Goal: Task Accomplishment & Management: Manage account settings

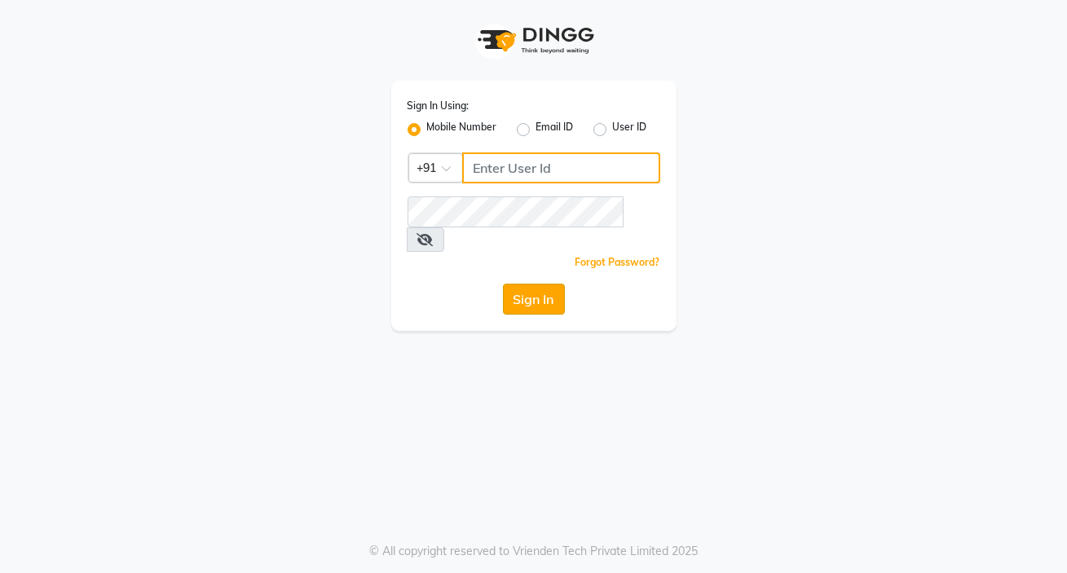
type input "8806066066"
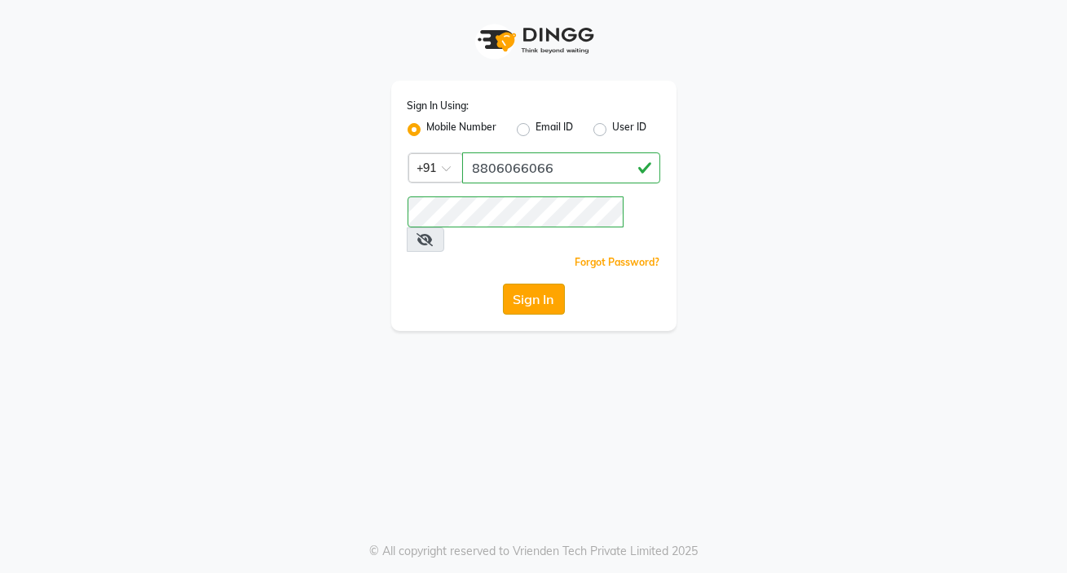
click at [545, 284] on button "Sign In" at bounding box center [534, 299] width 62 height 31
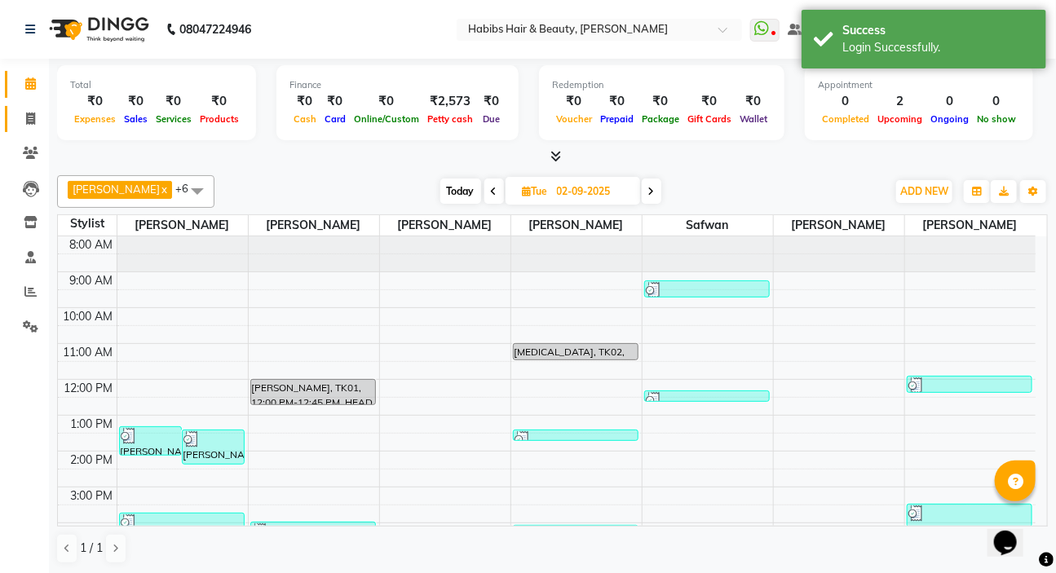
click at [29, 115] on icon at bounding box center [30, 119] width 9 height 12
select select "service"
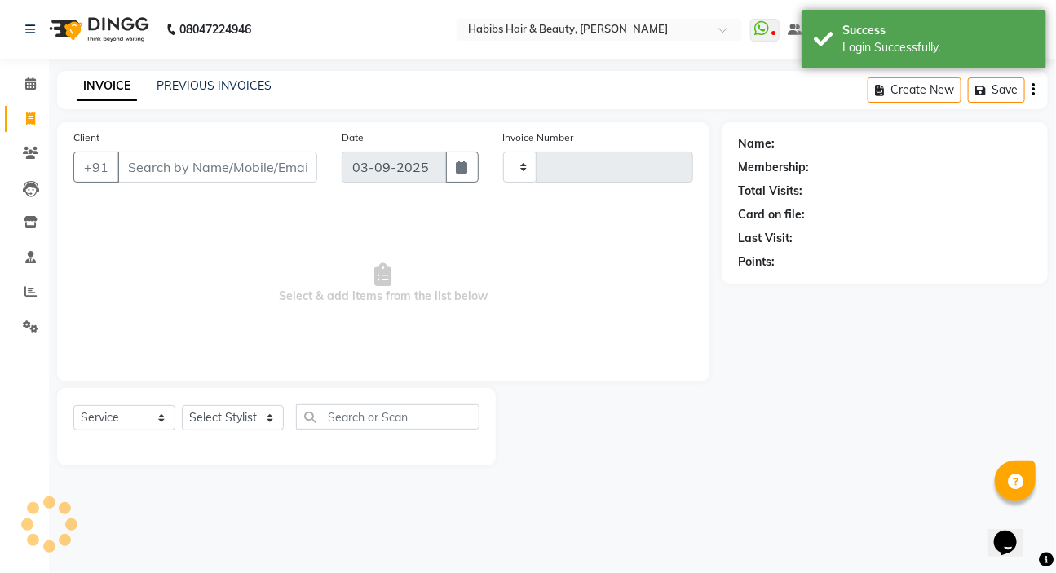
type input "5010"
select select "6465"
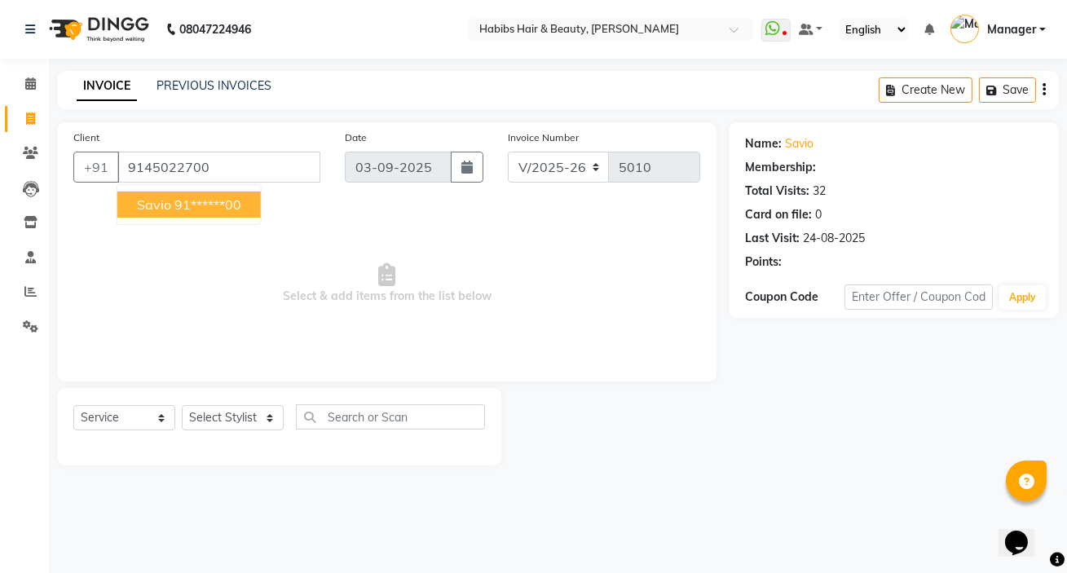
click at [157, 200] on span "Savio" at bounding box center [154, 204] width 34 height 16
type input "91******00"
select select "3: Object"
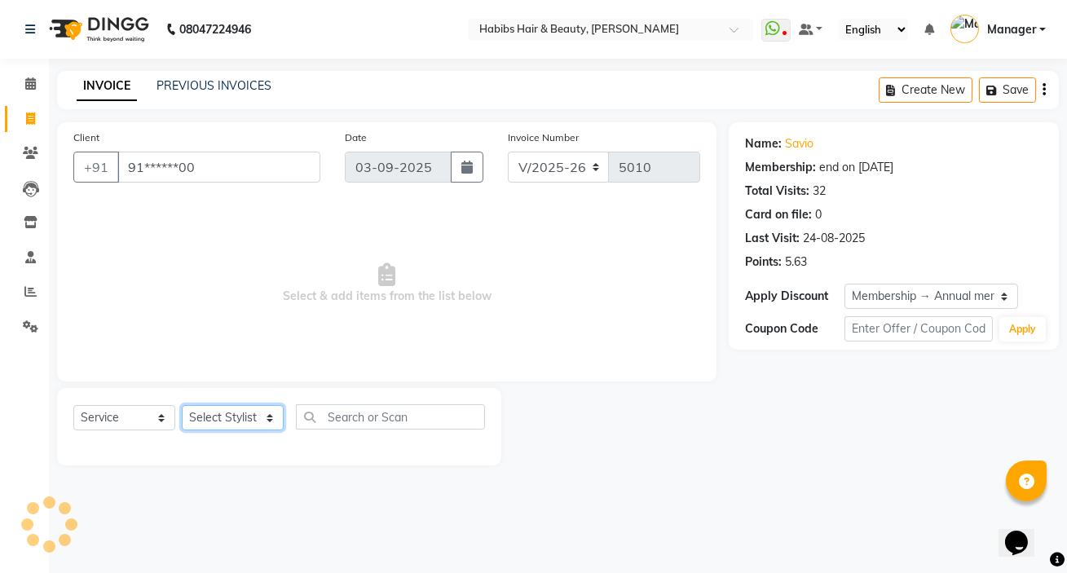
click at [227, 407] on select "Select Stylist Akash Wagh Anil Dandge HK ANITA Manager Nazmin Priti Shinde Safw…" at bounding box center [233, 417] width 102 height 25
select select "76387"
click at [182, 405] on select "Select Stylist Akash Wagh Anil Dandge HK ANITA Manager Nazmin Priti Shinde Safw…" at bounding box center [233, 417] width 102 height 25
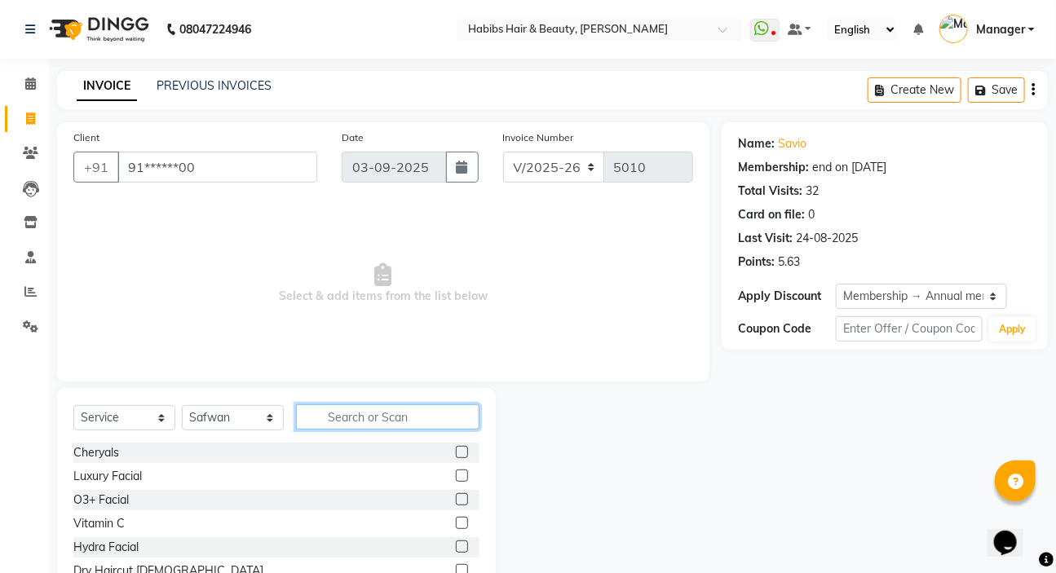
click at [341, 417] on input "text" at bounding box center [387, 416] width 183 height 25
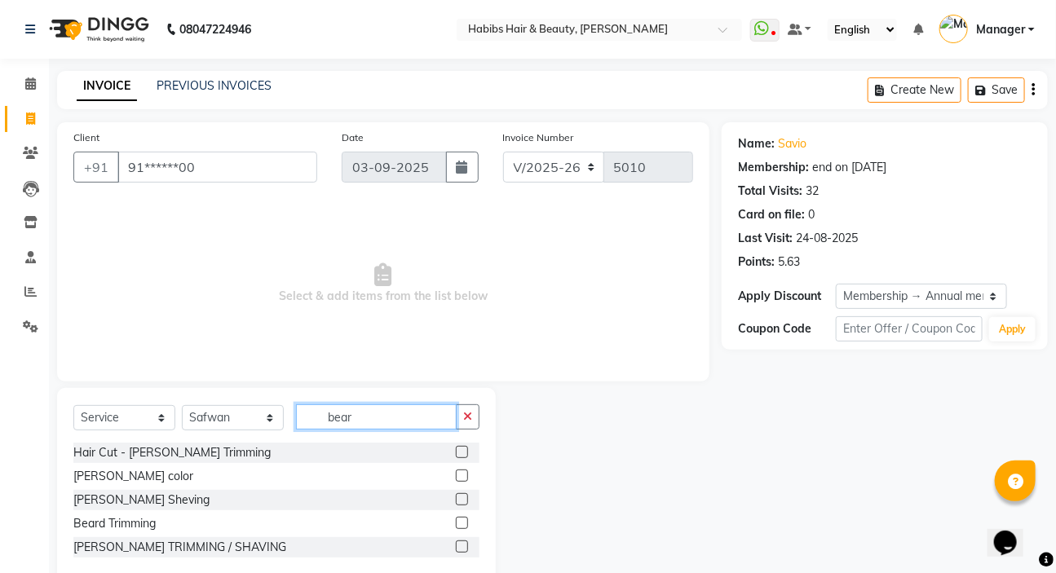
type input "bear"
click at [460, 501] on label at bounding box center [462, 499] width 12 height 12
click at [460, 501] on input "checkbox" at bounding box center [461, 500] width 11 height 11
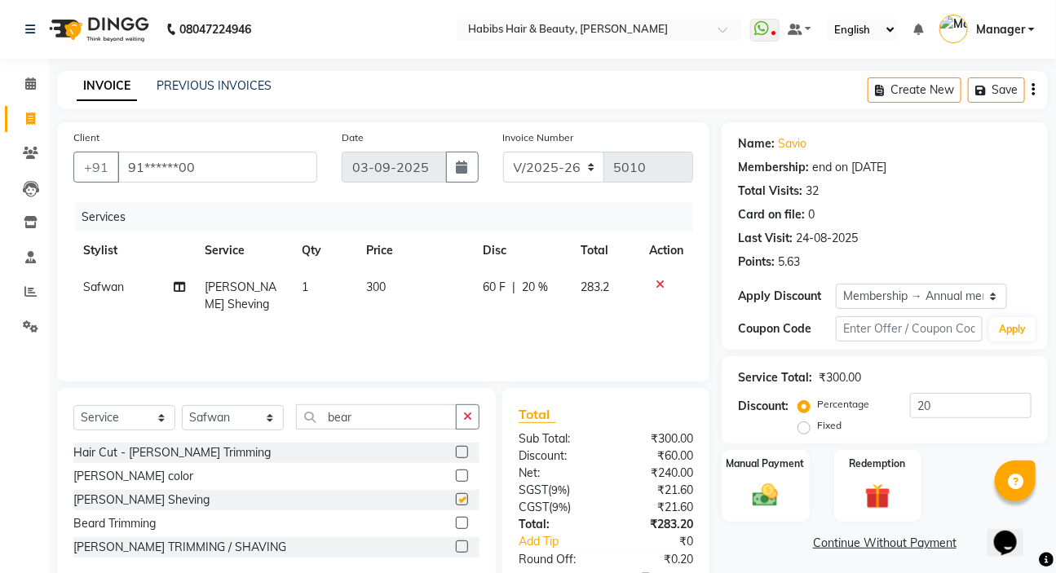
checkbox input "false"
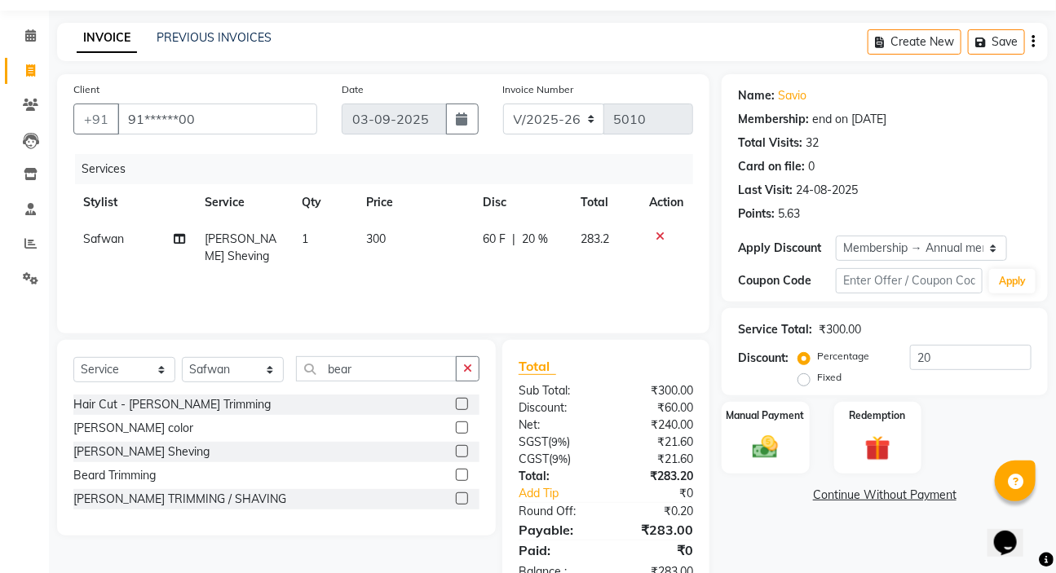
scroll to position [73, 0]
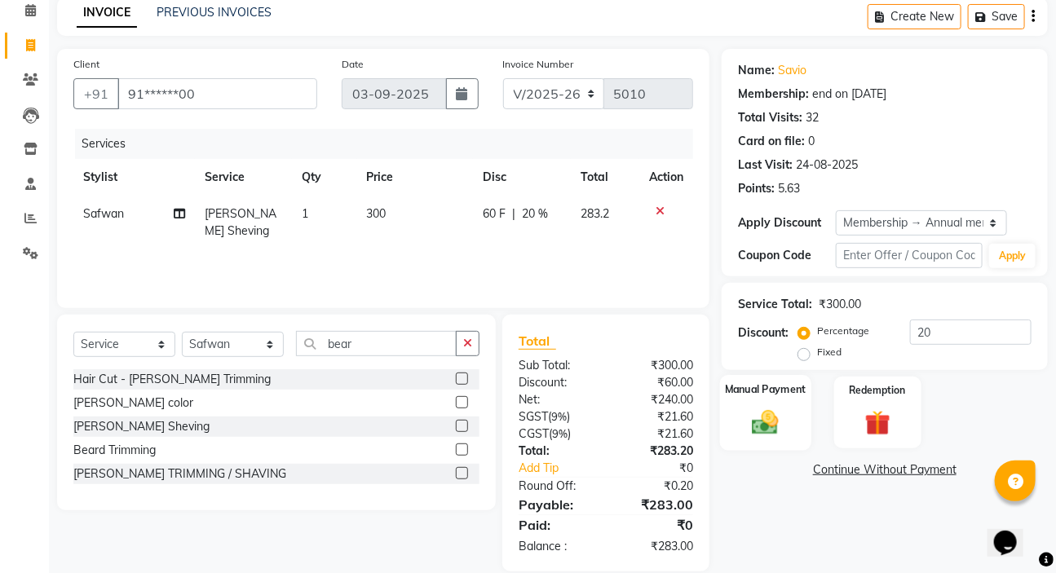
click at [749, 391] on label "Manual Payment" at bounding box center [766, 389] width 82 height 15
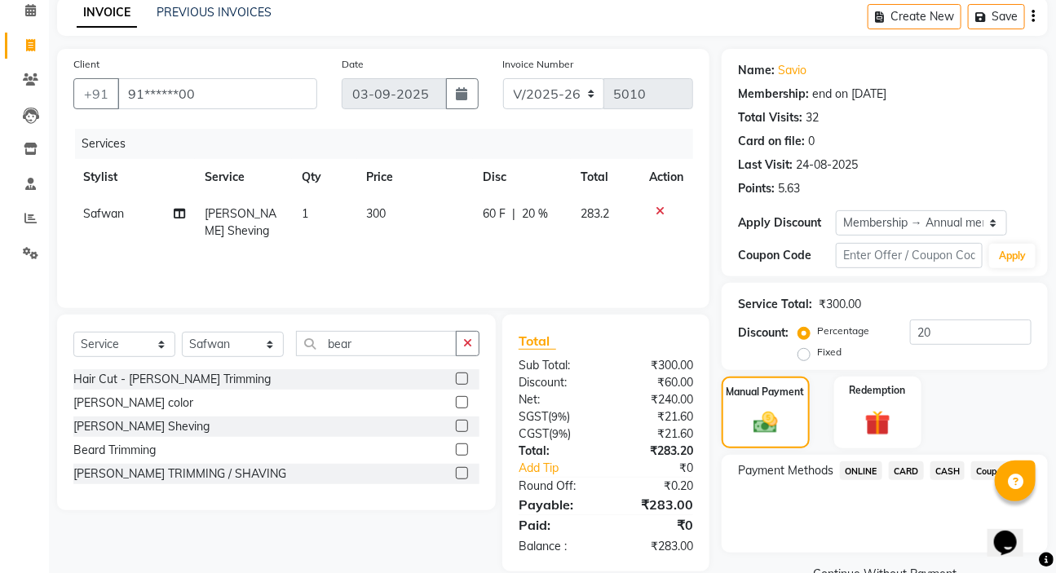
click at [866, 465] on span "ONLINE" at bounding box center [861, 470] width 42 height 19
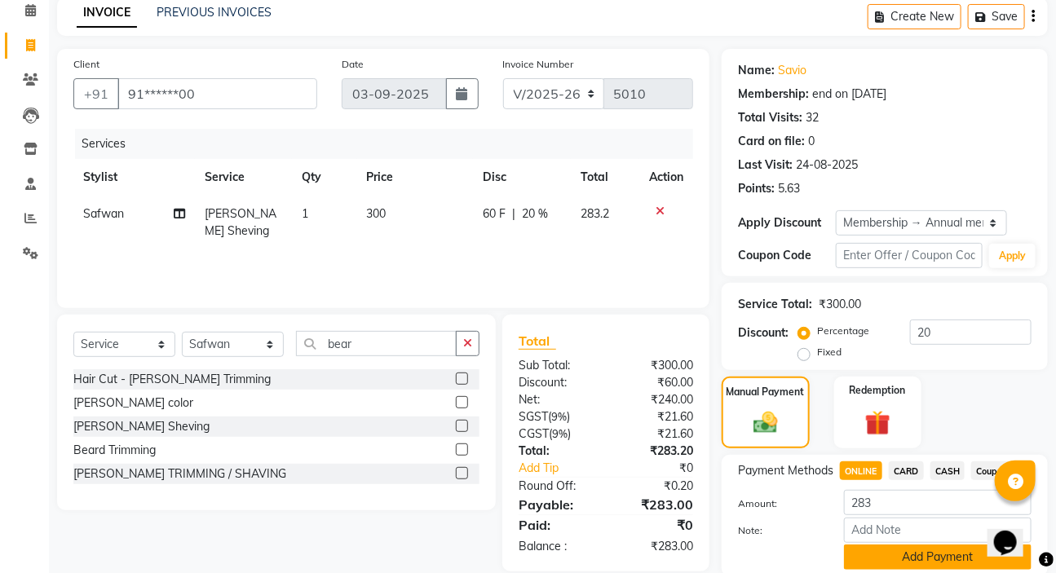
click at [918, 563] on button "Add Payment" at bounding box center [938, 557] width 188 height 25
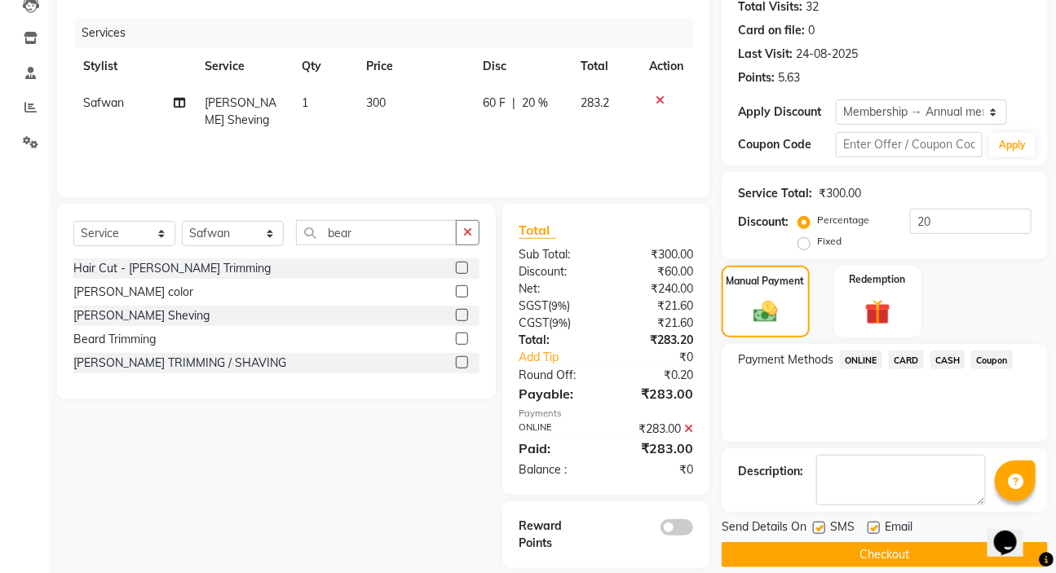
scroll to position [204, 0]
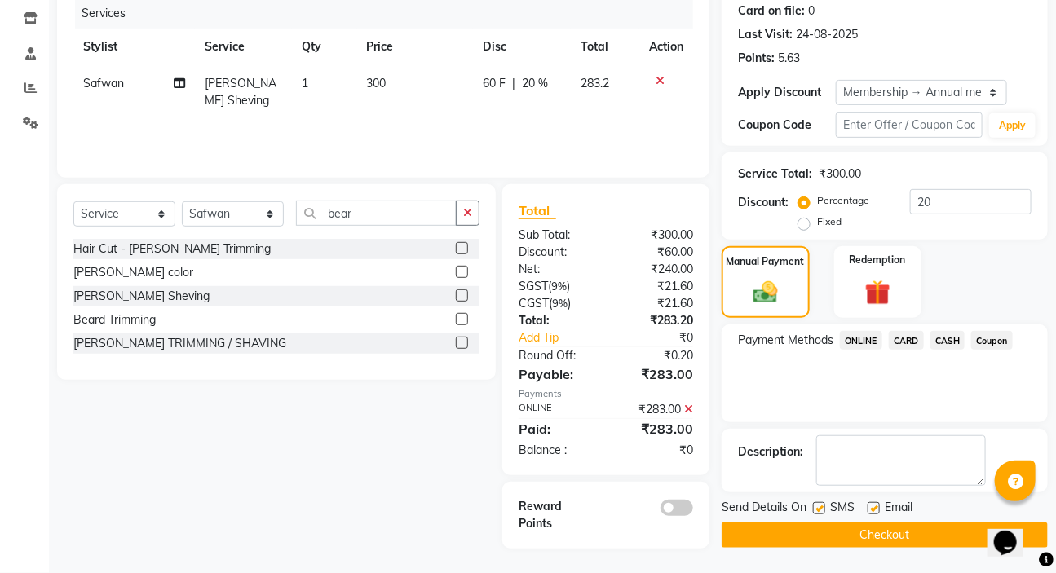
click at [802, 537] on button "Checkout" at bounding box center [885, 535] width 326 height 25
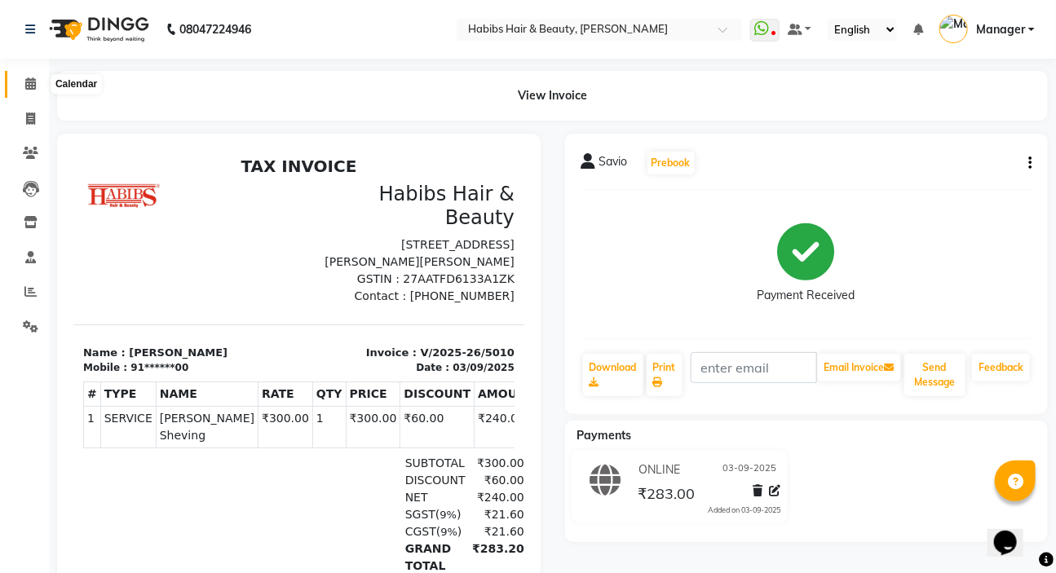
click at [28, 89] on icon at bounding box center [30, 83] width 11 height 12
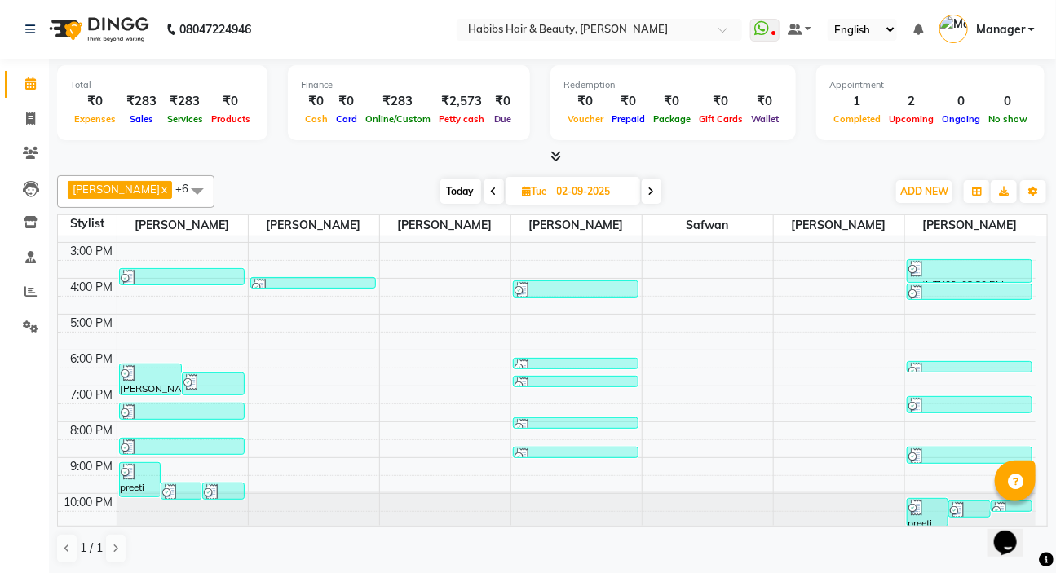
click at [648, 188] on icon at bounding box center [651, 192] width 7 height 10
type input "03-09-2025"
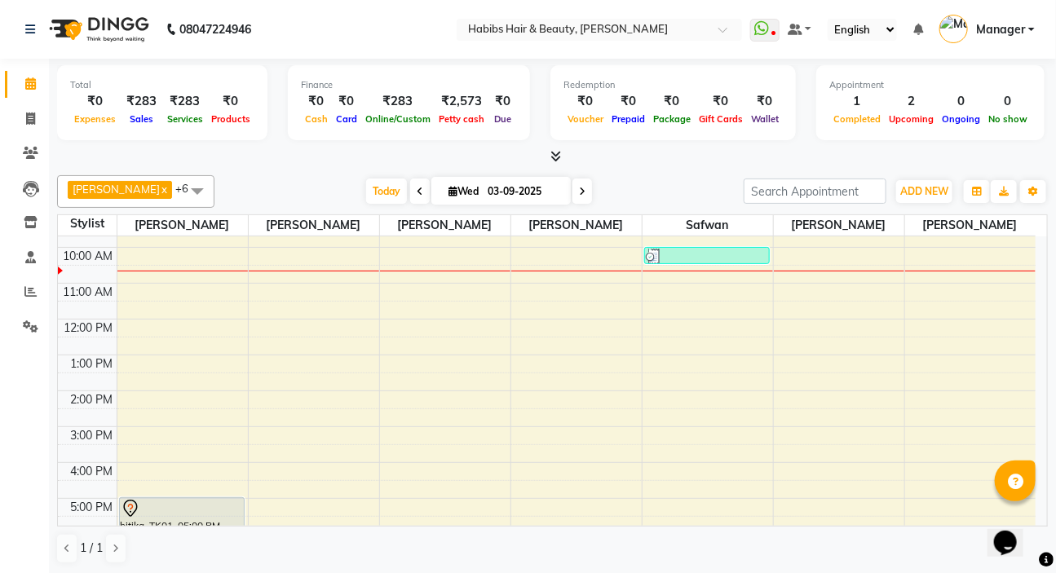
scroll to position [97, 0]
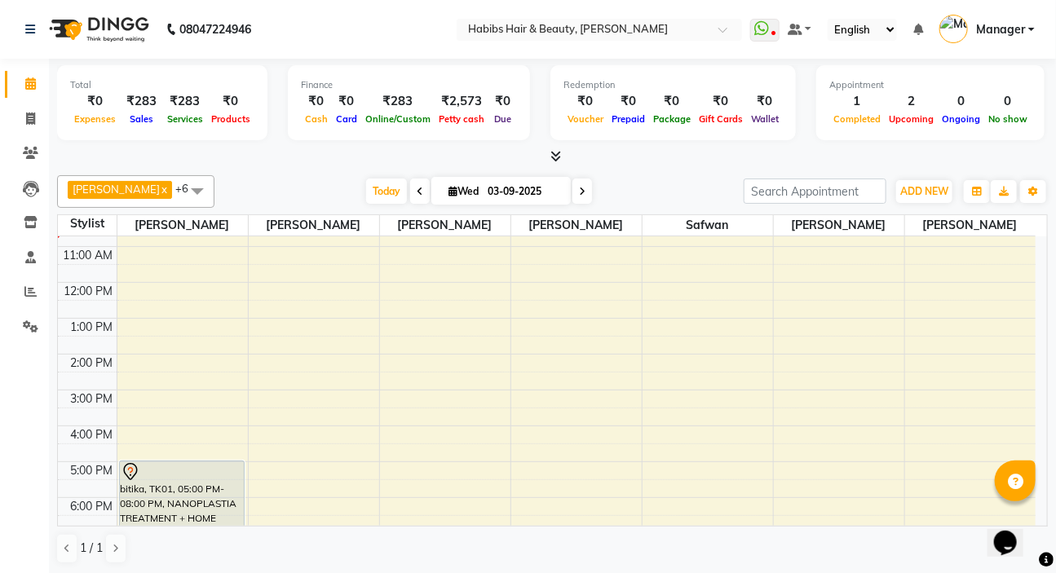
click at [701, 364] on div "8:00 AM 9:00 AM 10:00 AM 11:00 AM 12:00 PM 1:00 PM 2:00 PM 3:00 PM 4:00 PM 5:00…" at bounding box center [547, 407] width 978 height 537
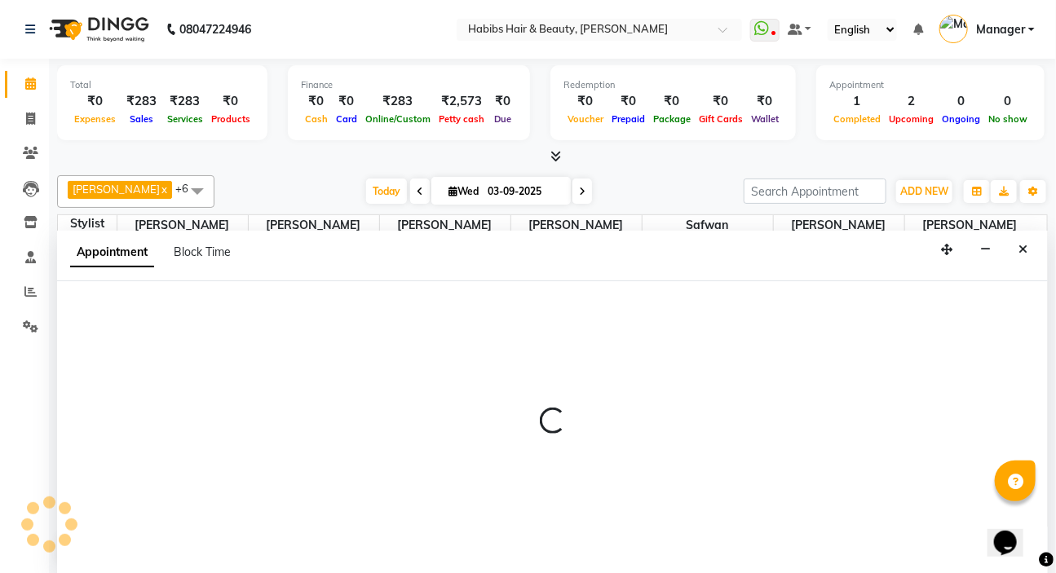
select select "76387"
select select "tentative"
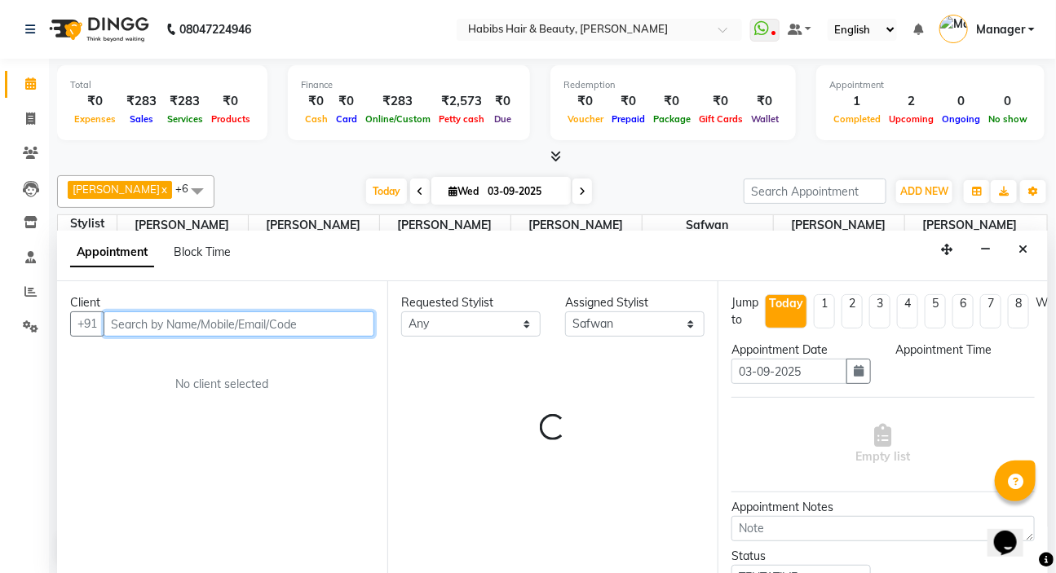
select select "840"
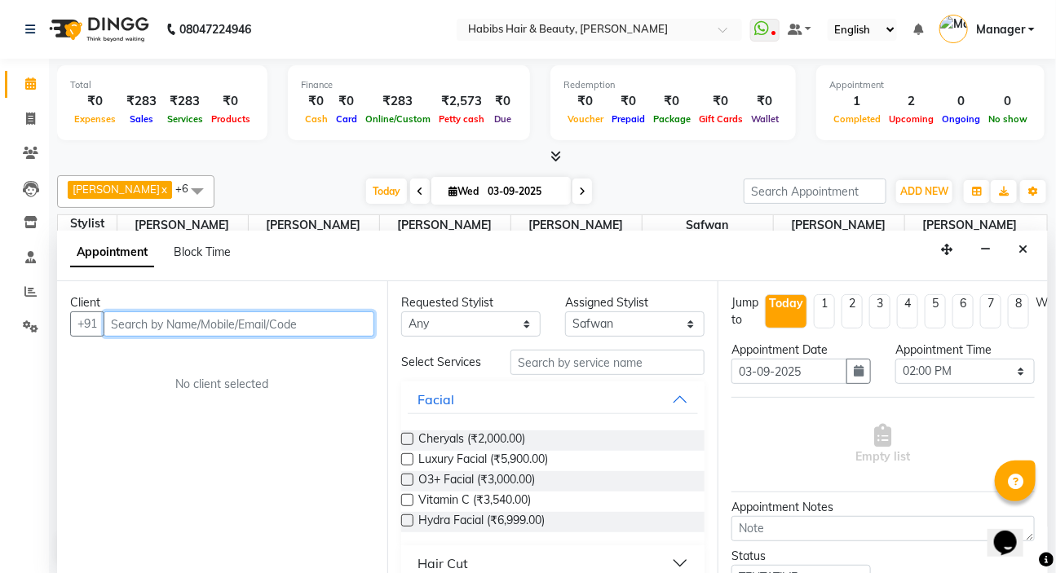
click at [147, 316] on input "text" at bounding box center [239, 323] width 271 height 25
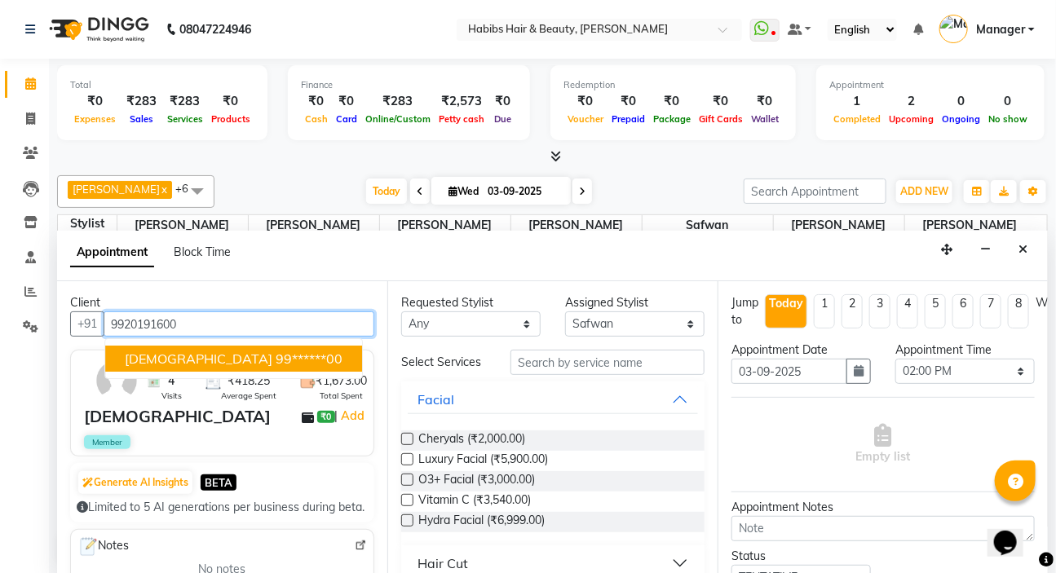
click at [156, 355] on span "amish" at bounding box center [199, 359] width 148 height 16
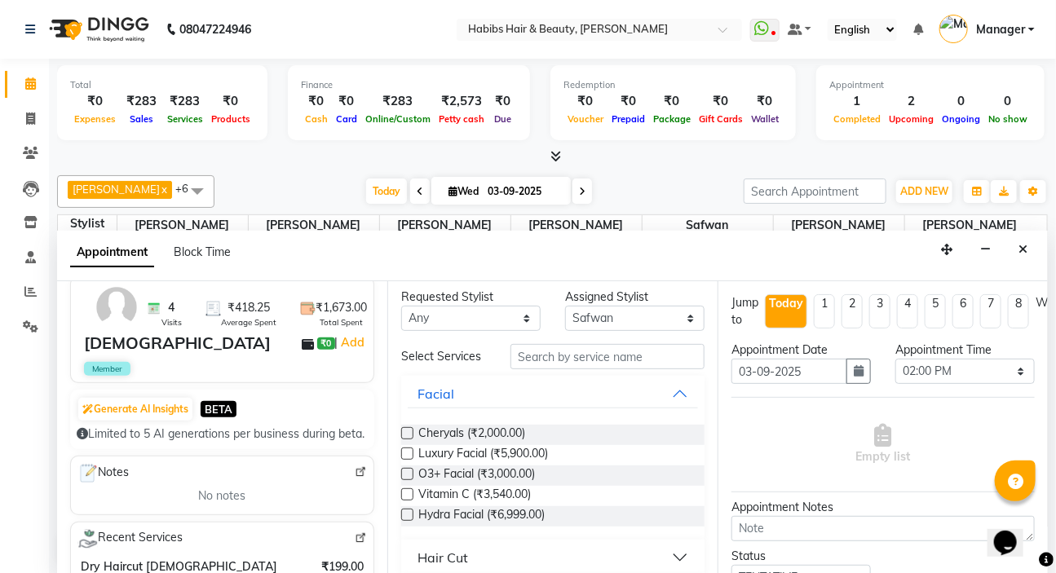
scroll to position [0, 0]
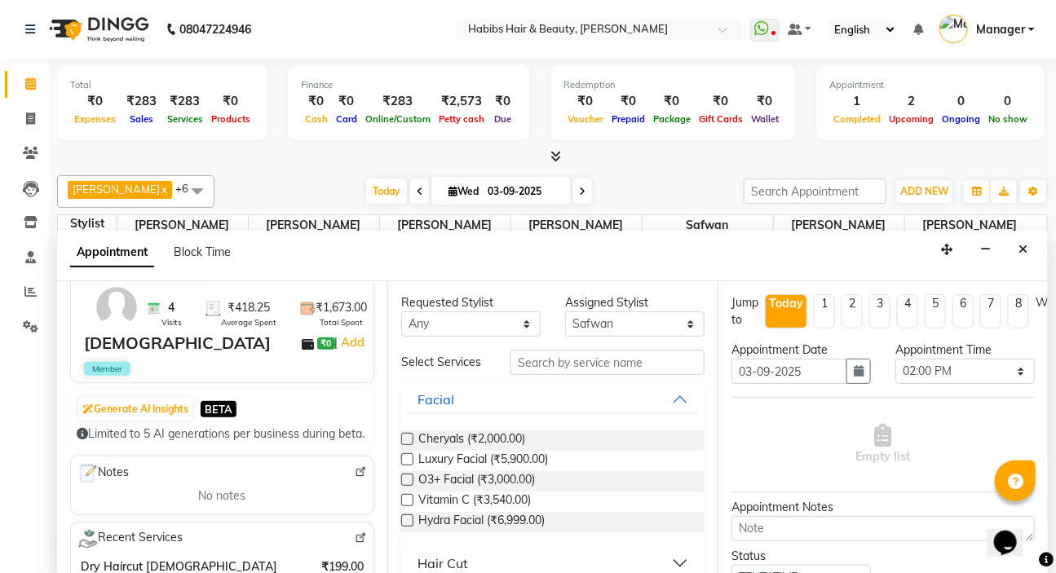
type input "99******00"
click at [530, 360] on input "text" at bounding box center [607, 362] width 194 height 25
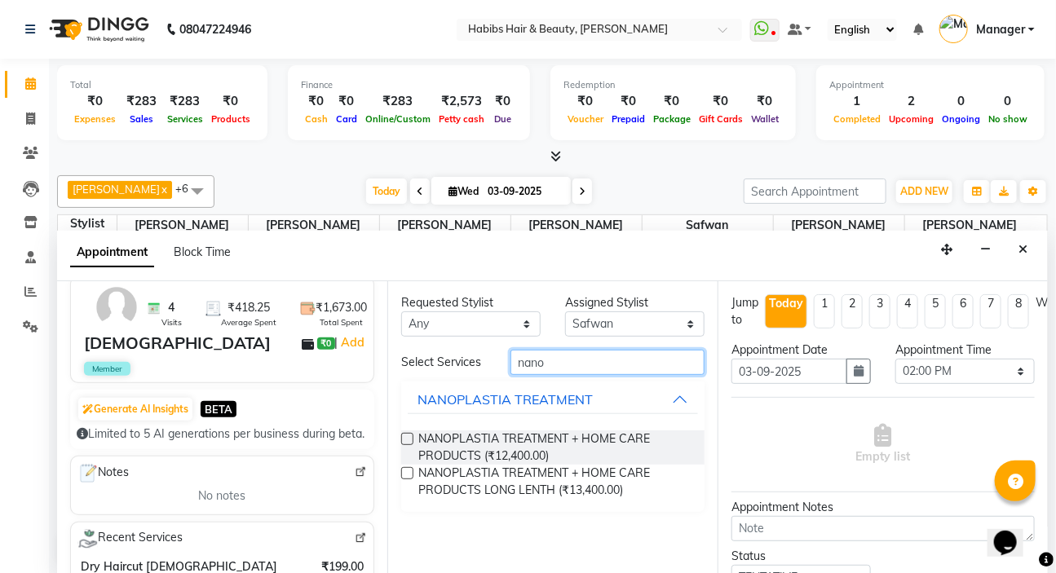
type input "nano"
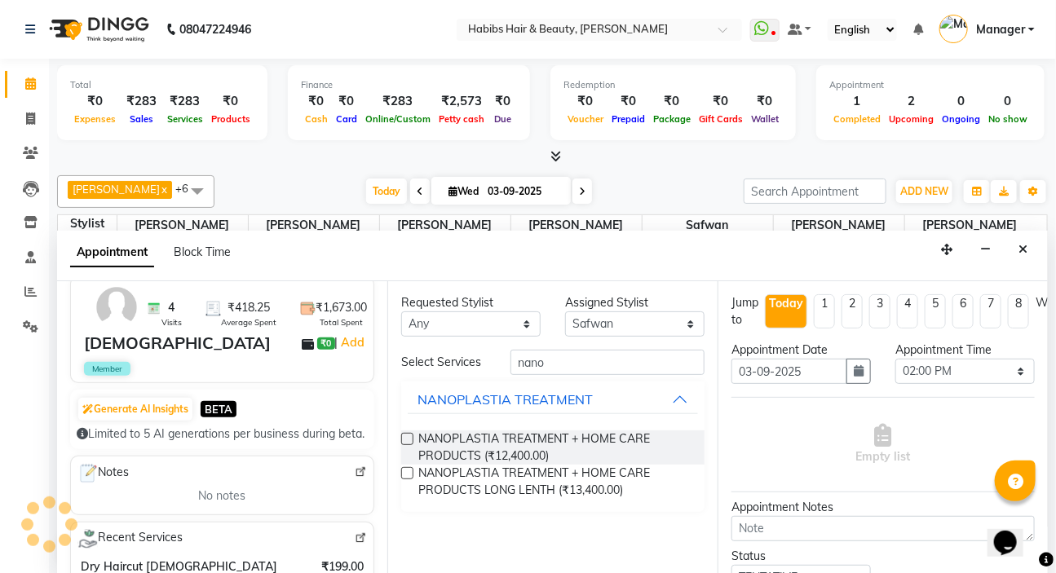
click at [402, 436] on label at bounding box center [407, 439] width 12 height 12
click at [402, 436] on input "checkbox" at bounding box center [406, 440] width 11 height 11
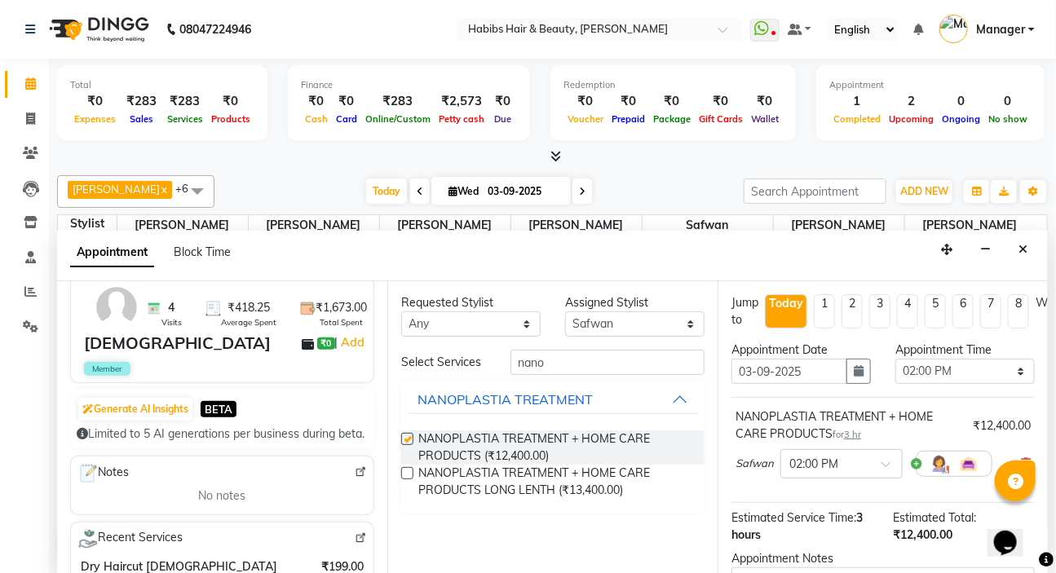
checkbox input "false"
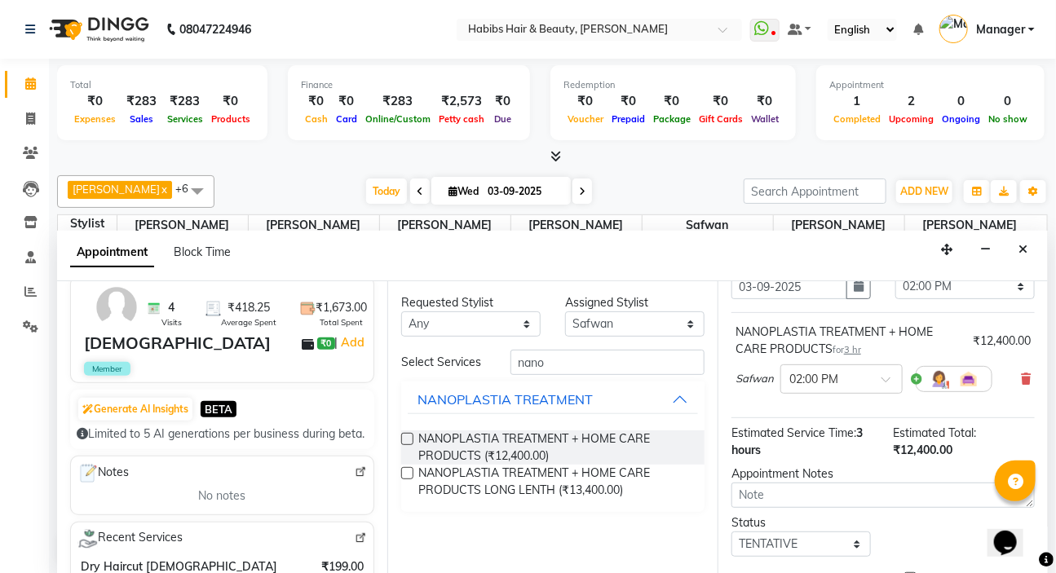
scroll to position [180, 0]
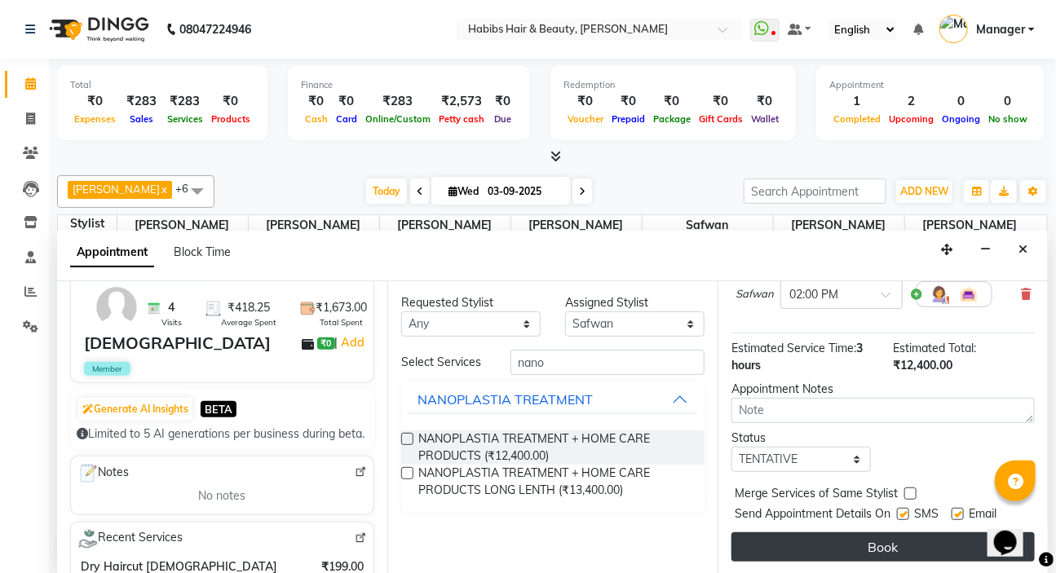
click at [832, 532] on button "Book" at bounding box center [882, 546] width 303 height 29
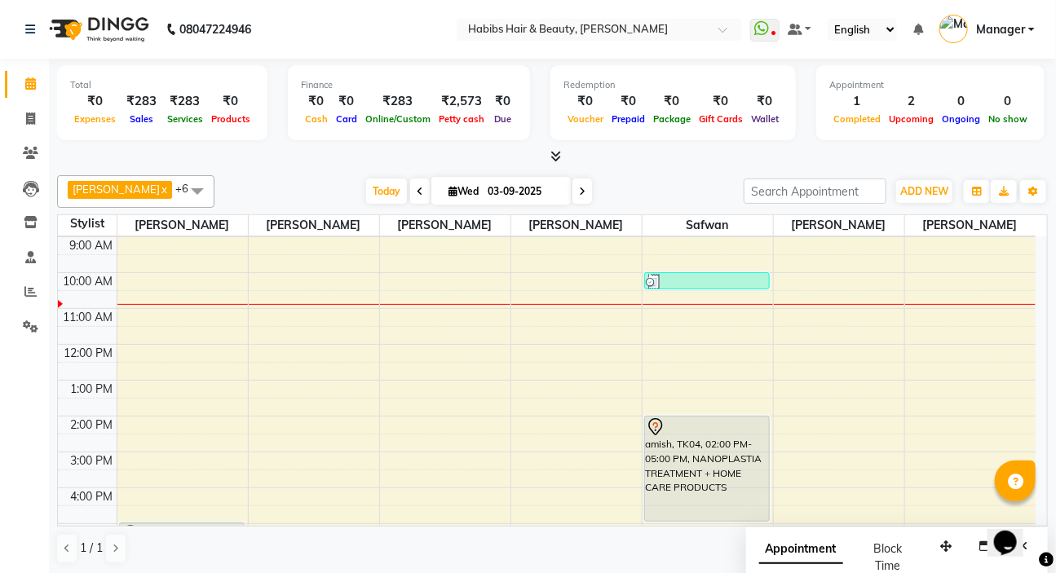
scroll to position [0, 0]
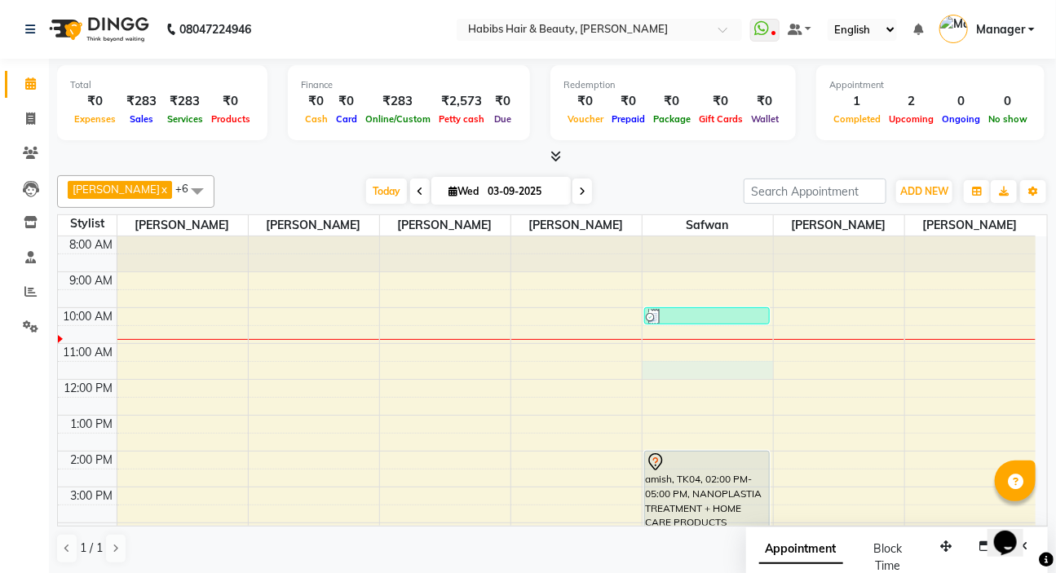
click at [673, 366] on div "8:00 AM 9:00 AM 10:00 AM 11:00 AM 12:00 PM 1:00 PM 2:00 PM 3:00 PM 4:00 PM 5:00…" at bounding box center [547, 504] width 978 height 537
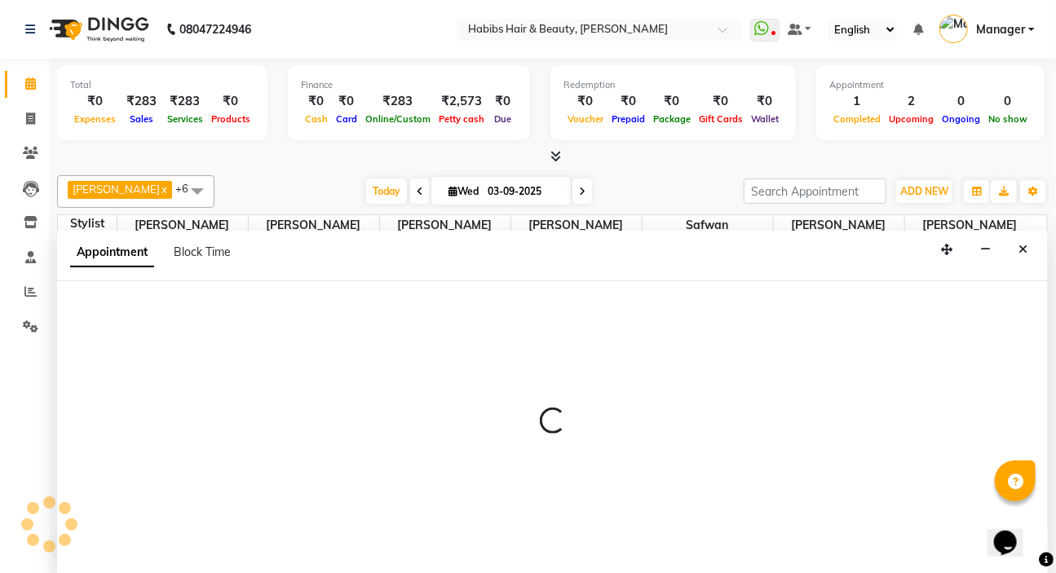
select select "76387"
select select "690"
select select "tentative"
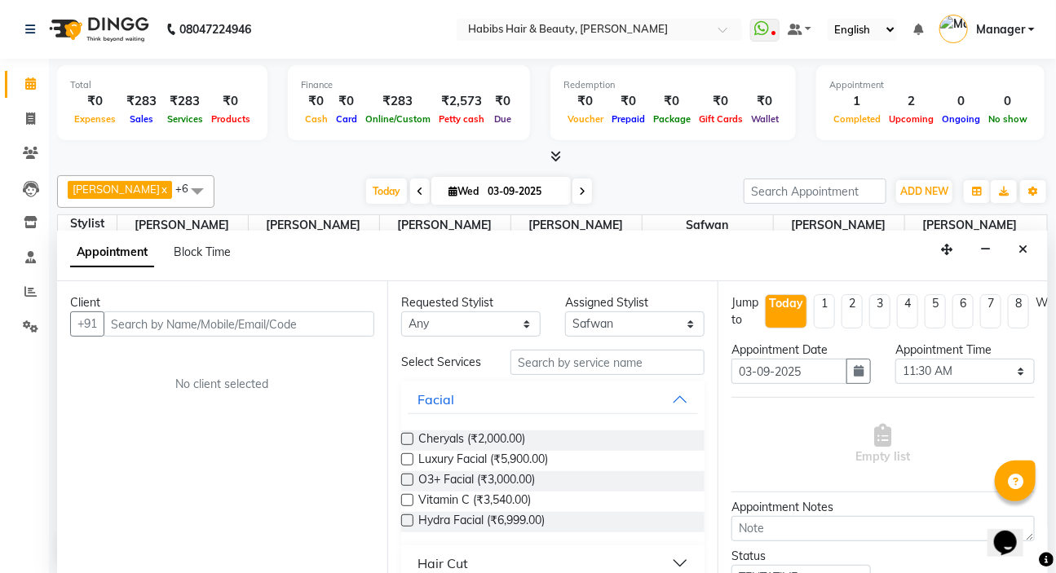
click at [269, 333] on input "text" at bounding box center [239, 323] width 271 height 25
click at [263, 318] on input "text" at bounding box center [239, 323] width 271 height 25
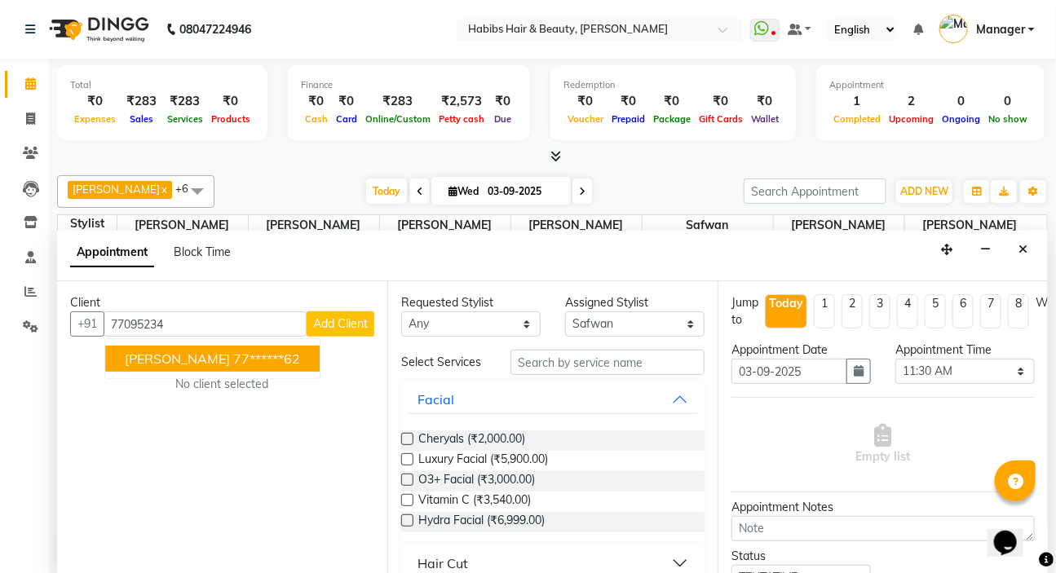
click at [253, 351] on button "swapnil 77******62" at bounding box center [212, 359] width 214 height 26
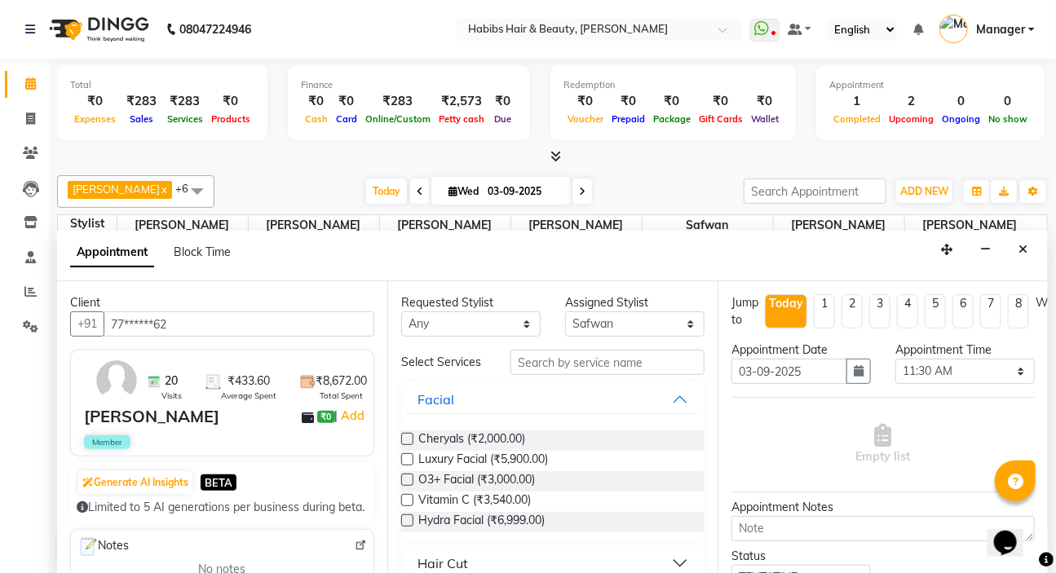
type input "77******62"
click at [531, 362] on input "text" at bounding box center [607, 362] width 194 height 25
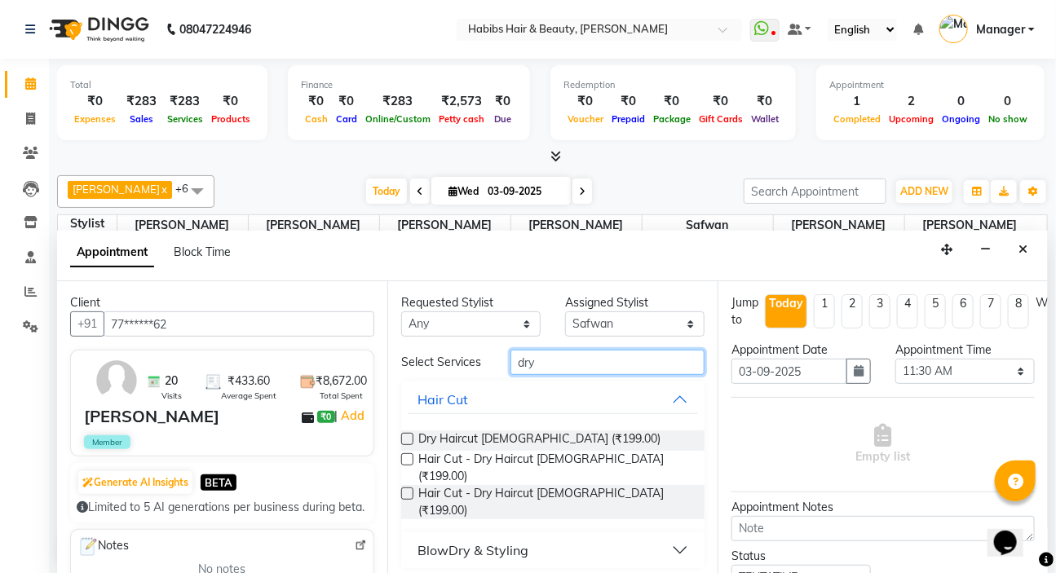
type input "dry"
click at [408, 433] on label at bounding box center [407, 439] width 12 height 12
click at [408, 435] on input "checkbox" at bounding box center [406, 440] width 11 height 11
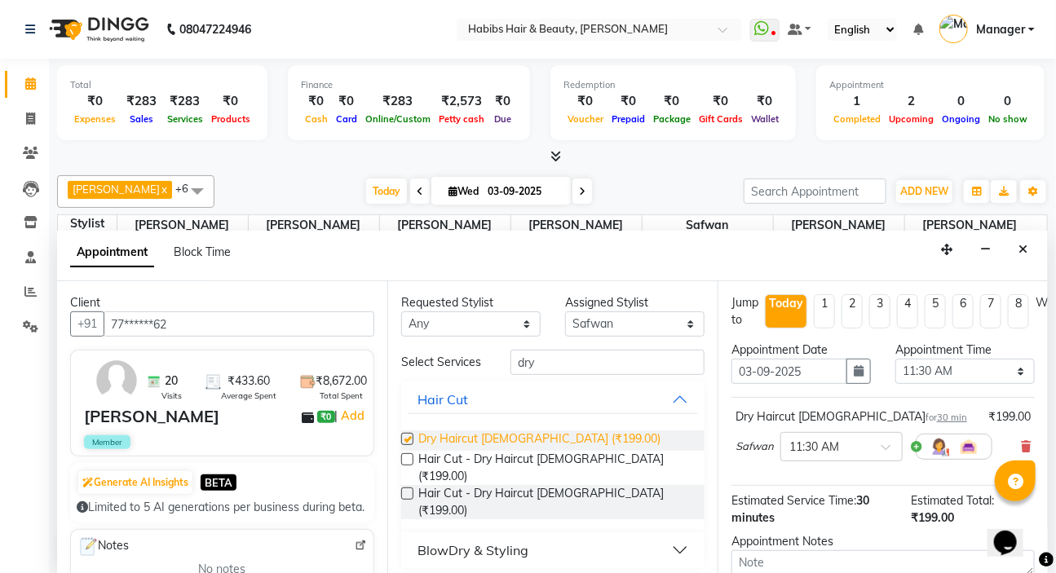
checkbox input "false"
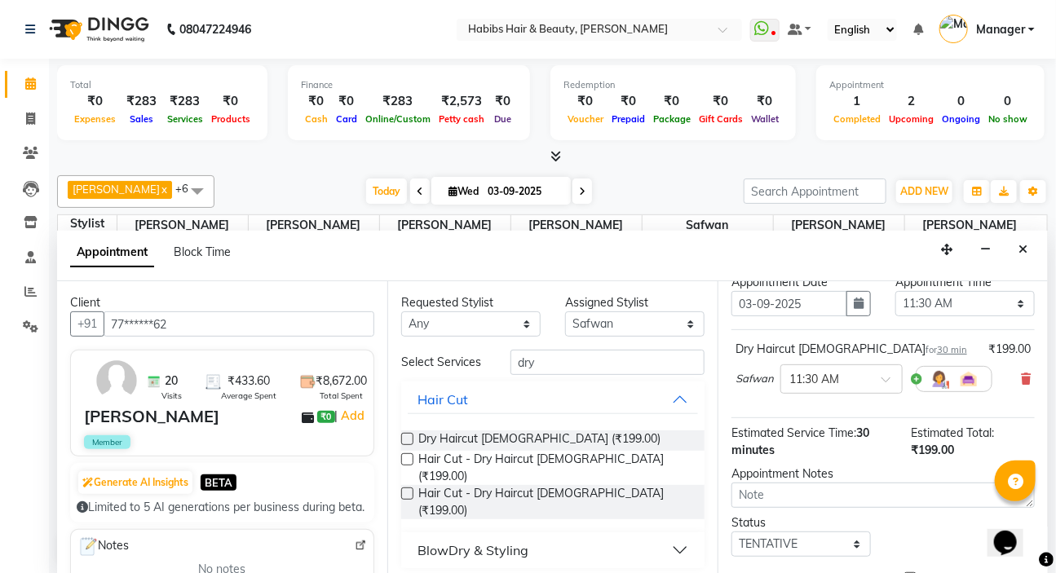
scroll to position [163, 0]
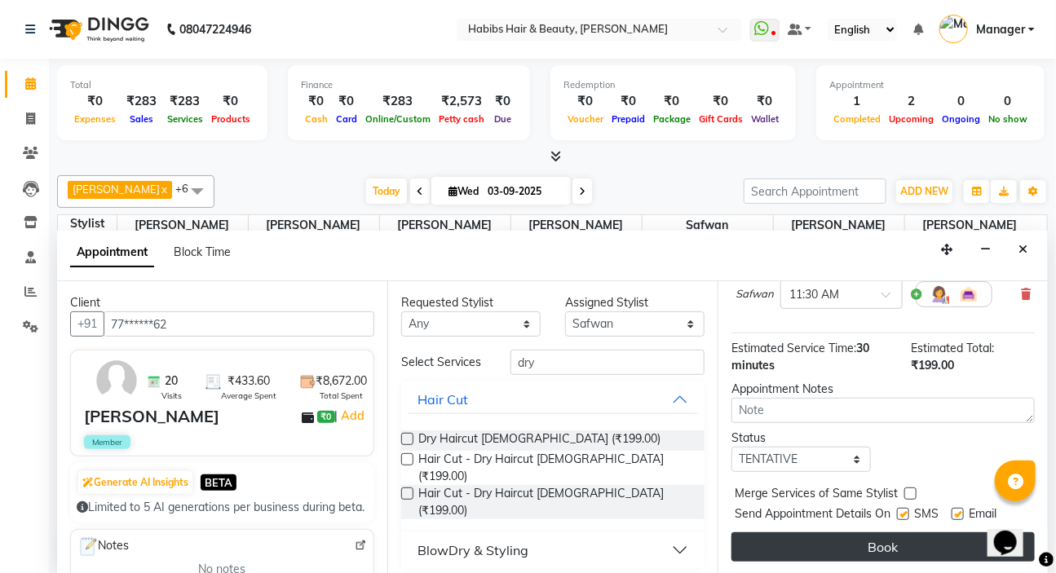
click at [902, 541] on button "Book" at bounding box center [882, 546] width 303 height 29
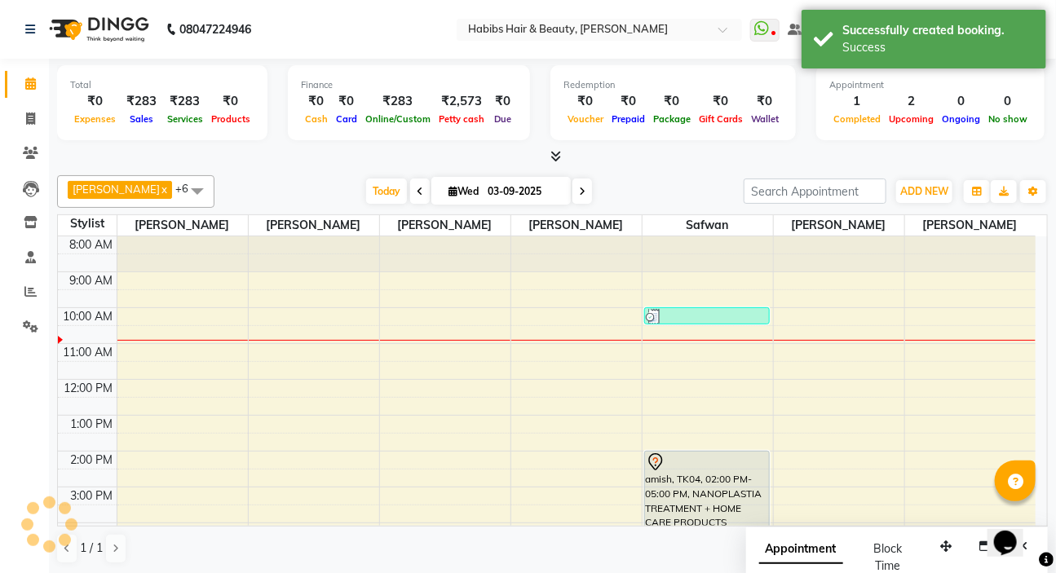
scroll to position [0, 0]
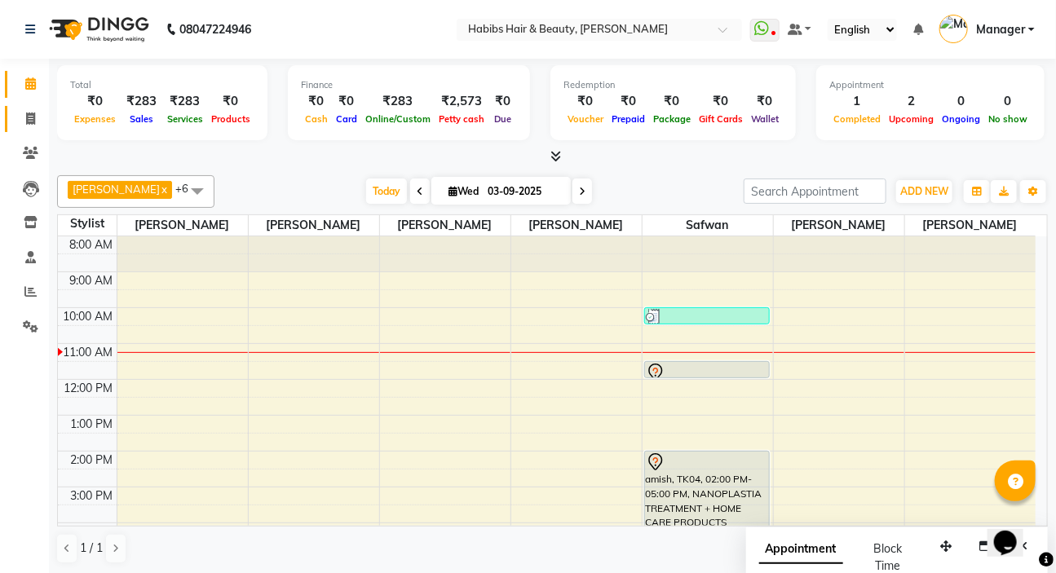
click at [33, 121] on icon at bounding box center [30, 119] width 9 height 12
select select "service"
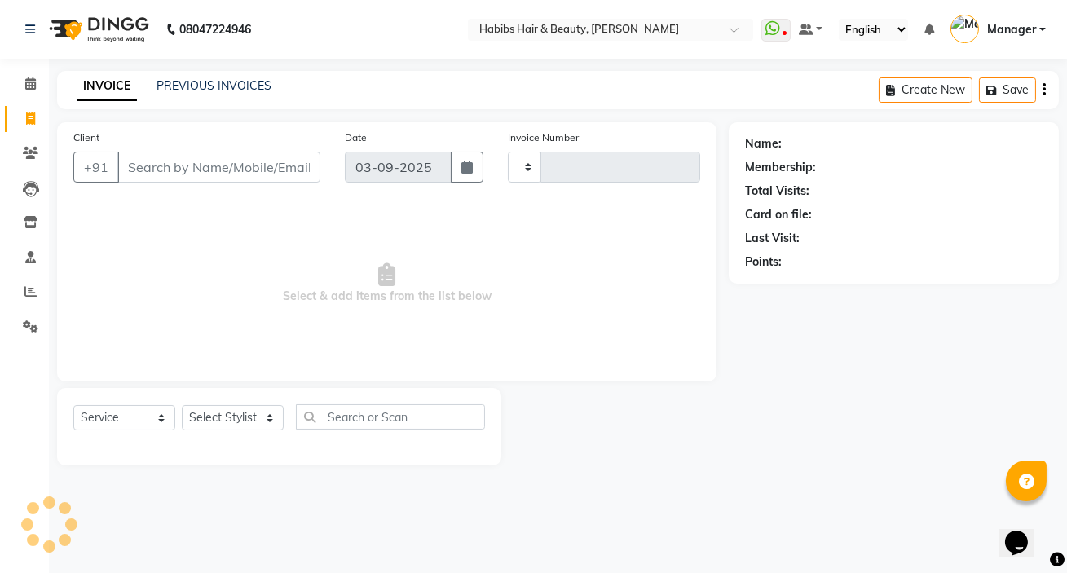
type input "5011"
select select "6465"
drag, startPoint x: 232, startPoint y: 412, endPoint x: 238, endPoint y: 406, distance: 8.7
click at [233, 411] on select "Select Stylist Akash Wagh Anil Dandge HK ANITA Manager Nazmin Priti Shinde Safw…" at bounding box center [233, 417] width 102 height 25
select select "76387"
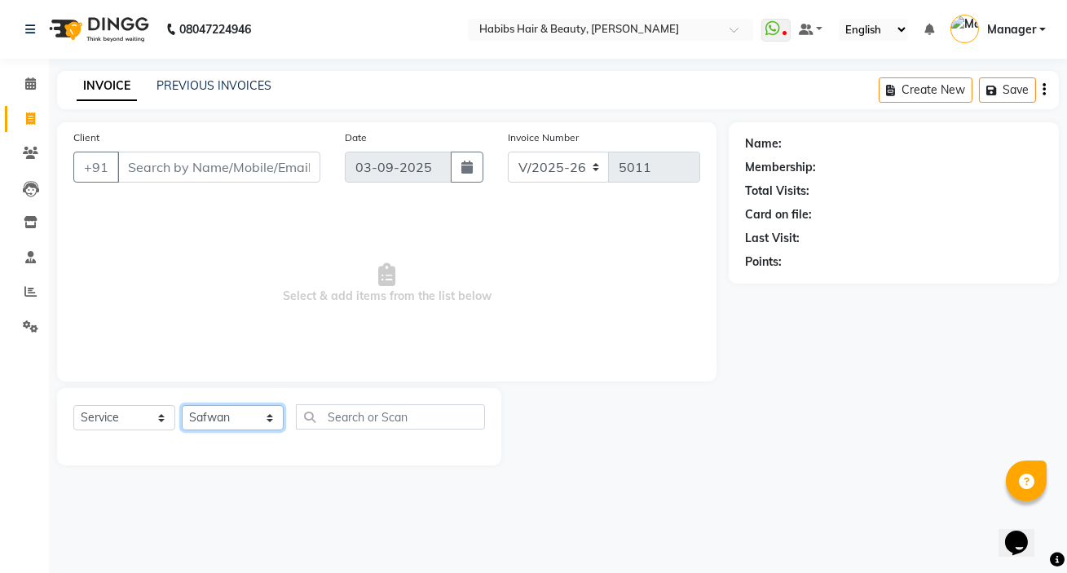
click at [182, 405] on select "Select Stylist Akash Wagh Anil Dandge HK ANITA Manager Nazmin Priti Shinde Safw…" at bounding box center [233, 417] width 102 height 25
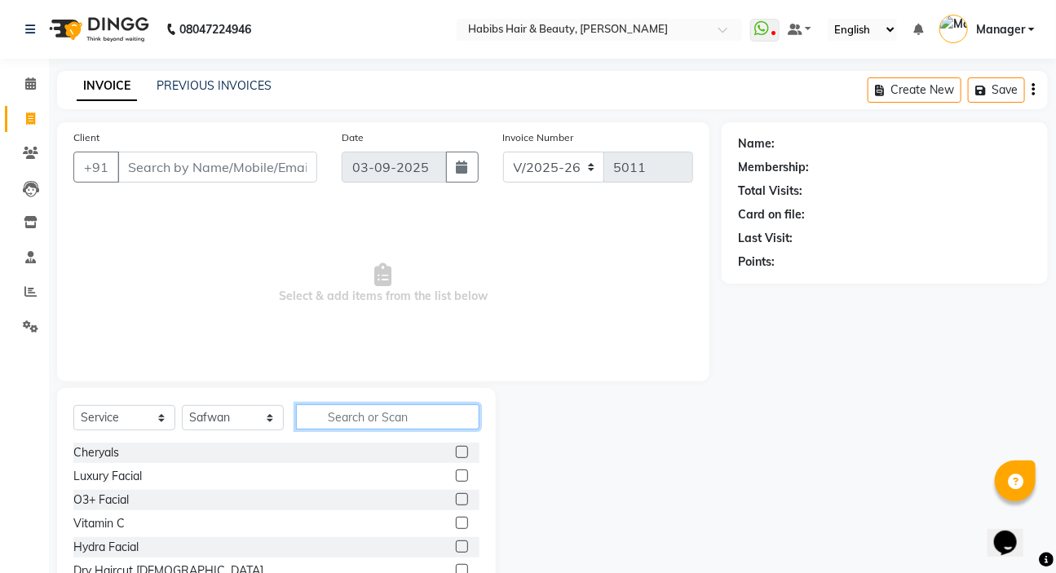
click at [332, 408] on input "text" at bounding box center [387, 416] width 183 height 25
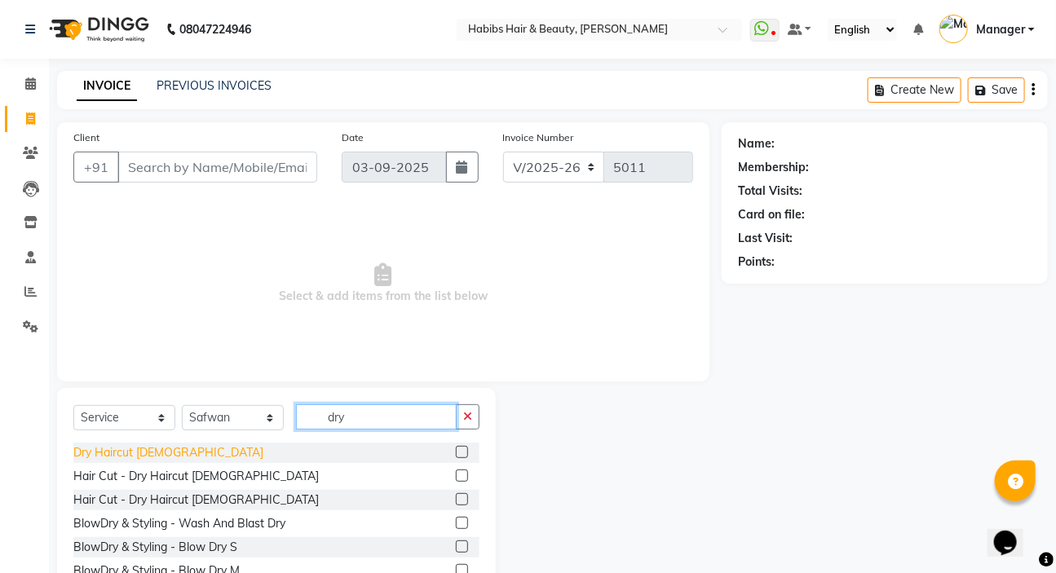
type input "dry"
click at [128, 451] on div "Dry Haircut [DEMOGRAPHIC_DATA]" at bounding box center [168, 452] width 190 height 17
checkbox input "false"
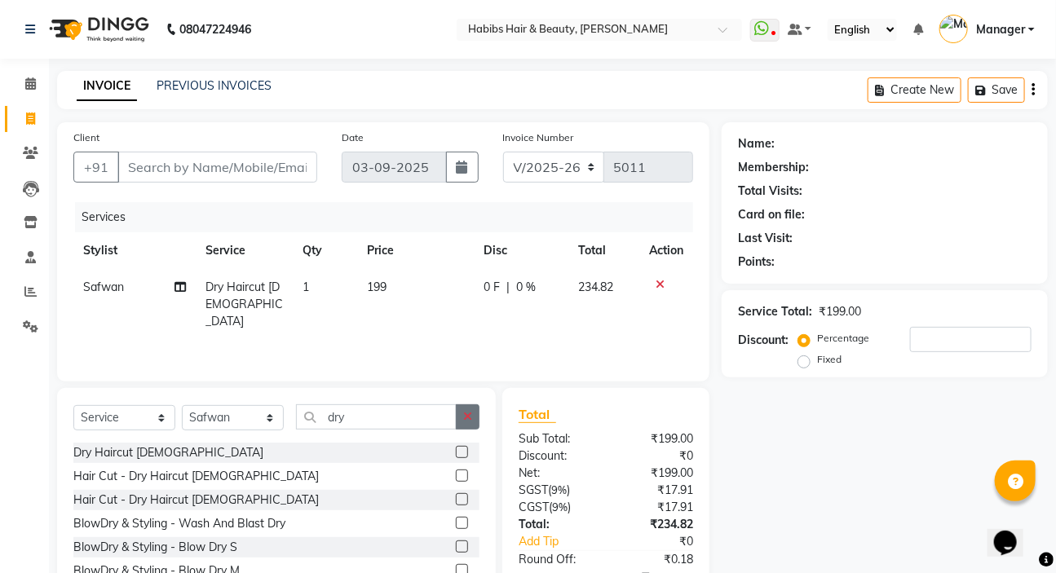
click at [469, 422] on icon "button" at bounding box center [467, 416] width 9 height 11
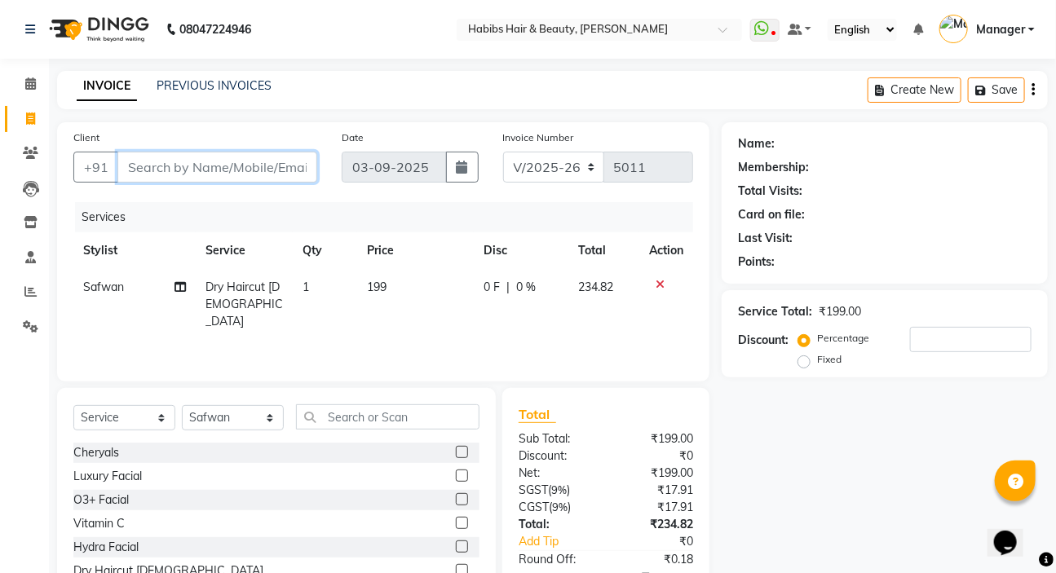
click at [158, 166] on input "Client" at bounding box center [217, 167] width 200 height 31
click at [660, 284] on icon at bounding box center [660, 284] width 9 height 11
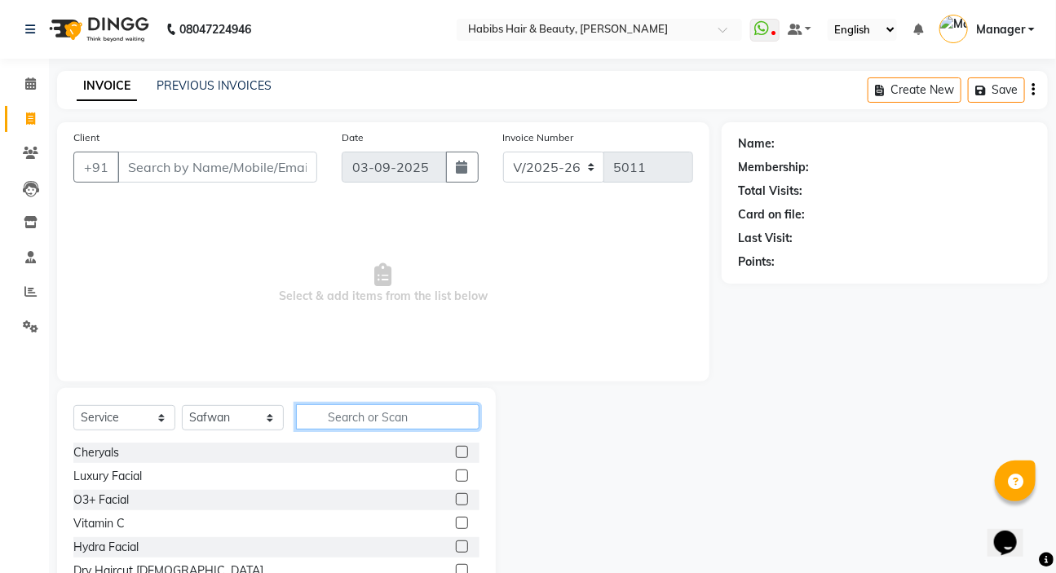
click at [378, 416] on input "text" at bounding box center [387, 416] width 183 height 25
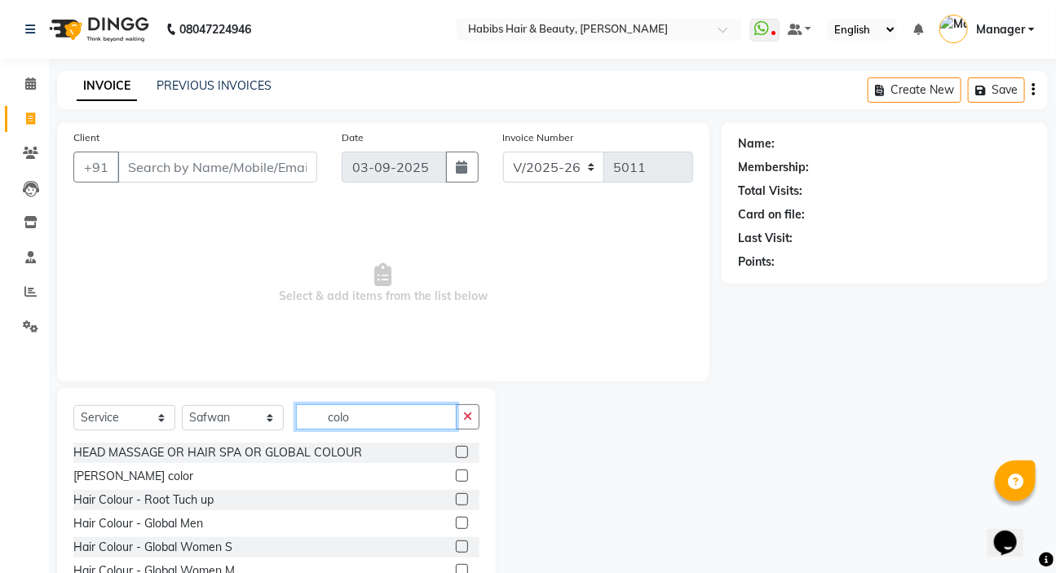
type input "colo"
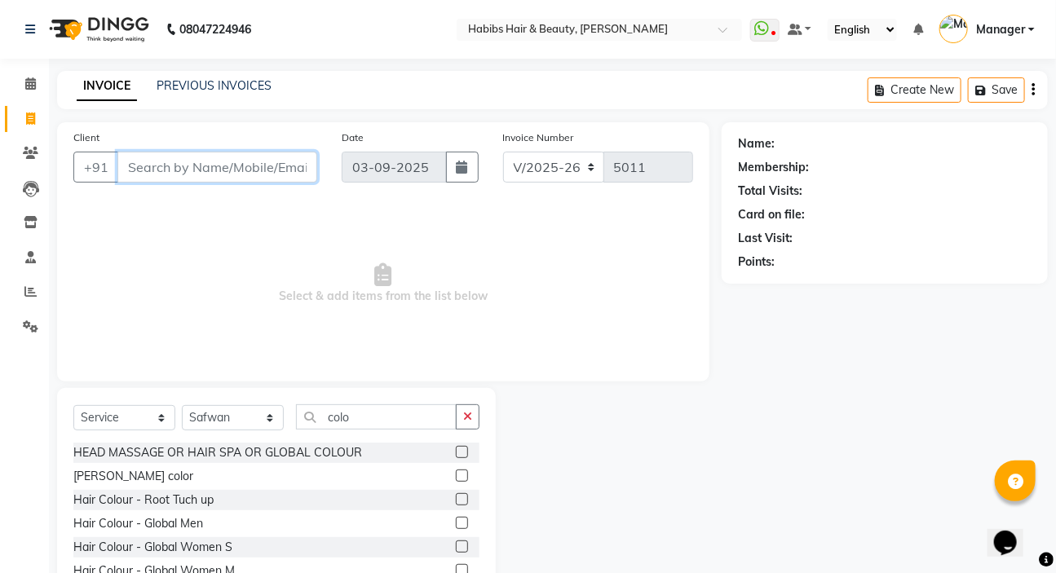
click at [146, 163] on input "Client" at bounding box center [217, 167] width 200 height 31
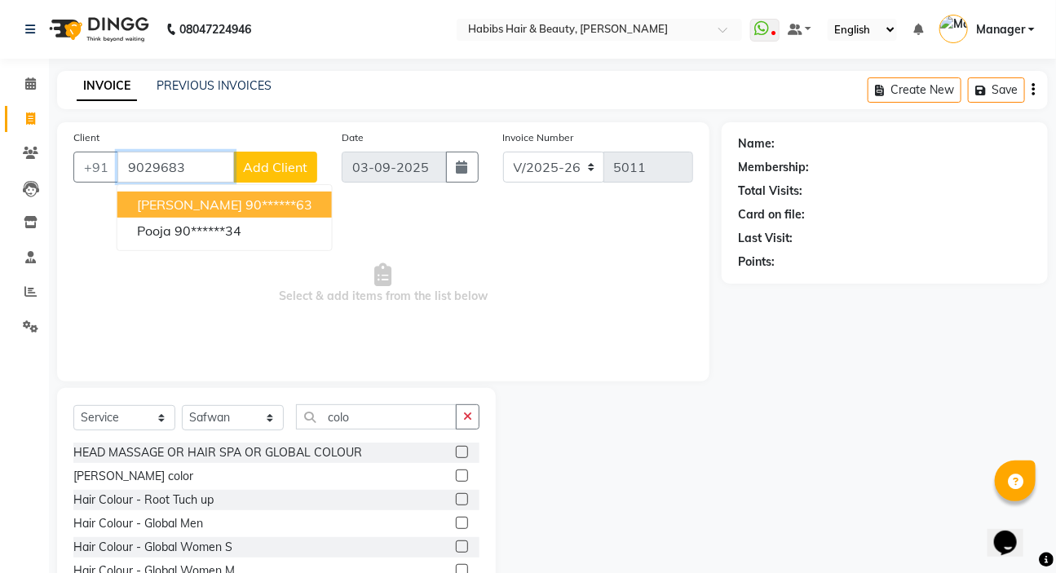
click at [161, 201] on span "[PERSON_NAME]" at bounding box center [189, 204] width 105 height 16
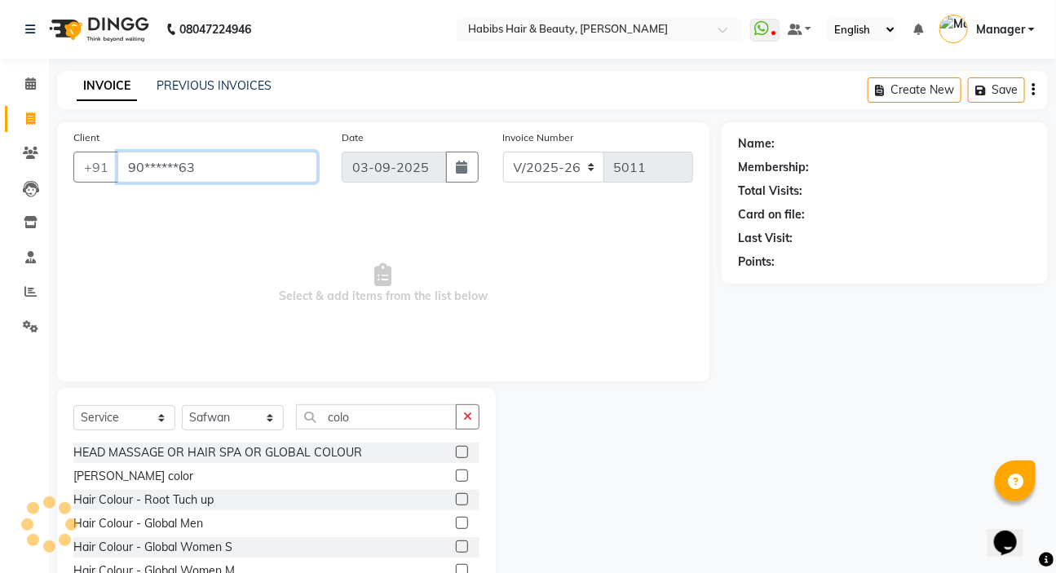
type input "90******63"
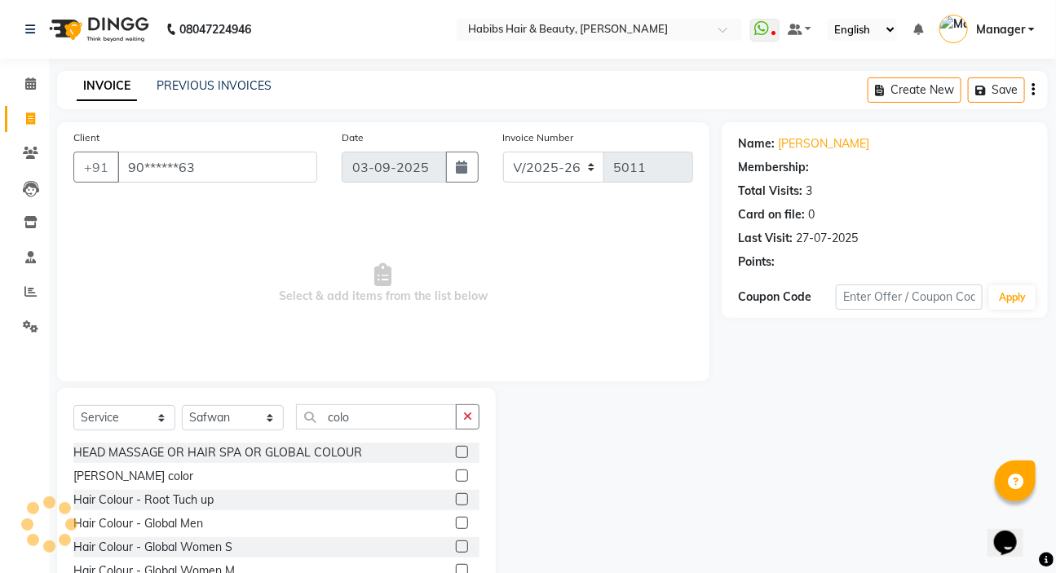
select select "2: Object"
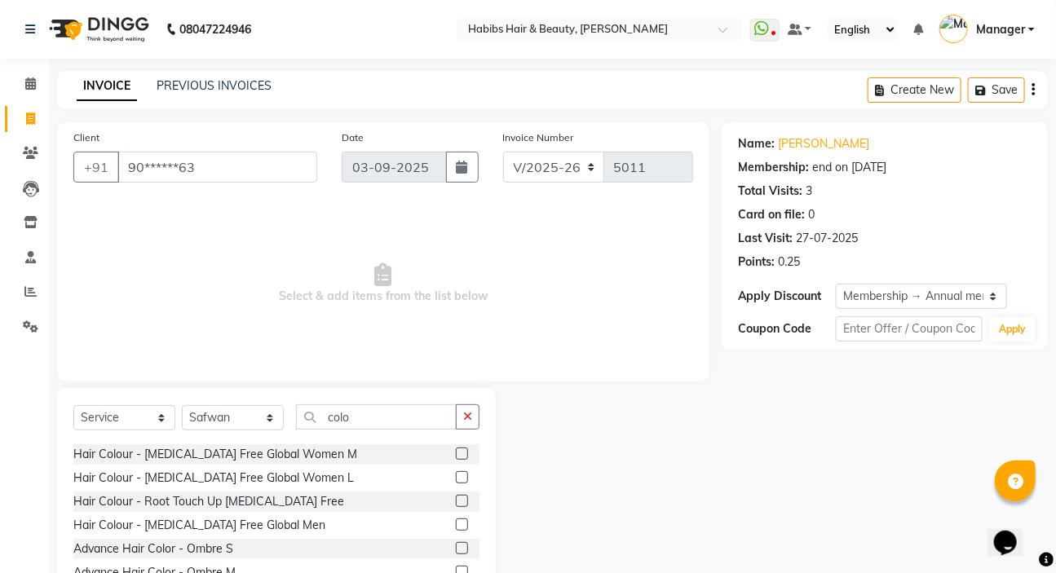
scroll to position [222, 0]
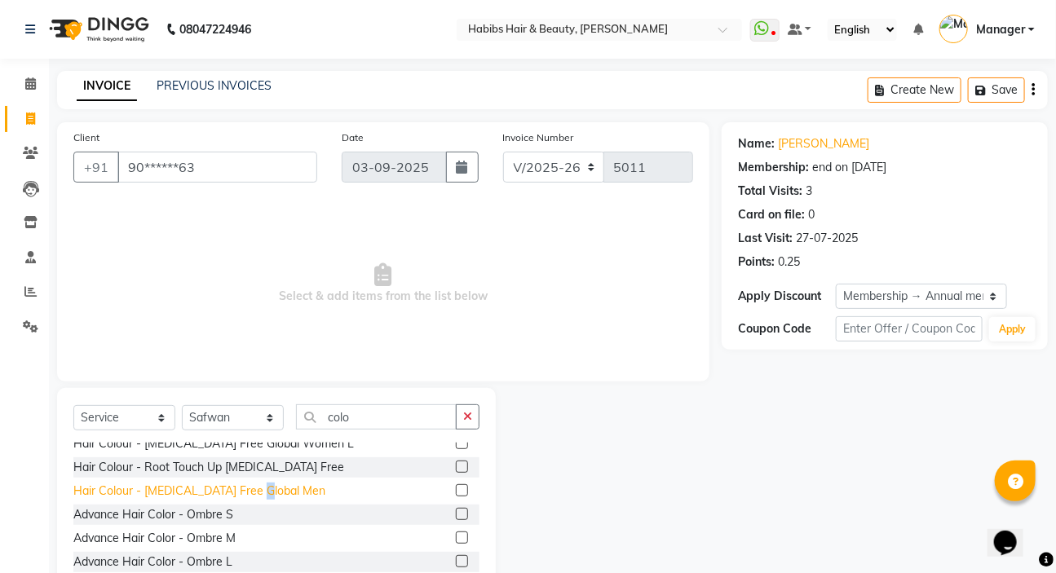
click at [266, 486] on div "Hair Colour - [MEDICAL_DATA] Free Global Men" at bounding box center [199, 491] width 252 height 17
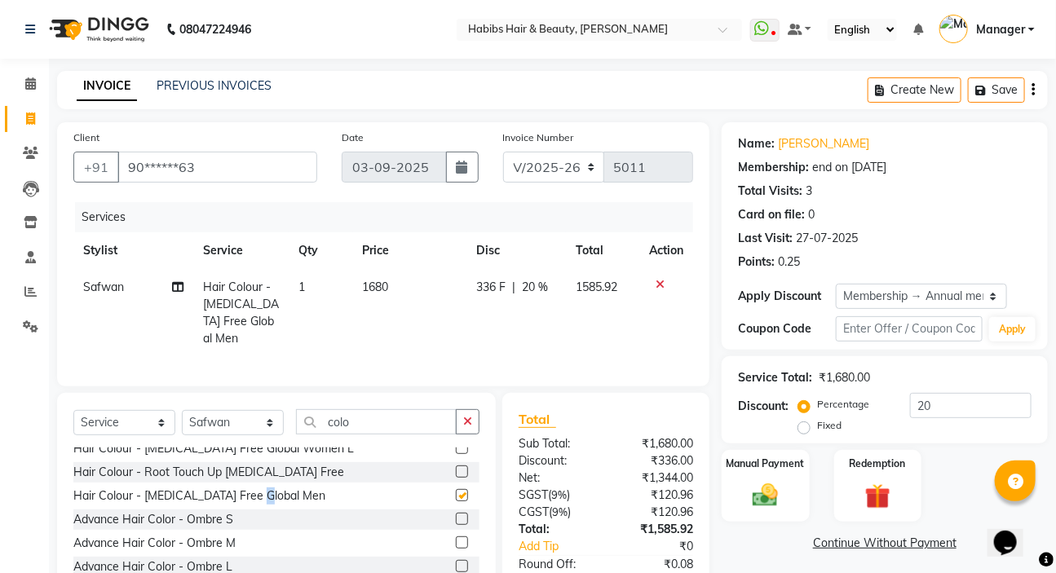
checkbox input "false"
click at [472, 416] on icon "button" at bounding box center [467, 421] width 9 height 11
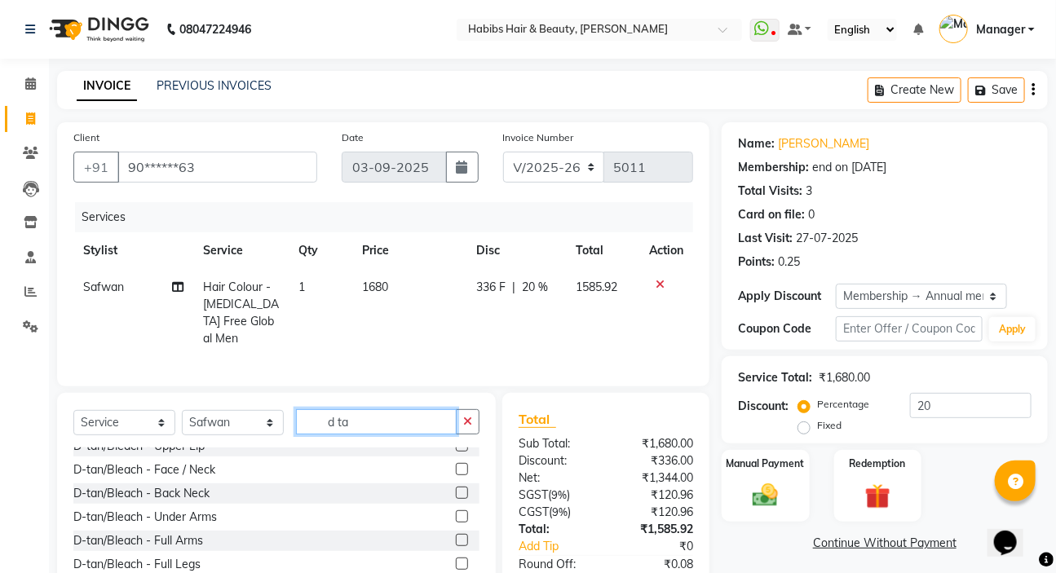
scroll to position [0, 0]
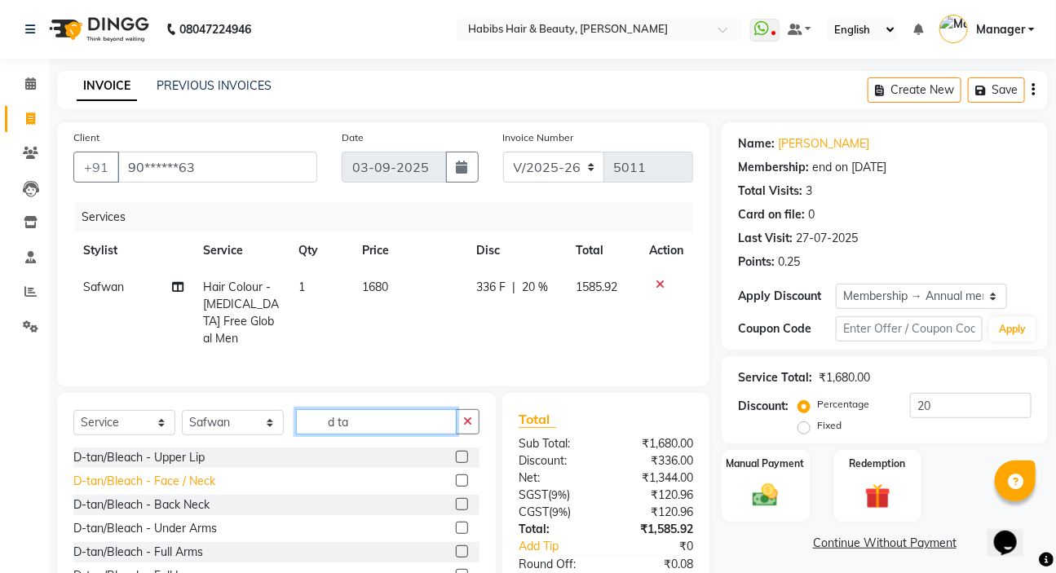
type input "d ta"
click at [210, 477] on div "D-tan/Bleach - Face / Neck" at bounding box center [144, 481] width 142 height 17
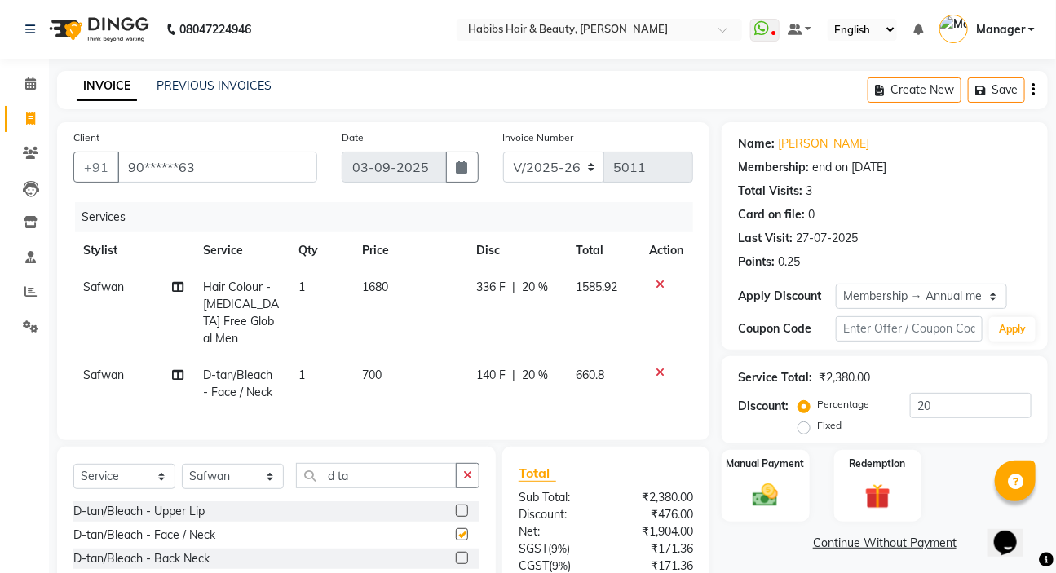
checkbox input "false"
click at [457, 463] on button "button" at bounding box center [468, 475] width 24 height 25
click at [528, 367] on span "20 %" at bounding box center [535, 375] width 26 height 17
select select "76387"
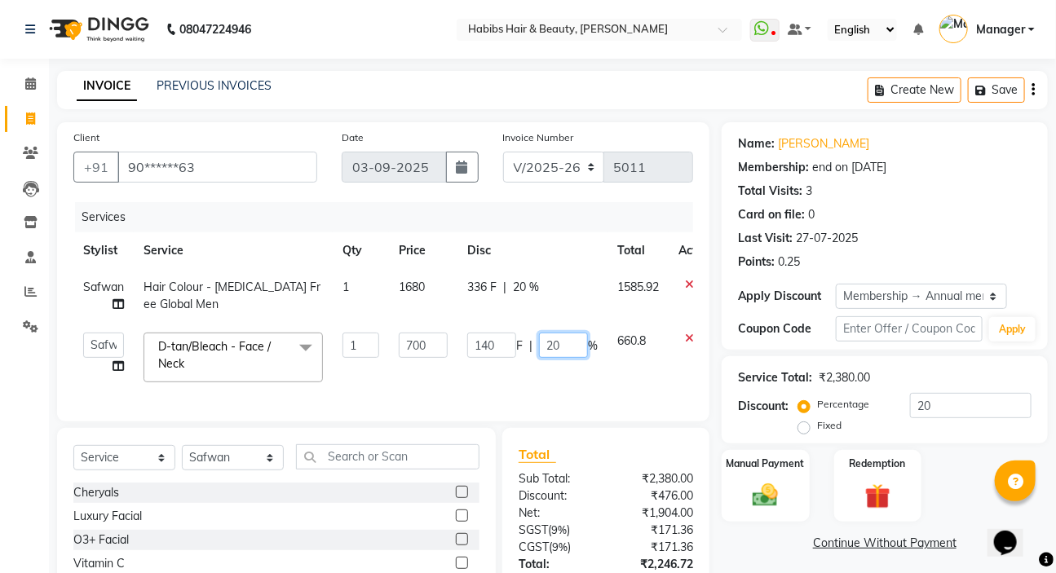
click at [558, 338] on input "20" at bounding box center [563, 345] width 49 height 25
type input "2"
type input "100"
click at [380, 466] on input "text" at bounding box center [387, 456] width 183 height 25
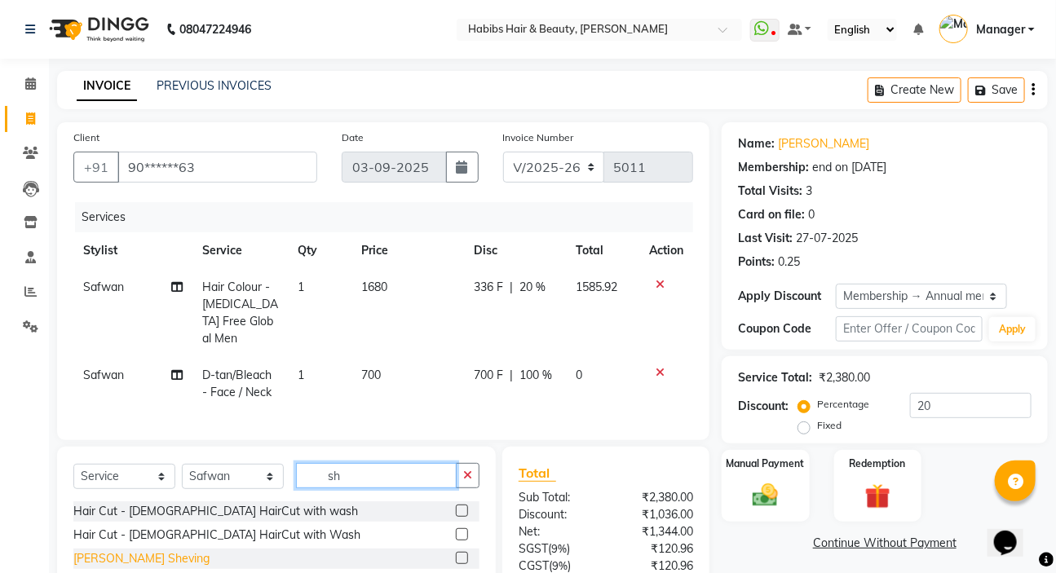
type input "sh"
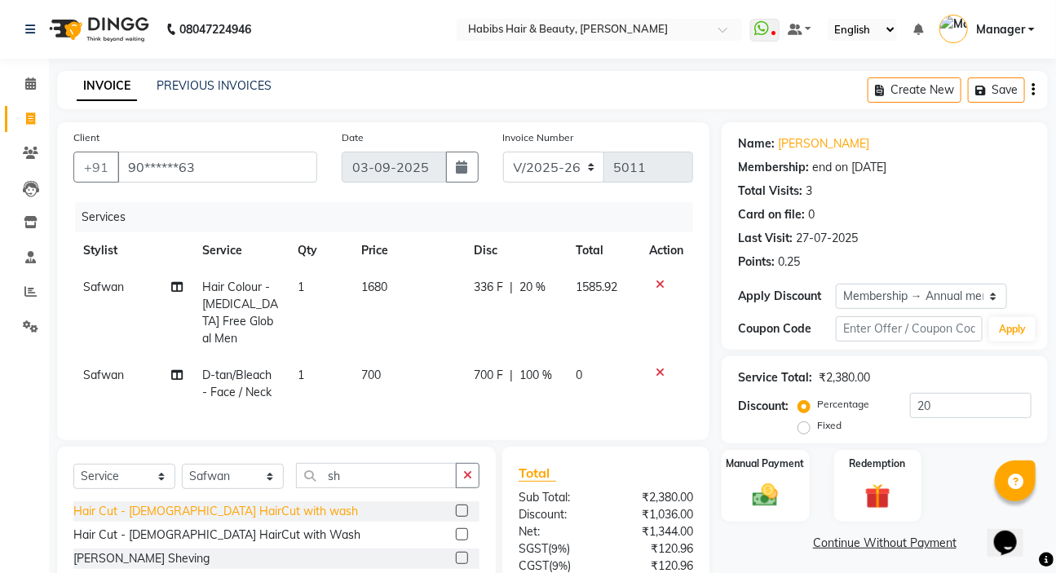
click at [103, 553] on div "[PERSON_NAME] Sheving" at bounding box center [141, 558] width 136 height 17
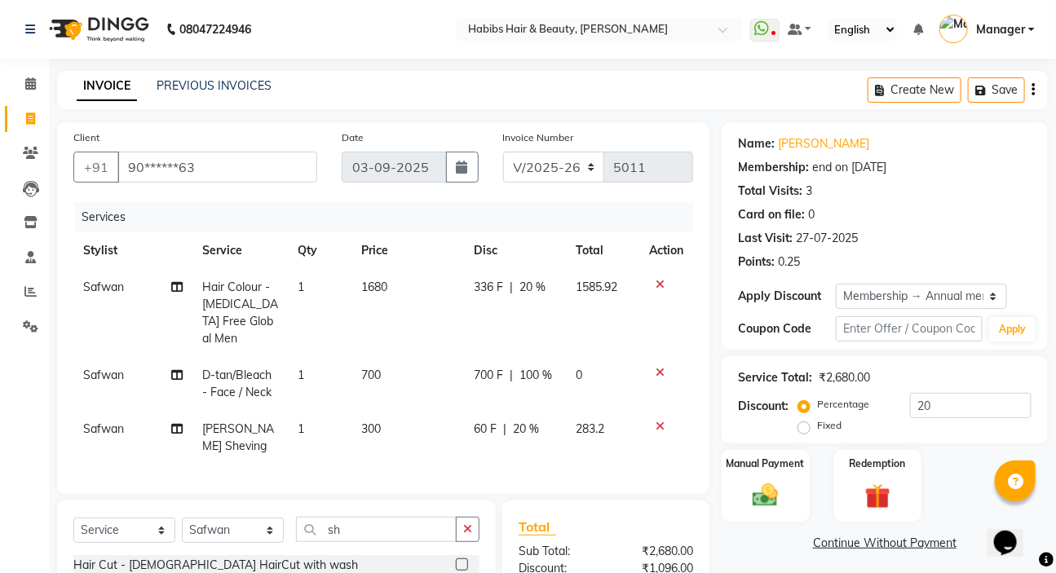
checkbox input "false"
click at [470, 523] on icon "button" at bounding box center [467, 528] width 9 height 11
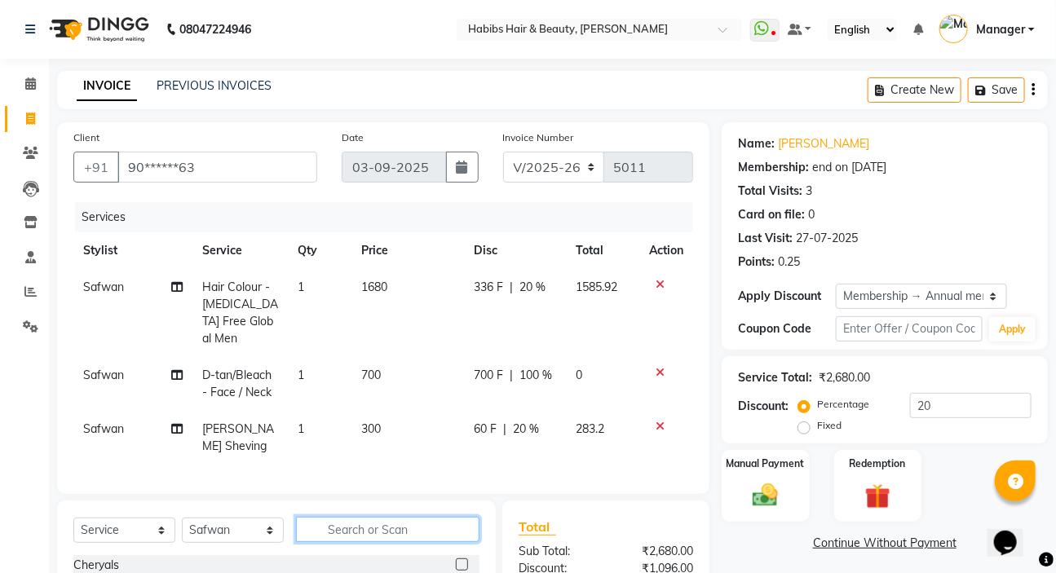
type input "f"
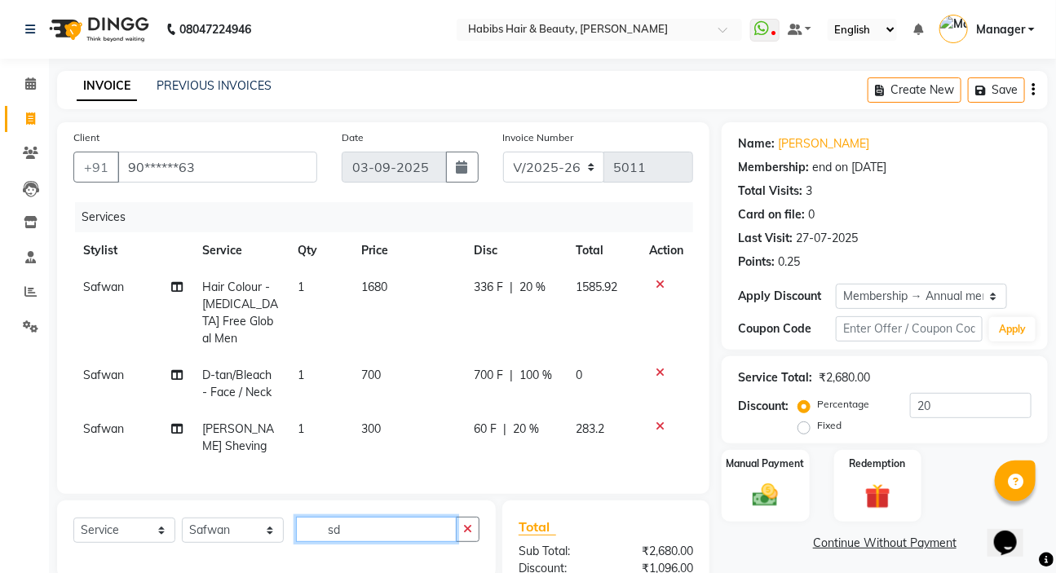
type input "s"
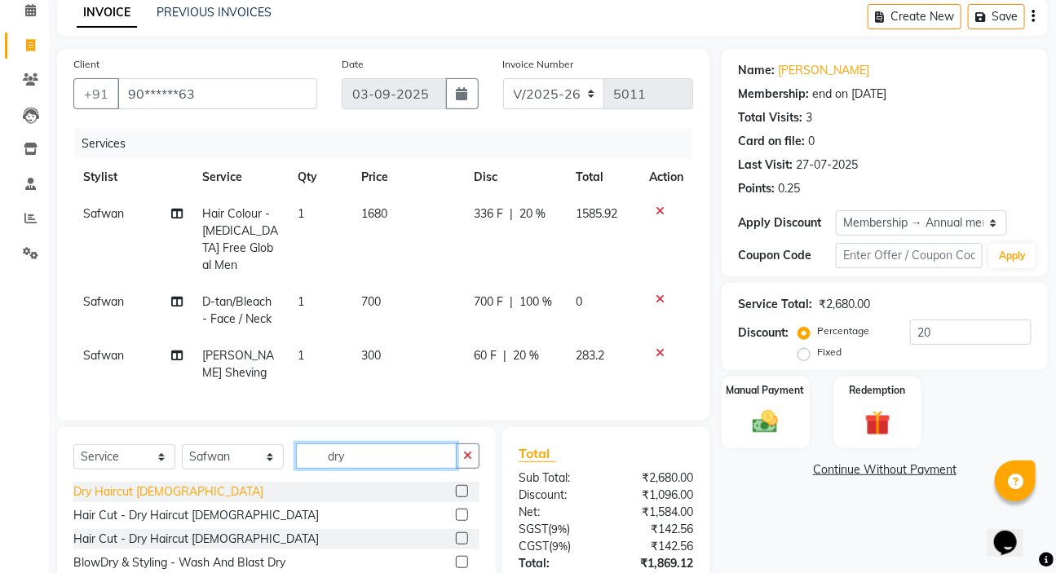
type input "dry"
click at [96, 488] on div "Dry Haircut [DEMOGRAPHIC_DATA]" at bounding box center [168, 491] width 190 height 17
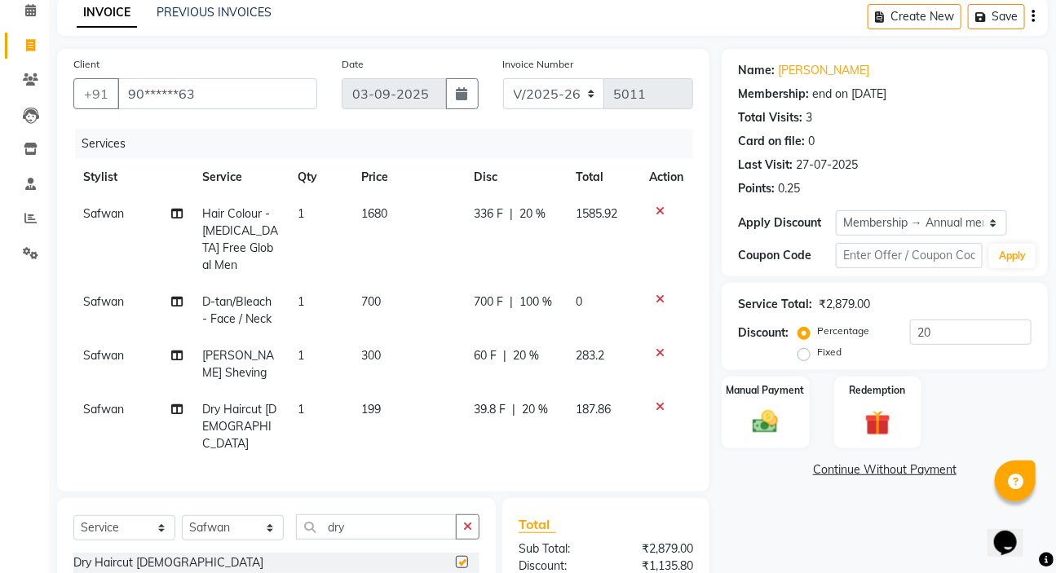
checkbox input "false"
click at [465, 514] on button "button" at bounding box center [468, 526] width 24 height 25
click at [533, 401] on span "20 %" at bounding box center [536, 409] width 26 height 17
select select "76387"
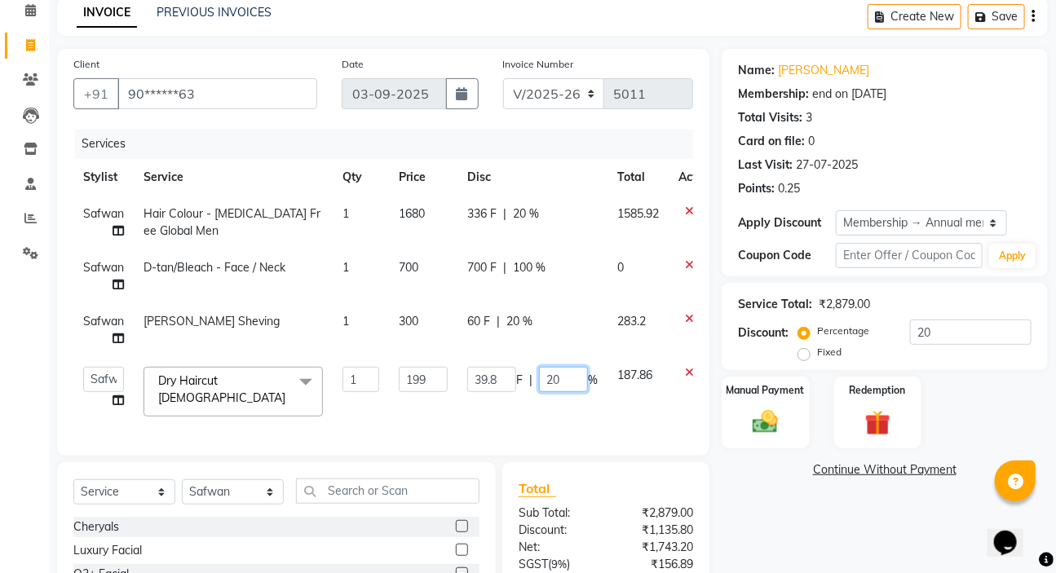
click at [558, 375] on input "20" at bounding box center [563, 379] width 49 height 25
type input "2"
type input "100"
click at [528, 423] on div "Services Stylist Service Qty Price Disc Total Action Safwan Hair Colour - Ammon…" at bounding box center [383, 284] width 620 height 311
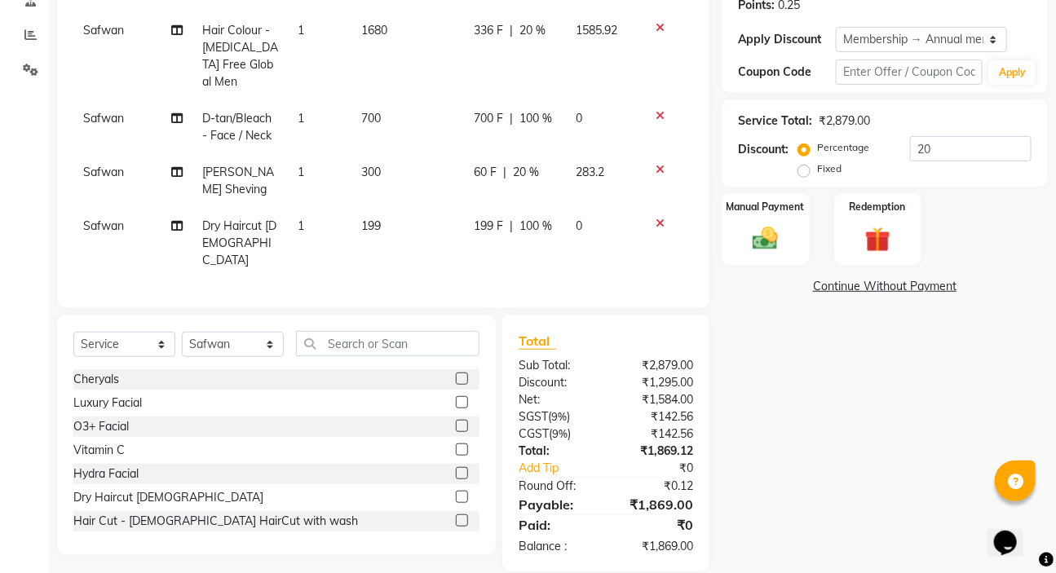
scroll to position [34, 0]
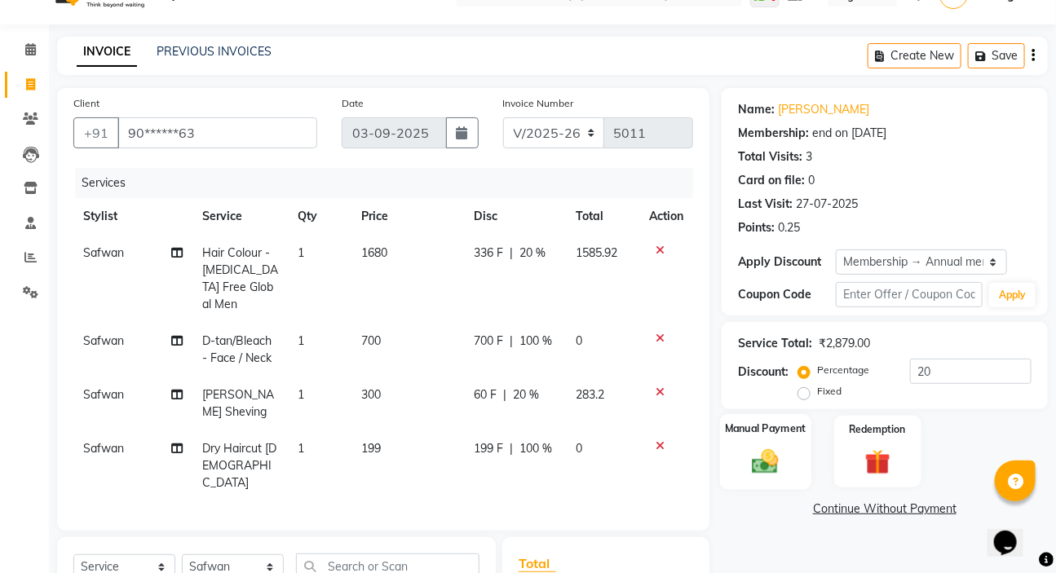
click at [743, 443] on div "Manual Payment" at bounding box center [765, 451] width 91 height 75
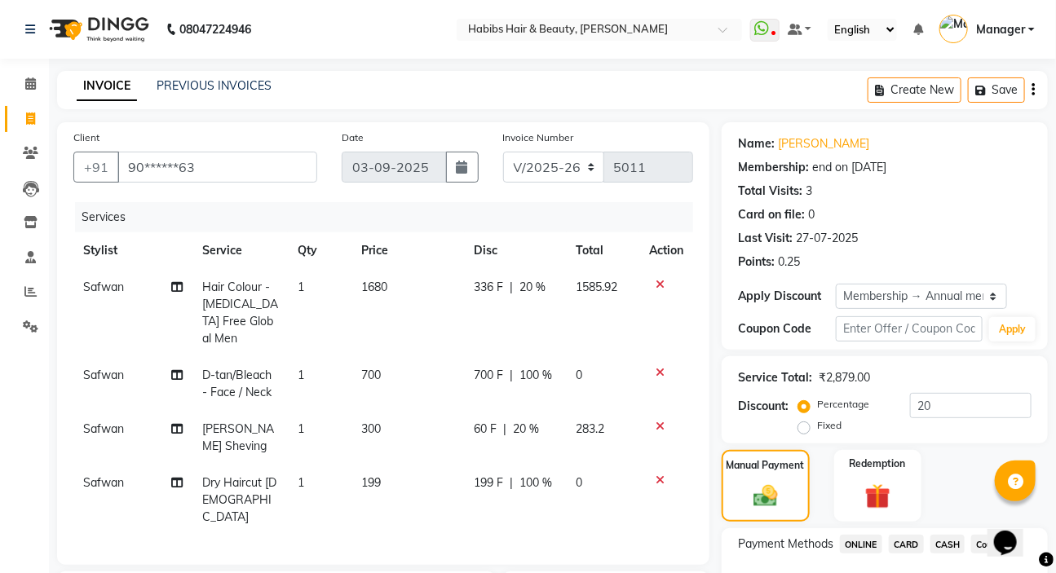
scroll to position [257, 0]
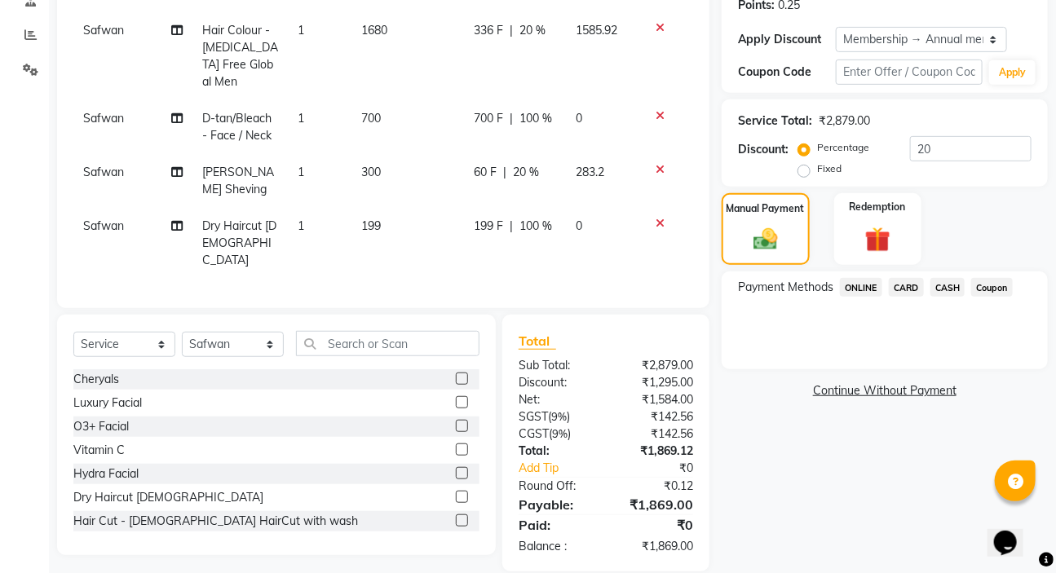
click at [907, 285] on span "CARD" at bounding box center [906, 287] width 35 height 19
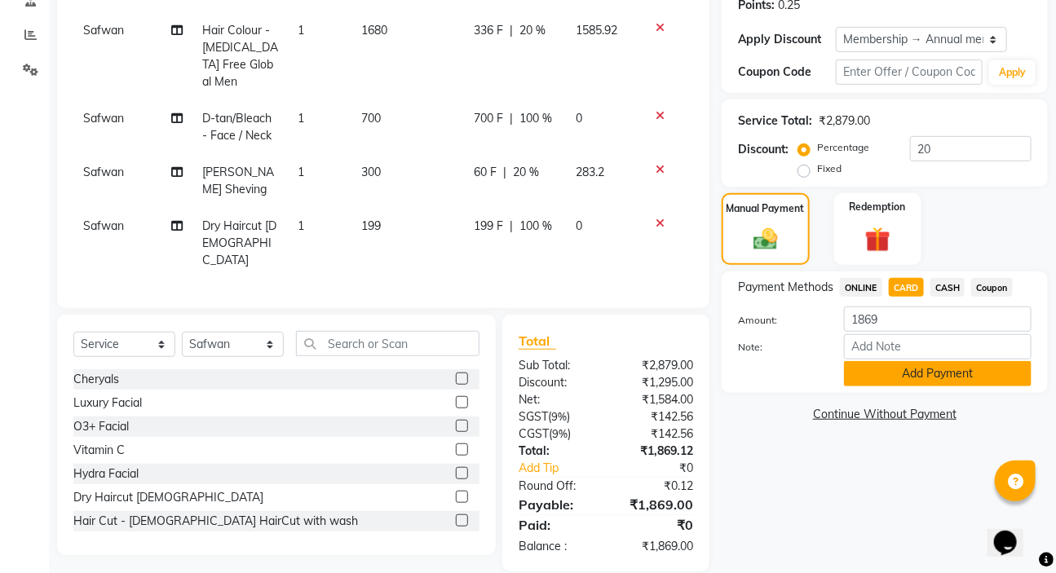
click at [962, 378] on button "Add Payment" at bounding box center [938, 373] width 188 height 25
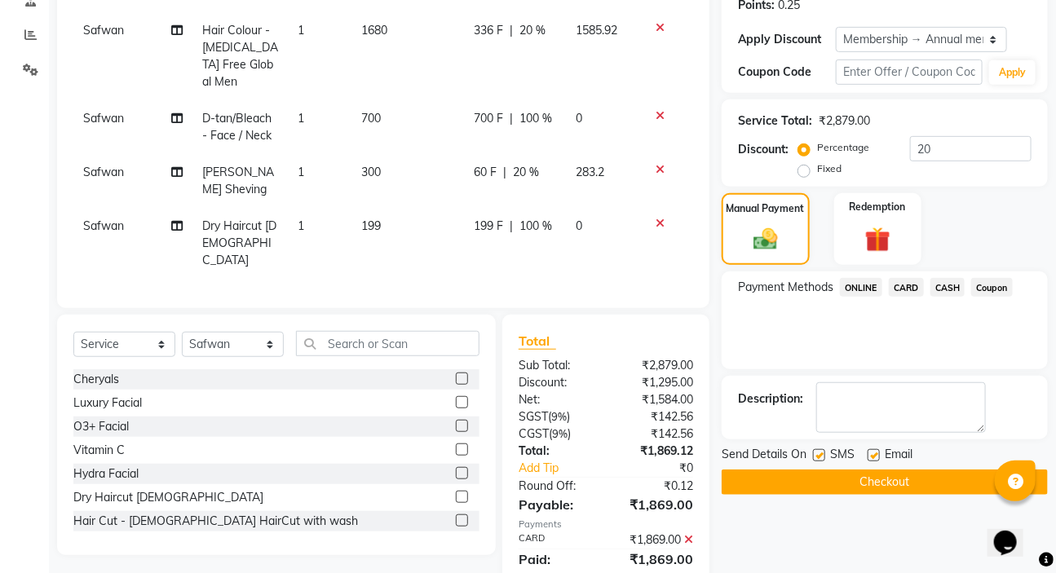
scroll to position [364, 0]
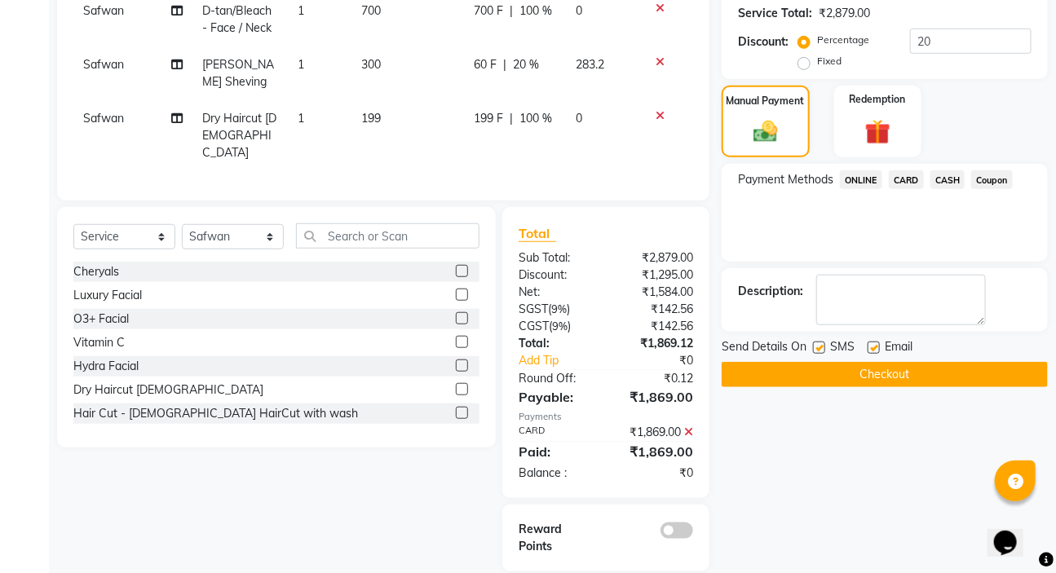
click at [920, 381] on button "Checkout" at bounding box center [885, 374] width 326 height 25
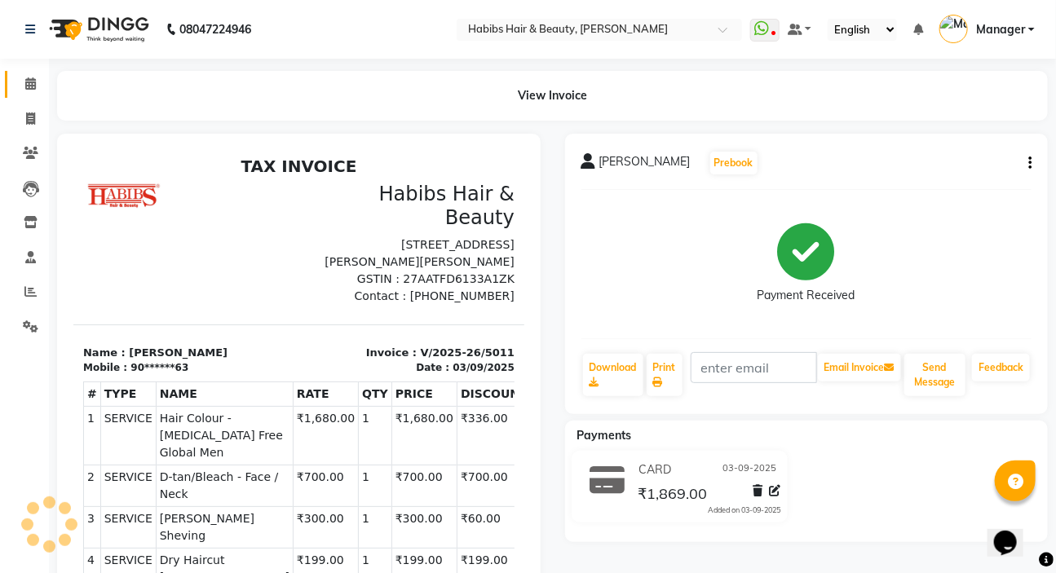
click at [31, 73] on link "Calendar" at bounding box center [24, 84] width 39 height 27
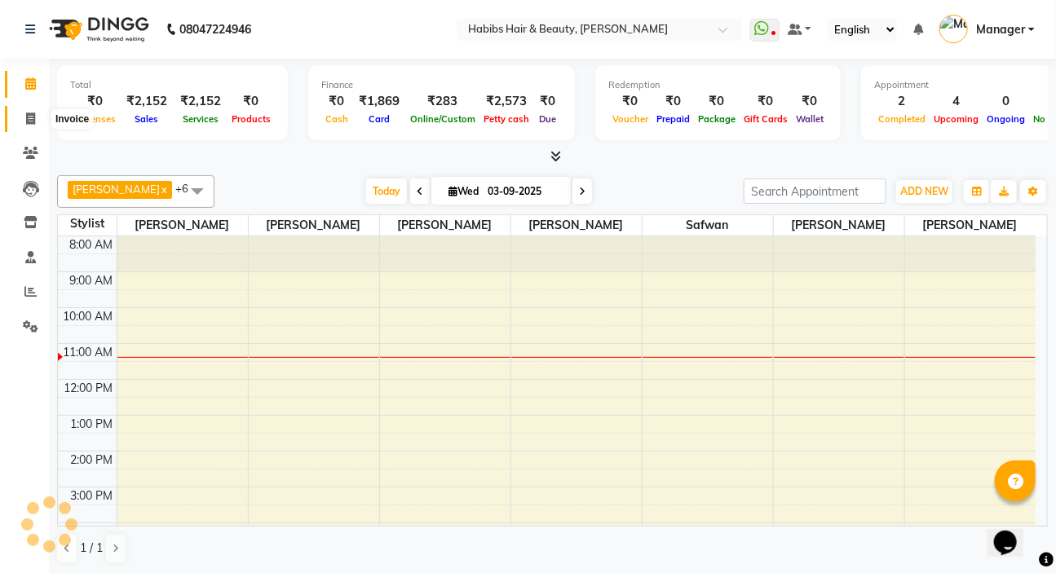
click at [27, 117] on icon at bounding box center [30, 119] width 9 height 12
select select "service"
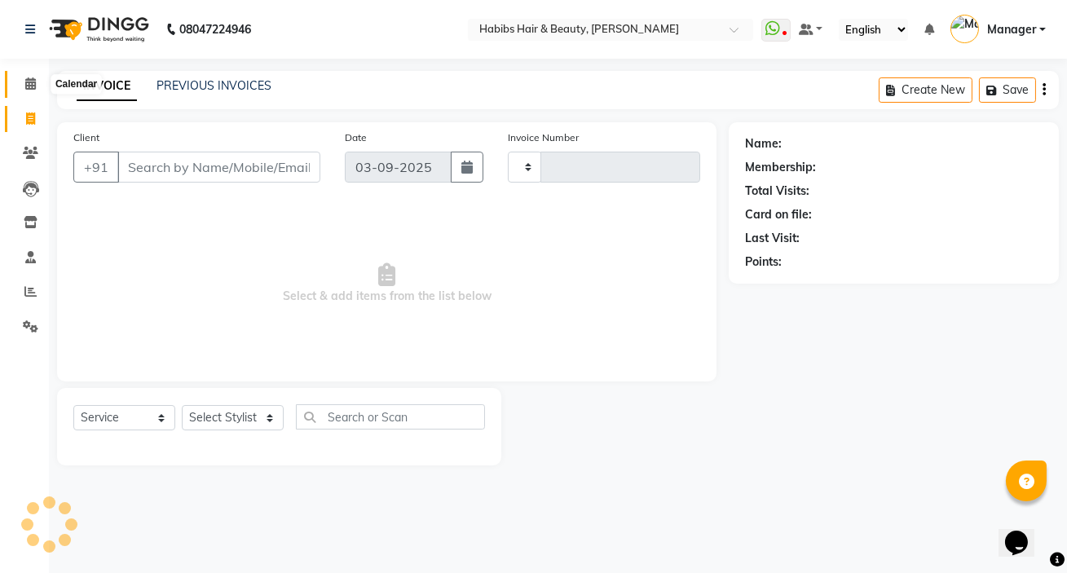
click at [33, 81] on icon at bounding box center [30, 83] width 11 height 12
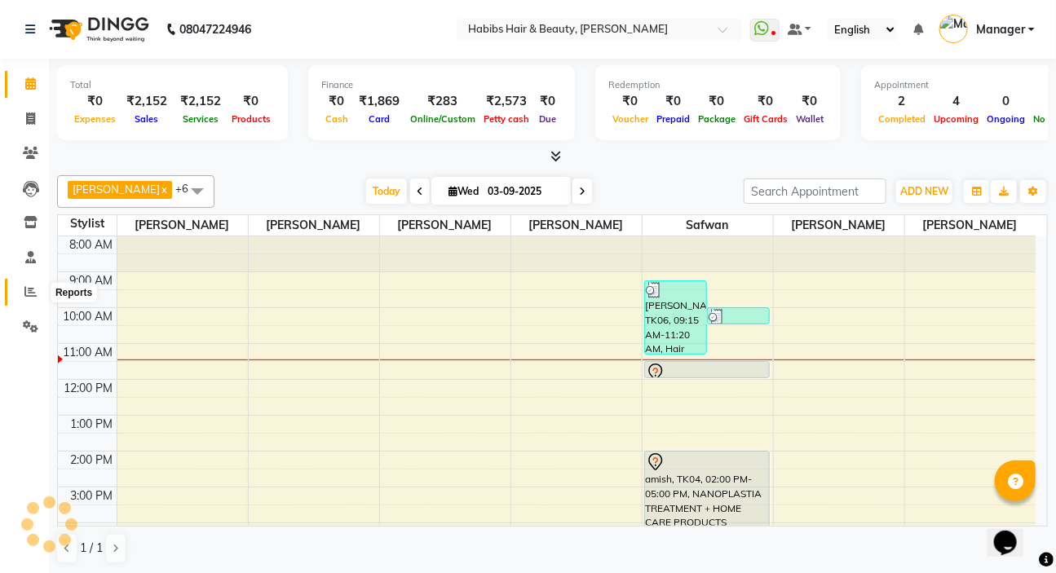
click at [23, 300] on span at bounding box center [30, 292] width 29 height 19
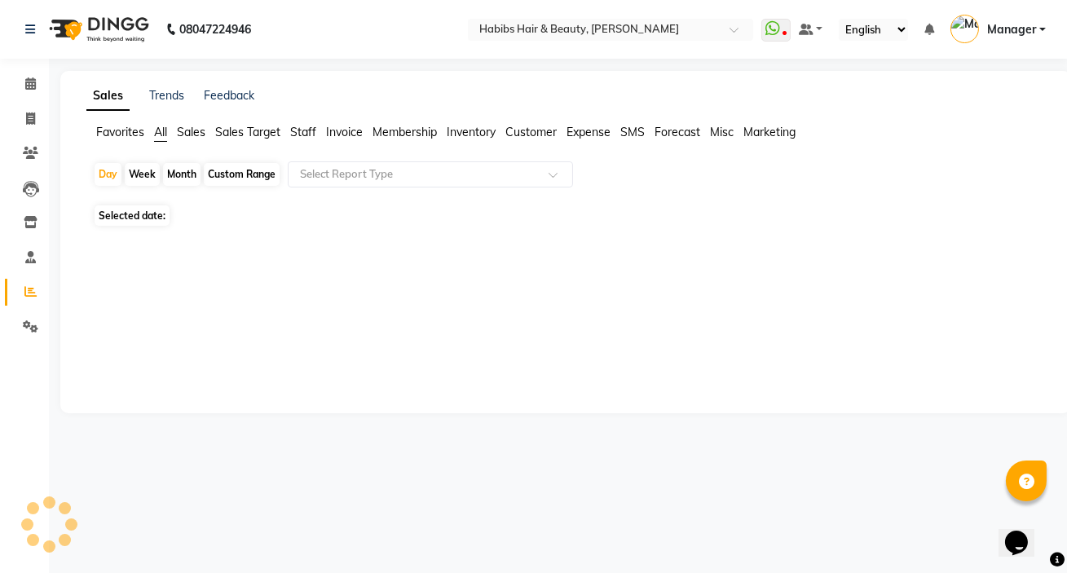
click at [155, 219] on span "Selected date:" at bounding box center [132, 215] width 75 height 20
select select "9"
select select "2025"
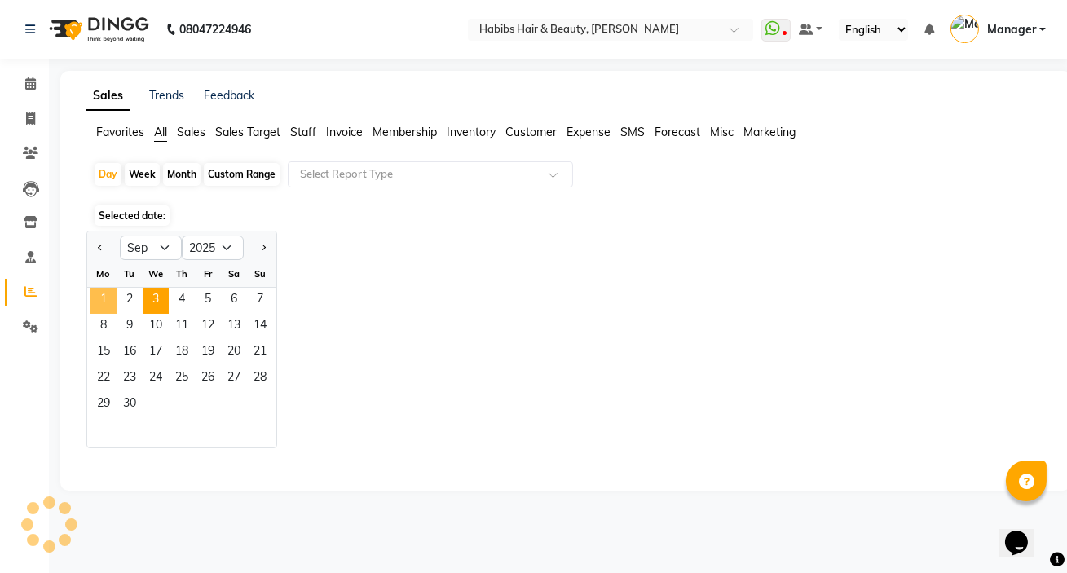
click at [104, 307] on span "1" at bounding box center [103, 301] width 26 height 26
click at [101, 300] on span "1" at bounding box center [103, 301] width 26 height 26
click at [359, 135] on span "Invoice" at bounding box center [344, 132] width 37 height 15
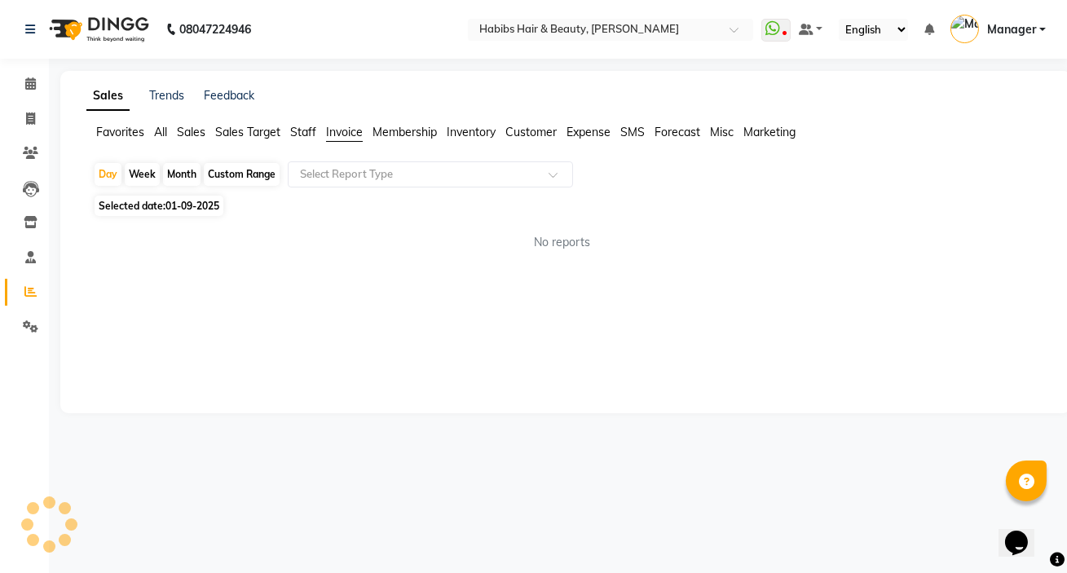
click at [304, 138] on span "Staff" at bounding box center [303, 132] width 26 height 15
click at [328, 175] on input "text" at bounding box center [414, 174] width 235 height 16
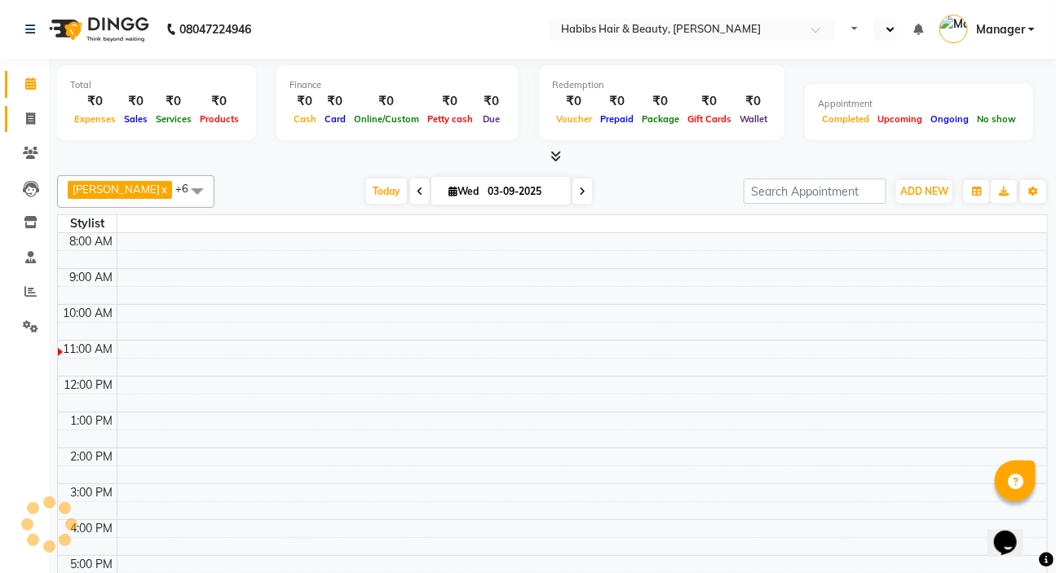
click at [33, 117] on icon at bounding box center [30, 119] width 9 height 12
select select "service"
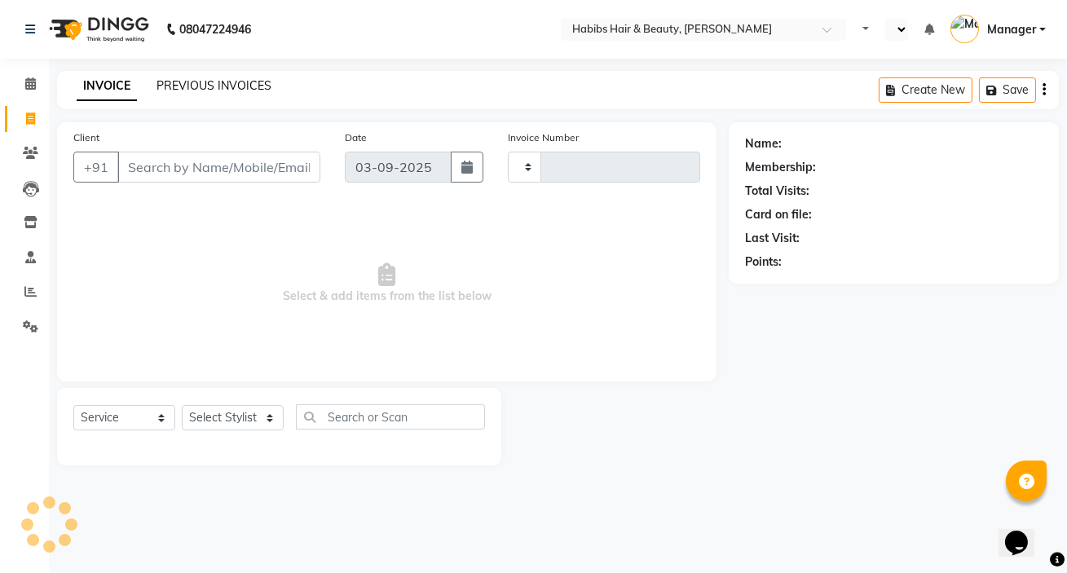
click at [227, 84] on link "PREVIOUS INVOICES" at bounding box center [214, 85] width 115 height 15
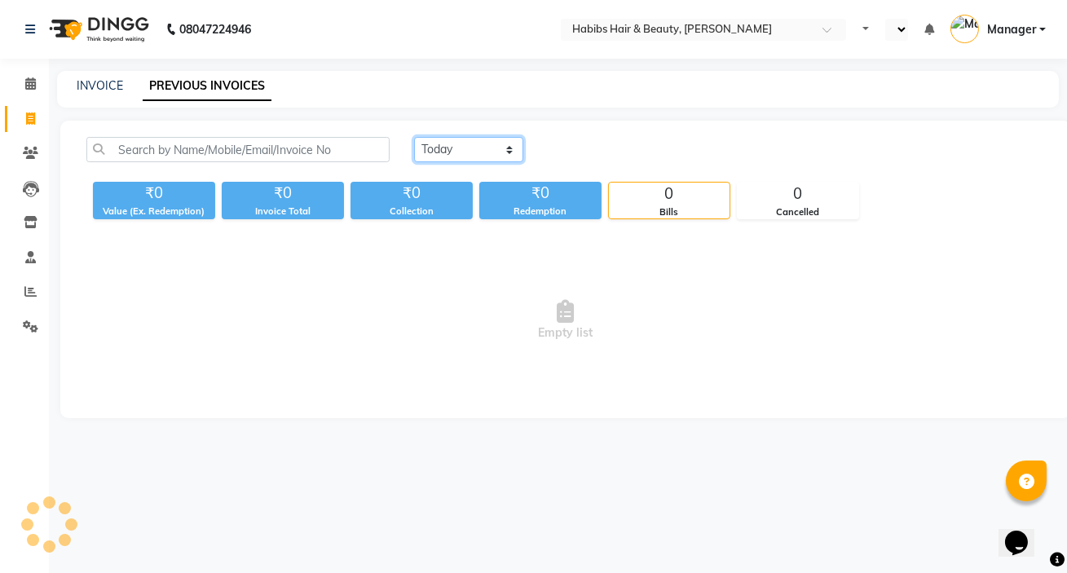
click at [429, 153] on select "[DATE] [DATE] Custom Range" at bounding box center [468, 149] width 109 height 25
select select "range"
click at [414, 137] on select "[DATE] [DATE] Custom Range" at bounding box center [468, 149] width 109 height 25
click at [580, 147] on input "03-09-2025" at bounding box center [602, 150] width 114 height 23
select select "9"
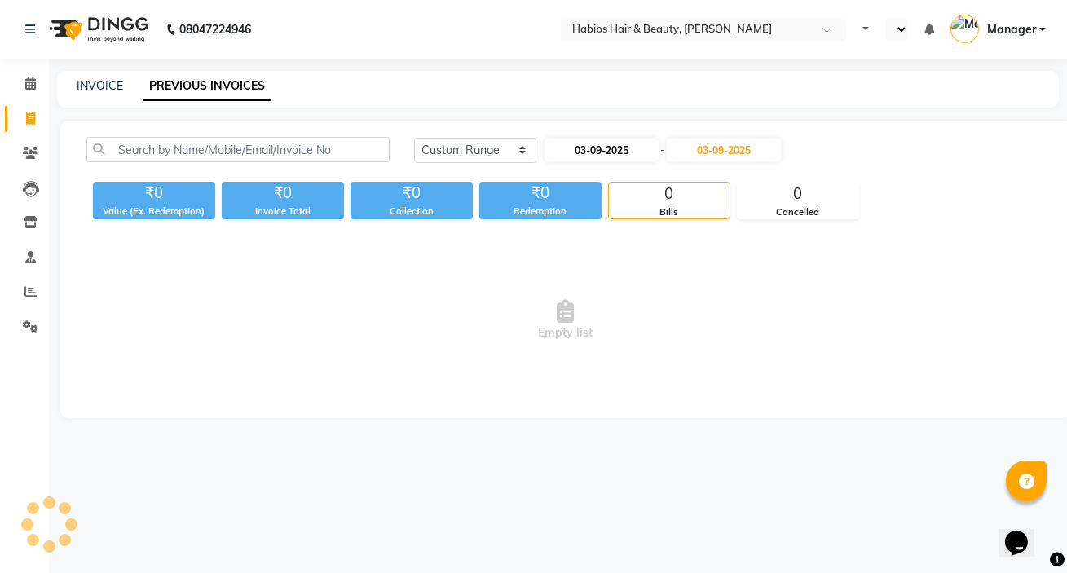
select select "2025"
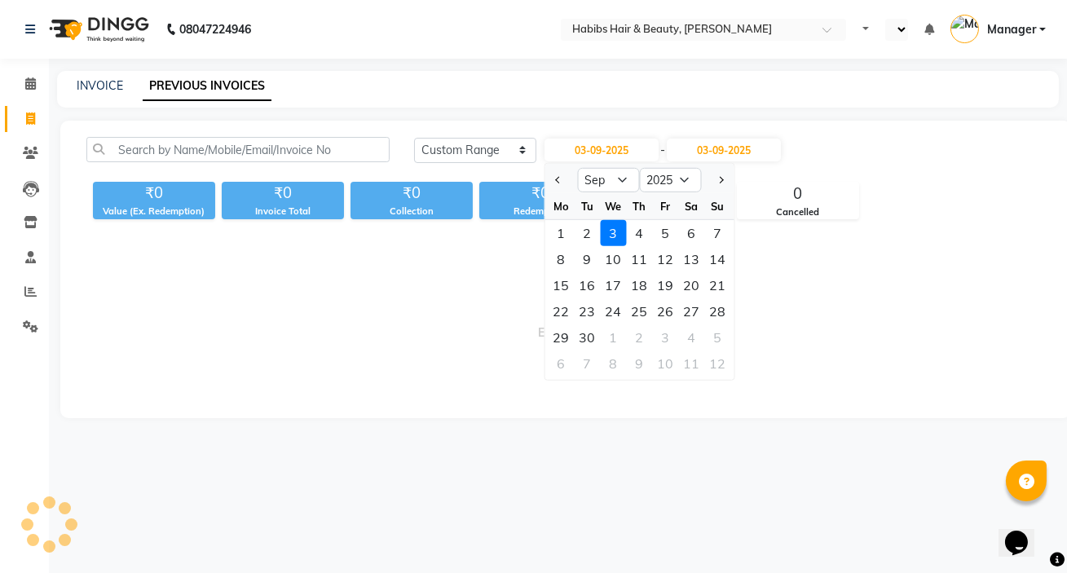
click at [556, 228] on div "1" at bounding box center [562, 233] width 26 height 26
type input "01-09-2025"
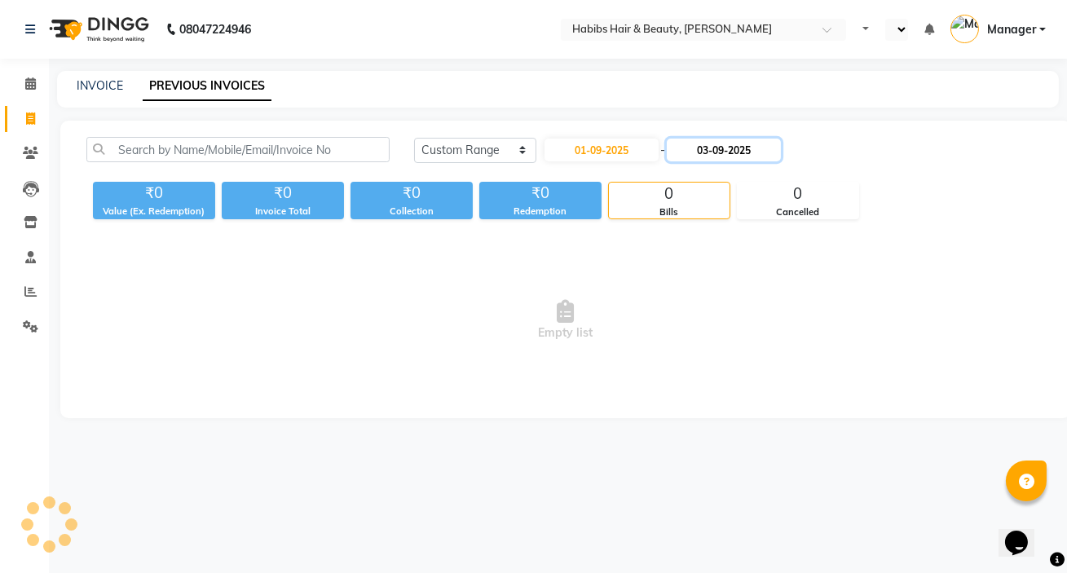
click at [706, 145] on input "03-09-2025" at bounding box center [724, 150] width 114 height 23
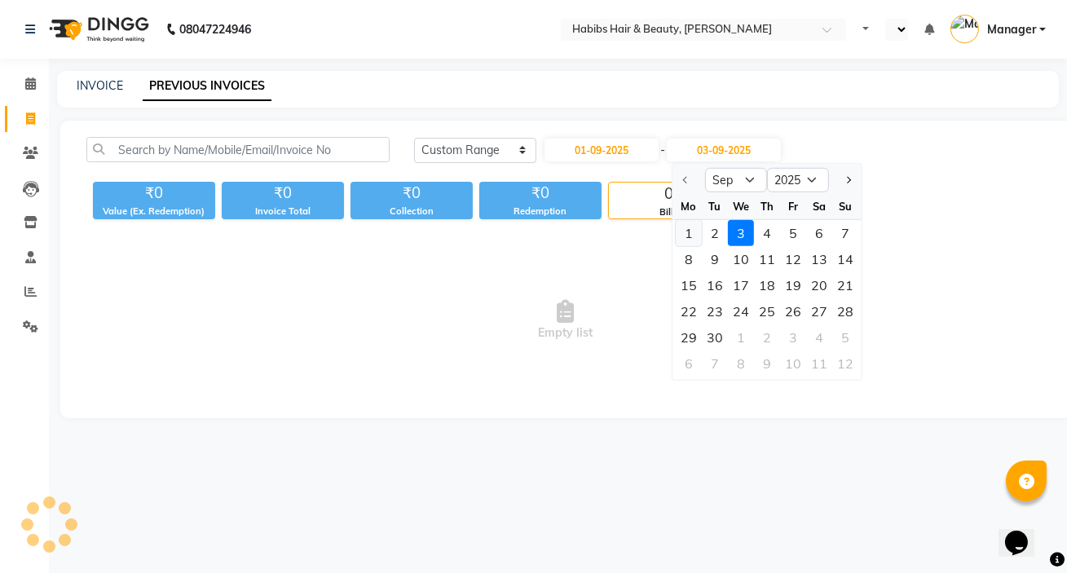
click at [683, 234] on div "1" at bounding box center [689, 233] width 26 height 26
type input "01-09-2025"
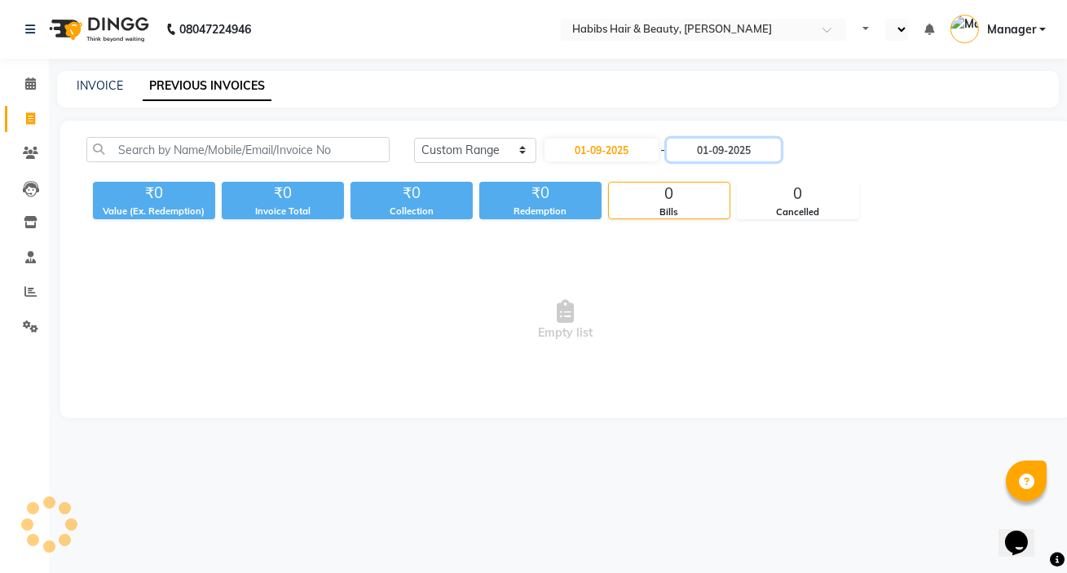
select select "en"
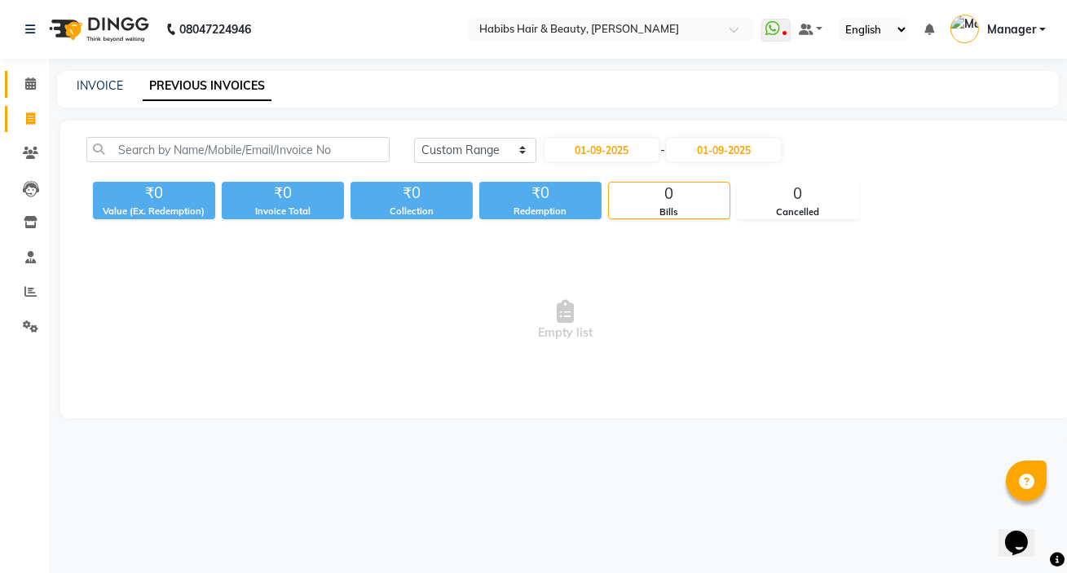
drag, startPoint x: 36, startPoint y: 86, endPoint x: 44, endPoint y: 143, distance: 57.7
click at [36, 87] on span at bounding box center [30, 84] width 29 height 19
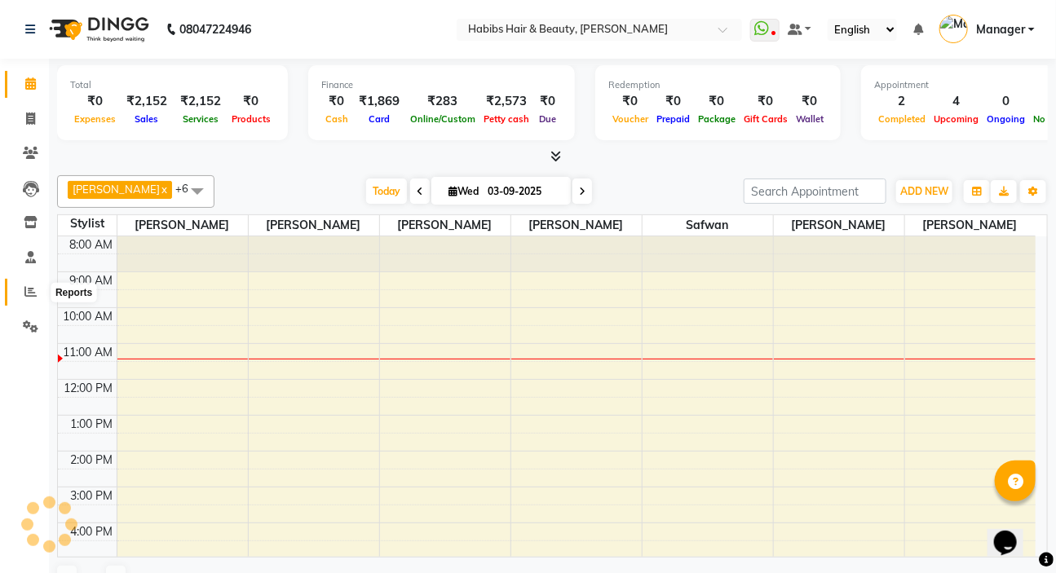
click at [24, 298] on span at bounding box center [30, 292] width 29 height 19
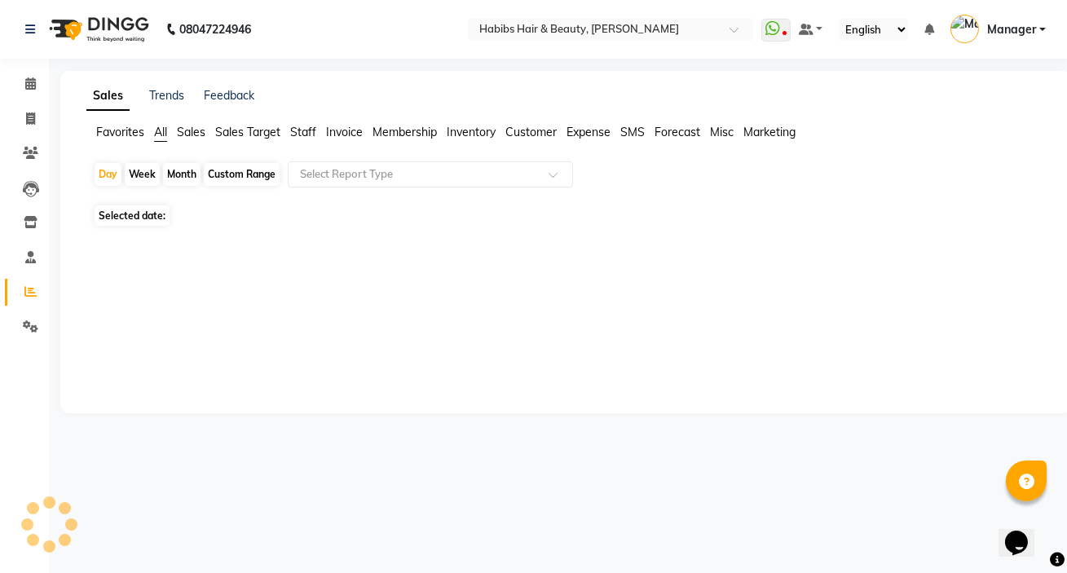
click at [241, 179] on div "Custom Range" at bounding box center [242, 174] width 76 height 23
select select "9"
select select "2025"
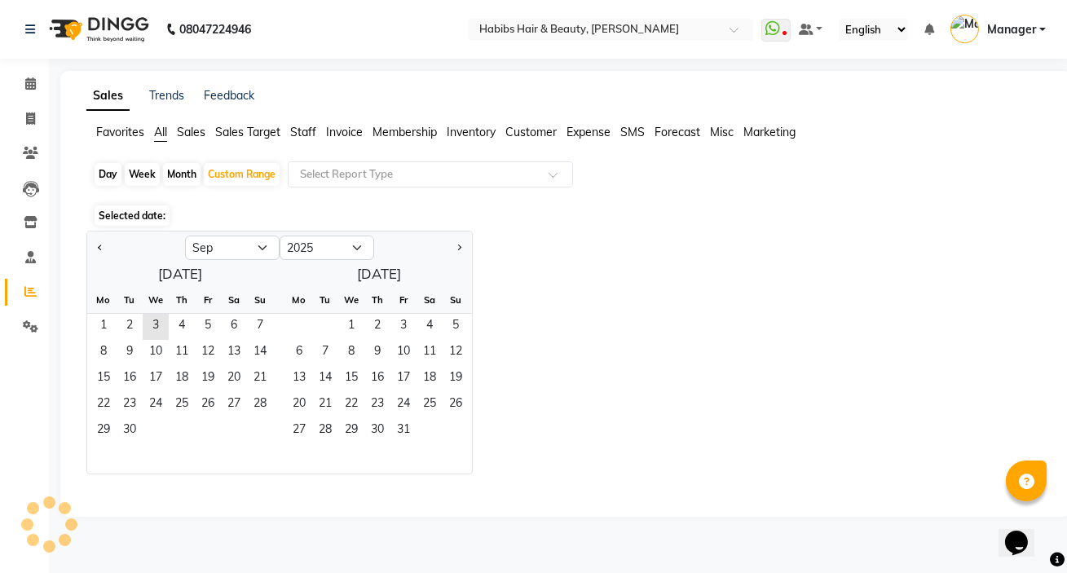
click at [228, 209] on div "Selected date:" at bounding box center [569, 215] width 952 height 17
click at [146, 216] on span "Selected date:" at bounding box center [132, 215] width 75 height 20
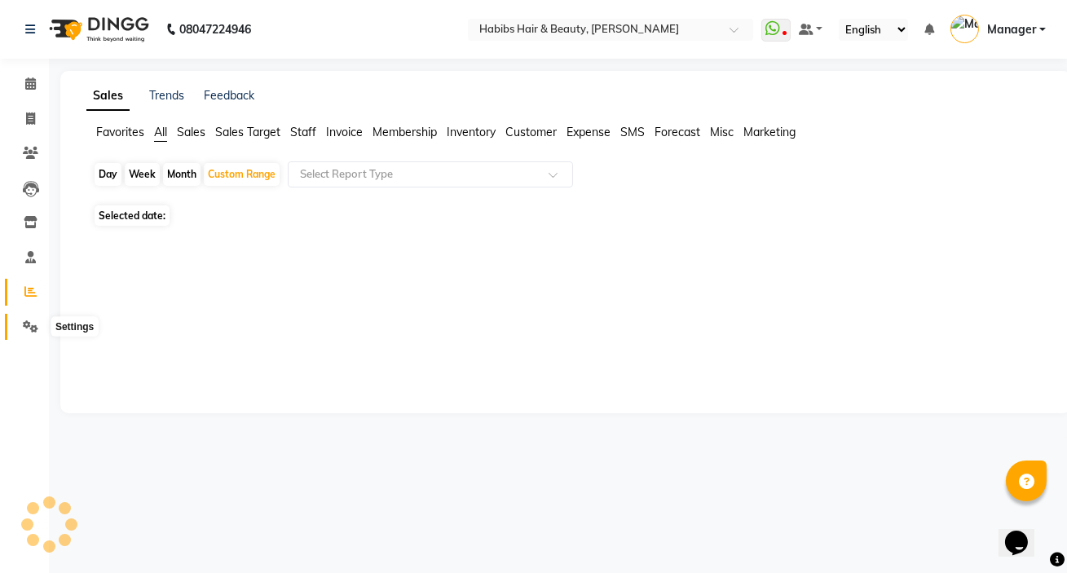
click at [27, 330] on icon at bounding box center [30, 326] width 15 height 12
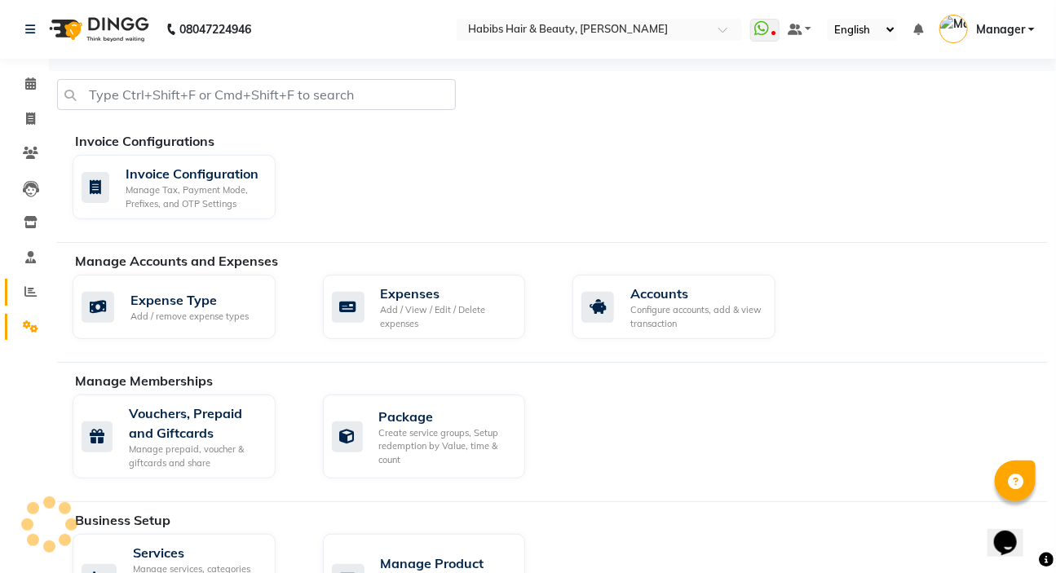
click at [33, 302] on link "Reports" at bounding box center [24, 292] width 39 height 27
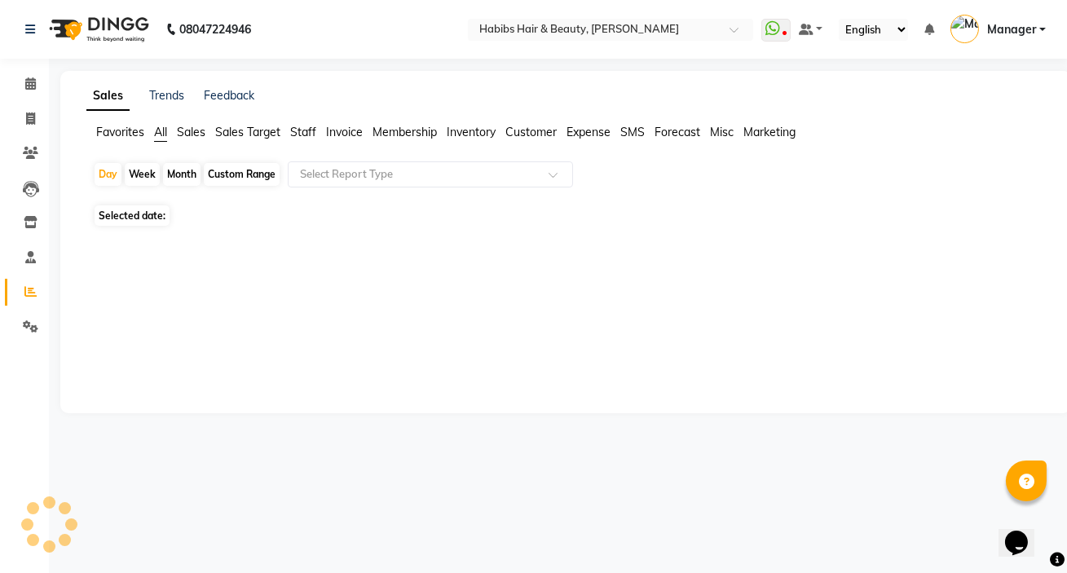
click at [130, 221] on span "Selected date:" at bounding box center [132, 215] width 75 height 20
select select "9"
select select "2025"
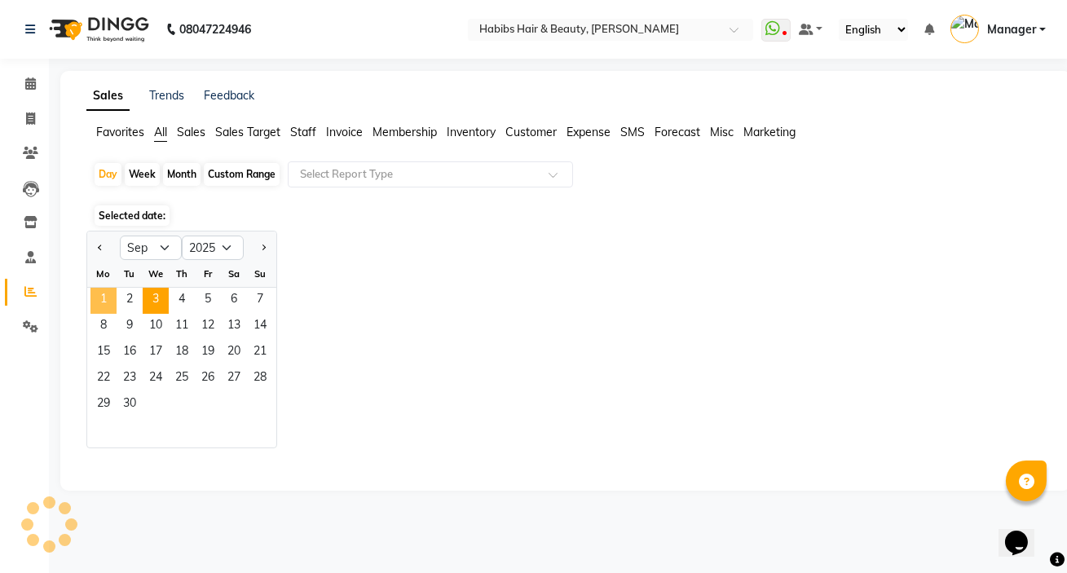
click at [104, 298] on span "1" at bounding box center [103, 301] width 26 height 26
click at [302, 130] on span "Staff" at bounding box center [303, 132] width 26 height 15
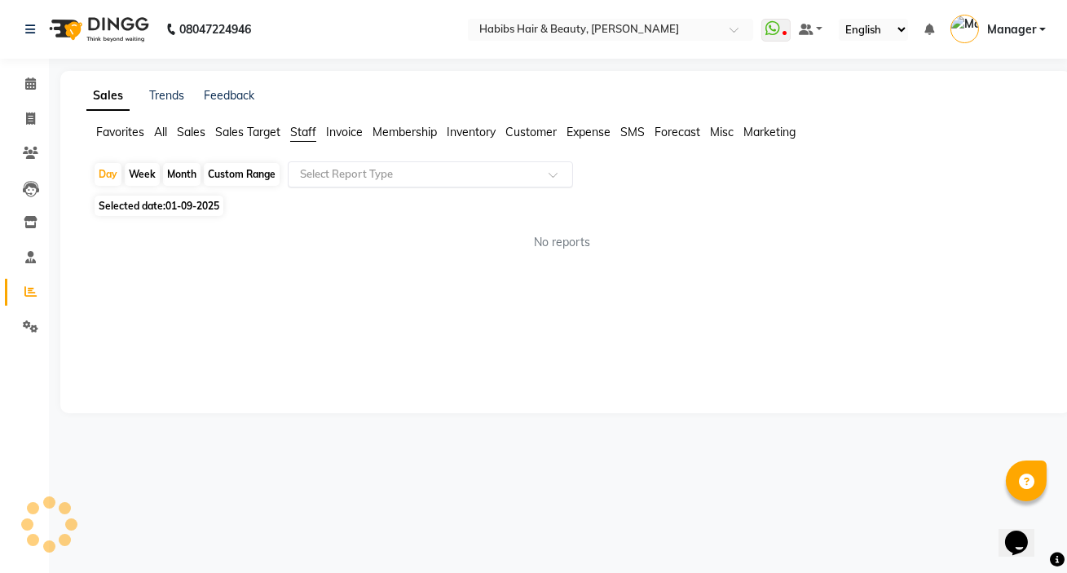
click at [342, 177] on input "text" at bounding box center [414, 174] width 235 height 16
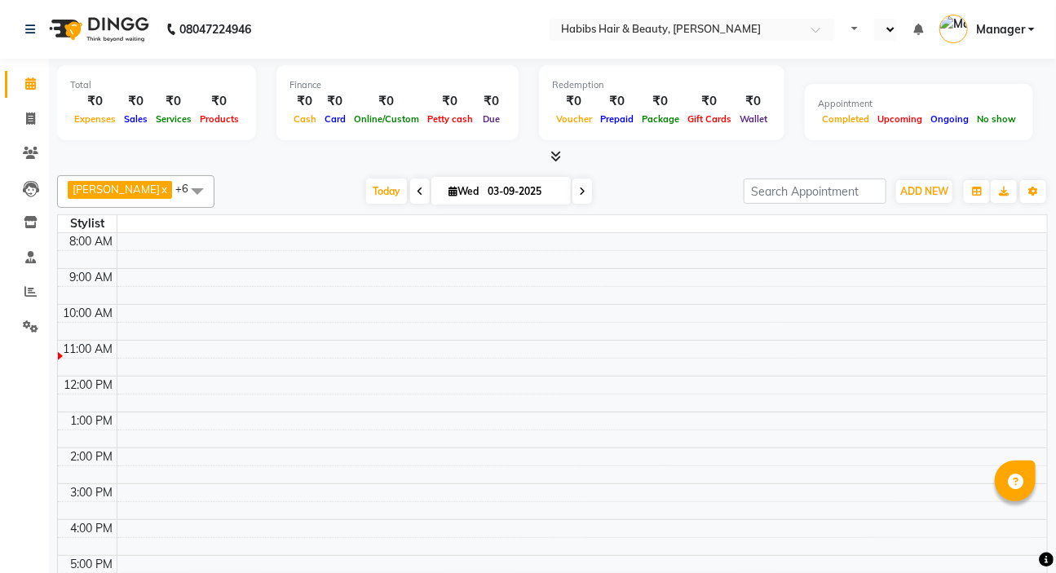
select select "en"
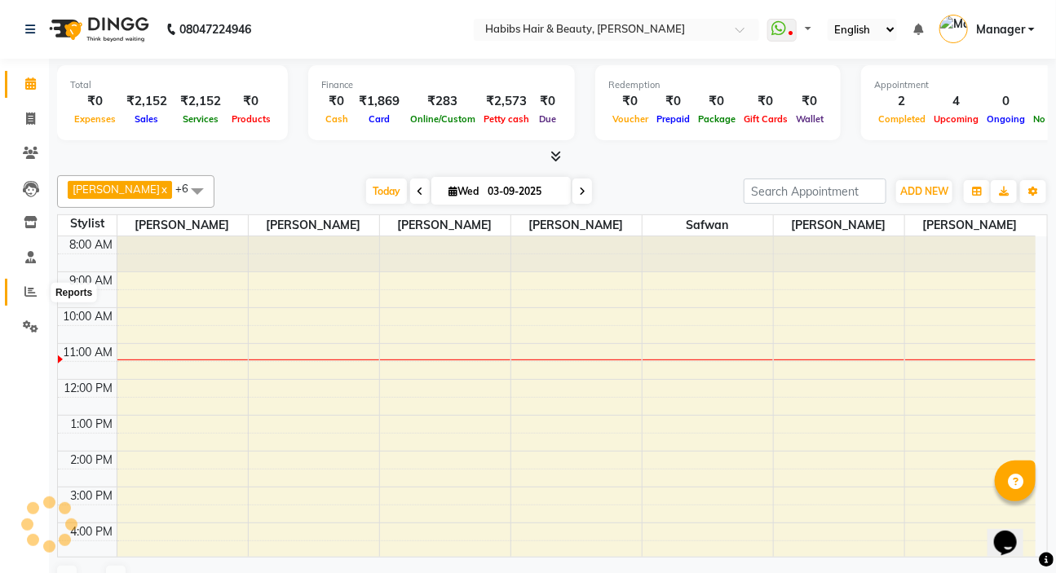
click at [26, 294] on icon at bounding box center [30, 291] width 12 height 12
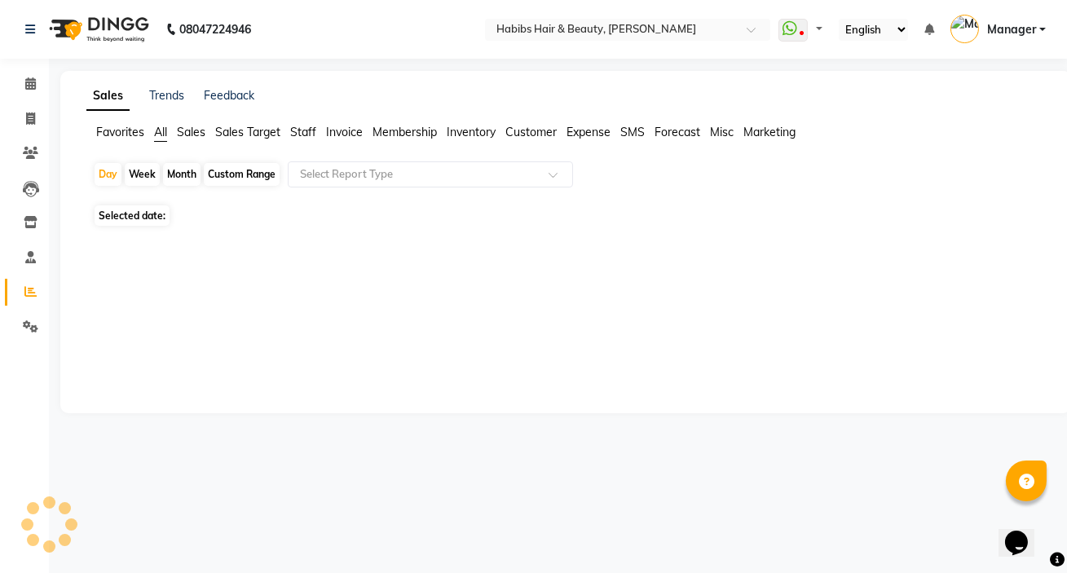
click at [701, 365] on div "Sales Trends Feedback Favorites All Sales Sales Target Staff Invoice Membership…" at bounding box center [565, 242] width 1011 height 342
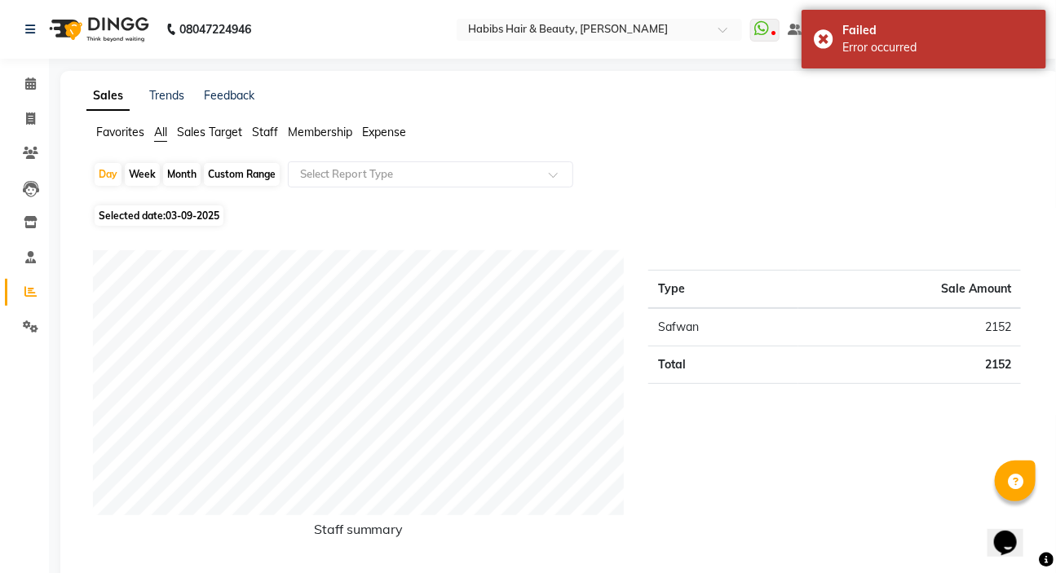
click at [253, 124] on li "Staff" at bounding box center [265, 132] width 26 height 17
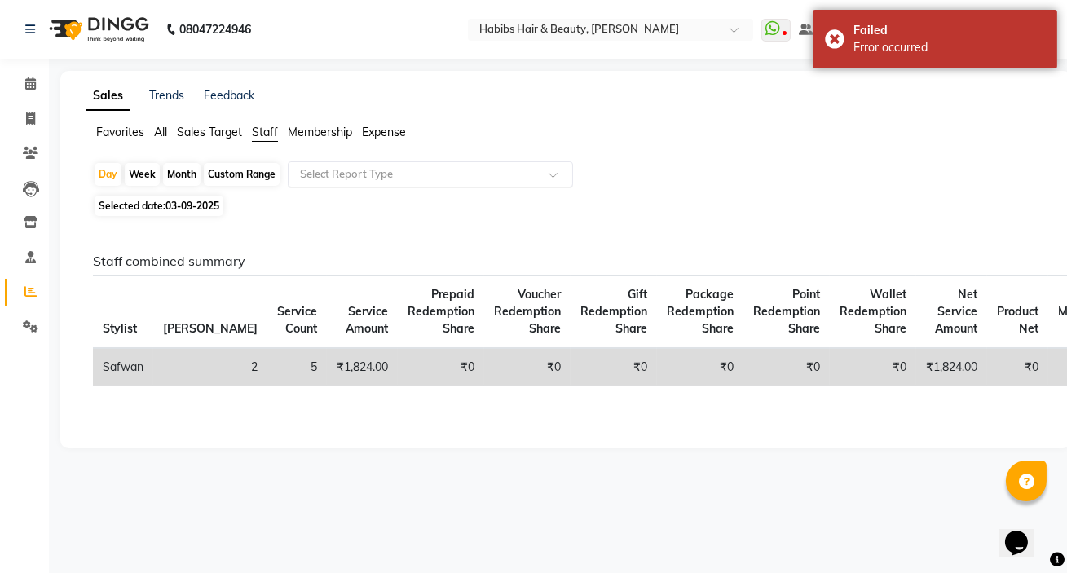
click at [338, 167] on input "text" at bounding box center [414, 174] width 235 height 16
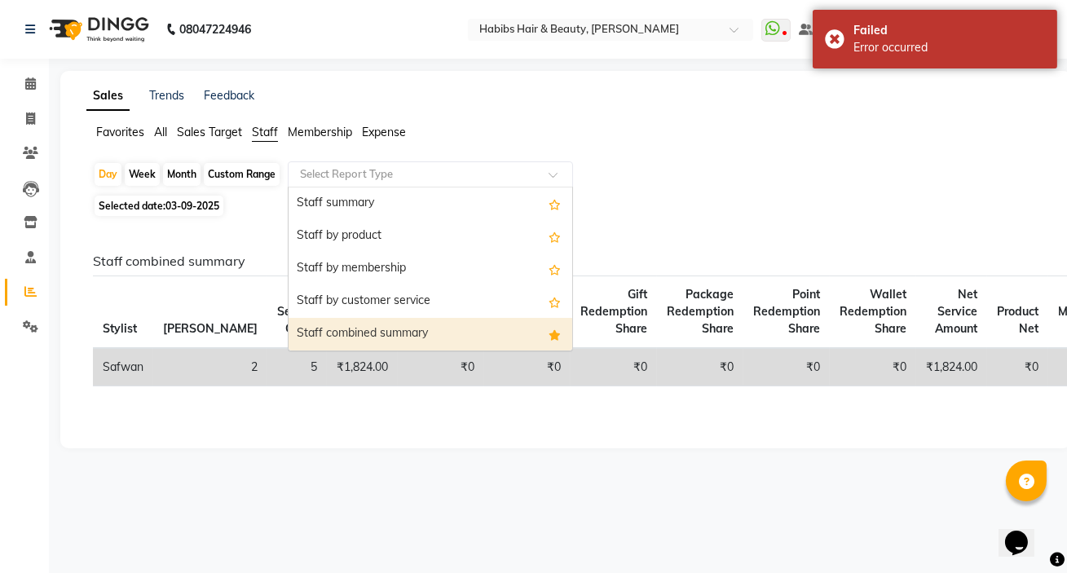
click at [374, 342] on div "Staff combined summary" at bounding box center [431, 334] width 284 height 33
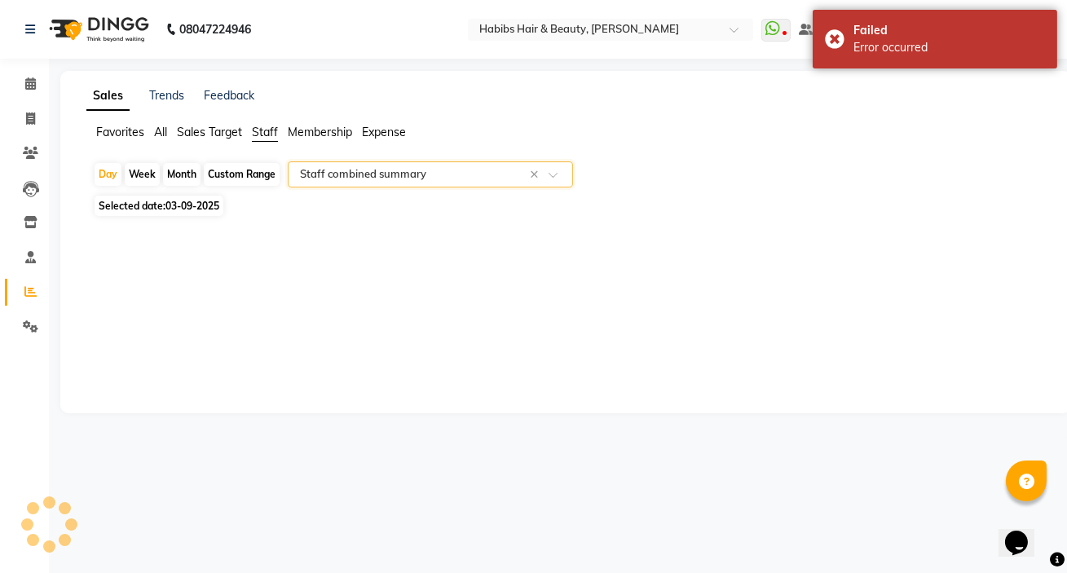
select select "csv"
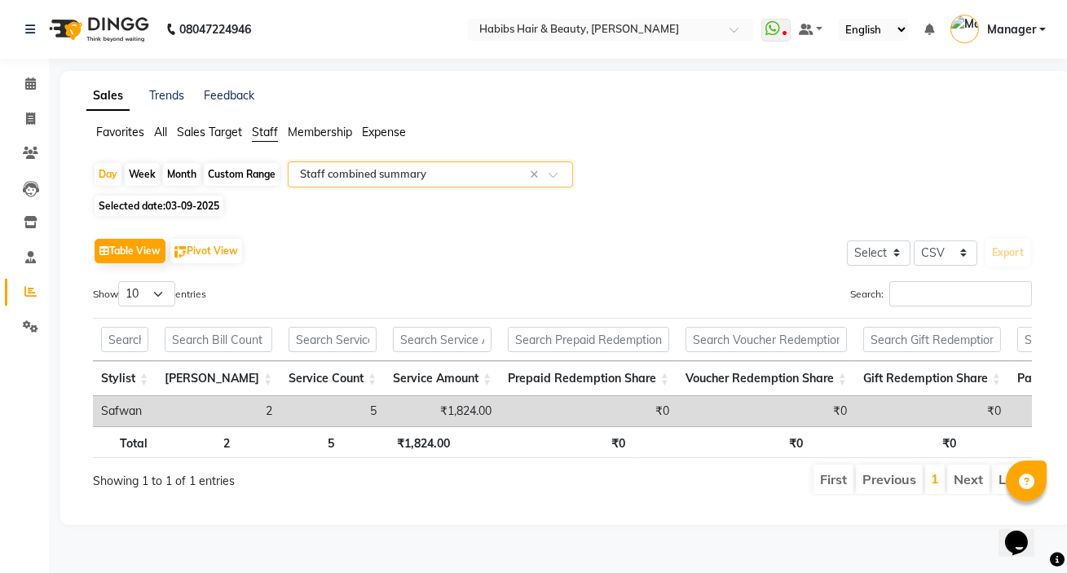
click at [205, 206] on span "03-09-2025" at bounding box center [193, 206] width 54 height 12
select select "9"
select select "2025"
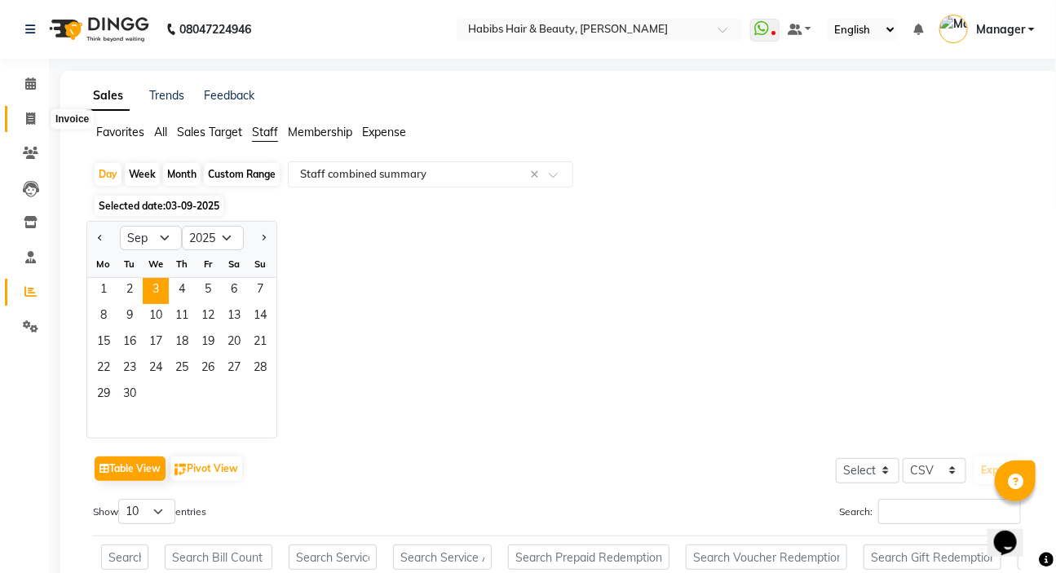
click at [27, 113] on icon at bounding box center [30, 119] width 9 height 12
select select "service"
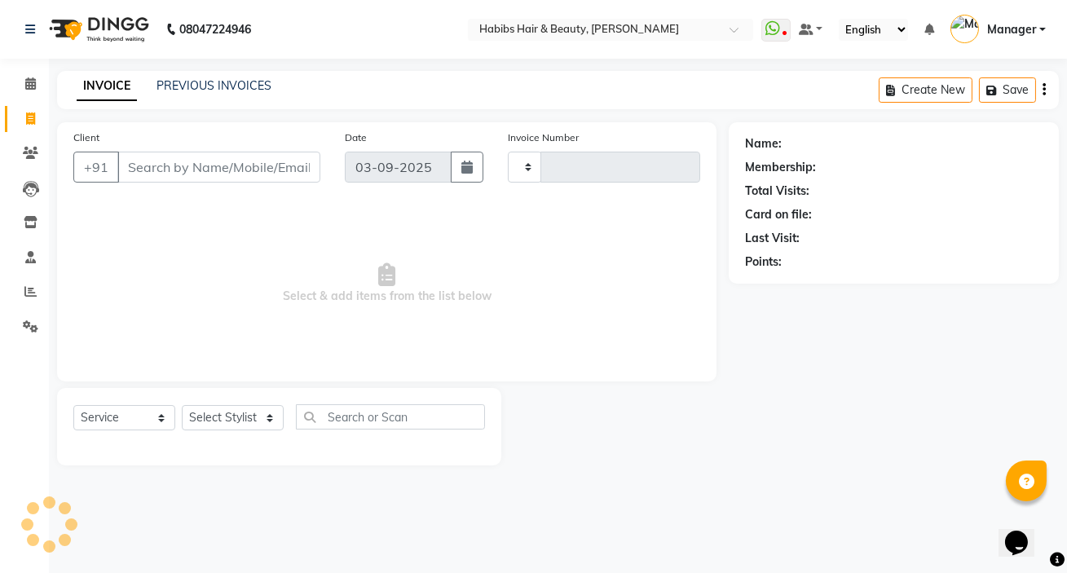
type input "5012"
select select "6465"
click at [223, 87] on link "PREVIOUS INVOICES" at bounding box center [214, 85] width 115 height 15
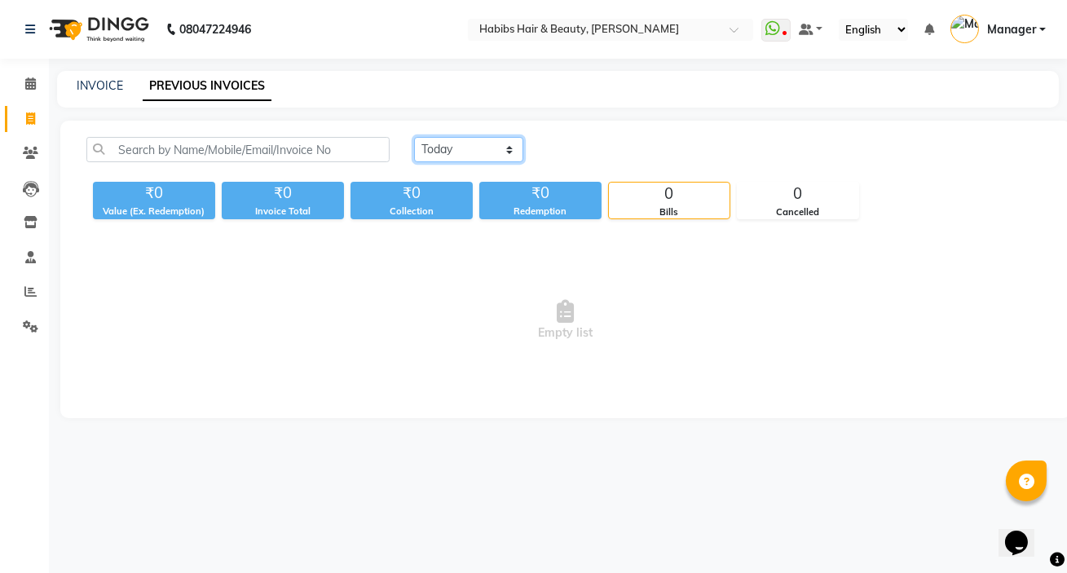
drag, startPoint x: 430, startPoint y: 148, endPoint x: 430, endPoint y: 161, distance: 13.1
click at [430, 148] on select "[DATE] [DATE] Custom Range" at bounding box center [468, 149] width 109 height 25
select select "range"
click at [414, 137] on select "[DATE] [DATE] Custom Range" at bounding box center [468, 149] width 109 height 25
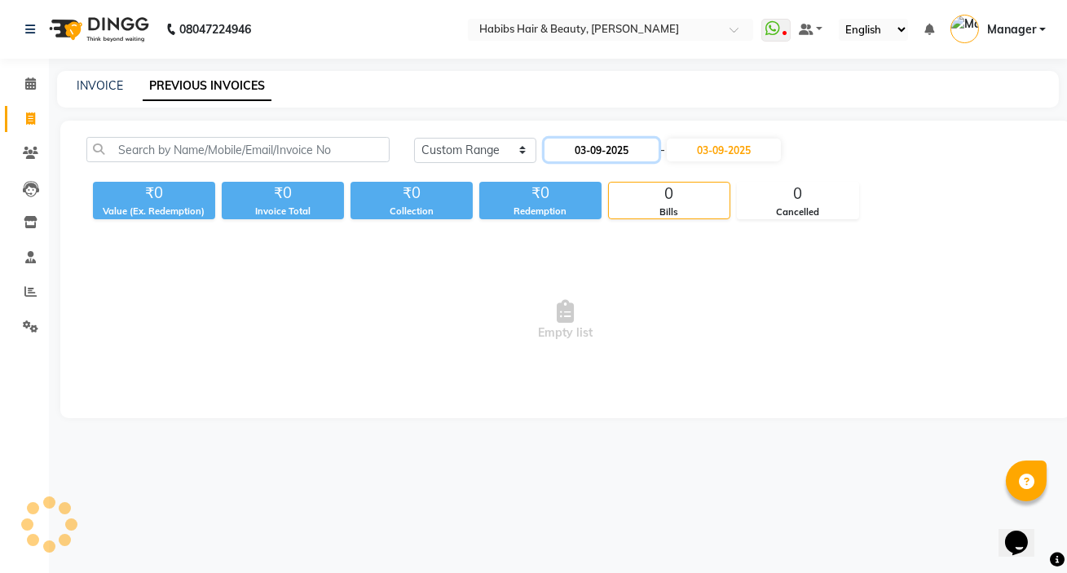
click at [614, 148] on input "03-09-2025" at bounding box center [602, 150] width 114 height 23
select select "9"
select select "2025"
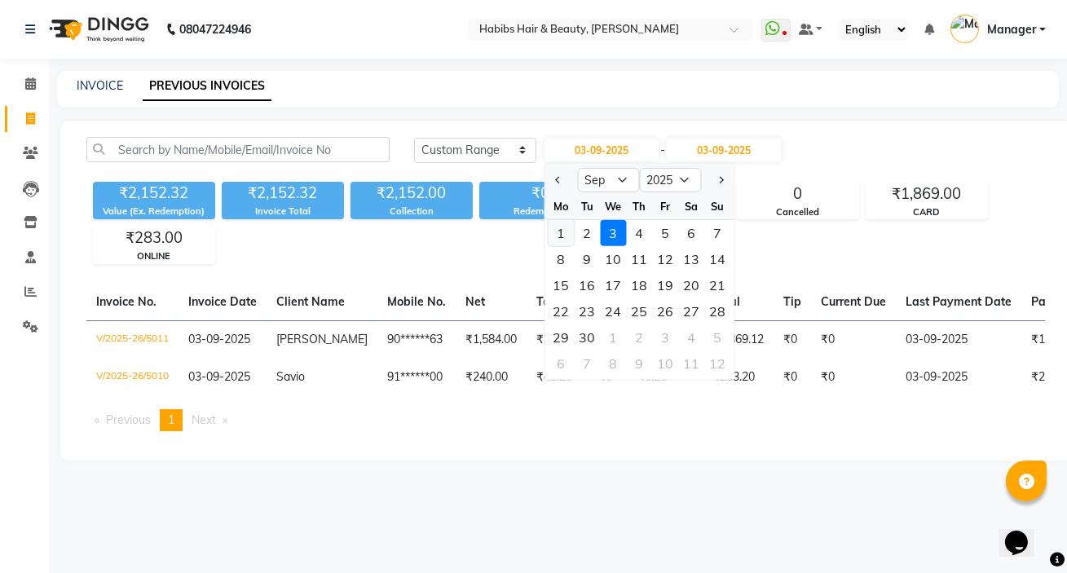
click at [554, 231] on div "1" at bounding box center [562, 233] width 26 height 26
type input "01-09-2025"
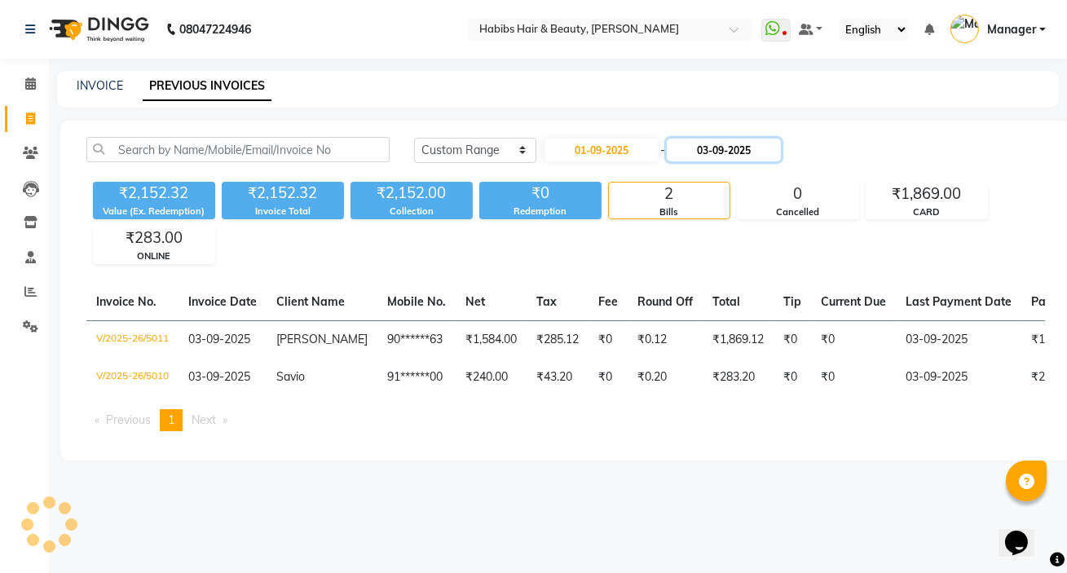
click at [707, 153] on input "03-09-2025" at bounding box center [724, 150] width 114 height 23
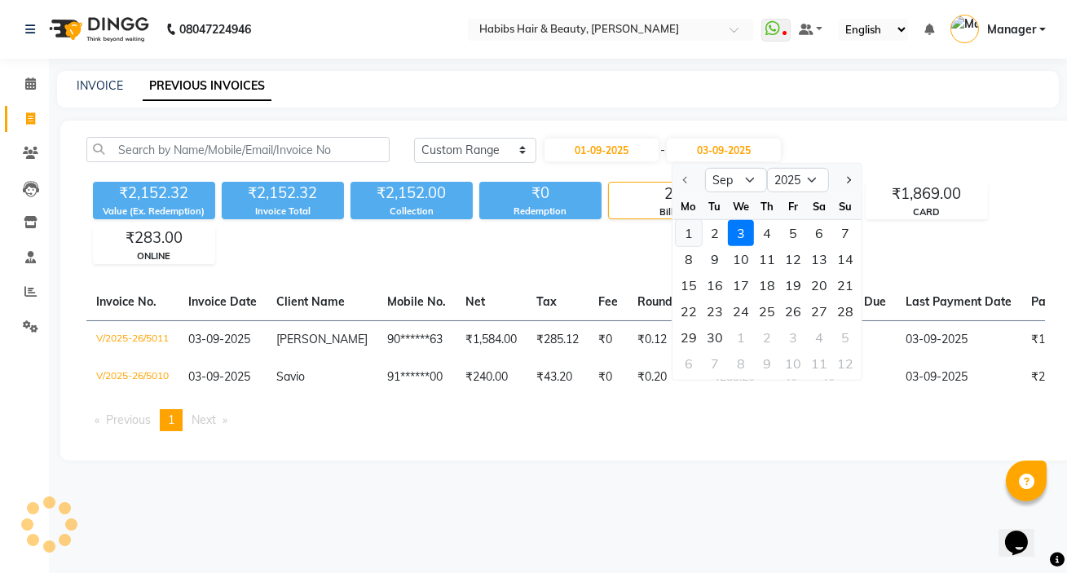
click at [682, 236] on div "1" at bounding box center [689, 233] width 26 height 26
type input "01-09-2025"
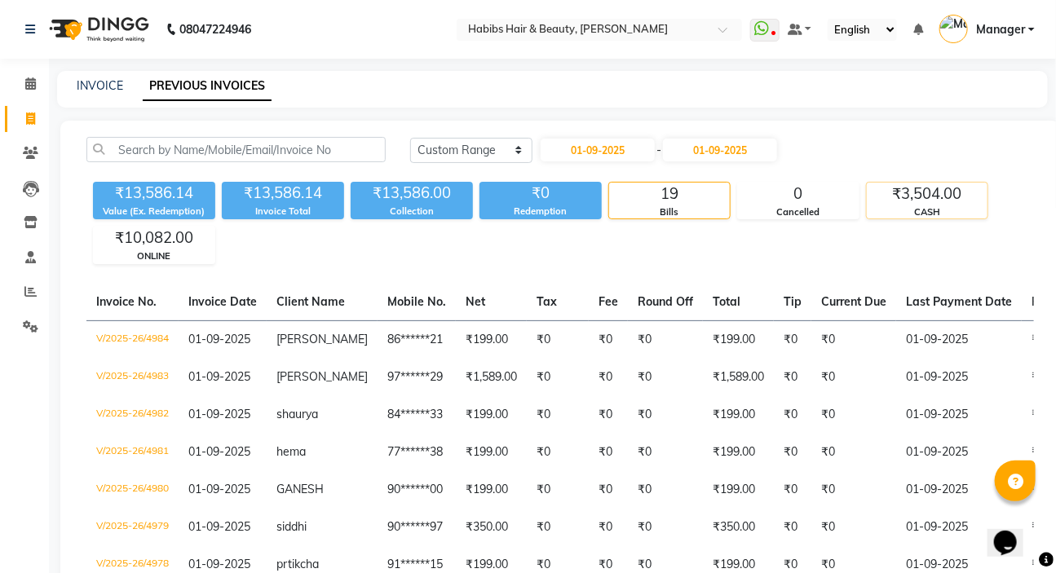
click at [901, 201] on div "₹3,504.00" at bounding box center [927, 194] width 121 height 23
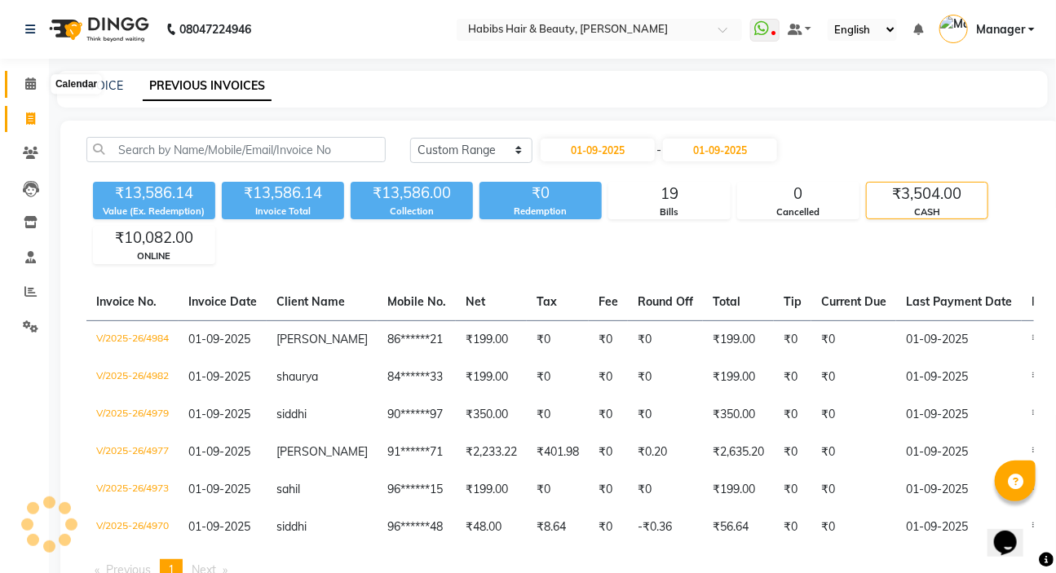
click at [33, 84] on icon at bounding box center [30, 83] width 11 height 12
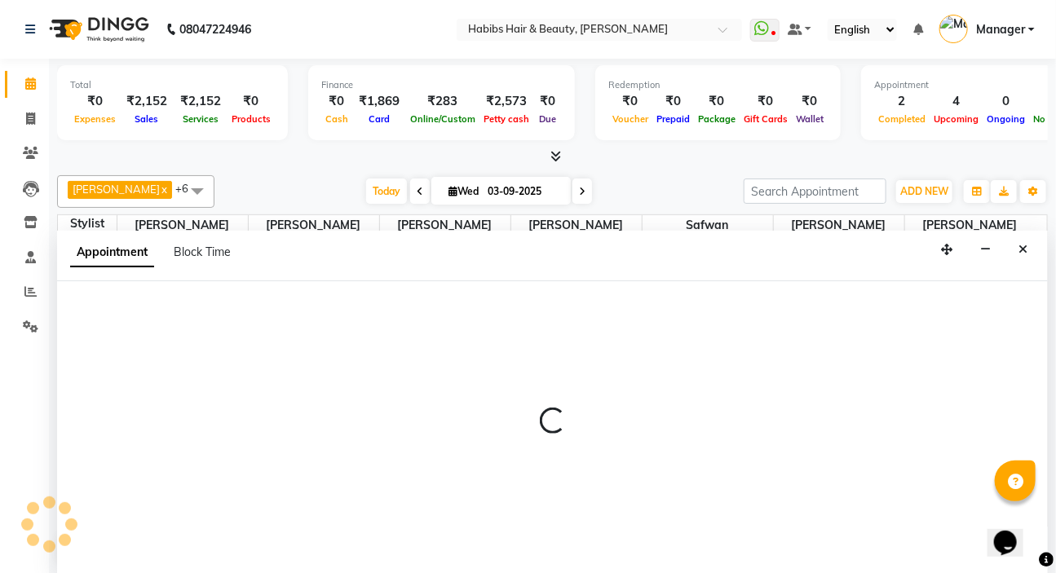
select select "88135"
select select "tentative"
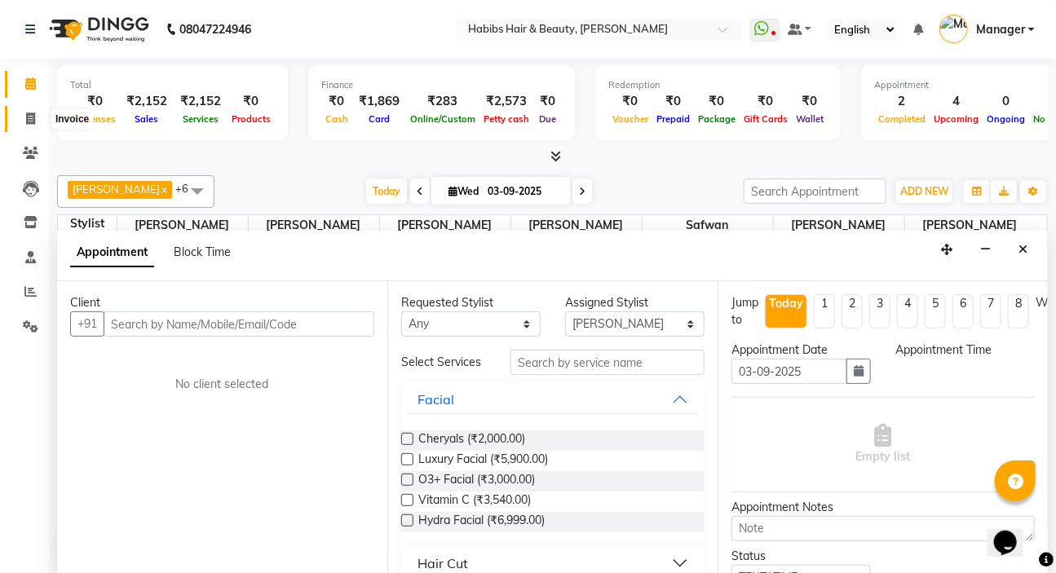
click at [30, 121] on icon at bounding box center [30, 119] width 9 height 12
select select "service"
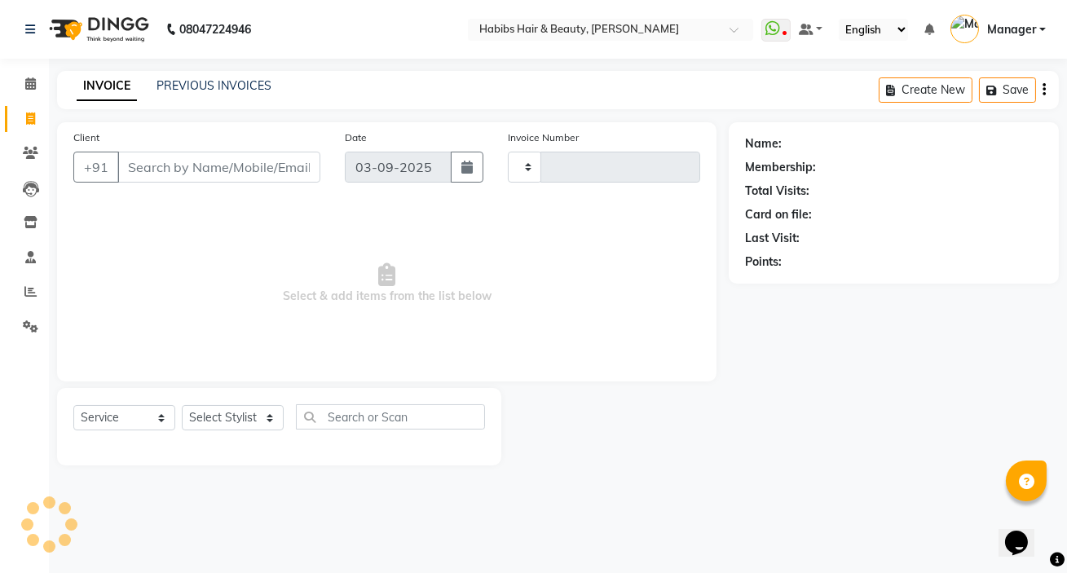
type input "5012"
select select "6465"
click at [245, 89] on link "PREVIOUS INVOICES" at bounding box center [214, 85] width 115 height 15
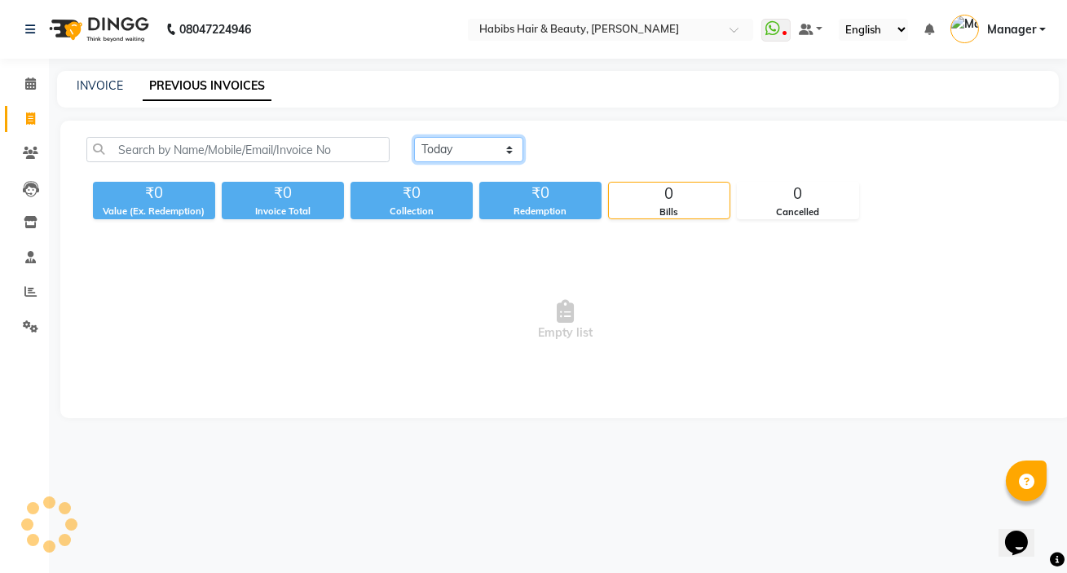
drag, startPoint x: 453, startPoint y: 144, endPoint x: 461, endPoint y: 159, distance: 16.4
click at [453, 144] on select "[DATE] [DATE] Custom Range" at bounding box center [468, 149] width 109 height 25
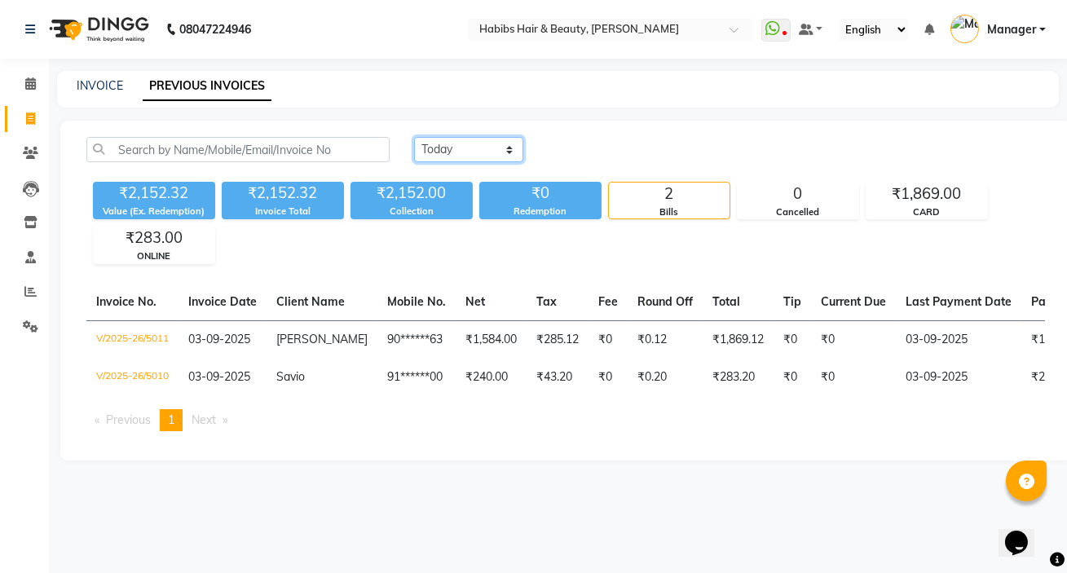
click at [414, 137] on select "[DATE] [DATE] Custom Range" at bounding box center [468, 149] width 109 height 25
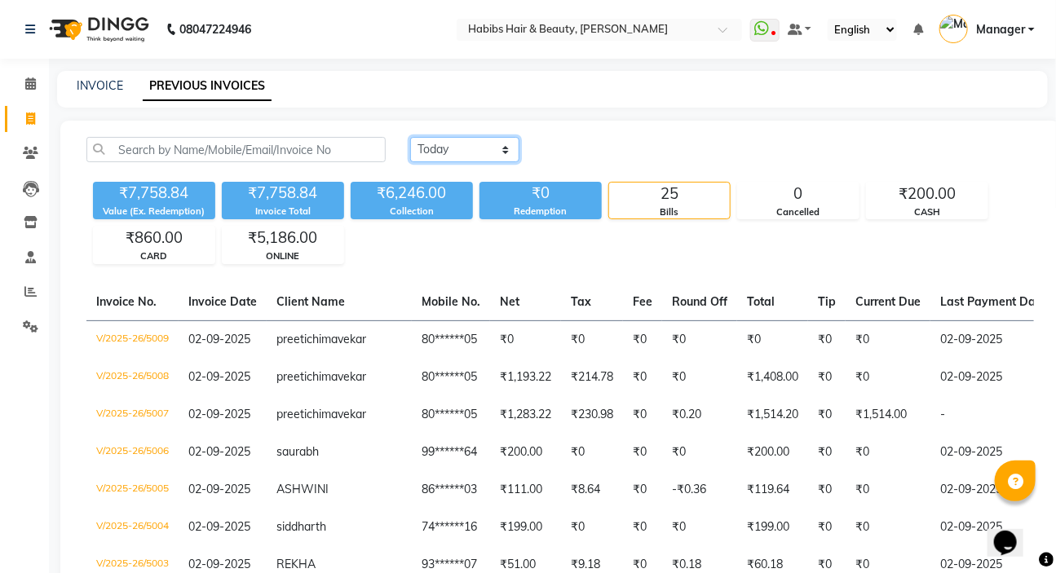
click at [443, 150] on select "[DATE] [DATE] Custom Range" at bounding box center [464, 149] width 109 height 25
select select "range"
click at [410, 137] on select "[DATE] [DATE] Custom Range" at bounding box center [464, 149] width 109 height 25
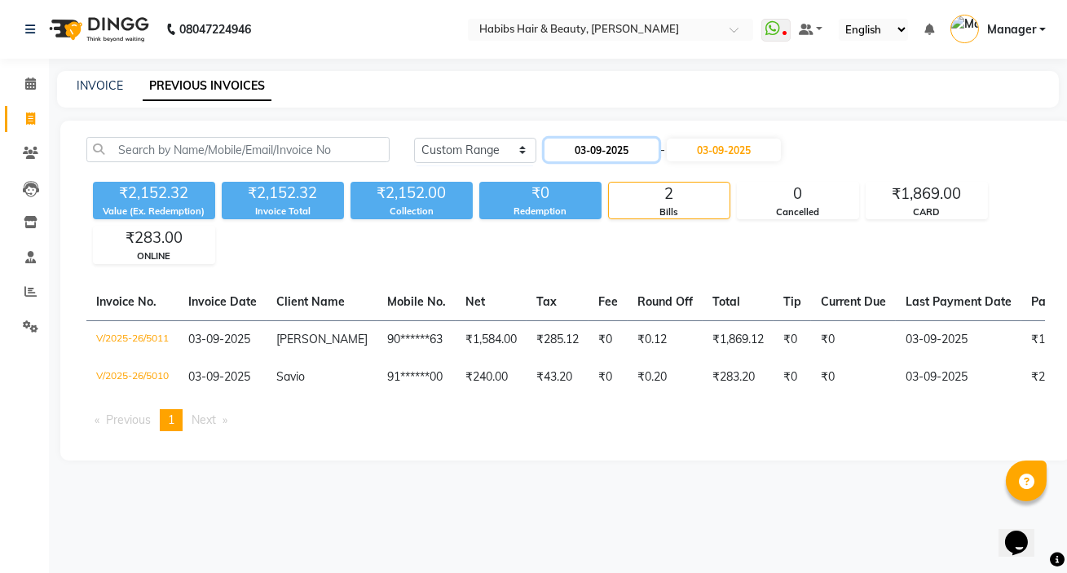
click at [596, 147] on input "03-09-2025" at bounding box center [602, 150] width 114 height 23
select select "9"
select select "2025"
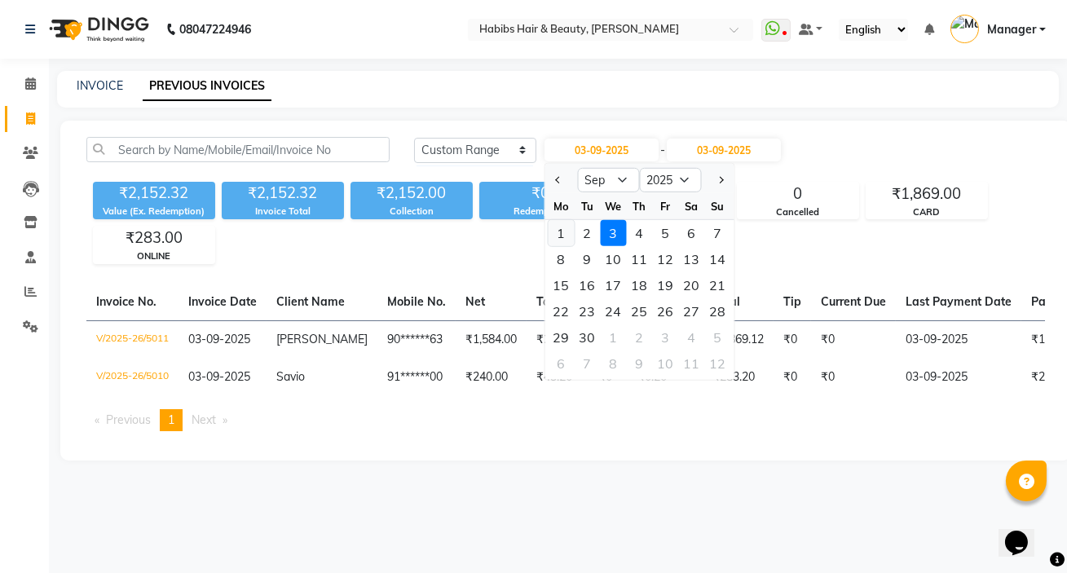
click at [564, 236] on div "1" at bounding box center [562, 233] width 26 height 26
type input "01-09-2025"
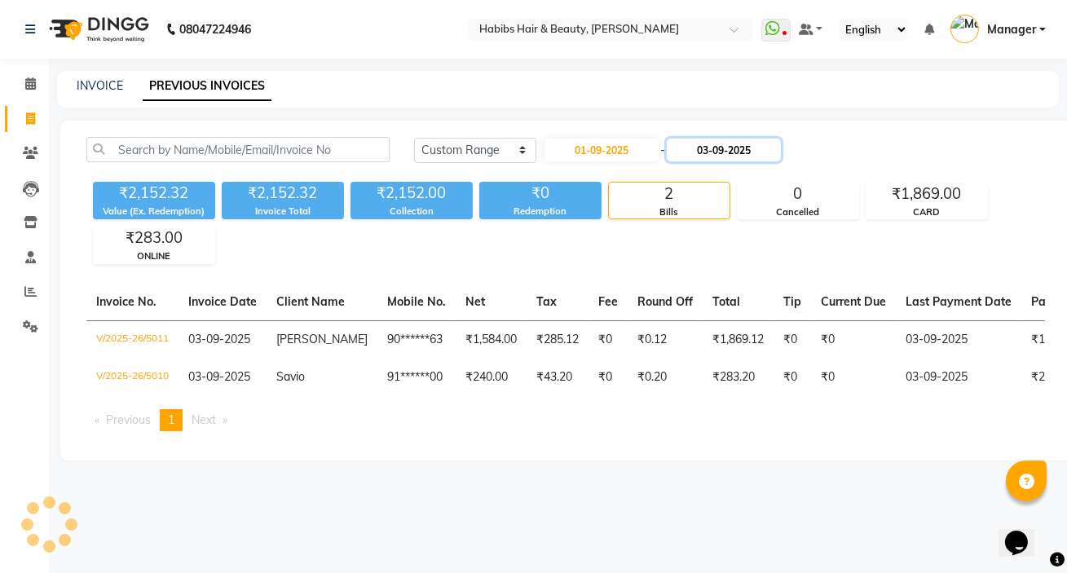
click at [718, 152] on input "03-09-2025" at bounding box center [724, 150] width 114 height 23
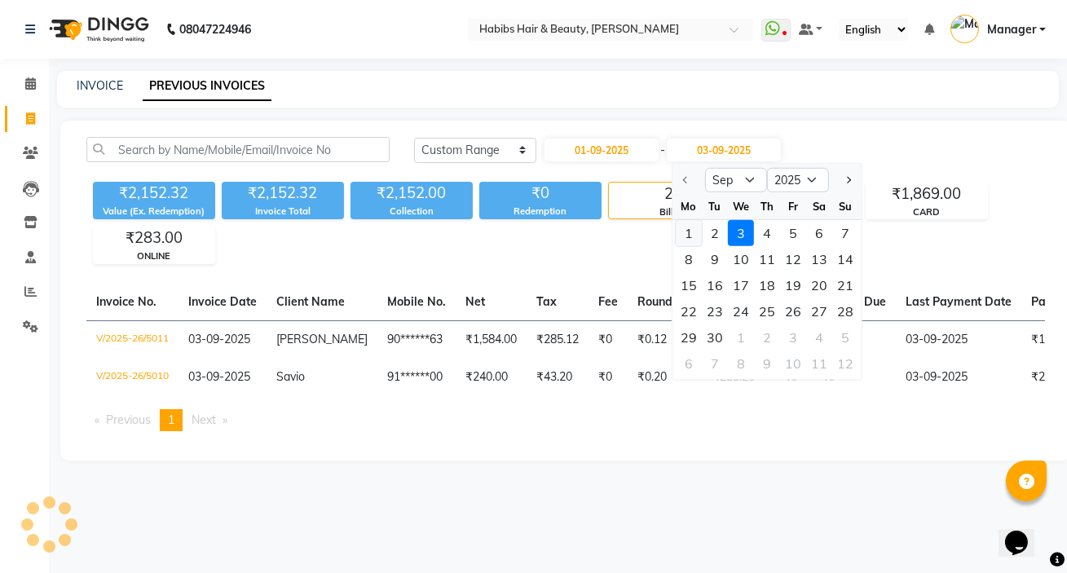
click at [686, 235] on div "1" at bounding box center [689, 233] width 26 height 26
type input "01-09-2025"
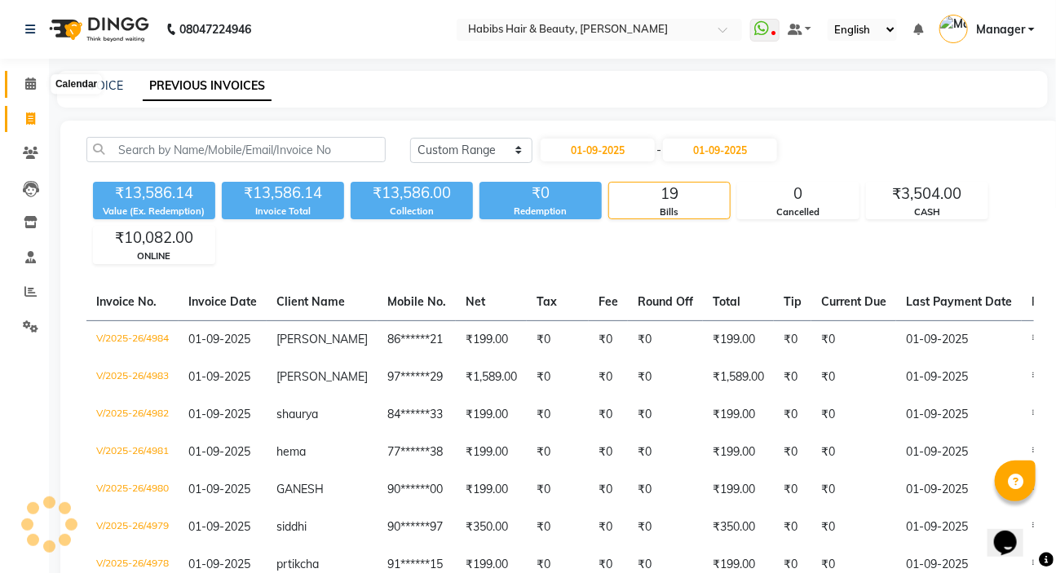
click at [16, 85] on span at bounding box center [30, 84] width 29 height 19
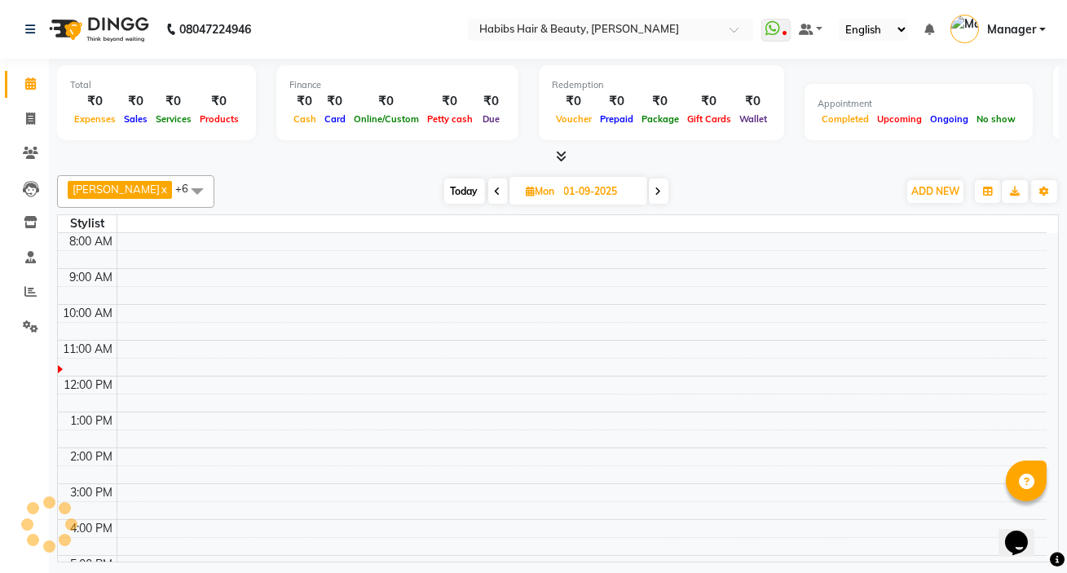
click at [594, 195] on input "01-09-2025" at bounding box center [600, 191] width 82 height 24
select select "9"
select select "2025"
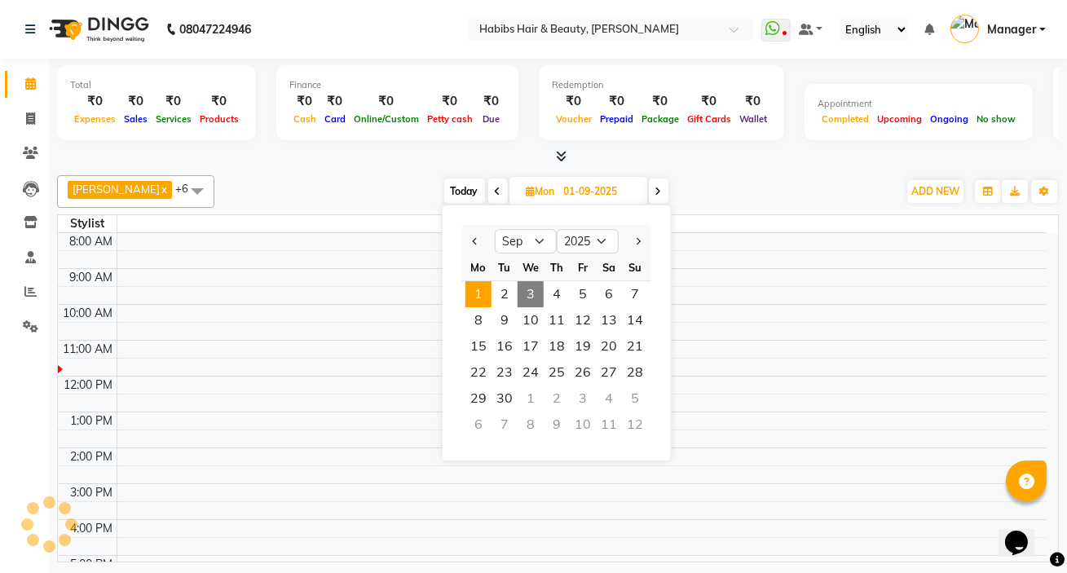
click at [523, 294] on span "3" at bounding box center [531, 294] width 26 height 26
type input "03-09-2025"
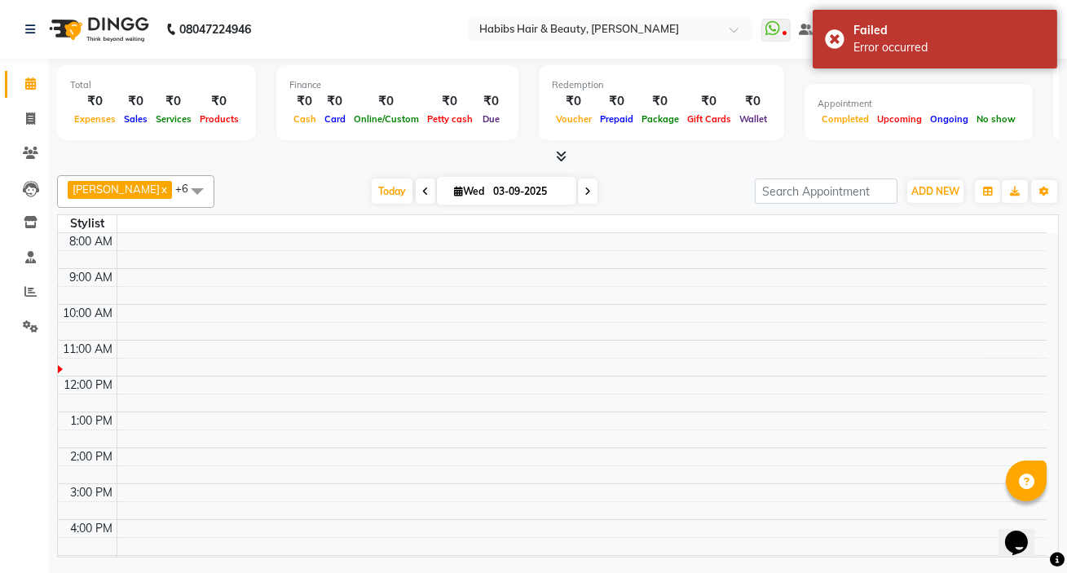
click at [652, 461] on td at bounding box center [582, 457] width 930 height 18
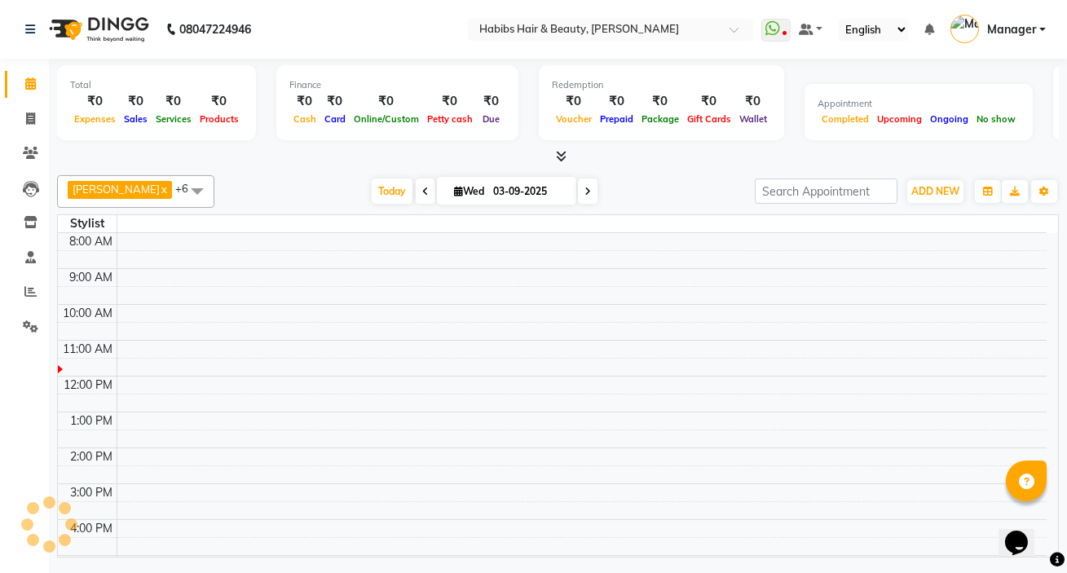
click at [591, 475] on td at bounding box center [582, 475] width 930 height 18
click at [688, 376] on td at bounding box center [582, 385] width 930 height 18
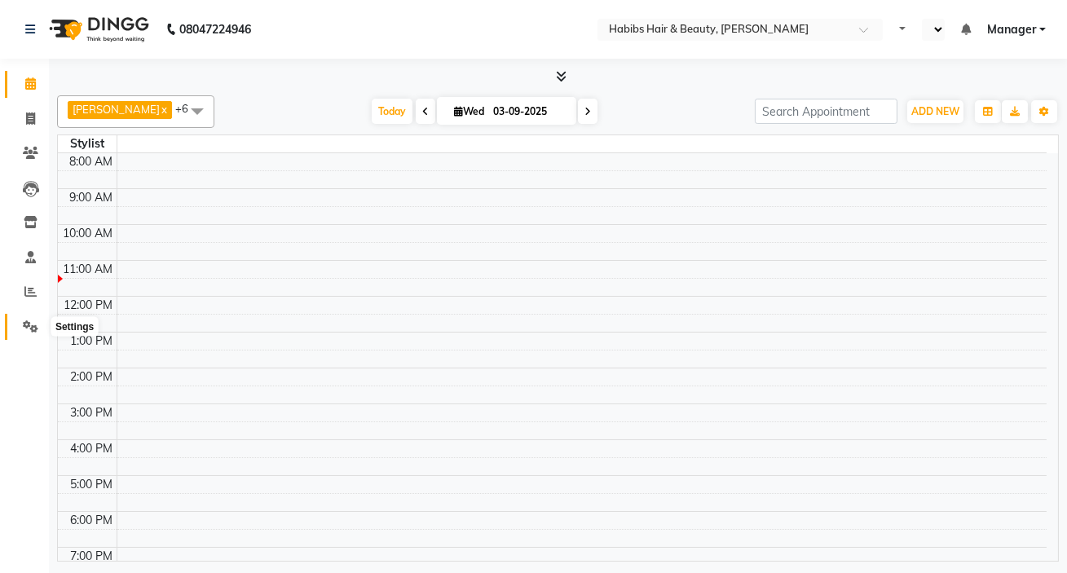
click at [25, 326] on icon at bounding box center [30, 326] width 15 height 12
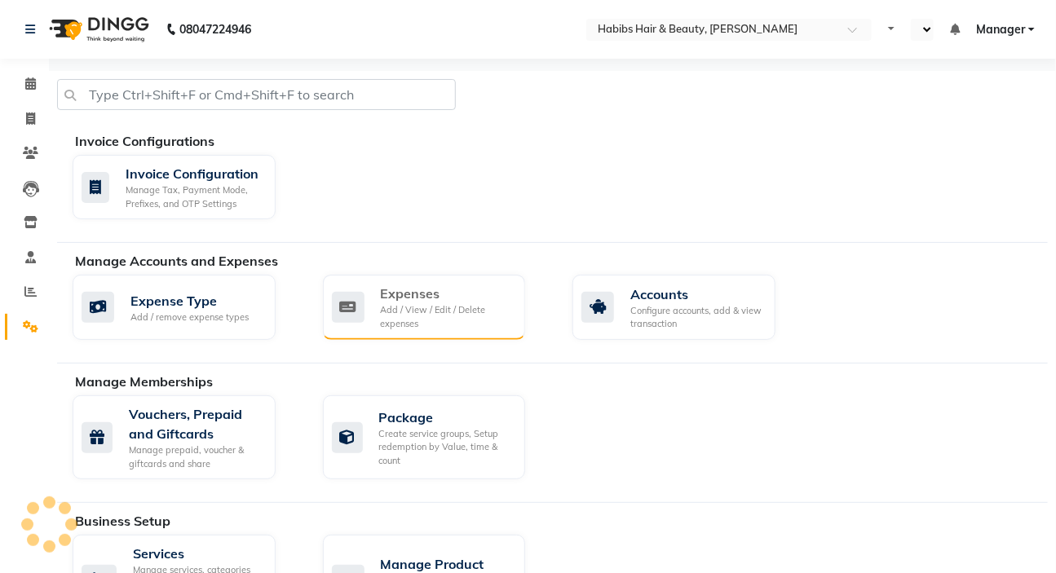
click at [444, 302] on div "Expenses" at bounding box center [447, 294] width 132 height 20
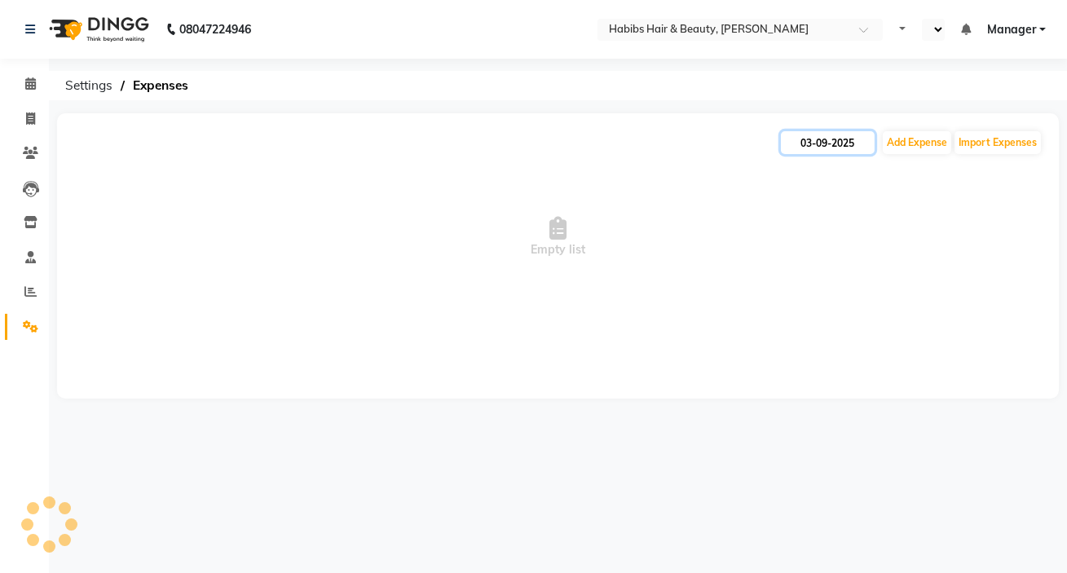
click at [819, 139] on input "03-09-2025" at bounding box center [828, 142] width 94 height 23
select select "9"
select select "2025"
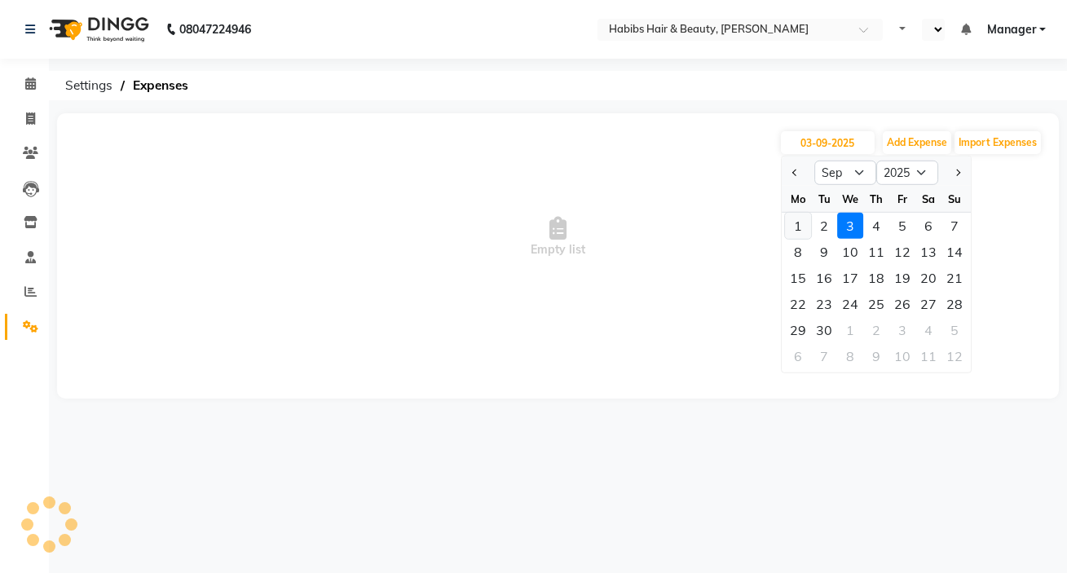
click at [804, 227] on div "1" at bounding box center [798, 226] width 26 height 26
type input "01-09-2025"
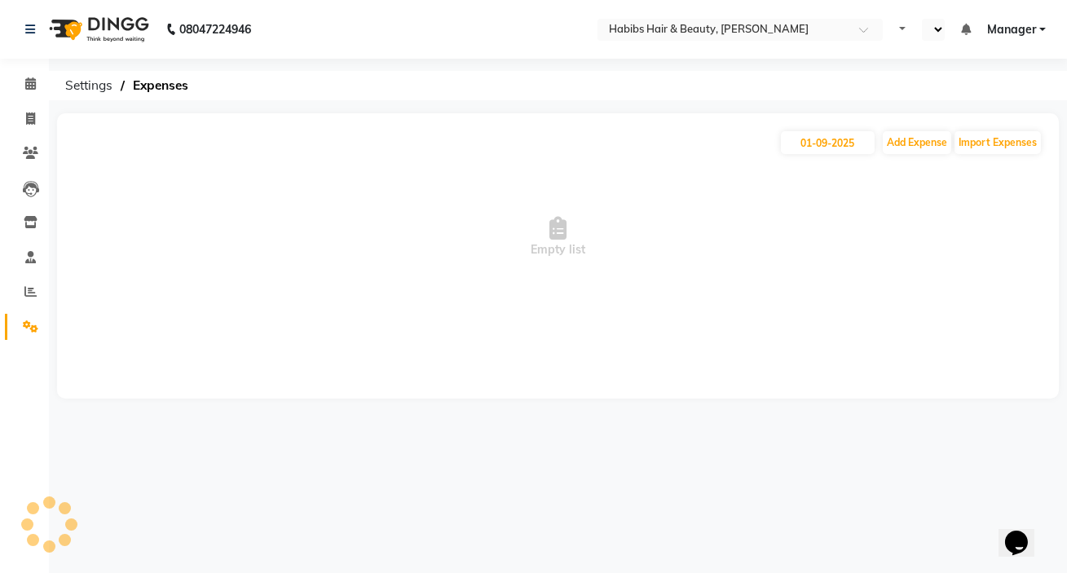
click at [691, 468] on div "08047224946 Select Location × Habibs Hair & Beauty, Ambernath Default Panel My …" at bounding box center [533, 286] width 1067 height 573
select select "en"
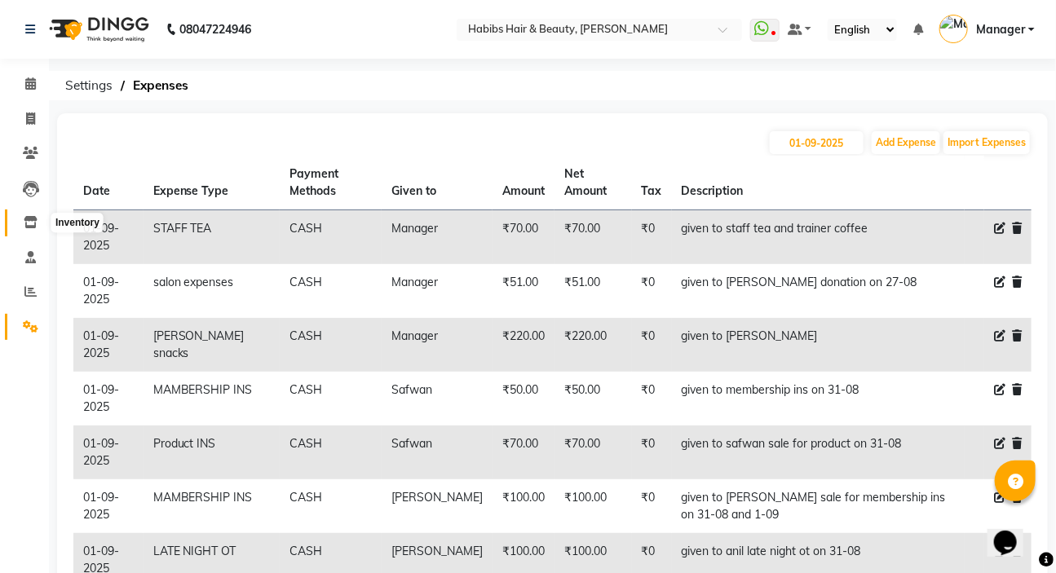
click at [38, 227] on span at bounding box center [30, 223] width 29 height 19
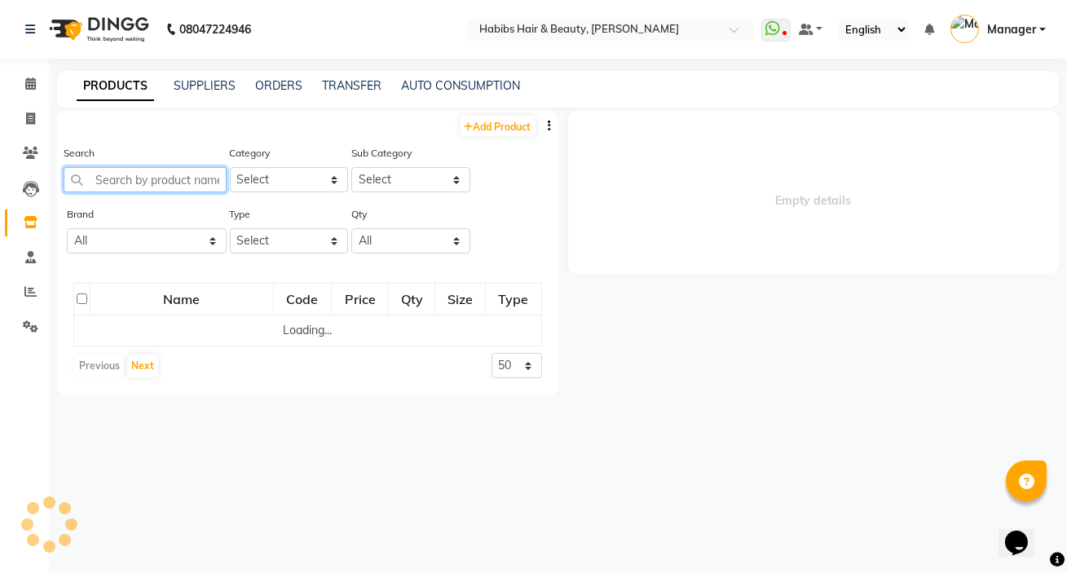
click at [114, 179] on input "text" at bounding box center [145, 179] width 163 height 25
select select
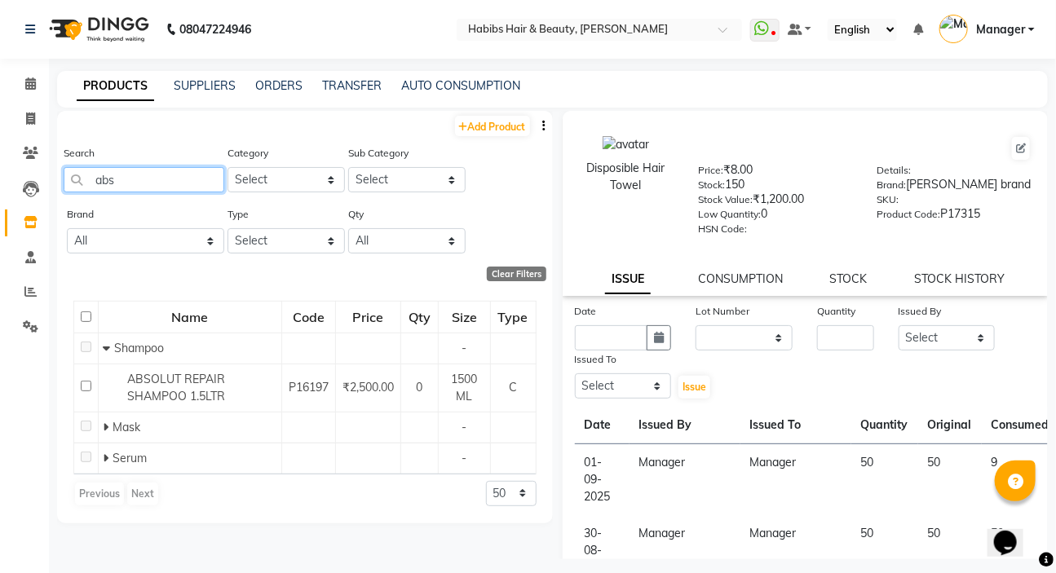
type input "abs"
click at [27, 298] on span at bounding box center [30, 292] width 29 height 19
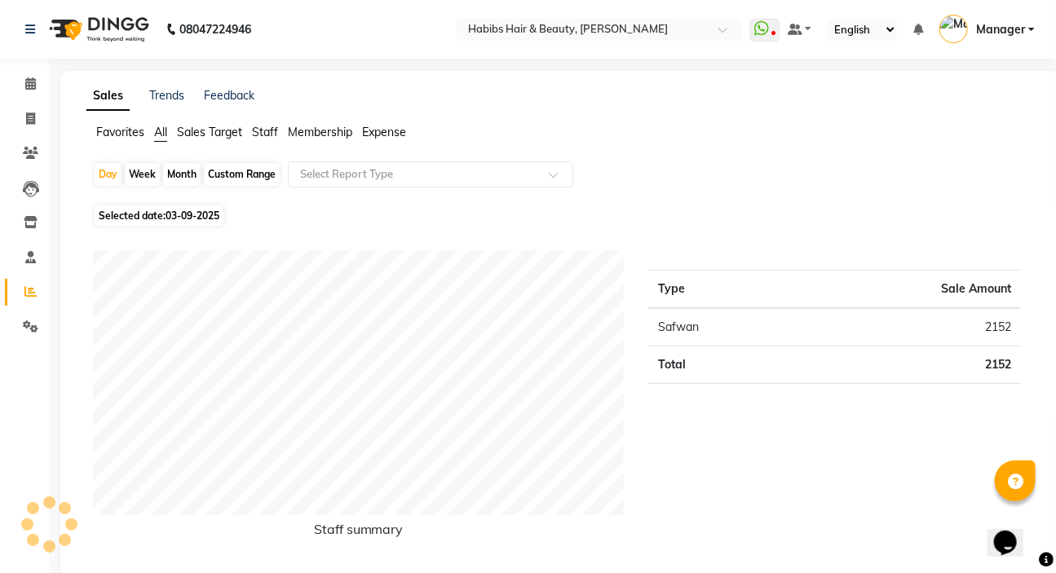
click at [193, 212] on span "03-09-2025" at bounding box center [193, 216] width 54 height 12
select select "9"
select select "2025"
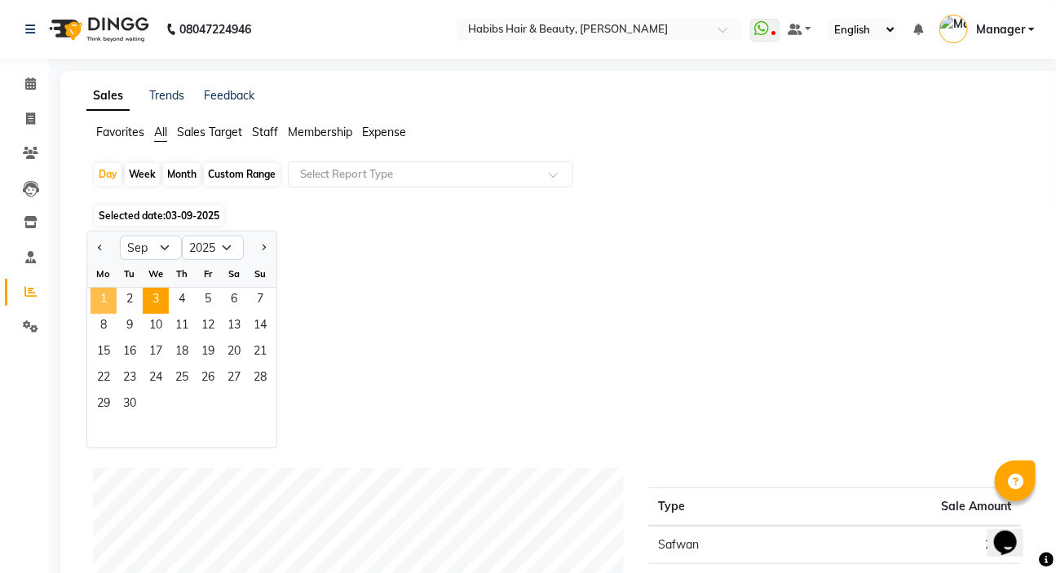
click at [95, 296] on span "1" at bounding box center [103, 301] width 26 height 26
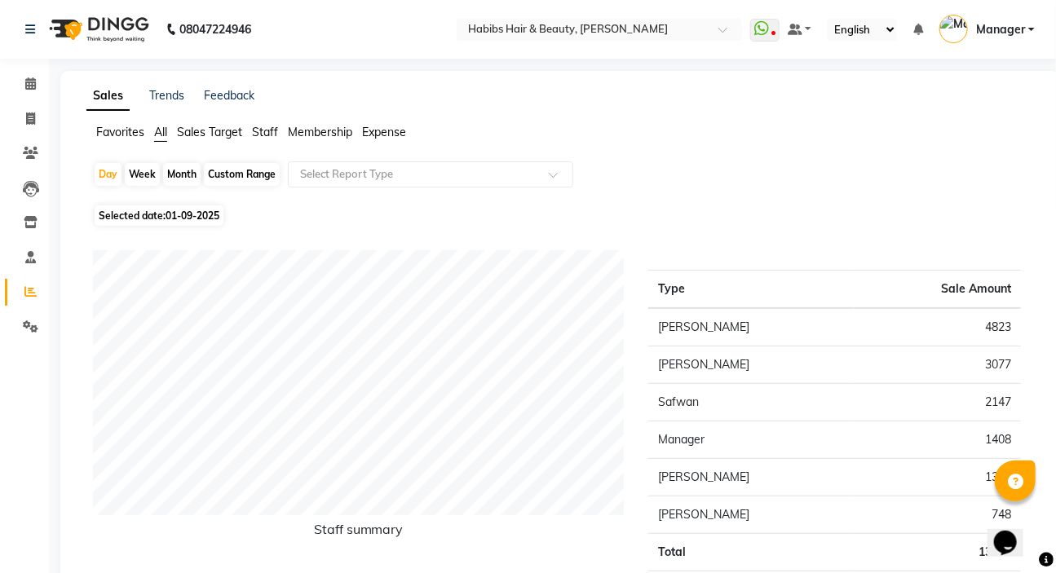
click at [392, 130] on span "Expense" at bounding box center [384, 132] width 44 height 15
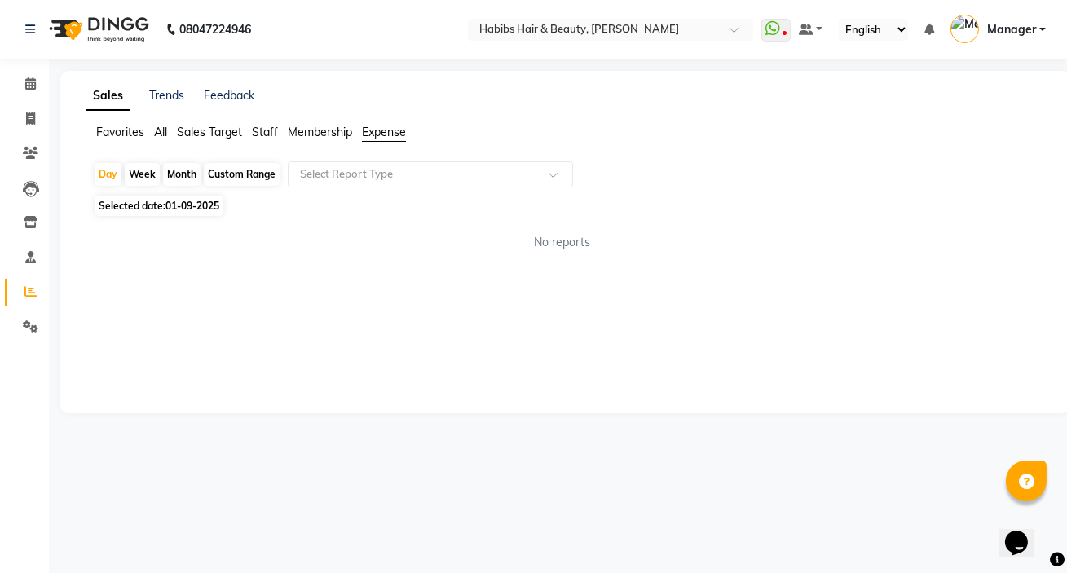
click at [377, 175] on input "text" at bounding box center [414, 174] width 235 height 16
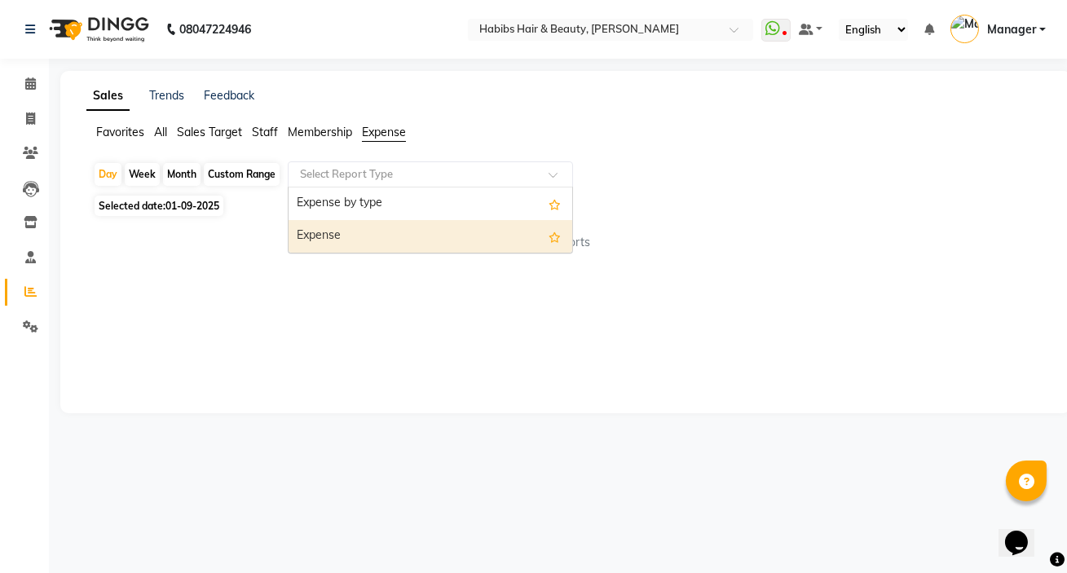
click at [372, 248] on div "Expense" at bounding box center [431, 236] width 284 height 33
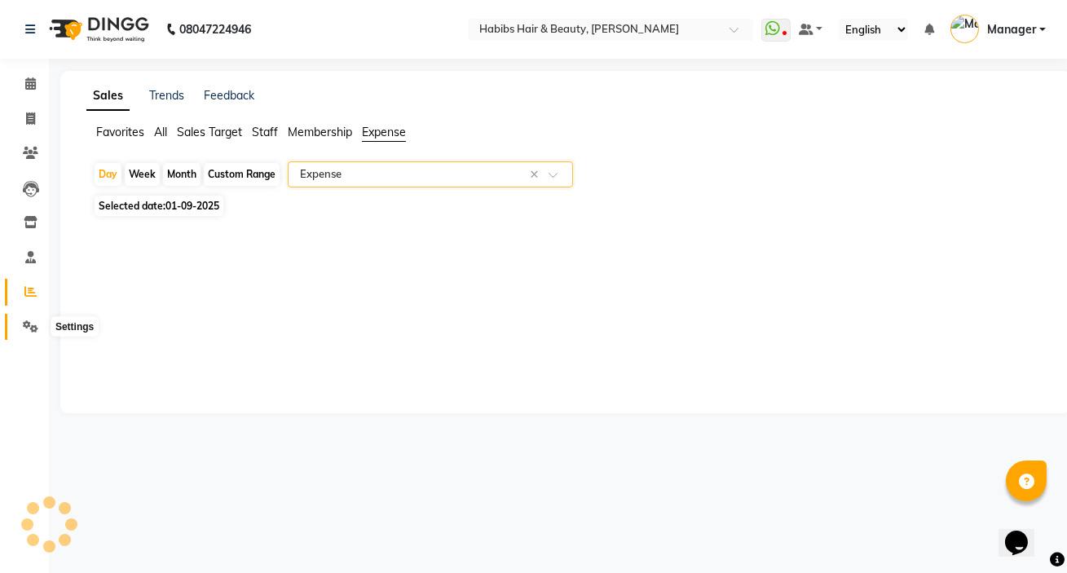
click at [36, 329] on icon at bounding box center [30, 326] width 15 height 12
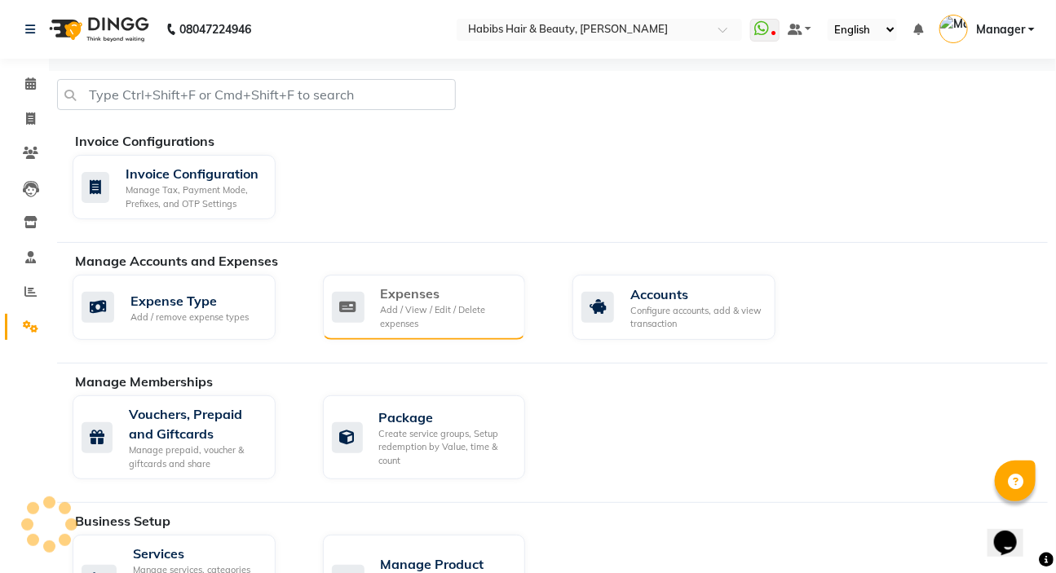
click at [371, 297] on div "Expenses Add / View / Edit / Delete expenses" at bounding box center [422, 307] width 181 height 46
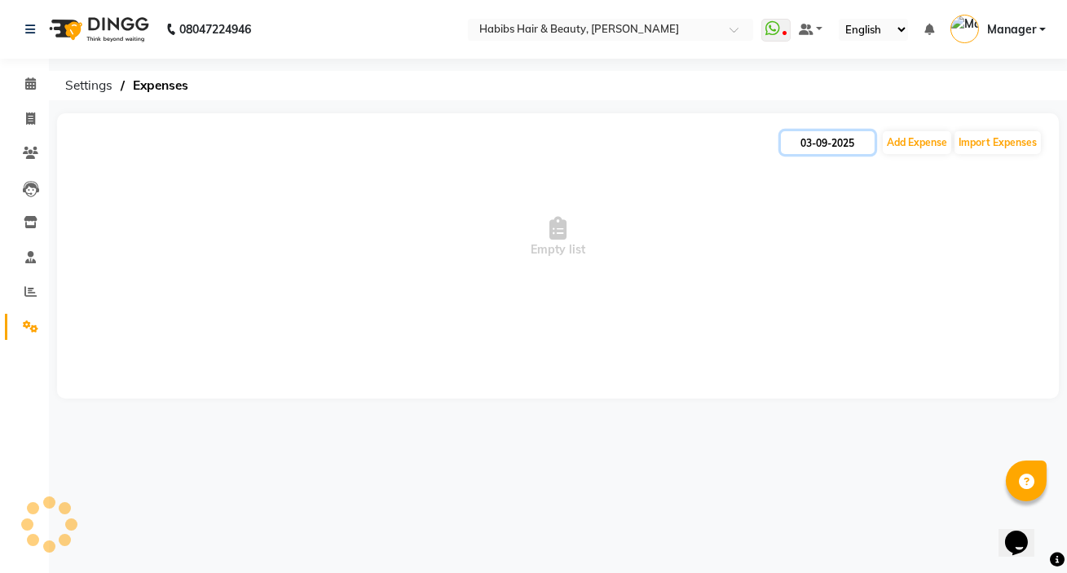
click at [800, 134] on input "03-09-2025" at bounding box center [828, 142] width 94 height 23
select select "9"
select select "2025"
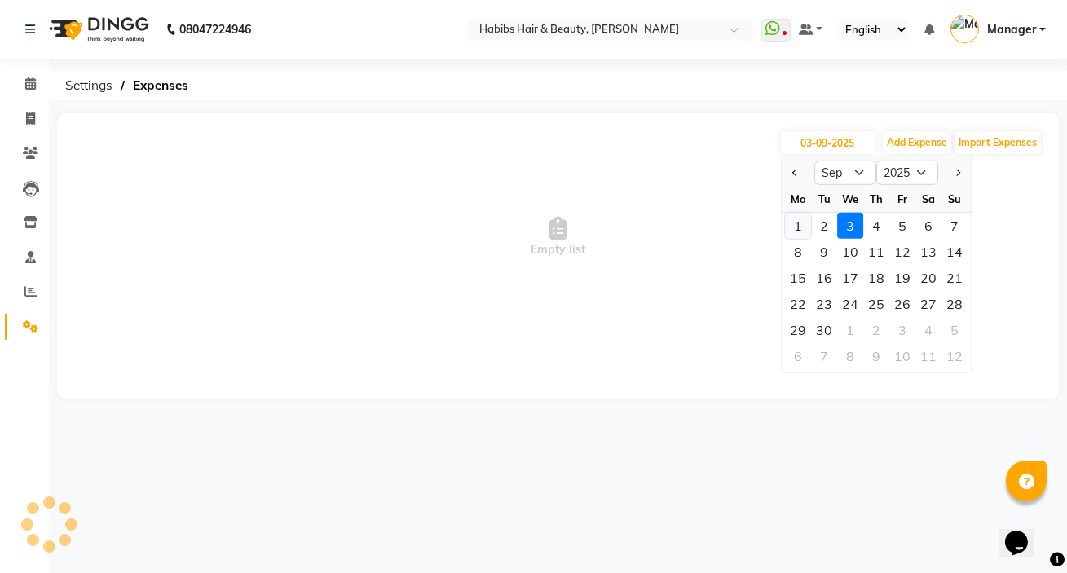
click at [797, 229] on div "1" at bounding box center [798, 226] width 26 height 26
type input "01-09-2025"
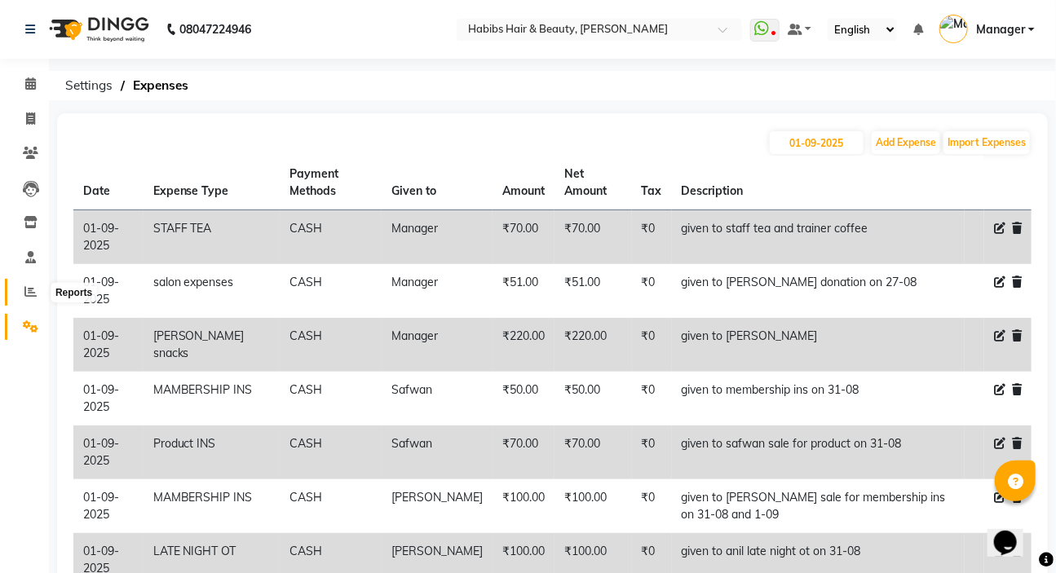
click at [35, 294] on icon at bounding box center [30, 291] width 12 height 12
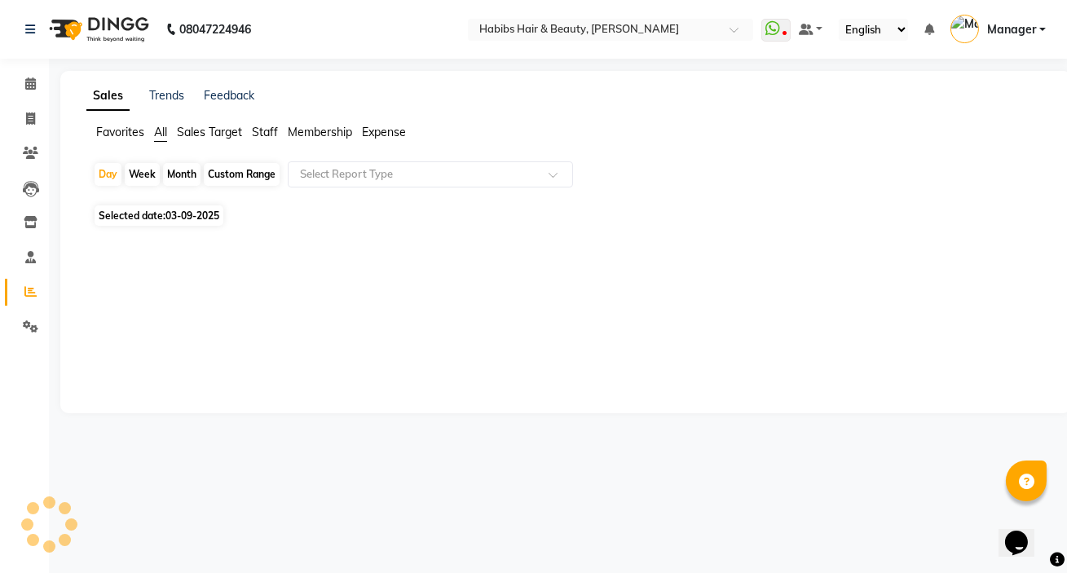
click at [177, 218] on span "03-09-2025" at bounding box center [193, 216] width 54 height 12
select select "9"
select select "2025"
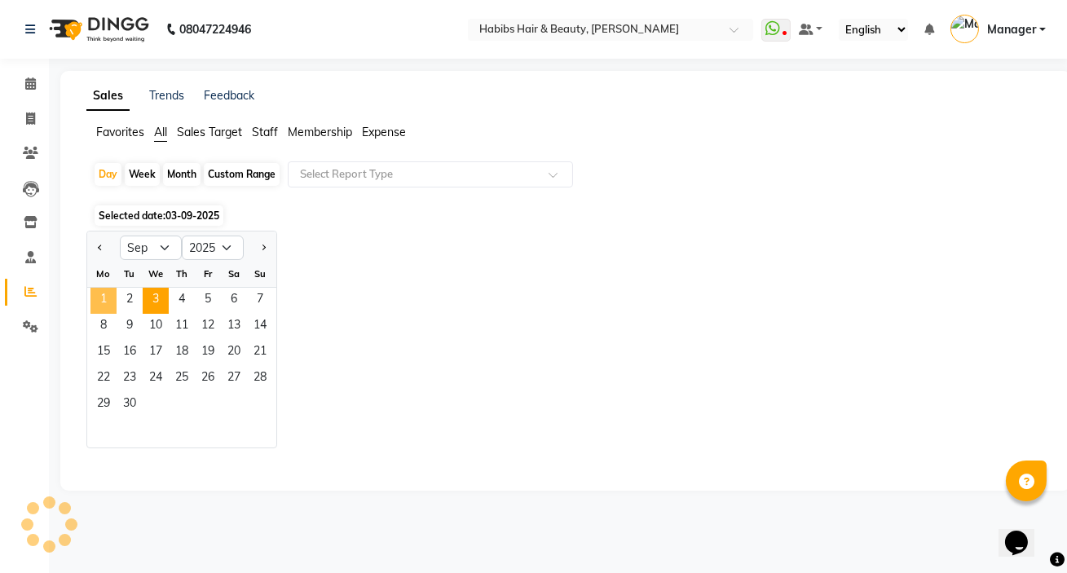
click at [95, 298] on span "1" at bounding box center [103, 301] width 26 height 26
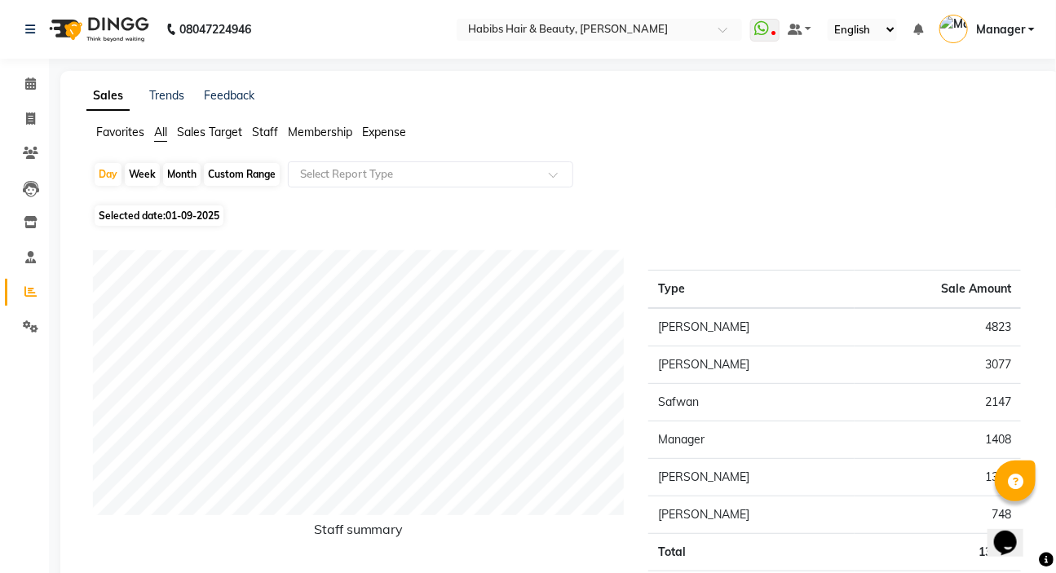
drag, startPoint x: 258, startPoint y: 130, endPoint x: 306, endPoint y: 156, distance: 53.6
click at [260, 134] on span "Staff" at bounding box center [265, 132] width 26 height 15
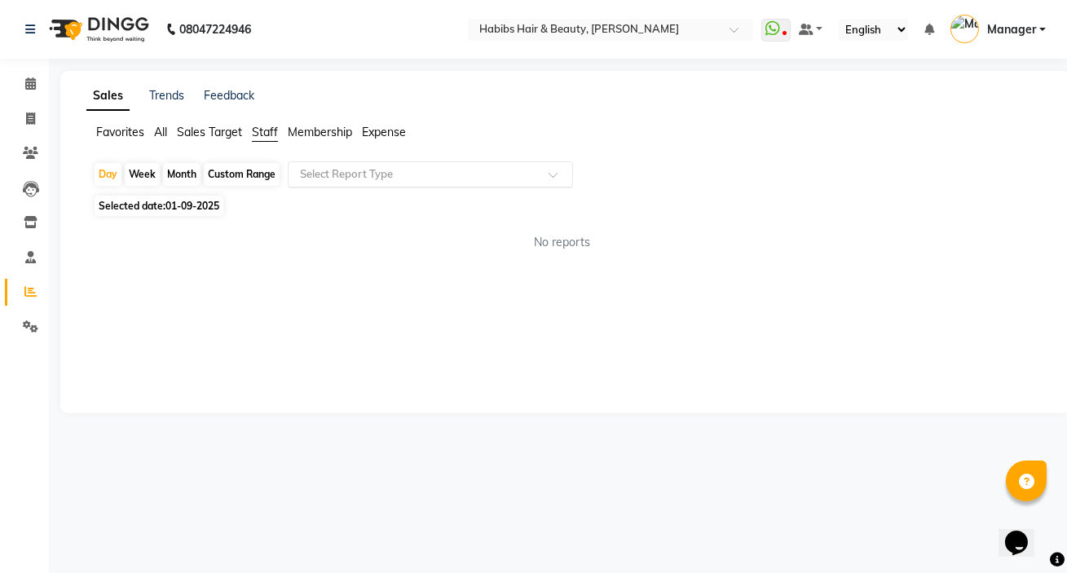
click at [364, 174] on input "text" at bounding box center [414, 174] width 235 height 16
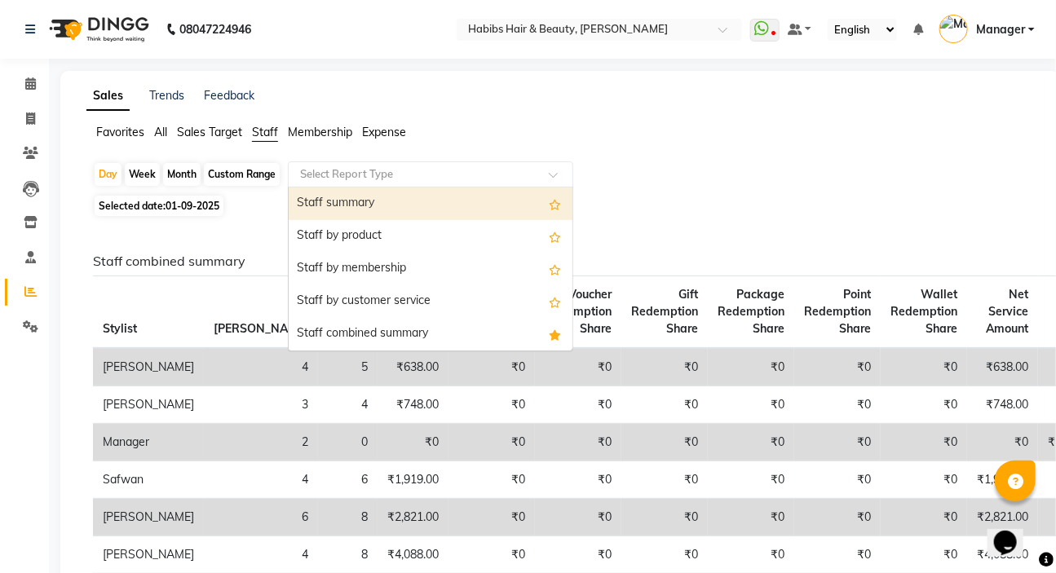
click at [374, 133] on span "Expense" at bounding box center [384, 132] width 44 height 15
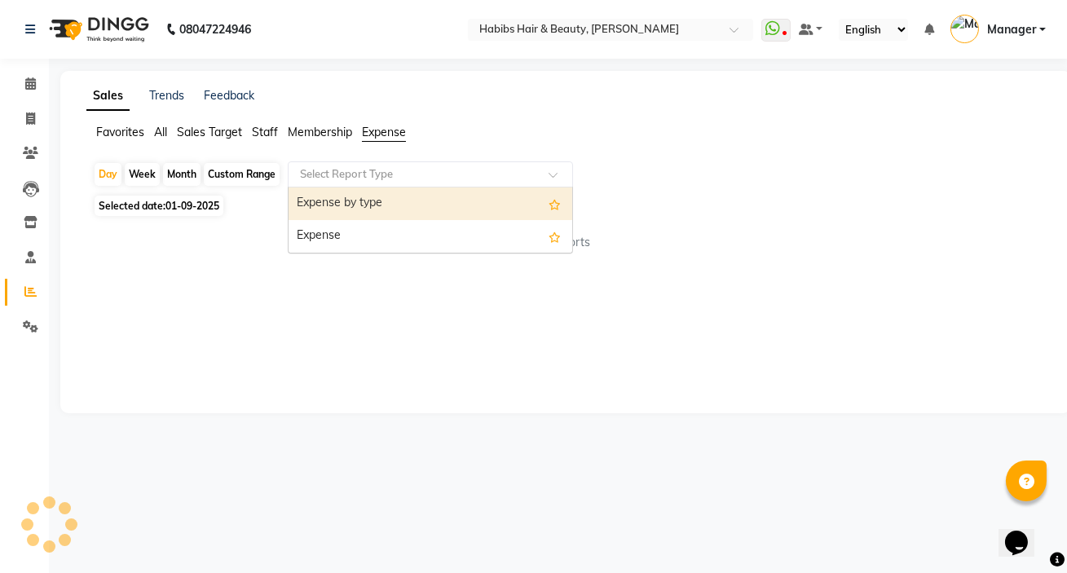
click at [373, 165] on div "Select Report Type" at bounding box center [430, 174] width 285 height 26
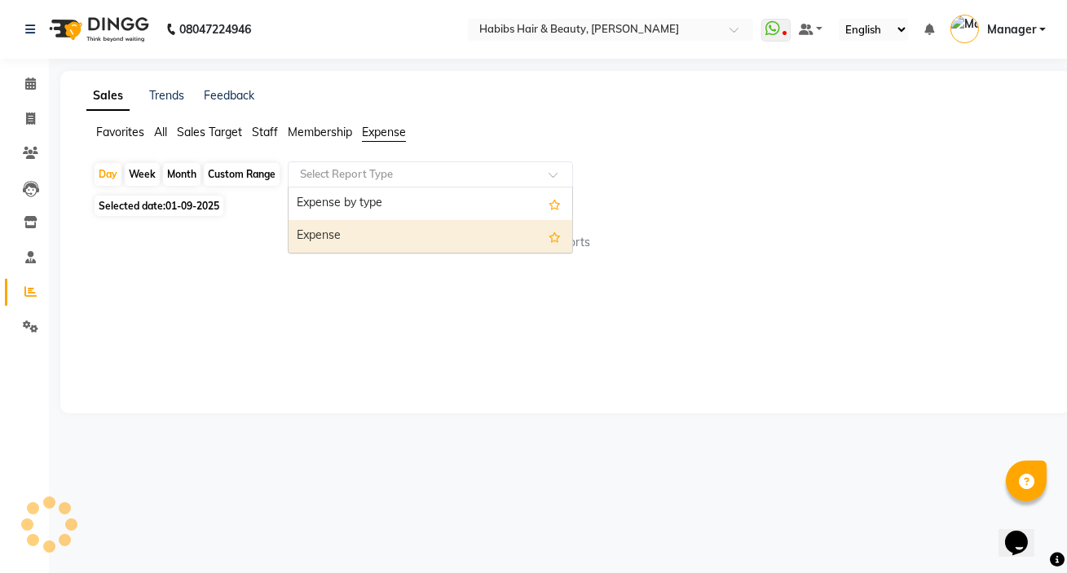
drag, startPoint x: 369, startPoint y: 235, endPoint x: 366, endPoint y: 271, distance: 36.0
click at [369, 234] on div "Expense" at bounding box center [431, 236] width 284 height 33
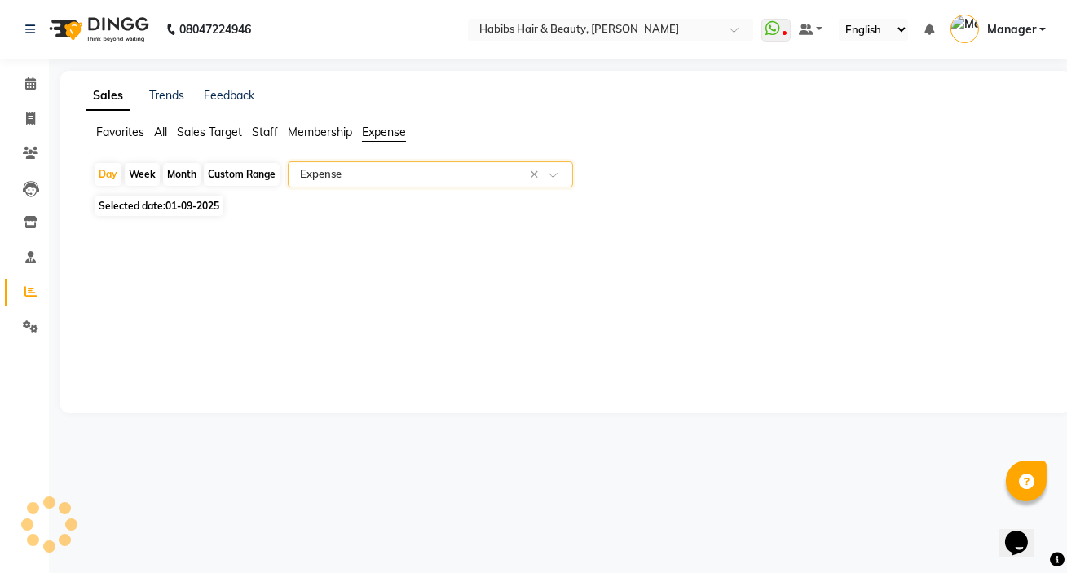
select select "csv"
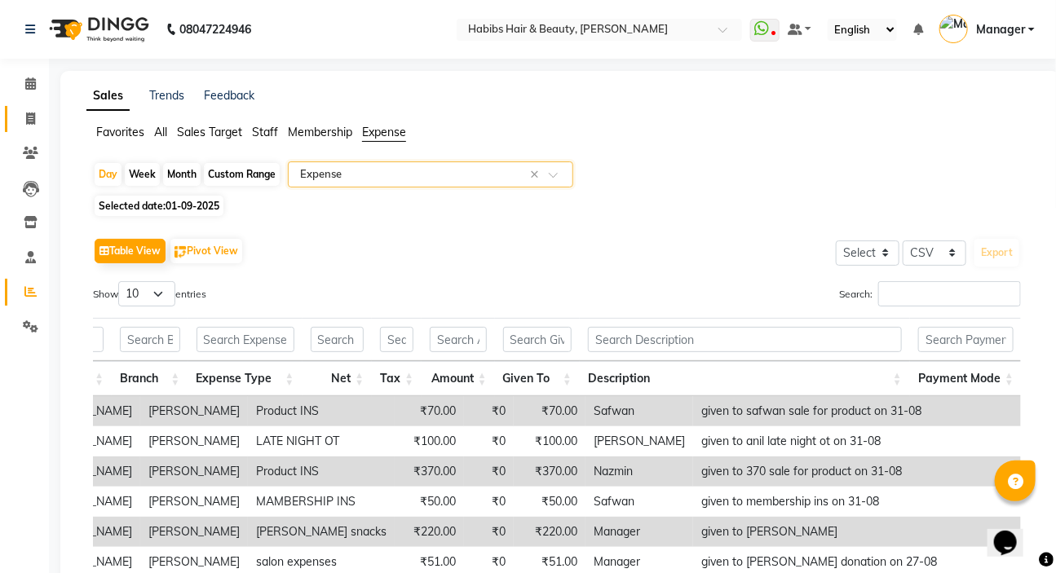
click at [34, 125] on span at bounding box center [30, 119] width 29 height 19
select select "service"
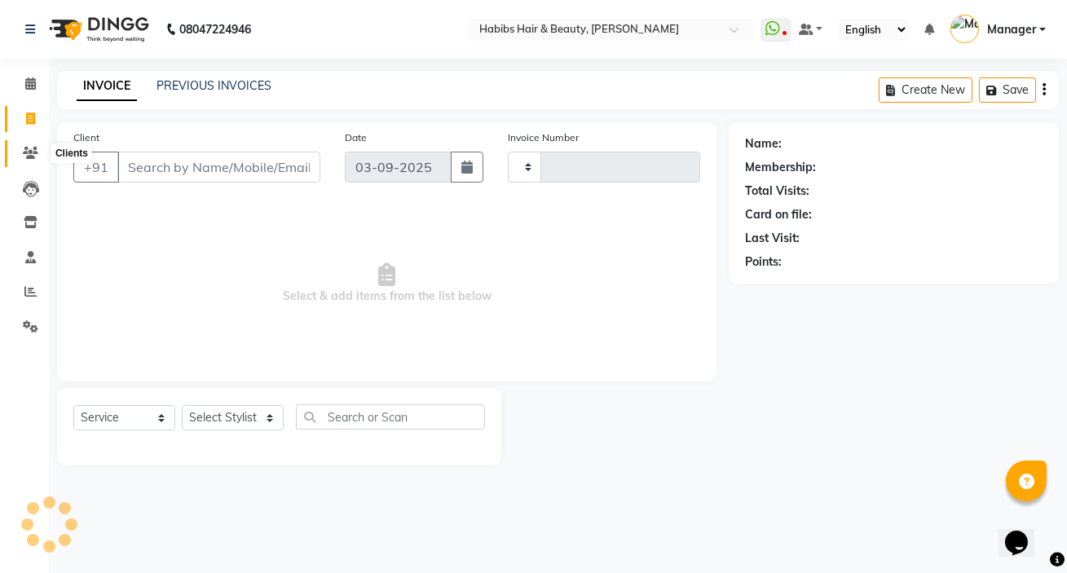
click at [33, 159] on icon at bounding box center [30, 153] width 15 height 12
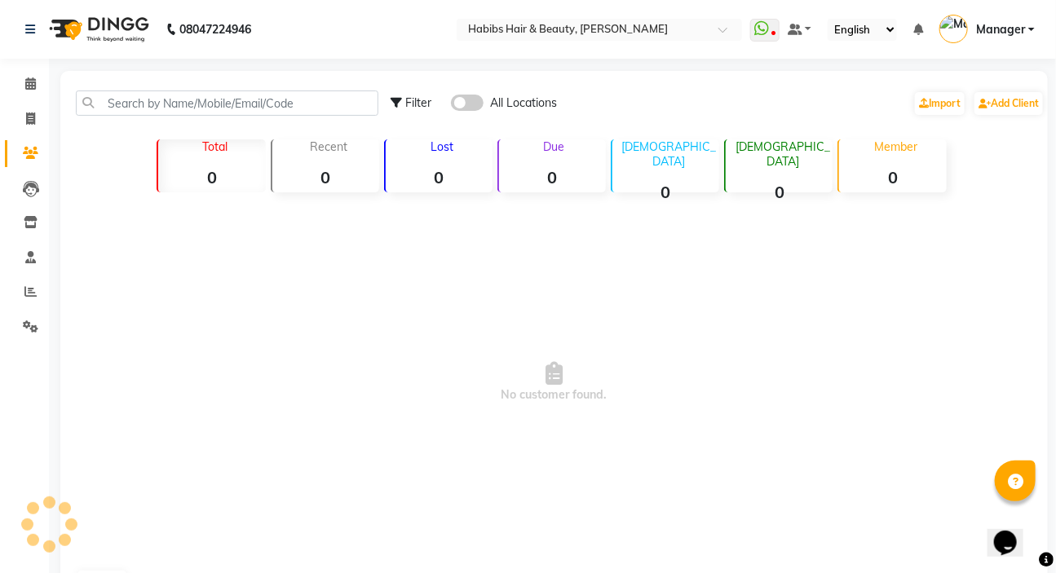
click at [49, 118] on main "Filter All Locations Import Add Client Total 0 Recent 0 Lost 0 Due 0 Male 0 Fem…" at bounding box center [552, 347] width 1007 height 552
click at [41, 118] on span at bounding box center [30, 119] width 29 height 19
select select "service"
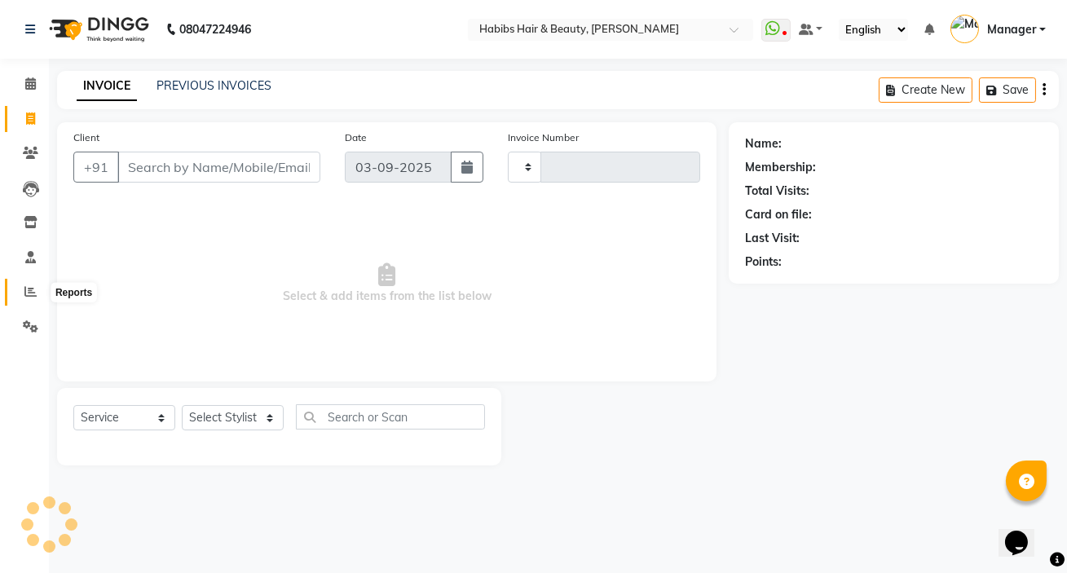
click at [22, 285] on span at bounding box center [30, 292] width 29 height 19
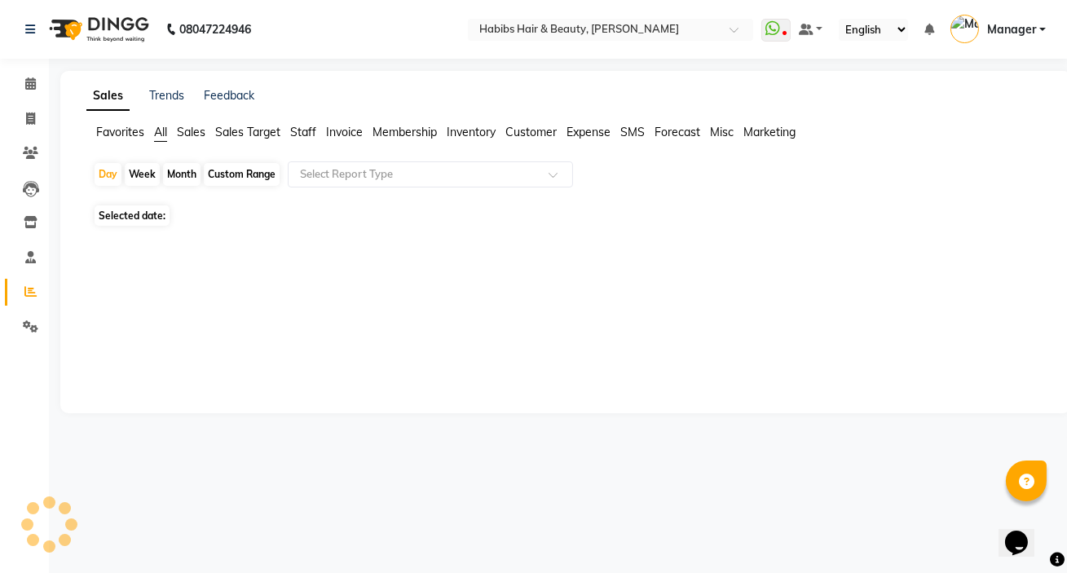
click at [141, 214] on span "Selected date:" at bounding box center [132, 215] width 75 height 20
select select "9"
select select "2025"
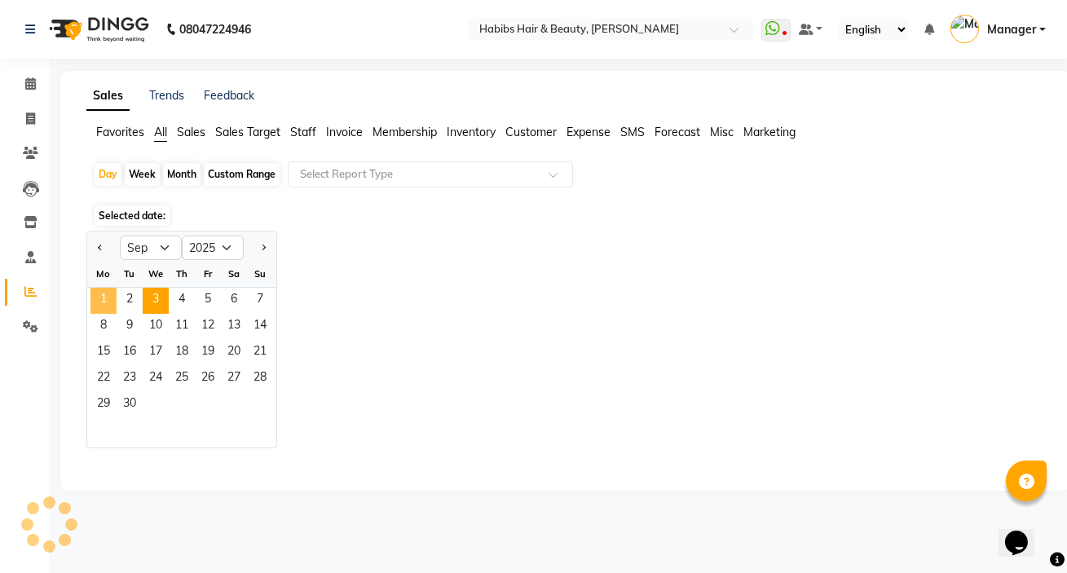
click at [104, 294] on span "1" at bounding box center [103, 301] width 26 height 26
drag, startPoint x: 299, startPoint y: 136, endPoint x: 321, endPoint y: 147, distance: 24.4
click at [305, 136] on span "Staff" at bounding box center [303, 132] width 26 height 15
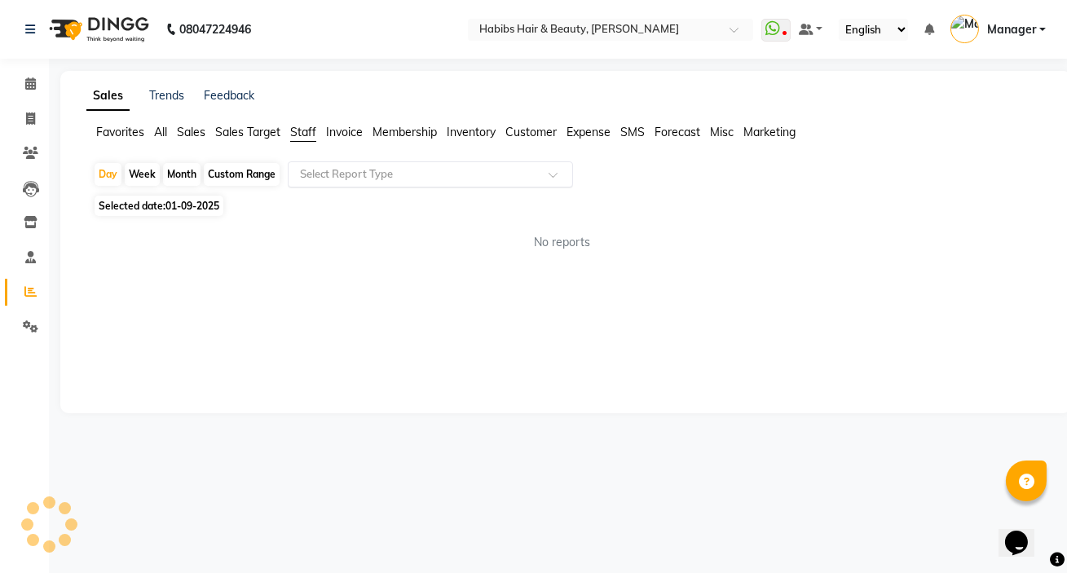
click at [329, 170] on input "text" at bounding box center [414, 174] width 235 height 16
click at [208, 213] on span "Selected date: 01-09-2025" at bounding box center [159, 206] width 129 height 20
select select "9"
select select "2025"
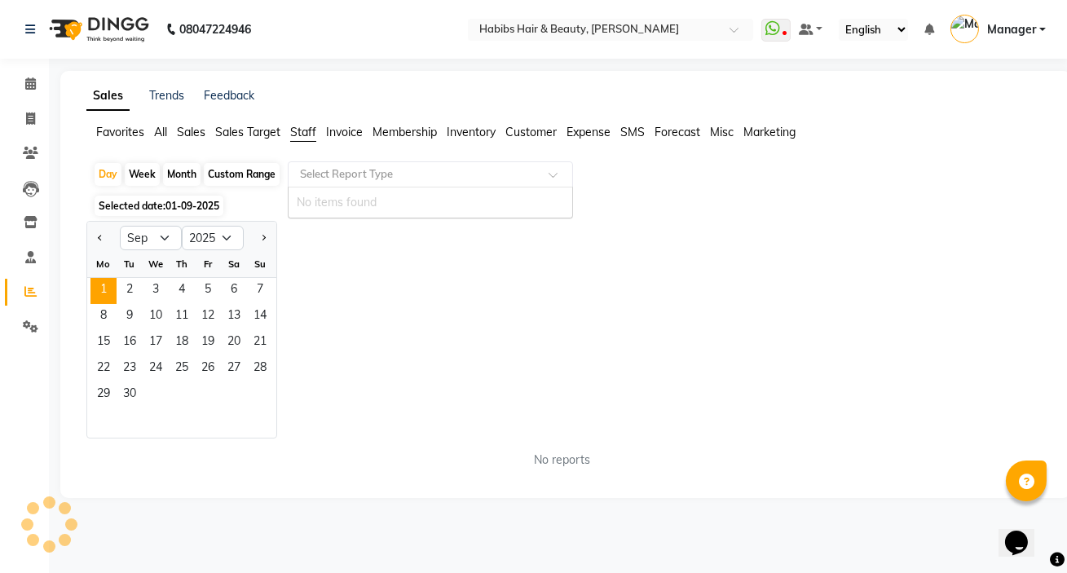
click at [329, 183] on div "Select Report Type" at bounding box center [430, 174] width 285 height 26
click at [298, 127] on span "Staff" at bounding box center [303, 132] width 26 height 15
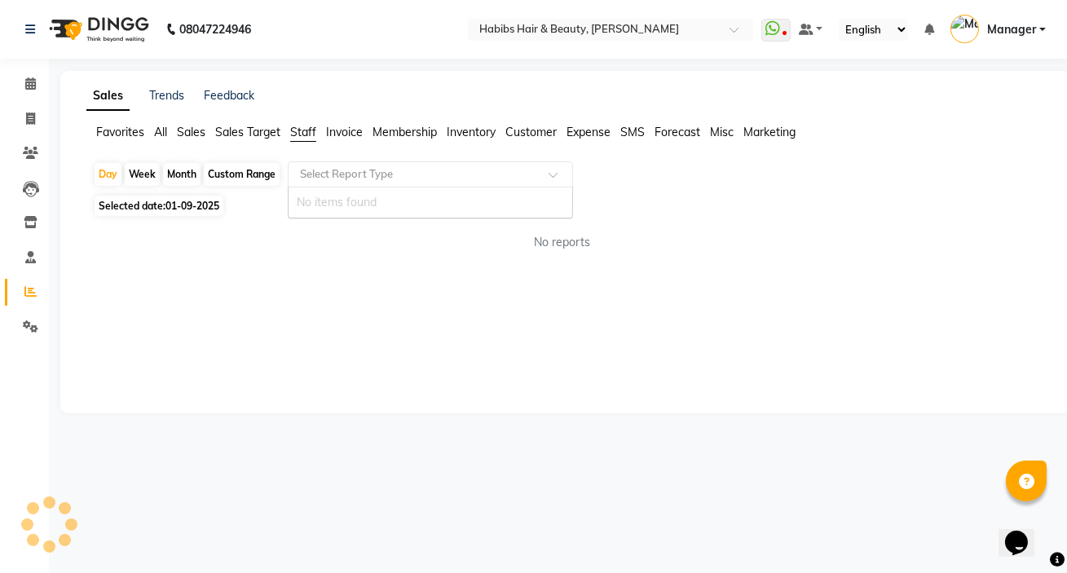
click at [320, 178] on input "text" at bounding box center [414, 174] width 235 height 16
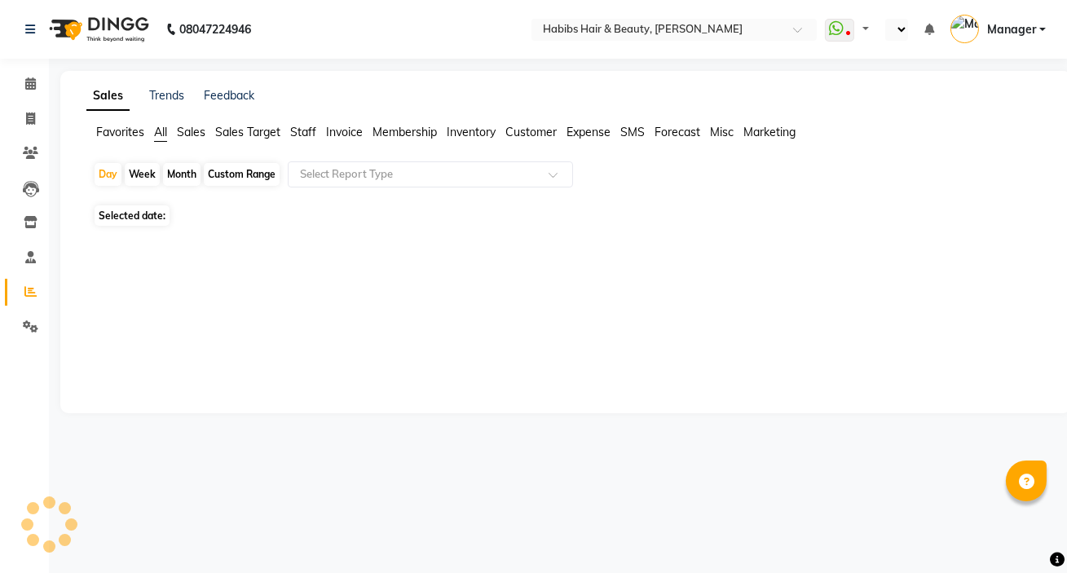
select select "en"
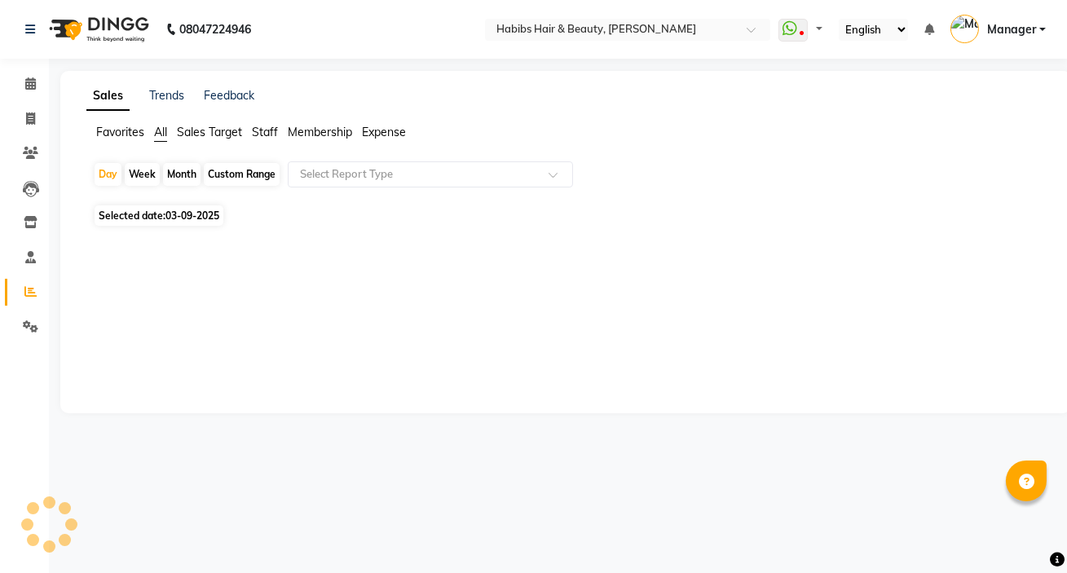
click at [165, 215] on span "Selected date: [DATE]" at bounding box center [159, 215] width 129 height 20
select select "9"
select select "2025"
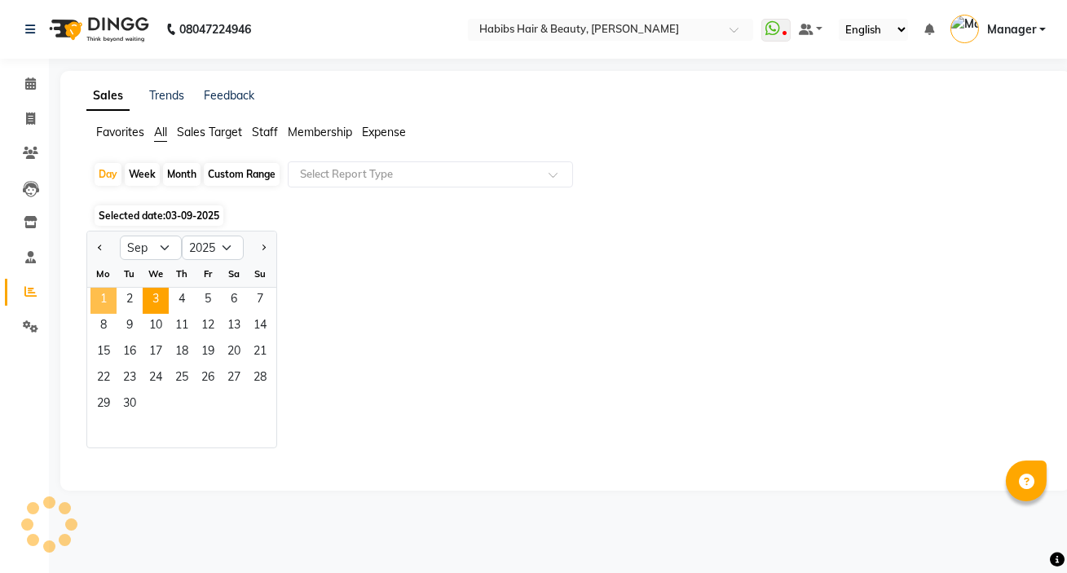
click at [100, 308] on span "1" at bounding box center [103, 301] width 26 height 26
click at [269, 136] on span "Staff" at bounding box center [265, 132] width 26 height 15
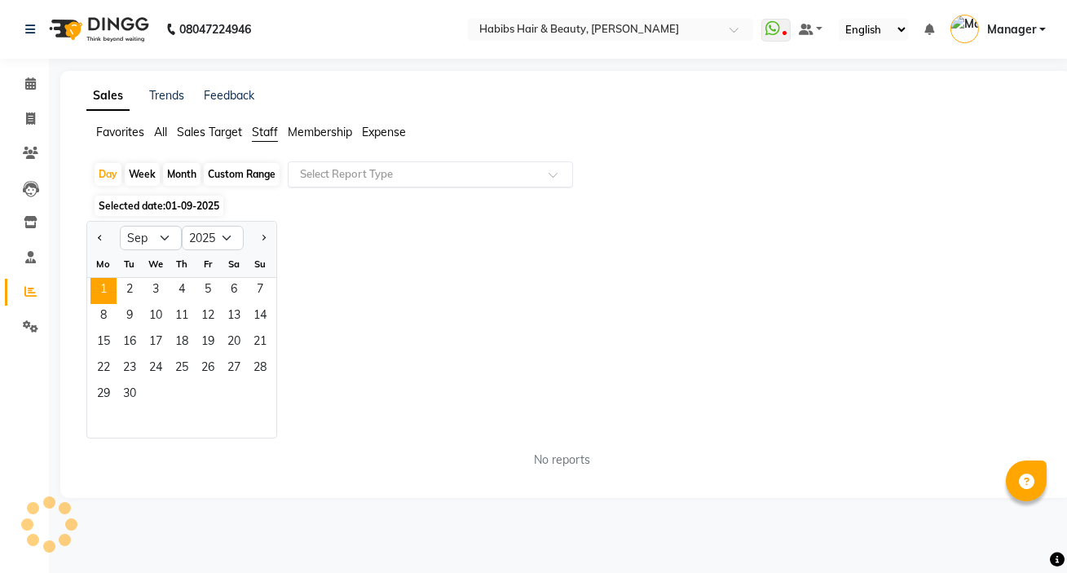
click at [329, 179] on input "text" at bounding box center [414, 174] width 235 height 16
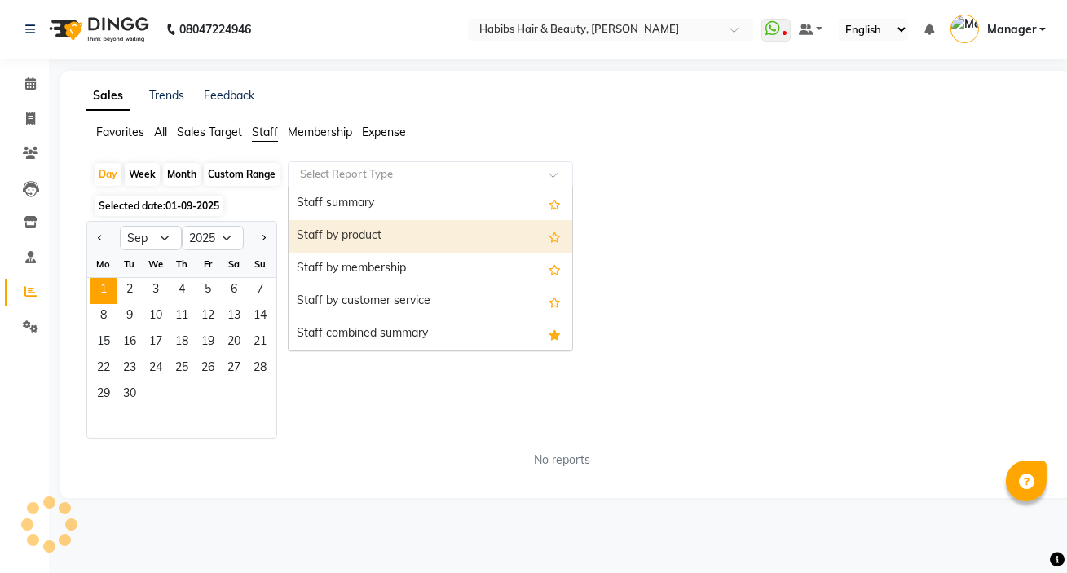
click at [368, 232] on div "Staff by product" at bounding box center [431, 236] width 284 height 33
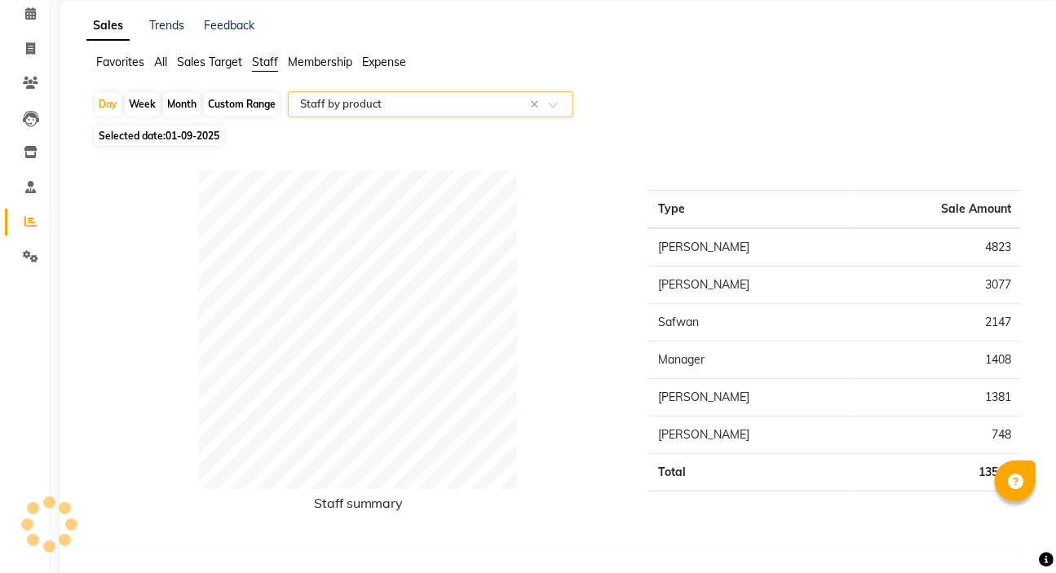
select select "csv"
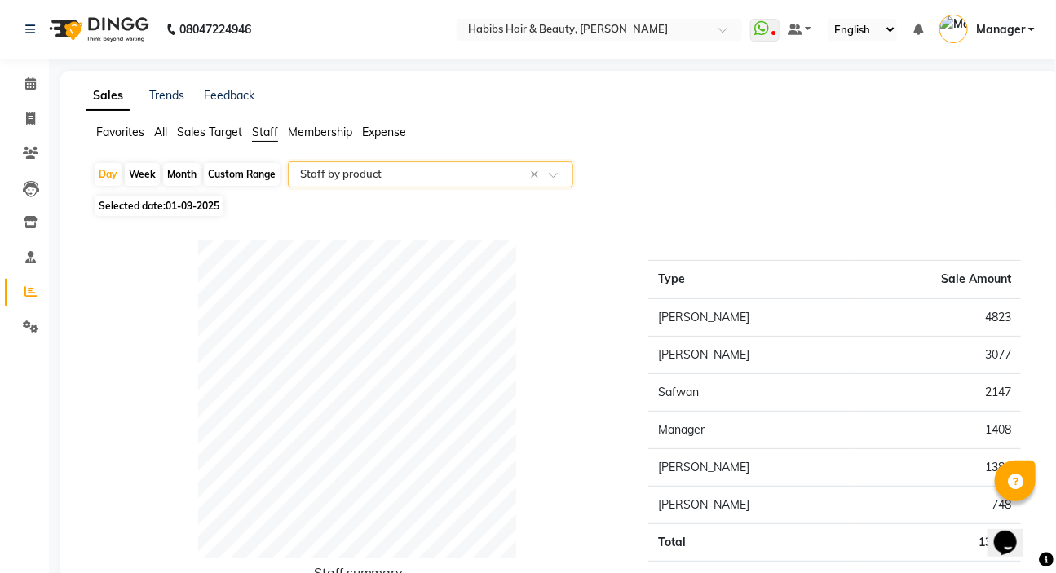
click at [367, 167] on input "text" at bounding box center [414, 174] width 235 height 16
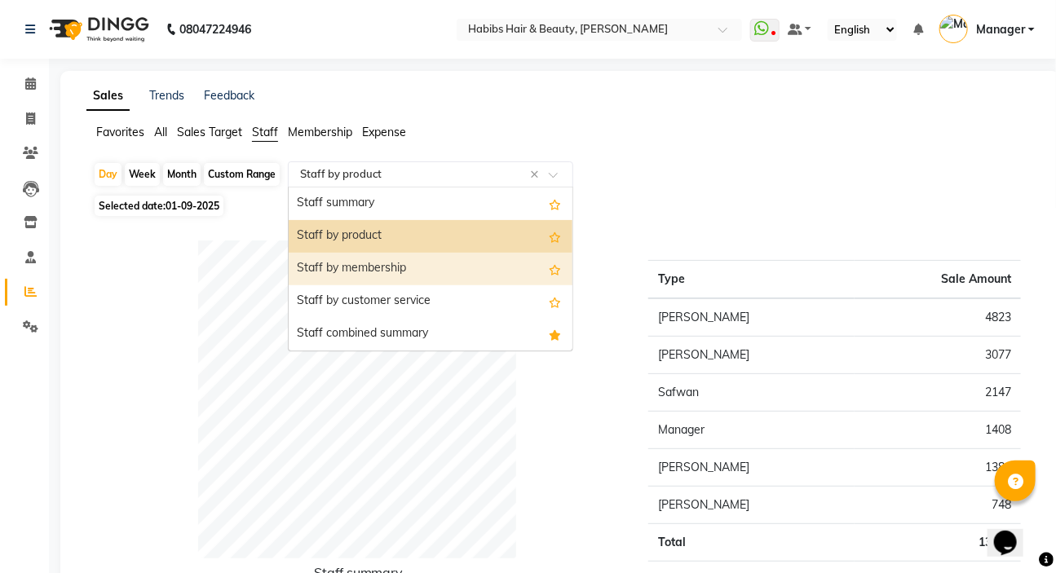
click at [358, 273] on div "Staff by membership" at bounding box center [431, 269] width 284 height 33
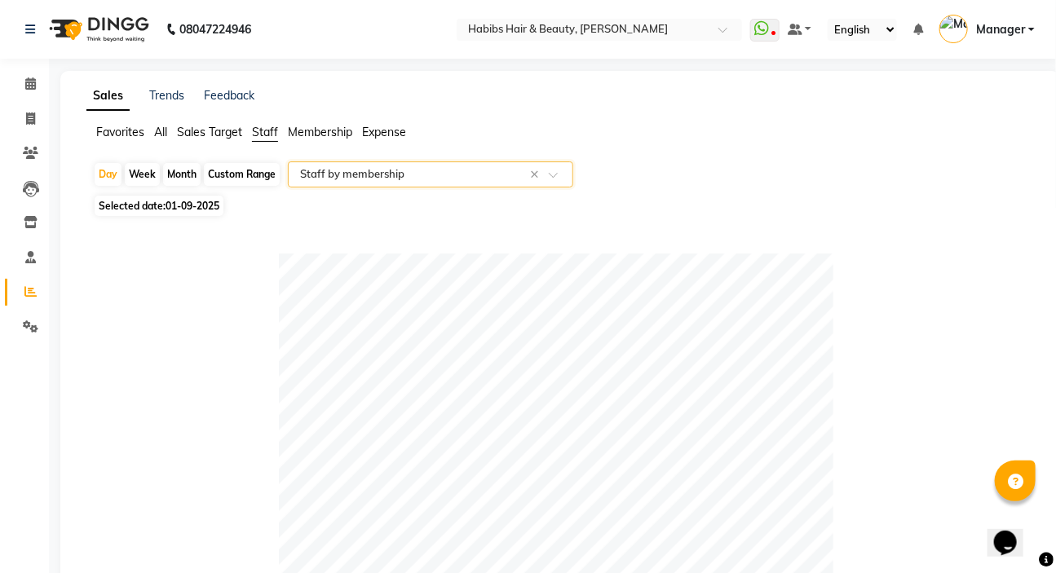
click at [204, 207] on span "01-09-2025" at bounding box center [193, 206] width 54 height 12
select select "9"
select select "2025"
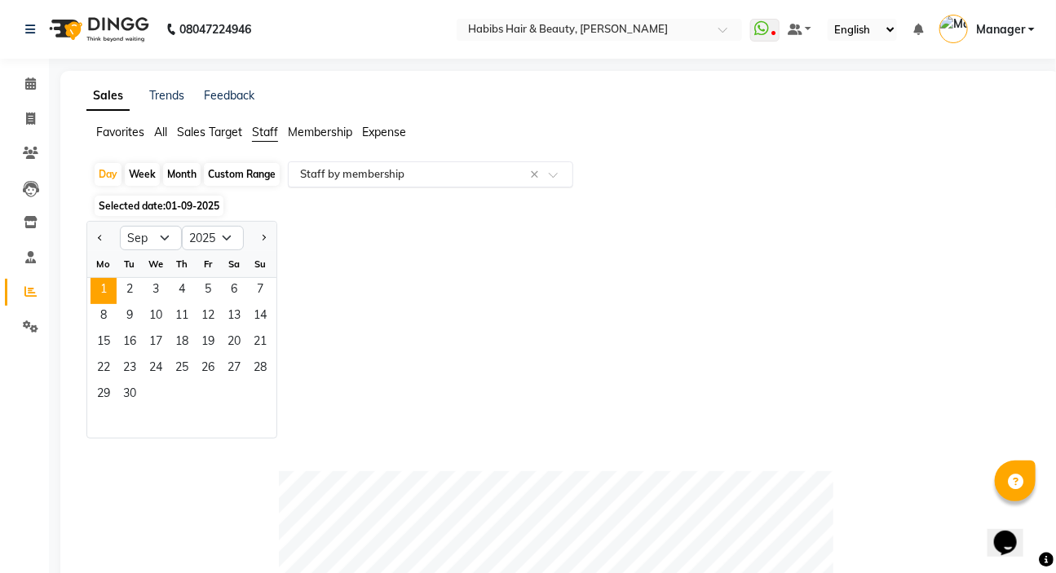
click at [351, 183] on div "Select Report Type × Staff by membership ×" at bounding box center [430, 174] width 285 height 26
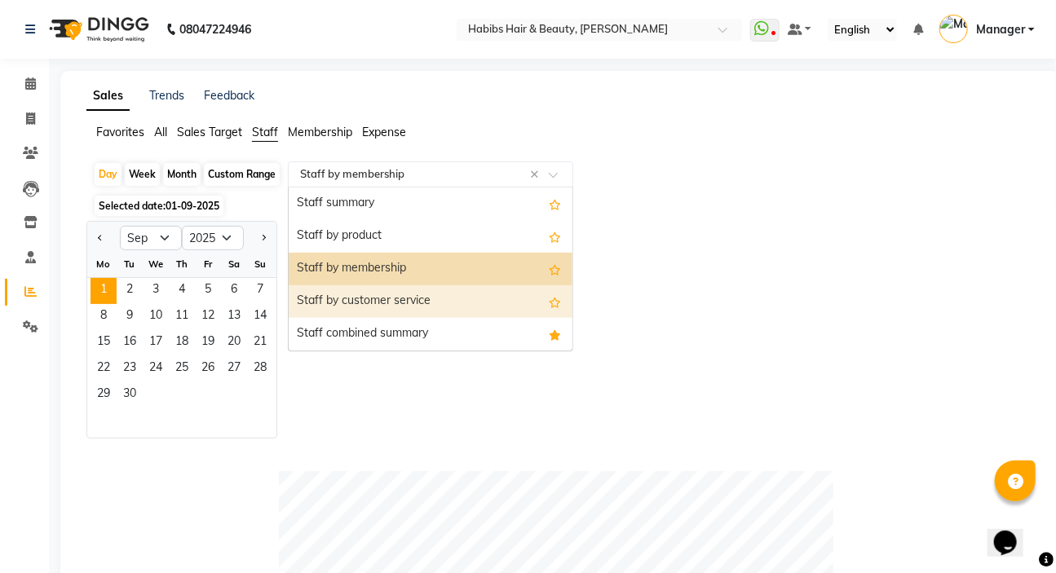
click at [355, 306] on div "Staff by customer service" at bounding box center [431, 301] width 284 height 33
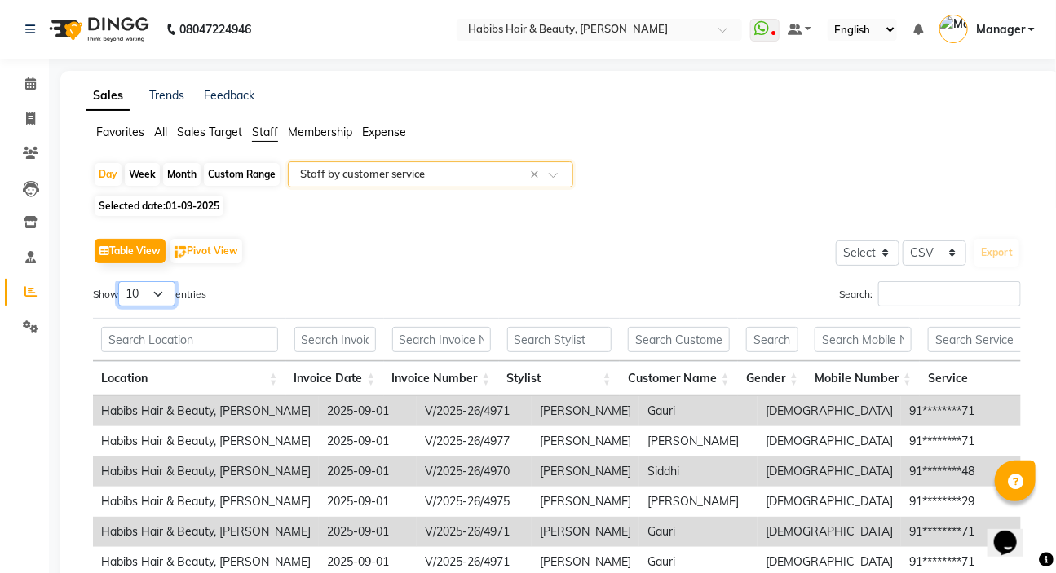
click at [156, 297] on select "10 25 50 100" at bounding box center [146, 293] width 57 height 25
select select "100"
click at [121, 281] on select "10 25 50 100" at bounding box center [146, 293] width 57 height 25
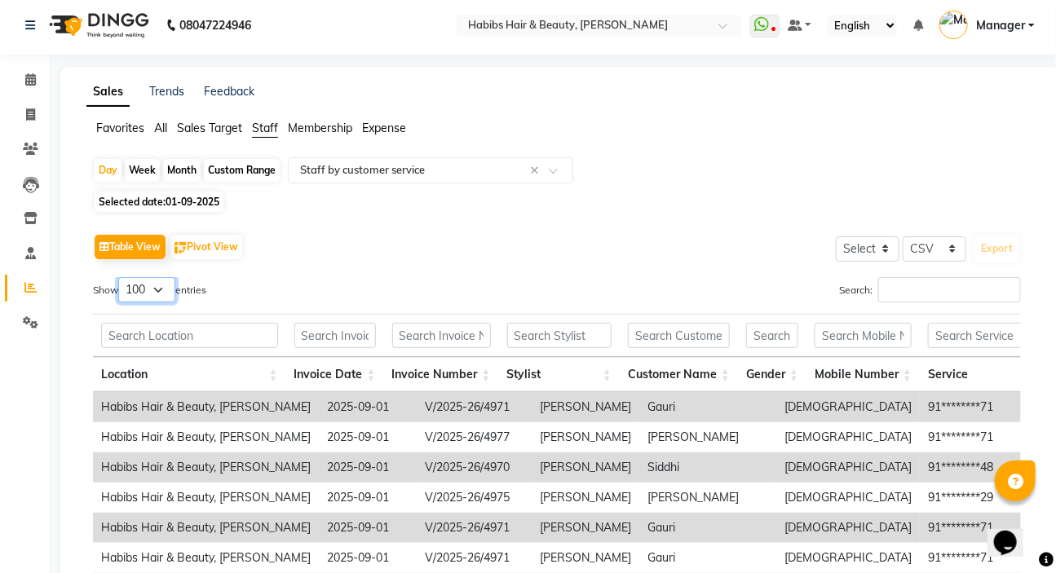
scroll to position [148, 0]
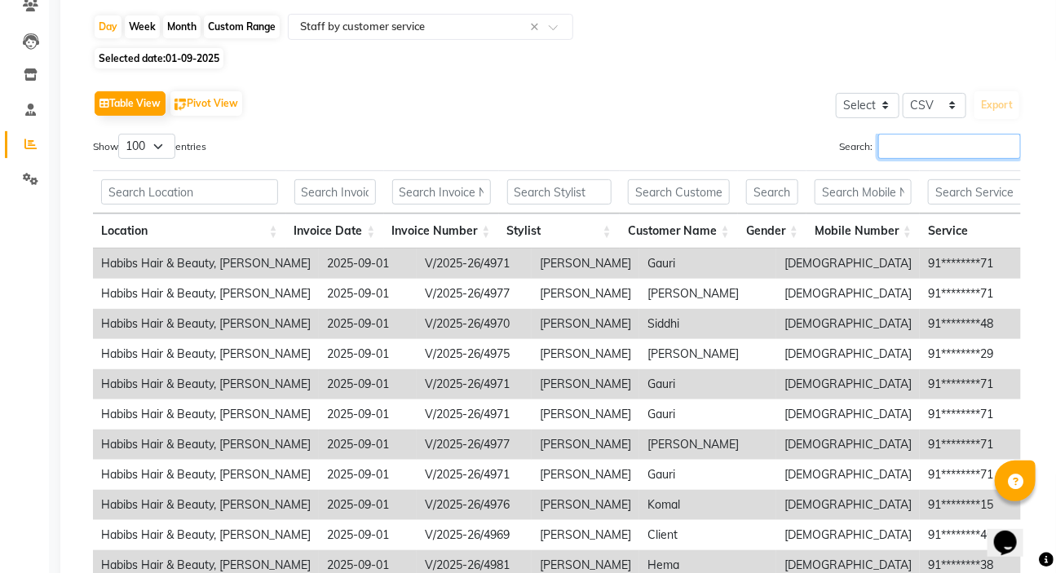
click at [890, 141] on input "Search:" at bounding box center [949, 146] width 143 height 25
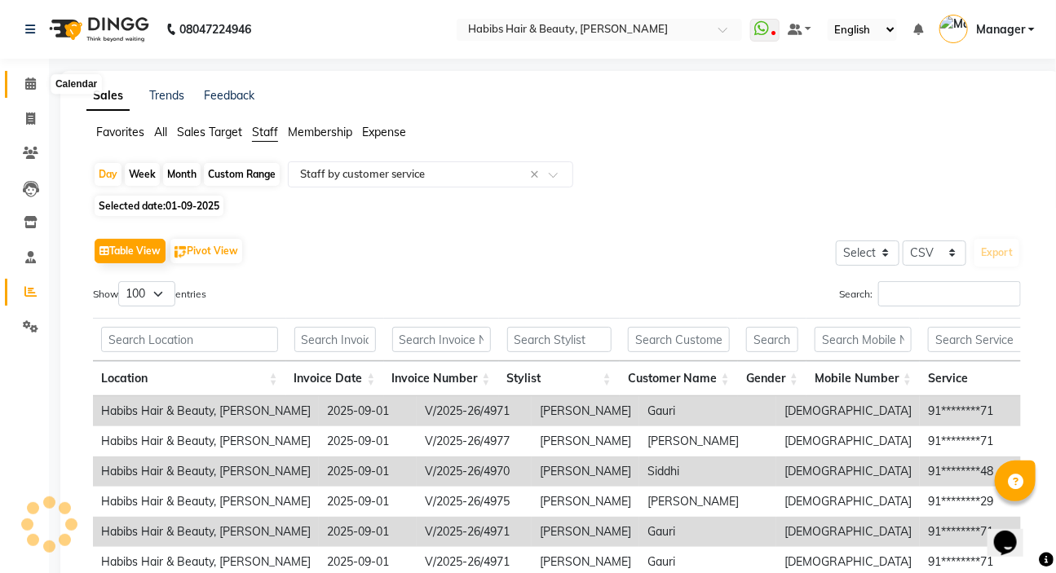
click at [33, 90] on span at bounding box center [30, 84] width 29 height 19
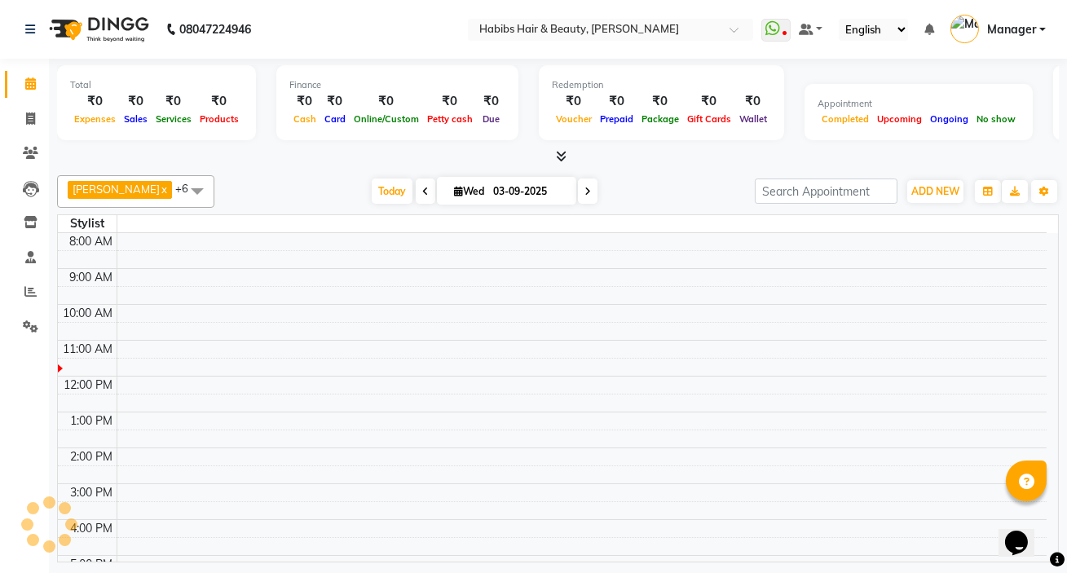
click at [416, 191] on span at bounding box center [426, 191] width 20 height 25
type input "02-09-2025"
click at [528, 188] on span "Tue" at bounding box center [540, 191] width 33 height 12
select select "9"
select select "2025"
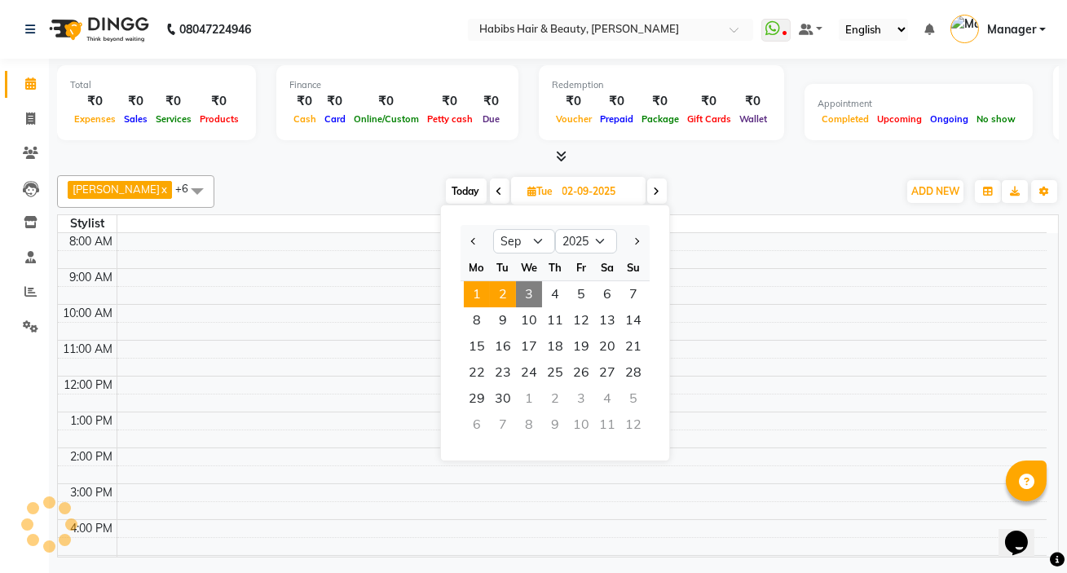
click at [480, 290] on span "1" at bounding box center [477, 294] width 26 height 26
type input "01-09-2025"
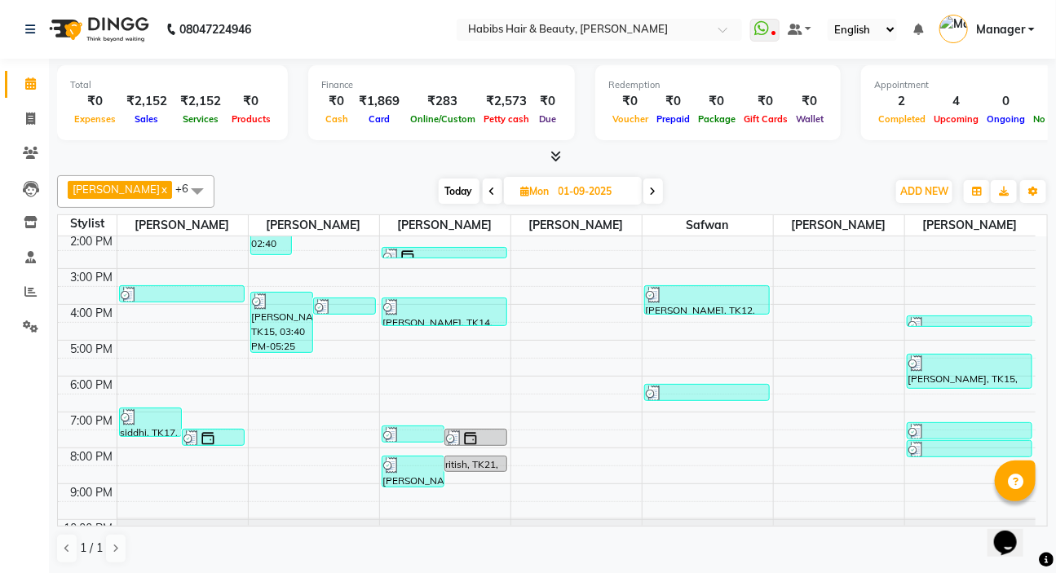
scroll to position [245, 0]
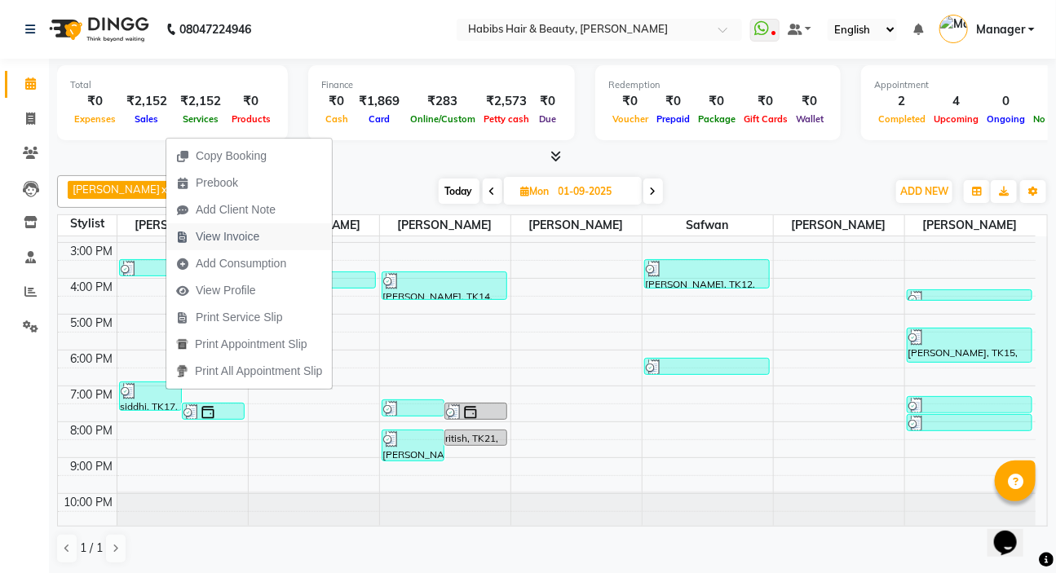
click at [244, 233] on span "View Invoice" at bounding box center [228, 236] width 64 height 17
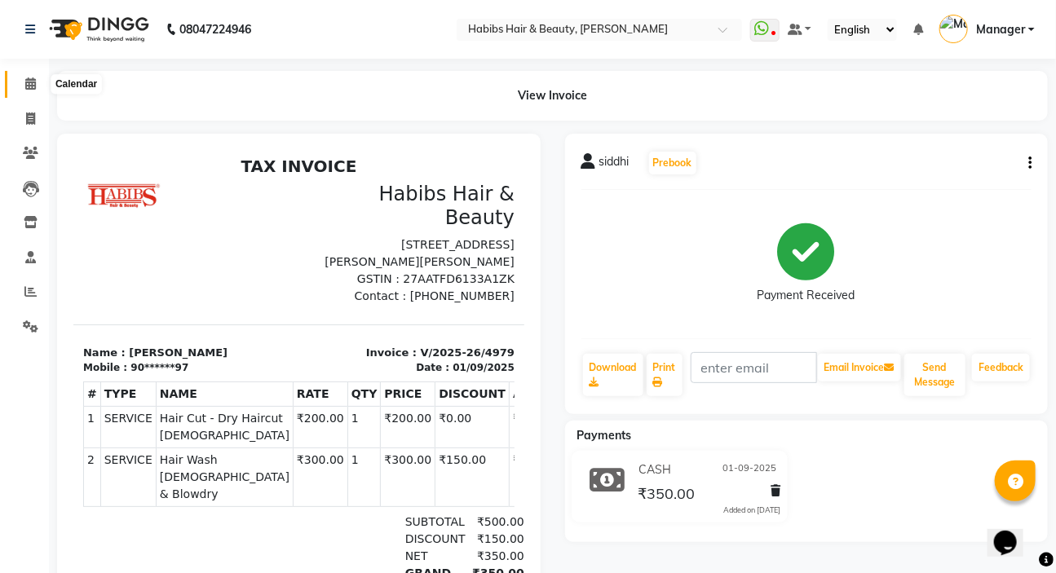
click at [33, 80] on icon at bounding box center [30, 83] width 11 height 12
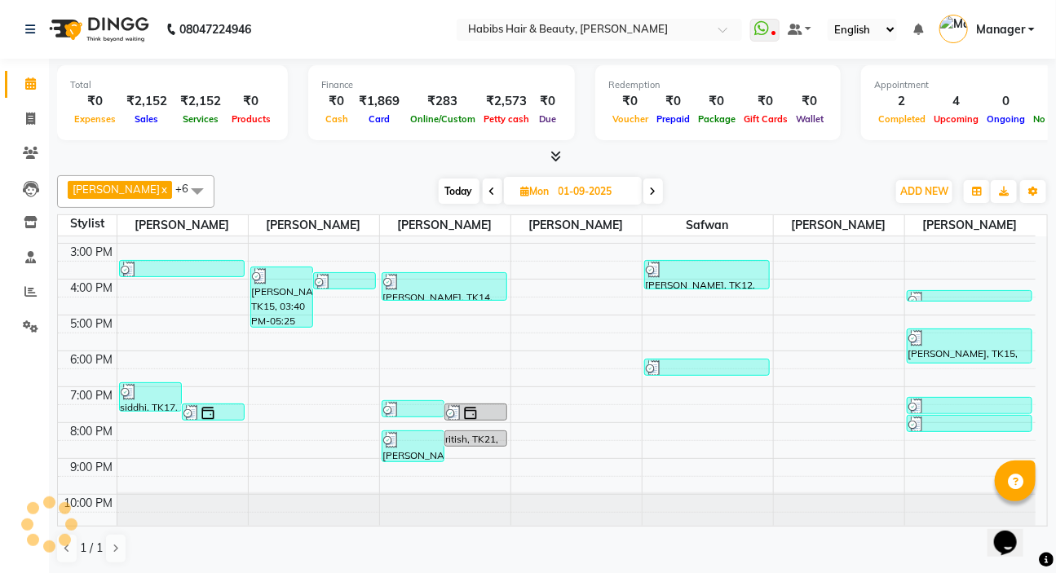
scroll to position [245, 0]
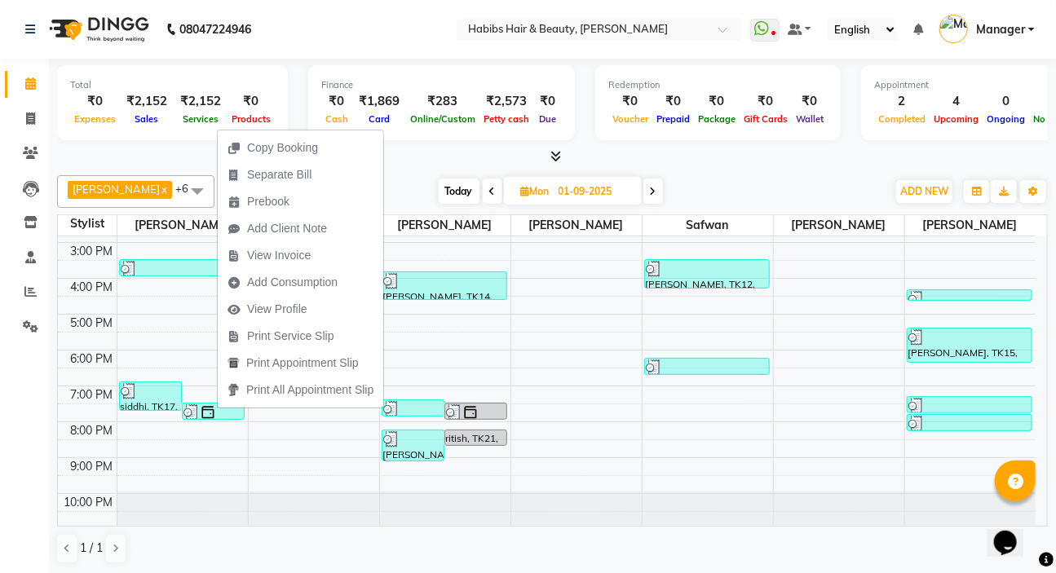
click at [291, 245] on span "View Invoice" at bounding box center [269, 255] width 103 height 27
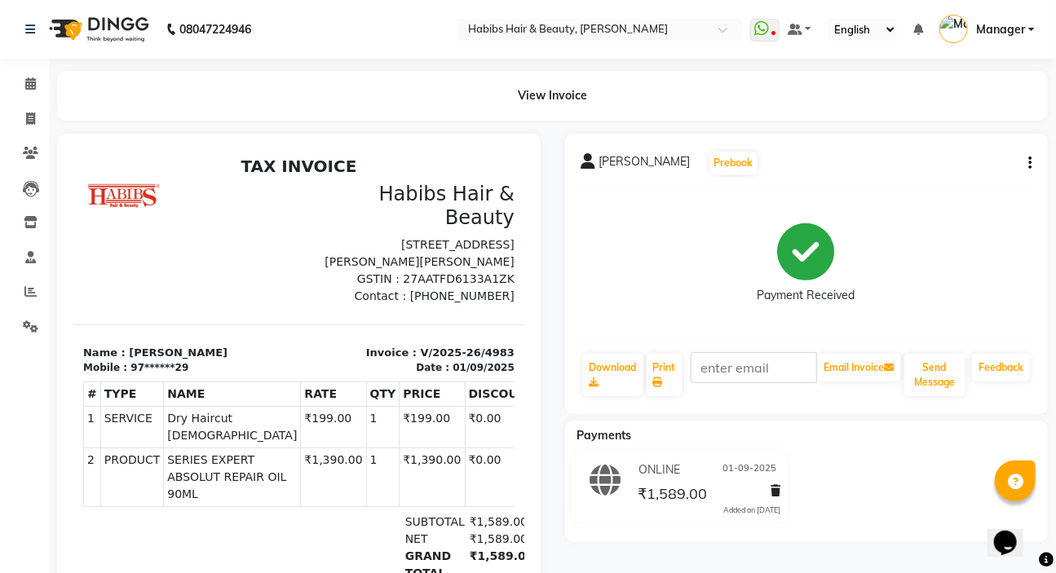
click at [1028, 164] on icon "button" at bounding box center [1029, 163] width 3 height 1
click at [941, 175] on div "Edit Item Staff" at bounding box center [949, 173] width 112 height 20
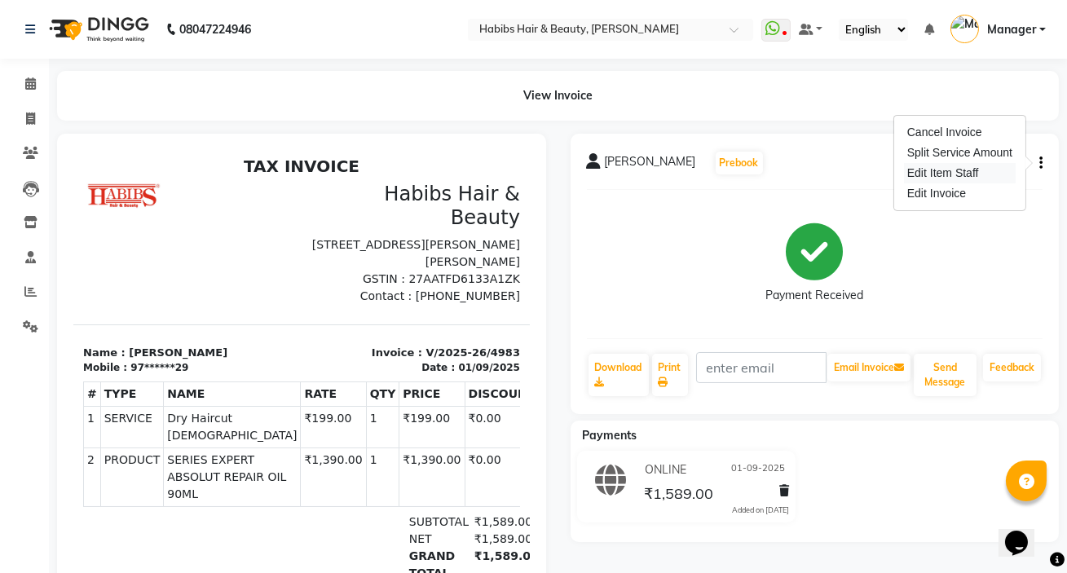
select select
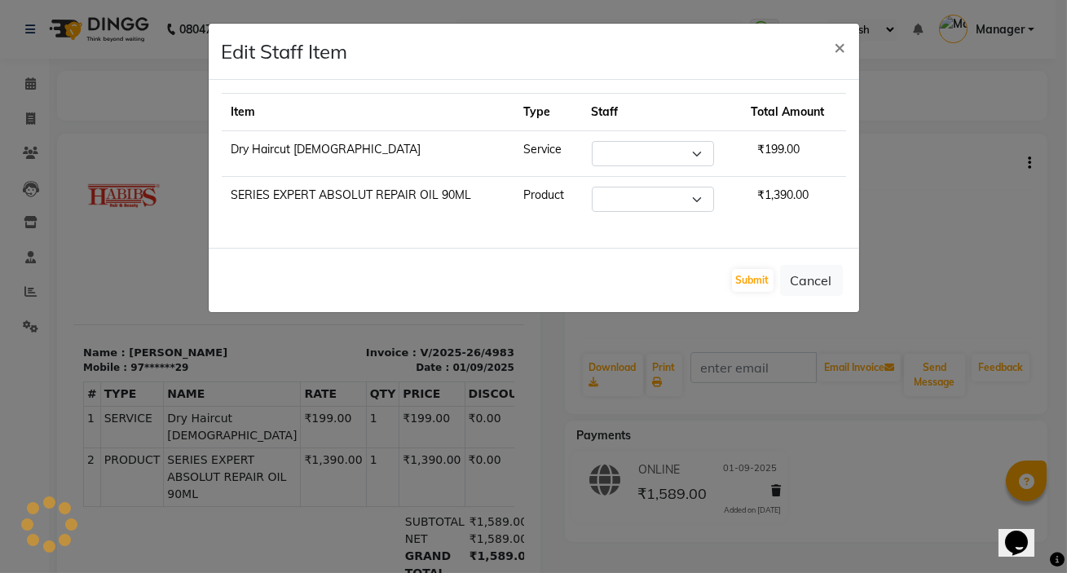
select select "57550"
select select "49162"
click at [832, 56] on button "×" at bounding box center [841, 47] width 38 height 46
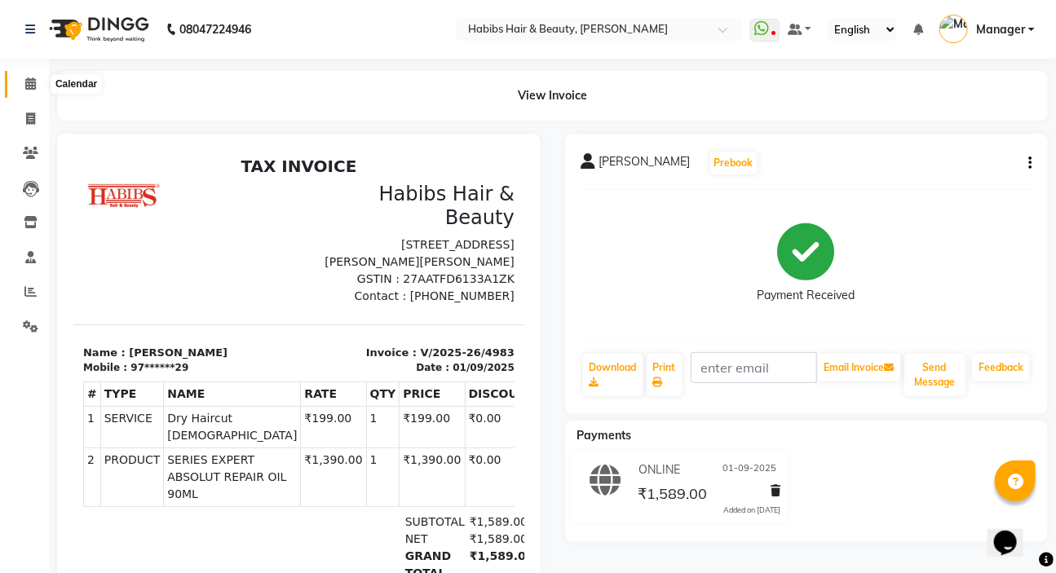
click at [34, 82] on icon at bounding box center [30, 83] width 11 height 12
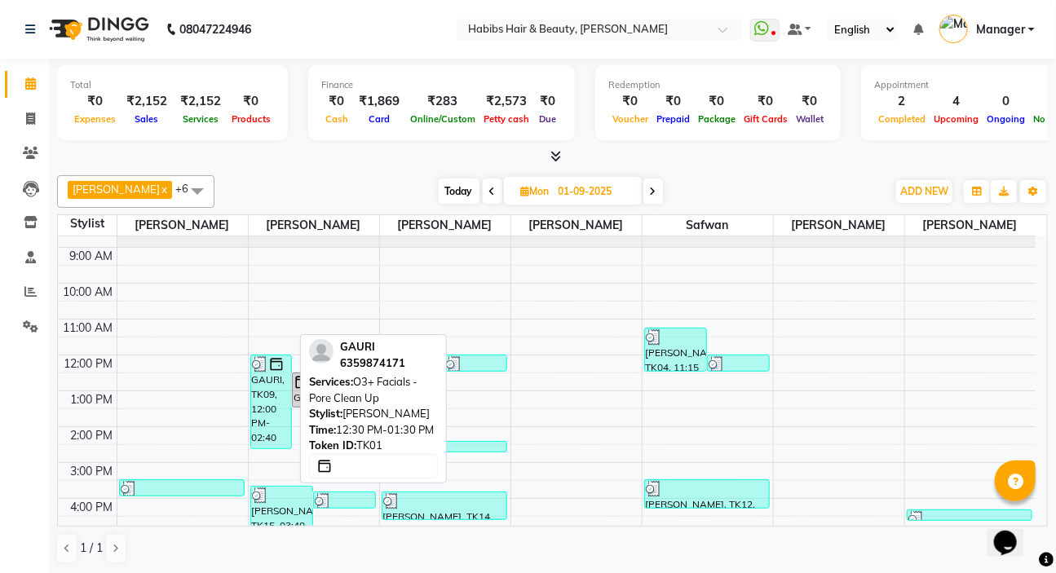
scroll to position [23, 0]
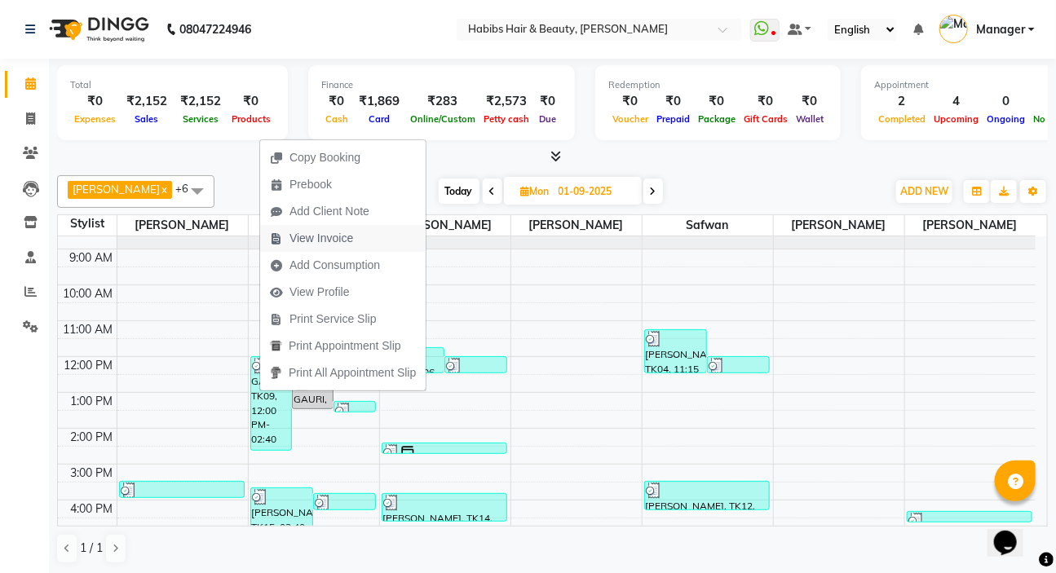
click at [342, 242] on span "View Invoice" at bounding box center [321, 238] width 64 height 17
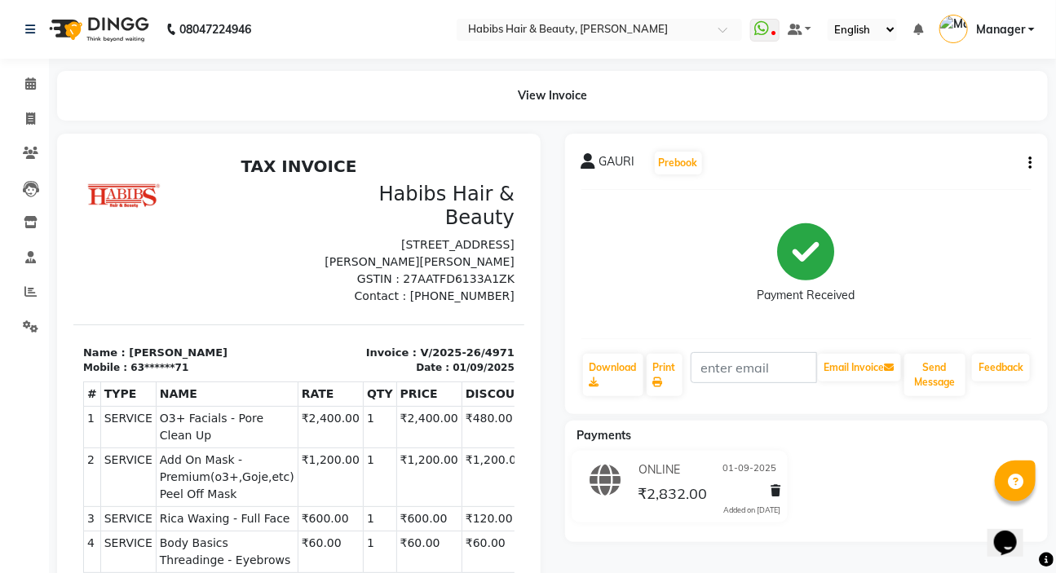
click at [1031, 162] on div "GAURI Prebook Payment Received Download Print Email Invoice Send Message Feedba…" at bounding box center [806, 274] width 483 height 280
click at [1027, 166] on button "button" at bounding box center [1027, 163] width 10 height 17
click at [983, 171] on div "Edit Item Staff" at bounding box center [949, 173] width 112 height 20
select select "61801"
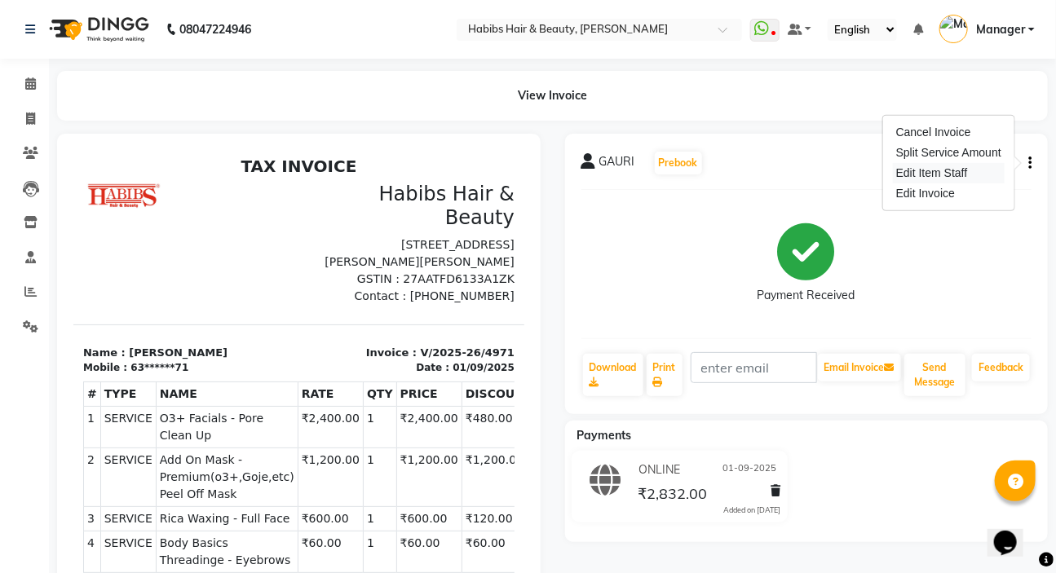
select select "61801"
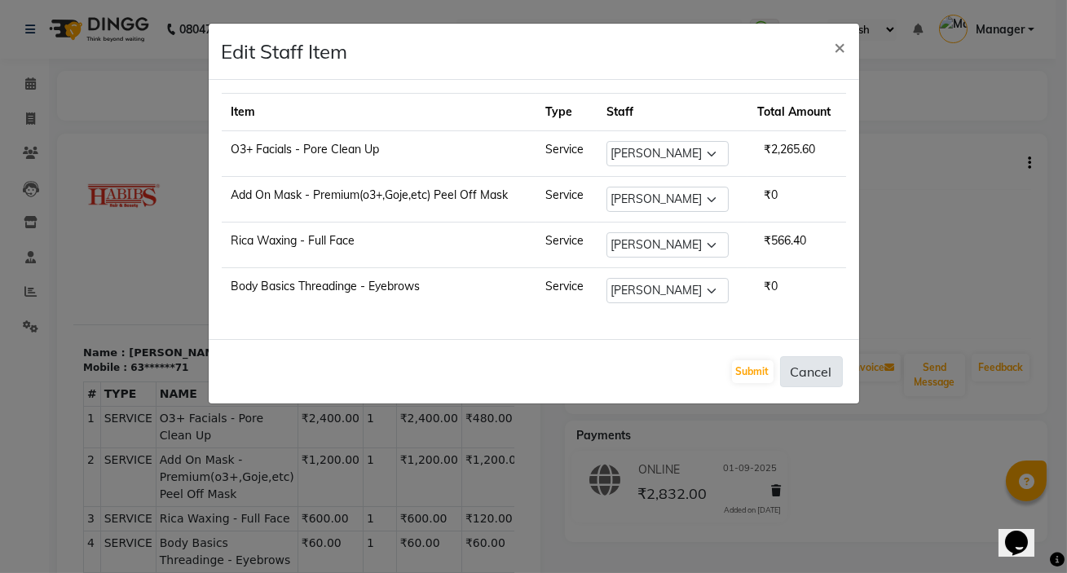
click at [827, 371] on button "Cancel" at bounding box center [811, 371] width 63 height 31
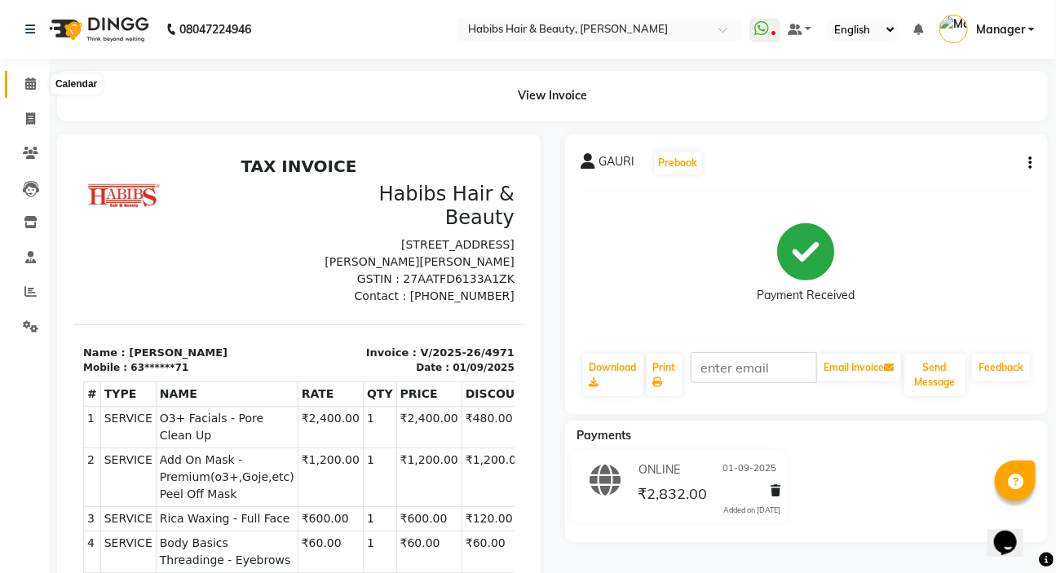
click at [29, 89] on icon at bounding box center [30, 83] width 11 height 12
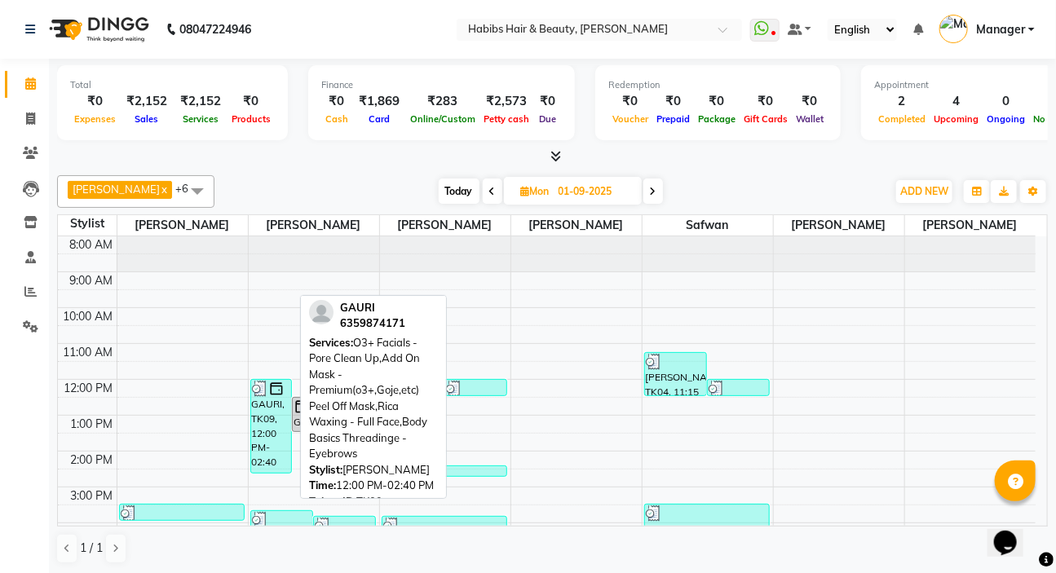
scroll to position [73, 0]
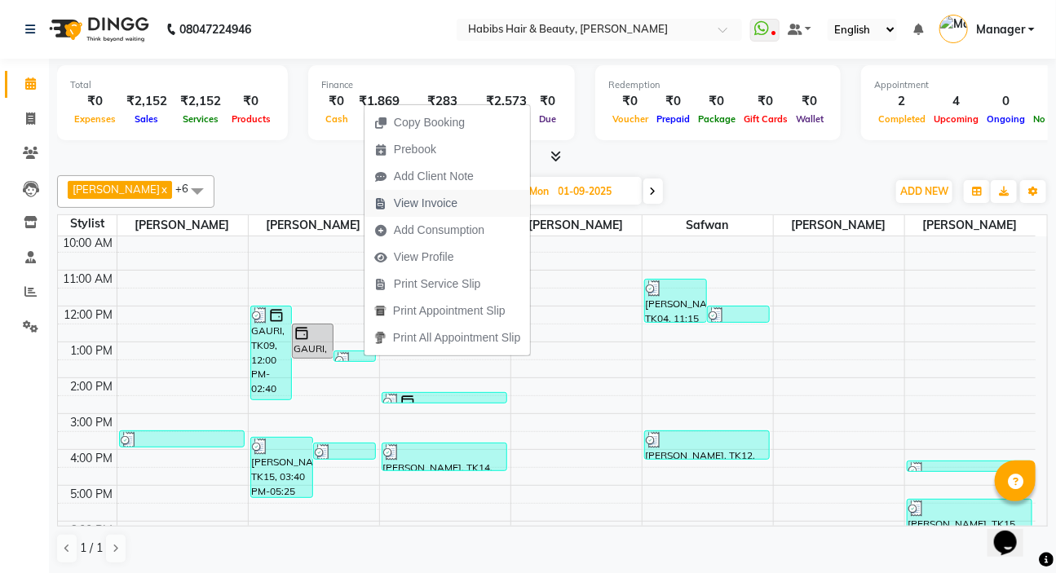
click at [419, 210] on span "View Invoice" at bounding box center [426, 203] width 64 height 17
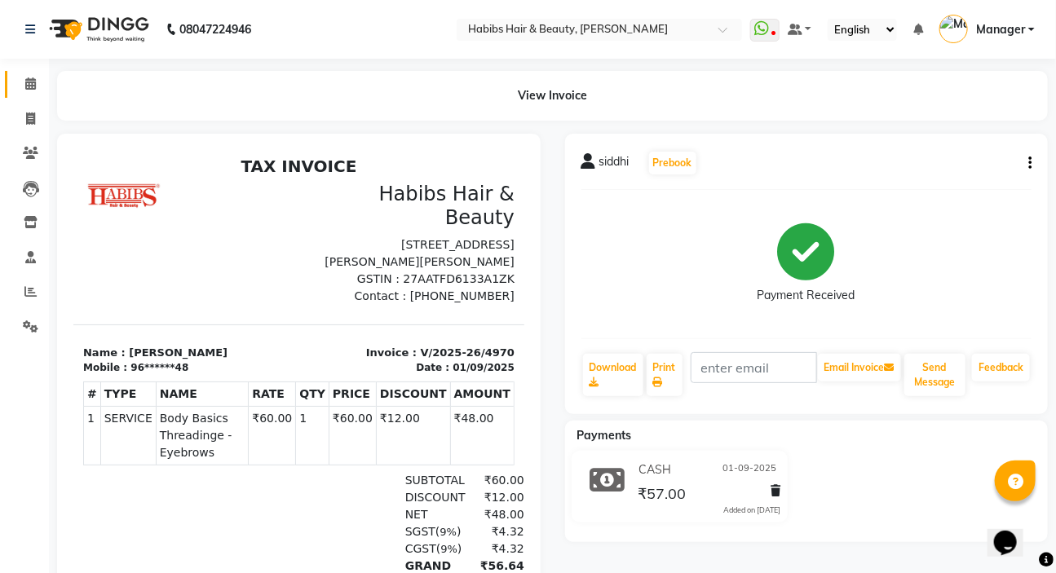
click at [29, 94] on link "Calendar" at bounding box center [24, 84] width 39 height 27
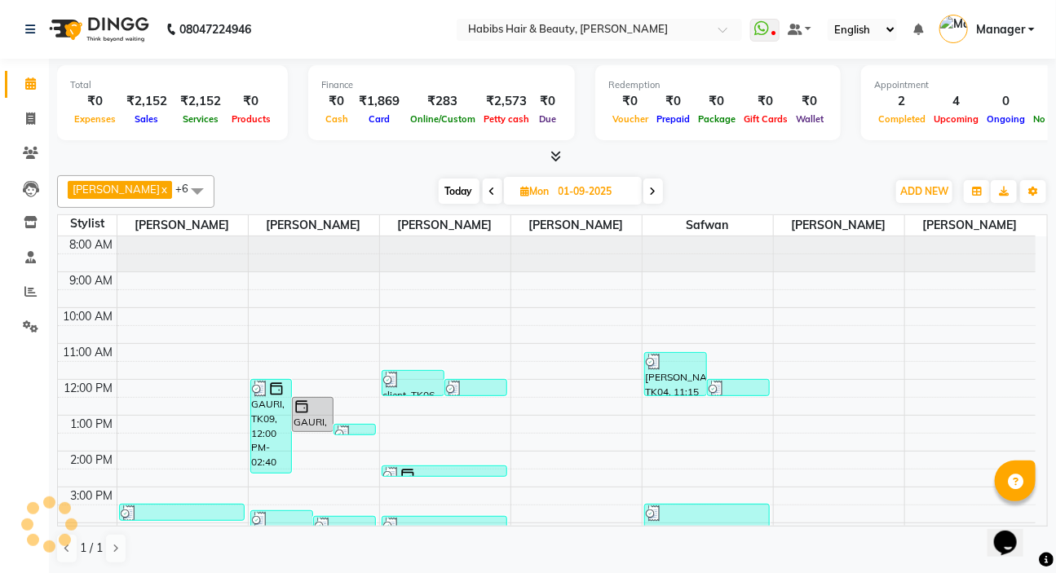
scroll to position [148, 0]
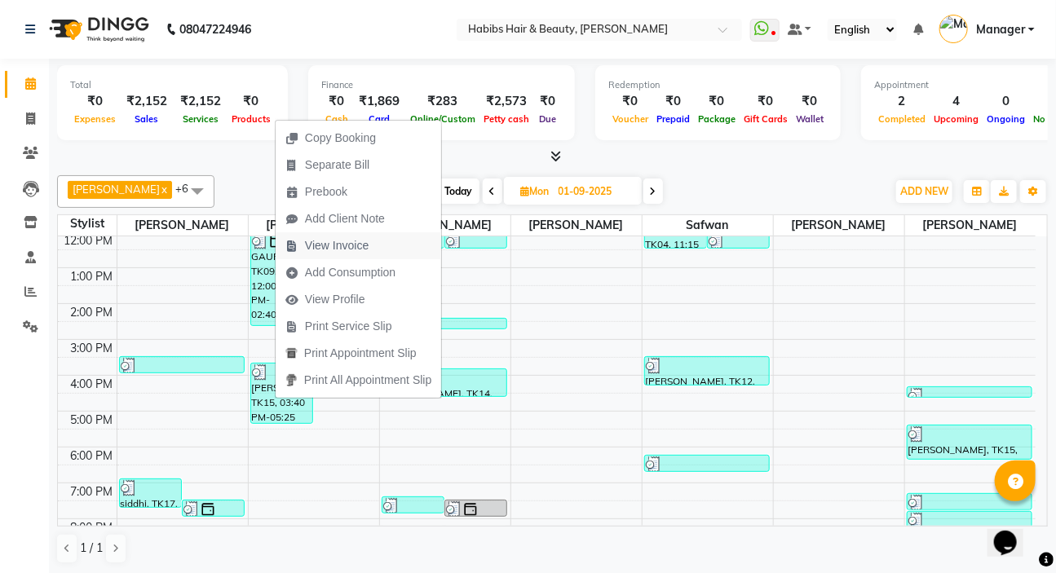
click at [349, 249] on span "View Invoice" at bounding box center [337, 245] width 64 height 17
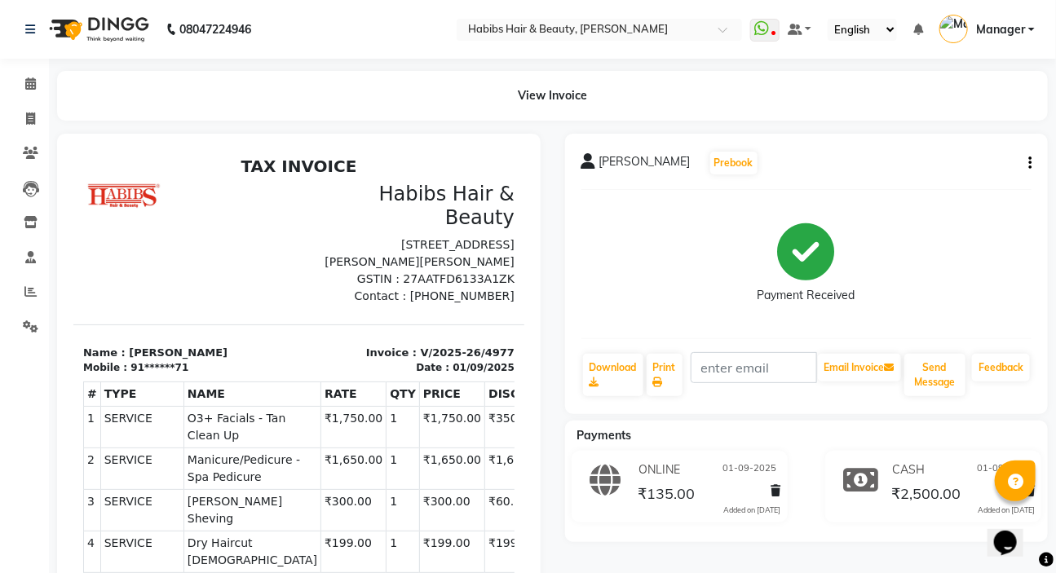
click at [1031, 163] on div "parshant Prebook Payment Received Download Print Email Invoice Send Message Fee…" at bounding box center [806, 274] width 483 height 280
click at [1028, 164] on icon "button" at bounding box center [1029, 163] width 3 height 1
click at [972, 179] on div "Edit Item Staff" at bounding box center [949, 173] width 112 height 20
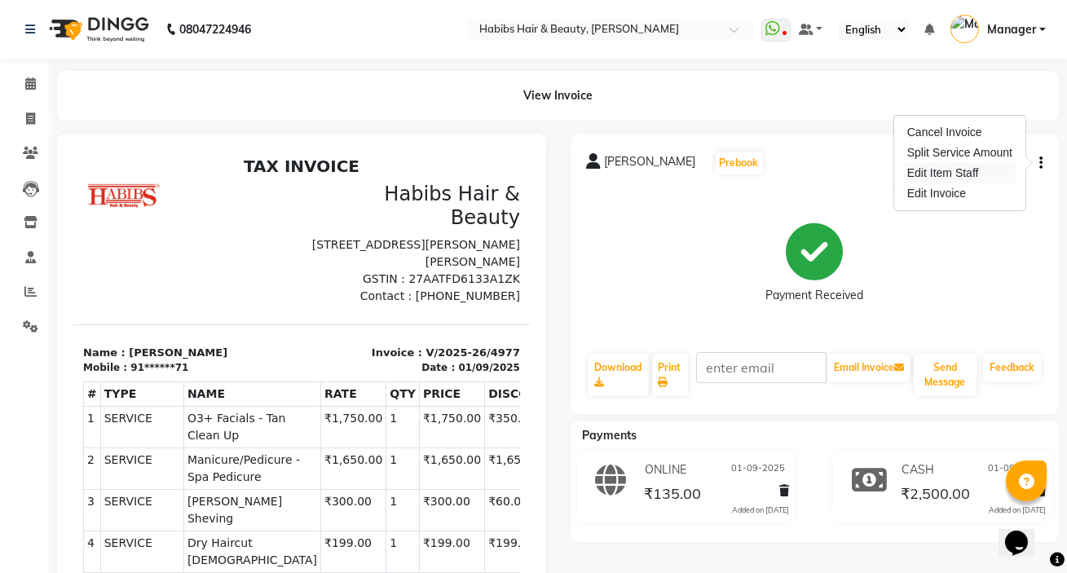
select select
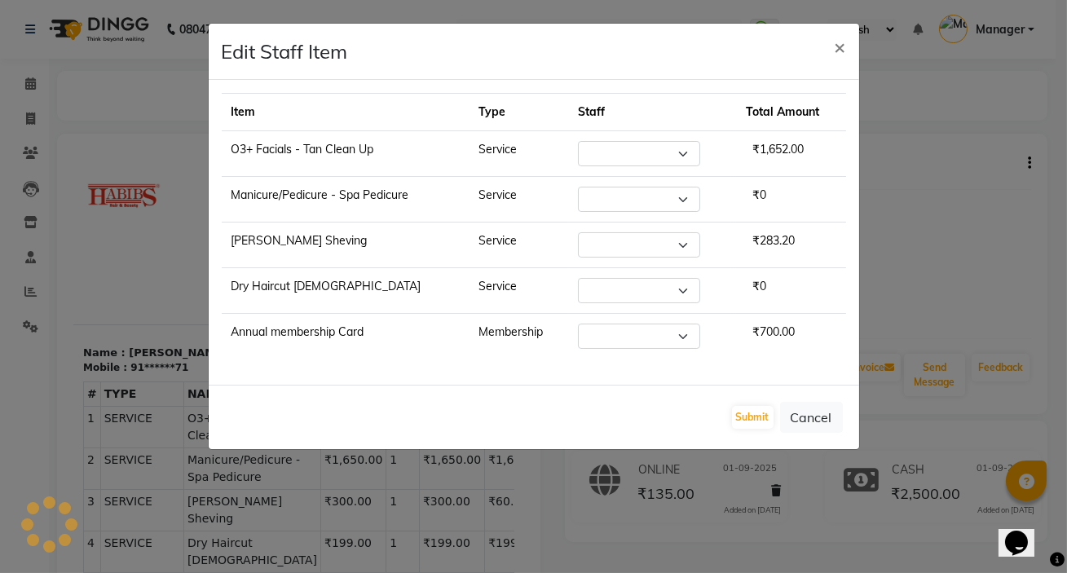
select select "61801"
select select "88135"
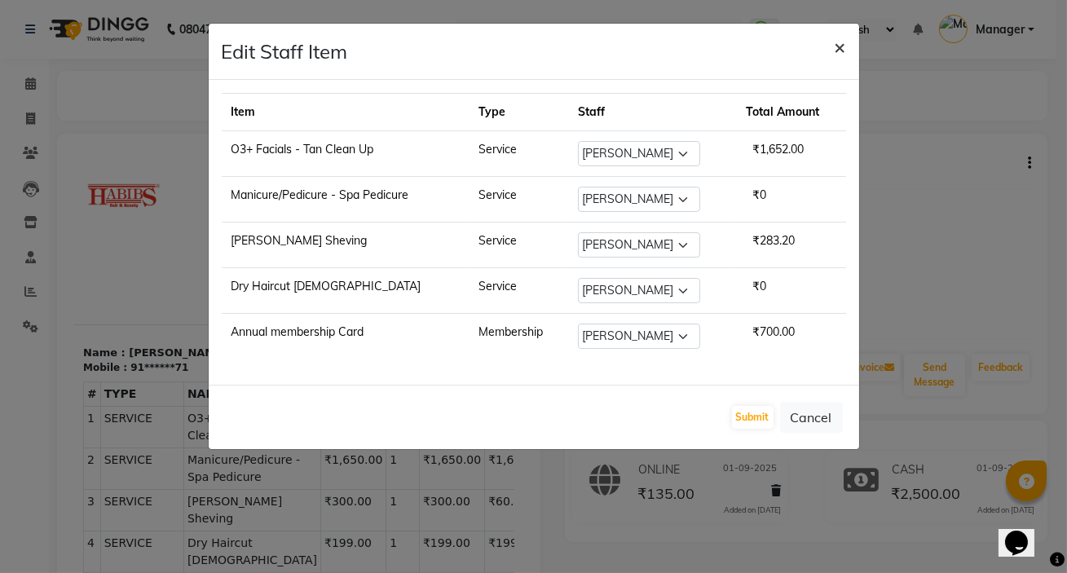
click at [832, 45] on button "×" at bounding box center [841, 47] width 38 height 46
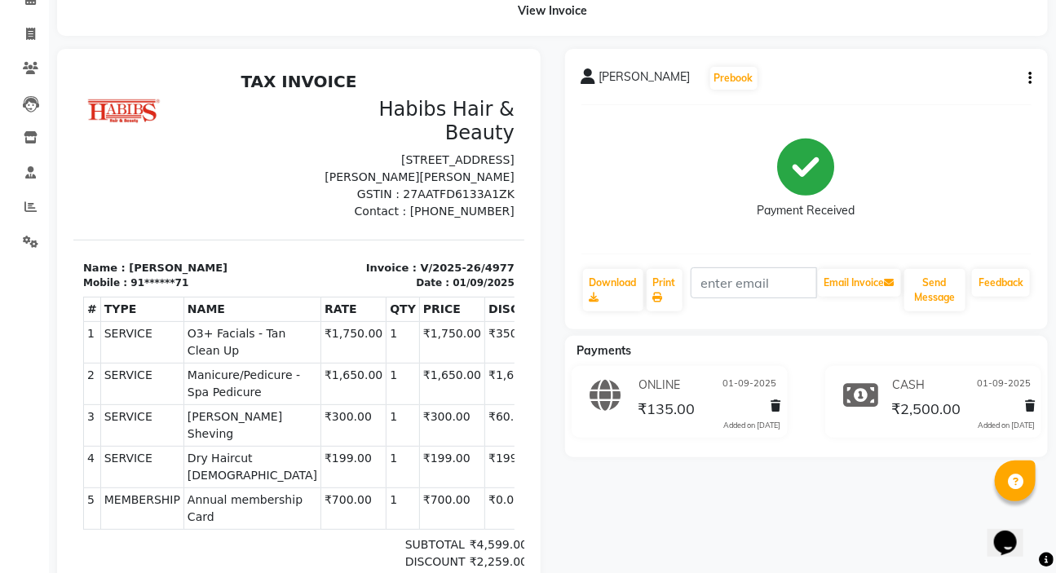
scroll to position [73, 0]
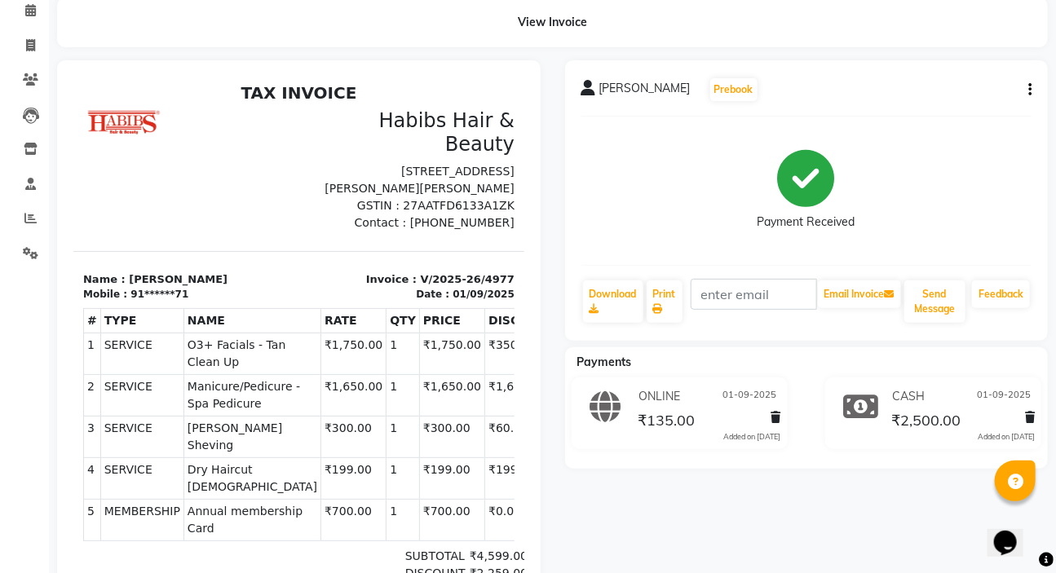
click at [1031, 94] on div "parshant Prebook Payment Received Download Print Email Invoice Send Message Fee…" at bounding box center [806, 200] width 483 height 280
click at [1030, 96] on button "button" at bounding box center [1027, 90] width 10 height 17
click at [919, 110] on div "Edit Invoice" at bounding box center [949, 120] width 112 height 20
select select "service"
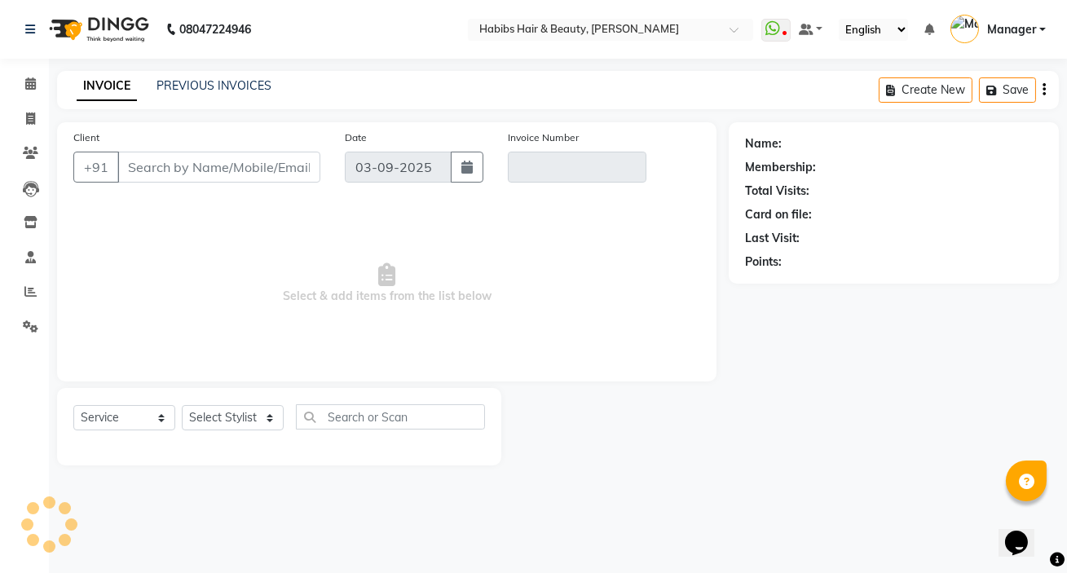
type input "91******71"
type input "V/2025-26/4977"
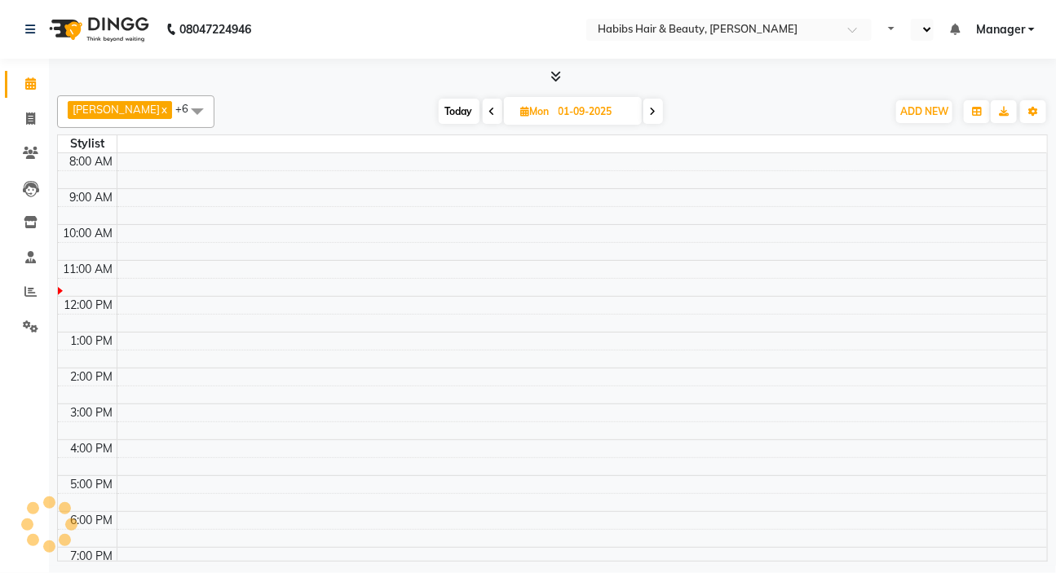
select select "en"
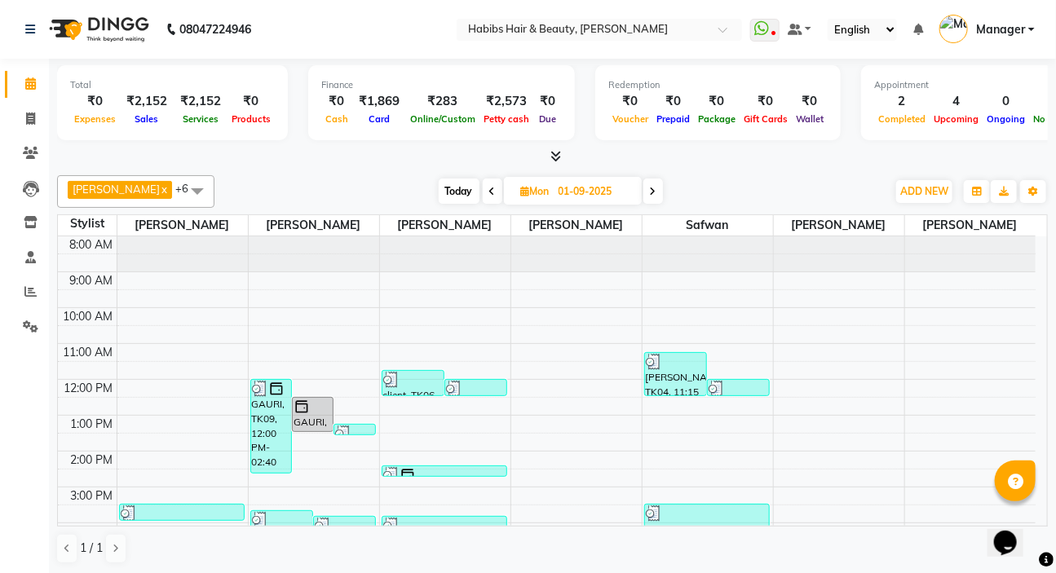
click at [643, 197] on span at bounding box center [653, 191] width 20 height 25
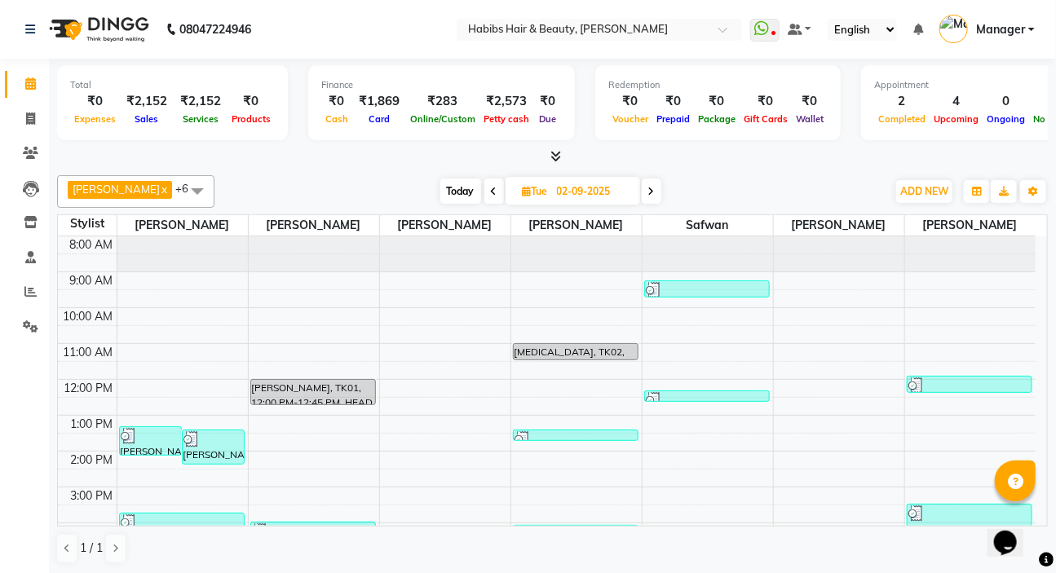
click at [648, 193] on icon at bounding box center [651, 192] width 7 height 10
type input "03-09-2025"
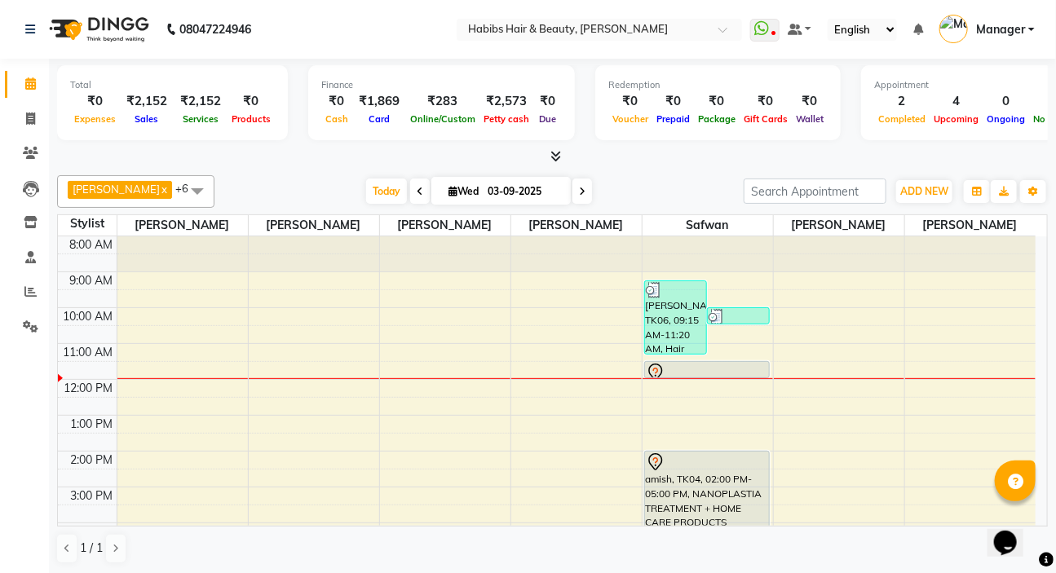
drag, startPoint x: 447, startPoint y: 195, endPoint x: 457, endPoint y: 203, distance: 12.7
click at [447, 195] on span "Wed" at bounding box center [463, 191] width 38 height 12
select select "9"
select select "2025"
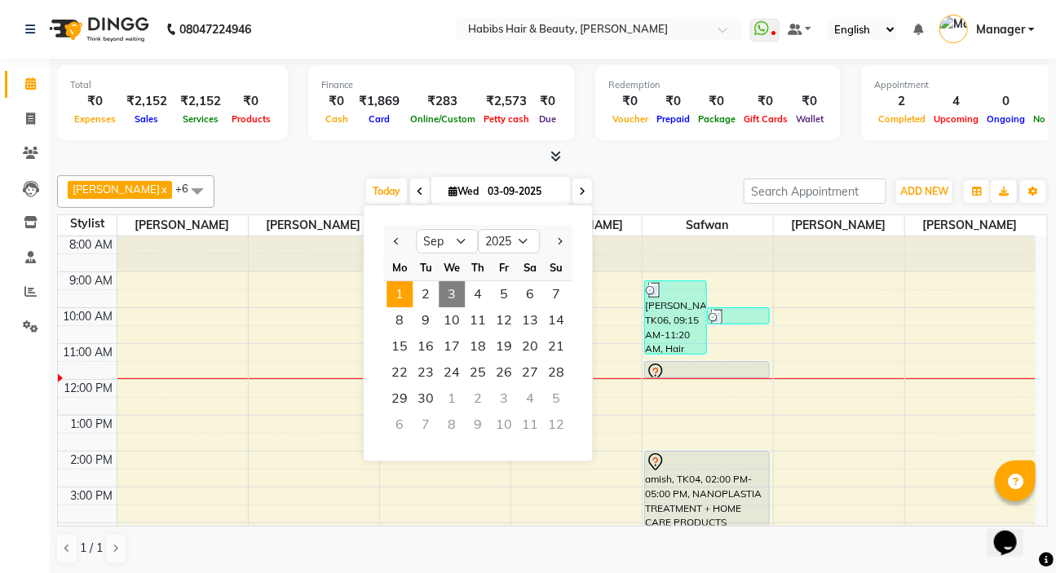
click at [398, 297] on span "1" at bounding box center [399, 294] width 26 height 26
type input "01-09-2025"
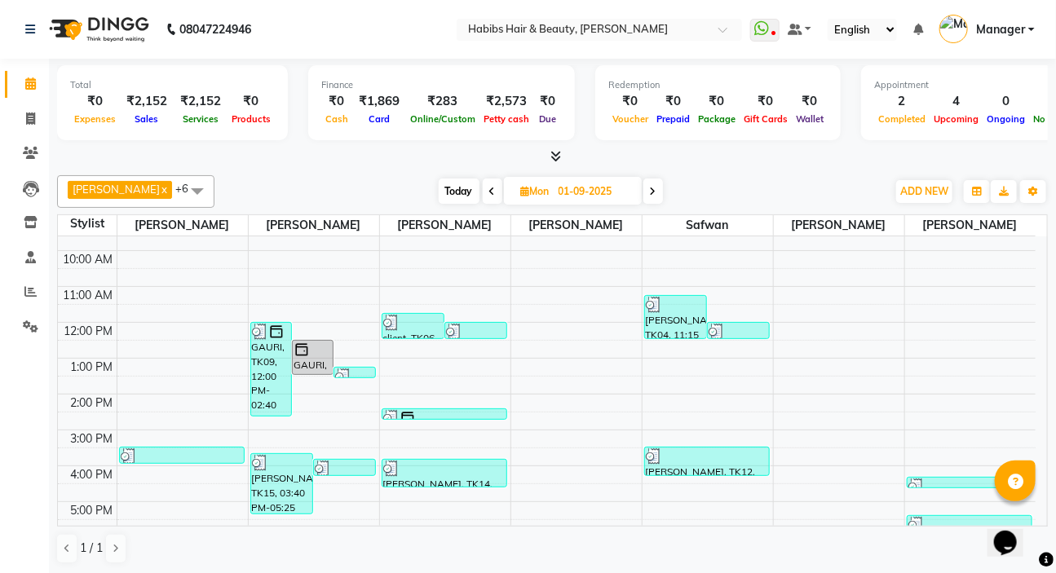
scroll to position [148, 0]
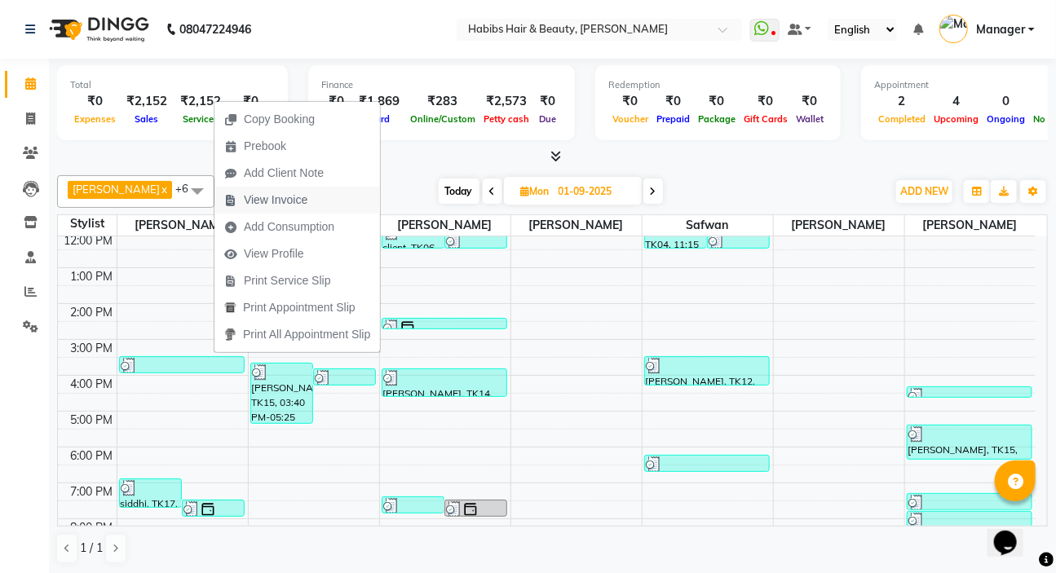
click at [292, 209] on span "View Invoice" at bounding box center [265, 200] width 103 height 27
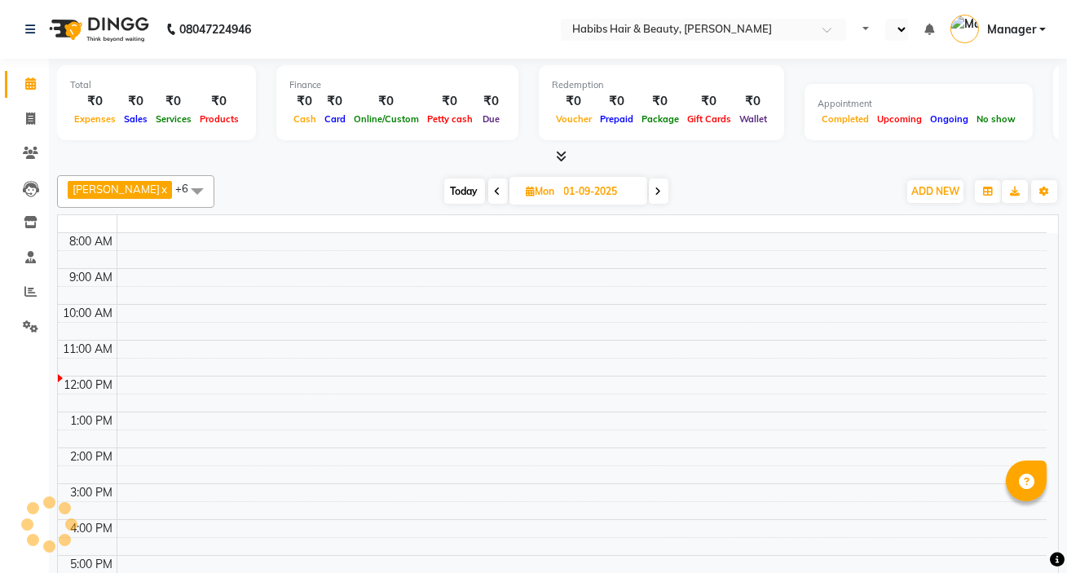
select select "en"
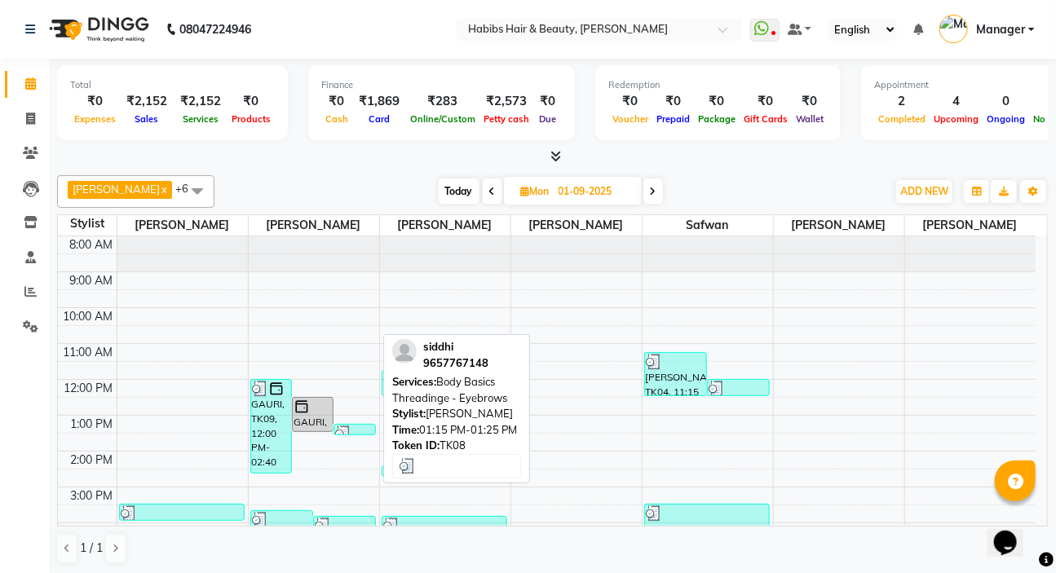
scroll to position [73, 0]
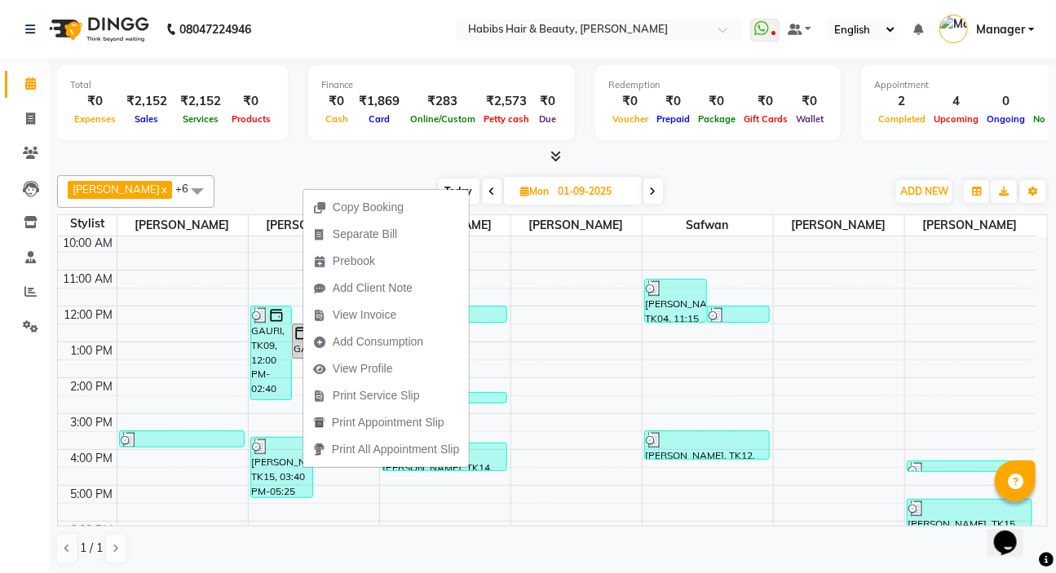
click at [382, 316] on span "View Invoice" at bounding box center [365, 315] width 64 height 17
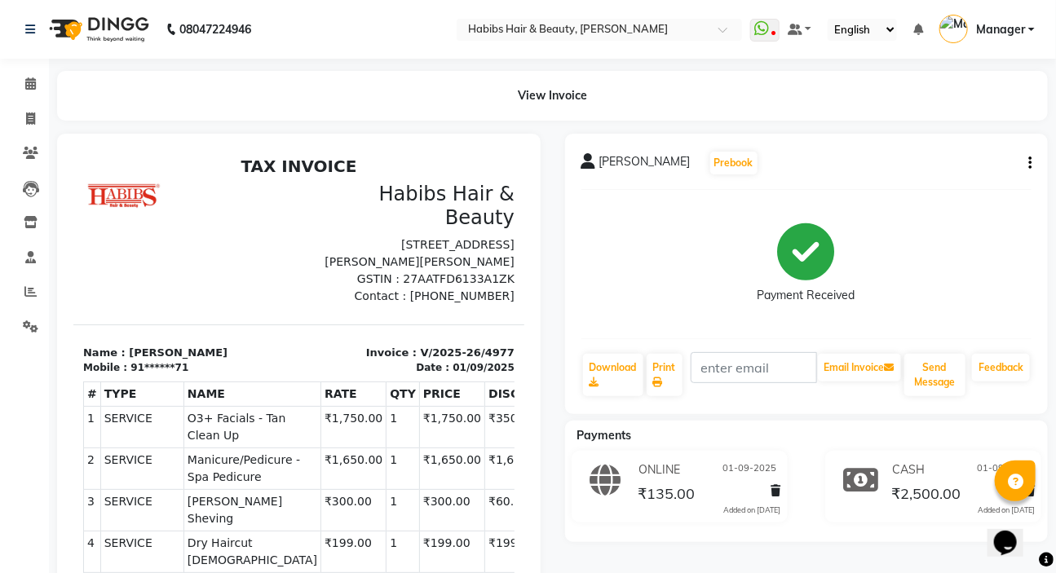
click at [1031, 158] on div "[PERSON_NAME] Prebook Payment Received Download Print Email Invoice Send Messag…" at bounding box center [806, 274] width 483 height 280
click at [1027, 163] on button "button" at bounding box center [1027, 163] width 10 height 17
click at [954, 176] on div "Edit Item Staff" at bounding box center [949, 173] width 112 height 20
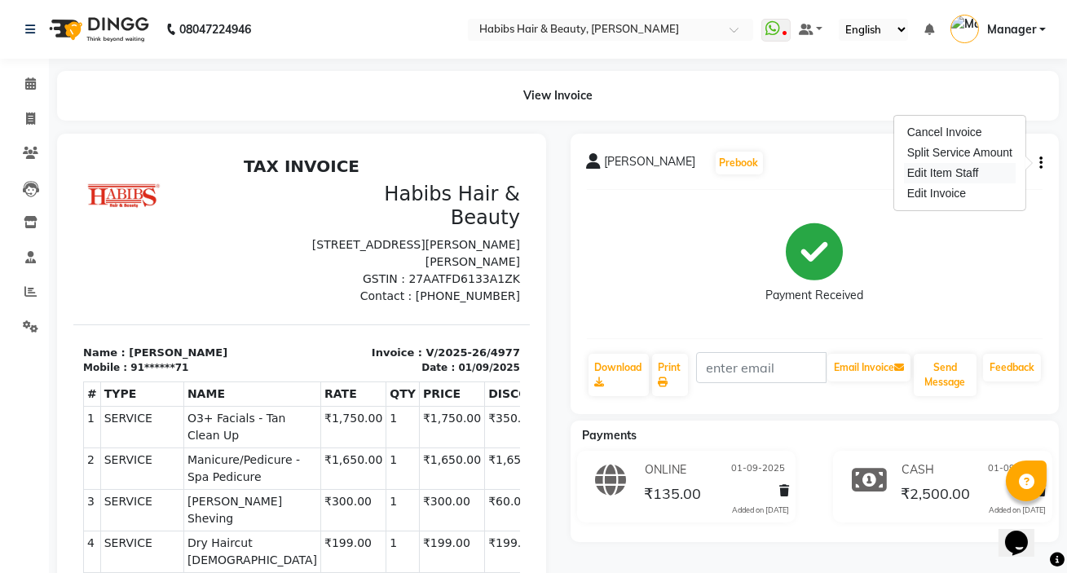
select select
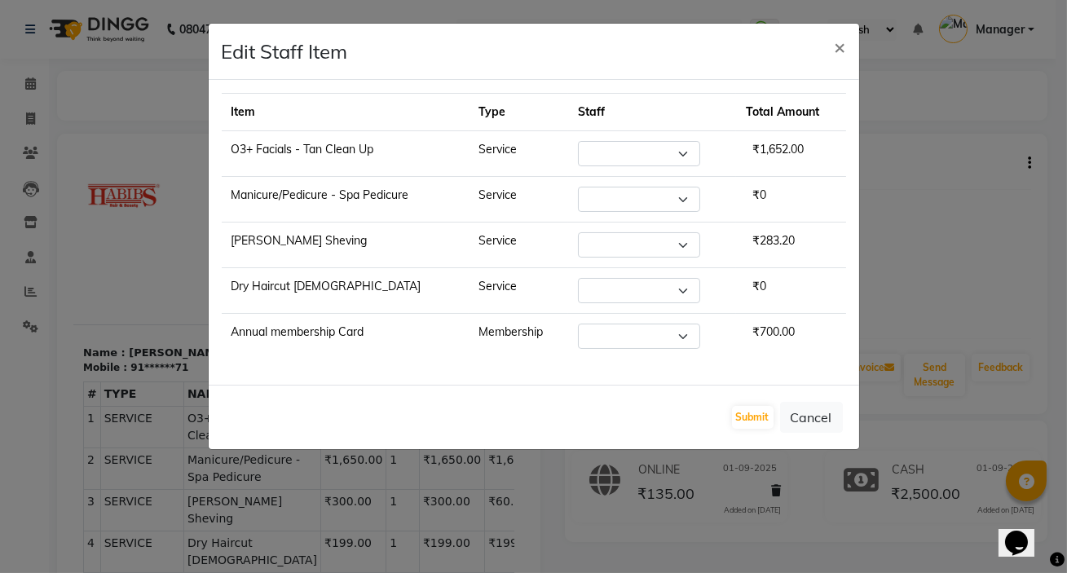
select select "61801"
select select "88135"
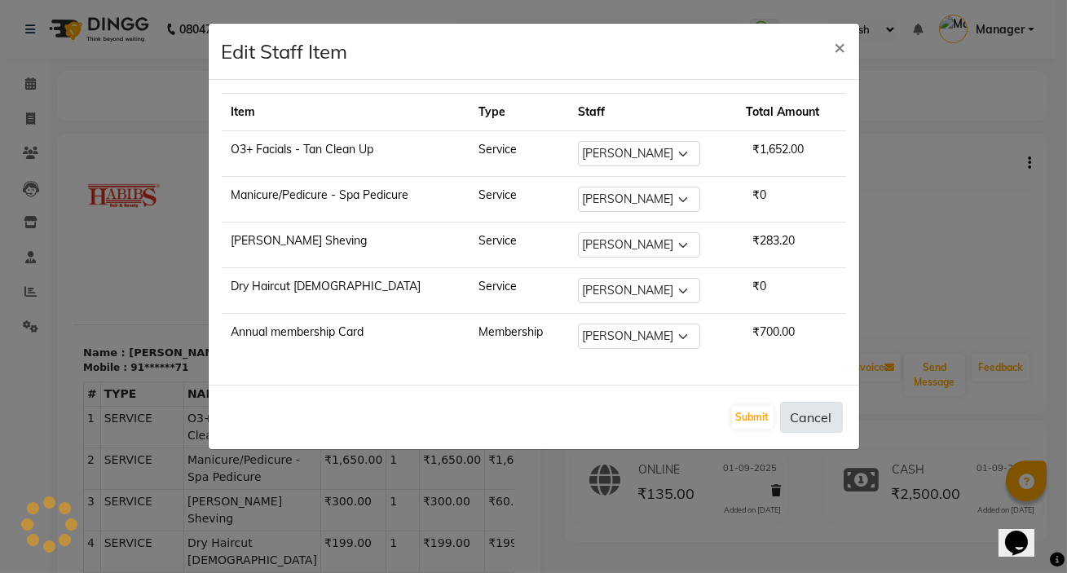
click at [824, 420] on button "Cancel" at bounding box center [811, 417] width 63 height 31
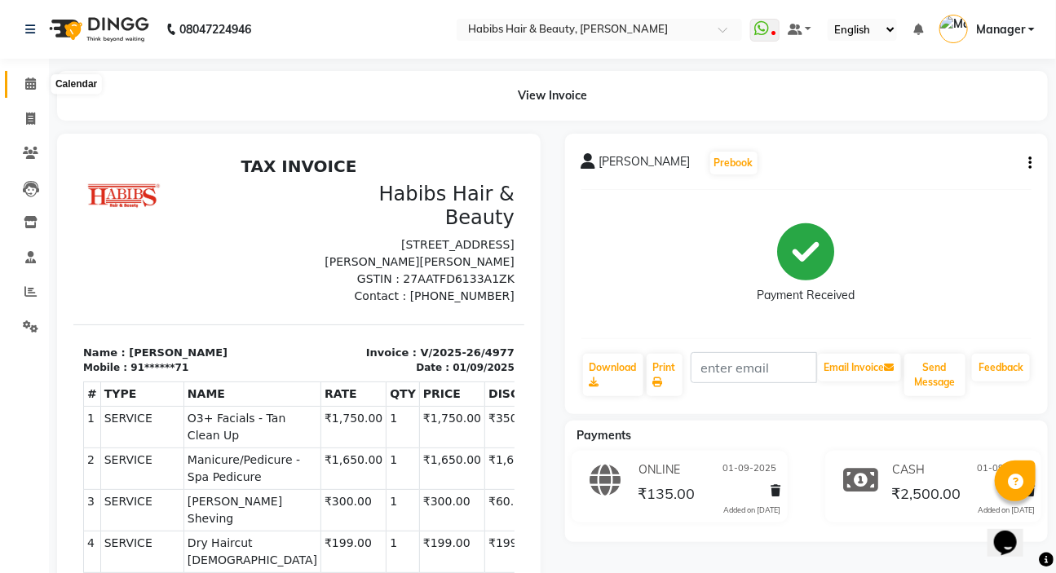
click at [22, 82] on span at bounding box center [30, 84] width 29 height 19
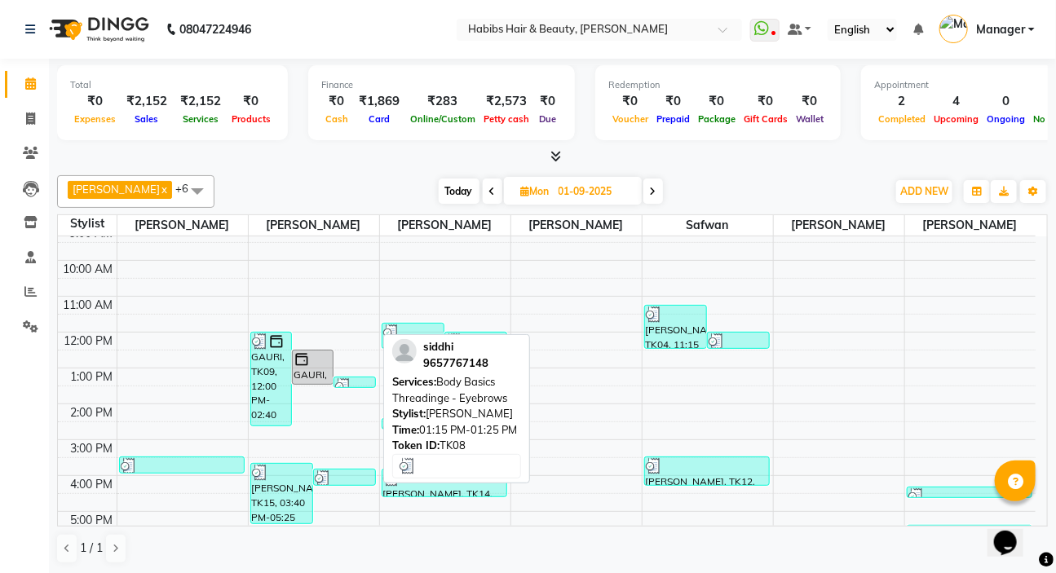
scroll to position [73, 0]
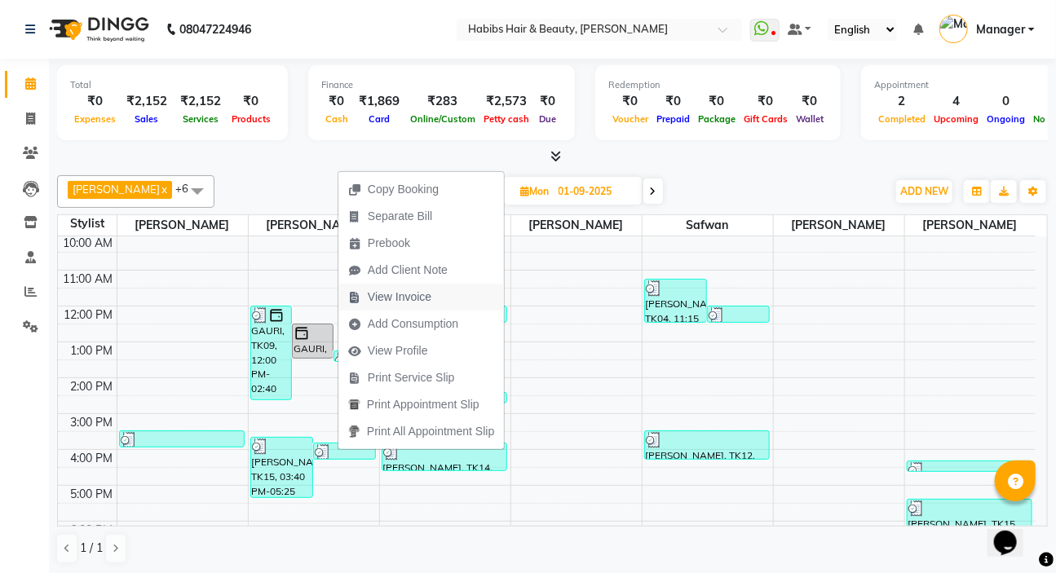
click at [406, 300] on span "View Invoice" at bounding box center [400, 297] width 64 height 17
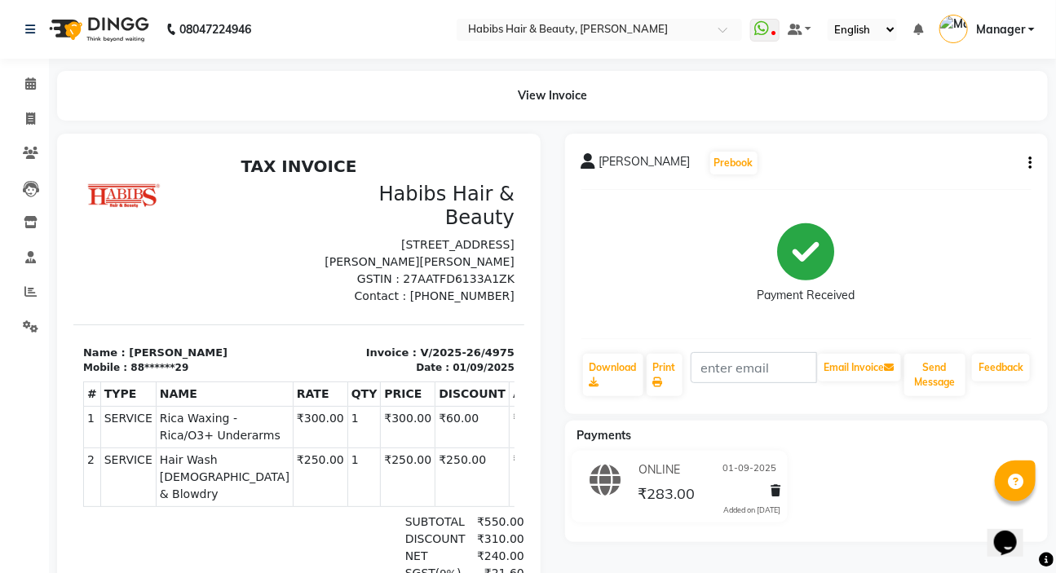
click at [1029, 163] on icon "button" at bounding box center [1029, 163] width 3 height 1
click at [947, 170] on div "Edit Item Staff" at bounding box center [949, 173] width 112 height 20
select select
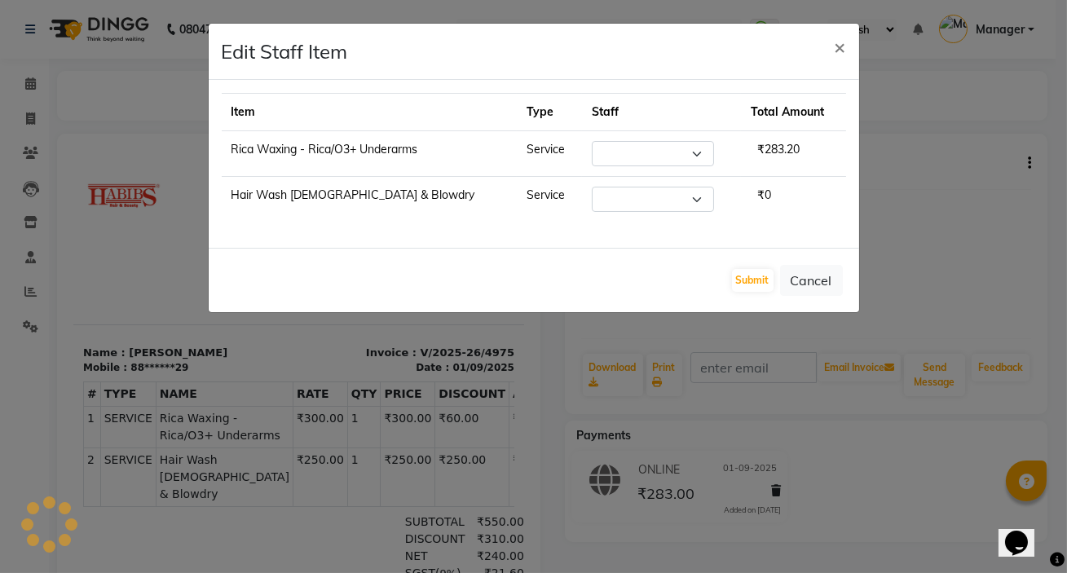
select select "61801"
select select "88135"
click at [853, 67] on button "×" at bounding box center [841, 47] width 38 height 46
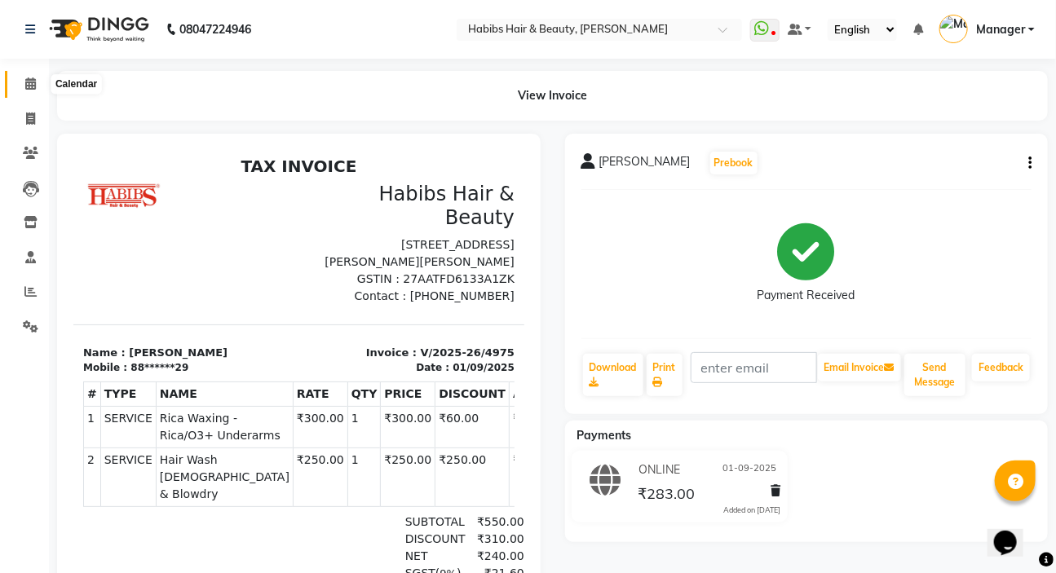
click at [37, 85] on span at bounding box center [30, 84] width 29 height 19
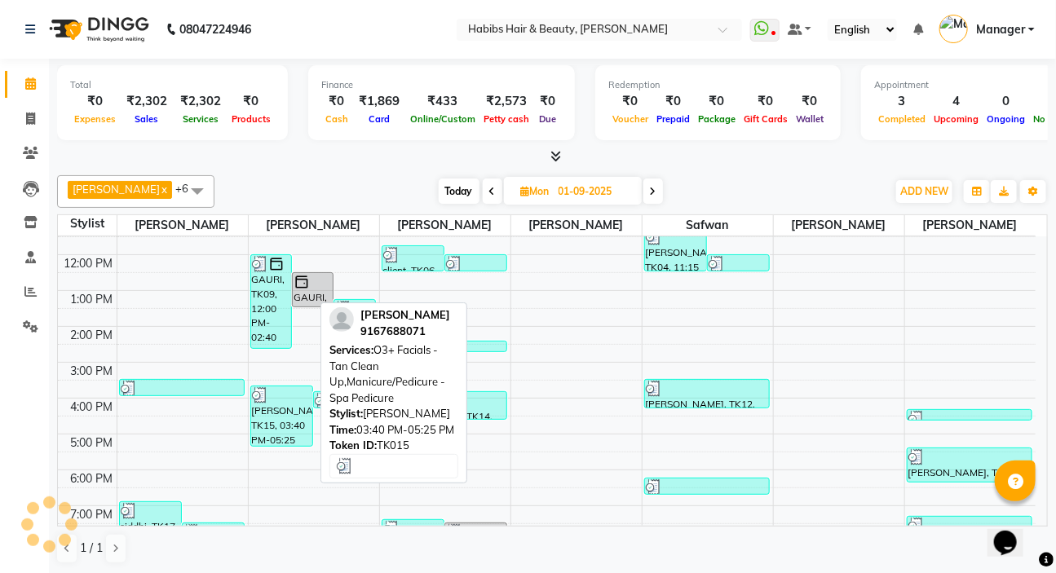
scroll to position [222, 0]
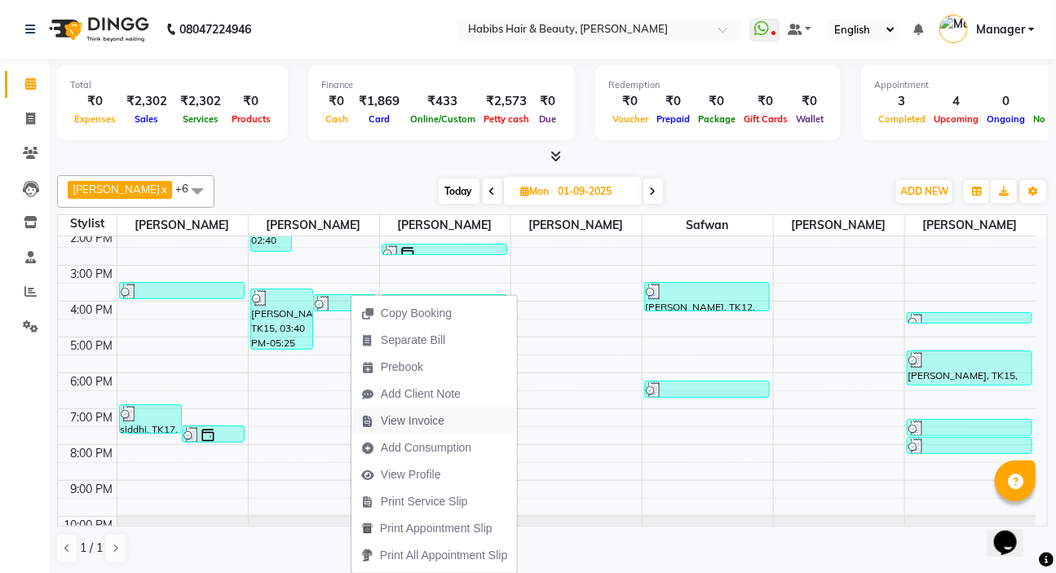
click at [430, 416] on span "View Invoice" at bounding box center [413, 421] width 64 height 17
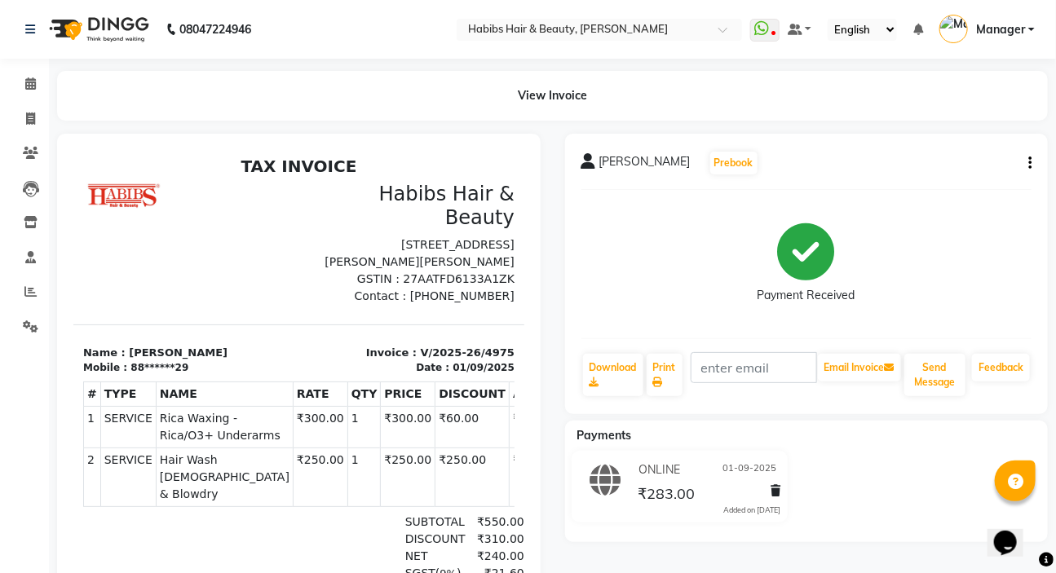
click at [1031, 164] on div "divya pandey Prebook Payment Received Download Print Email Invoice Send Message…" at bounding box center [806, 274] width 483 height 280
click at [1031, 163] on div "divya pandey Prebook Payment Received Download Print Email Invoice Send Message…" at bounding box center [806, 274] width 483 height 280
click at [1030, 164] on icon "button" at bounding box center [1029, 163] width 3 height 1
click at [946, 174] on div "Edit Item Staff" at bounding box center [949, 173] width 112 height 20
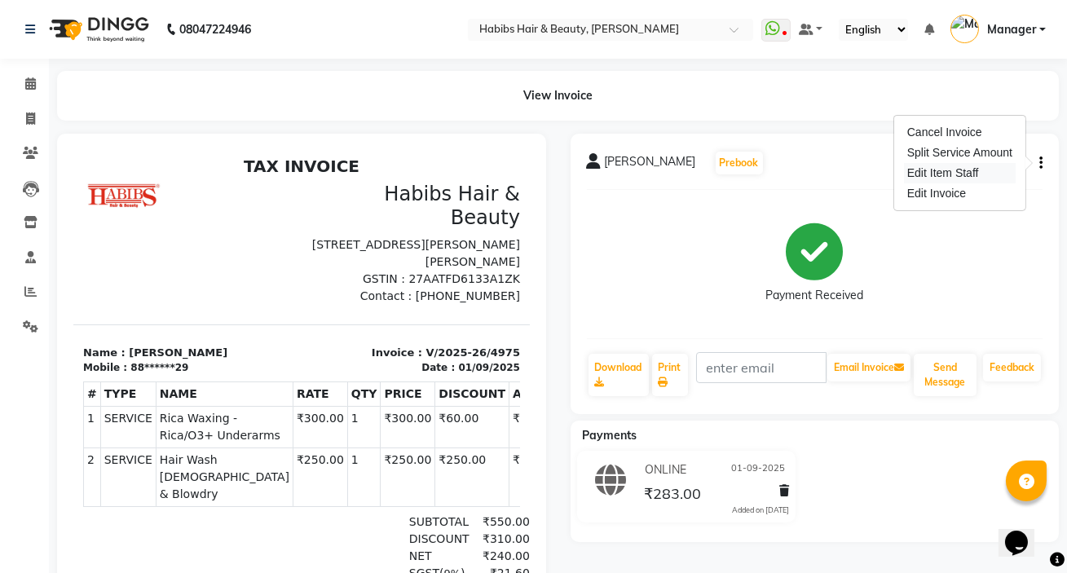
select select "61801"
select select "88135"
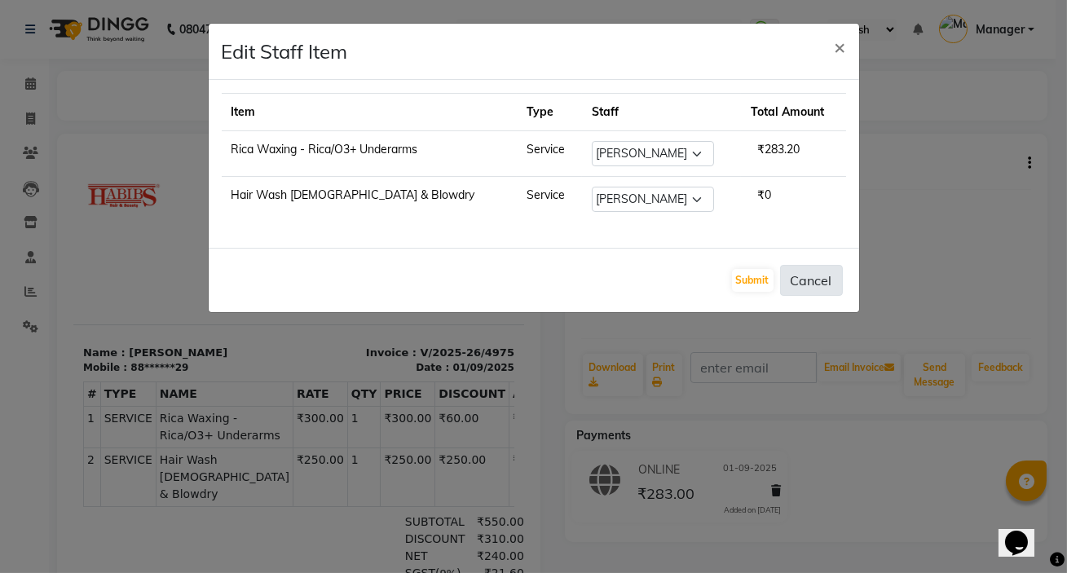
click at [808, 279] on button "Cancel" at bounding box center [811, 280] width 63 height 31
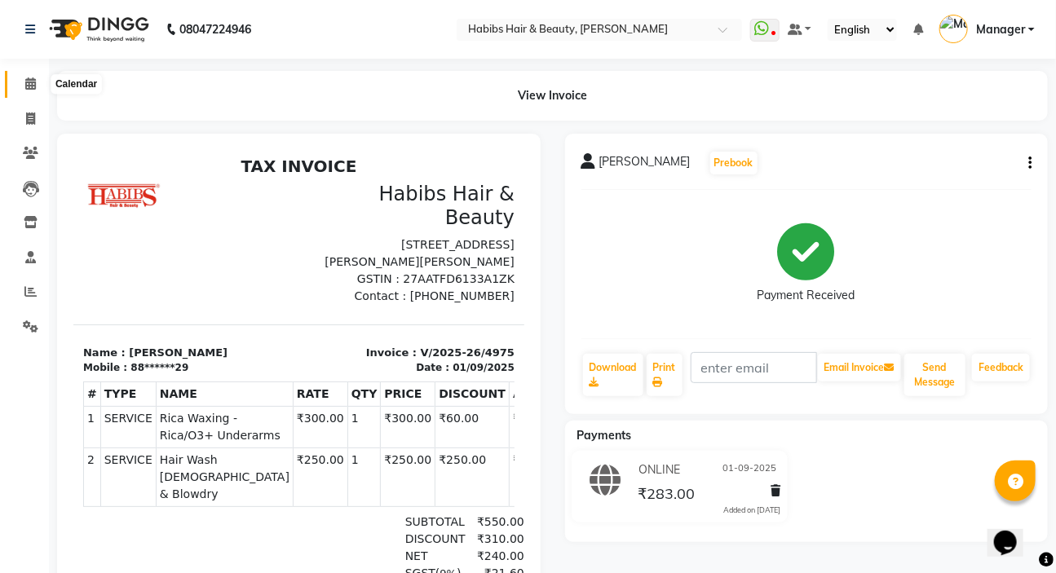
click at [33, 86] on icon at bounding box center [30, 83] width 11 height 12
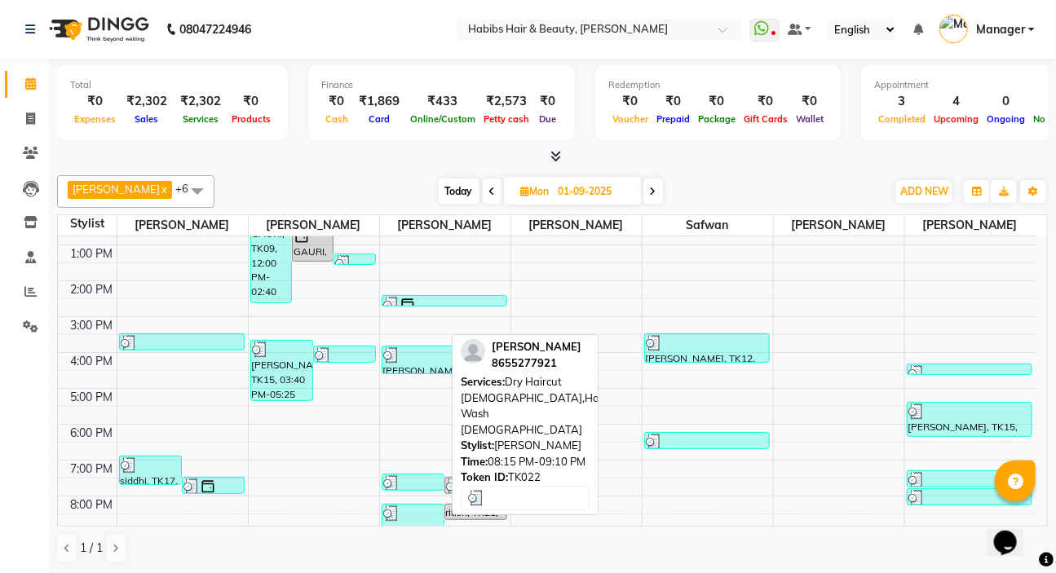
scroll to position [23, 0]
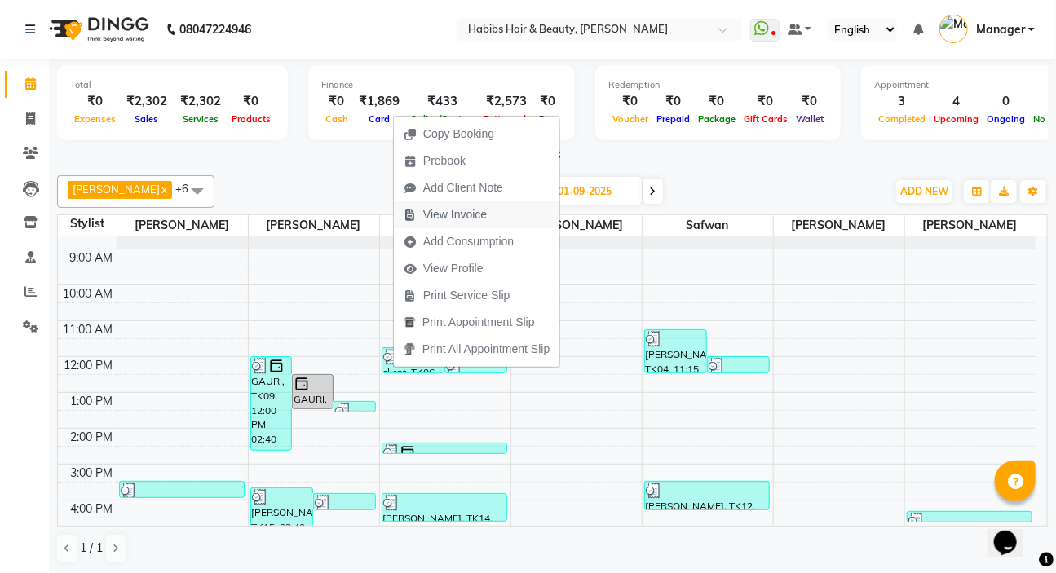
click at [459, 211] on span "View Invoice" at bounding box center [455, 214] width 64 height 17
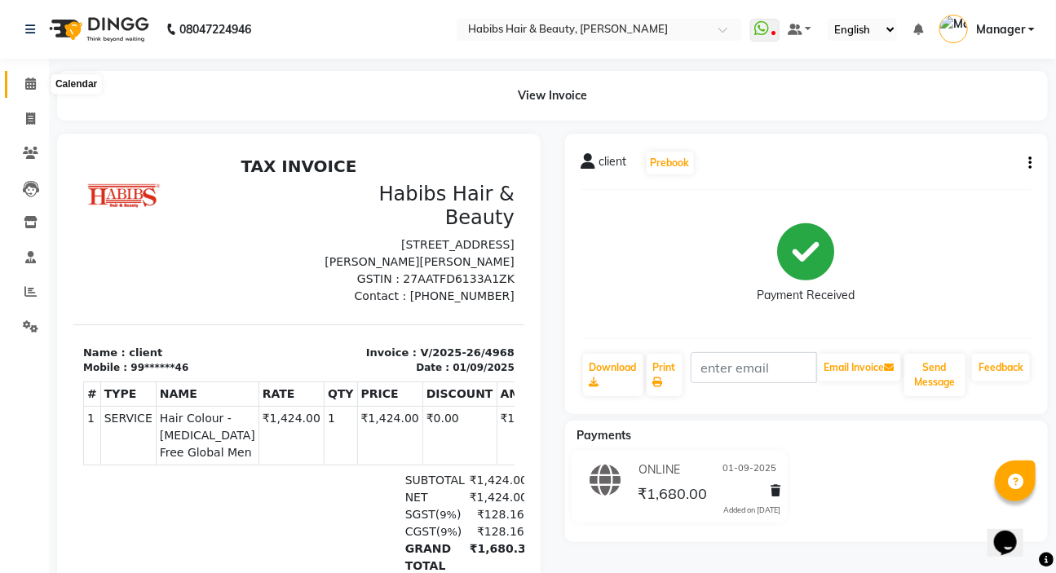
click at [34, 90] on span at bounding box center [30, 84] width 29 height 19
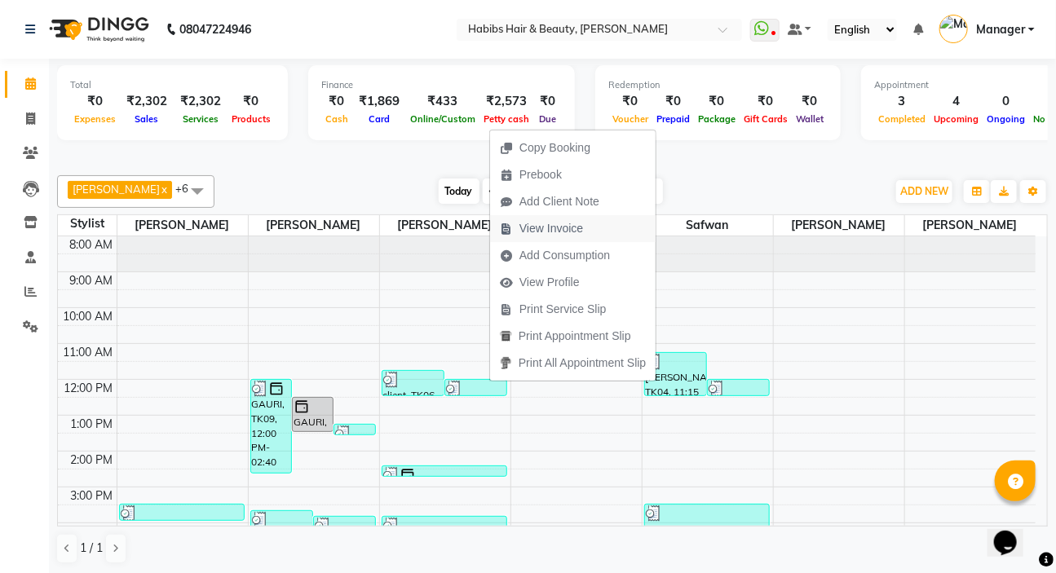
click at [554, 232] on span "View Invoice" at bounding box center [551, 228] width 64 height 17
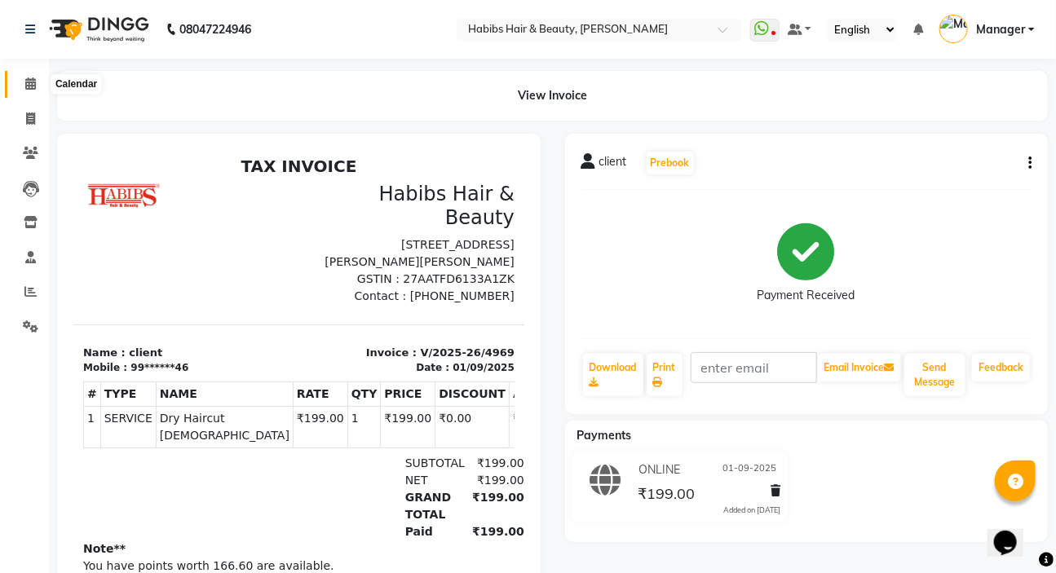
click at [25, 86] on icon at bounding box center [30, 83] width 11 height 12
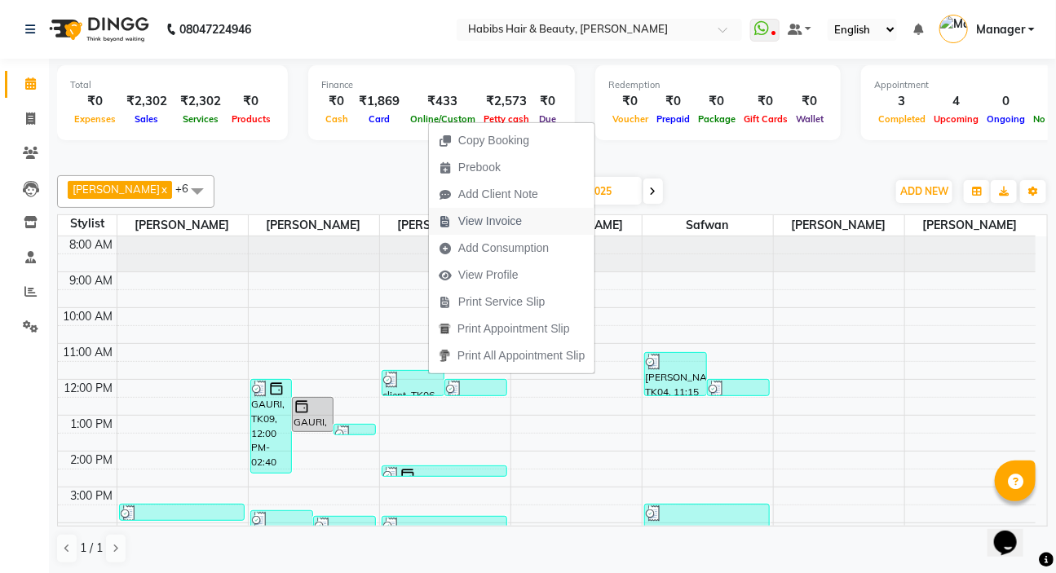
click at [498, 221] on span "View Invoice" at bounding box center [490, 221] width 64 height 17
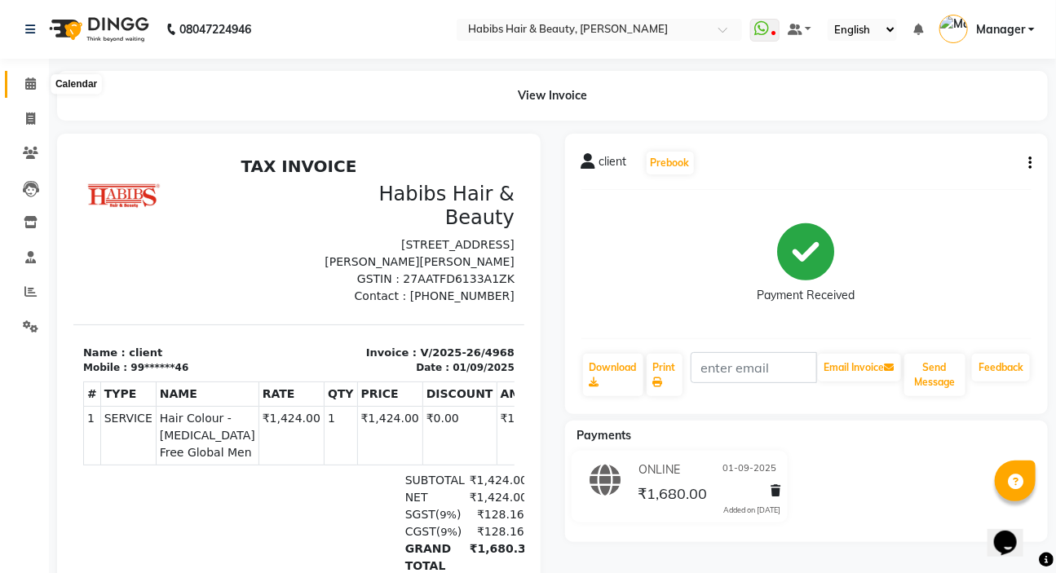
click at [38, 85] on span at bounding box center [30, 84] width 29 height 19
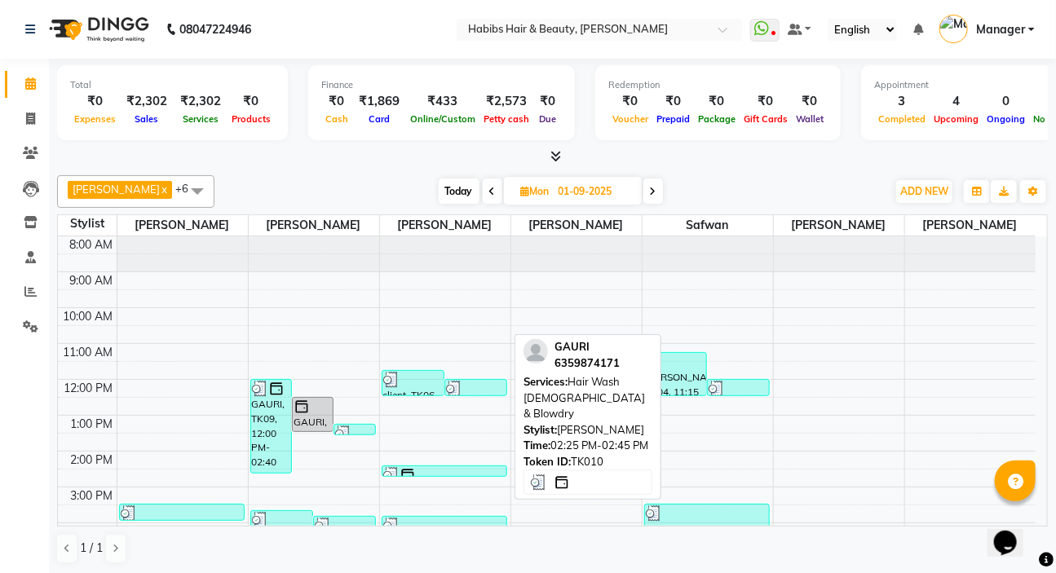
scroll to position [73, 0]
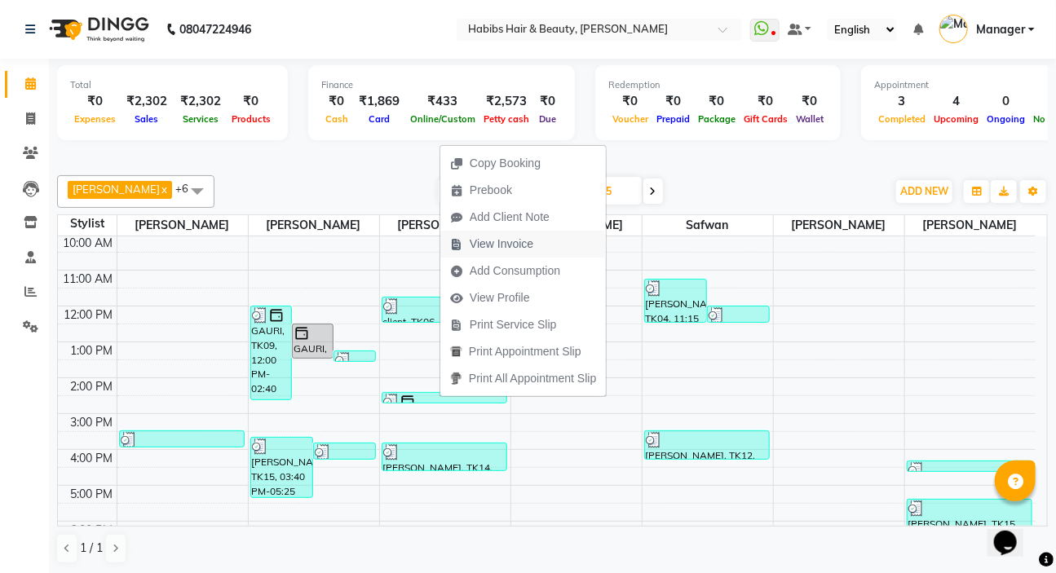
click at [519, 236] on span "View Invoice" at bounding box center [502, 244] width 64 height 17
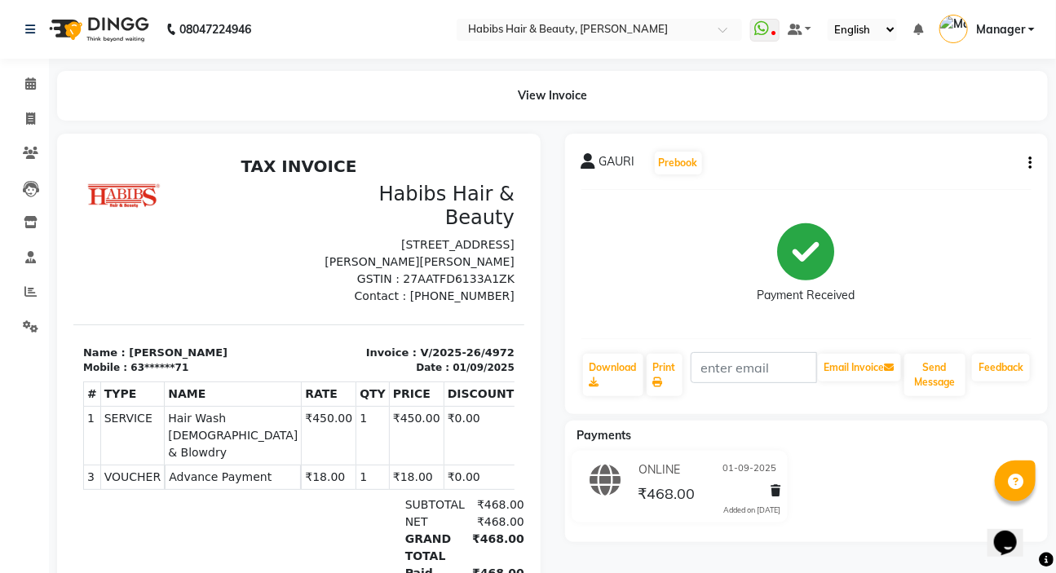
click at [1028, 164] on icon "button" at bounding box center [1029, 163] width 3 height 1
click at [927, 171] on div "Edit Item Staff" at bounding box center [949, 173] width 112 height 20
select select
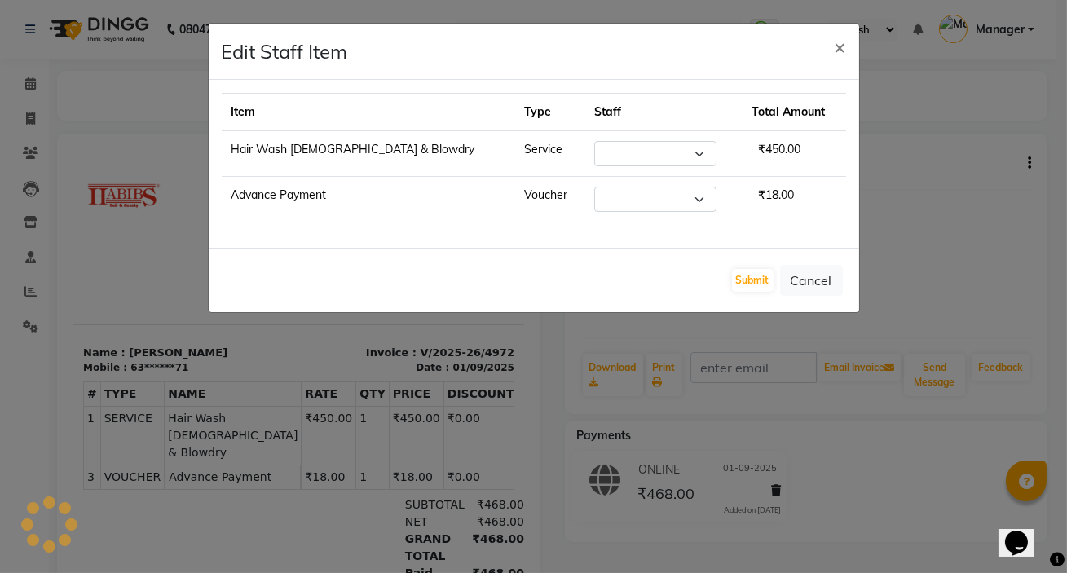
select select "65251"
select select "49162"
click at [836, 50] on span "×" at bounding box center [840, 46] width 11 height 24
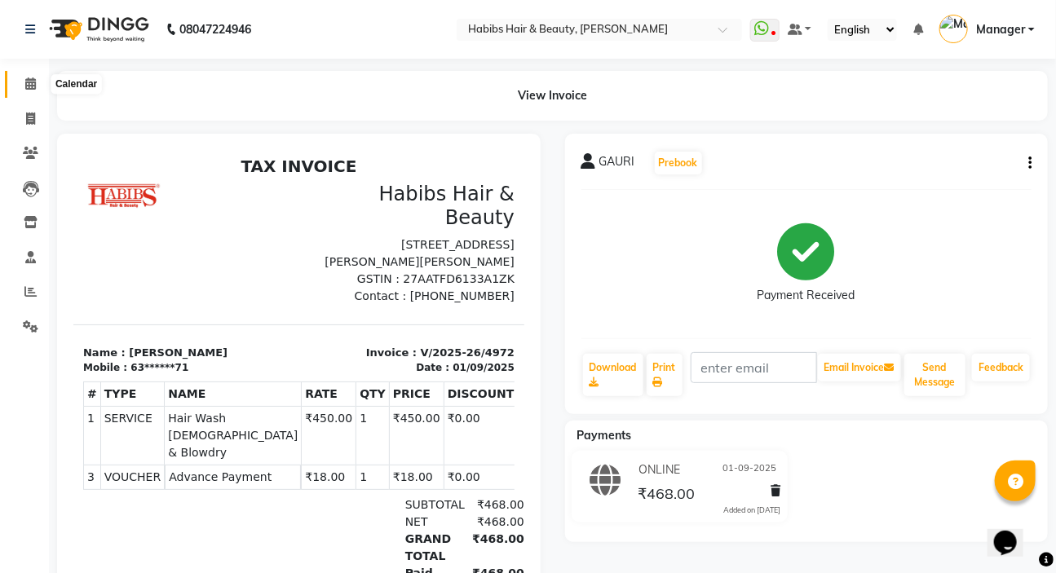
click at [33, 86] on icon at bounding box center [30, 83] width 11 height 12
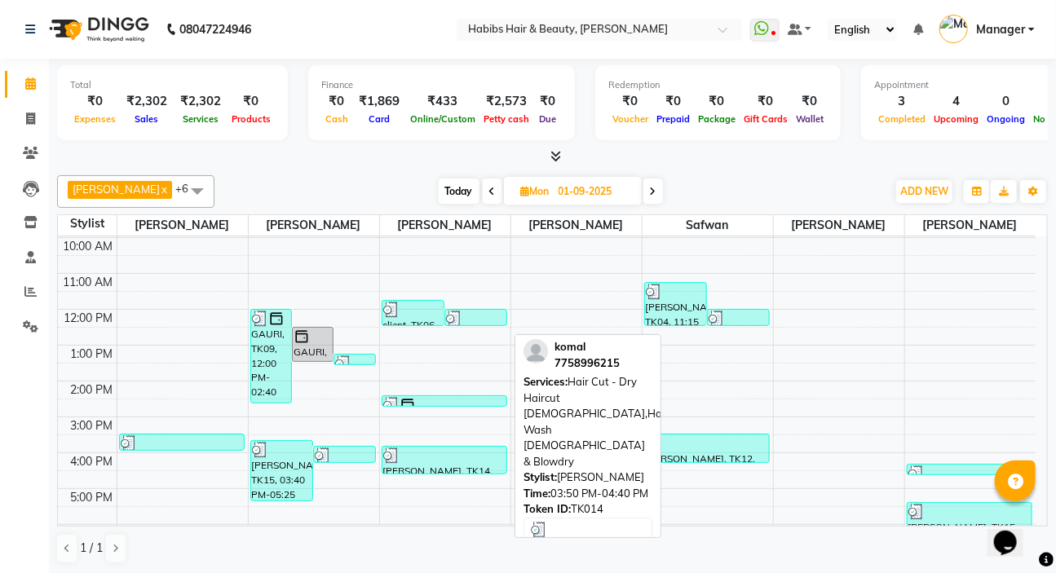
scroll to position [97, 0]
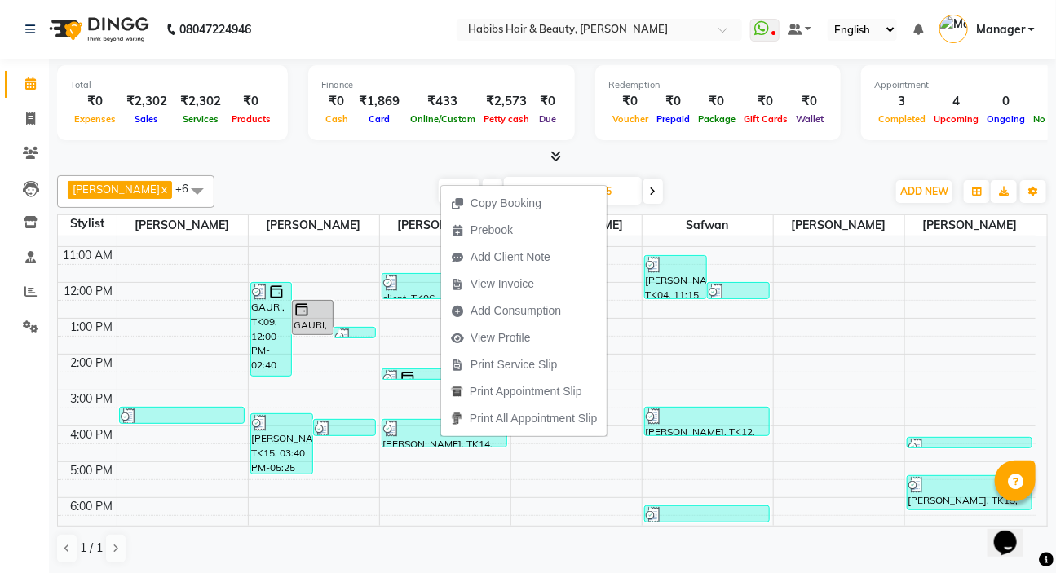
click at [502, 291] on span "View Invoice" at bounding box center [502, 284] width 64 height 17
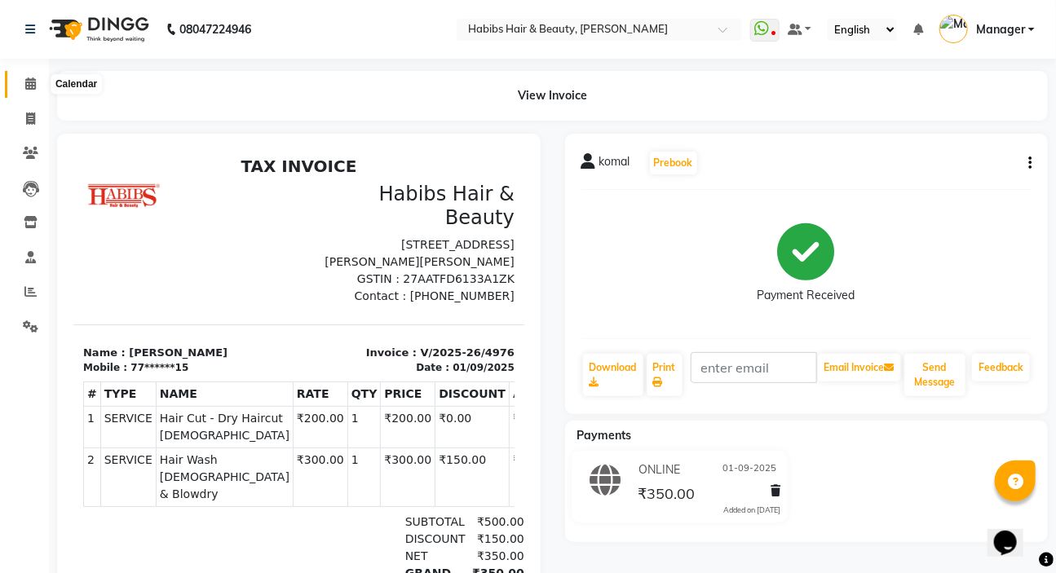
click at [24, 89] on span at bounding box center [30, 84] width 29 height 19
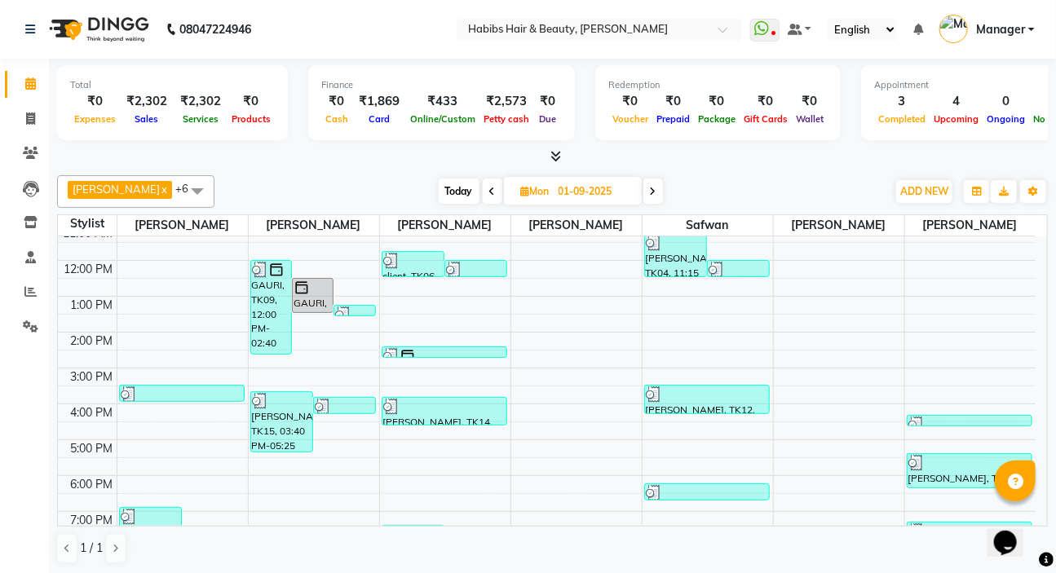
scroll to position [222, 0]
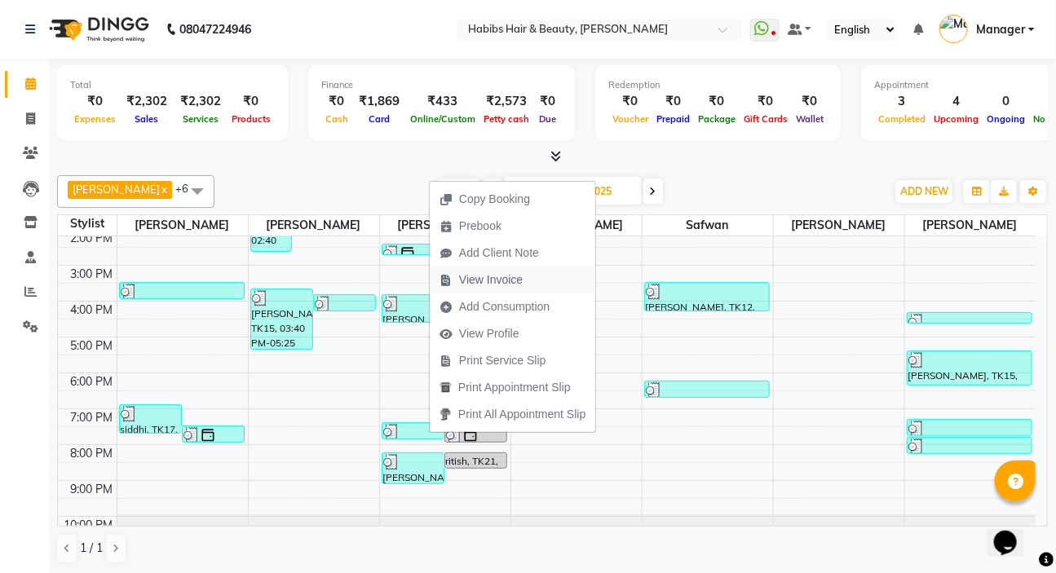
click at [506, 271] on span "View Invoice" at bounding box center [491, 279] width 64 height 17
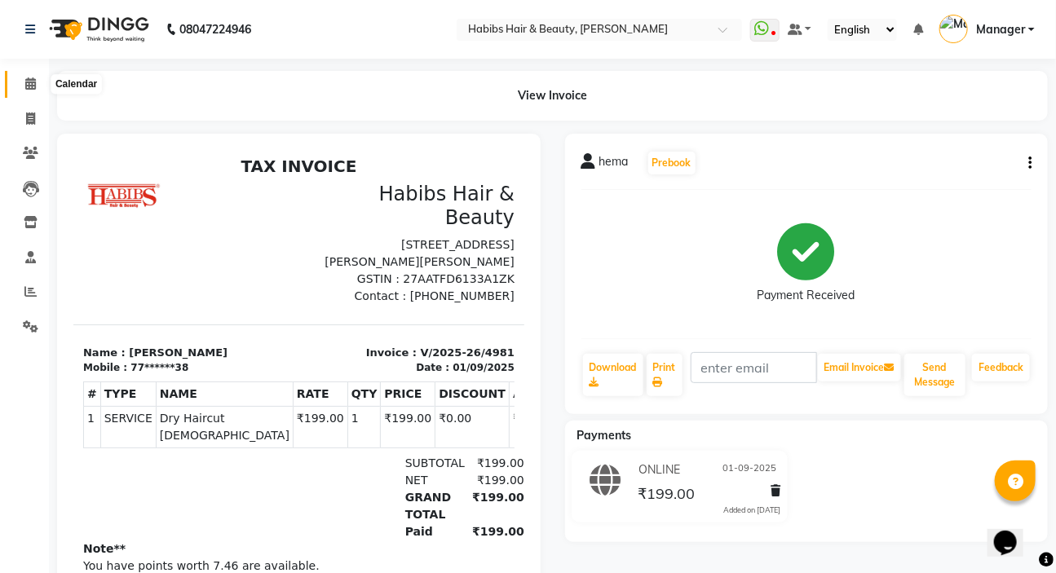
click at [29, 82] on icon at bounding box center [30, 83] width 11 height 12
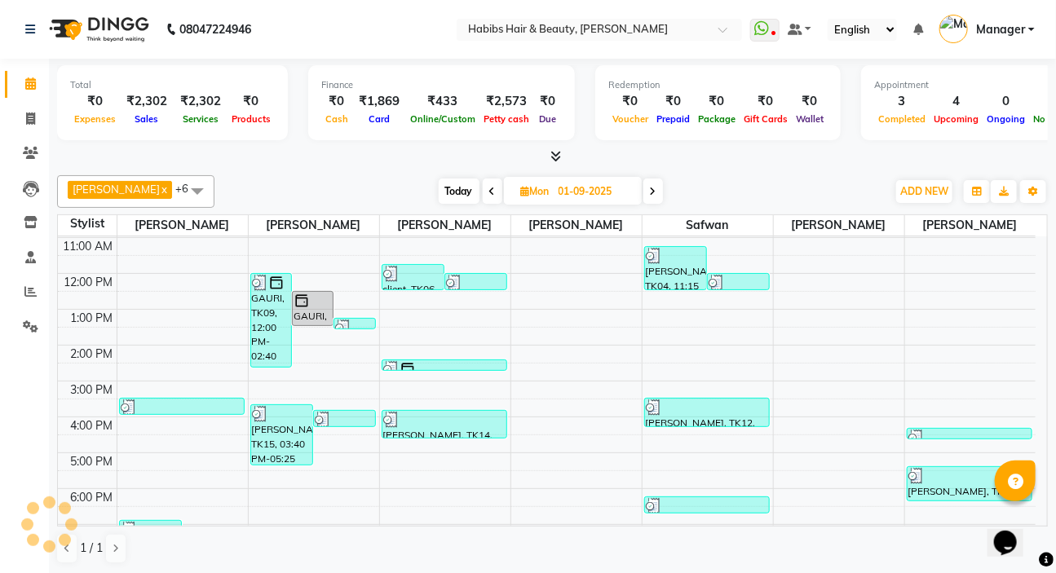
scroll to position [222, 0]
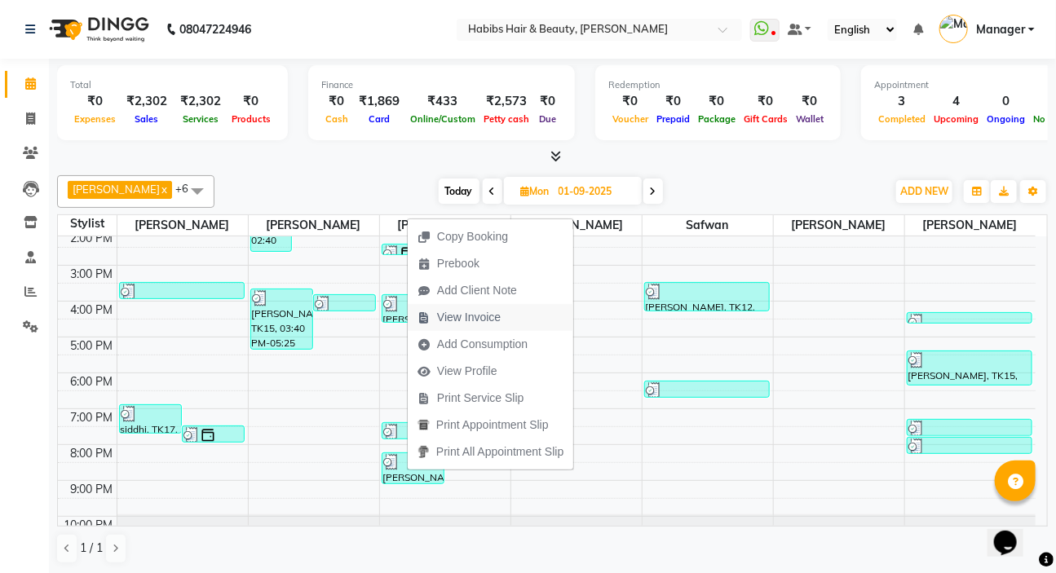
click at [466, 322] on span "View Invoice" at bounding box center [469, 317] width 64 height 17
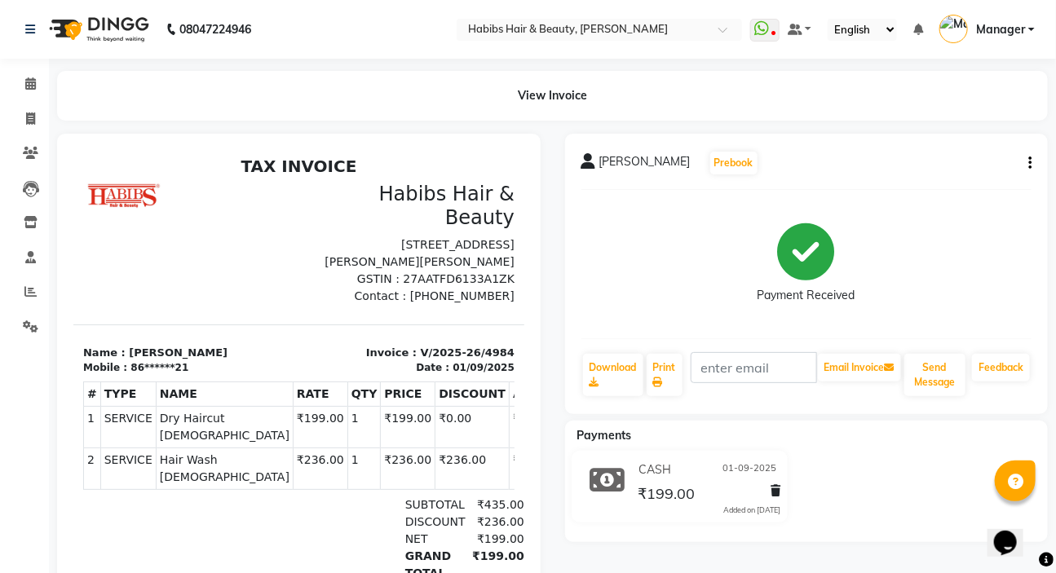
click at [1031, 164] on icon "button" at bounding box center [1029, 163] width 3 height 1
click at [962, 171] on div "Edit Item Staff" at bounding box center [949, 173] width 112 height 20
select select "65251"
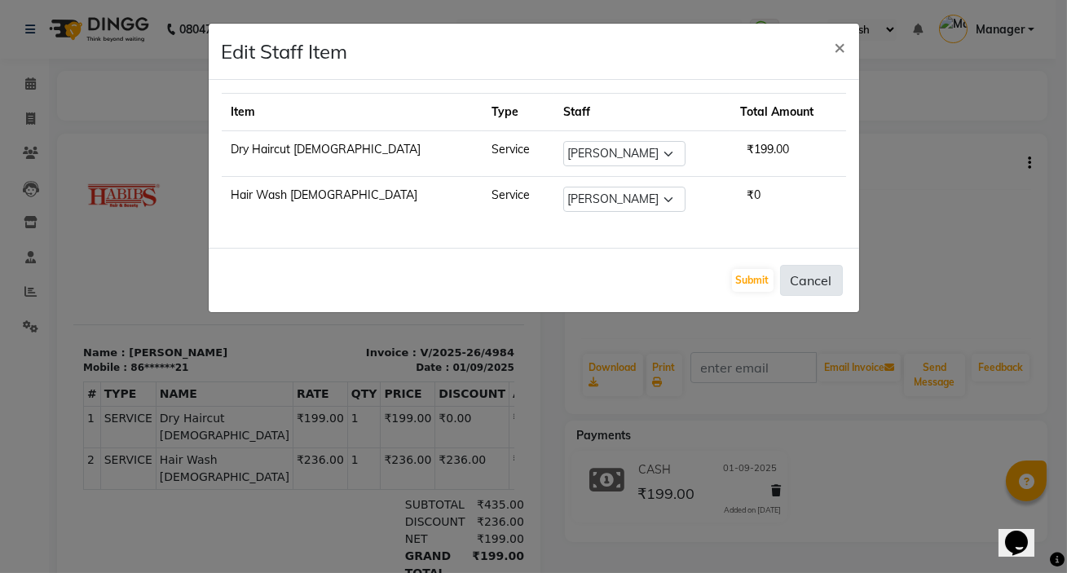
click at [831, 280] on button "Cancel" at bounding box center [811, 280] width 63 height 31
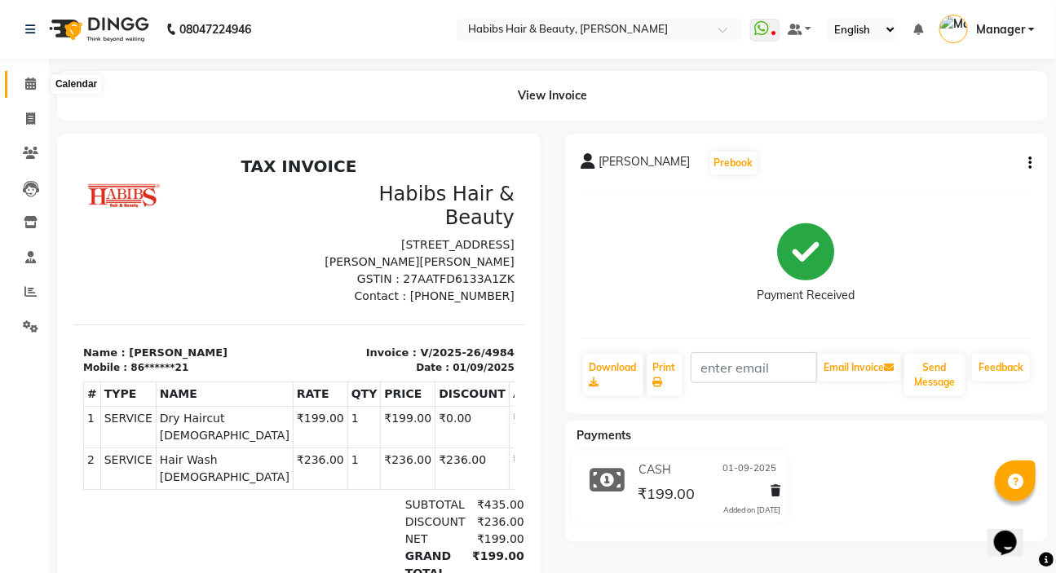
click at [33, 75] on span at bounding box center [30, 84] width 29 height 19
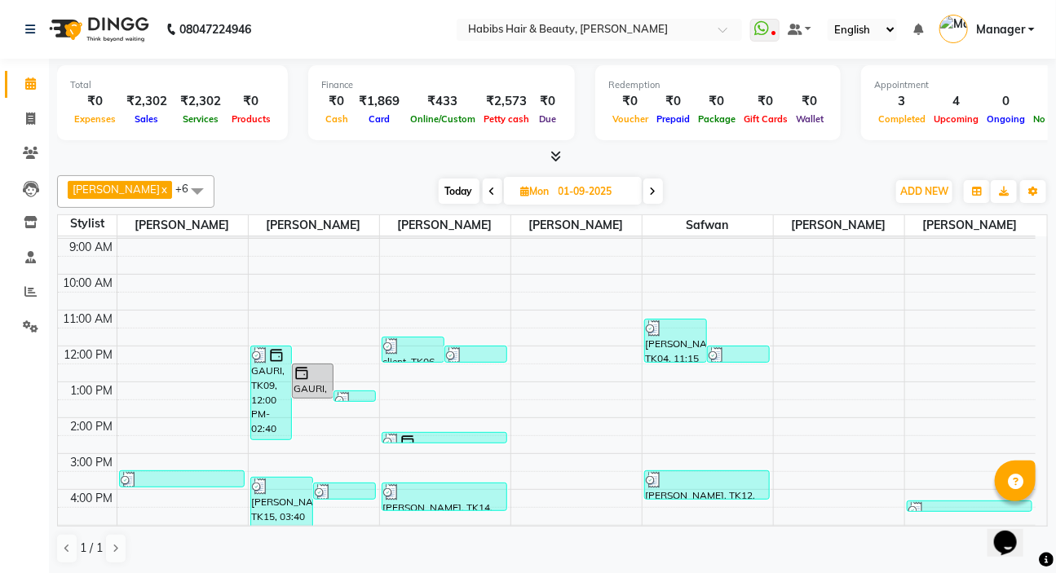
scroll to position [23, 0]
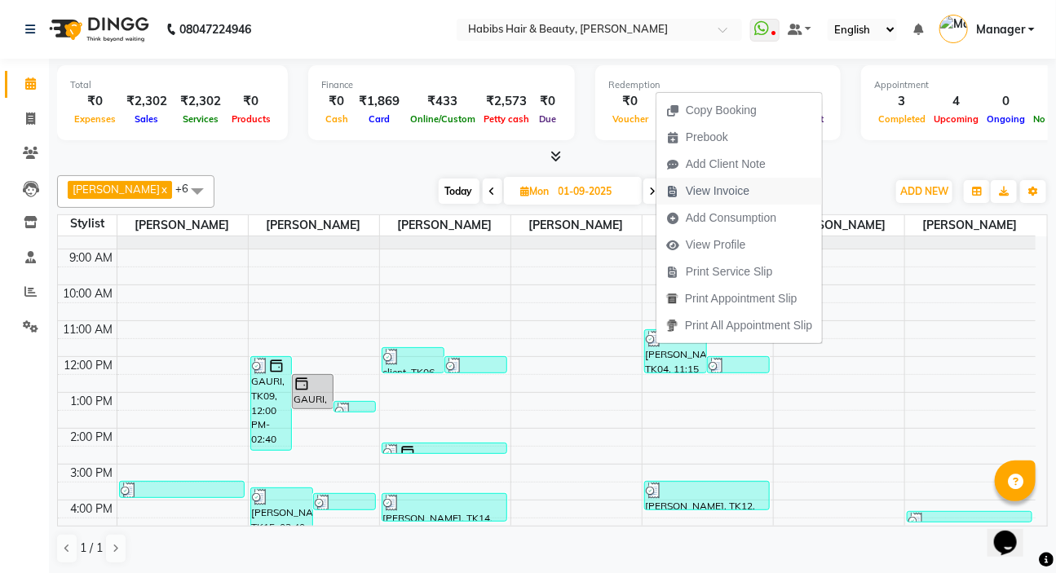
click at [722, 199] on span "View Invoice" at bounding box center [718, 191] width 64 height 17
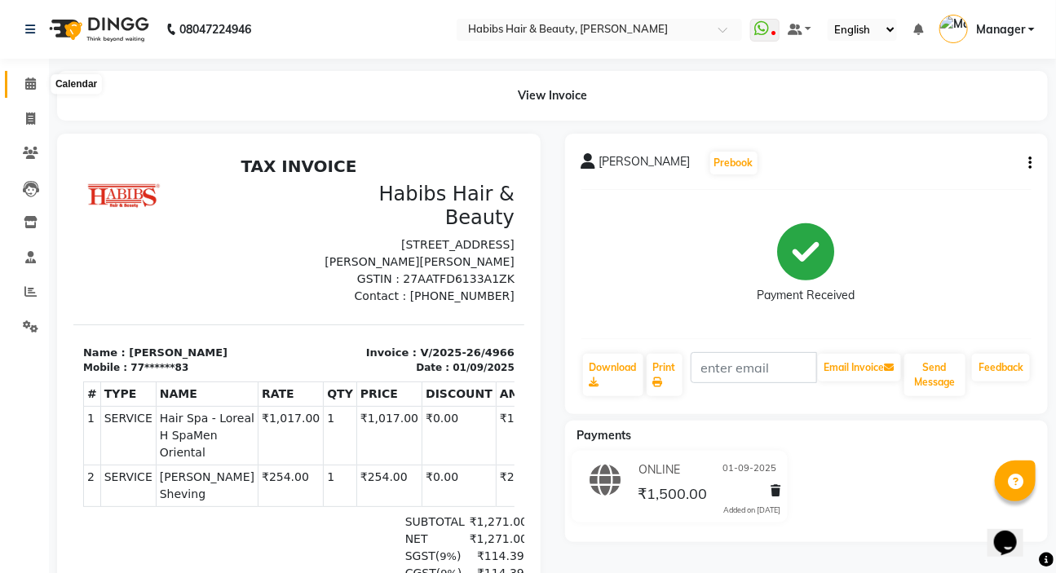
click at [41, 82] on span at bounding box center [30, 84] width 29 height 19
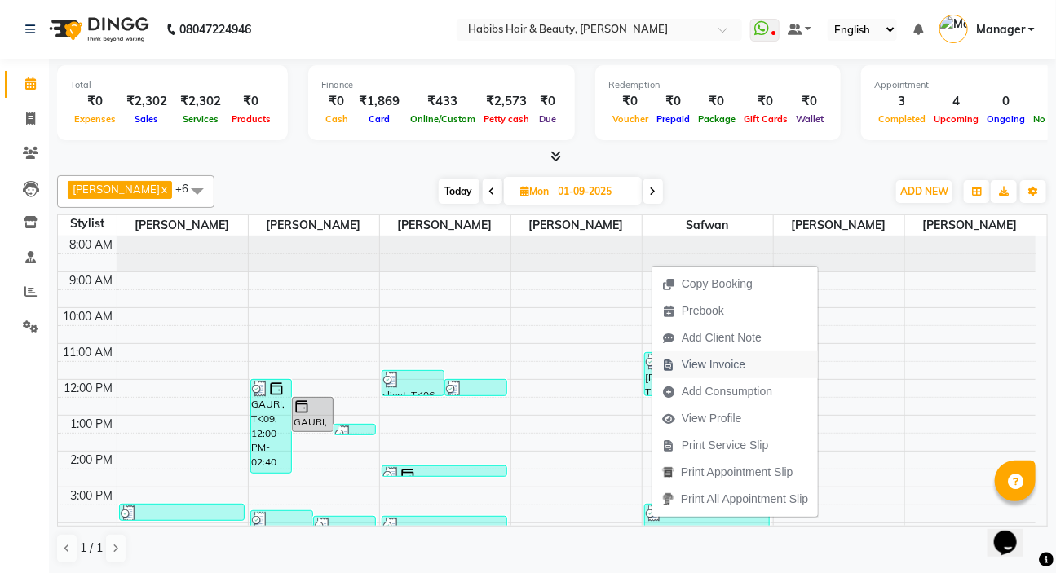
click at [694, 365] on span "View Invoice" at bounding box center [714, 364] width 64 height 17
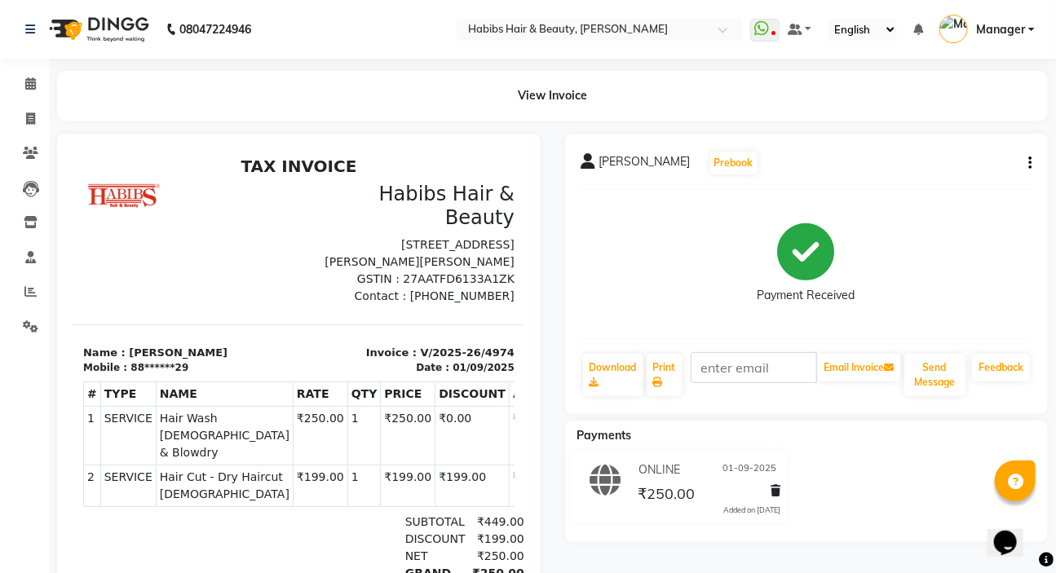
click at [1025, 164] on button "button" at bounding box center [1027, 163] width 10 height 17
click at [942, 169] on div "Edit Item Staff" at bounding box center [949, 173] width 112 height 20
select select
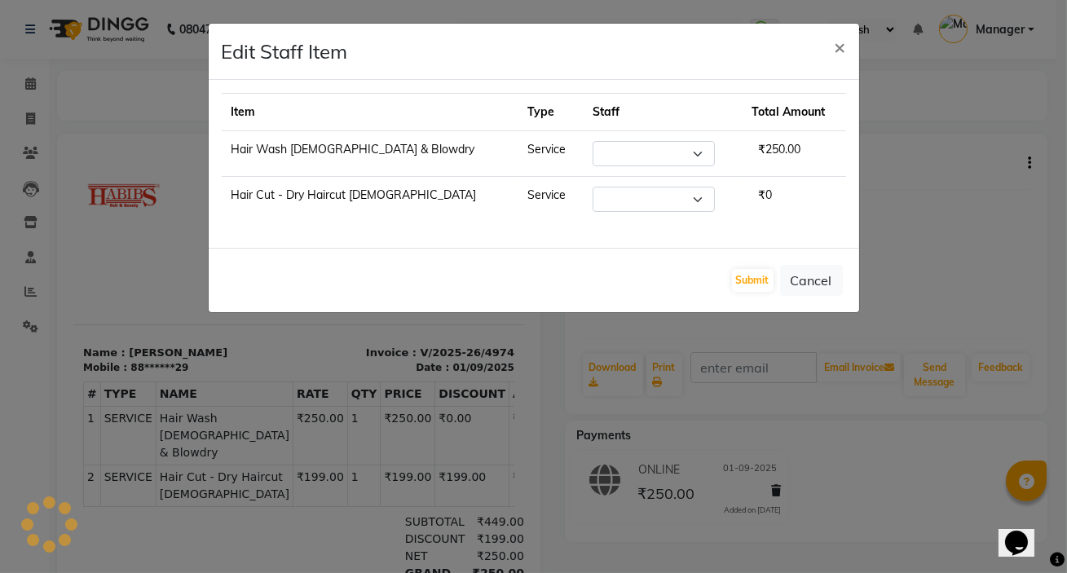
select select "76387"
click at [817, 285] on button "Cancel" at bounding box center [811, 280] width 63 height 31
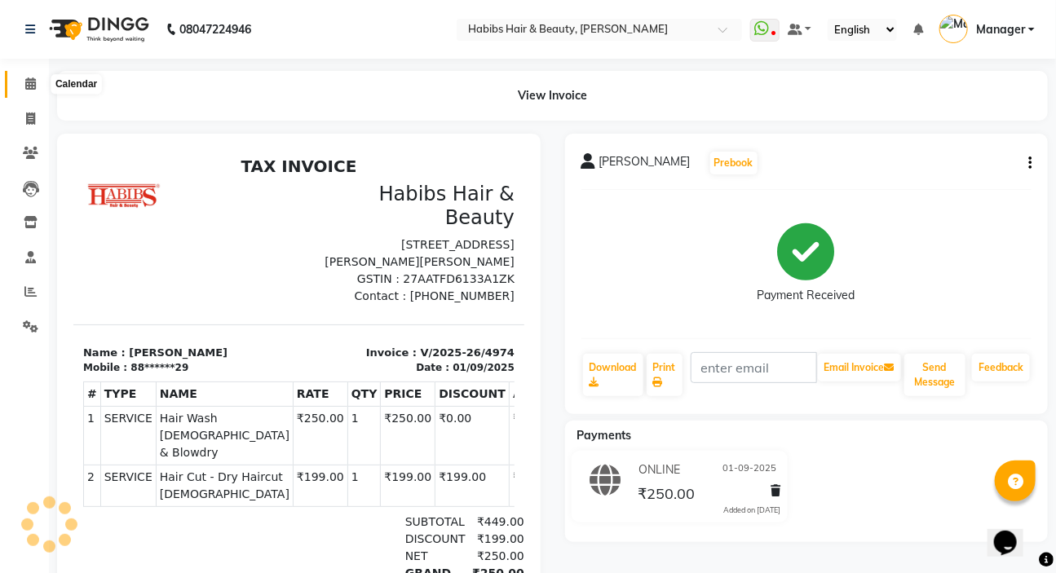
click at [33, 89] on icon at bounding box center [30, 83] width 11 height 12
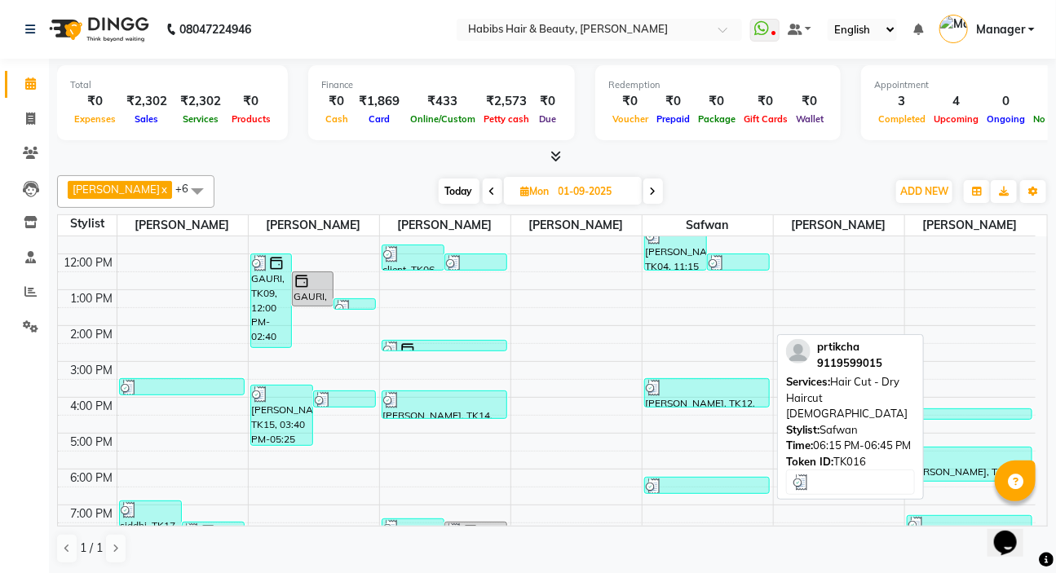
scroll to position [148, 0]
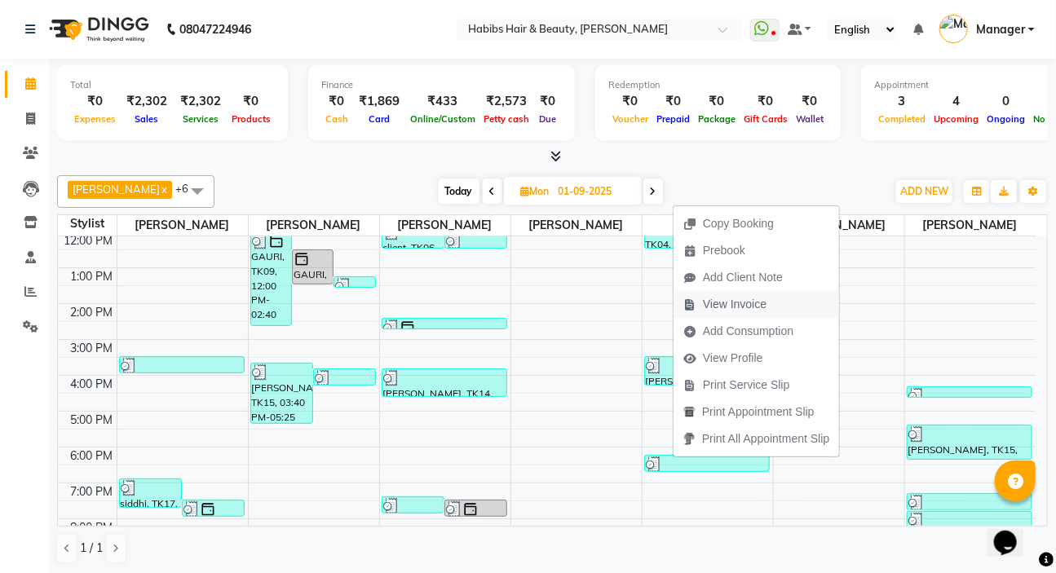
click at [751, 294] on span "View Invoice" at bounding box center [724, 304] width 103 height 27
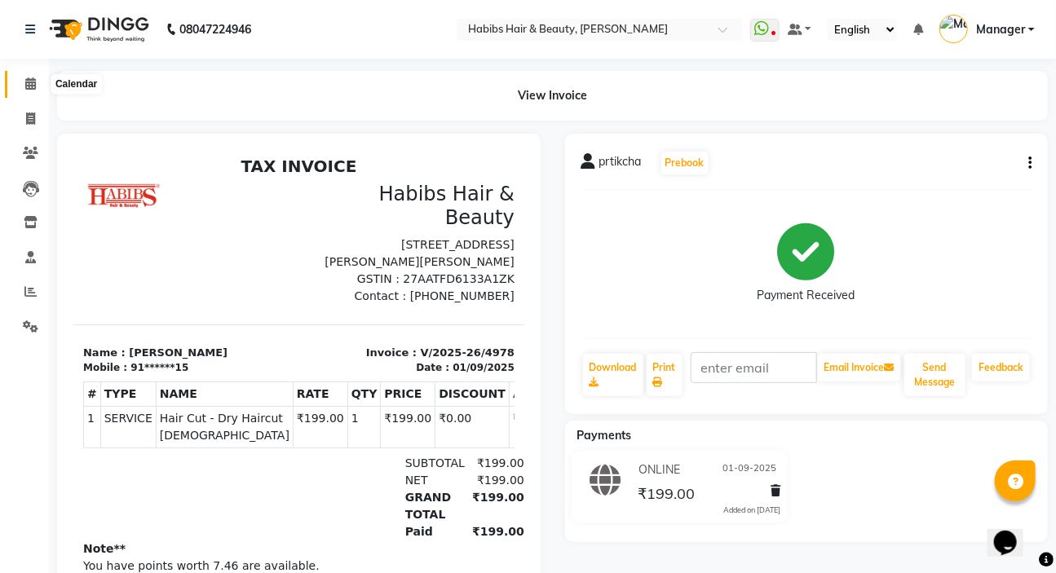
click at [27, 85] on icon at bounding box center [30, 83] width 11 height 12
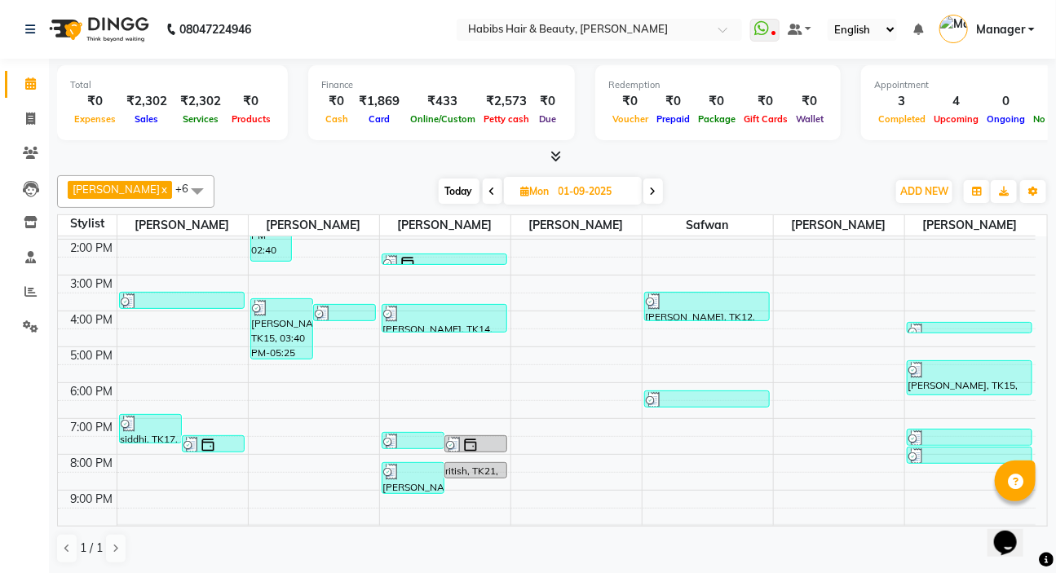
scroll to position [222, 0]
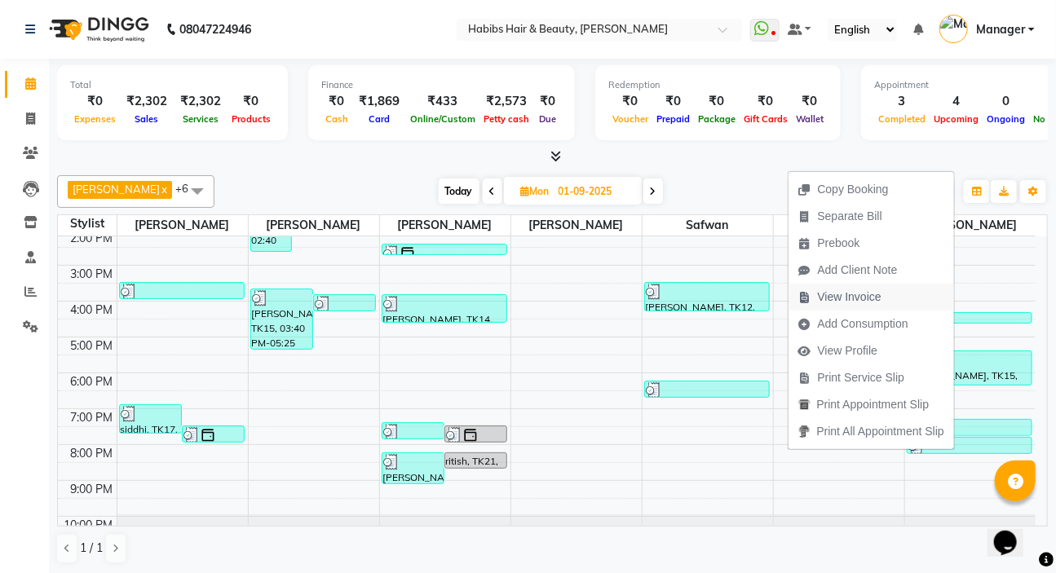
click at [844, 294] on span "View Invoice" at bounding box center [850, 297] width 64 height 17
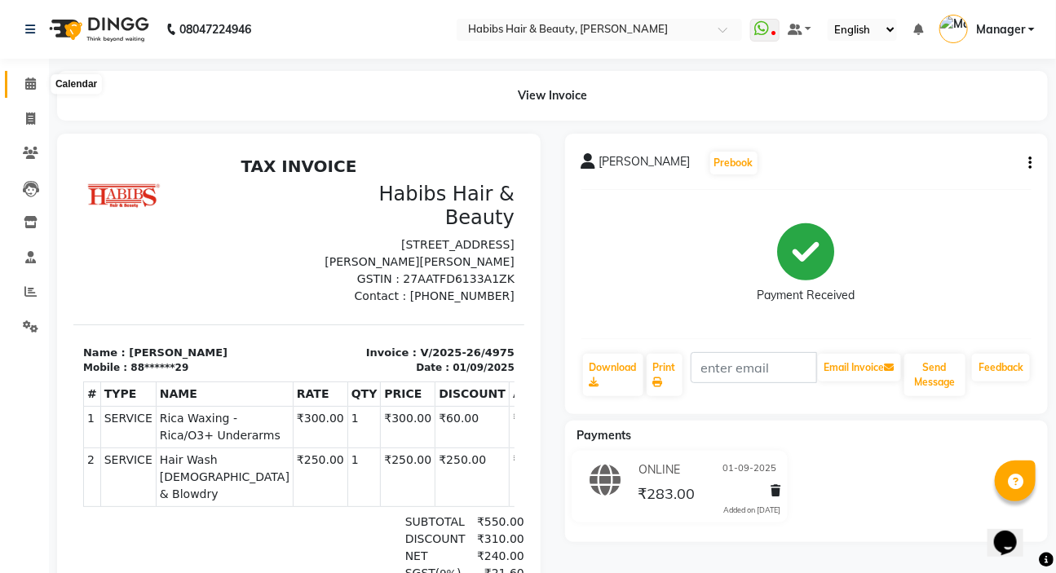
click at [29, 82] on icon at bounding box center [30, 83] width 11 height 12
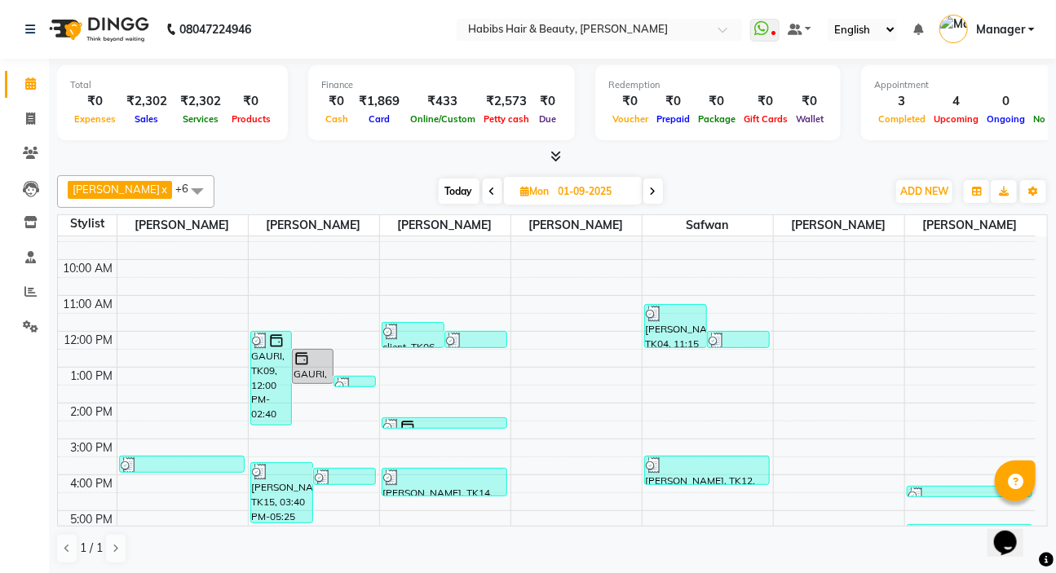
scroll to position [148, 0]
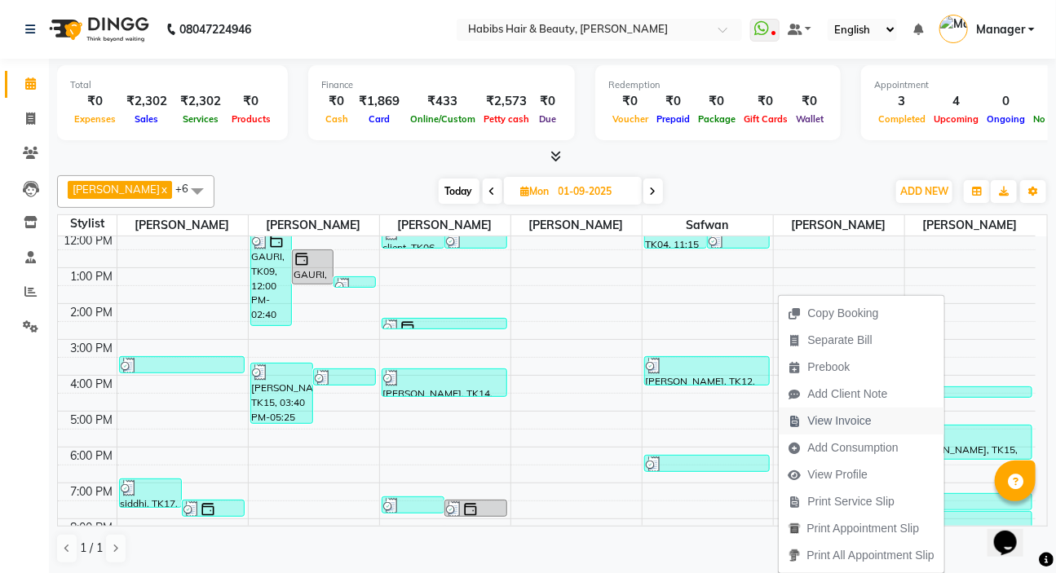
click at [874, 408] on span "View Invoice" at bounding box center [830, 421] width 103 height 27
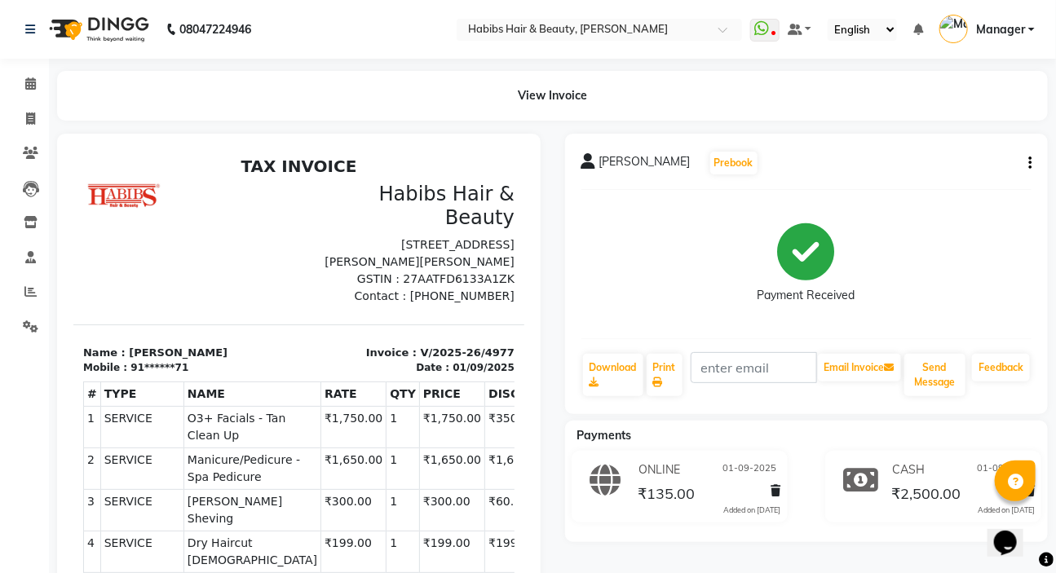
click at [1027, 162] on button "button" at bounding box center [1027, 163] width 10 height 17
click at [946, 179] on div "Edit Item Staff" at bounding box center [949, 173] width 112 height 20
select select
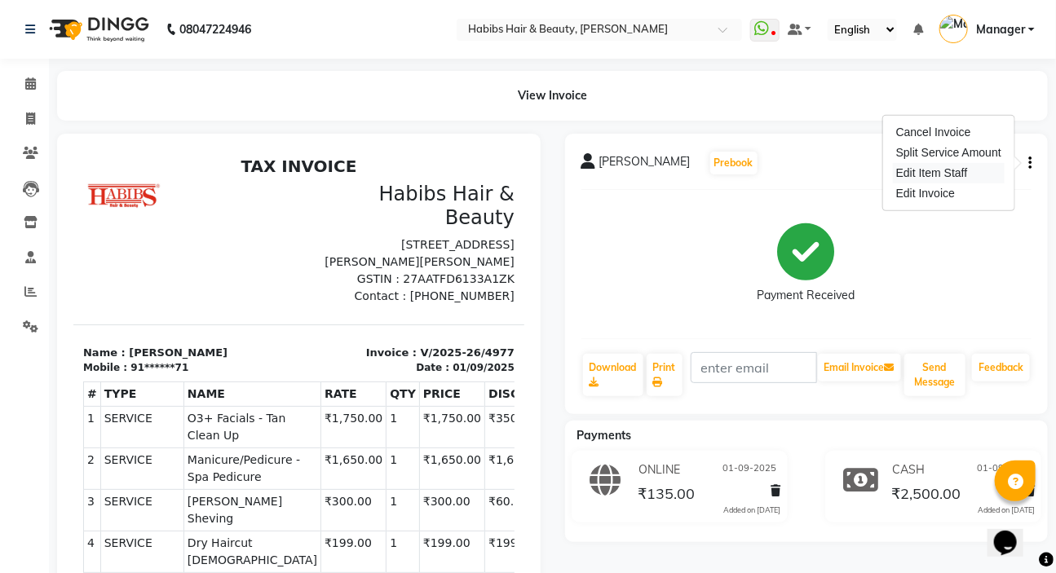
select select
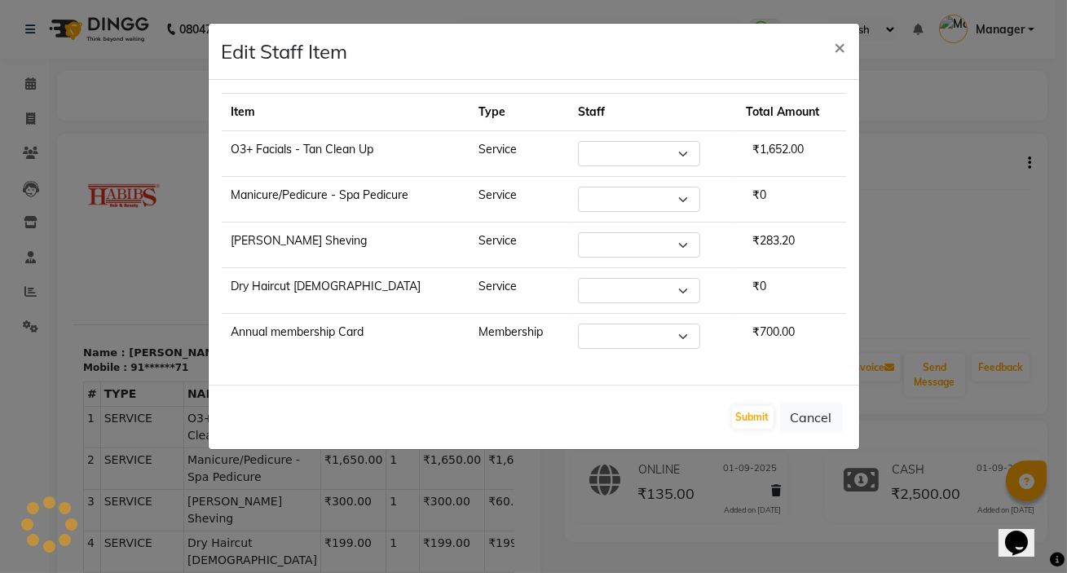
select select "61801"
select select "88135"
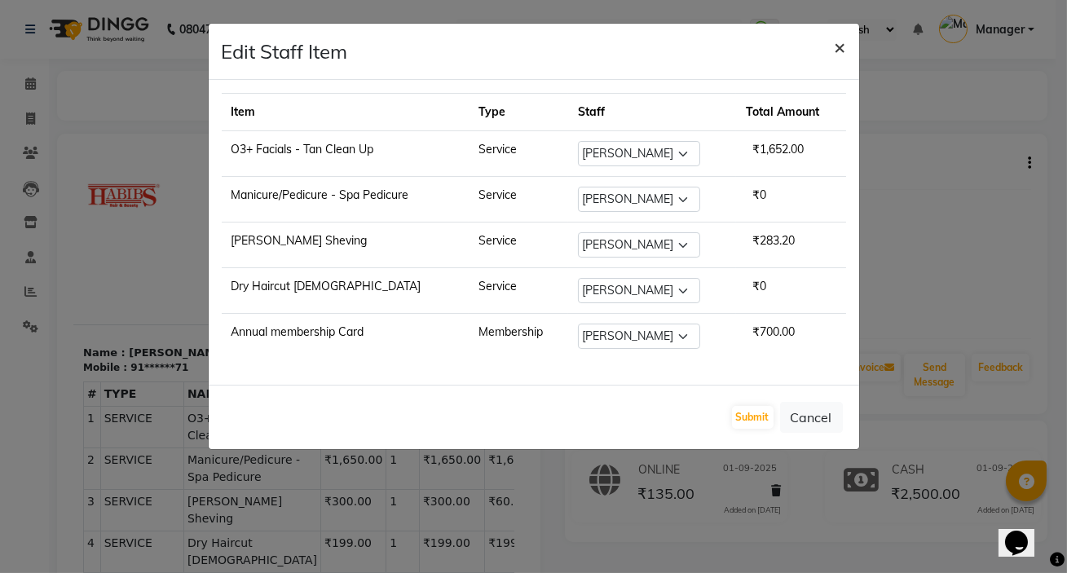
click at [844, 57] on span "×" at bounding box center [840, 46] width 11 height 24
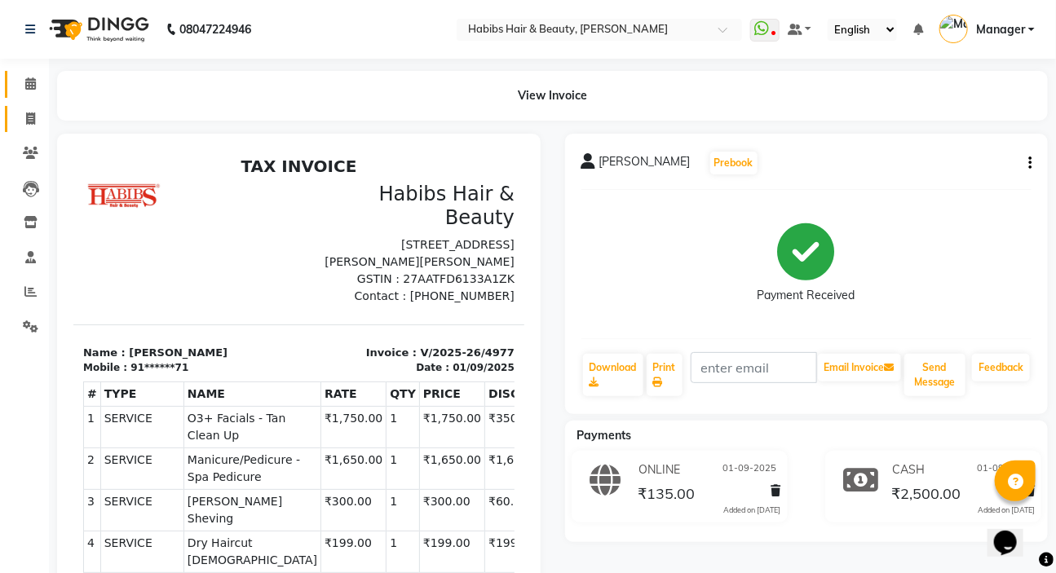
click at [30, 110] on span at bounding box center [30, 119] width 29 height 19
select select "service"
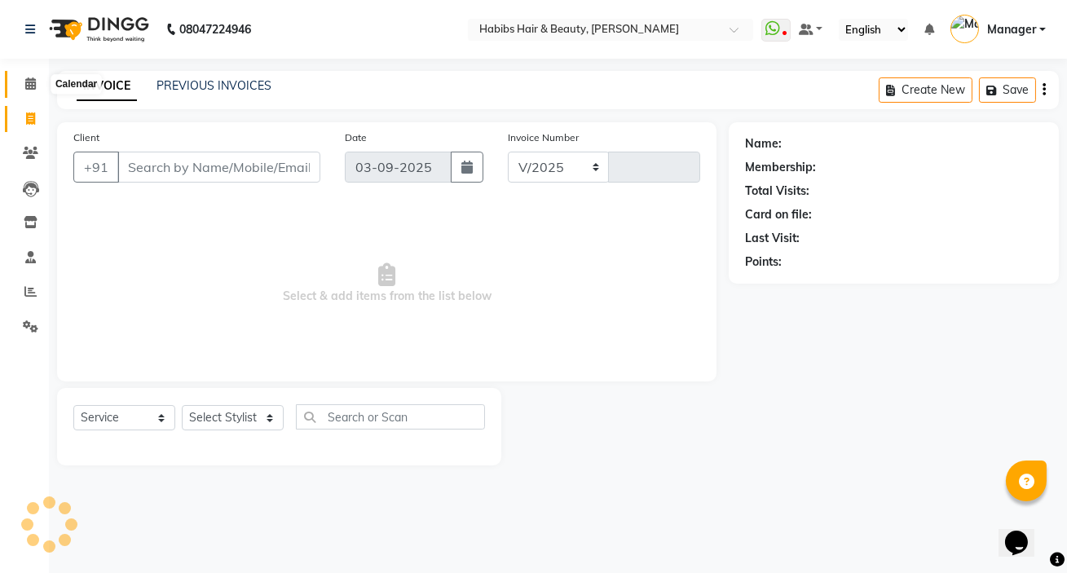
select select "6465"
type input "5013"
click at [33, 86] on icon at bounding box center [30, 83] width 11 height 12
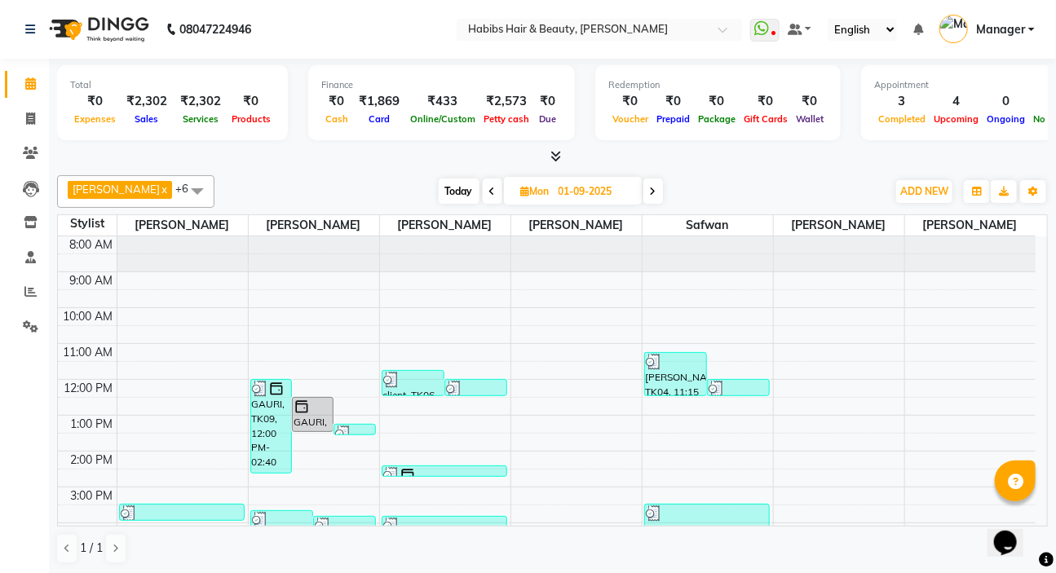
scroll to position [222, 0]
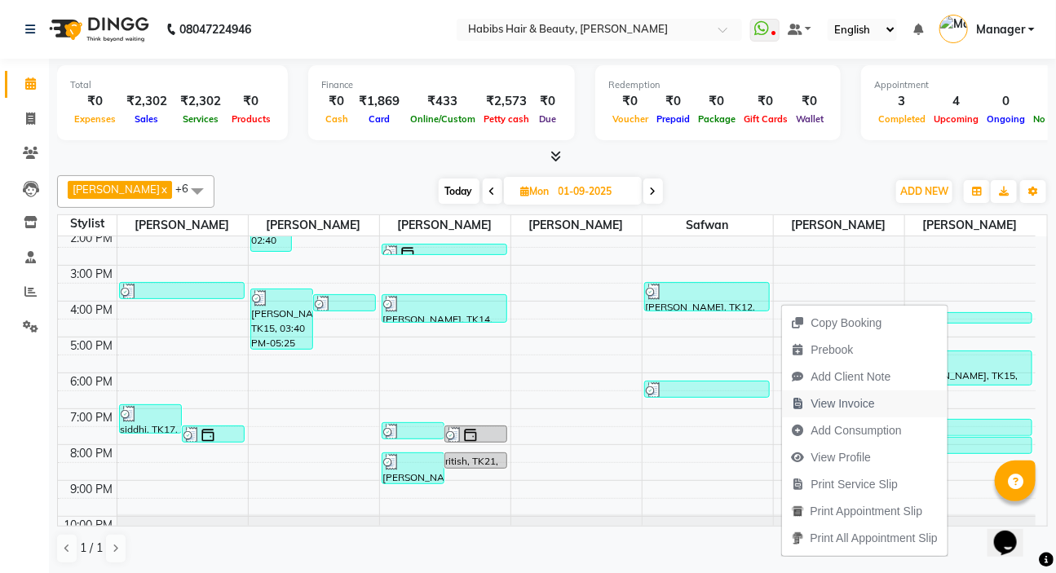
click at [895, 407] on button "View Invoice" at bounding box center [865, 404] width 166 height 27
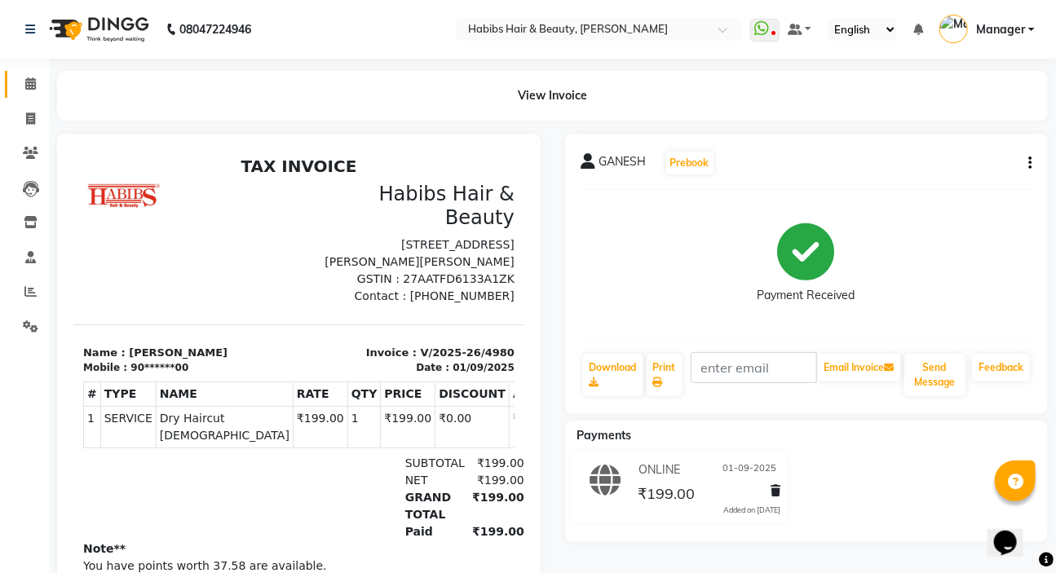
click at [25, 95] on link "Calendar" at bounding box center [24, 84] width 39 height 27
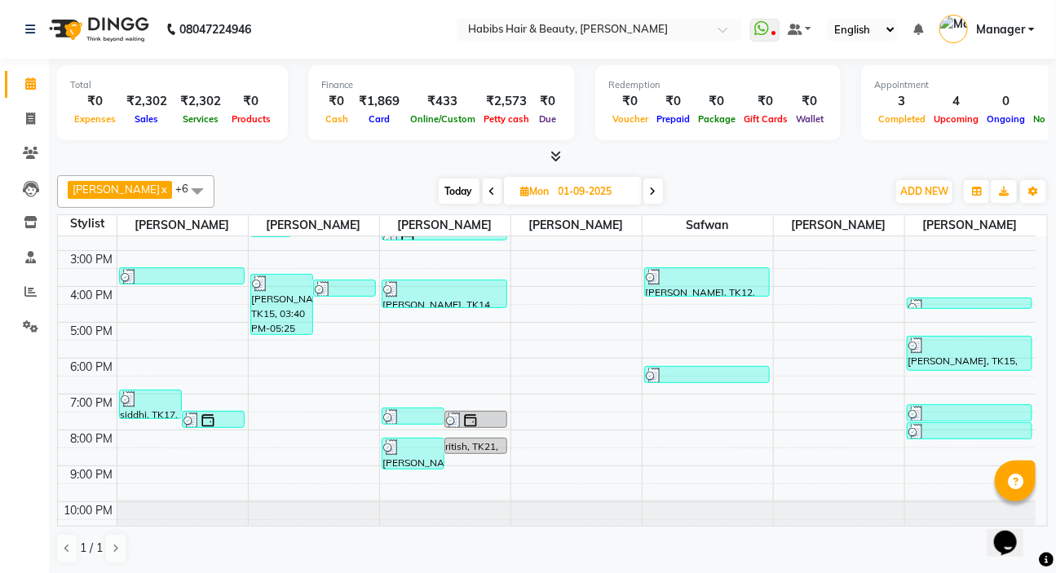
scroll to position [245, 0]
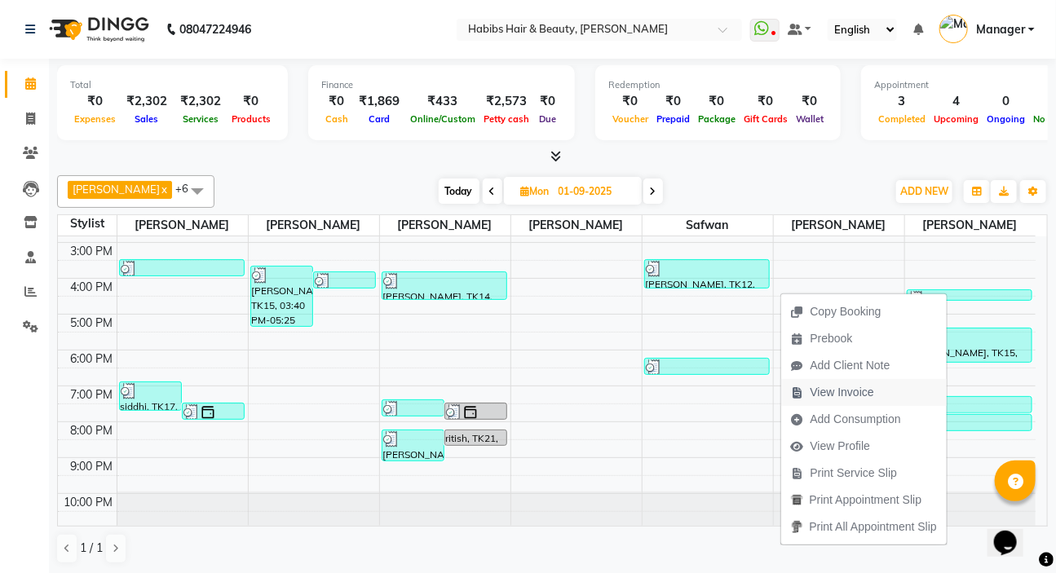
click at [862, 391] on span "View Invoice" at bounding box center [842, 392] width 64 height 17
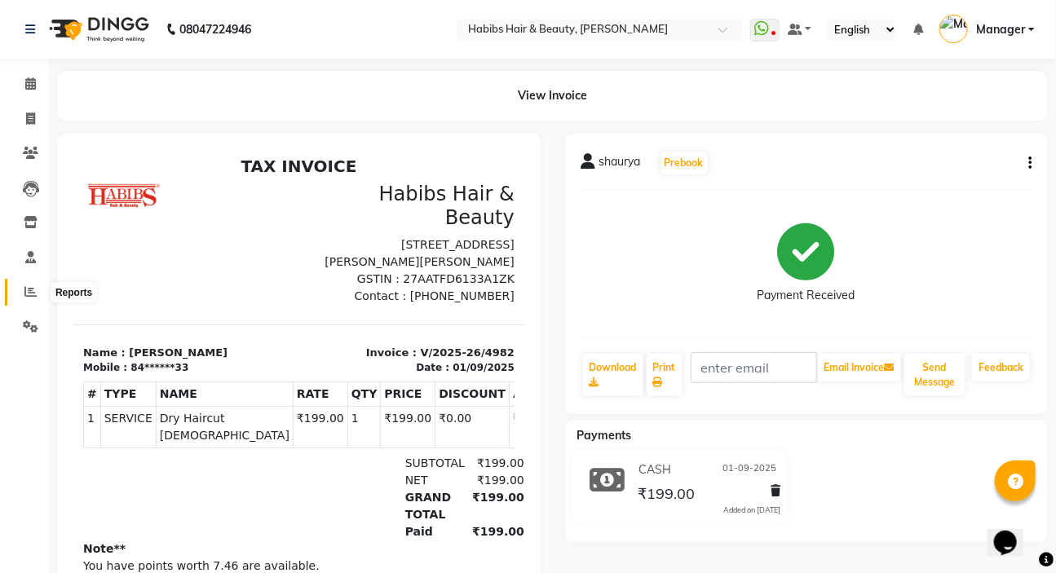
click at [29, 291] on icon at bounding box center [30, 291] width 12 height 12
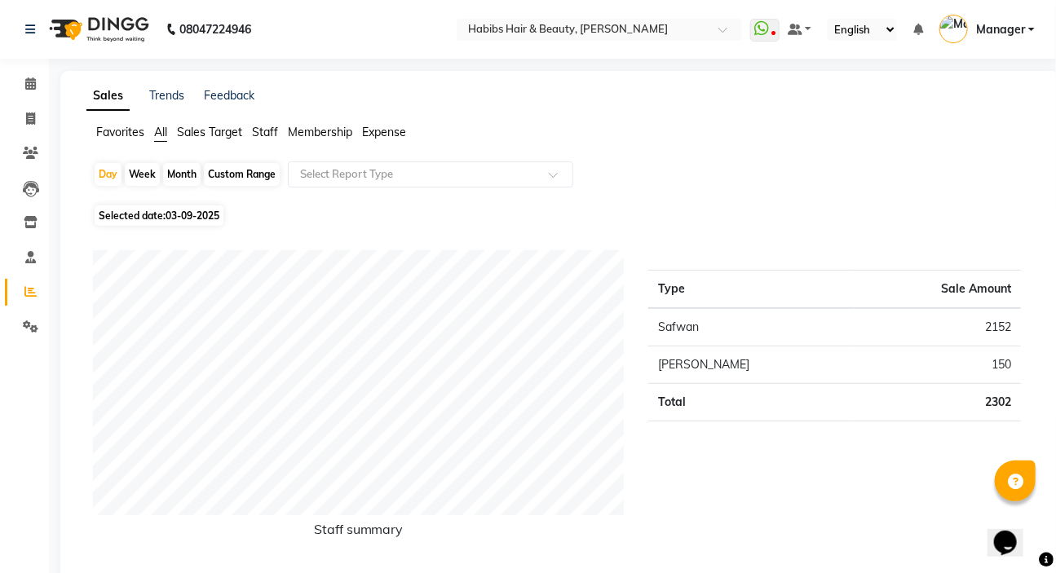
click at [191, 223] on span "Selected date: [DATE]" at bounding box center [159, 215] width 129 height 20
select select "9"
select select "2025"
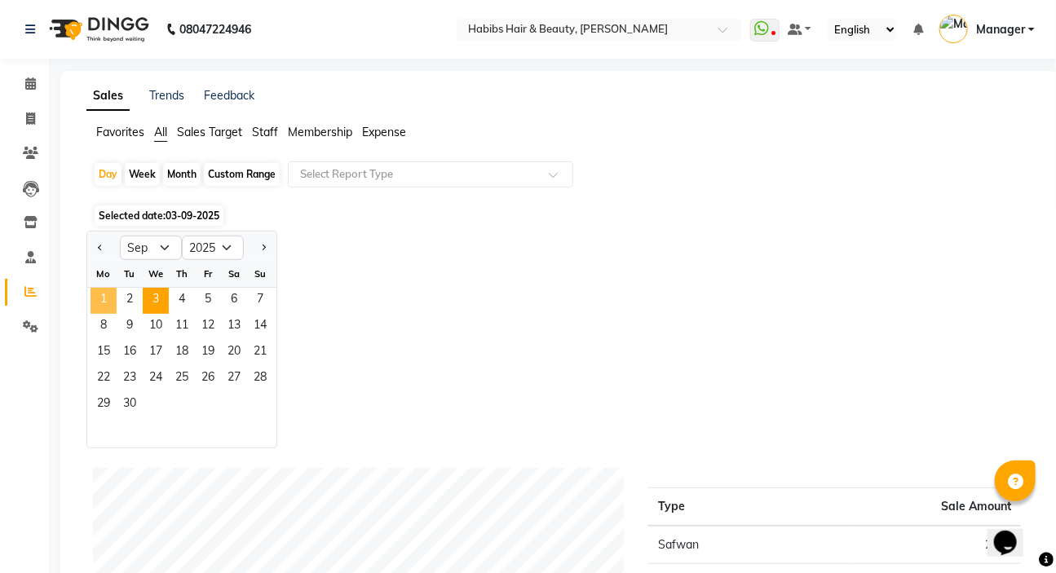
click at [93, 302] on span "1" at bounding box center [103, 301] width 26 height 26
click at [263, 131] on span "Staff" at bounding box center [265, 132] width 26 height 15
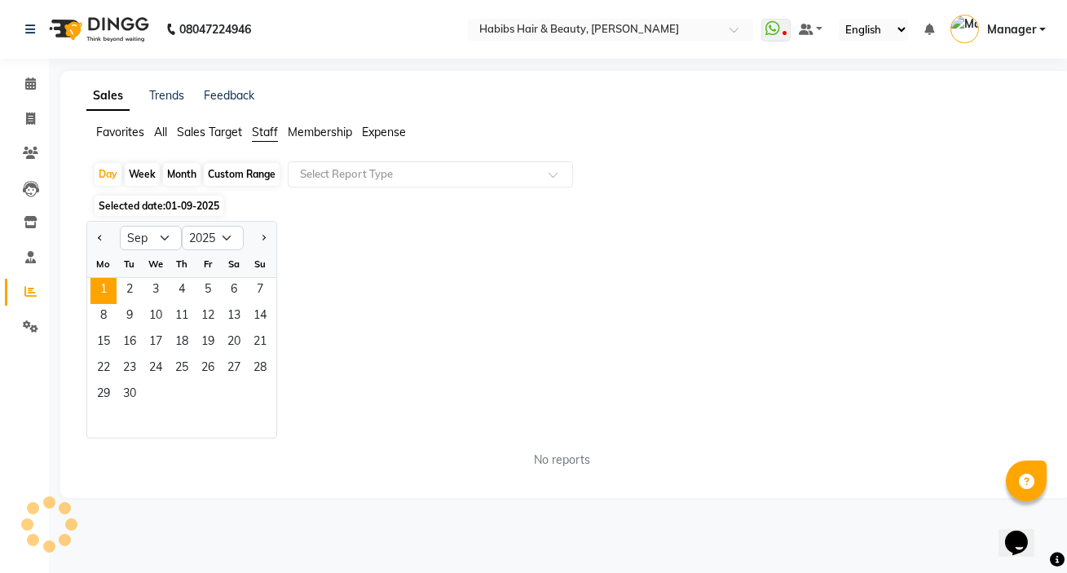
click at [375, 170] on input "text" at bounding box center [414, 174] width 235 height 16
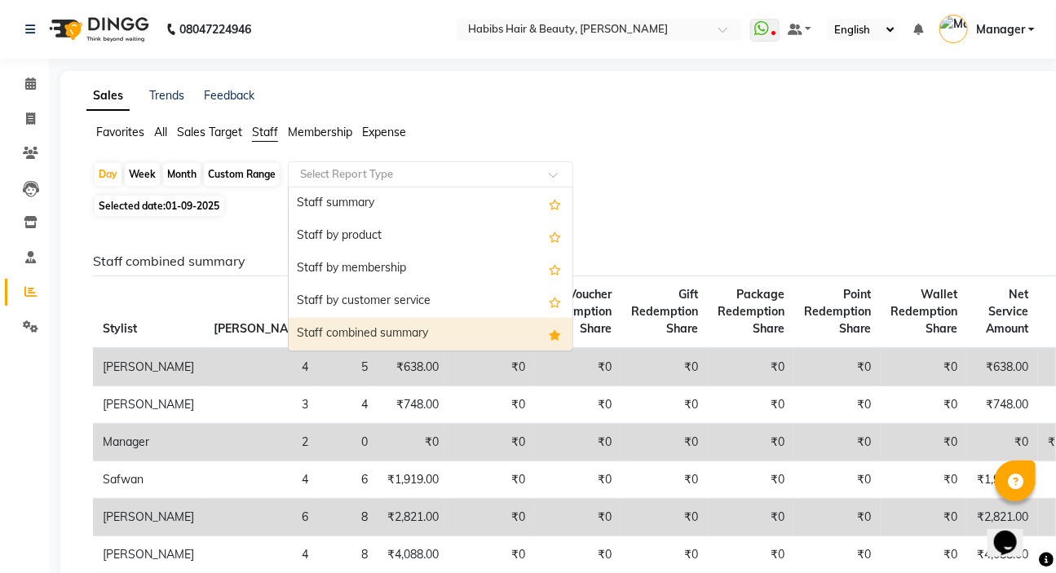
click at [353, 322] on div "Staff combined summary" at bounding box center [431, 334] width 284 height 33
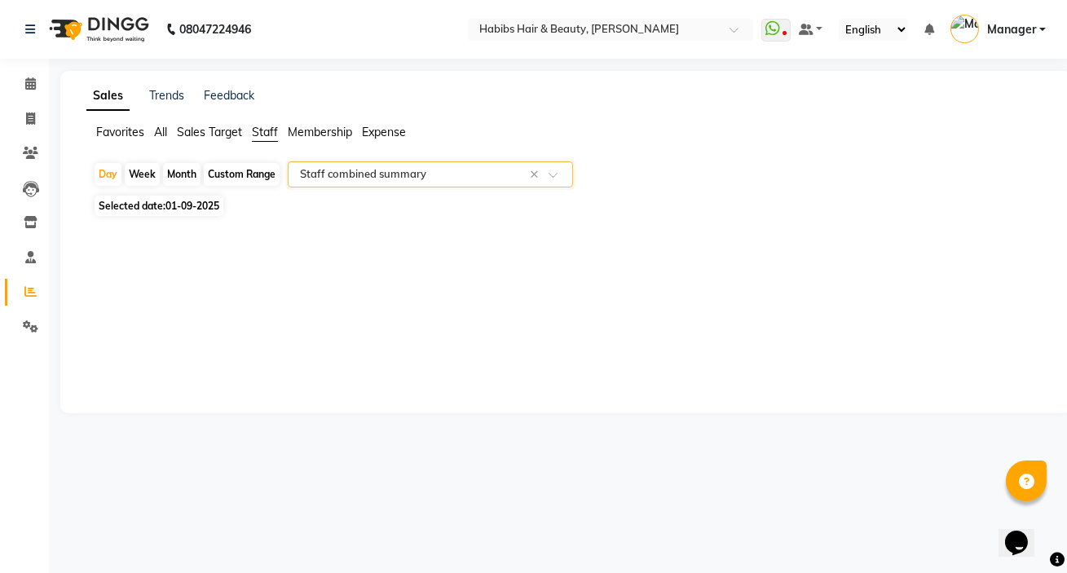
select select "csv"
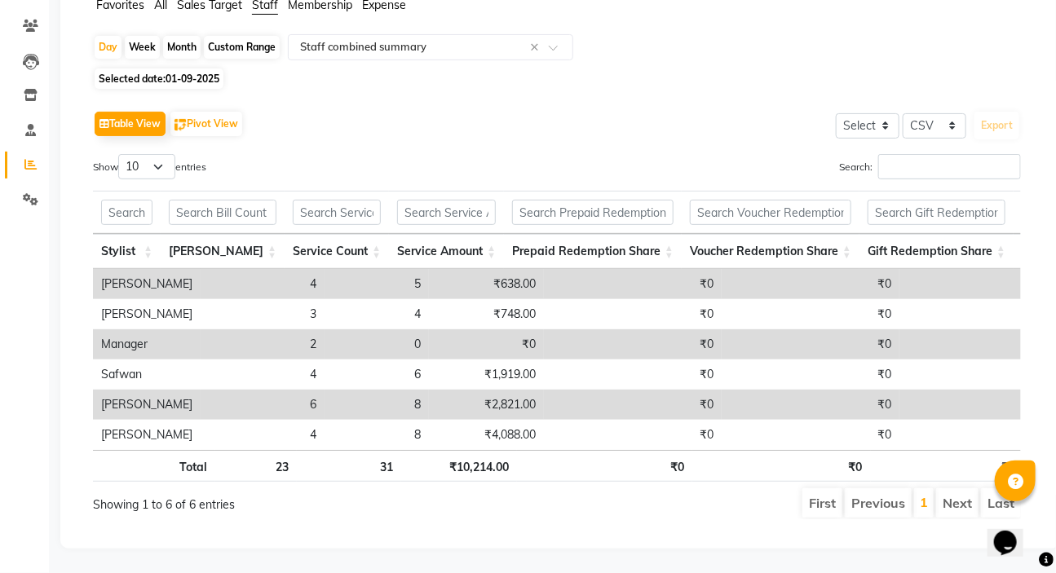
click at [559, 450] on th "₹0" at bounding box center [604, 466] width 175 height 32
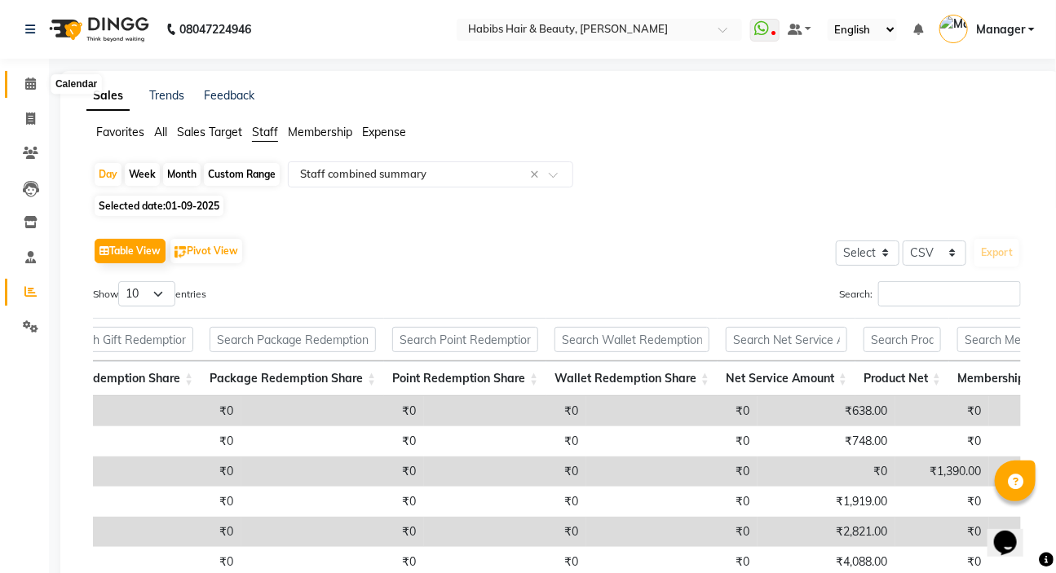
click at [27, 89] on span at bounding box center [30, 84] width 29 height 19
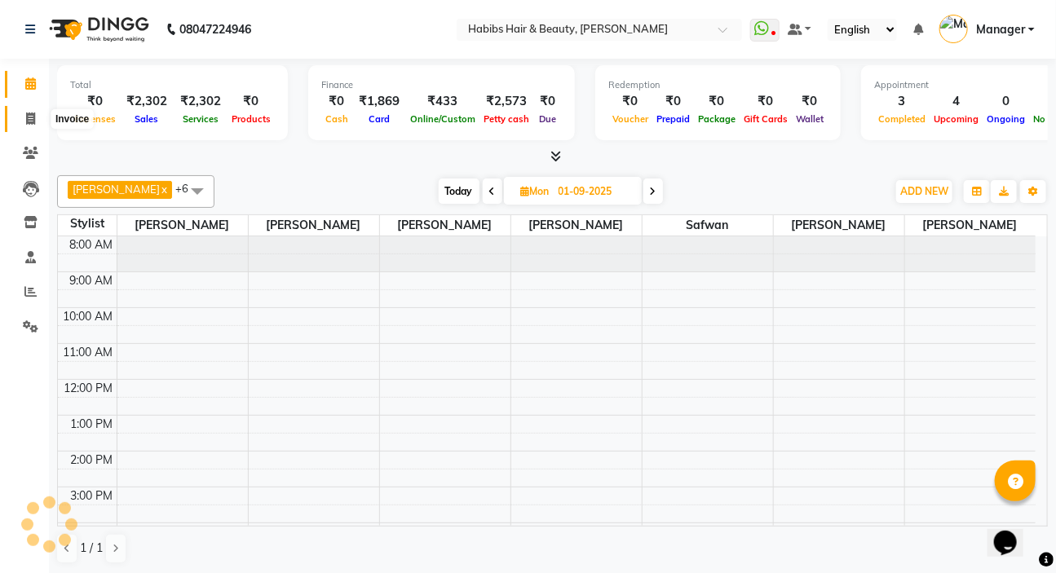
click at [22, 121] on span at bounding box center [30, 119] width 29 height 19
select select "service"
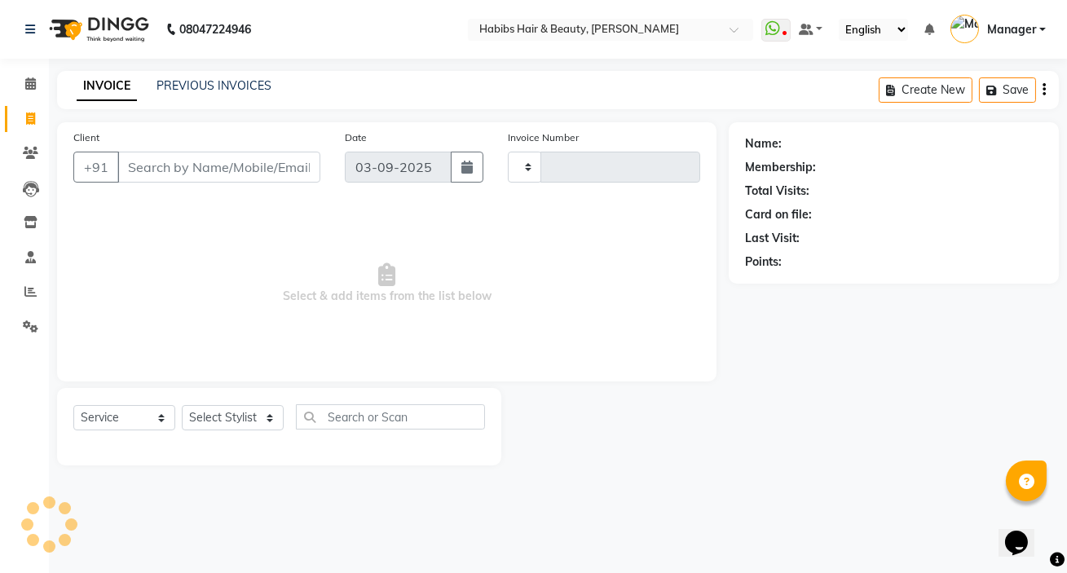
type input "5013"
select select "6465"
click at [171, 92] on div "PREVIOUS INVOICES" at bounding box center [214, 85] width 115 height 17
click at [171, 92] on link "PREVIOUS INVOICES" at bounding box center [214, 85] width 115 height 15
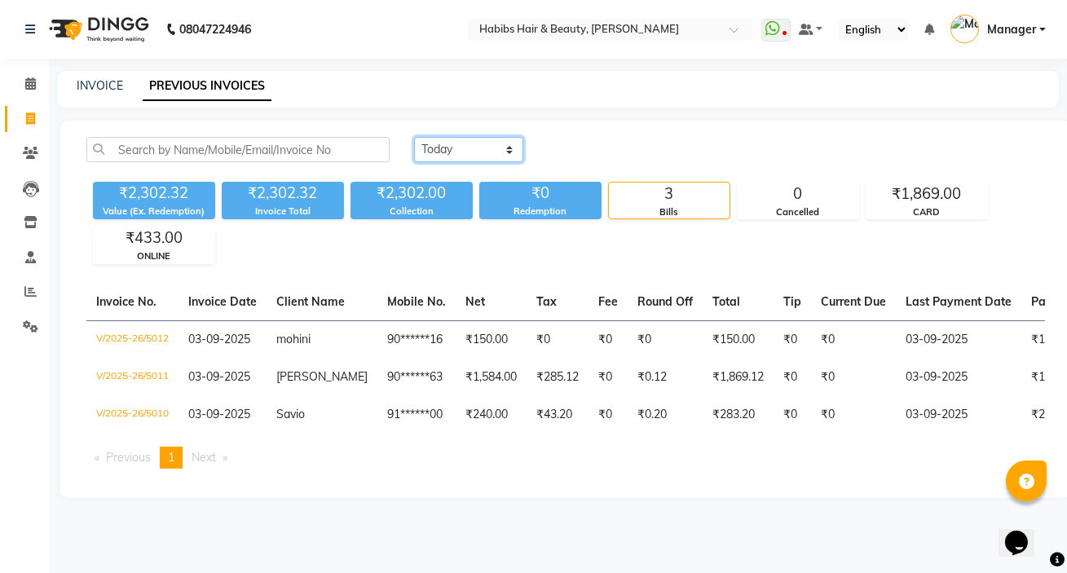
click at [440, 155] on select "Today Yesterday Custom Range" at bounding box center [468, 149] width 109 height 25
select select "yesterday"
click at [414, 137] on select "Today Yesterday Custom Range" at bounding box center [468, 149] width 109 height 25
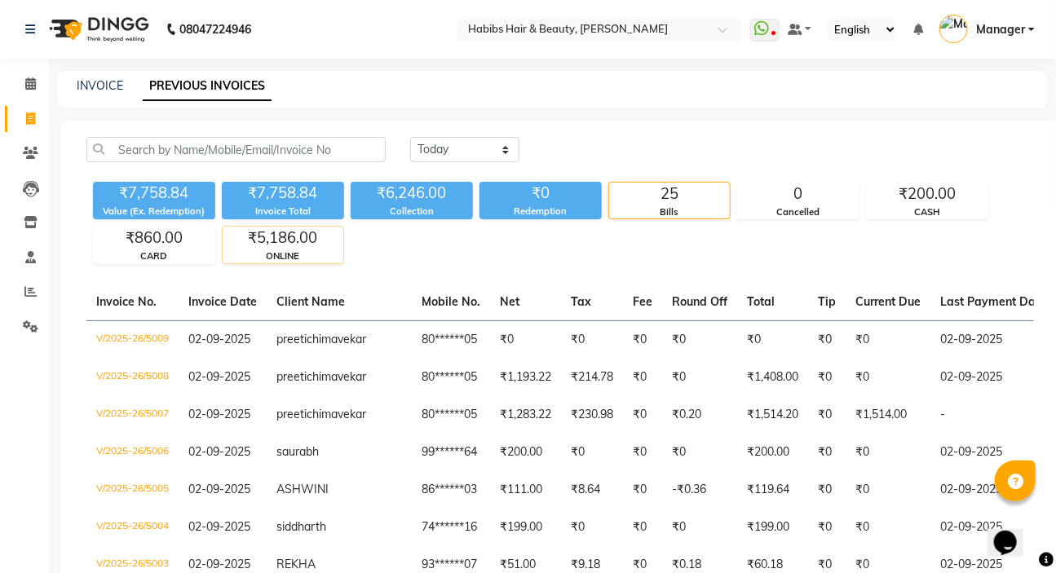
click at [288, 251] on div "ONLINE" at bounding box center [283, 256] width 121 height 14
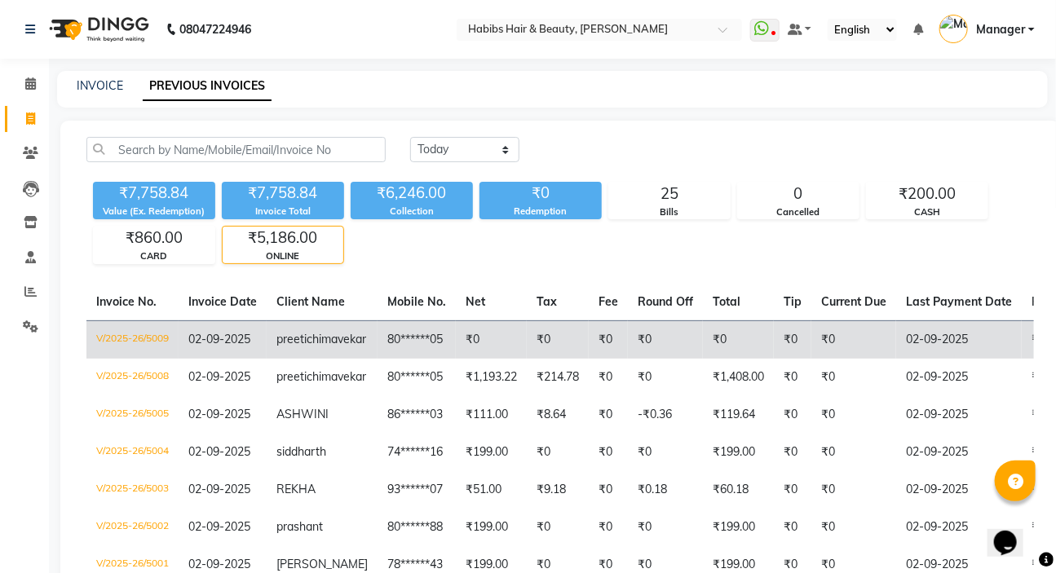
click at [410, 350] on td "80******05" at bounding box center [416, 339] width 78 height 38
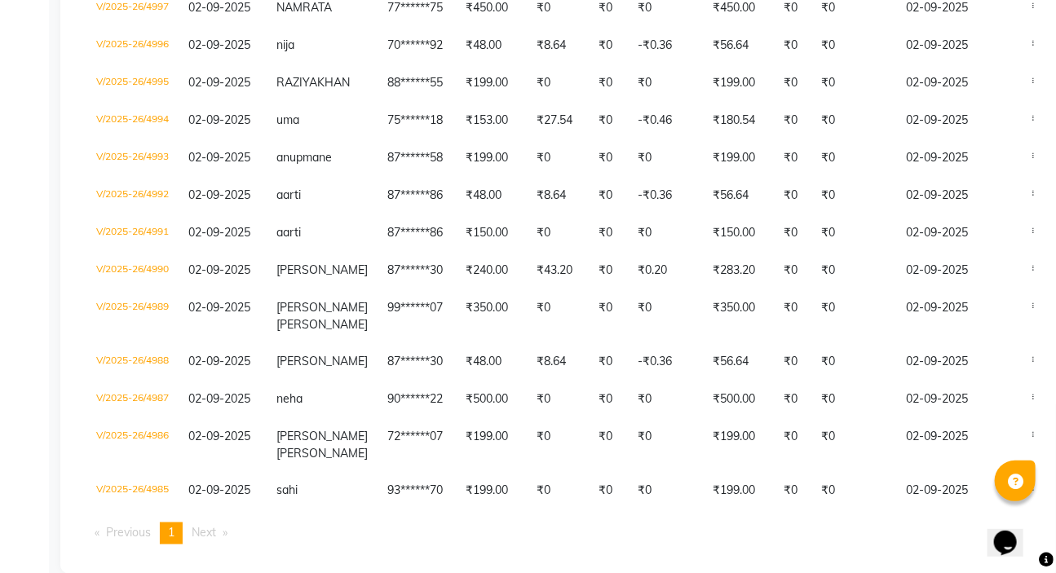
scroll to position [719, 0]
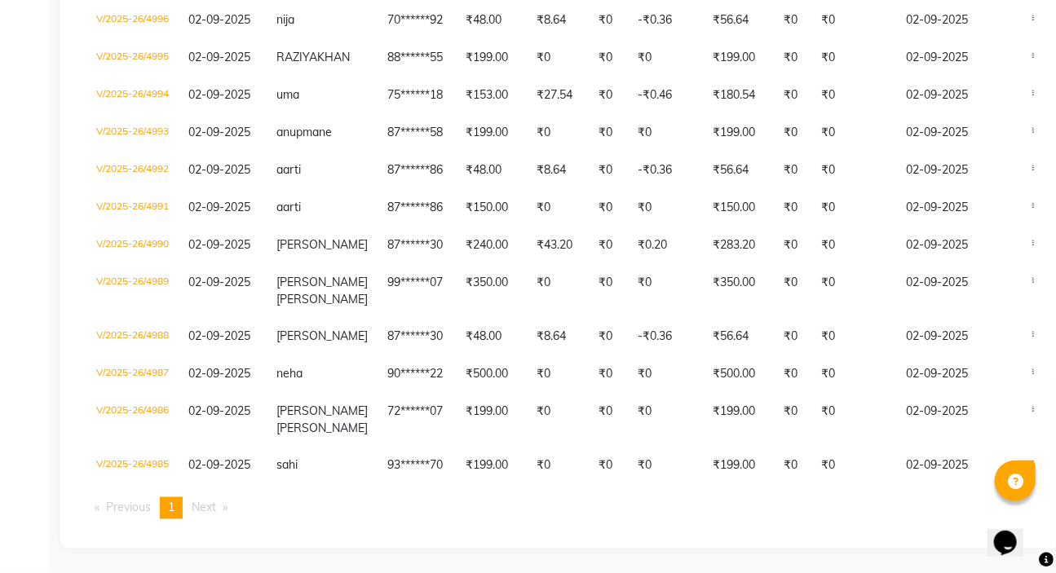
click at [757, 483] on table "Invoice No. Invoice Date Client Name Mobile No. Net Tax Fee Round Off Total Tip…" at bounding box center [559, 56] width 947 height 858
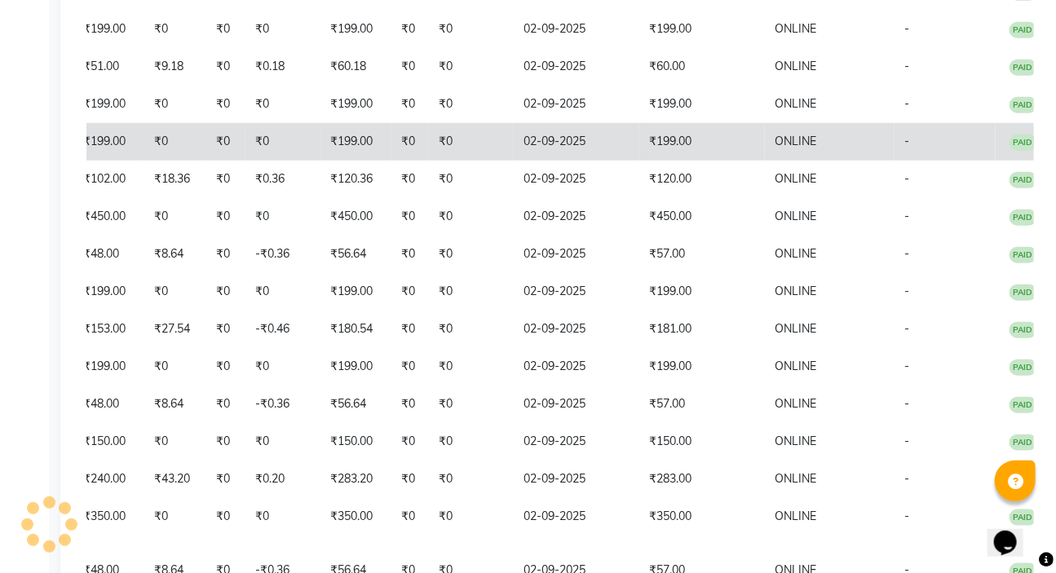
scroll to position [126, 0]
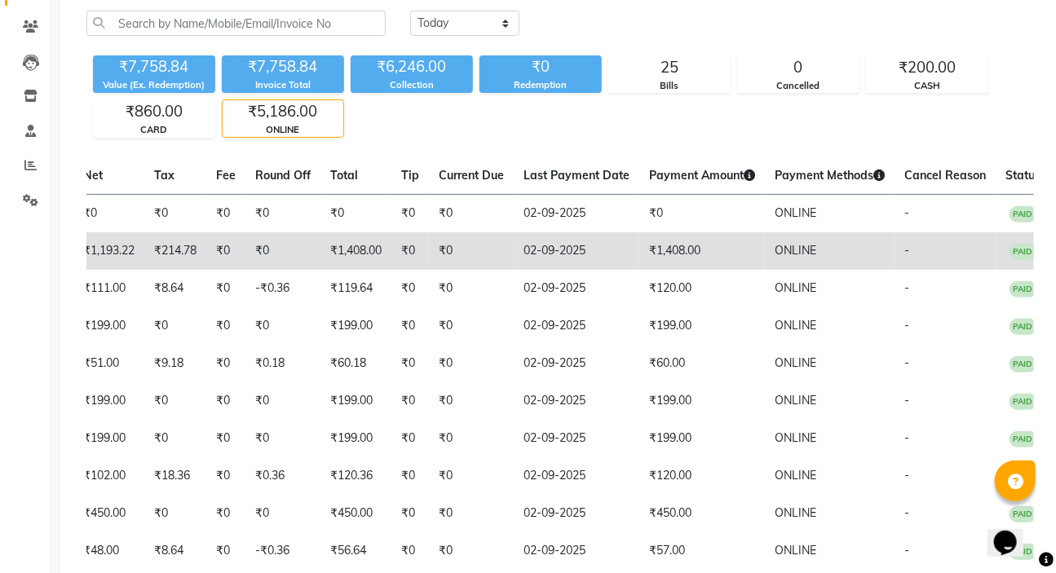
click at [682, 270] on td "₹1,408.00" at bounding box center [702, 251] width 126 height 38
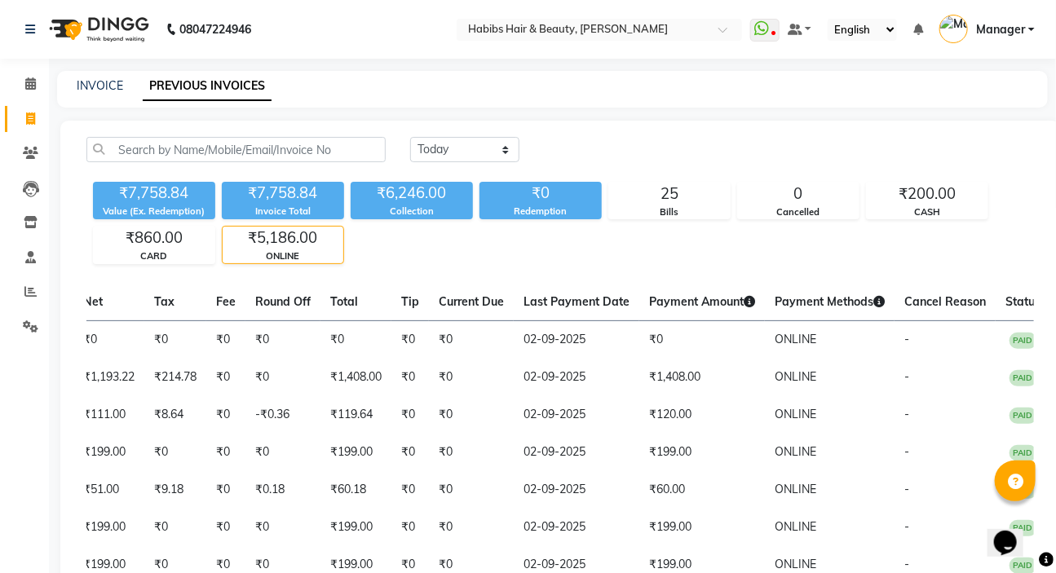
scroll to position [73, 0]
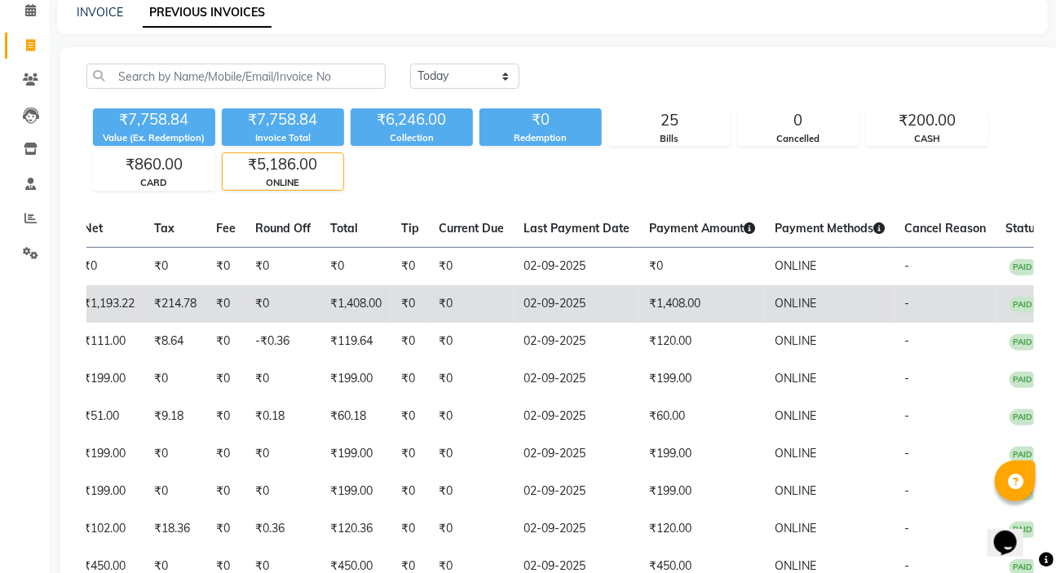
click at [254, 323] on td "₹0" at bounding box center [282, 304] width 75 height 38
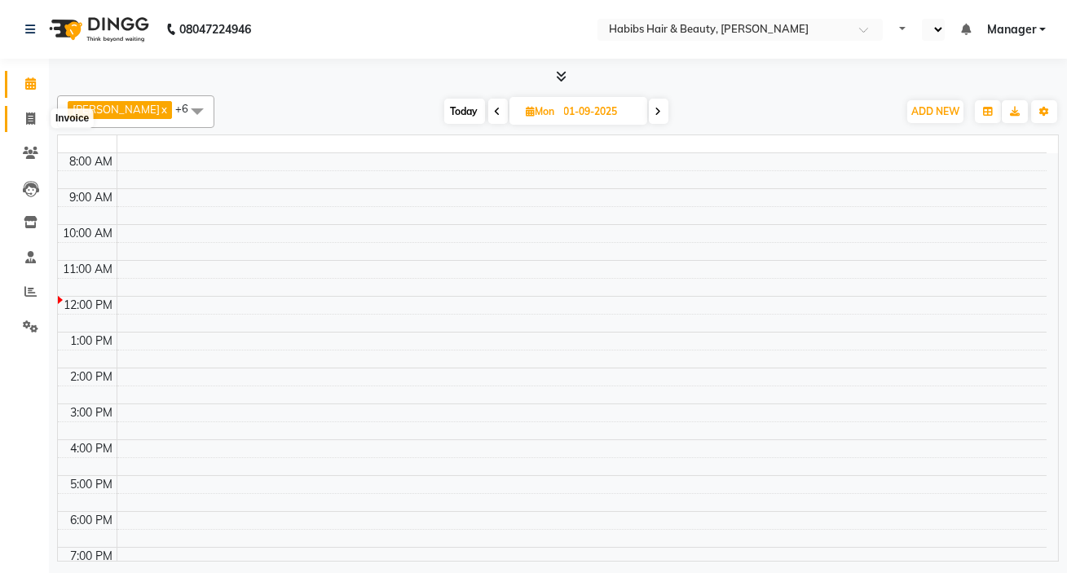
click at [38, 110] on span at bounding box center [30, 119] width 29 height 19
select select "service"
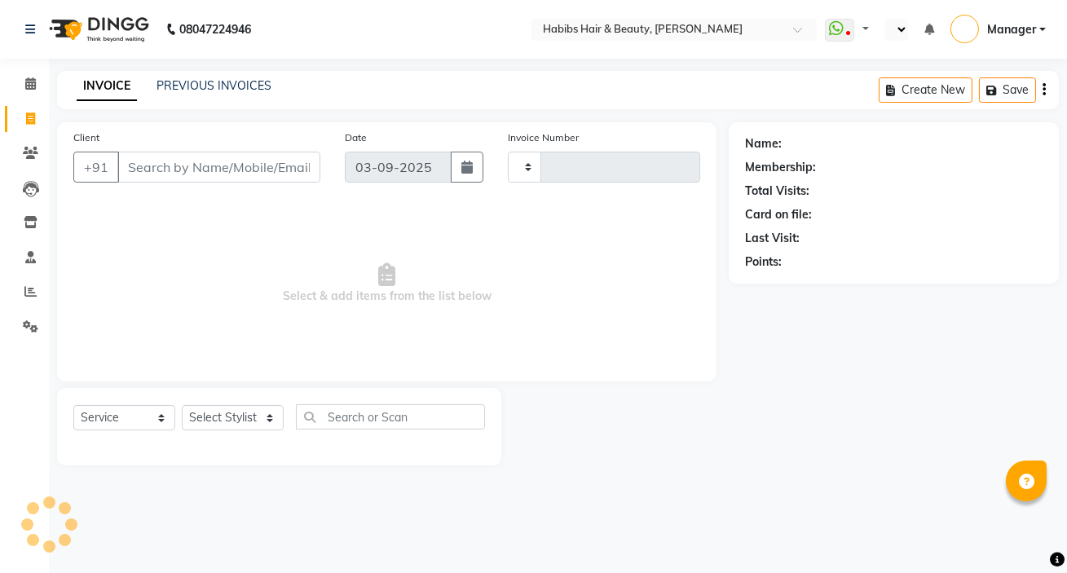
select select "en"
type input "9"
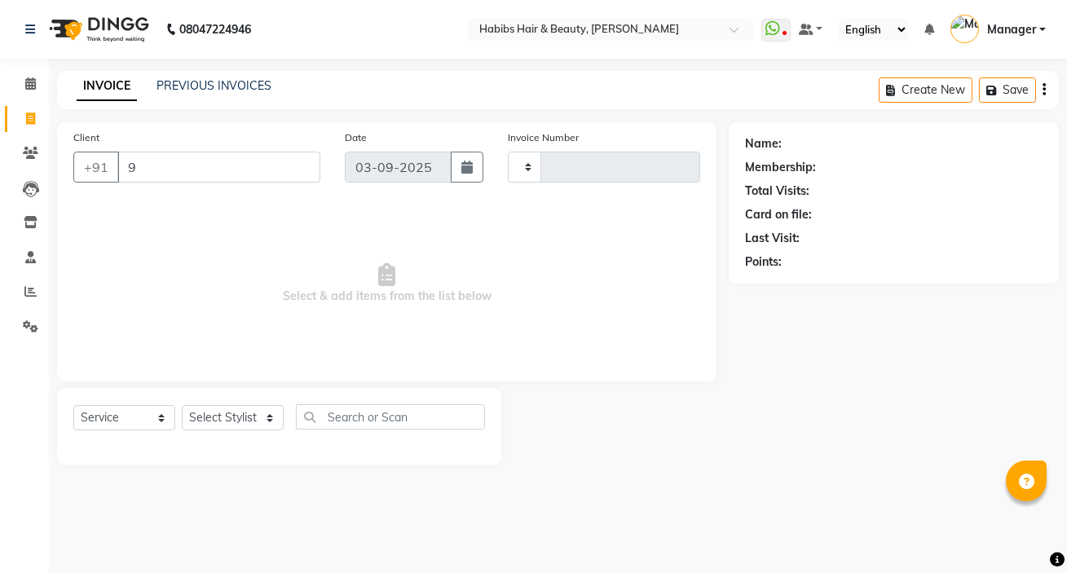
type input "5012"
select select "6465"
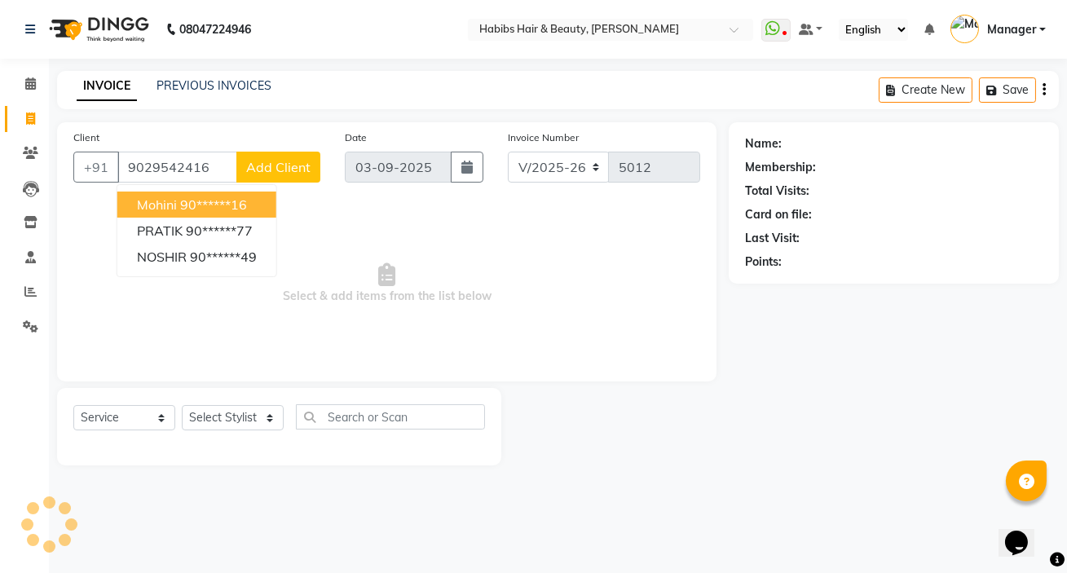
type input "9029542416"
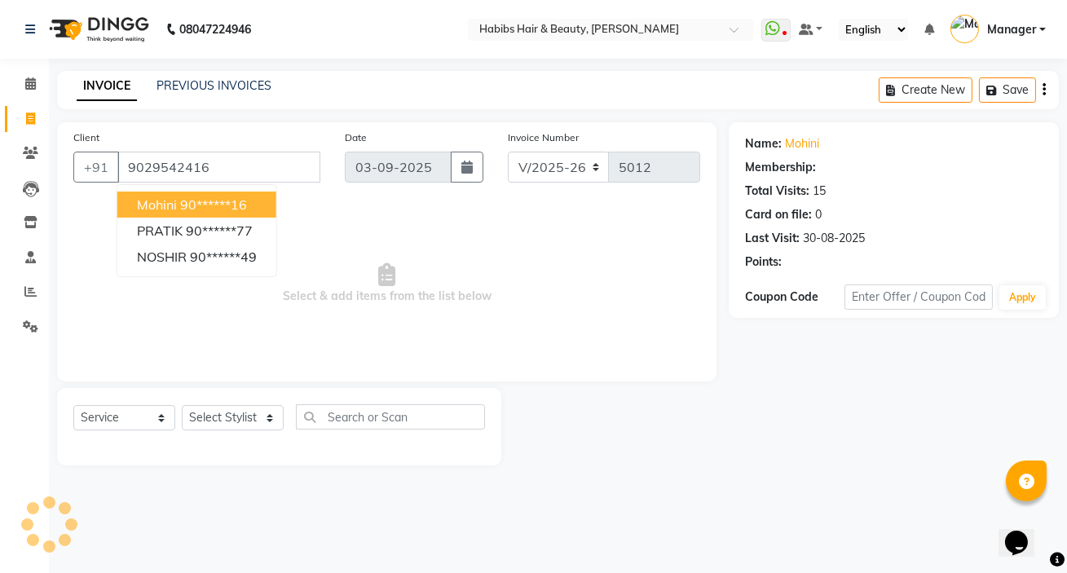
select select "2: Object"
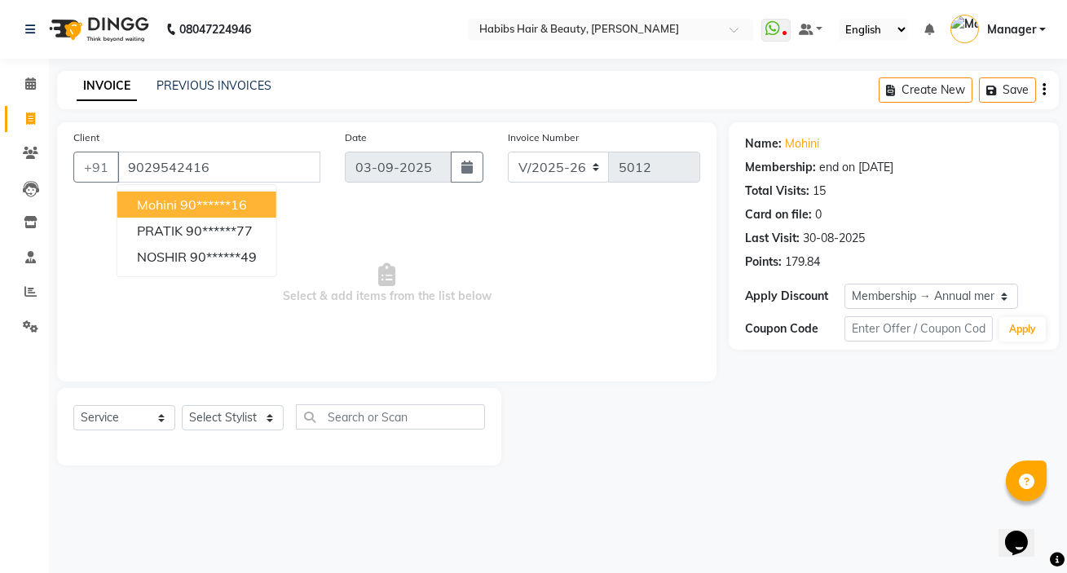
click at [170, 206] on span "mohini" at bounding box center [157, 204] width 40 height 16
type input "90******16"
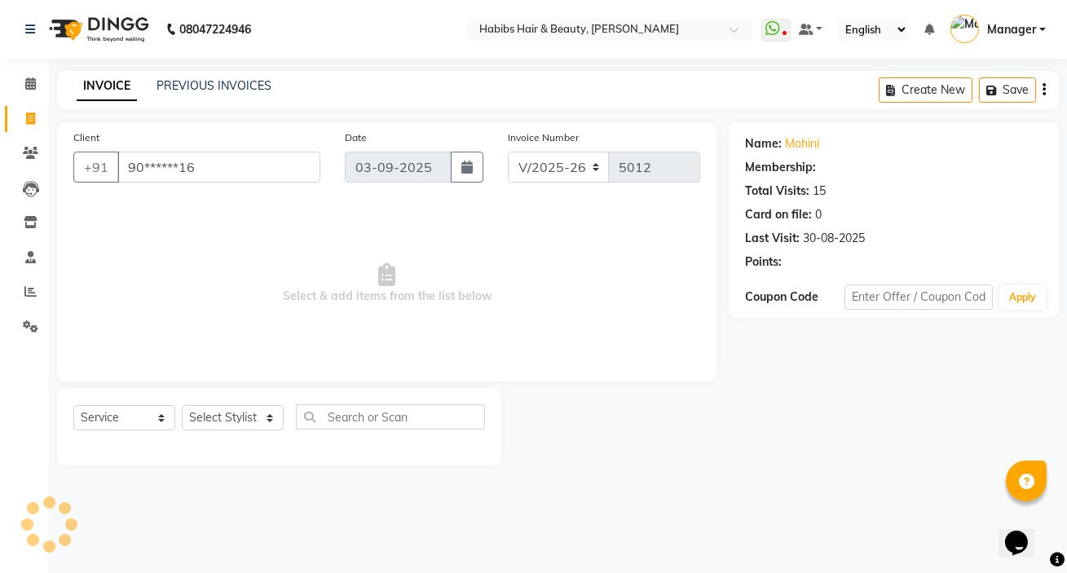
select select "2: Object"
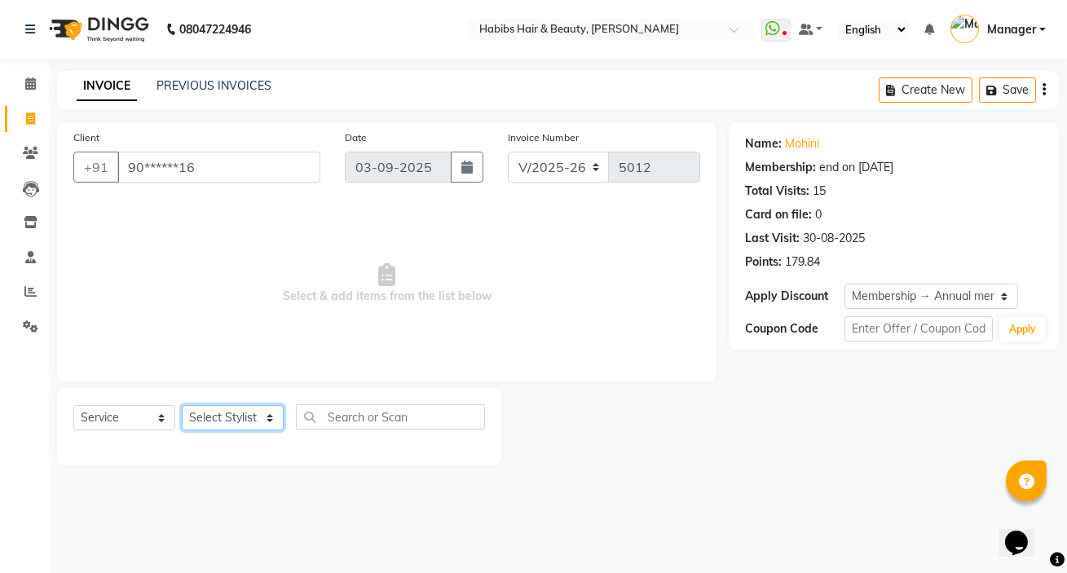
click at [257, 421] on select "Select Stylist [PERSON_NAME] [PERSON_NAME] HK [PERSON_NAME] Manager [PERSON_NAM…" at bounding box center [233, 417] width 102 height 25
select select "61801"
click at [182, 405] on select "Select Stylist [PERSON_NAME] [PERSON_NAME] HK [PERSON_NAME] Manager [PERSON_NAM…" at bounding box center [233, 417] width 102 height 25
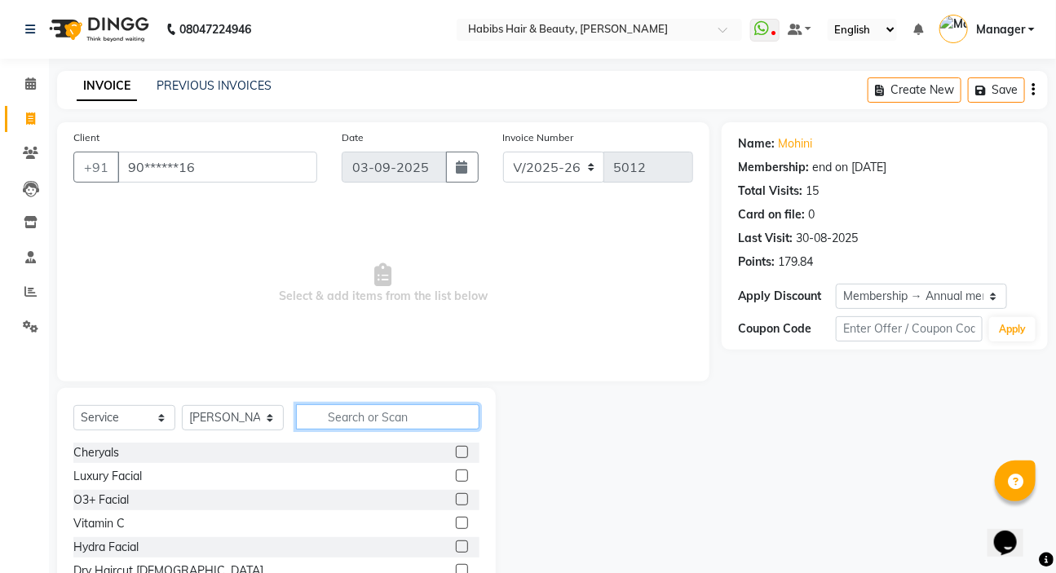
click at [319, 415] on input "text" at bounding box center [387, 416] width 183 height 25
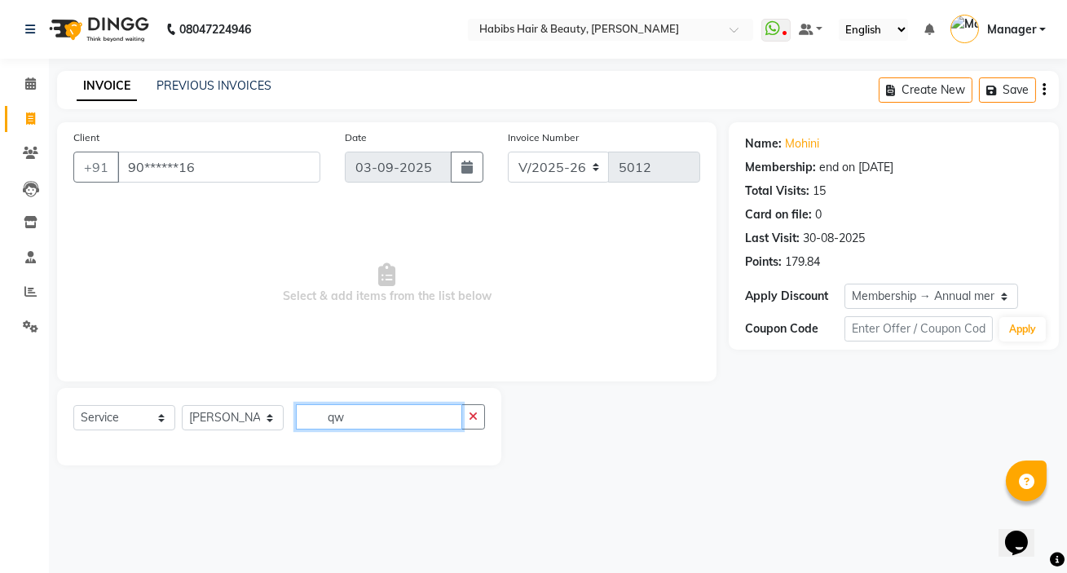
type input "q"
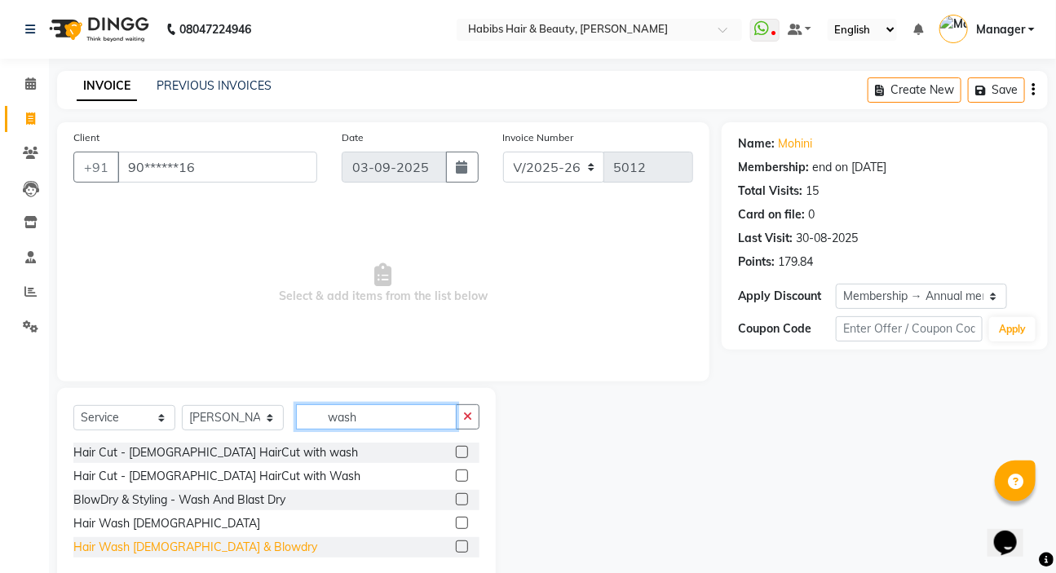
type input "wash"
click at [176, 546] on div "Hair Wash [DEMOGRAPHIC_DATA] & Blowdry" at bounding box center [195, 547] width 244 height 17
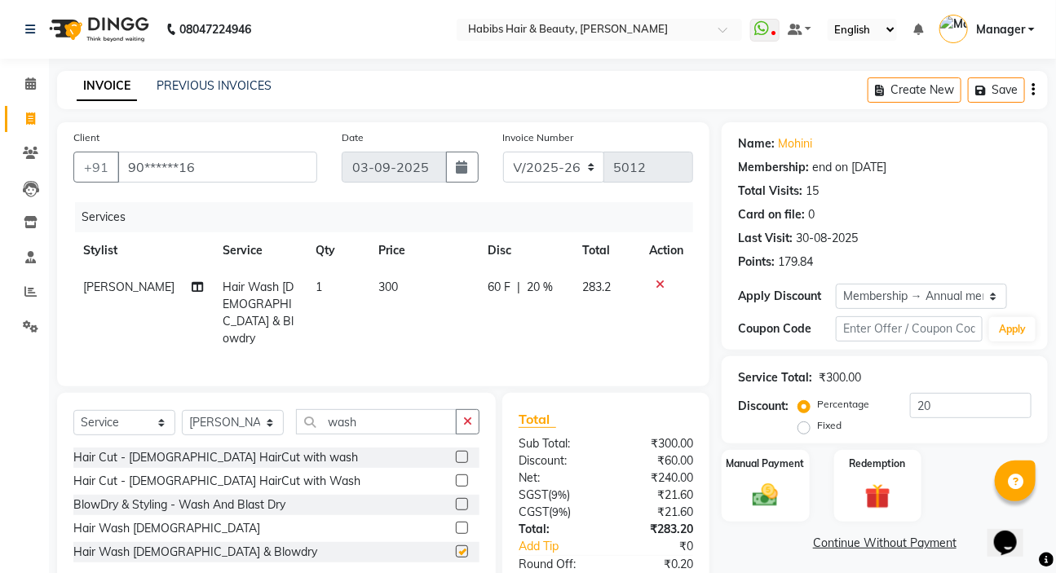
checkbox input "false"
click at [464, 416] on icon "button" at bounding box center [467, 421] width 9 height 11
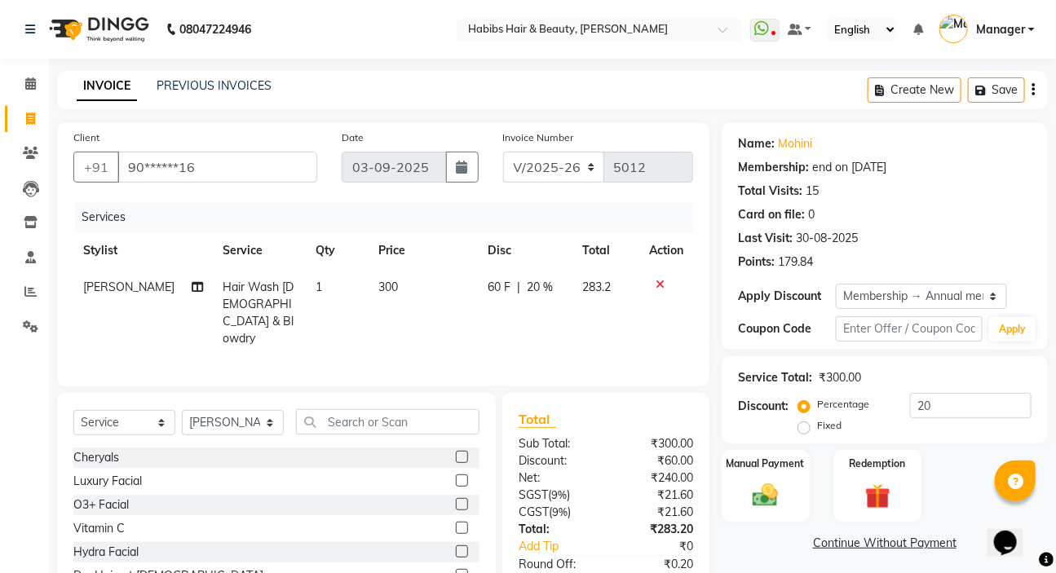
click at [1031, 90] on icon "button" at bounding box center [1032, 90] width 3 height 1
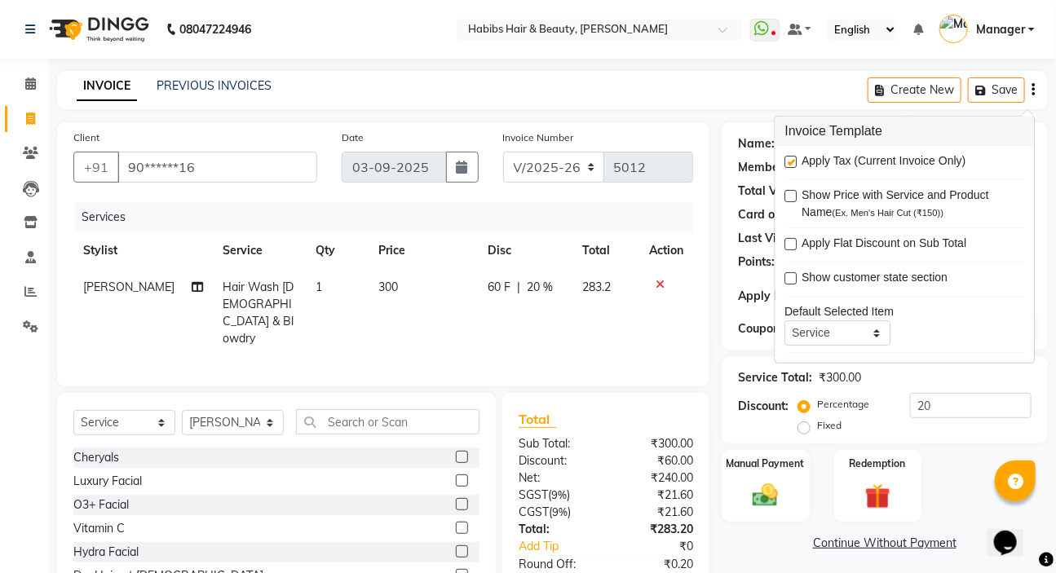
click at [792, 161] on label at bounding box center [791, 162] width 12 height 12
click at [792, 161] on input "checkbox" at bounding box center [790, 162] width 11 height 11
checkbox input "false"
click at [588, 292] on span "240" at bounding box center [593, 287] width 20 height 15
select select "61801"
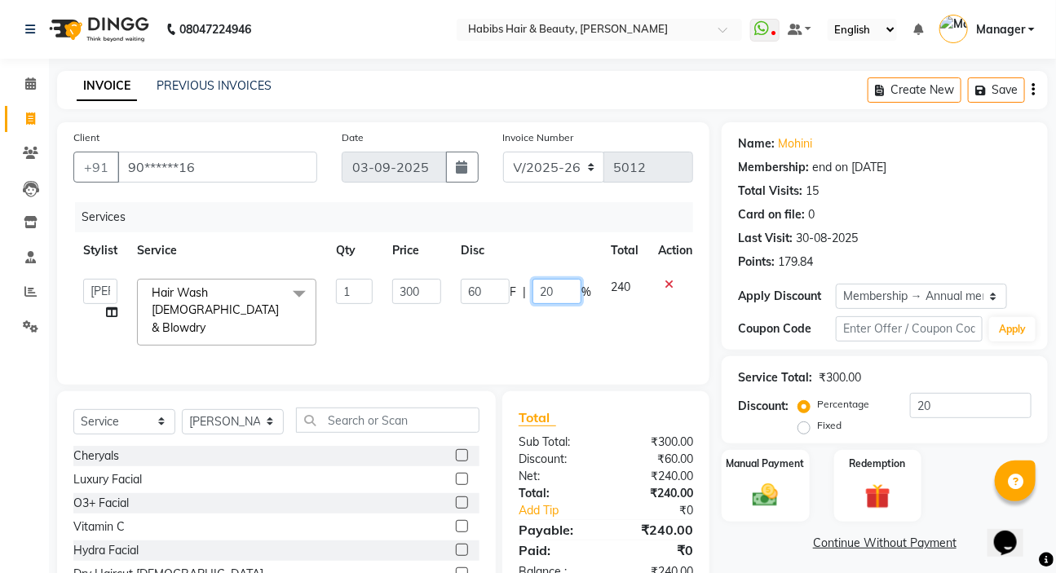
click at [574, 292] on input "20" at bounding box center [556, 291] width 49 height 25
type input "2"
type input "50"
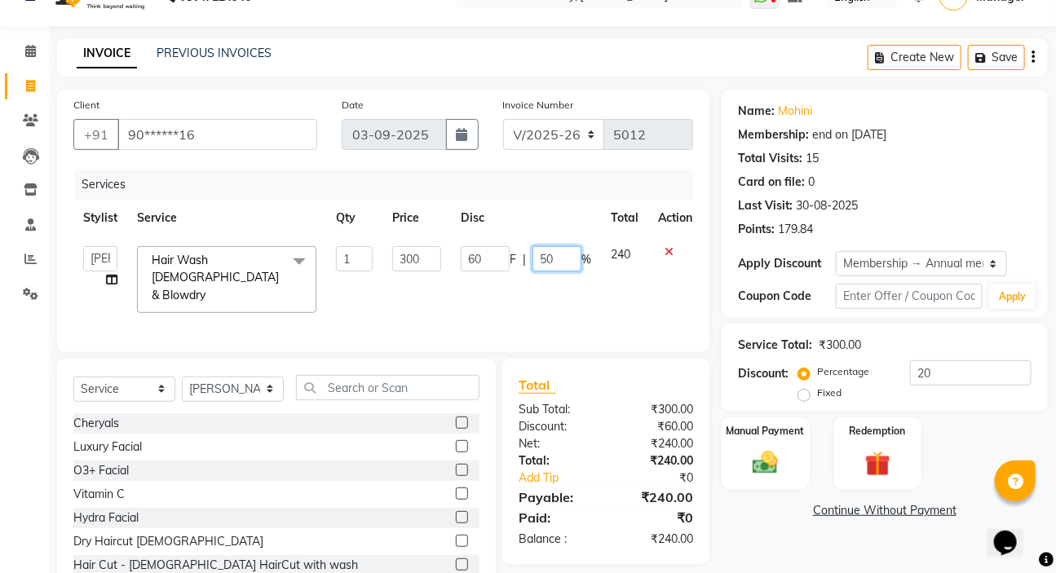
scroll to position [7, 0]
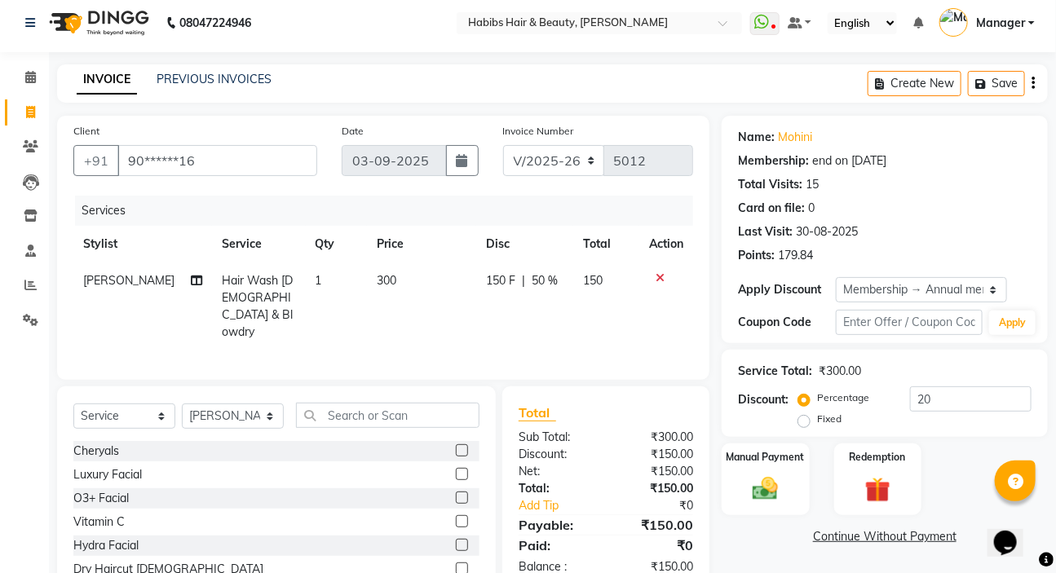
click at [1032, 84] on icon "button" at bounding box center [1032, 83] width 3 height 1
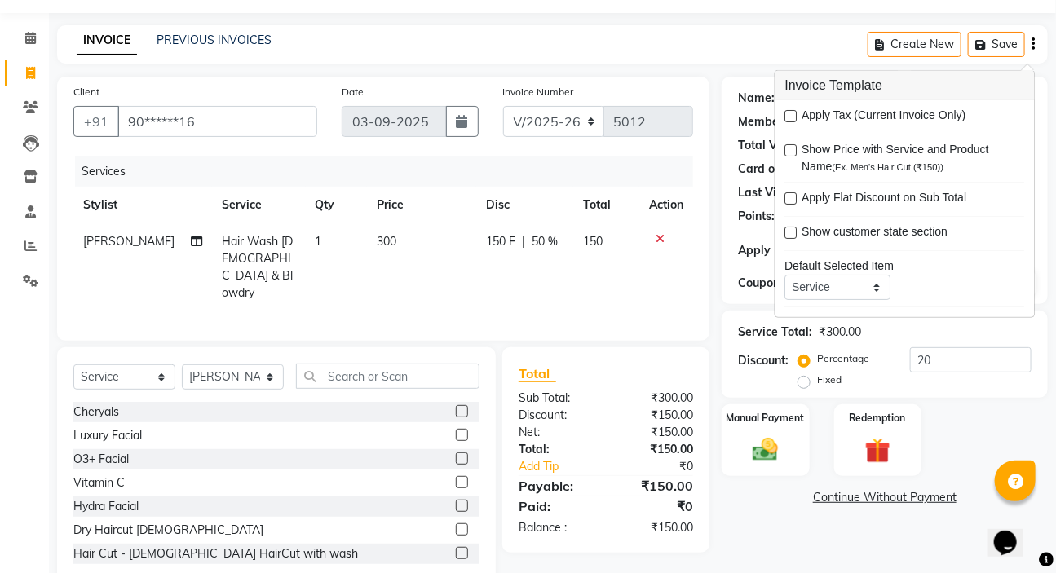
scroll to position [81, 0]
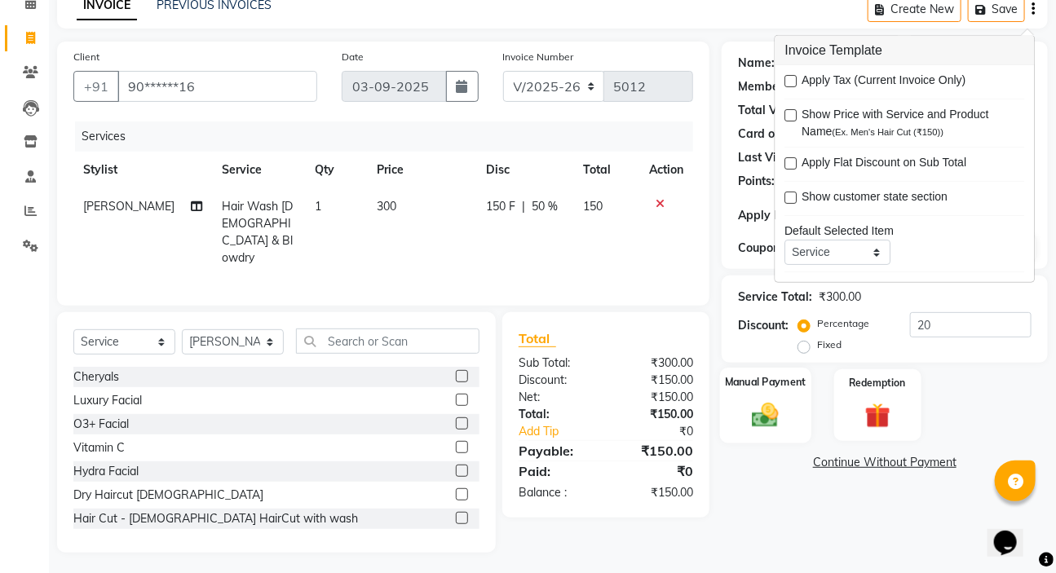
click at [739, 409] on div "Manual Payment" at bounding box center [765, 405] width 91 height 75
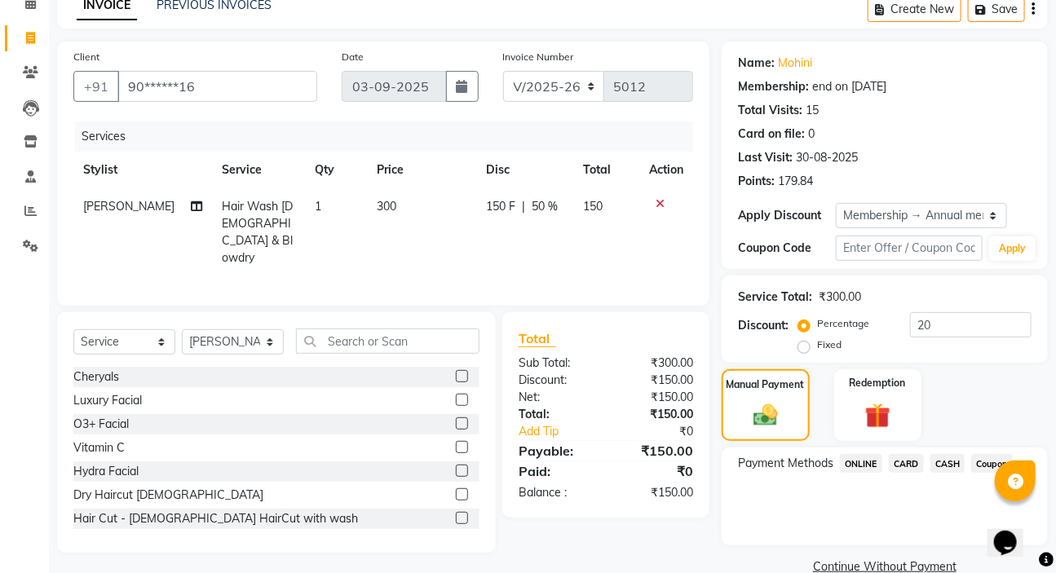
click at [851, 462] on span "ONLINE" at bounding box center [861, 463] width 42 height 19
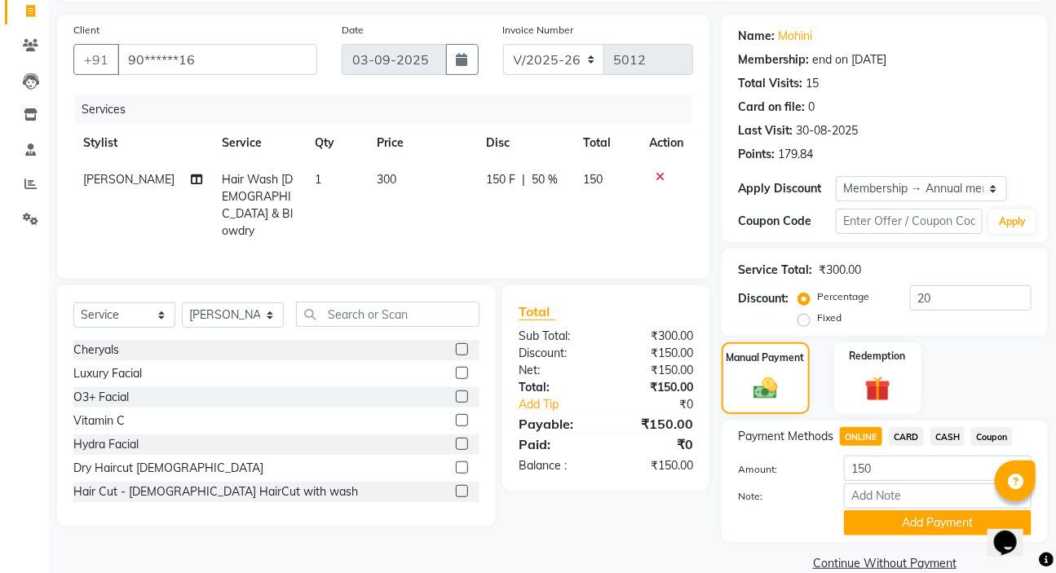
scroll to position [135, 0]
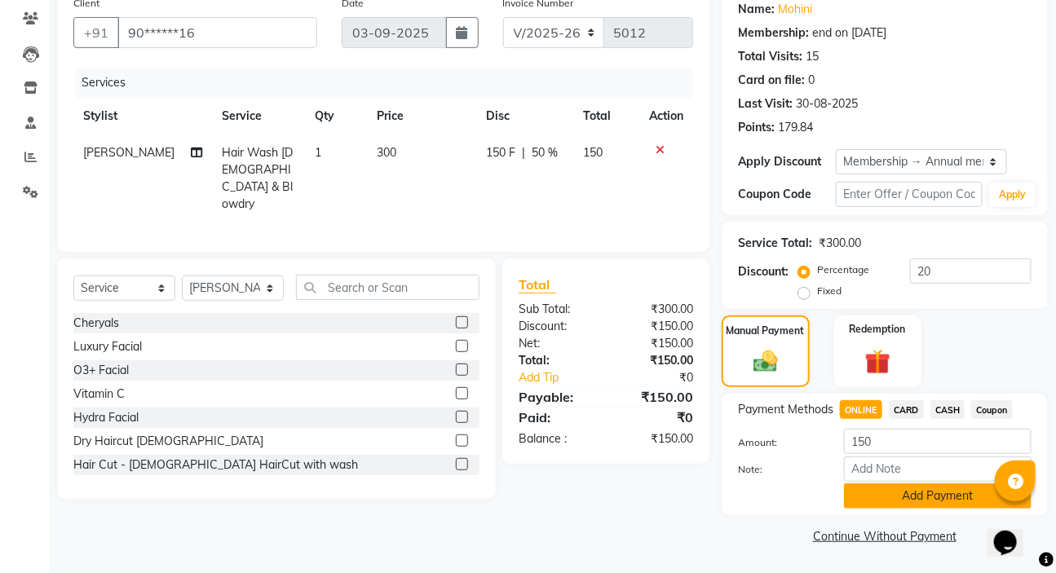
click at [938, 500] on button "Add Payment" at bounding box center [938, 495] width 188 height 25
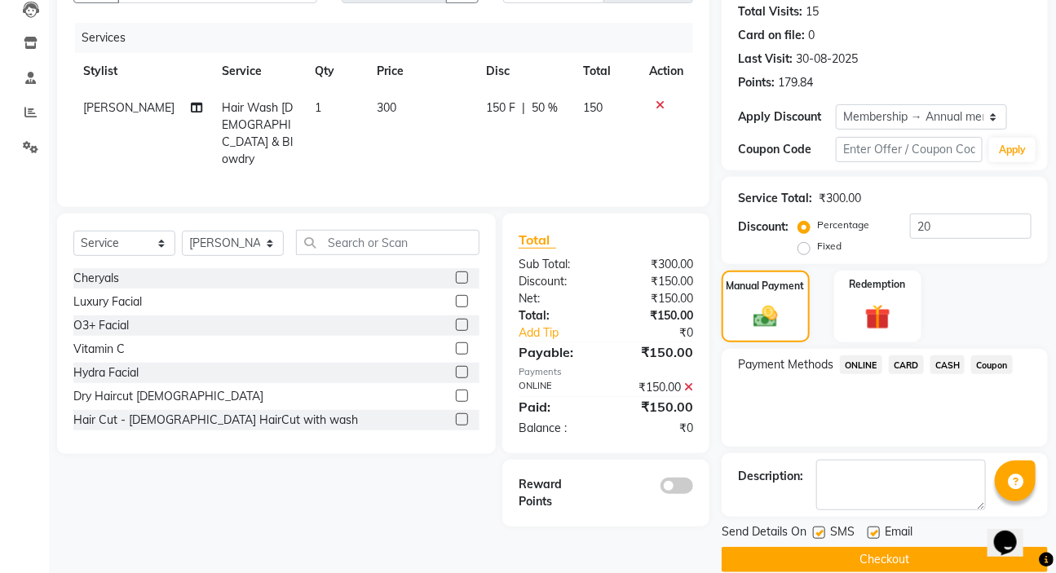
scroll to position [203, 0]
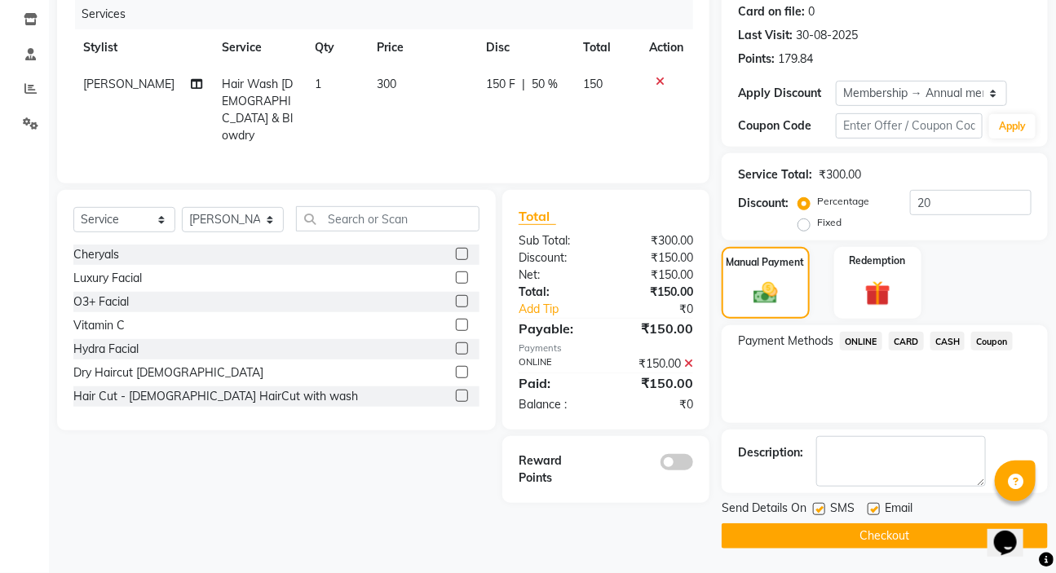
click at [939, 539] on button "Checkout" at bounding box center [885, 535] width 326 height 25
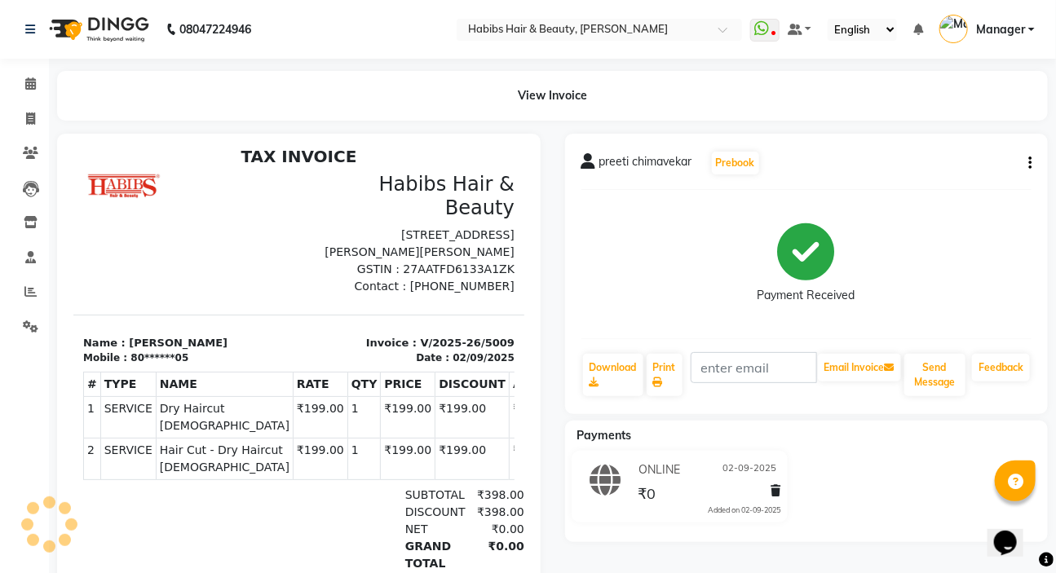
scroll to position [13, 0]
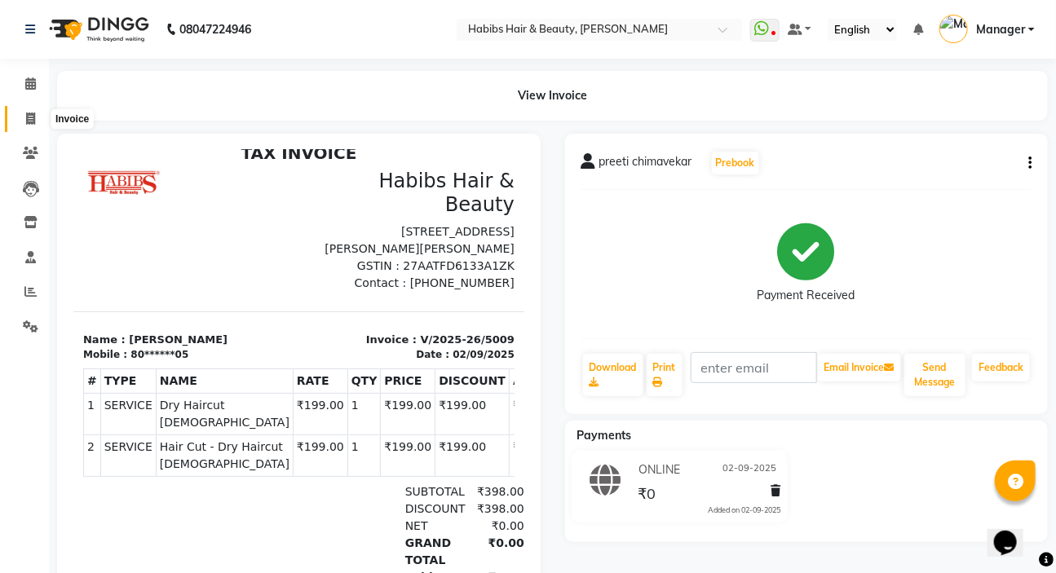
click at [29, 116] on icon at bounding box center [30, 119] width 9 height 12
select select "service"
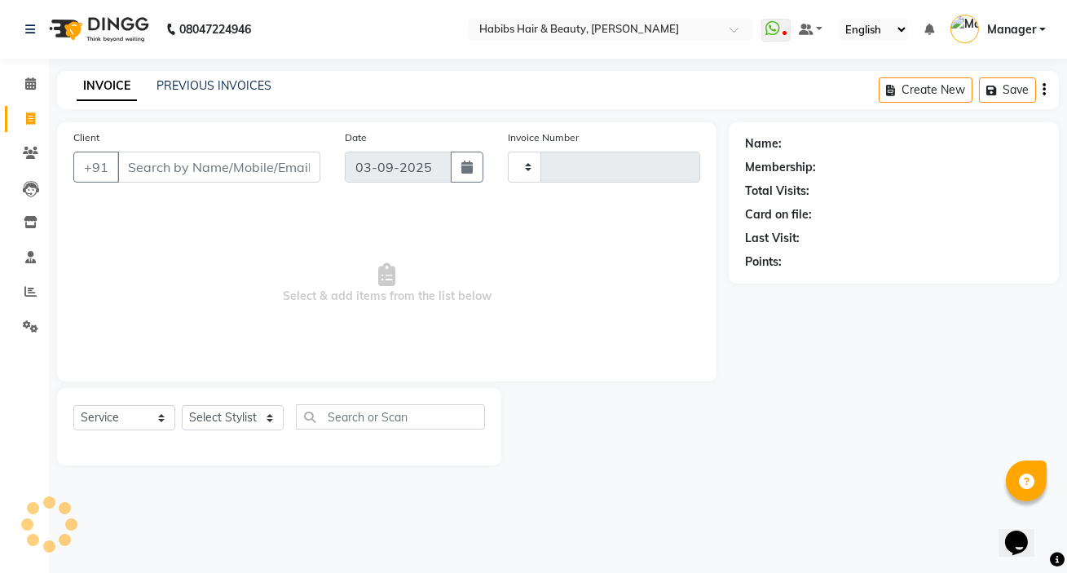
type input "5013"
select select "6465"
click at [143, 172] on input "Client" at bounding box center [218, 167] width 203 height 31
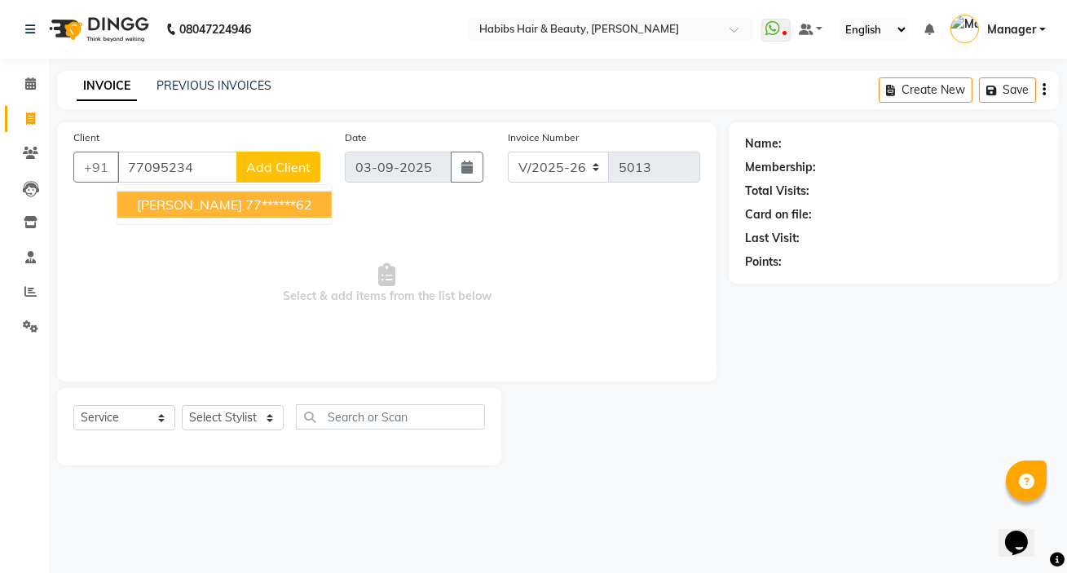
click at [245, 205] on ngb-highlight "77******62" at bounding box center [278, 204] width 67 height 16
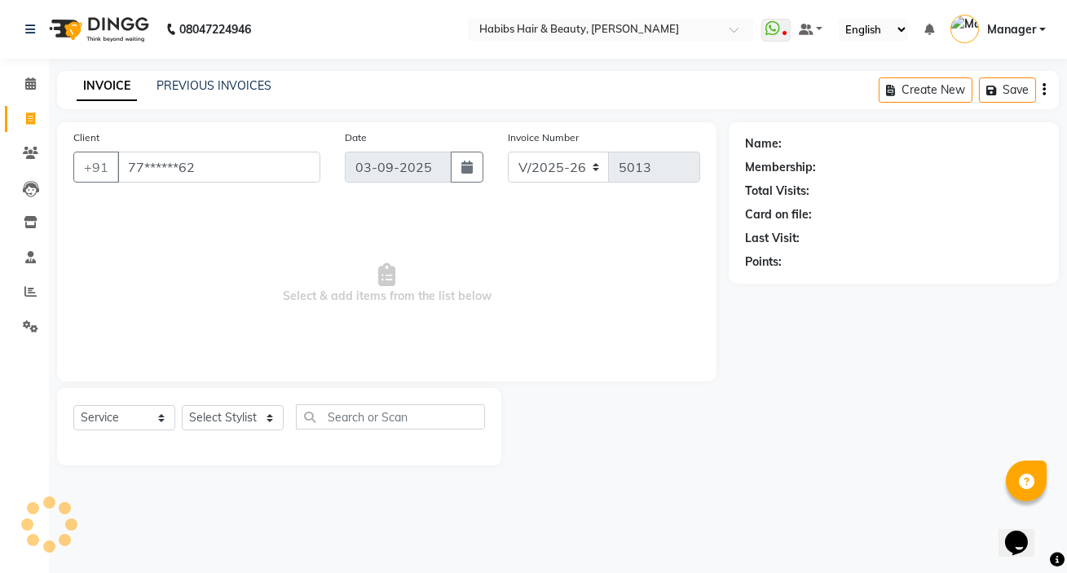
type input "77******62"
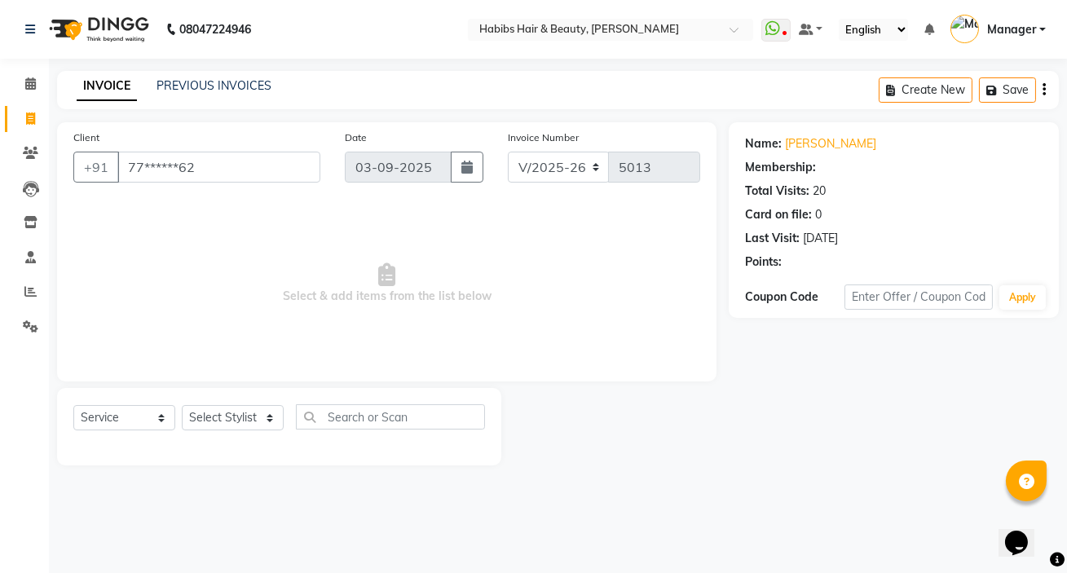
select select "2: Object"
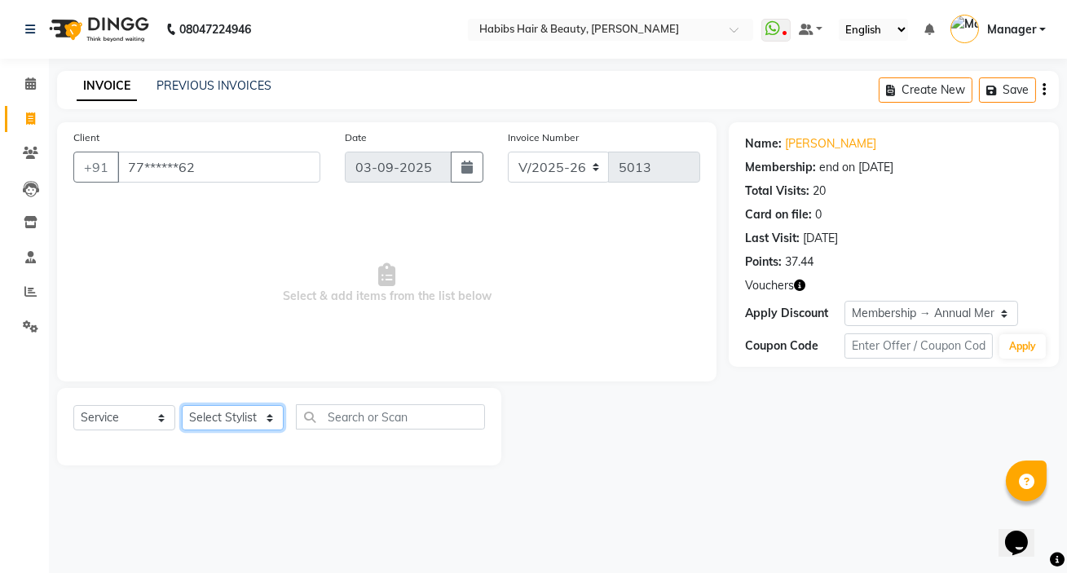
click at [258, 415] on select "Select Stylist [PERSON_NAME] [PERSON_NAME] HK [PERSON_NAME] Manager [PERSON_NAM…" at bounding box center [233, 417] width 102 height 25
select select "76387"
click at [182, 405] on select "Select Stylist [PERSON_NAME] [PERSON_NAME] HK [PERSON_NAME] Manager [PERSON_NAM…" at bounding box center [233, 417] width 102 height 25
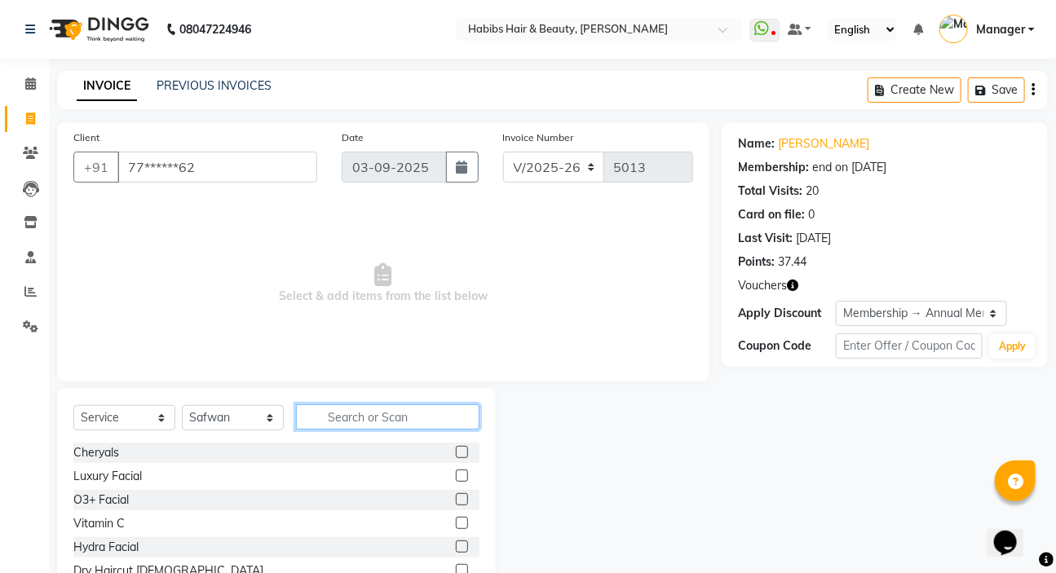
click at [356, 419] on input "text" at bounding box center [387, 416] width 183 height 25
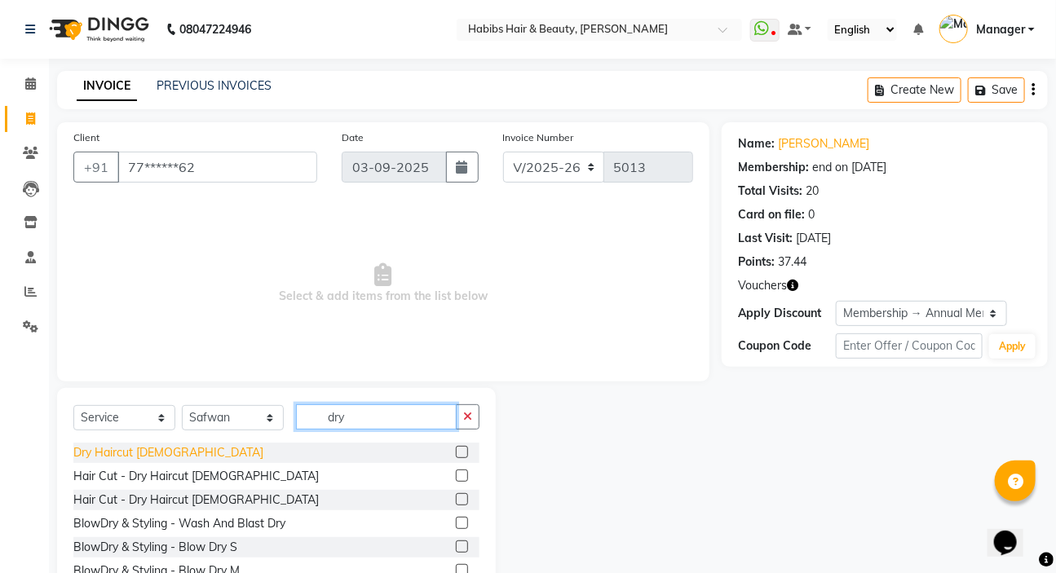
type input "dry"
click at [156, 453] on div "Dry Haircut [DEMOGRAPHIC_DATA]" at bounding box center [168, 452] width 190 height 17
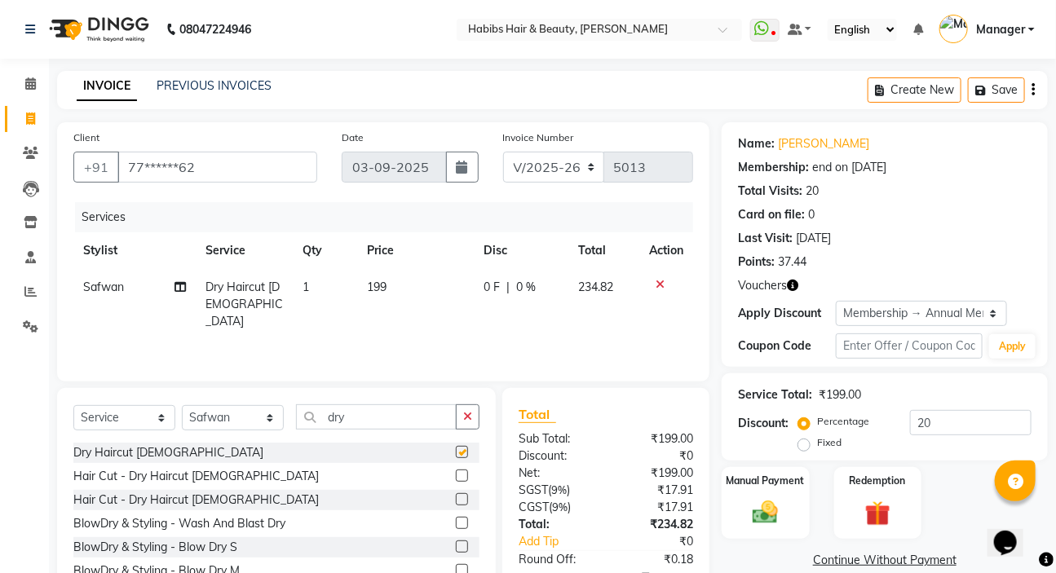
checkbox input "false"
click at [470, 417] on icon "button" at bounding box center [467, 416] width 9 height 11
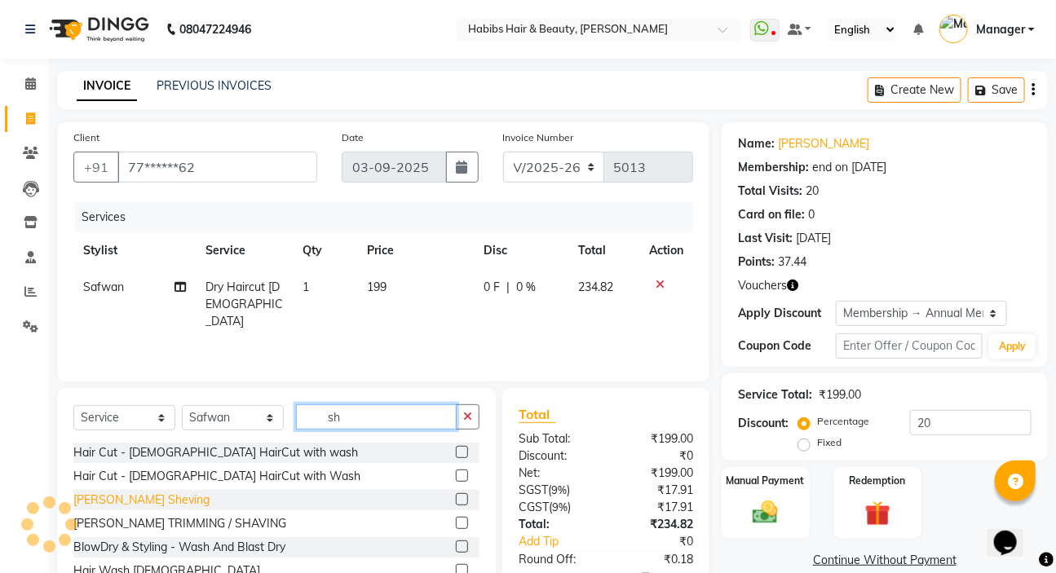
type input "sh"
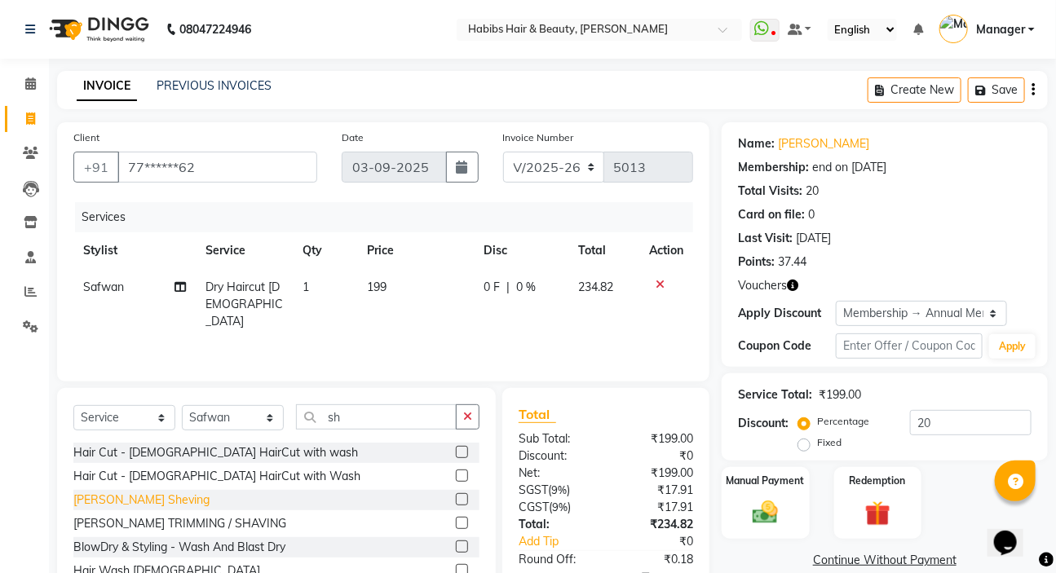
click at [139, 497] on div "[PERSON_NAME] Sheving" at bounding box center [141, 500] width 136 height 17
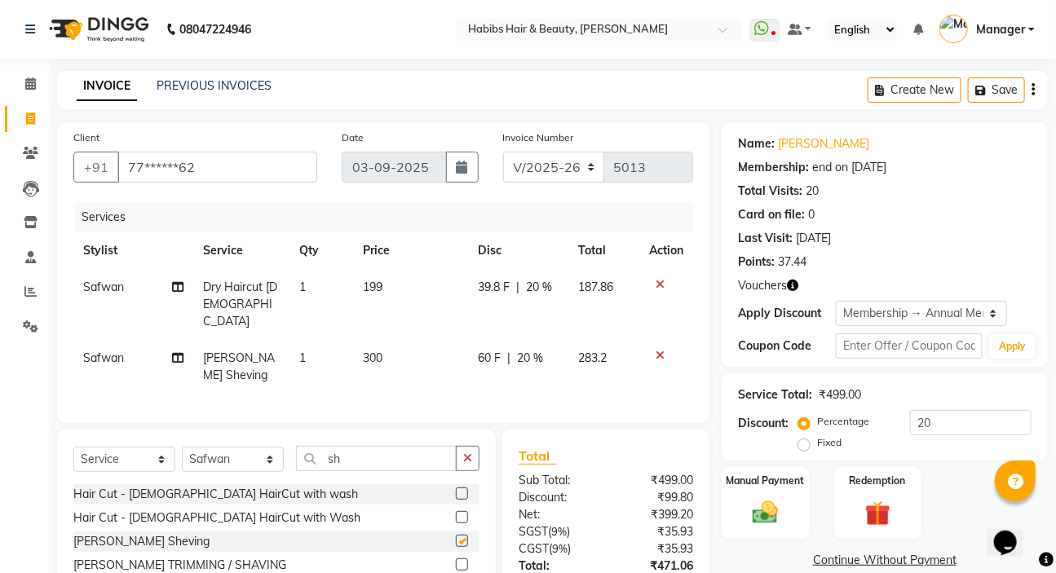
checkbox input "false"
click at [466, 457] on icon "button" at bounding box center [467, 457] width 9 height 11
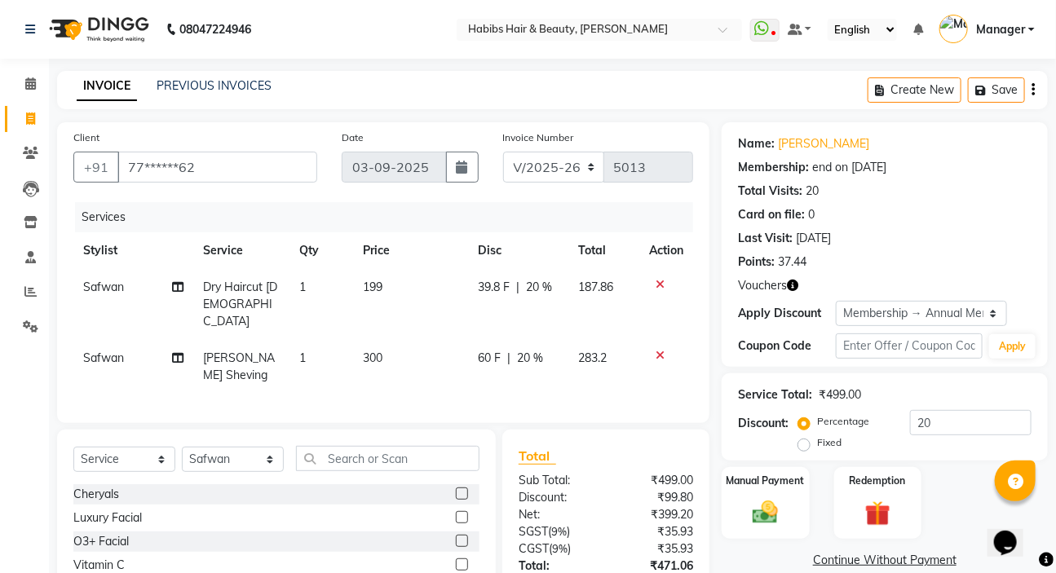
click at [542, 296] on td "39.8 F | 20 %" at bounding box center [518, 304] width 101 height 71
select select "76387"
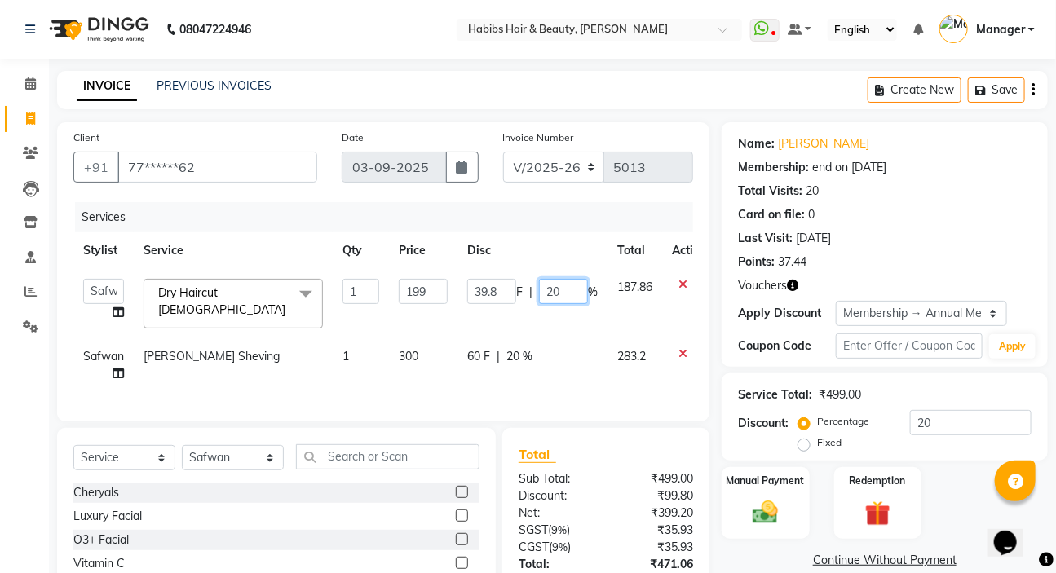
click at [555, 282] on input "20" at bounding box center [563, 291] width 49 height 25
type input "100"
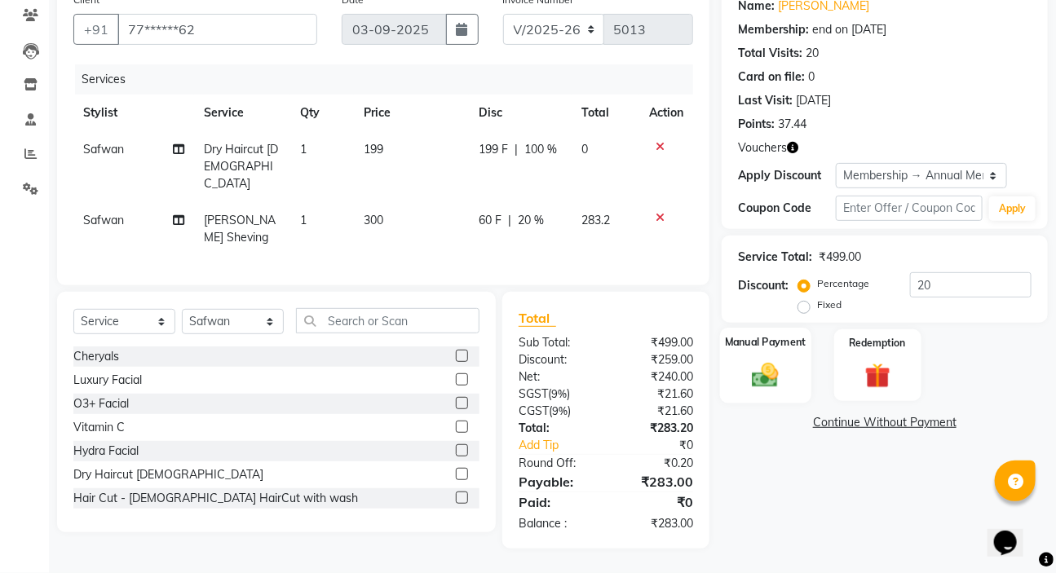
click at [797, 376] on div "Manual Payment" at bounding box center [765, 365] width 91 height 75
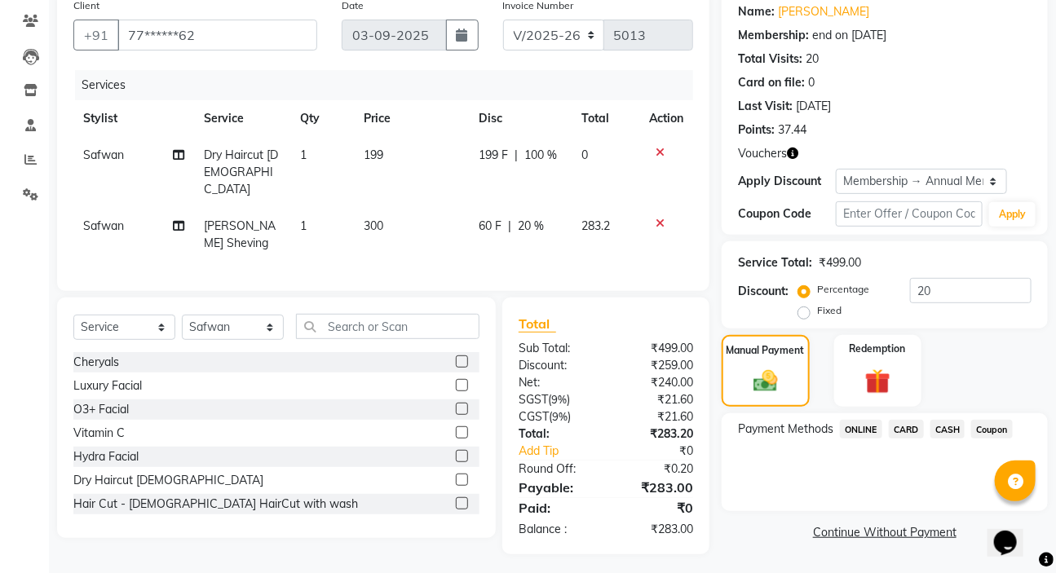
click at [859, 437] on span "ONLINE" at bounding box center [861, 429] width 42 height 19
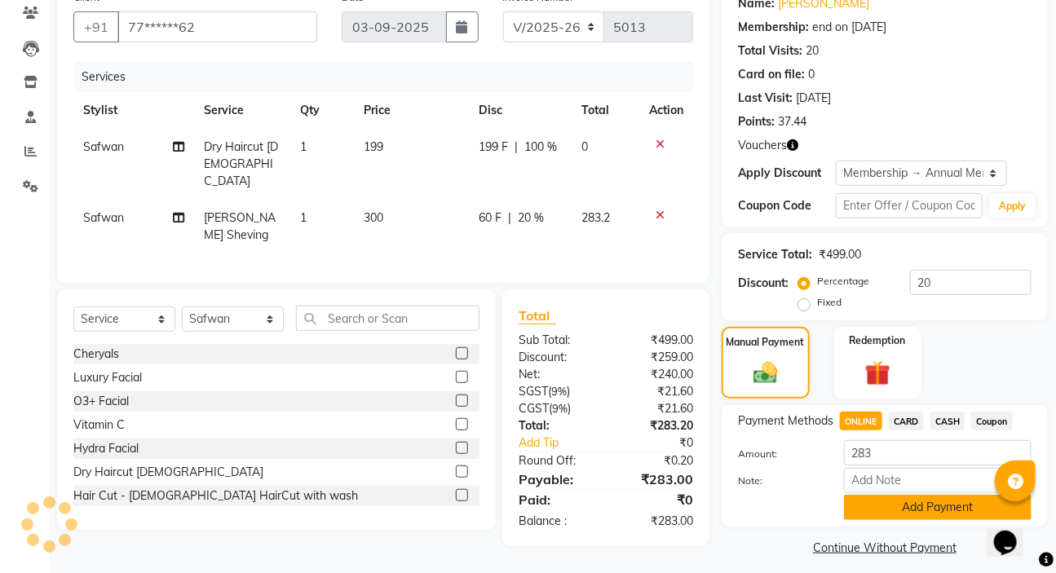
click at [863, 512] on button "Add Payment" at bounding box center [938, 507] width 188 height 25
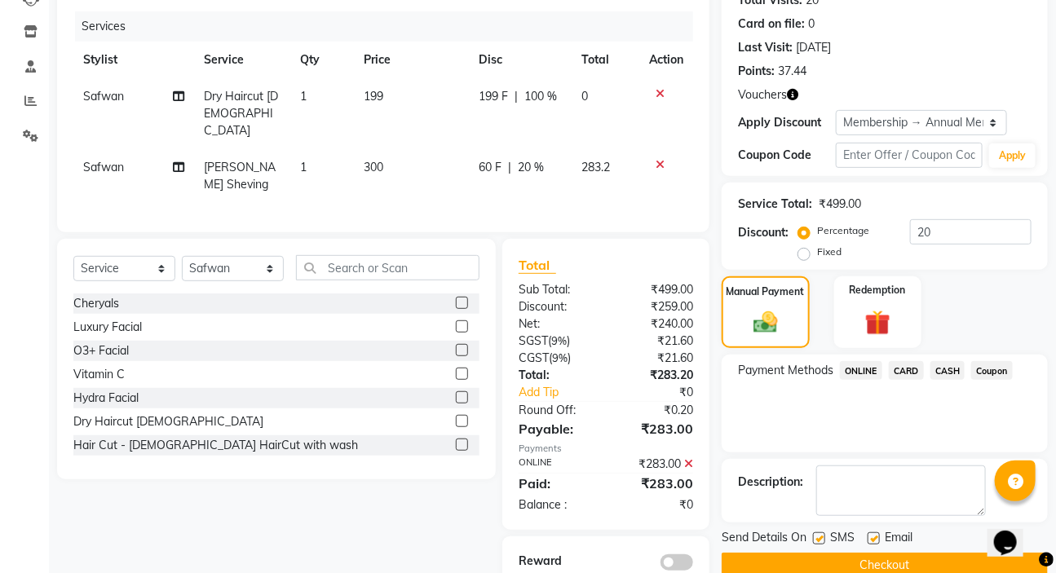
scroll to position [240, 0]
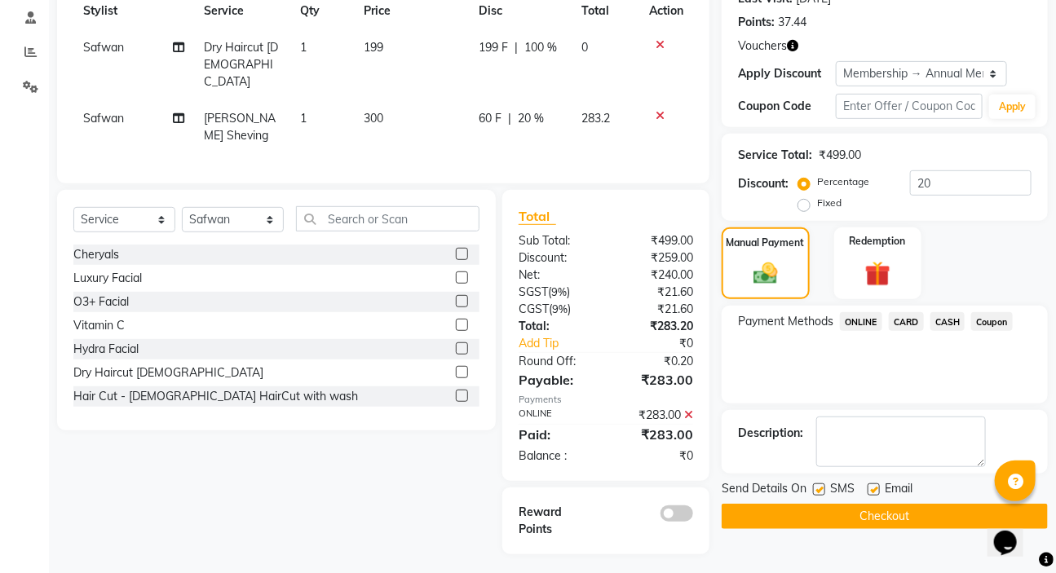
click at [867, 508] on button "Checkout" at bounding box center [885, 516] width 326 height 25
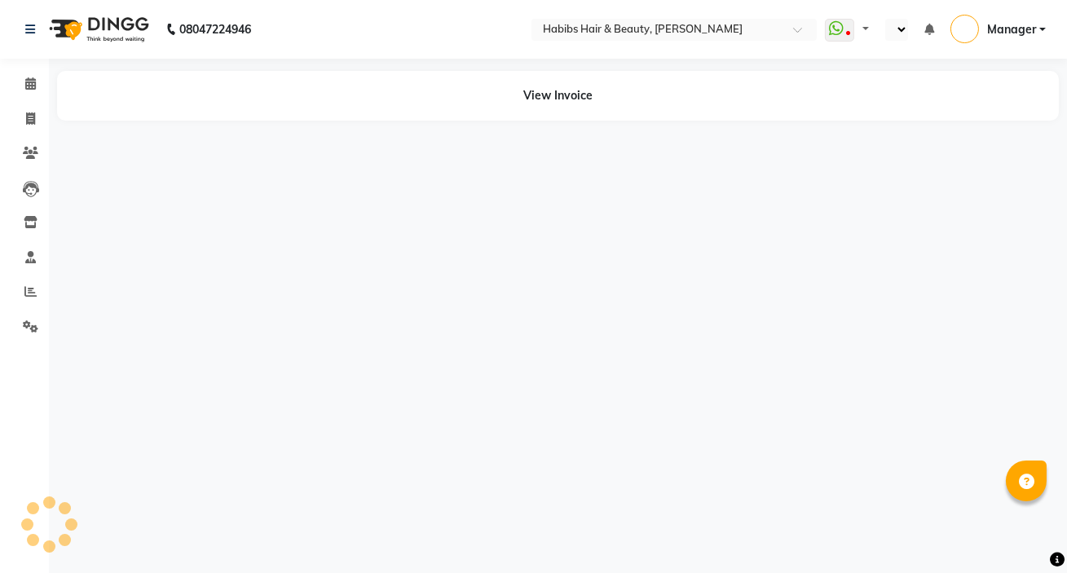
select select "en"
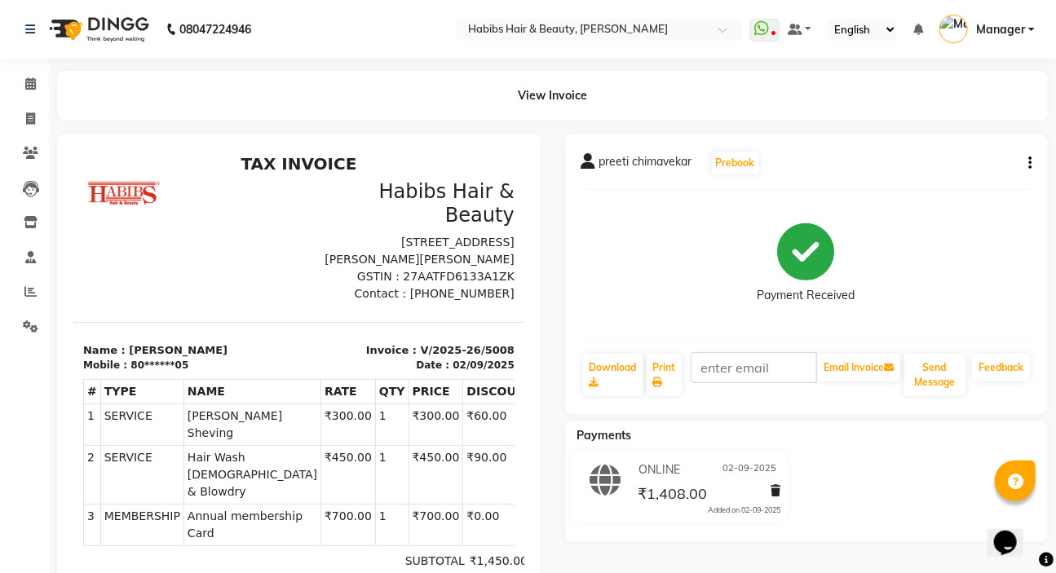
scroll to position [24, 0]
click at [1030, 164] on icon "button" at bounding box center [1029, 163] width 3 height 1
click at [953, 195] on div "Edit Invoice" at bounding box center [949, 193] width 112 height 20
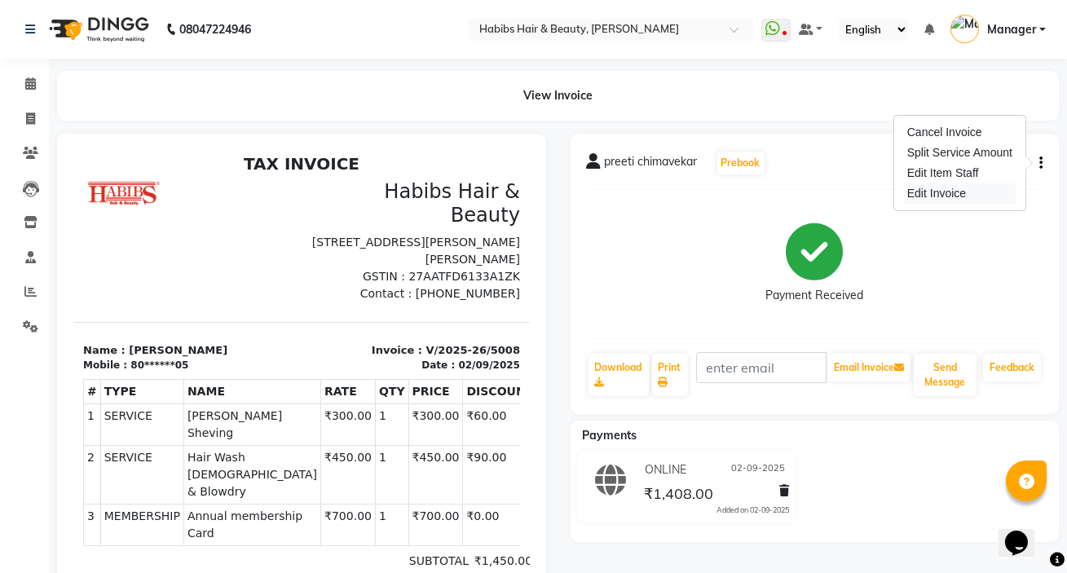
select select "service"
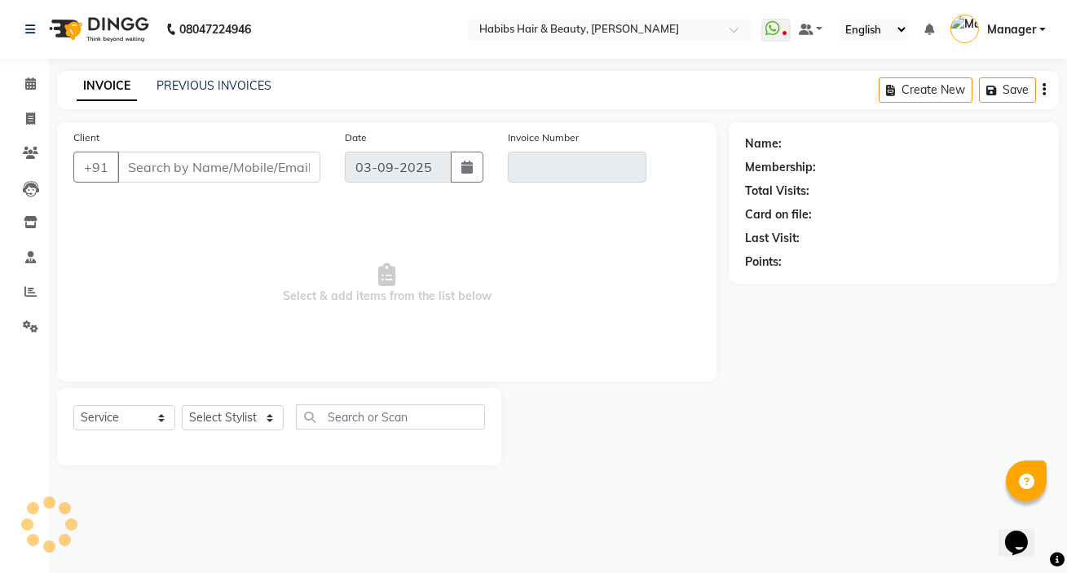
type input "80******05"
type input "V/2025-26/5008"
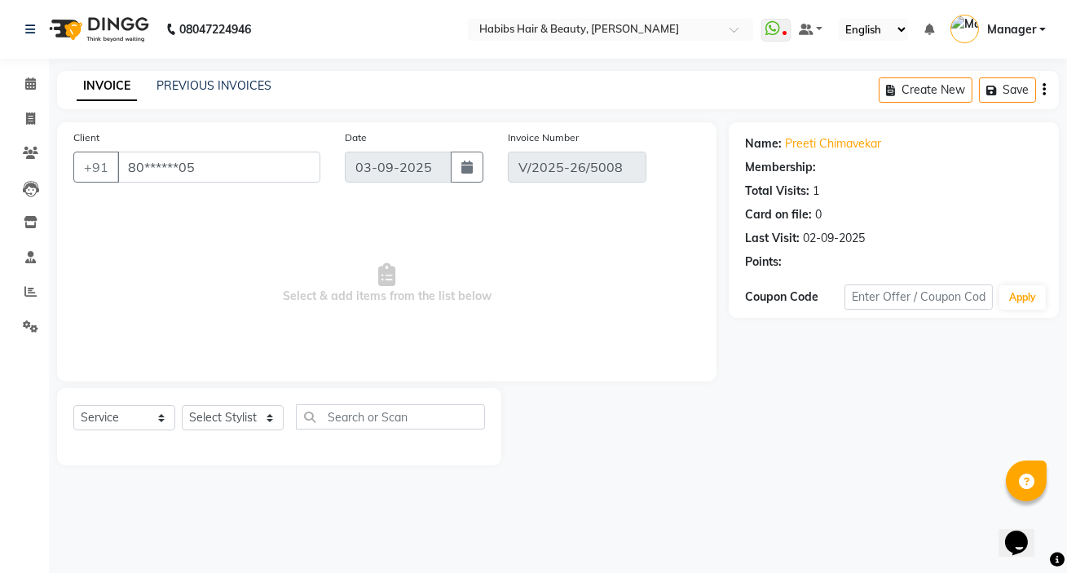
select select "2: Object"
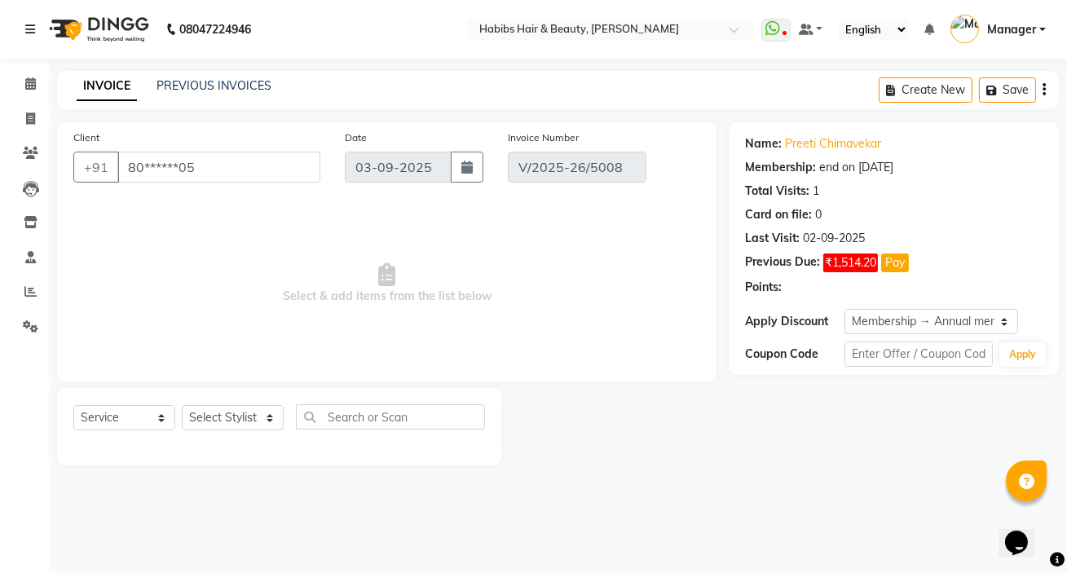
type input "02-09-2025"
select select "select"
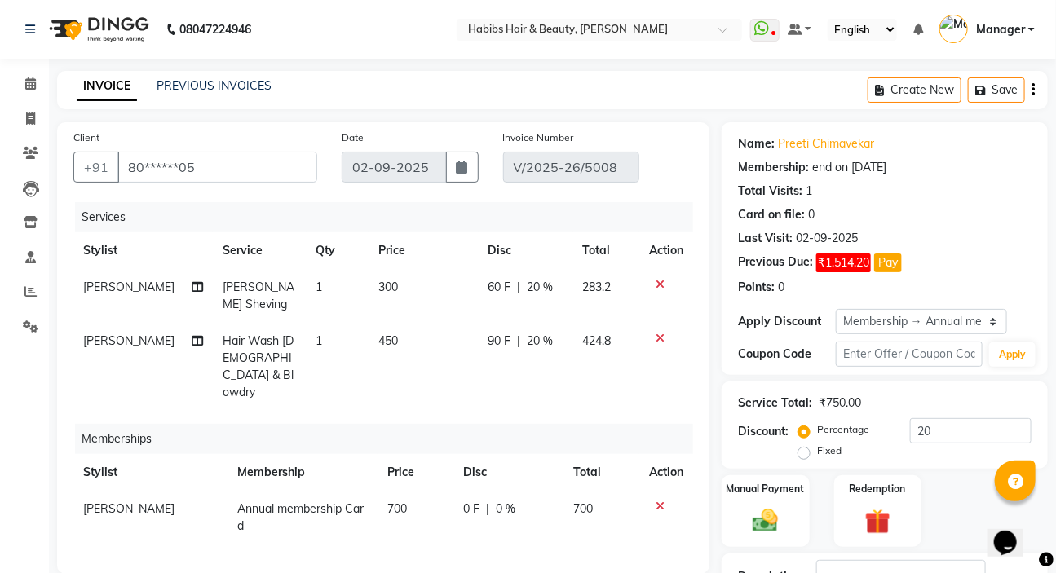
scroll to position [296, 0]
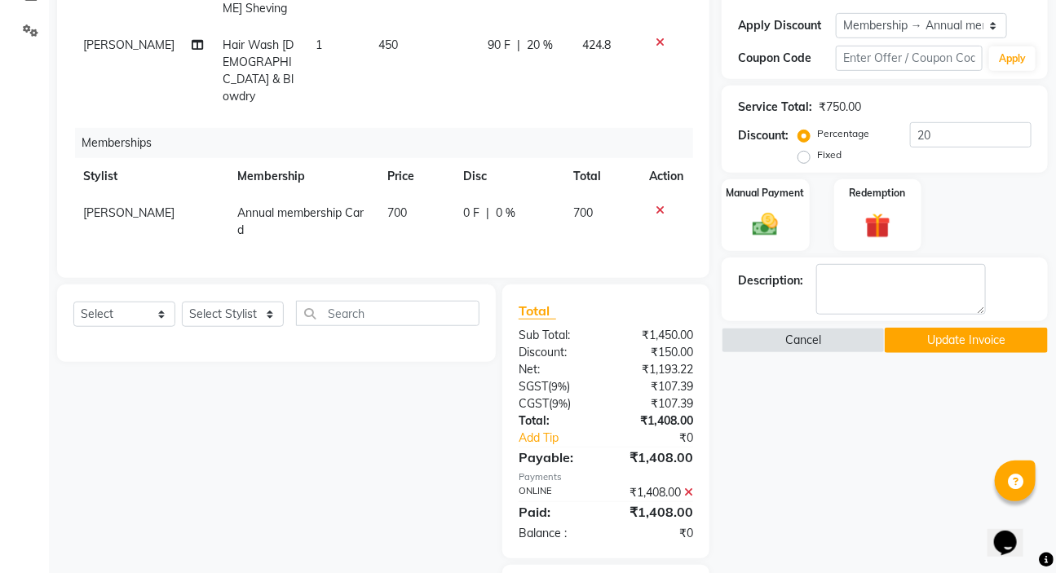
click at [690, 487] on icon at bounding box center [688, 492] width 9 height 11
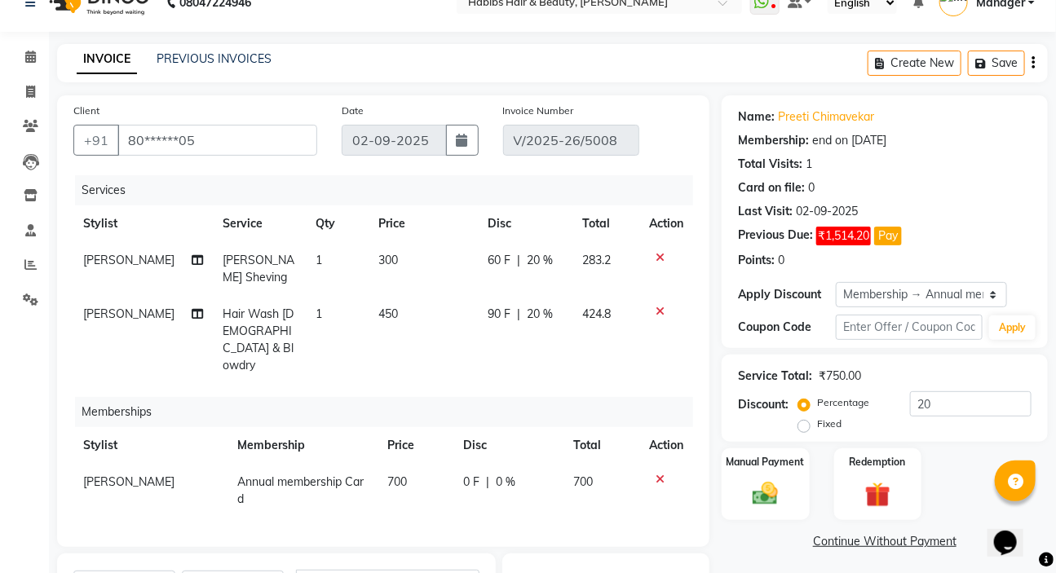
scroll to position [26, 0]
click at [1034, 64] on icon "button" at bounding box center [1032, 64] width 3 height 1
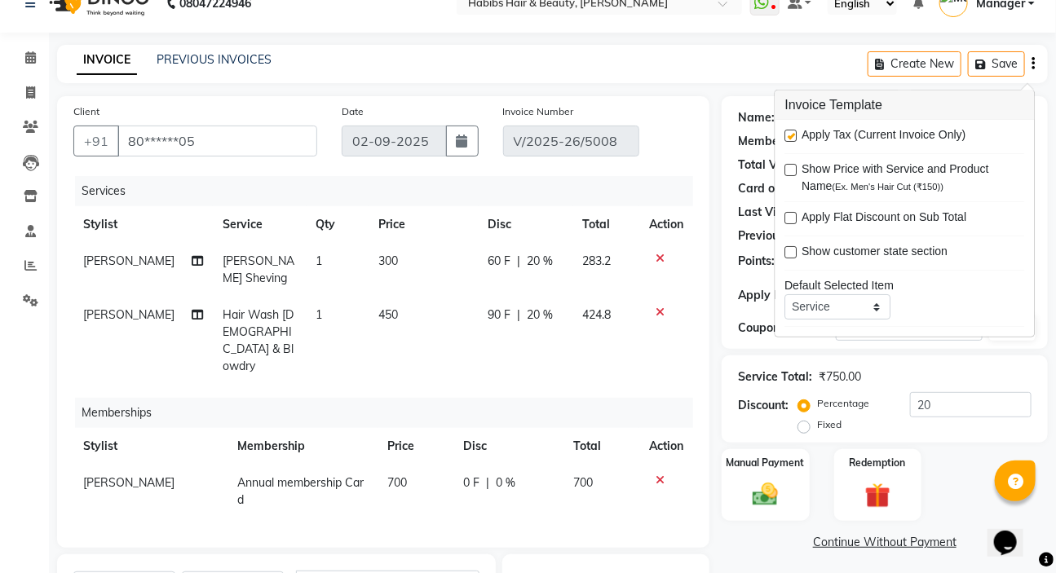
scroll to position [174, 0]
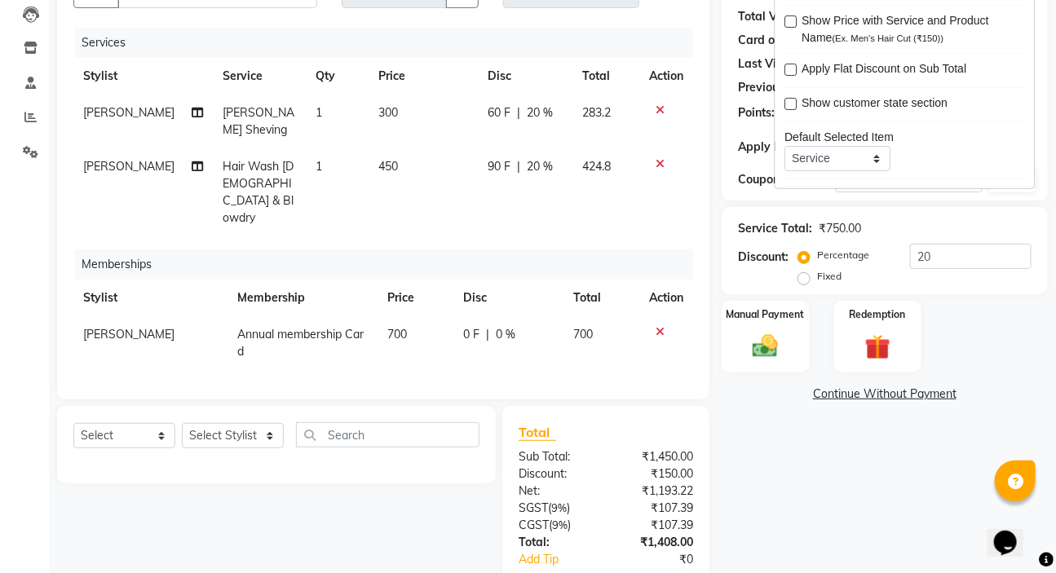
click at [585, 249] on div "Memberships" at bounding box center [390, 264] width 630 height 30
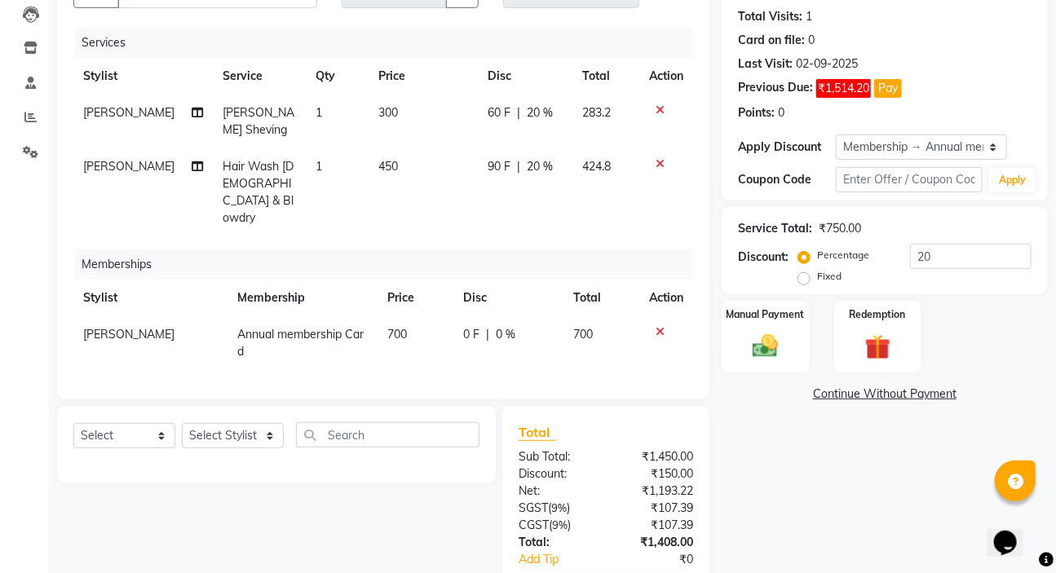
click at [547, 202] on div "Services Stylist Service Qty Price Disc Total Action Anil Dandge Beard Sheving …" at bounding box center [383, 205] width 620 height 355
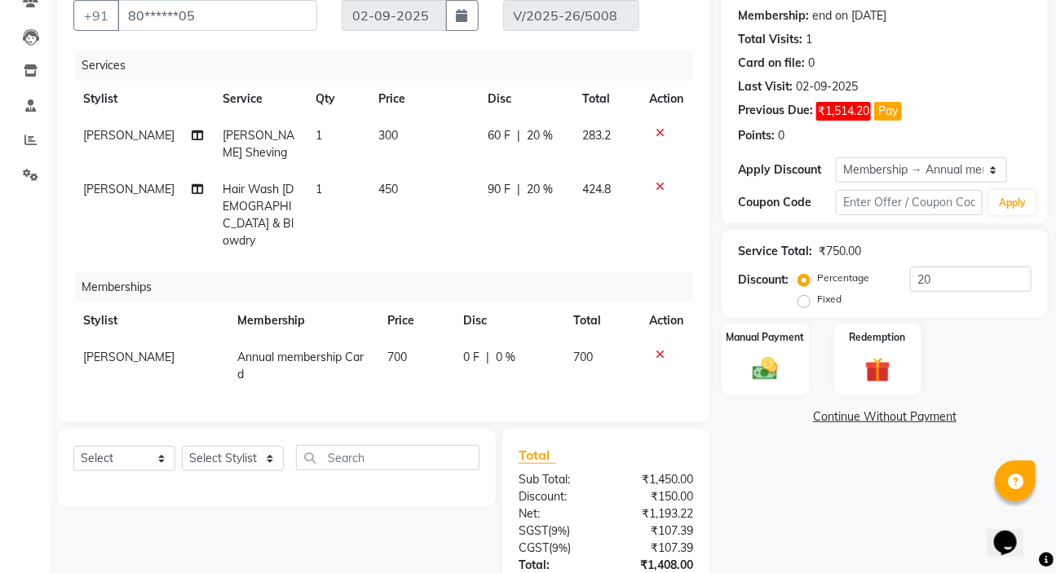
scroll to position [0, 0]
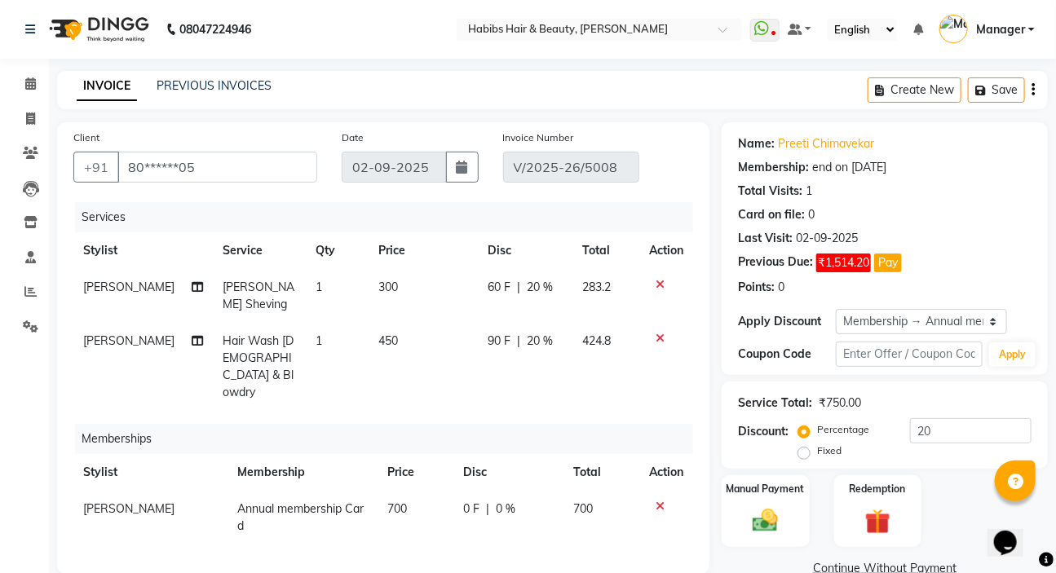
click at [1033, 90] on icon "button" at bounding box center [1032, 90] width 3 height 1
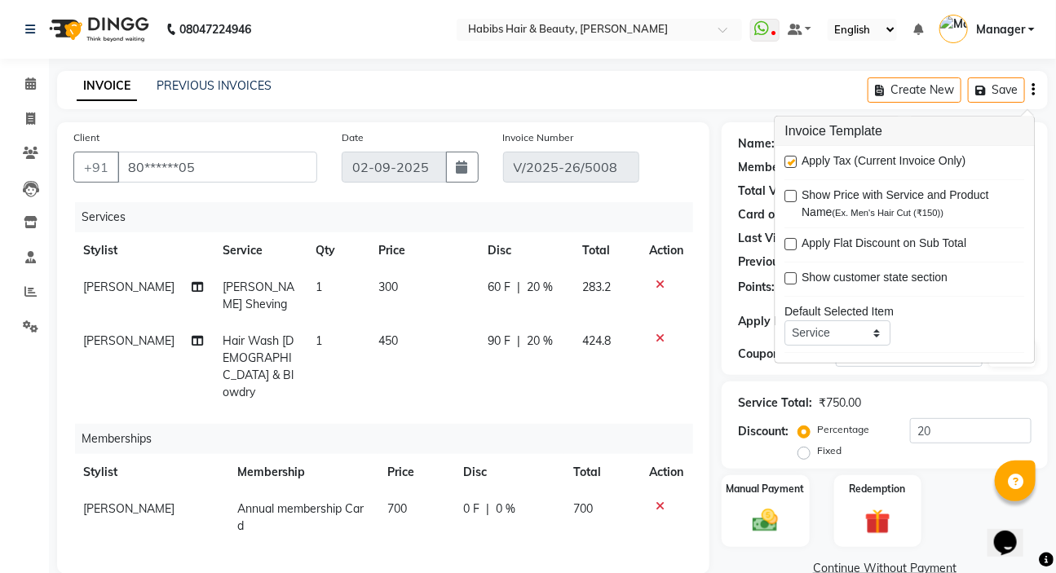
click at [530, 342] on td "90 F | 20 %" at bounding box center [526, 367] width 95 height 88
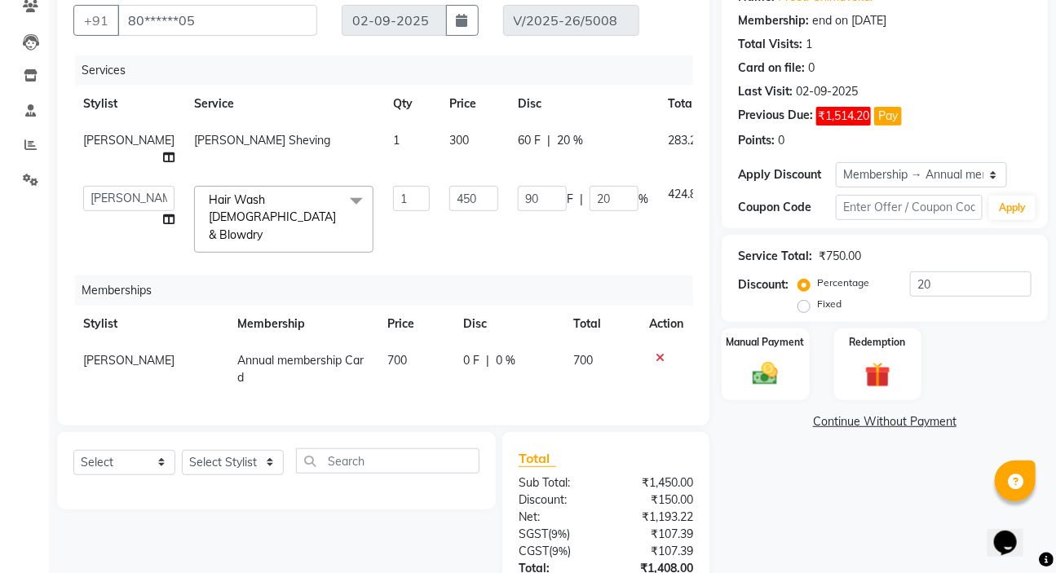
scroll to position [281, 0]
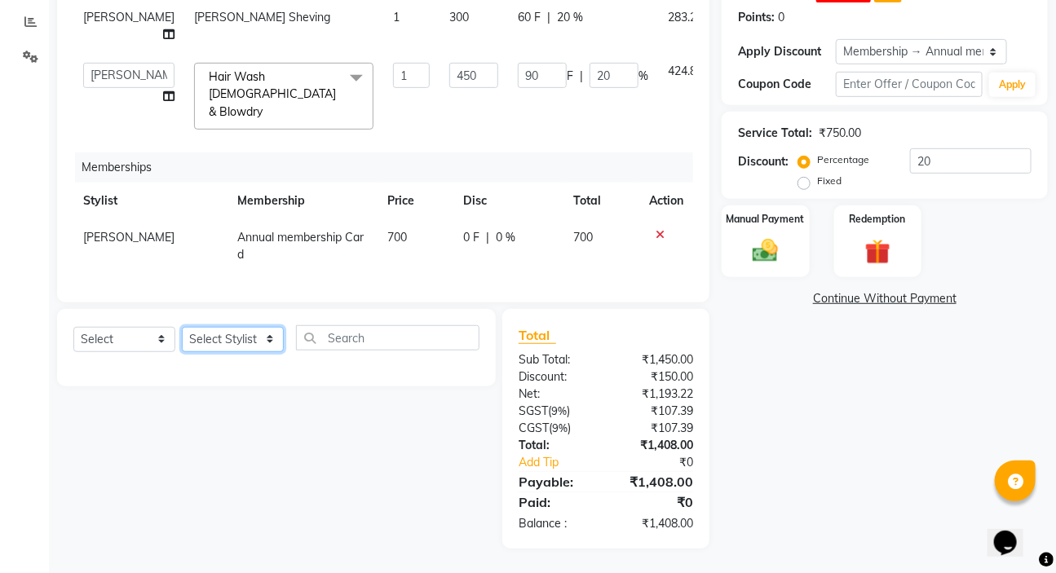
click at [235, 333] on select "Select Stylist [PERSON_NAME] [PERSON_NAME] HK [PERSON_NAME] Manager [PERSON_NAM…" at bounding box center [233, 339] width 102 height 25
select select "57550"
click at [182, 327] on select "Select Stylist [PERSON_NAME] [PERSON_NAME] HK [PERSON_NAME] Manager [PERSON_NAM…" at bounding box center [233, 339] width 102 height 25
click at [359, 342] on input "text" at bounding box center [387, 337] width 183 height 25
click at [133, 338] on select "Select Service Product Package Voucher Prepaid Gift Card" at bounding box center [124, 339] width 102 height 25
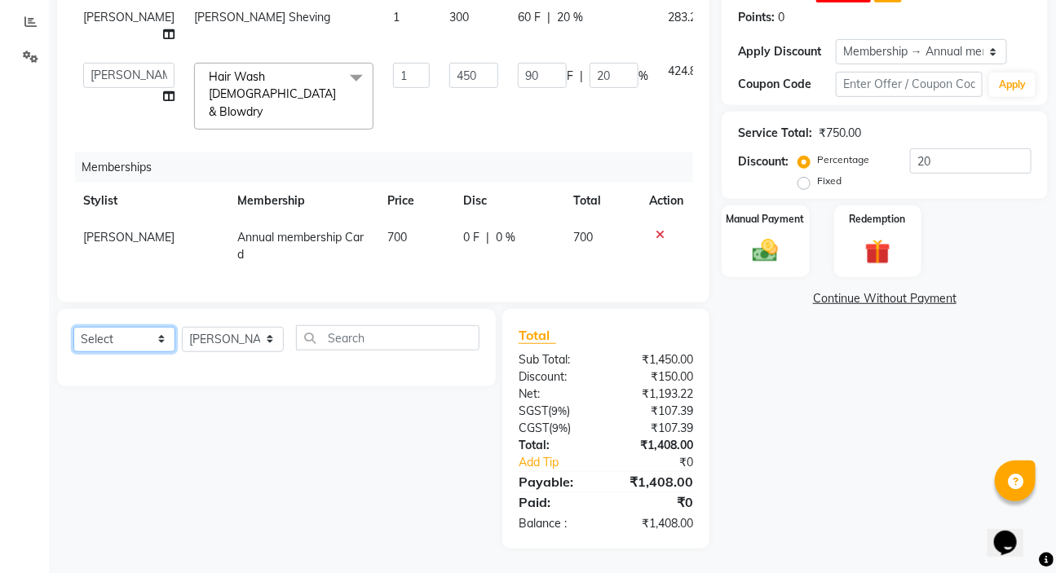
select select "service"
click at [73, 327] on select "Select Service Product Package Voucher Prepaid Gift Card" at bounding box center [124, 339] width 102 height 25
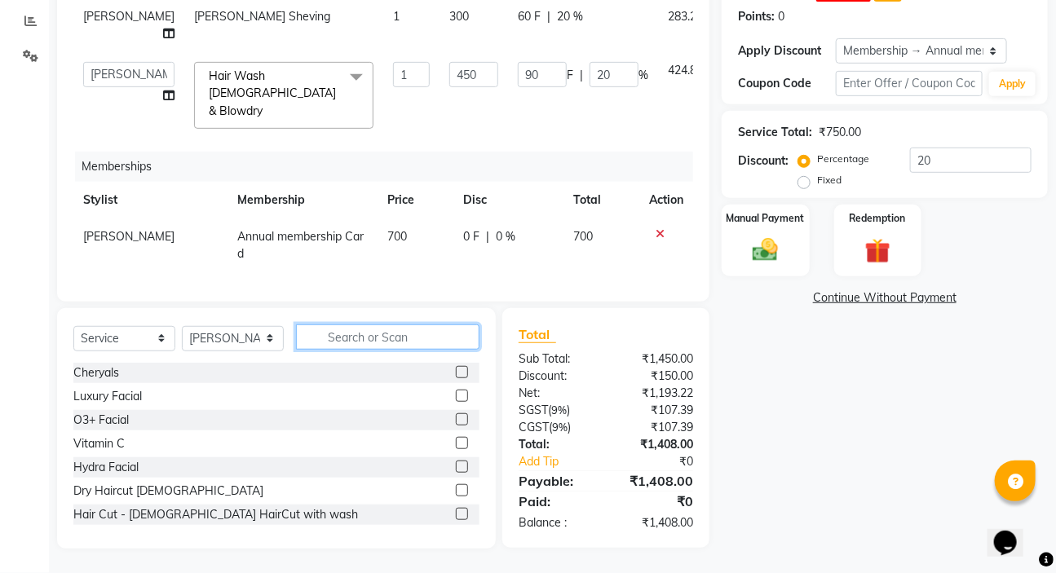
click at [382, 339] on input "text" at bounding box center [387, 336] width 183 height 25
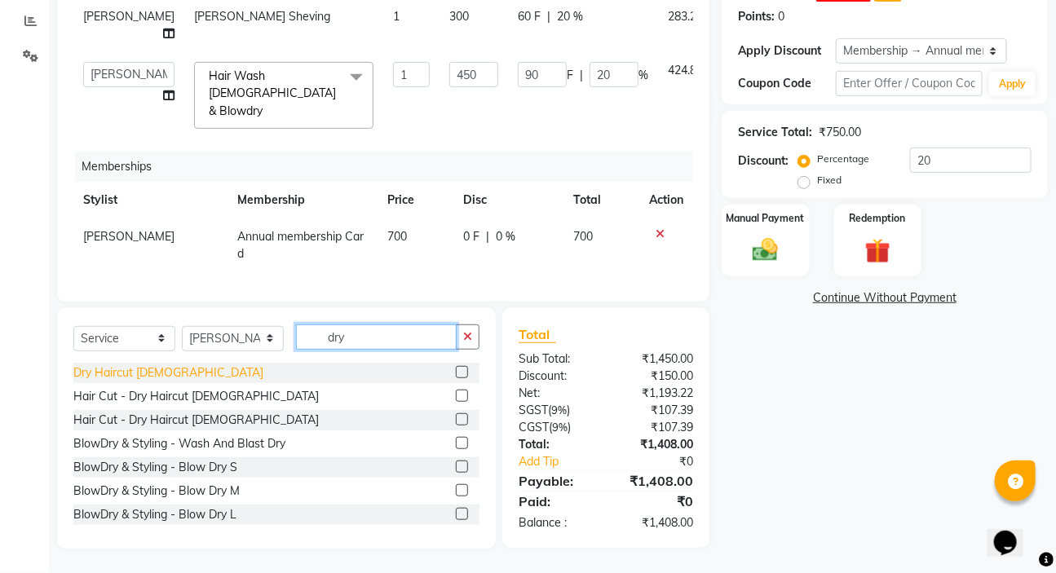
type input "dry"
drag, startPoint x: 153, startPoint y: 373, endPoint x: 168, endPoint y: 375, distance: 14.9
click at [153, 374] on div "Dry Haircut [DEMOGRAPHIC_DATA]" at bounding box center [168, 372] width 190 height 17
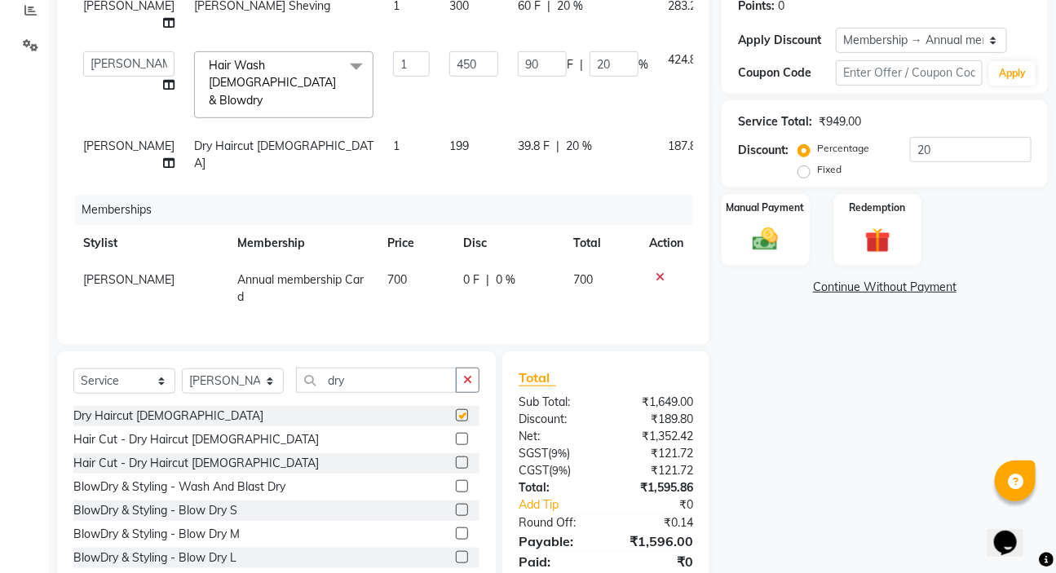
checkbox input "false"
click at [464, 391] on button "button" at bounding box center [468, 380] width 24 height 25
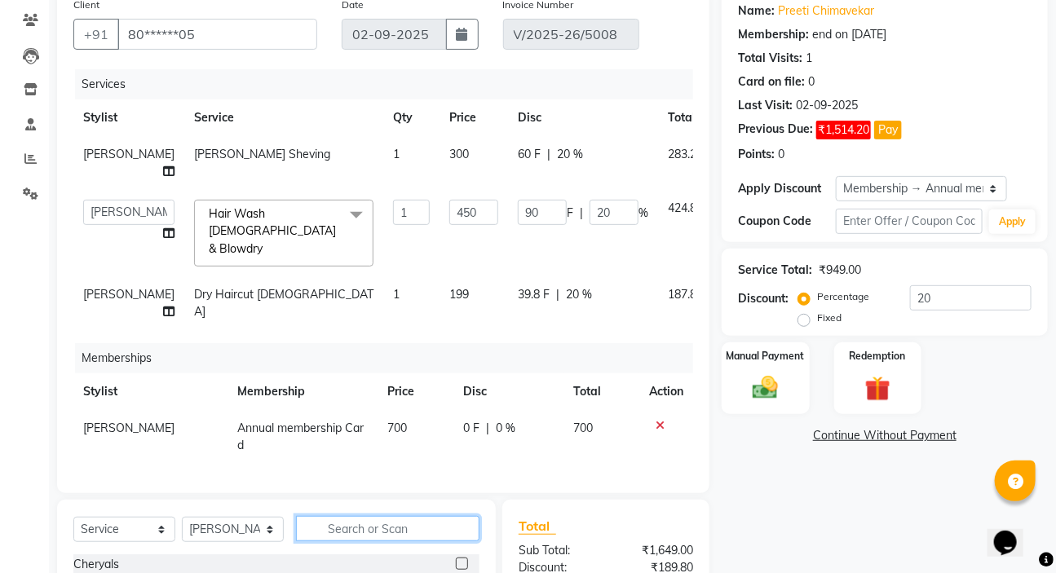
scroll to position [0, 37]
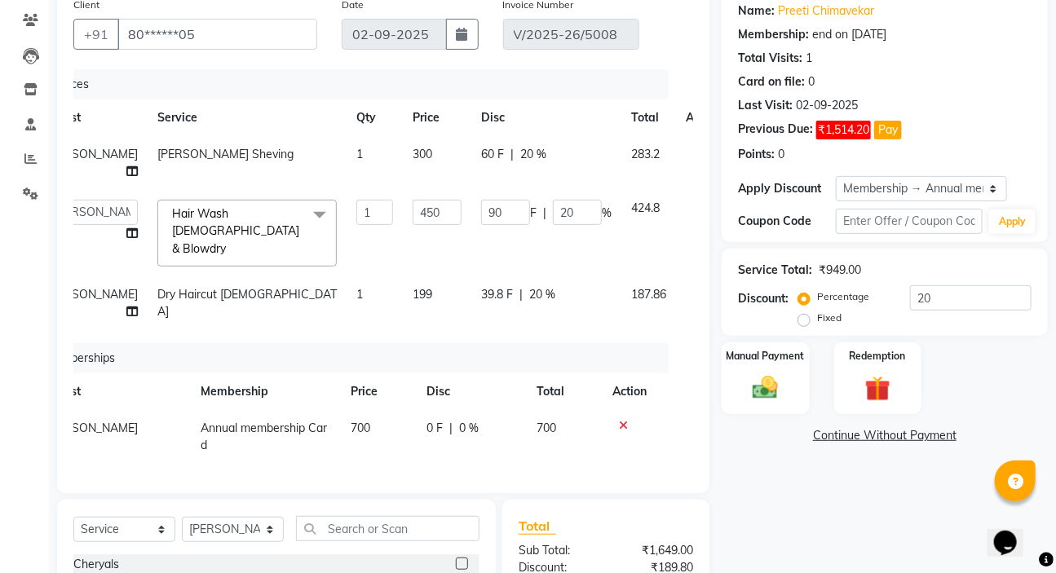
click at [692, 211] on icon at bounding box center [696, 205] width 9 height 11
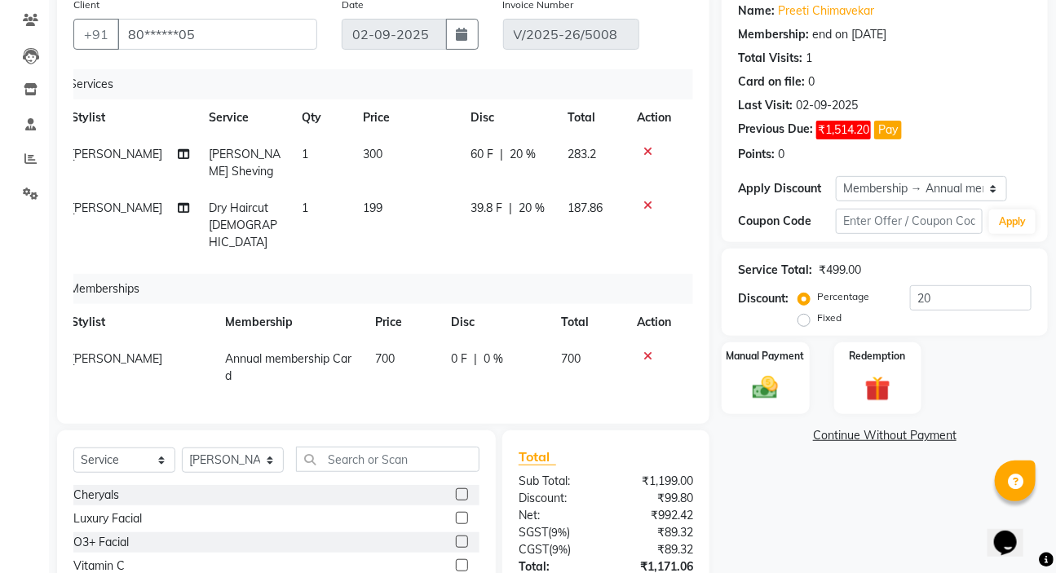
scroll to position [0, 12]
click at [536, 209] on span "20 %" at bounding box center [532, 208] width 26 height 17
select select "57550"
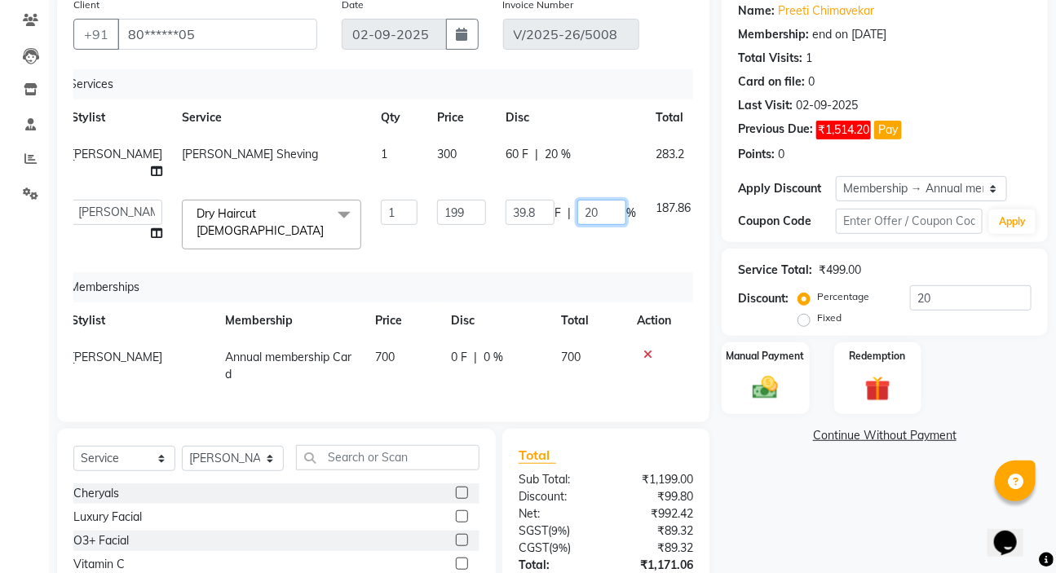
click at [577, 220] on input "20" at bounding box center [601, 212] width 49 height 25
type input "2"
type input "100"
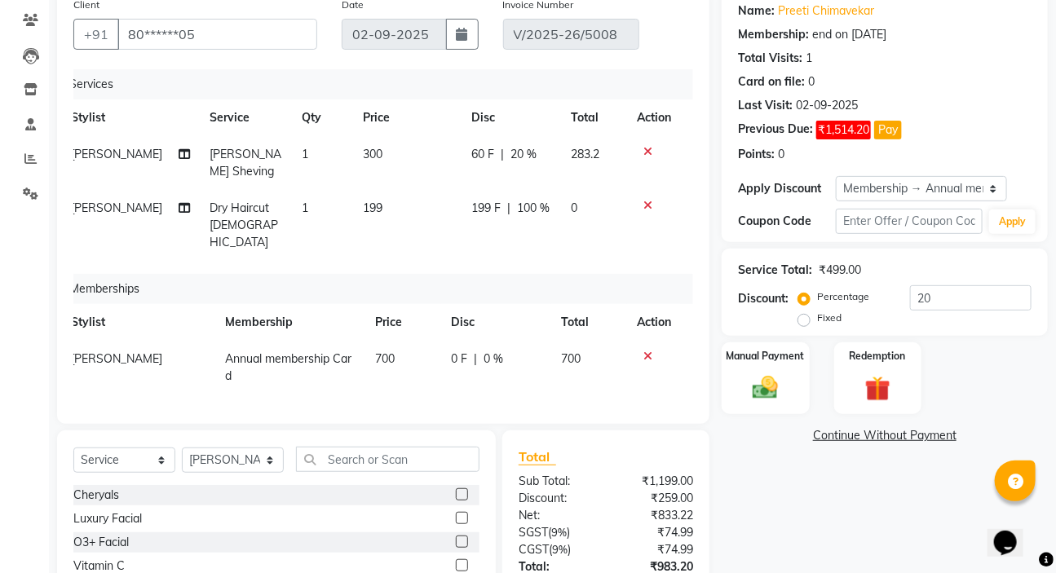
click at [519, 277] on div "Services Stylist Service Qty Price Disc Total Action Anil Dandge Beard Sheving …" at bounding box center [383, 238] width 620 height 338
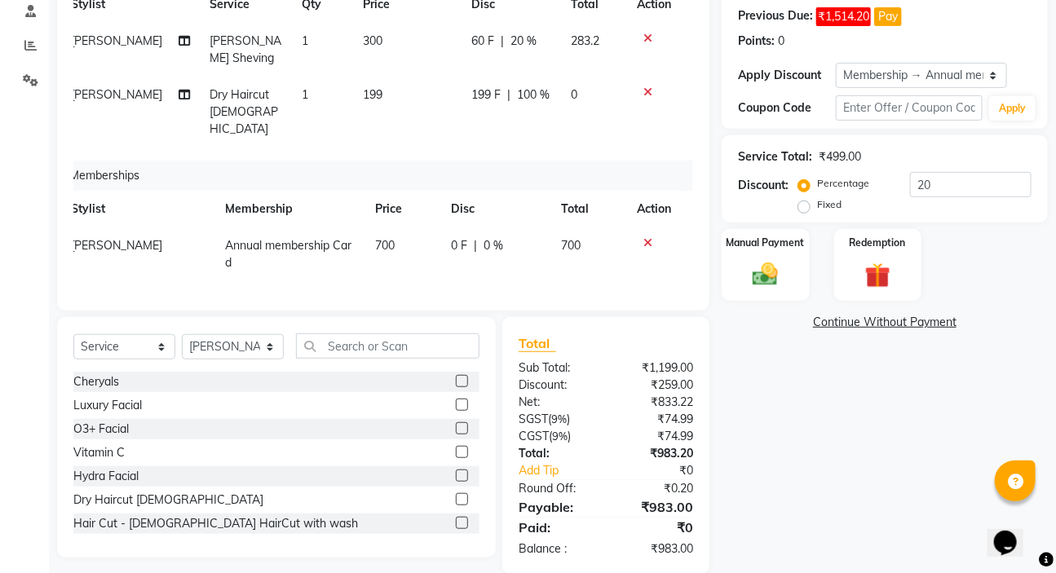
scroll to position [266, 0]
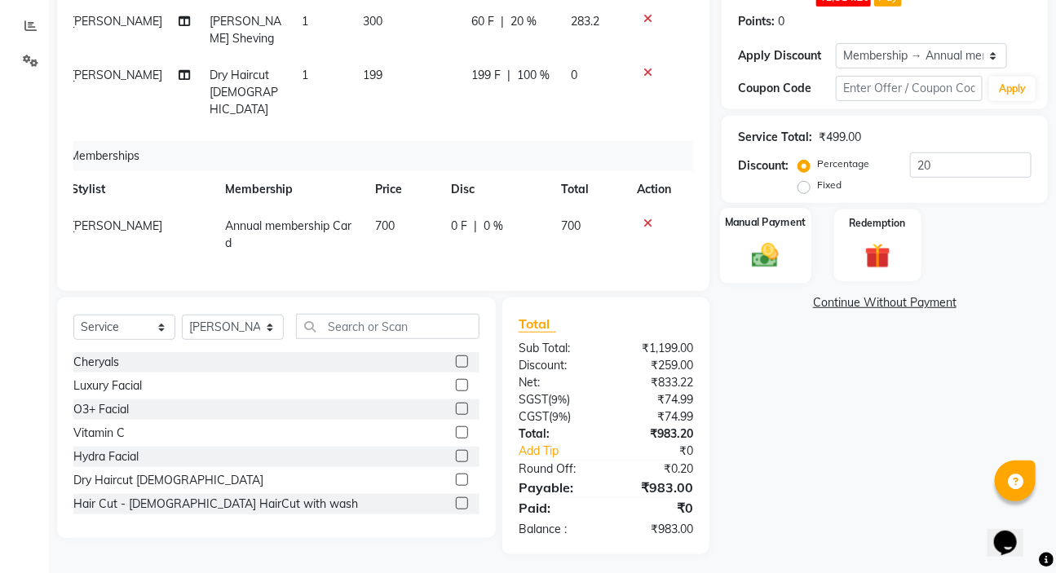
click at [743, 253] on div "Manual Payment" at bounding box center [765, 245] width 91 height 75
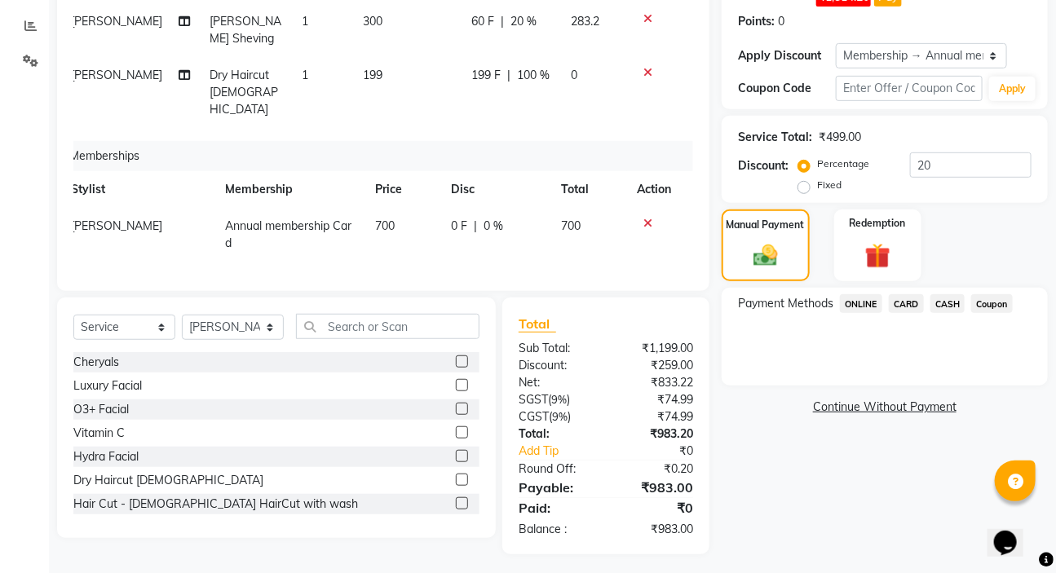
click at [856, 302] on span "ONLINE" at bounding box center [861, 303] width 42 height 19
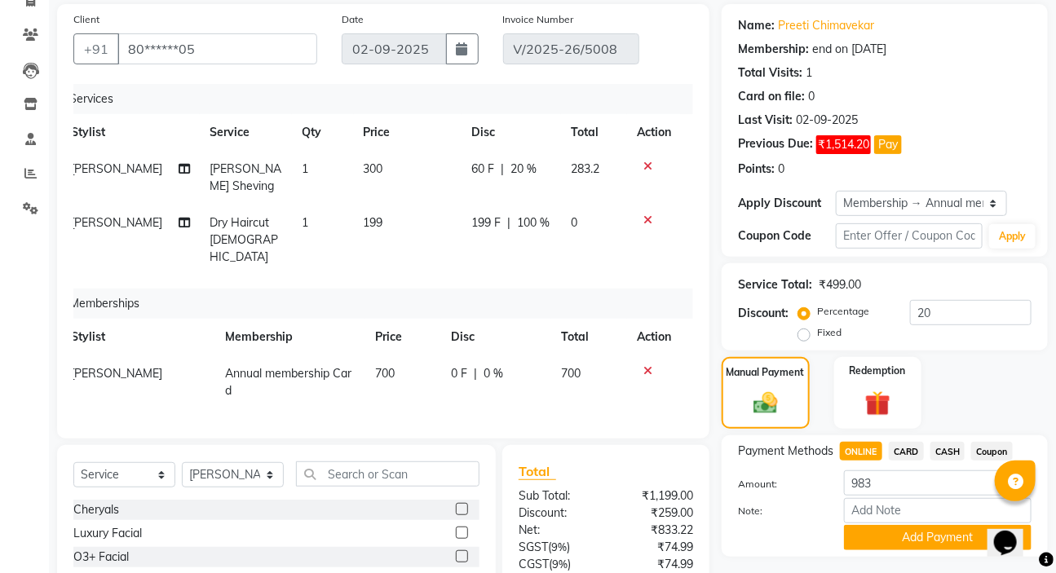
scroll to position [117, 0]
click at [831, 145] on span "₹1,514.20" at bounding box center [843, 145] width 55 height 19
click at [884, 149] on button "Pay" at bounding box center [888, 145] width 28 height 19
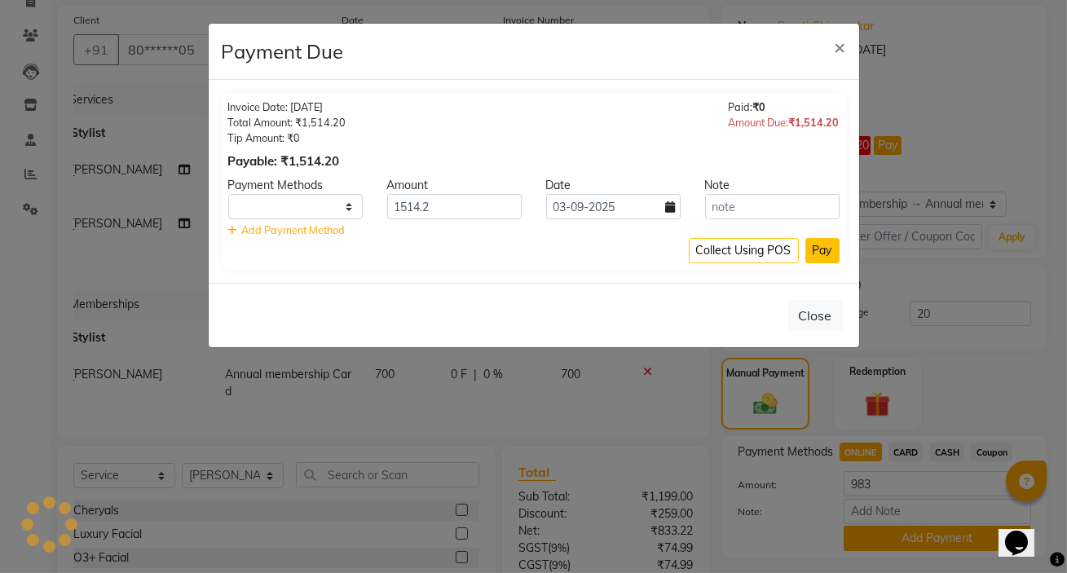
click at [823, 253] on button "Pay" at bounding box center [823, 250] width 34 height 25
click at [673, 204] on icon at bounding box center [671, 206] width 10 height 11
select select "9"
select select "2025"
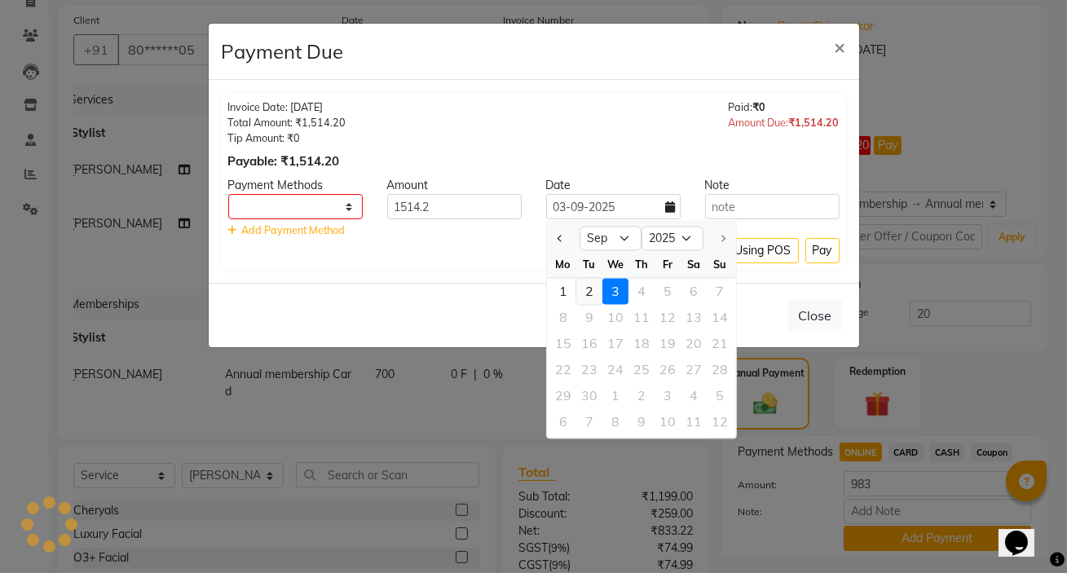
click at [585, 290] on div "2" at bounding box center [589, 291] width 26 height 26
type input "02-09-2025"
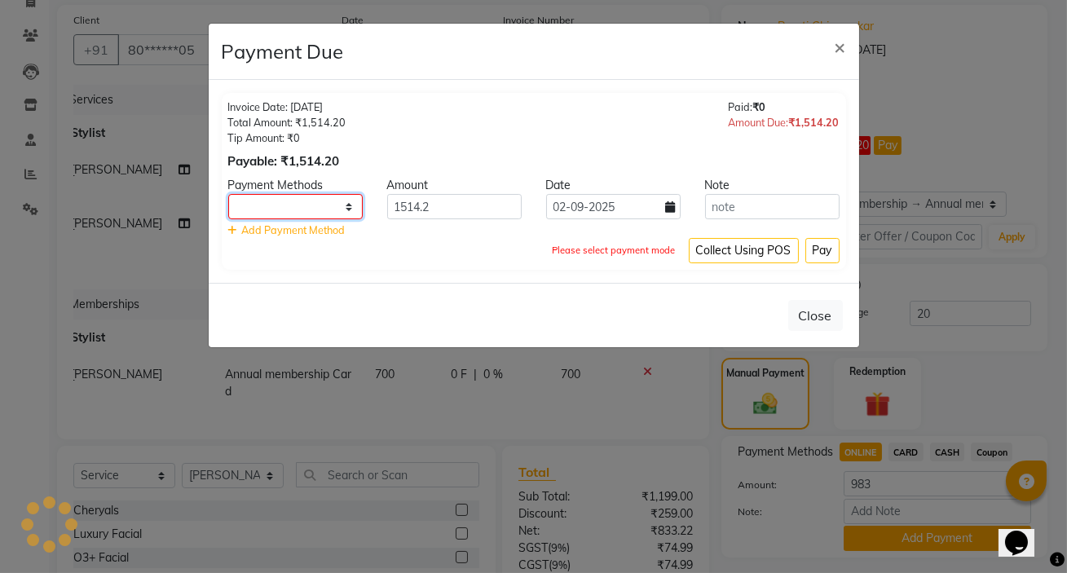
click at [350, 212] on select at bounding box center [295, 206] width 135 height 25
click at [336, 194] on select at bounding box center [295, 206] width 135 height 25
click at [330, 196] on select at bounding box center [295, 206] width 135 height 25
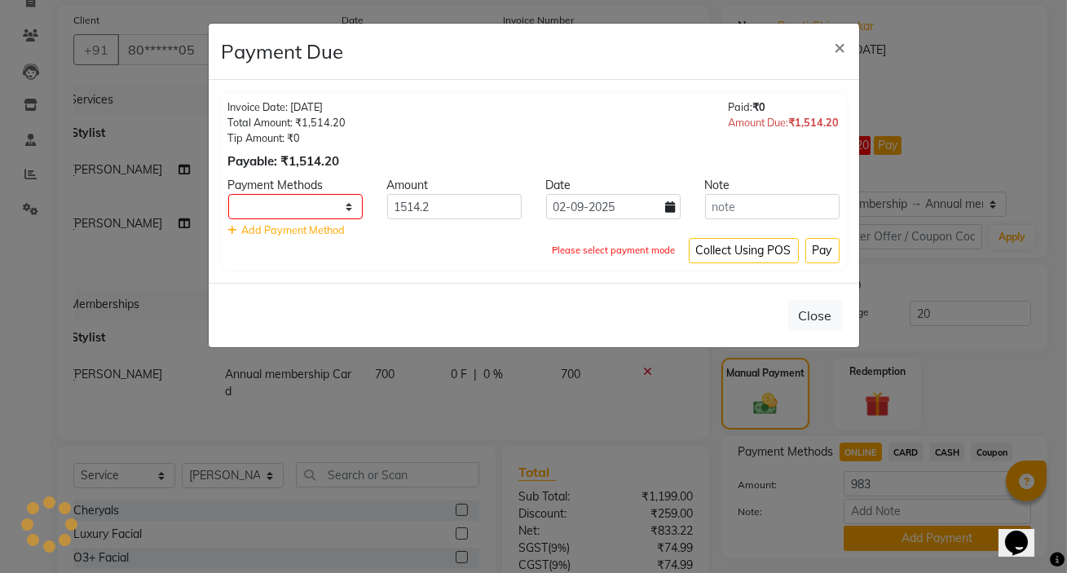
click at [309, 231] on span "Add Payment Method" at bounding box center [294, 229] width 104 height 13
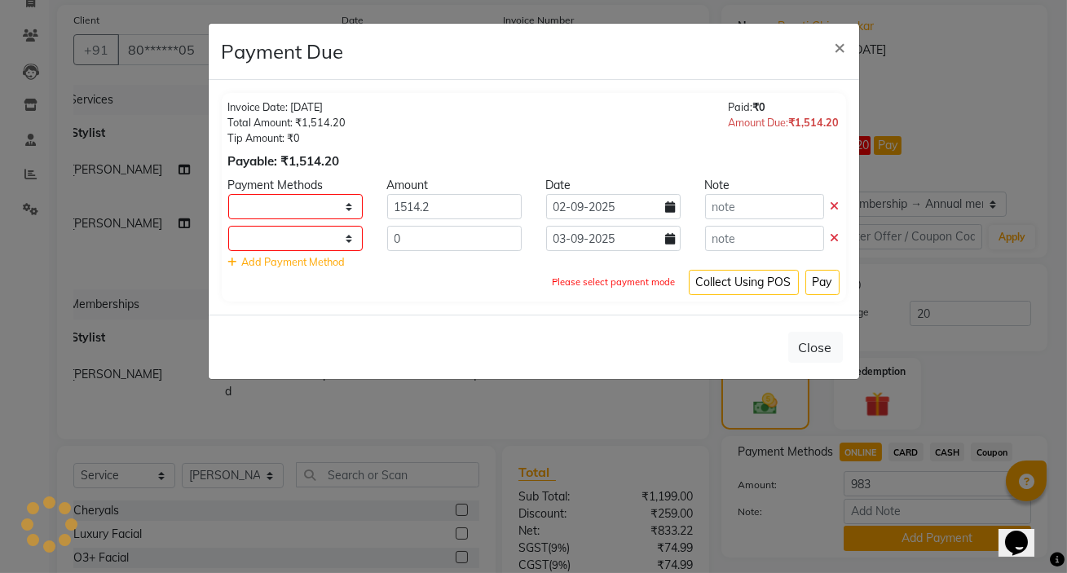
click at [833, 239] on icon at bounding box center [835, 237] width 9 height 11
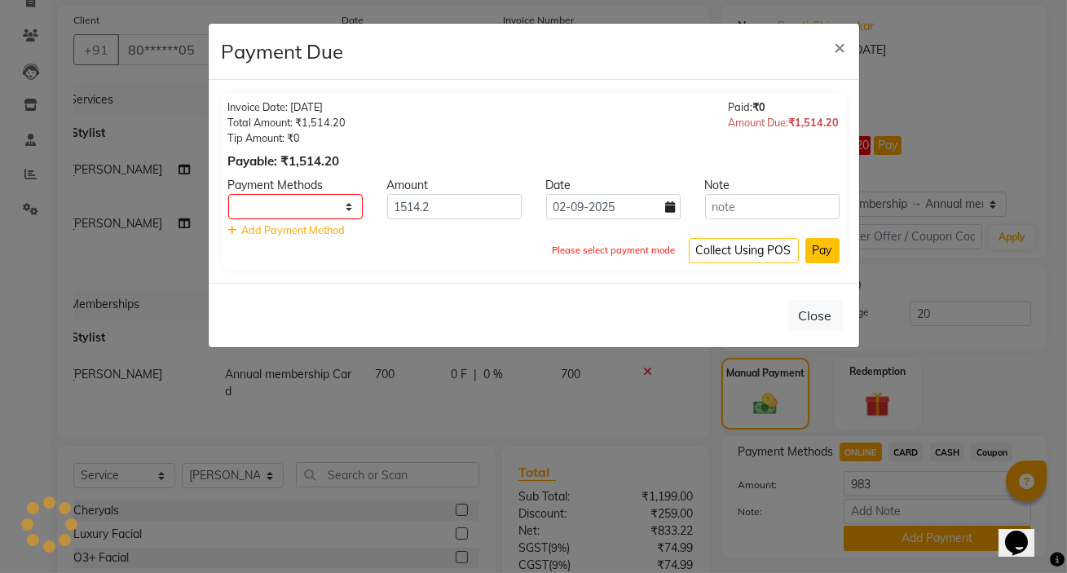
click at [823, 243] on button "Pay" at bounding box center [823, 250] width 34 height 25
click at [821, 249] on button "Pay" at bounding box center [823, 250] width 34 height 25
click at [304, 201] on select at bounding box center [295, 206] width 135 height 25
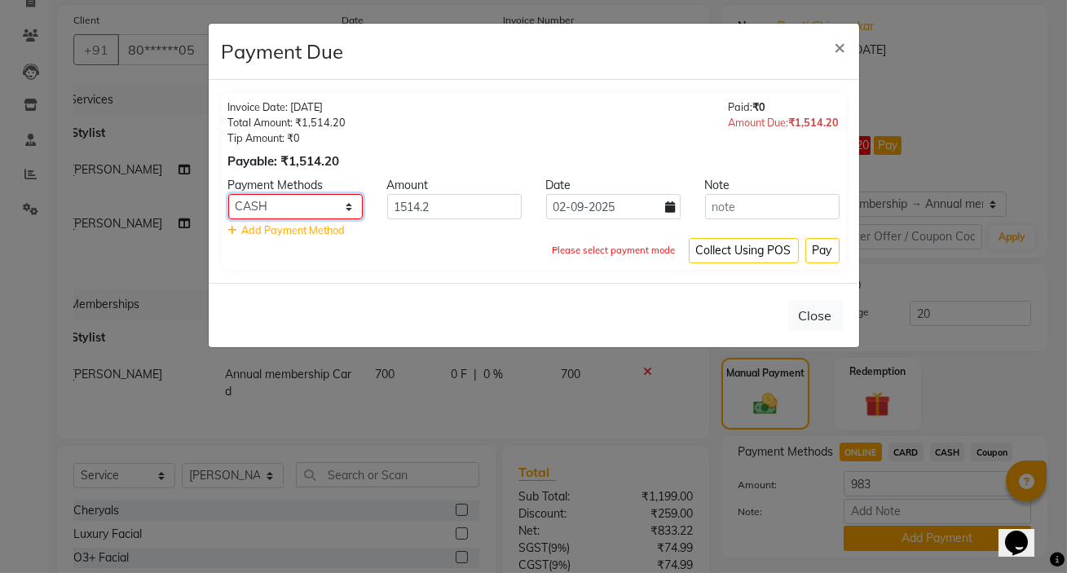
select select "3"
click at [228, 194] on select "ONLINE CARD CASH Coupon" at bounding box center [295, 206] width 135 height 25
click at [832, 250] on button "Pay" at bounding box center [823, 250] width 34 height 25
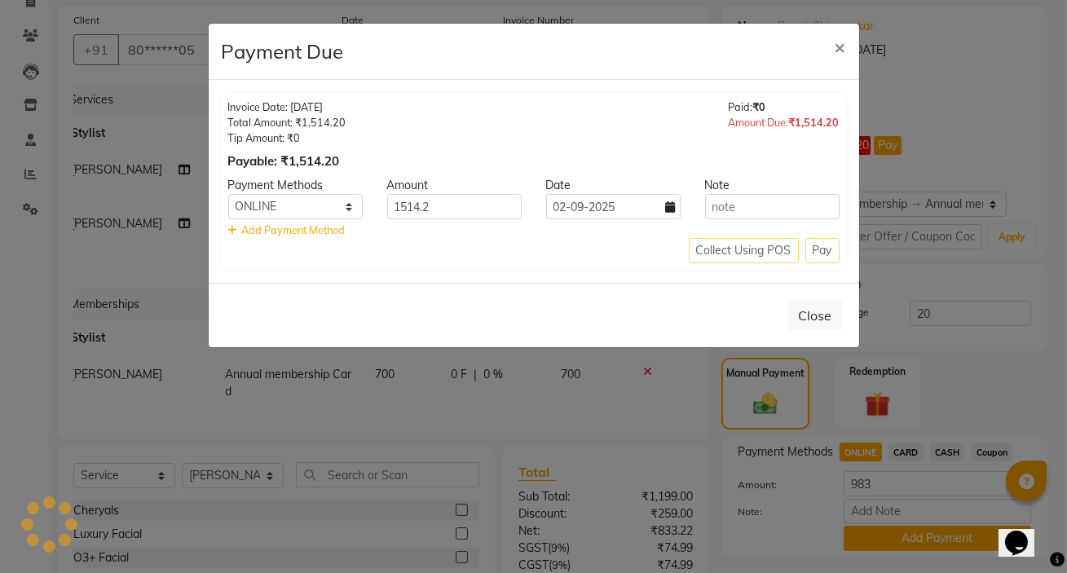
click at [834, 254] on div "Collect Using POS Pay" at bounding box center [533, 250] width 611 height 25
click at [831, 252] on div "Collect Using POS Pay" at bounding box center [533, 250] width 611 height 25
click at [823, 308] on button "Close" at bounding box center [815, 315] width 55 height 31
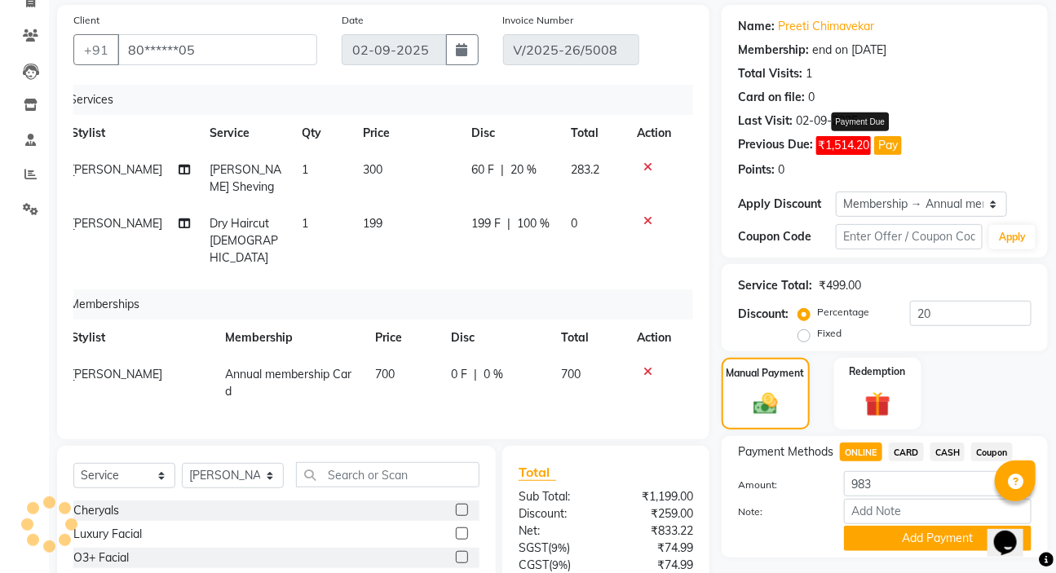
click at [894, 141] on button "Pay" at bounding box center [888, 145] width 28 height 19
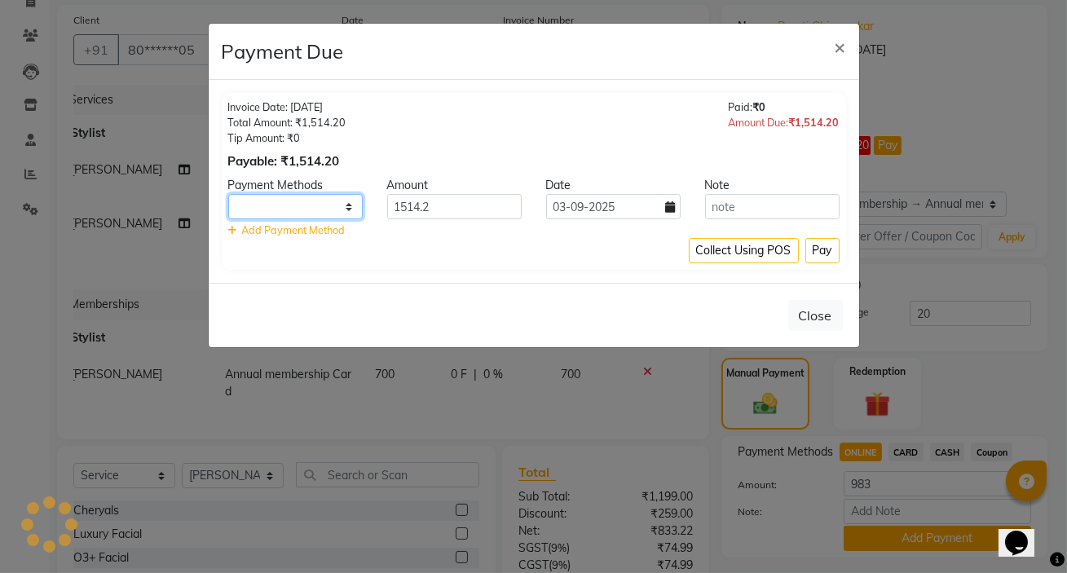
click at [338, 203] on select at bounding box center [295, 206] width 135 height 25
select select "3"
click at [228, 194] on select "ONLINE CARD CASH Coupon" at bounding box center [295, 206] width 135 height 25
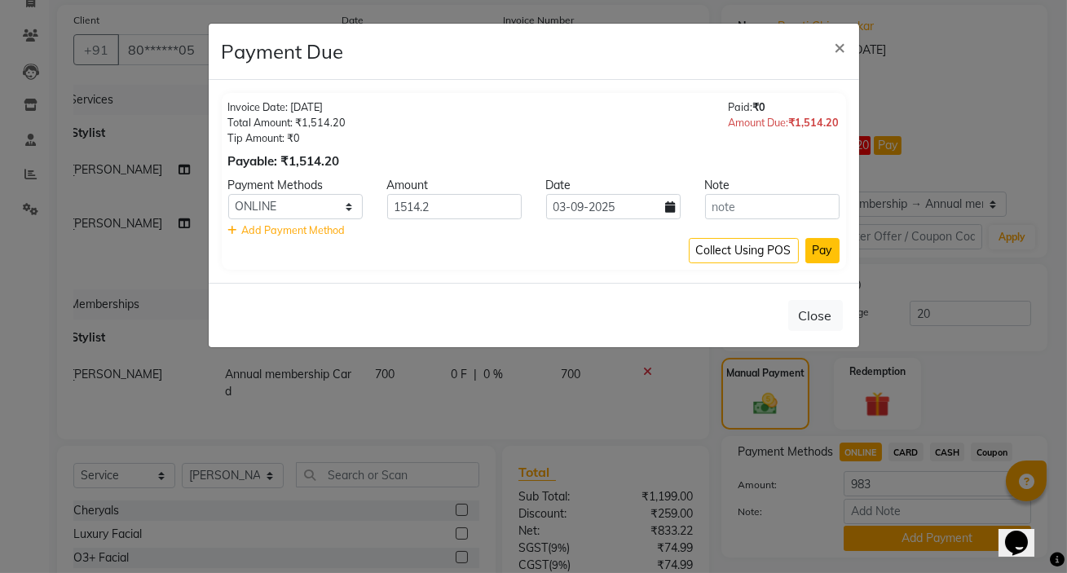
click at [828, 247] on button "Pay" at bounding box center [823, 250] width 34 height 25
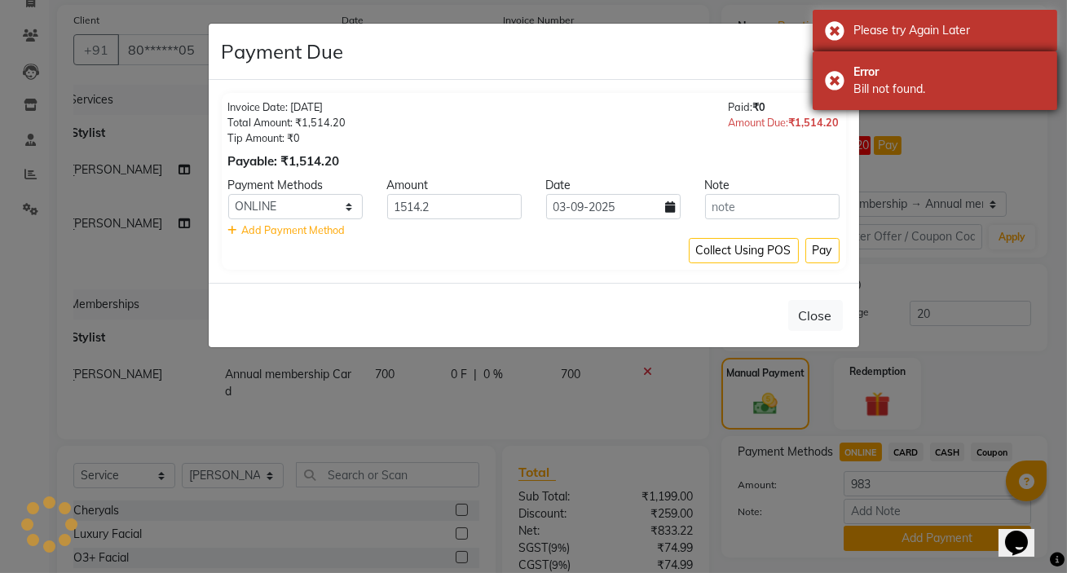
click at [814, 106] on div "Error Bill not found." at bounding box center [935, 80] width 245 height 59
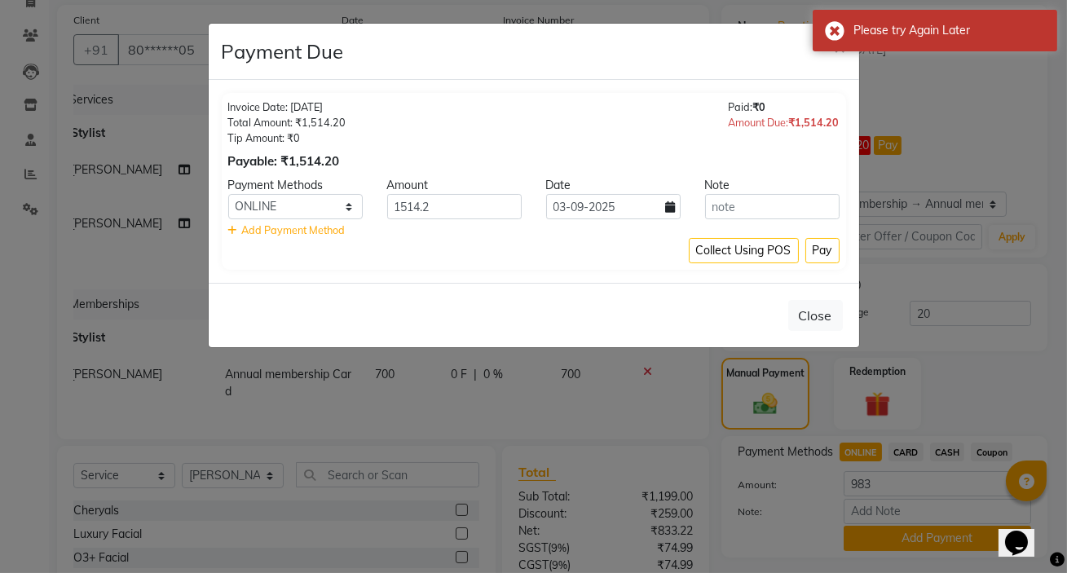
click at [828, 72] on div "Payment Due ×" at bounding box center [534, 52] width 651 height 56
click at [832, 71] on div "Payment Due ×" at bounding box center [534, 52] width 651 height 56
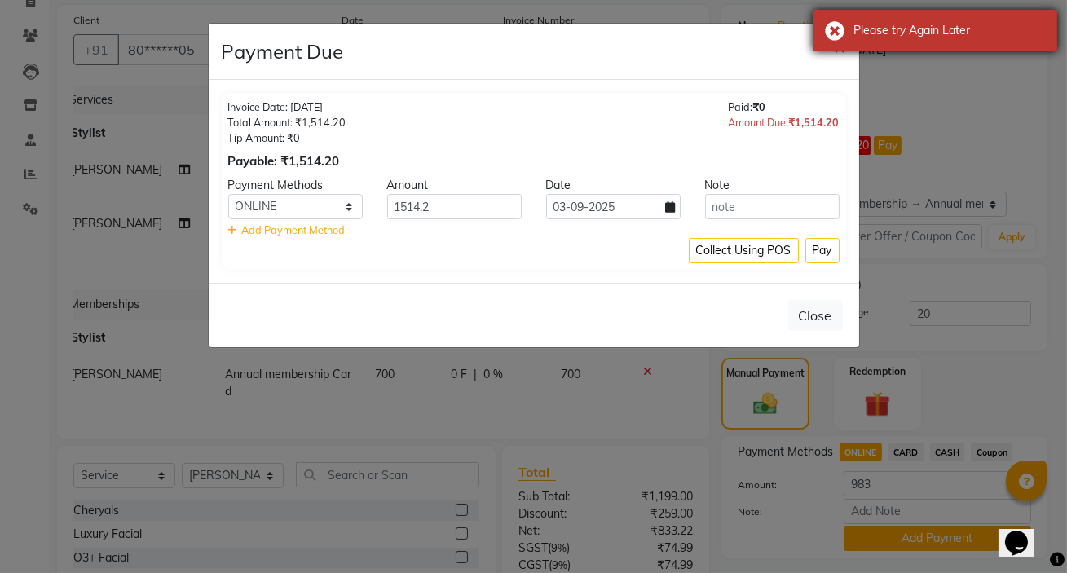
click at [847, 38] on div "Please try Again Later" at bounding box center [935, 31] width 245 height 42
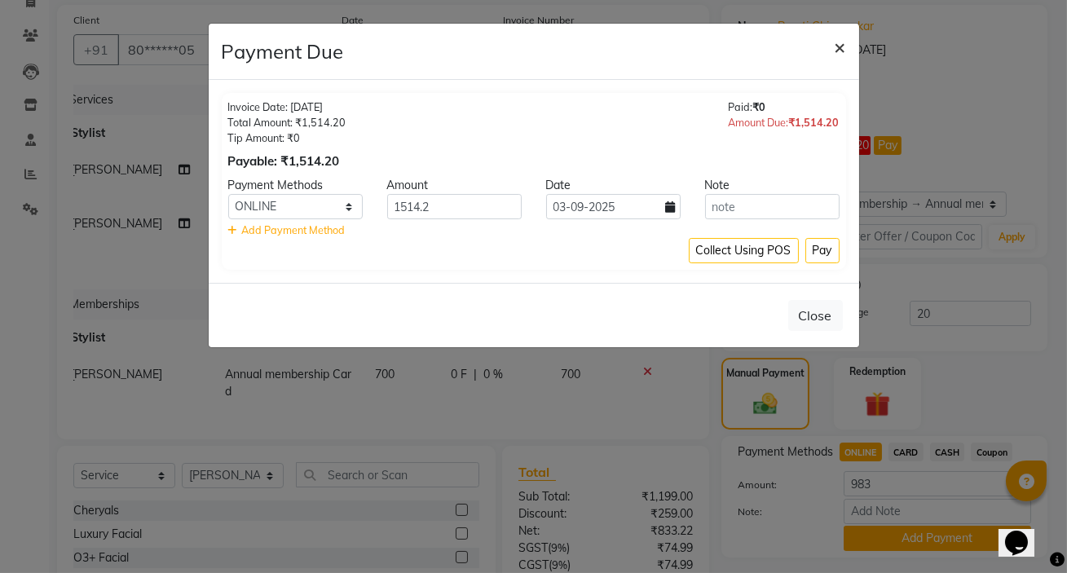
click at [840, 50] on span "×" at bounding box center [840, 46] width 11 height 24
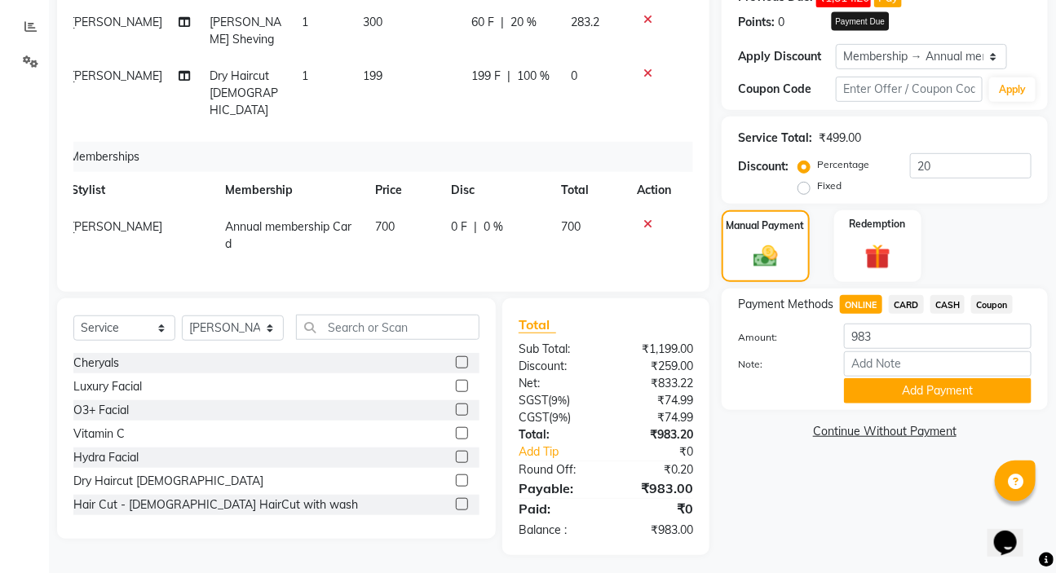
scroll to position [266, 0]
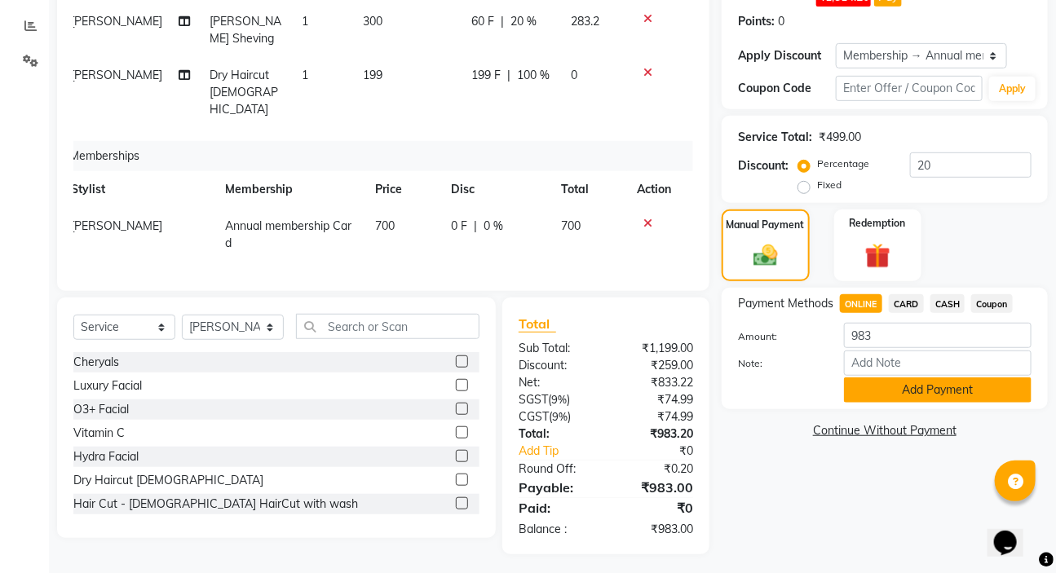
click at [878, 391] on button "Add Payment" at bounding box center [938, 389] width 188 height 25
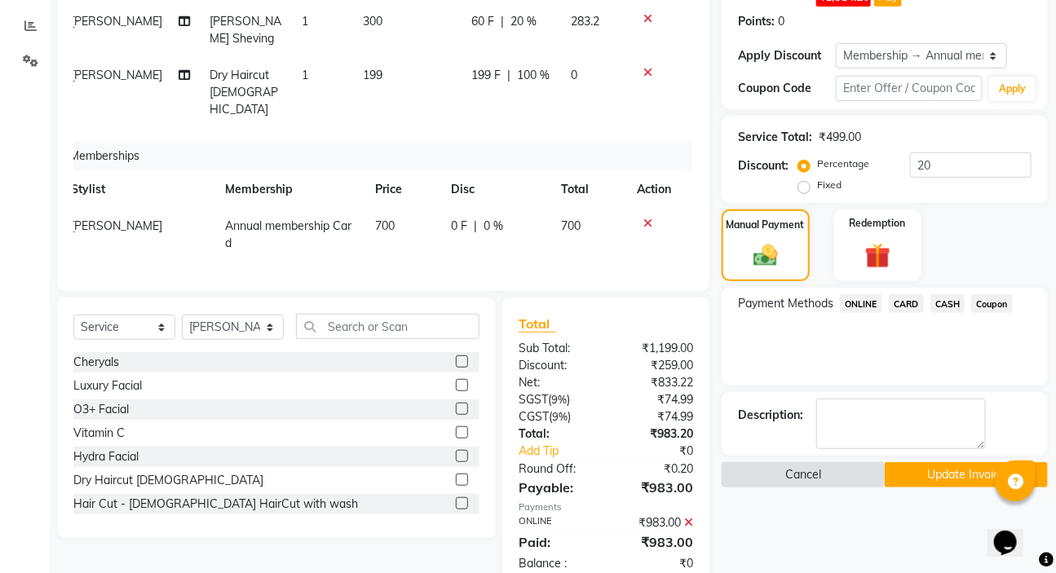
click at [879, 479] on button "Cancel" at bounding box center [803, 474] width 163 height 25
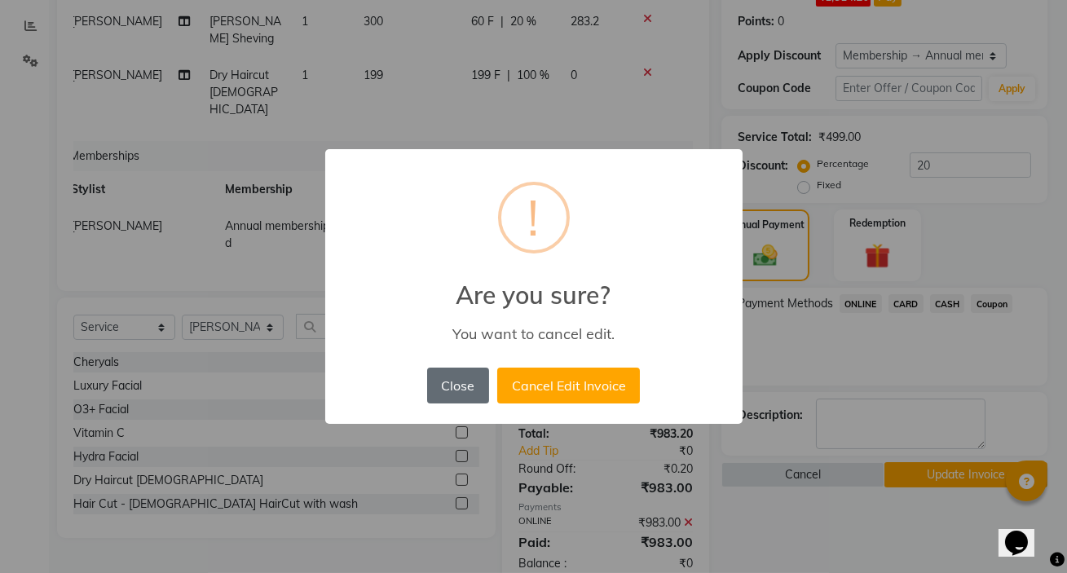
click at [465, 388] on button "Close" at bounding box center [458, 386] width 62 height 36
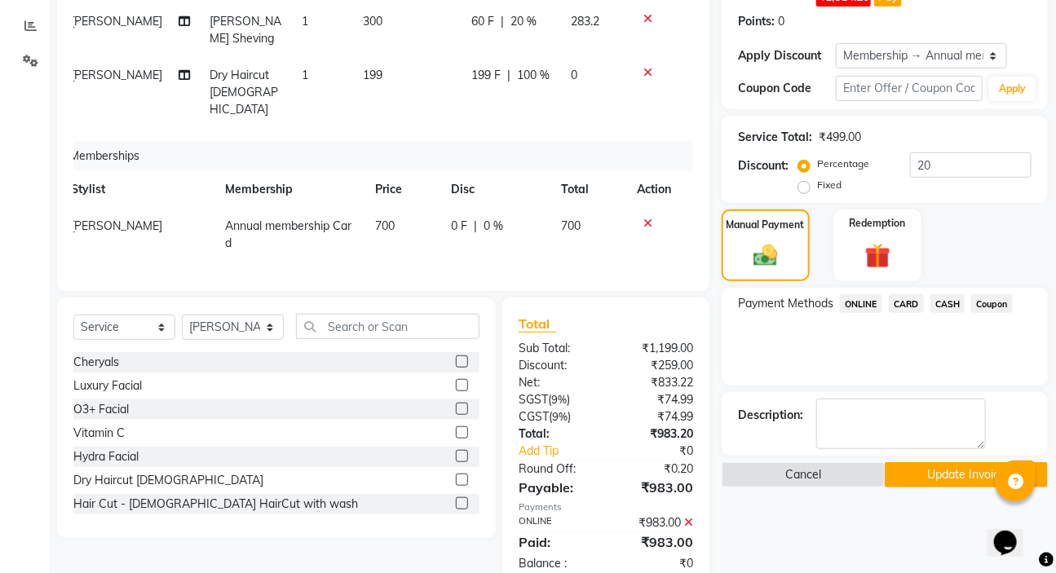
click at [911, 480] on button "Update Invoice" at bounding box center [966, 474] width 163 height 25
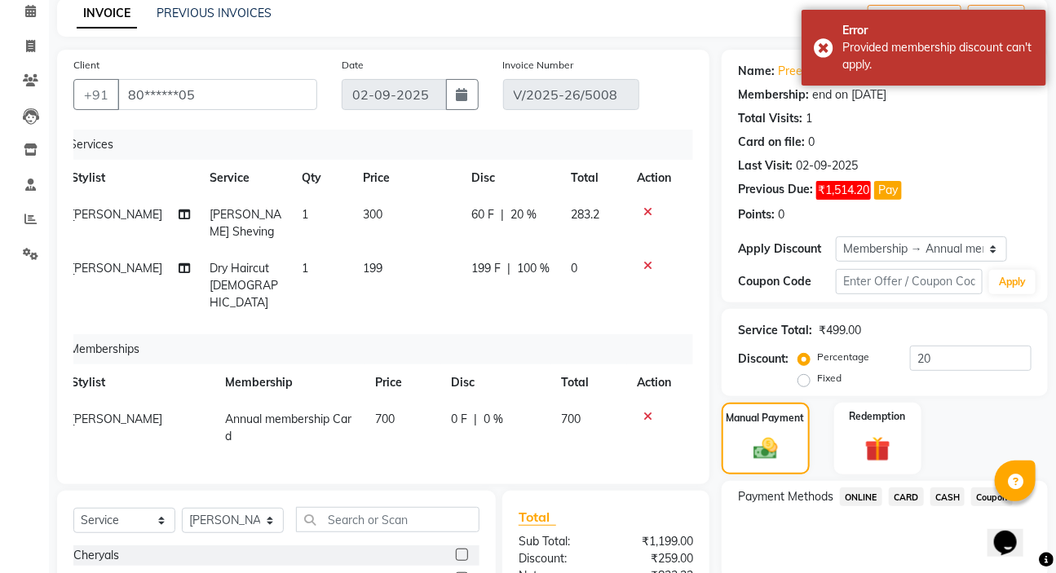
scroll to position [0, 0]
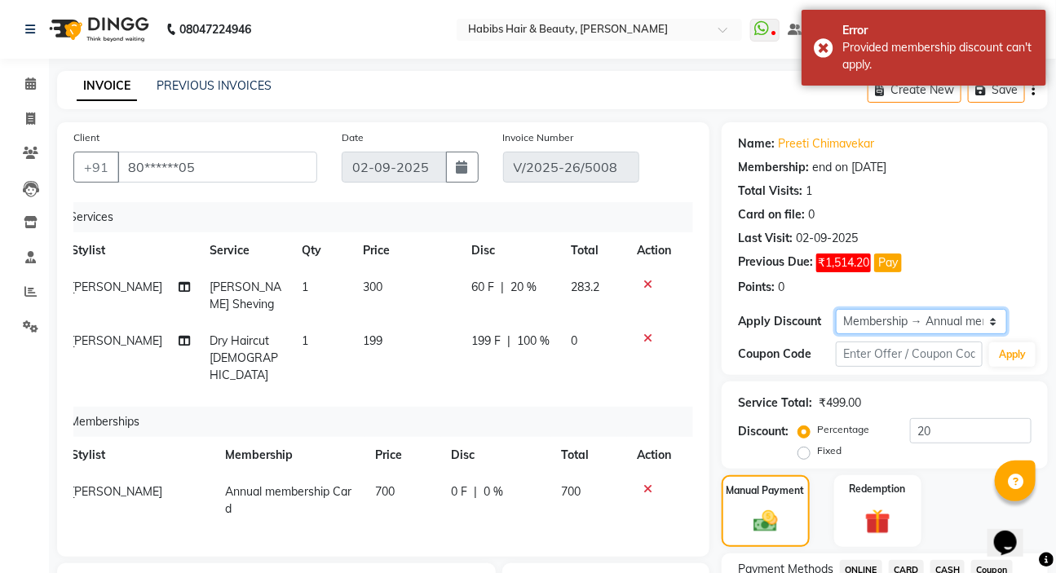
click at [869, 322] on select "Select Membership → Annual membership Card Membership → Annual membership Card …" at bounding box center [921, 321] width 171 height 25
select select "0:"
click at [836, 309] on select "Select Membership → Annual membership Card Membership → Annual membership Card …" at bounding box center [921, 321] width 171 height 25
type input "0"
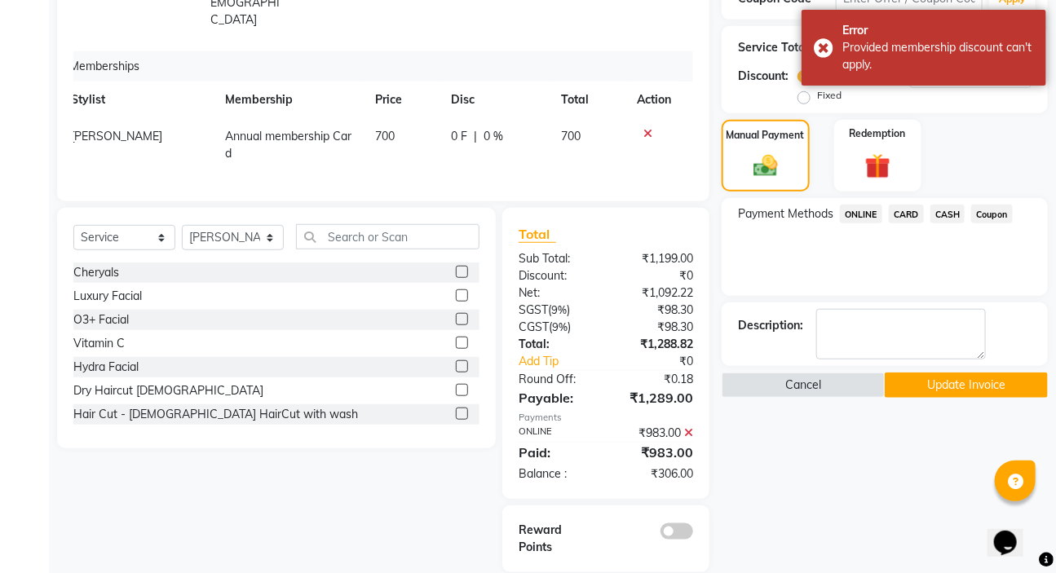
scroll to position [356, 0]
click at [890, 377] on button "Update Invoice" at bounding box center [966, 384] width 163 height 25
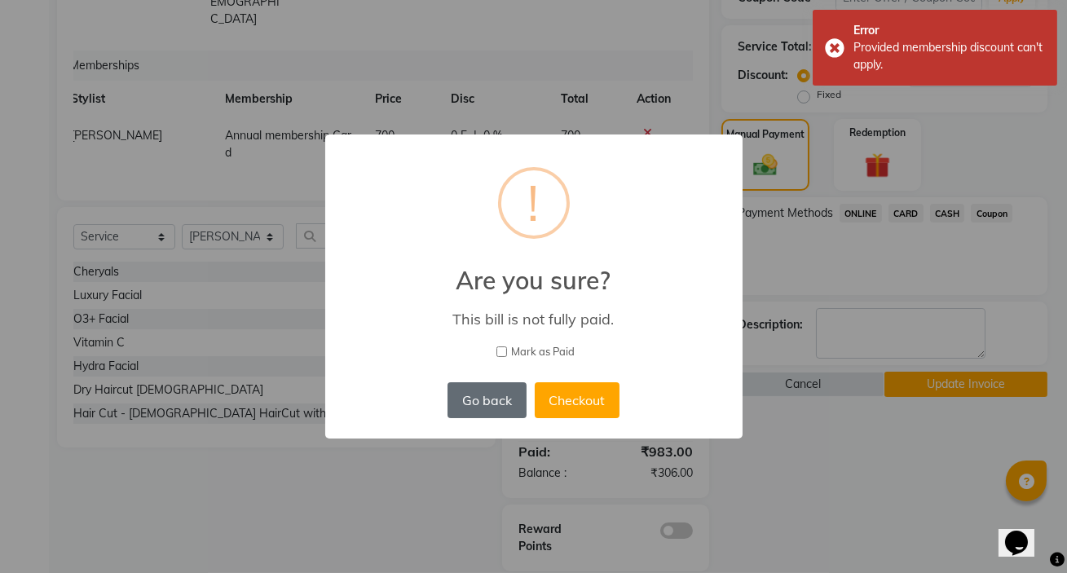
click at [488, 388] on button "Go back" at bounding box center [487, 400] width 78 height 36
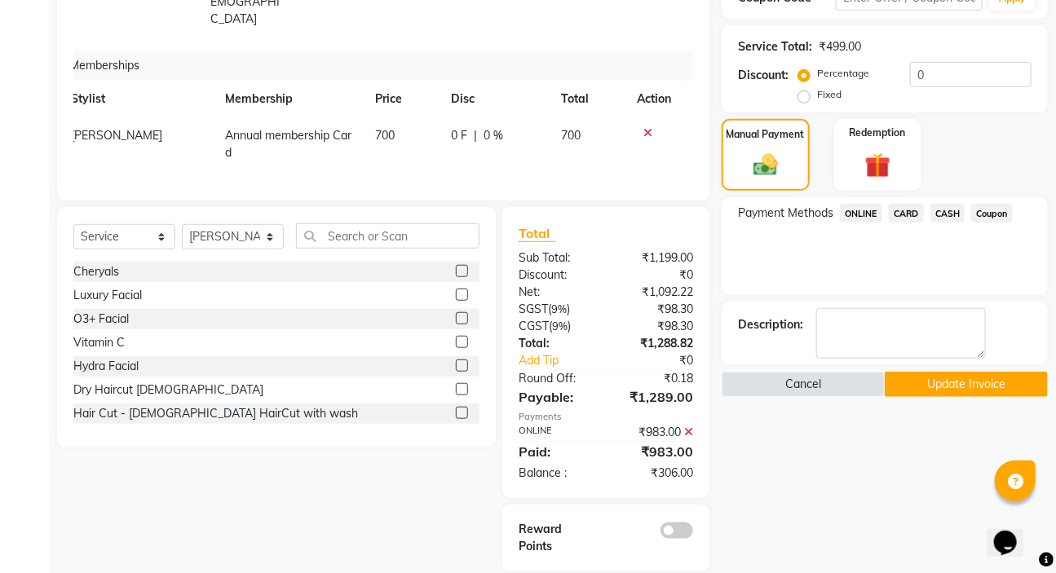
click at [686, 426] on icon at bounding box center [688, 431] width 9 height 11
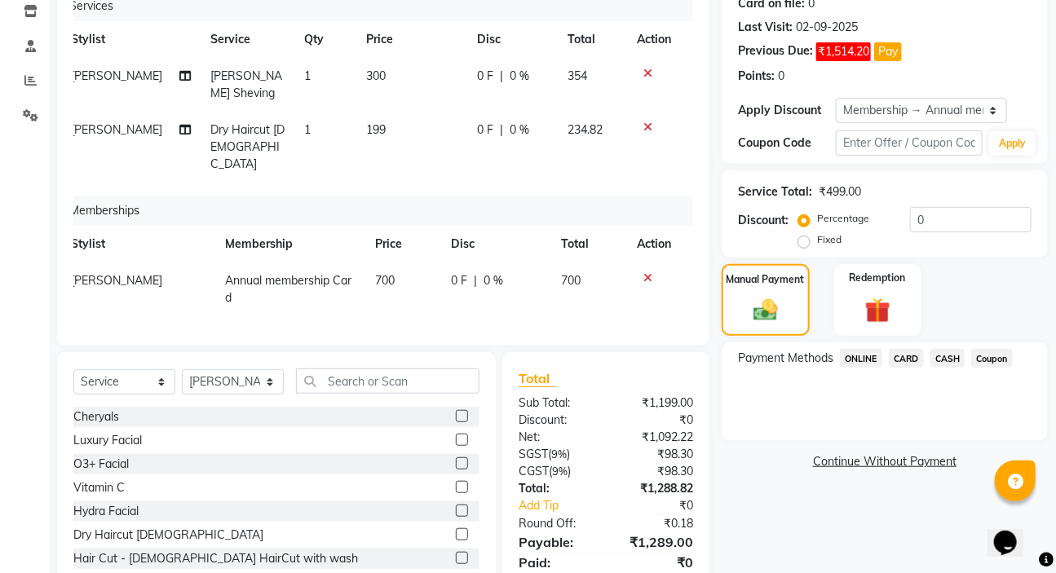
scroll to position [174, 0]
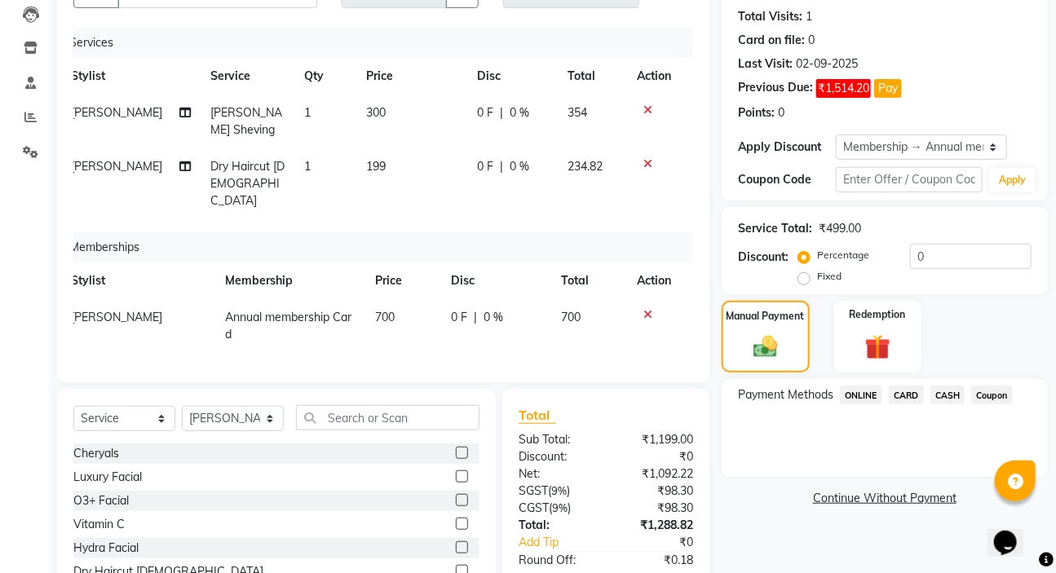
click at [526, 158] on div "0 F | 0 %" at bounding box center [512, 166] width 71 height 17
select select "57550"
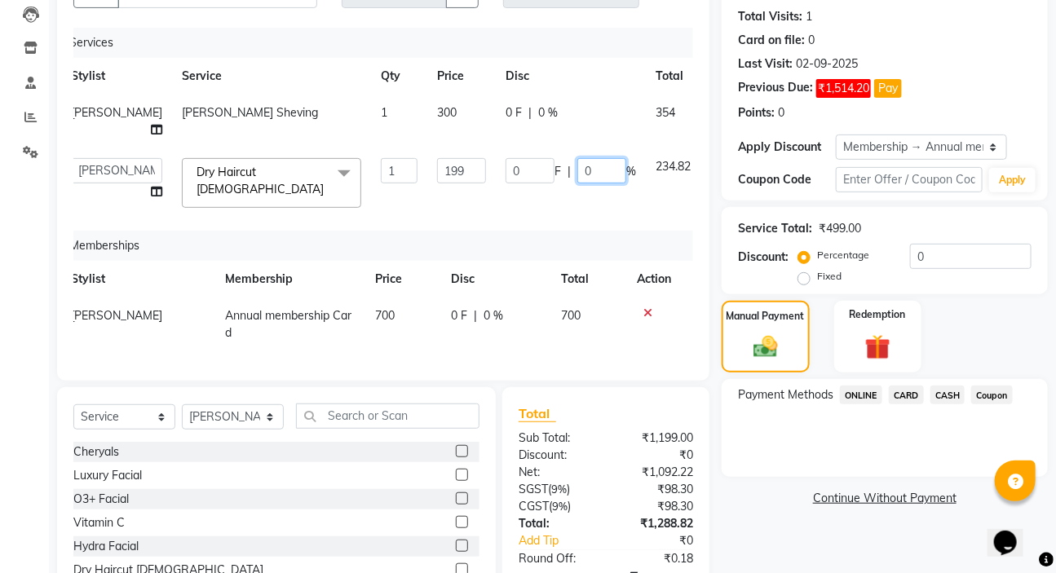
click at [577, 183] on input "0" at bounding box center [601, 170] width 49 height 25
type input "100"
click at [554, 95] on td "0 F | 0 %" at bounding box center [571, 122] width 150 height 54
select select "57550"
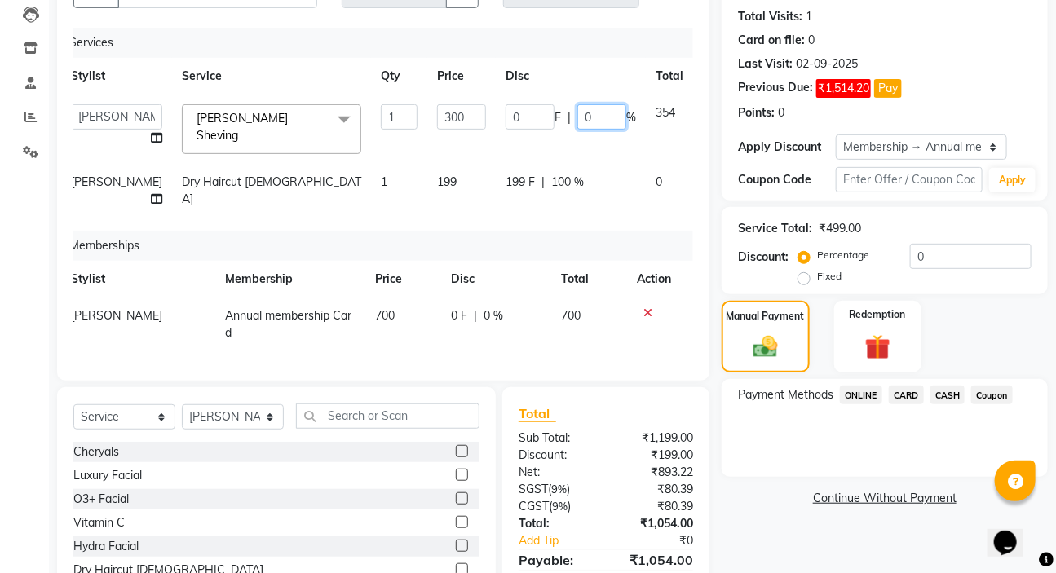
click at [577, 107] on input "0" at bounding box center [601, 116] width 49 height 25
type input "20"
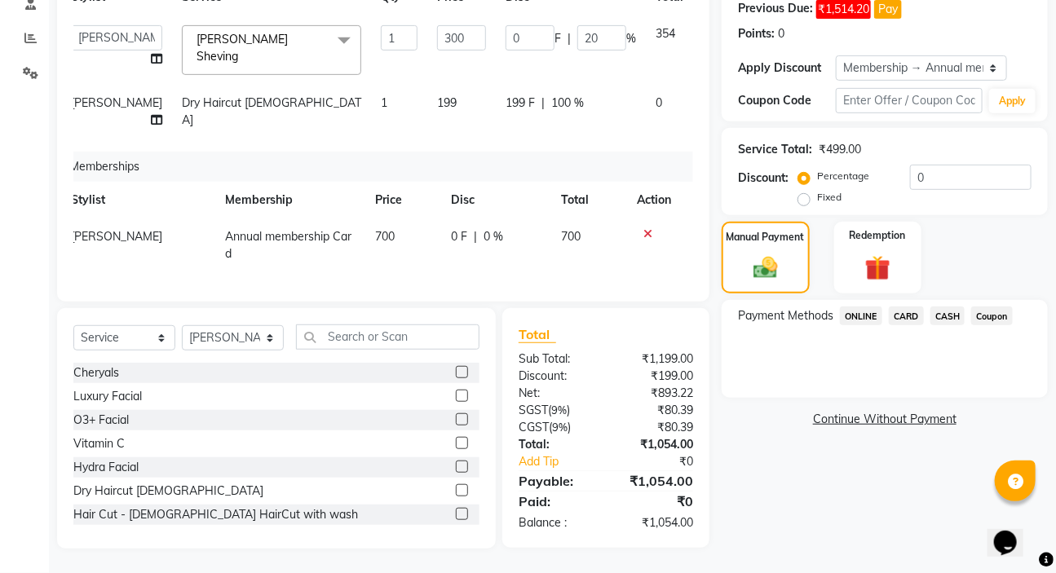
scroll to position [266, 0]
click at [845, 307] on span "ONLINE" at bounding box center [861, 316] width 42 height 19
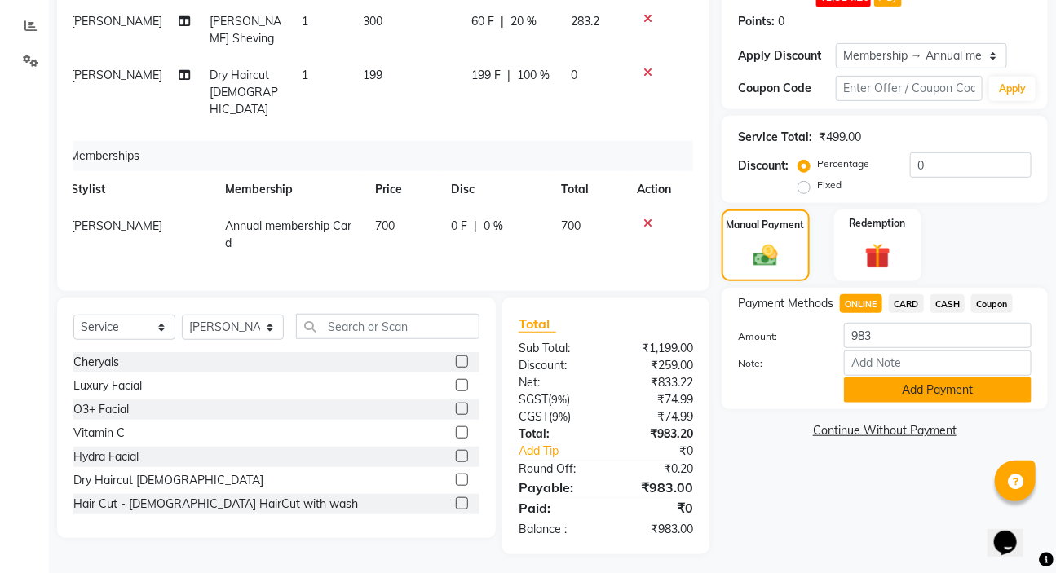
click at [890, 381] on button "Add Payment" at bounding box center [938, 389] width 188 height 25
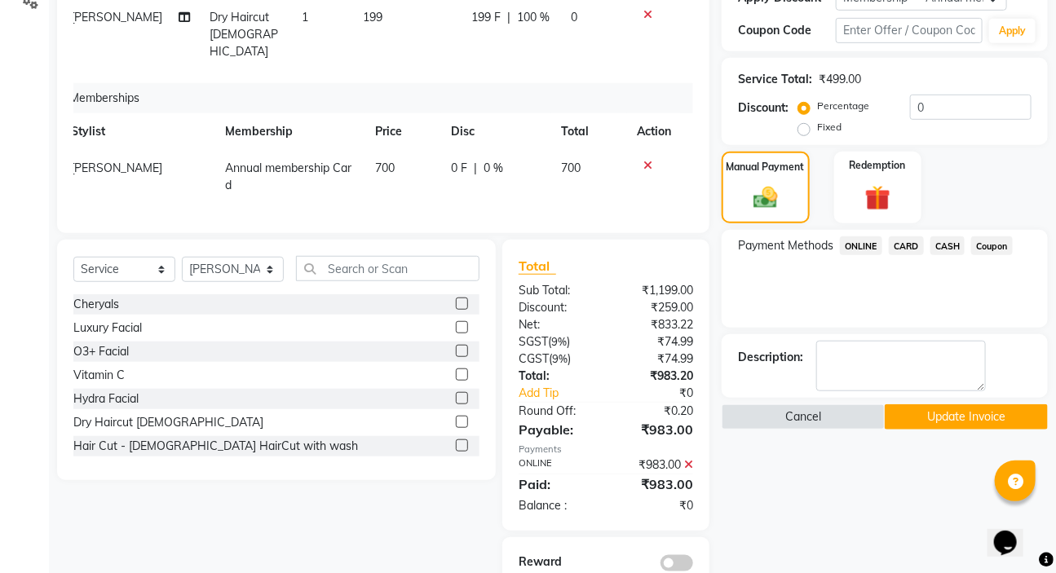
scroll to position [373, 0]
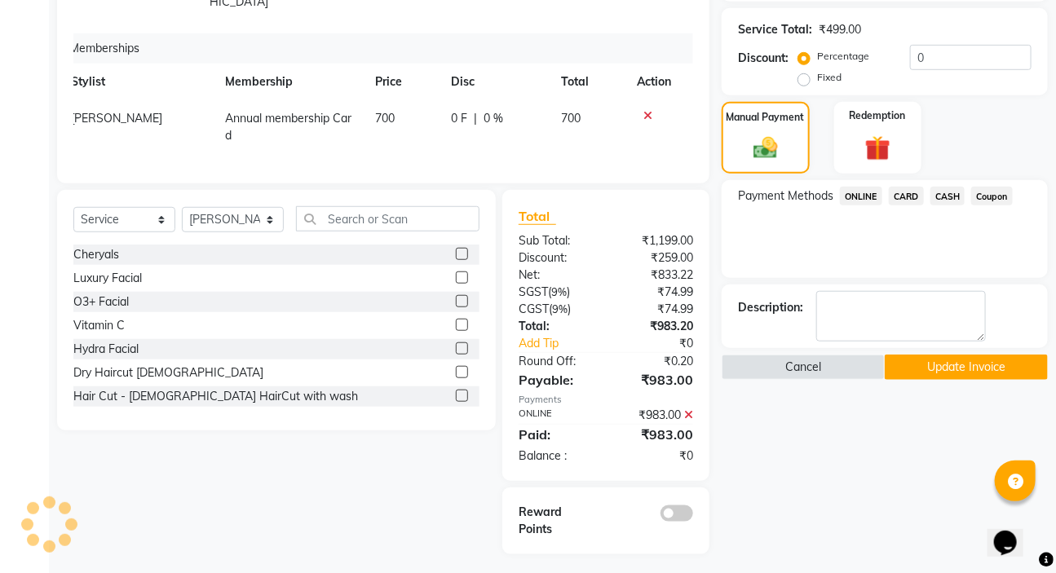
click at [897, 372] on button "Update Invoice" at bounding box center [966, 367] width 163 height 25
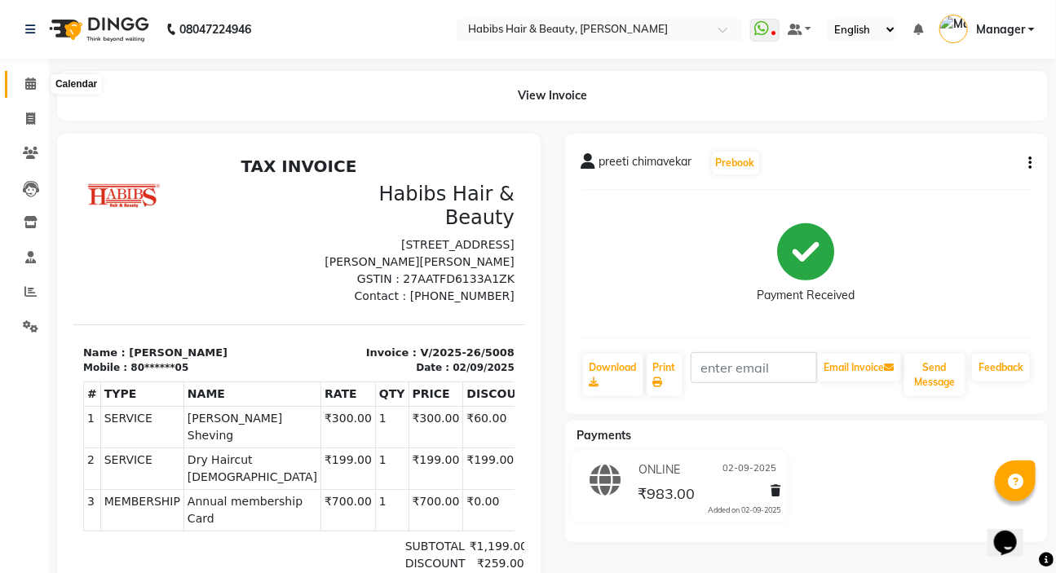
click at [35, 76] on span at bounding box center [30, 84] width 29 height 19
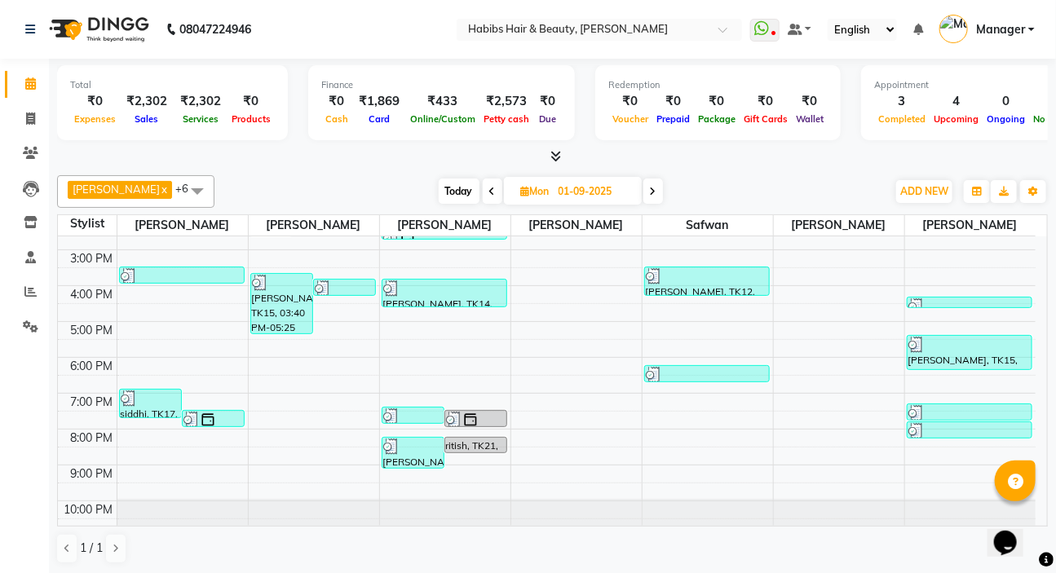
scroll to position [245, 0]
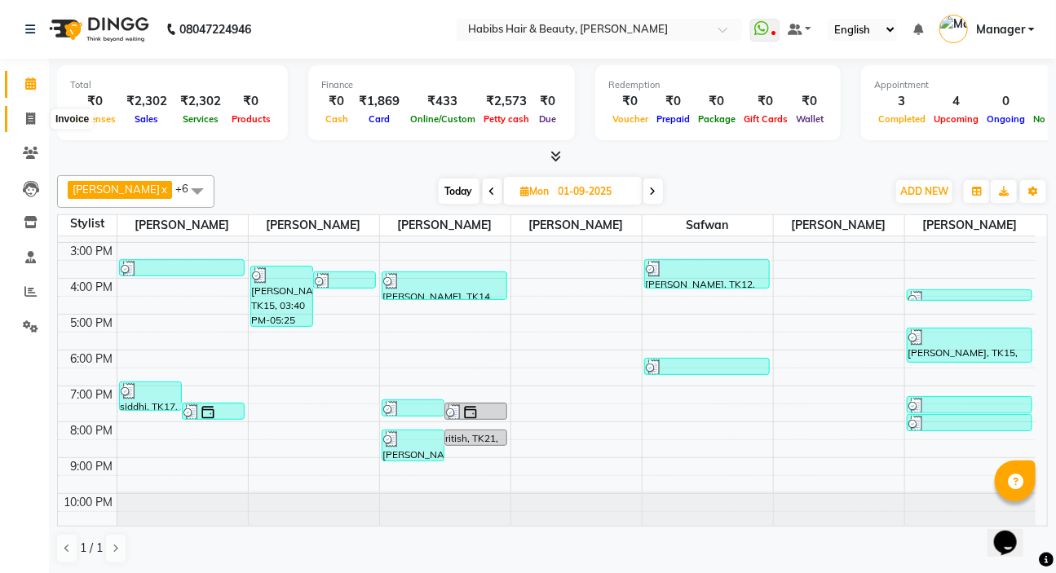
drag, startPoint x: 26, startPoint y: 118, endPoint x: 48, endPoint y: 109, distance: 23.8
click at [26, 117] on icon at bounding box center [30, 119] width 9 height 12
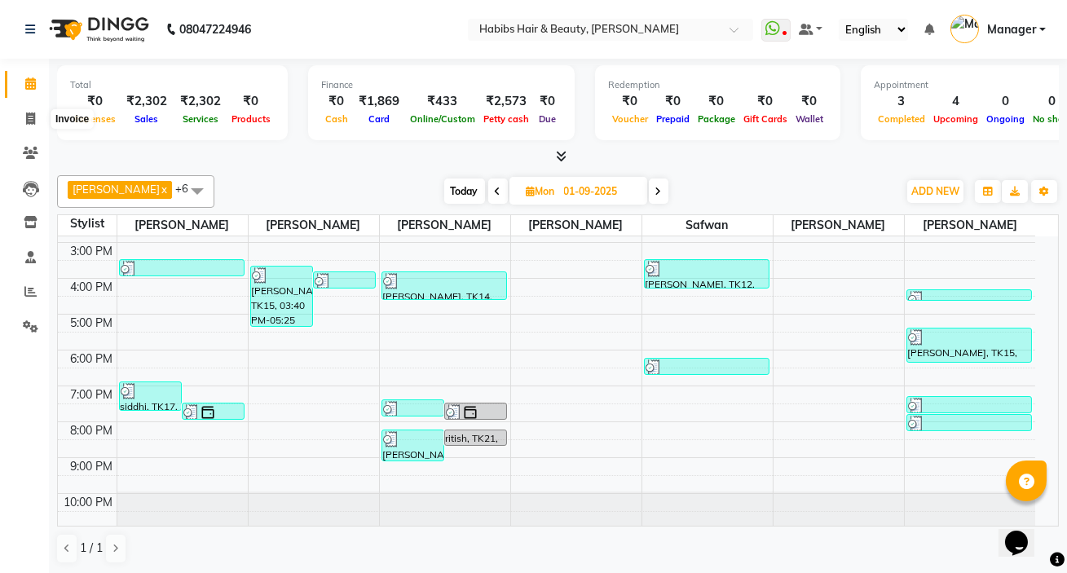
select select "service"
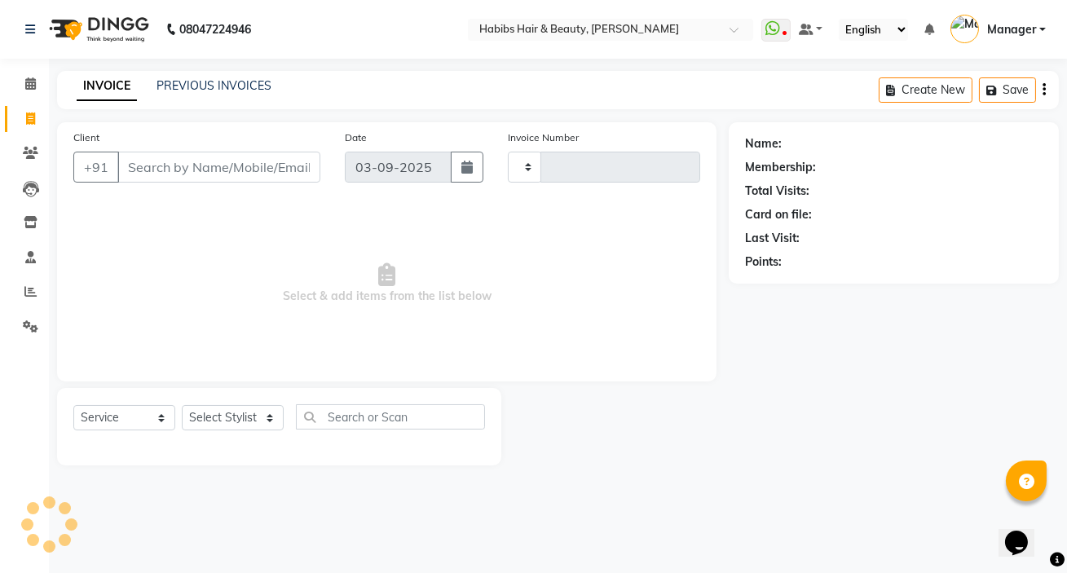
type input "5013"
select select "6465"
click at [194, 90] on link "PREVIOUS INVOICES" at bounding box center [214, 85] width 115 height 15
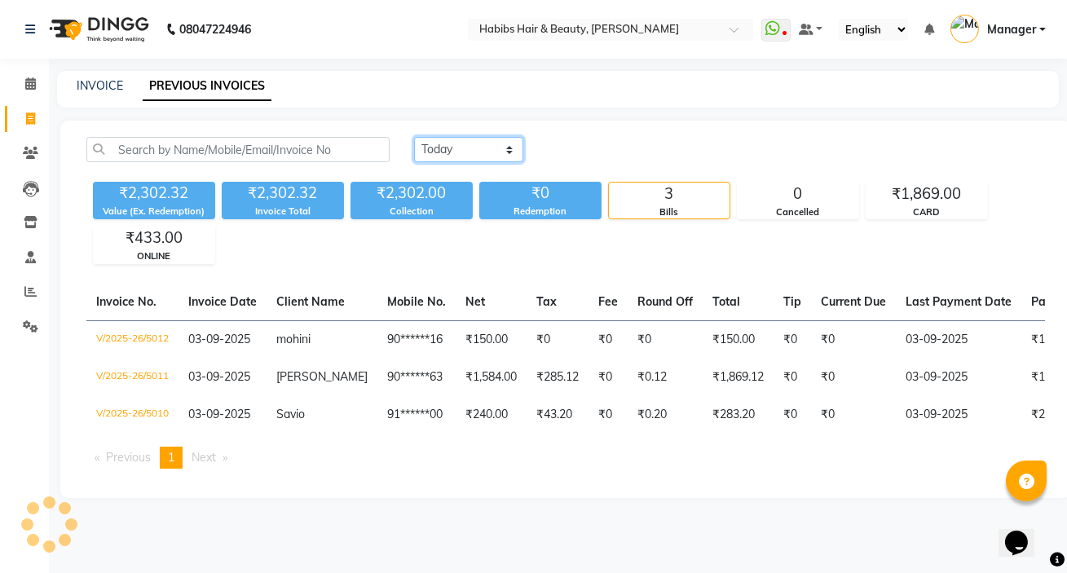
click at [476, 142] on select "Today Yesterday Custom Range" at bounding box center [468, 149] width 109 height 25
select select "yesterday"
click at [414, 137] on select "Today Yesterday Custom Range" at bounding box center [468, 149] width 109 height 25
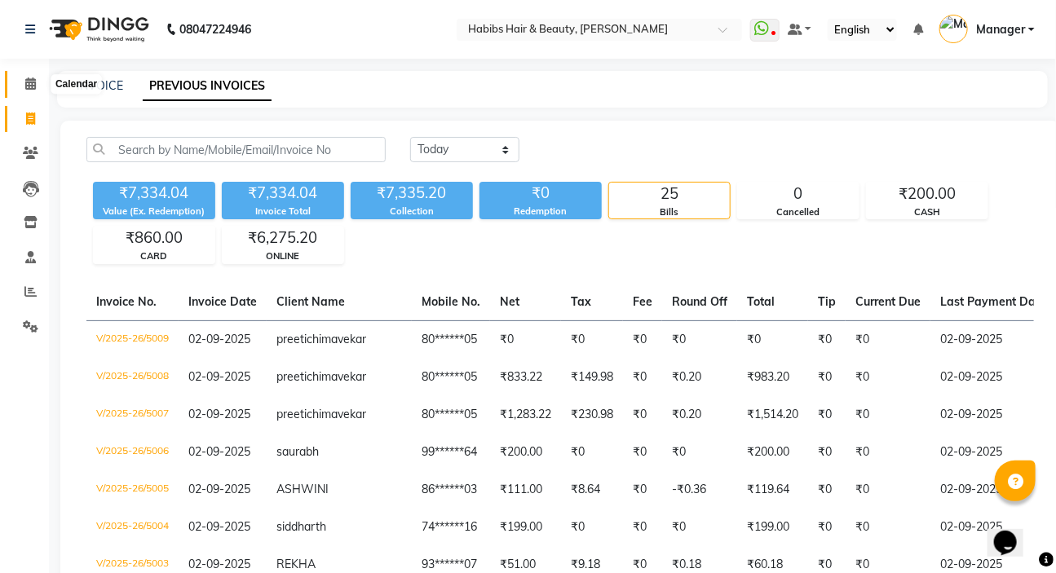
click at [33, 82] on icon at bounding box center [30, 83] width 11 height 12
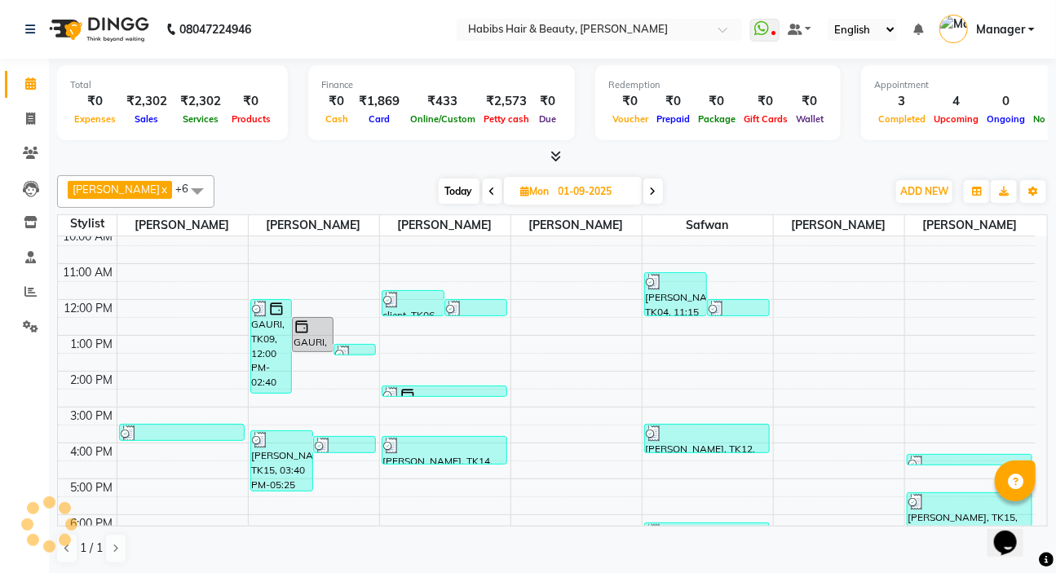
scroll to position [222, 0]
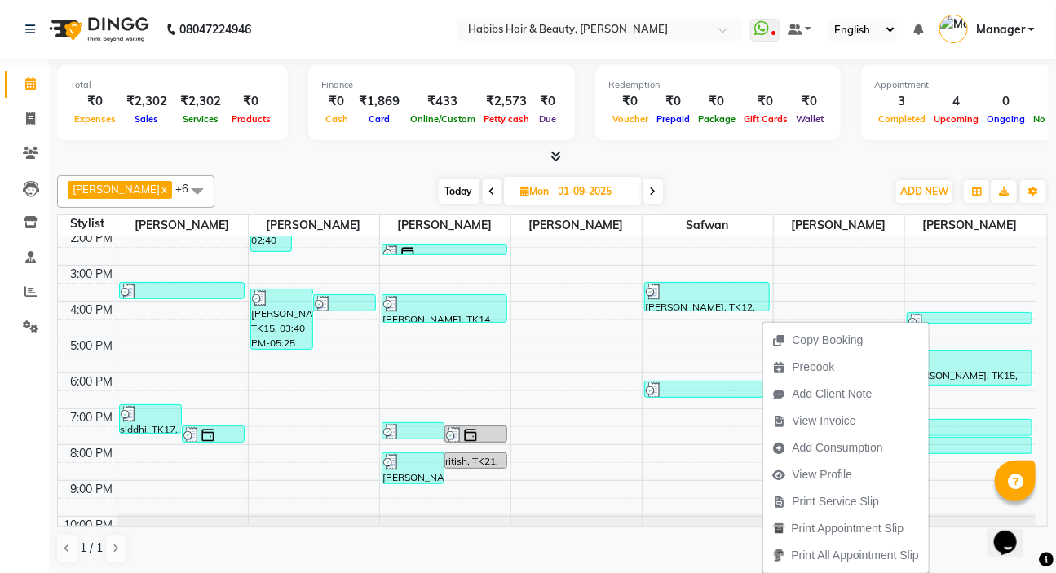
click at [835, 426] on span "View Invoice" at bounding box center [824, 421] width 64 height 17
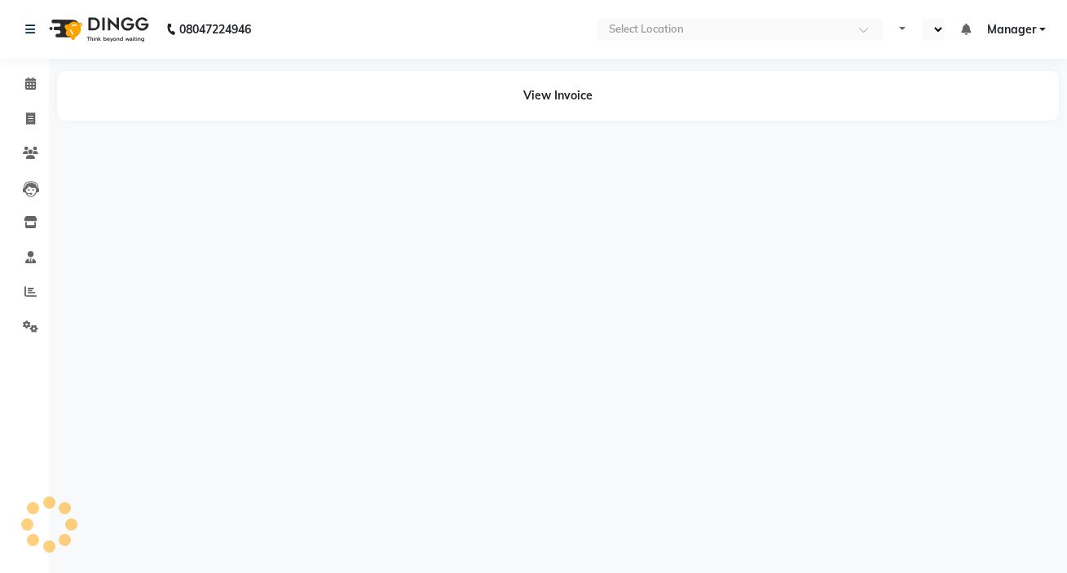
select select "en"
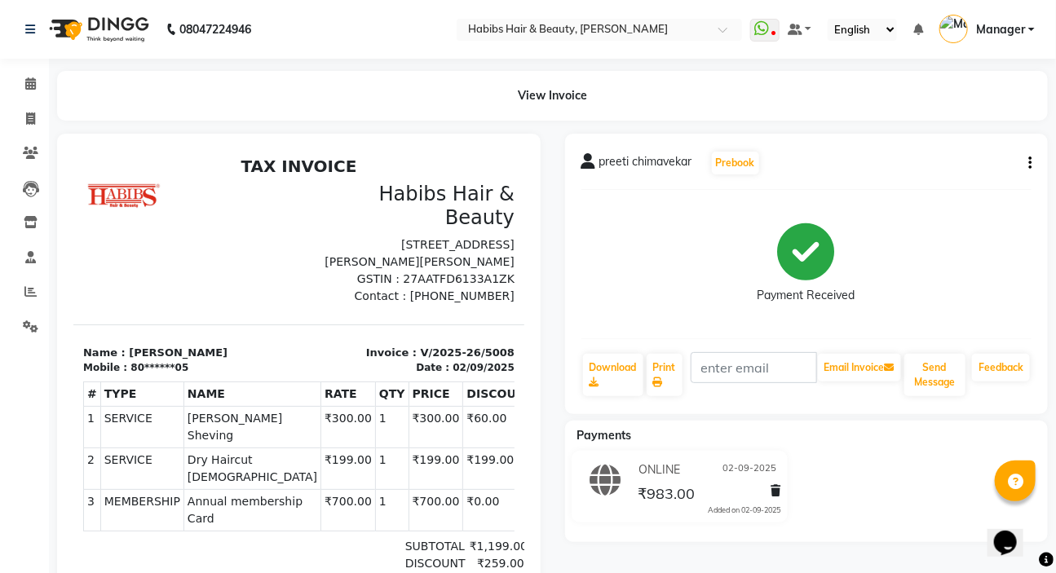
click at [1030, 163] on icon "button" at bounding box center [1029, 163] width 3 height 1
click at [942, 192] on div "Edit Invoice" at bounding box center [949, 193] width 112 height 20
select select "service"
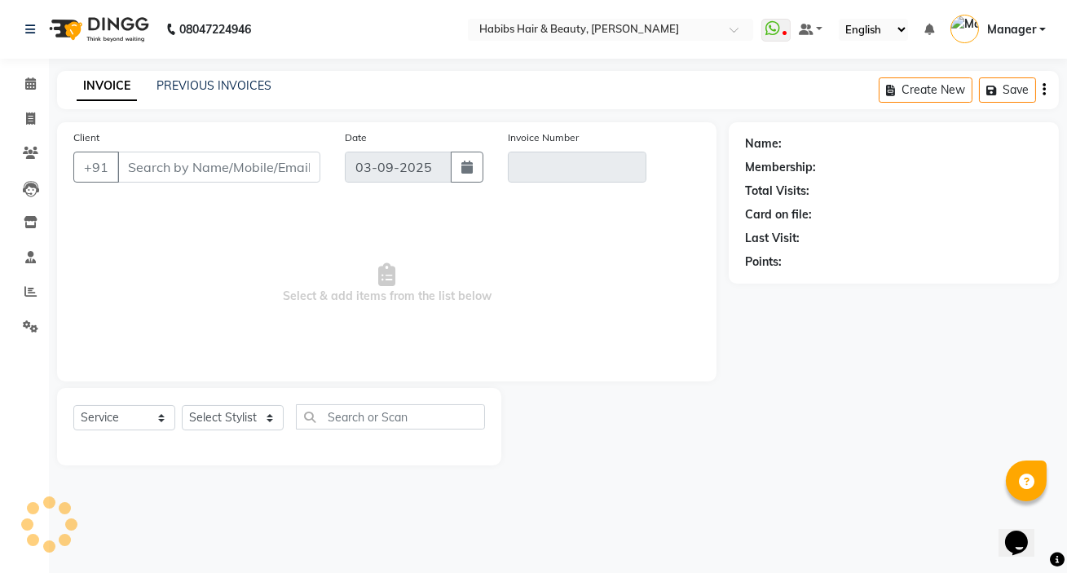
type input "80******05"
type input "V/2025-26/5008"
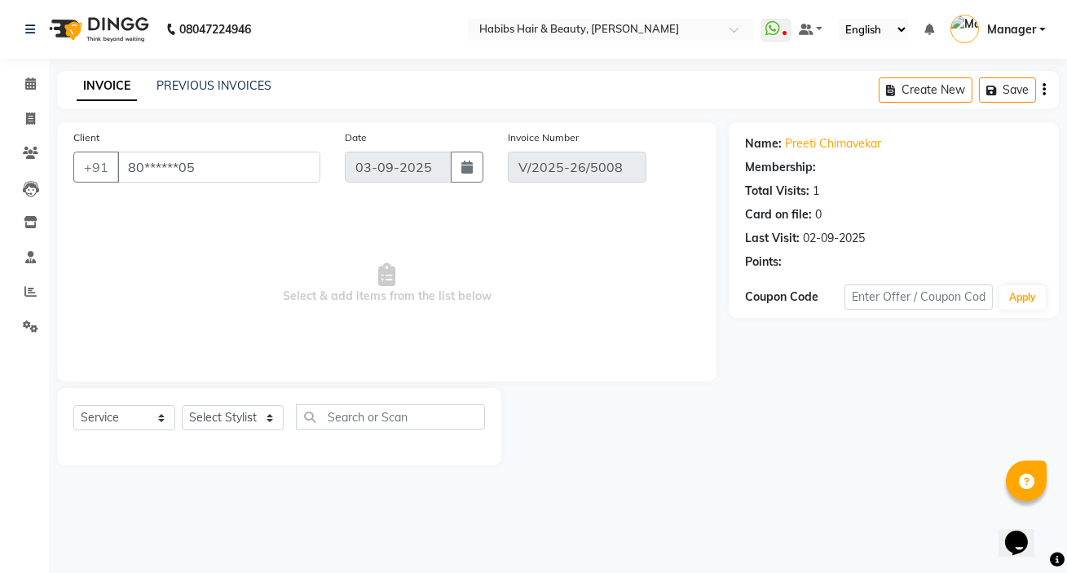
select select "2: Object"
type input "02-09-2025"
select select "select"
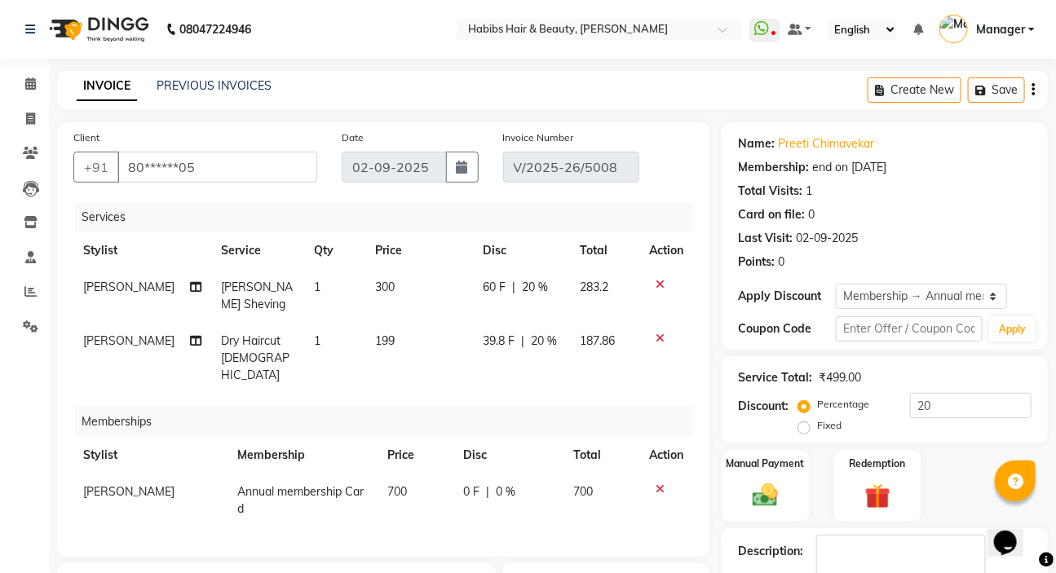
scroll to position [222, 0]
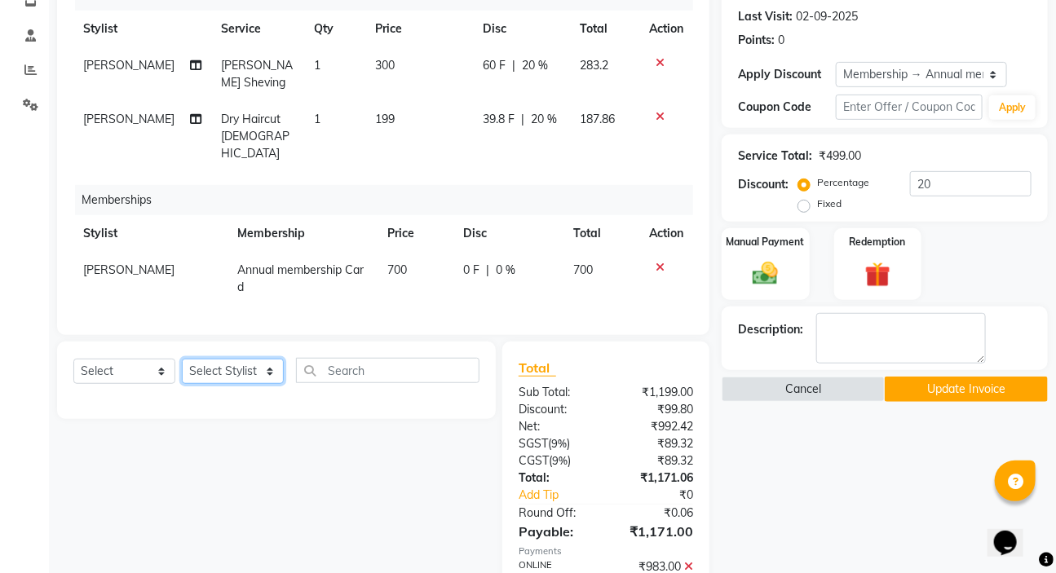
click at [233, 364] on select "Select Stylist [PERSON_NAME] [PERSON_NAME] HK [PERSON_NAME] Manager [PERSON_NAM…" at bounding box center [233, 371] width 102 height 25
select select "49162"
click at [182, 359] on select "Select Stylist [PERSON_NAME] [PERSON_NAME] HK [PERSON_NAME] Manager [PERSON_NAM…" at bounding box center [233, 371] width 102 height 25
click at [122, 359] on select "Select Service Product Package Voucher Prepaid Gift Card" at bounding box center [124, 371] width 102 height 25
select select "V"
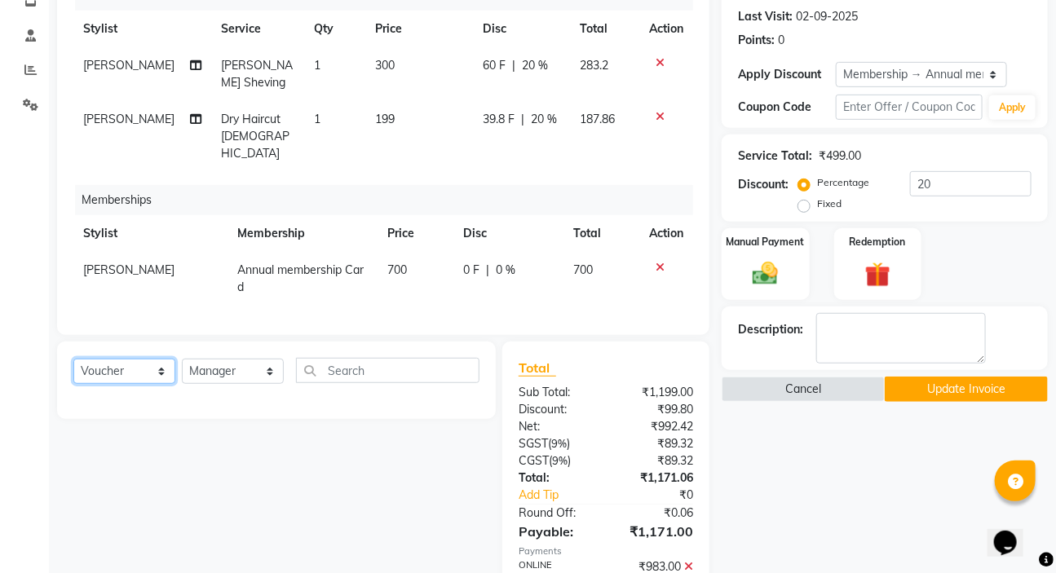
click at [73, 359] on select "Select Service Product Package Voucher Prepaid Gift Card" at bounding box center [124, 371] width 102 height 25
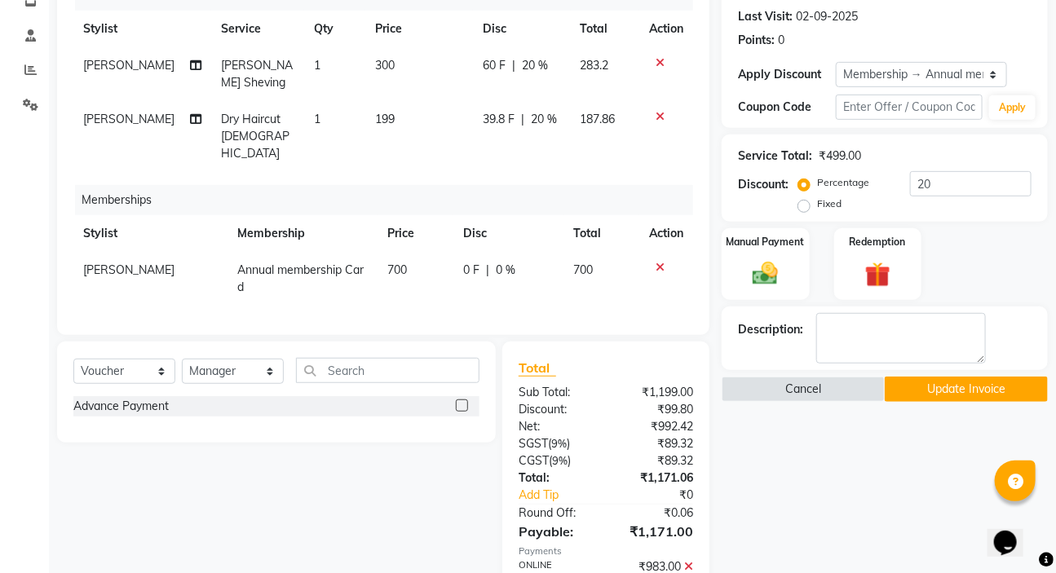
click at [461, 400] on label at bounding box center [462, 406] width 12 height 12
click at [461, 401] on input "checkbox" at bounding box center [461, 406] width 11 height 11
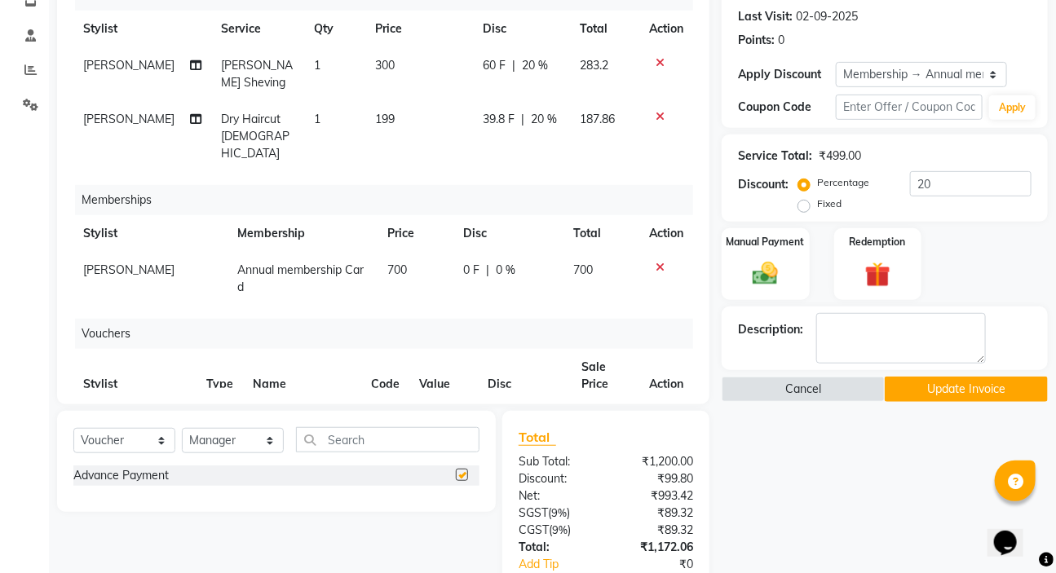
checkbox input "false"
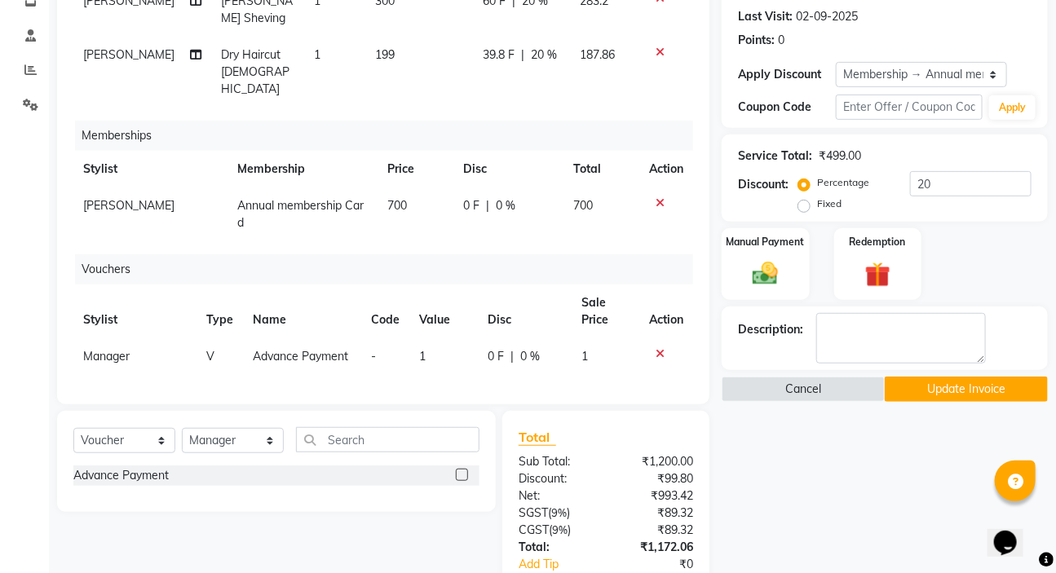
click at [426, 338] on td "1" at bounding box center [443, 356] width 68 height 37
select select "49162"
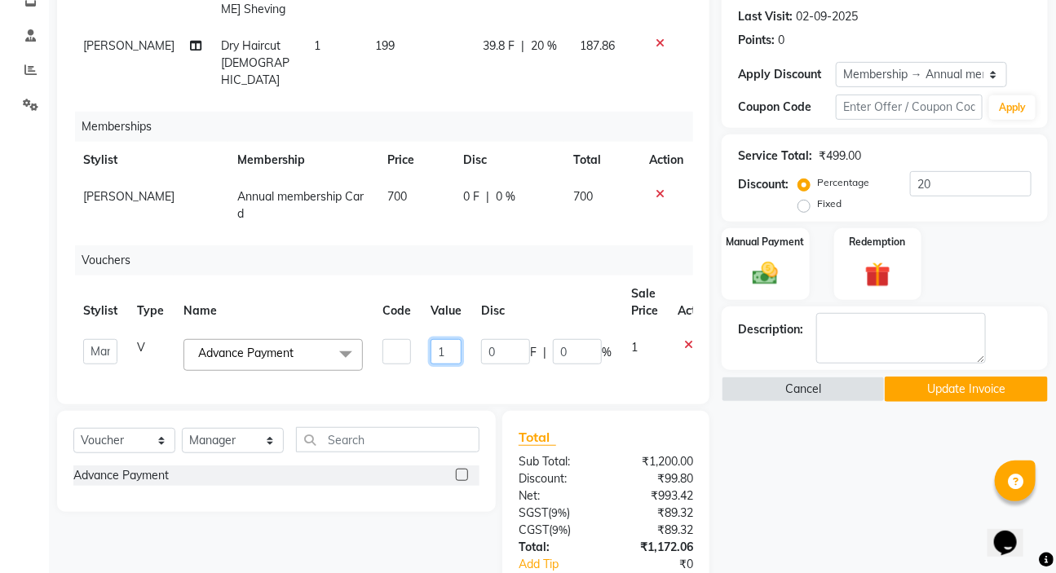
click at [445, 339] on input "1" at bounding box center [445, 351] width 31 height 25
type input "152"
click at [500, 245] on div "Vouchers" at bounding box center [390, 260] width 630 height 30
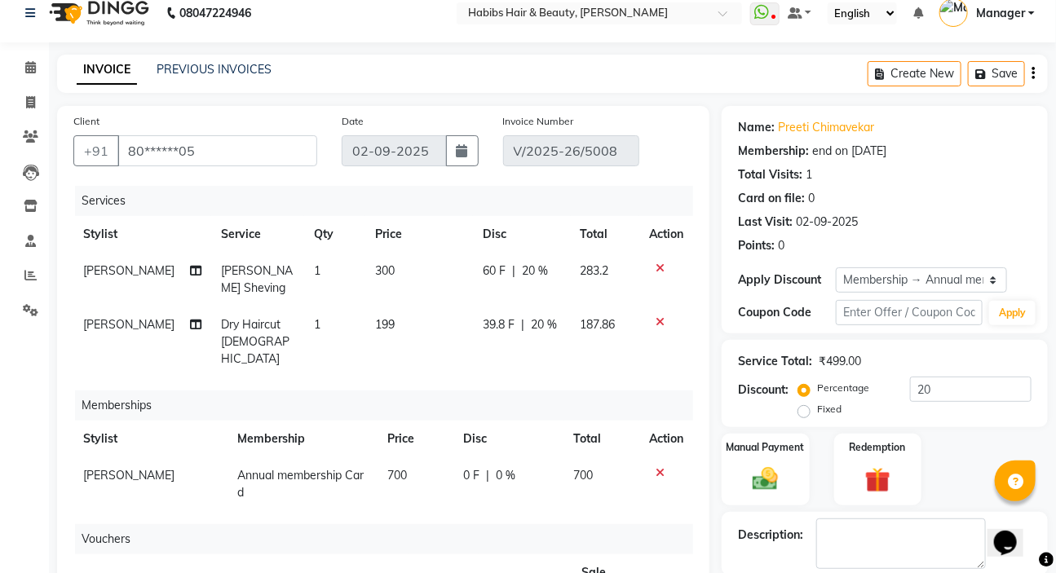
scroll to position [0, 0]
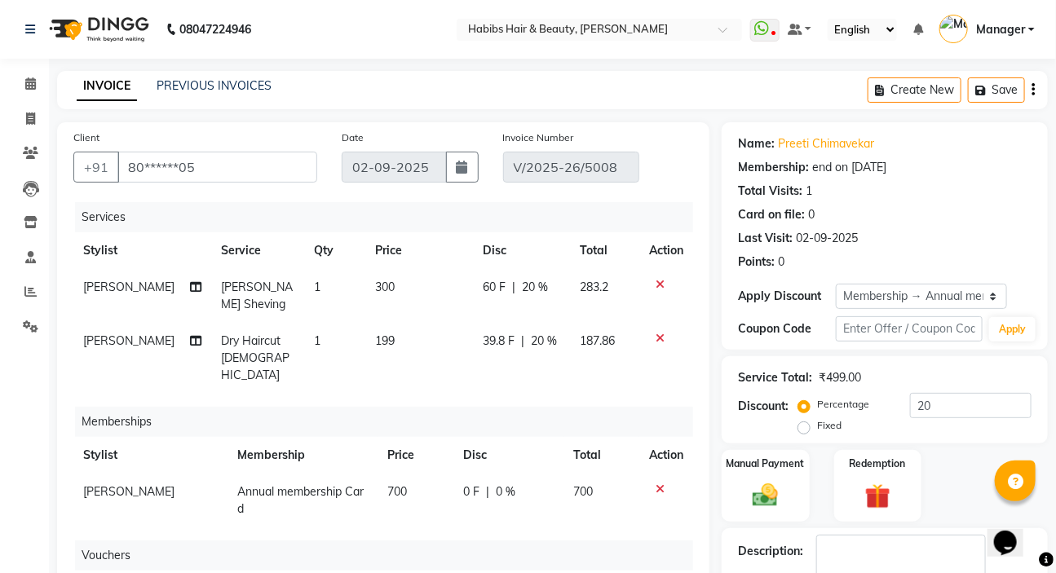
click at [543, 339] on div "39.8 F | 20 %" at bounding box center [522, 341] width 78 height 17
select select "57550"
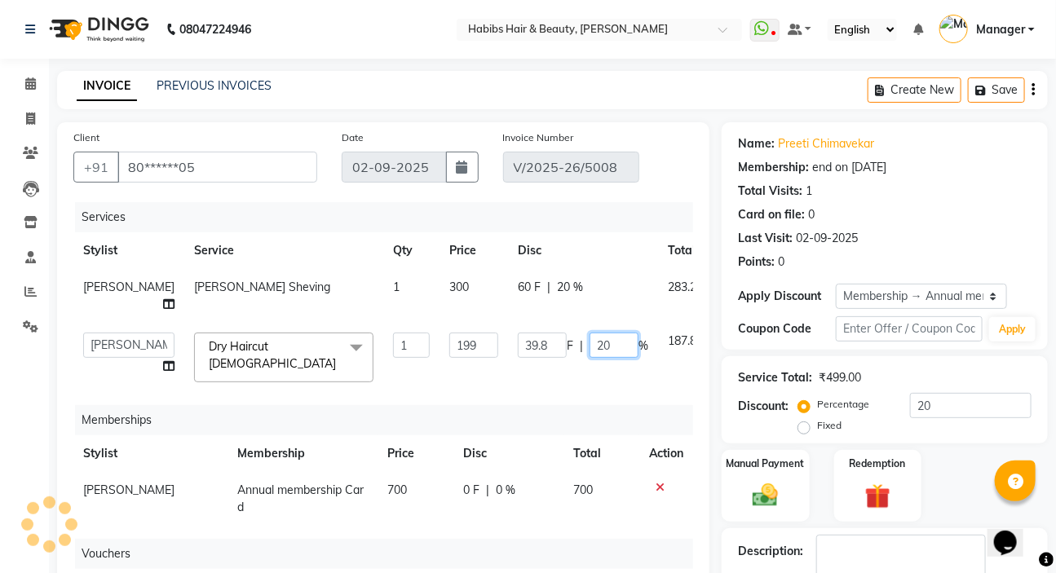
click at [589, 358] on input "20" at bounding box center [613, 345] width 49 height 25
type input "100"
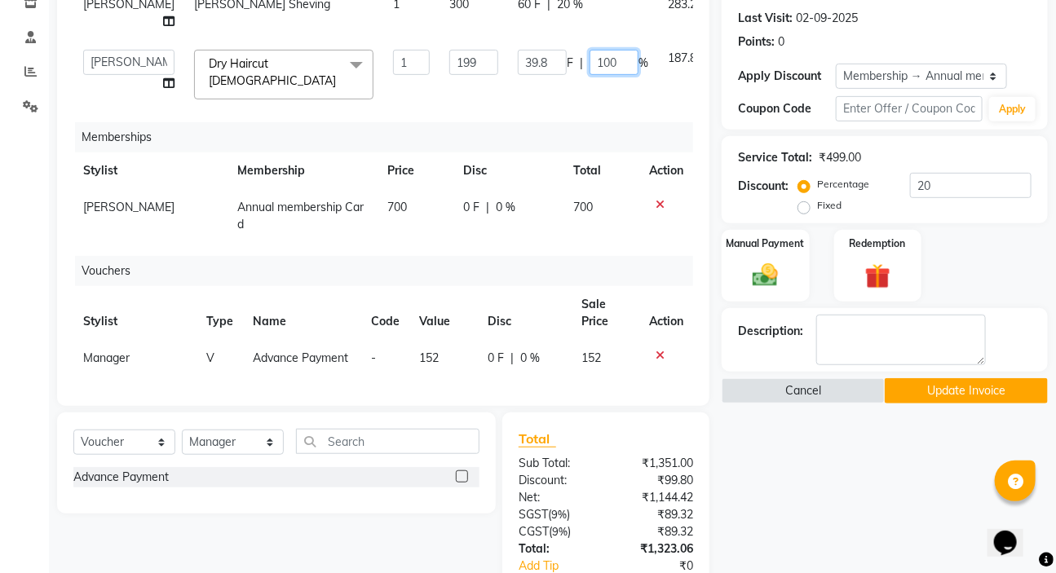
scroll to position [222, 0]
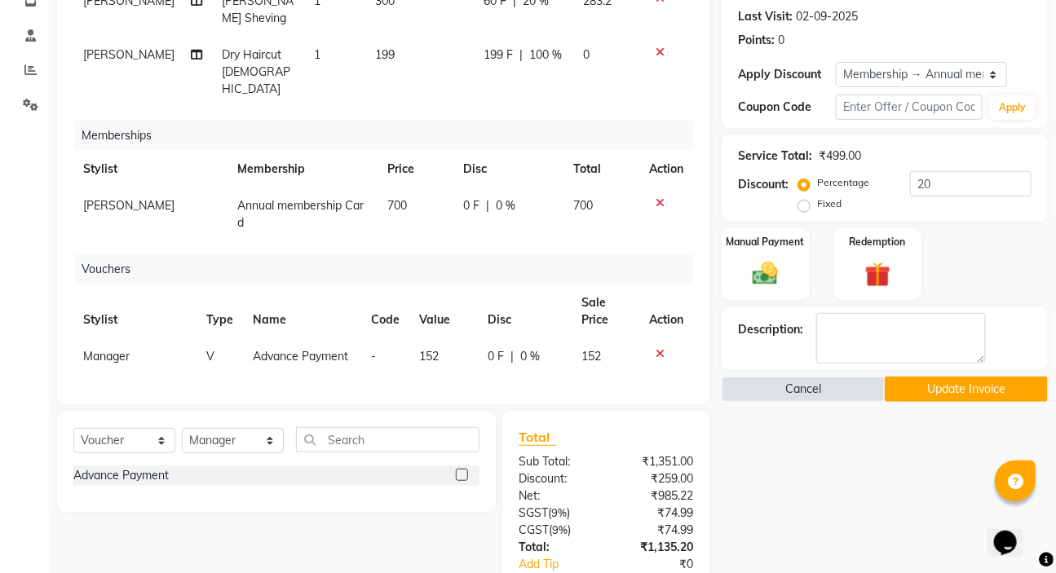
click at [787, 433] on div "Name: Preeti Chimavekar Membership: end on 02-09-2026 Total Visits: 1 Card on f…" at bounding box center [891, 338] width 338 height 875
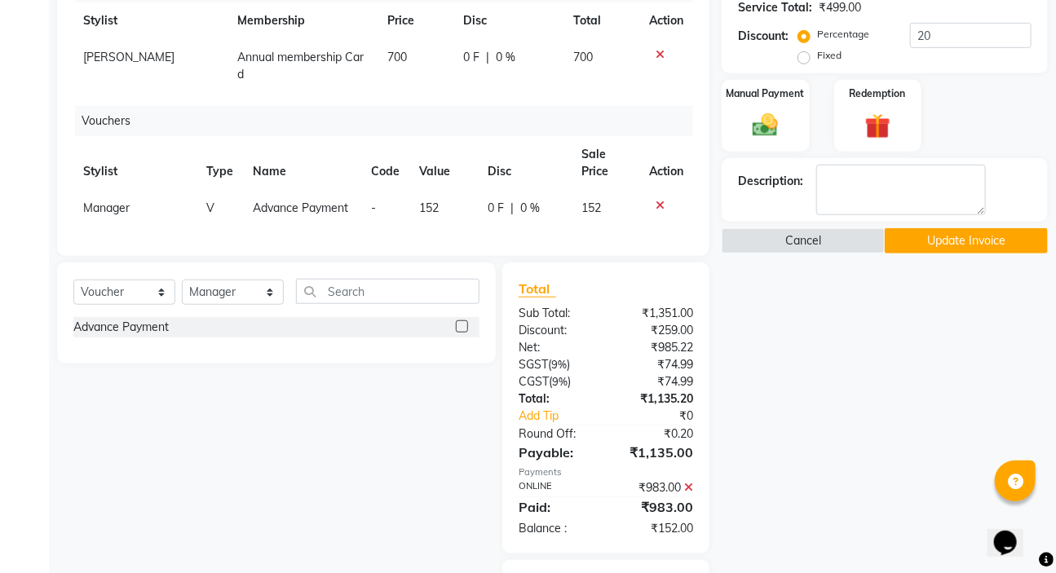
click at [688, 486] on icon at bounding box center [688, 487] width 9 height 11
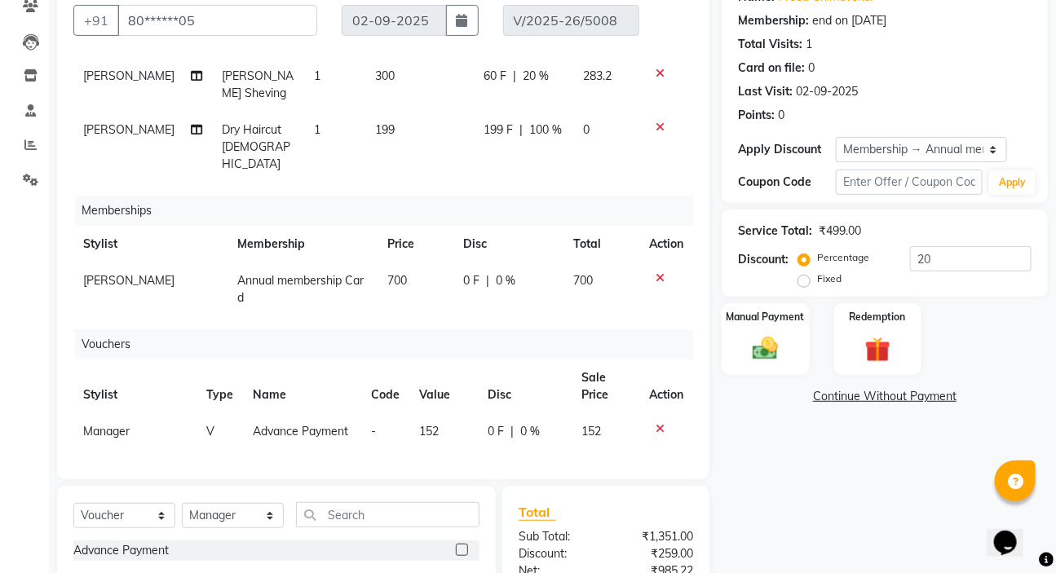
scroll to position [119, 0]
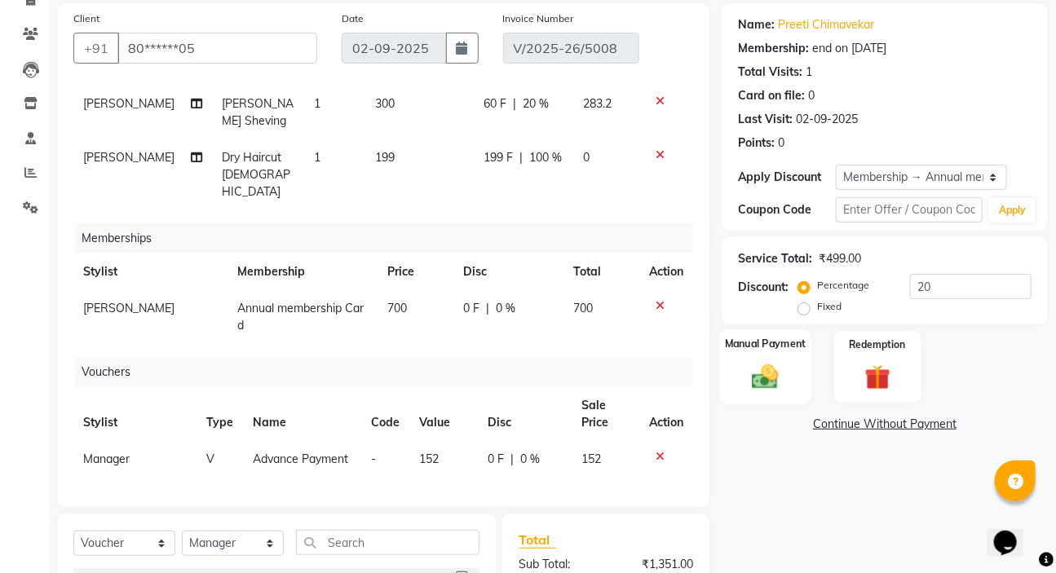
click at [760, 357] on div "Manual Payment" at bounding box center [765, 366] width 91 height 75
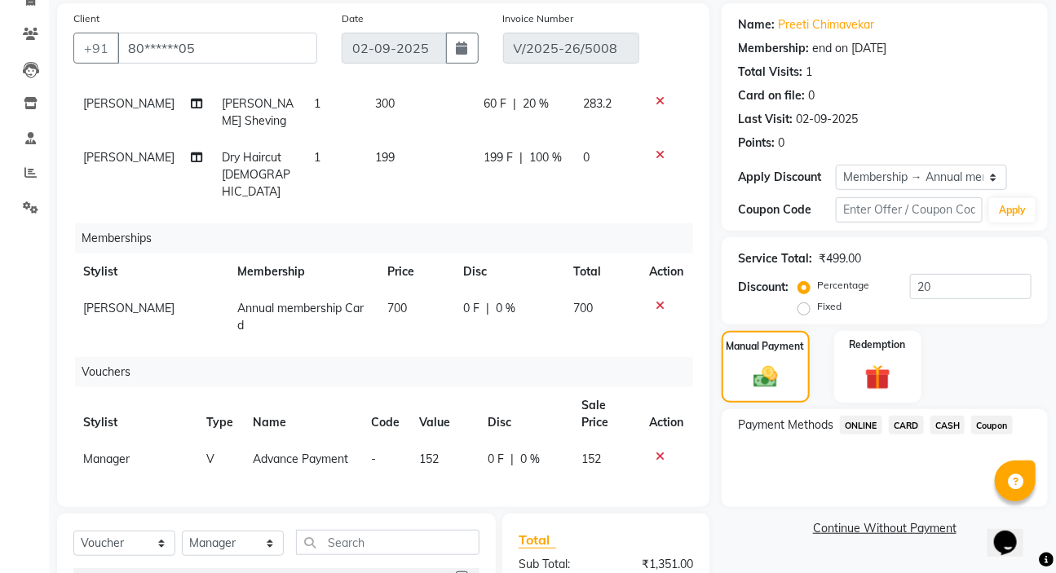
click at [864, 424] on span "ONLINE" at bounding box center [861, 425] width 42 height 19
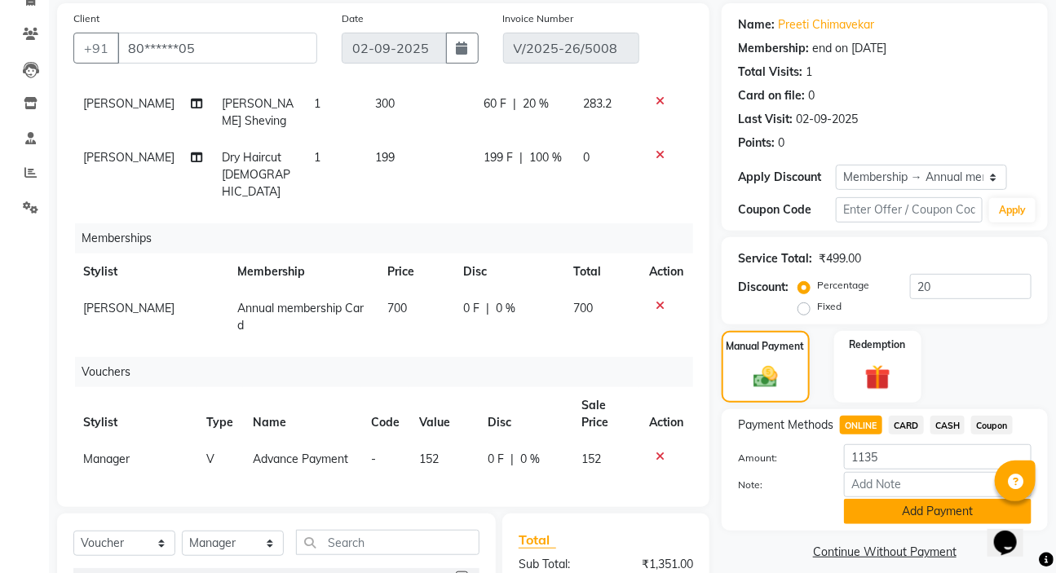
click at [889, 507] on button "Add Payment" at bounding box center [938, 511] width 188 height 25
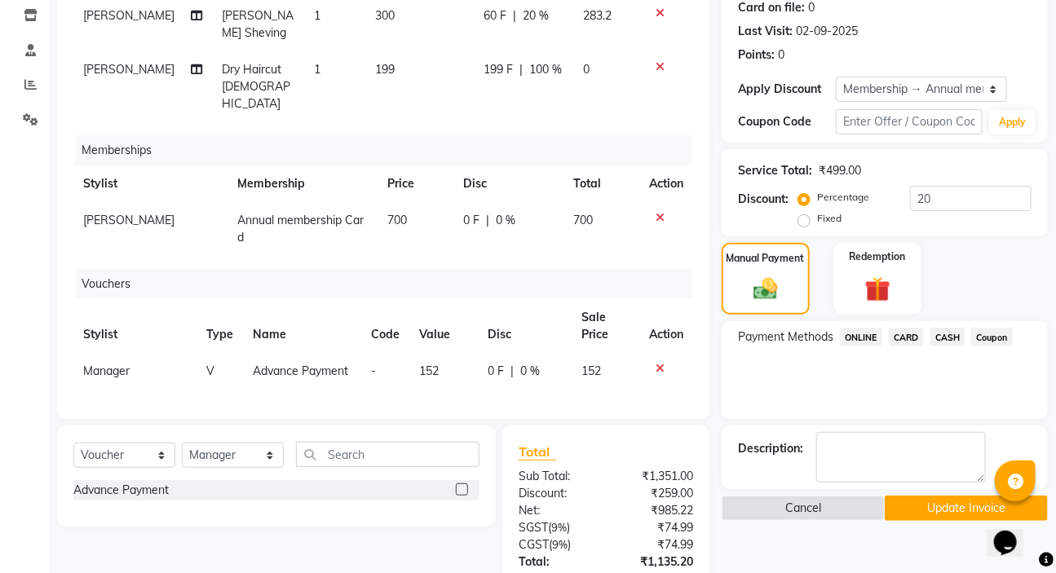
scroll to position [342, 0]
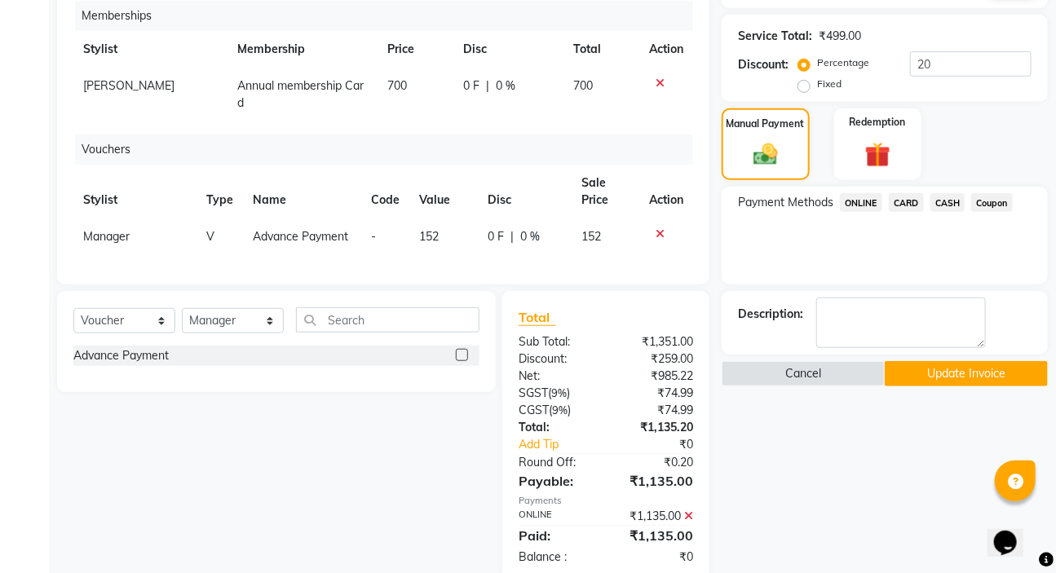
click at [923, 365] on button "Update Invoice" at bounding box center [966, 373] width 163 height 25
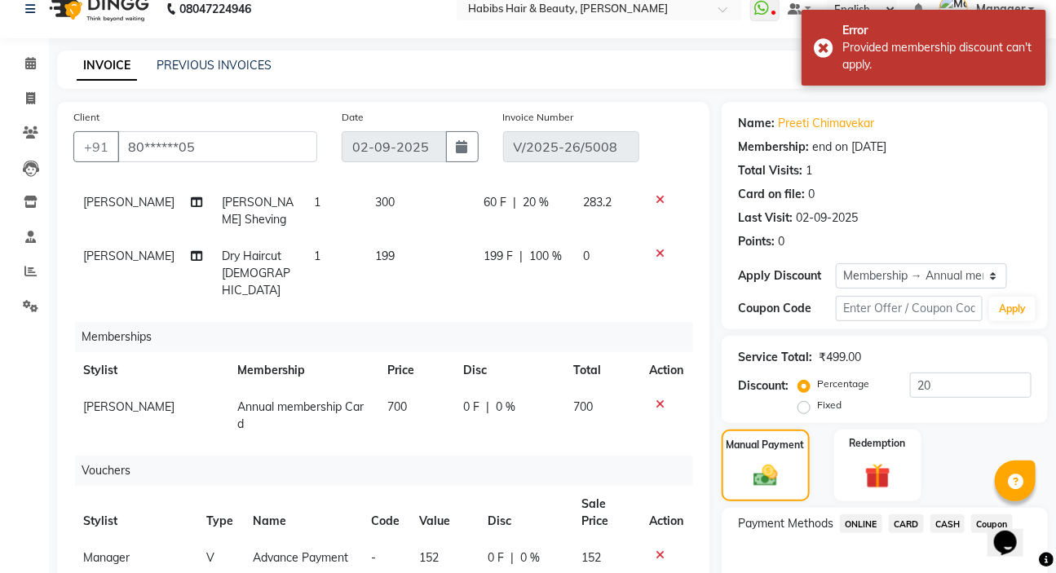
scroll to position [0, 0]
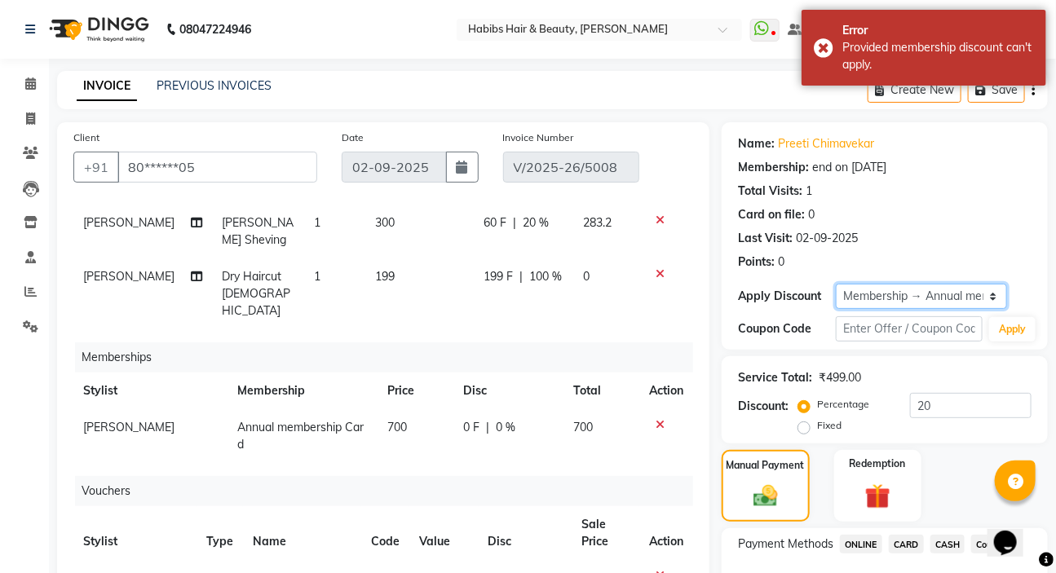
click at [904, 293] on select "Select Membership → Annual membership Card Membership → Annual membership Card …" at bounding box center [921, 296] width 171 height 25
select select "0:"
click at [836, 284] on select "Select Membership → Annual membership Card Membership → Annual membership Card …" at bounding box center [921, 296] width 171 height 25
type input "0"
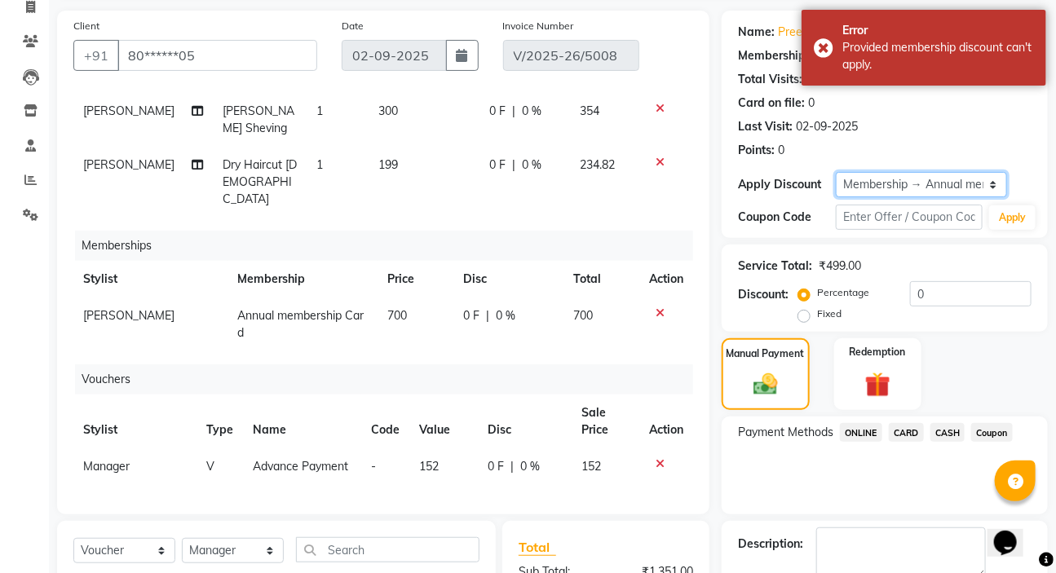
scroll to position [222, 0]
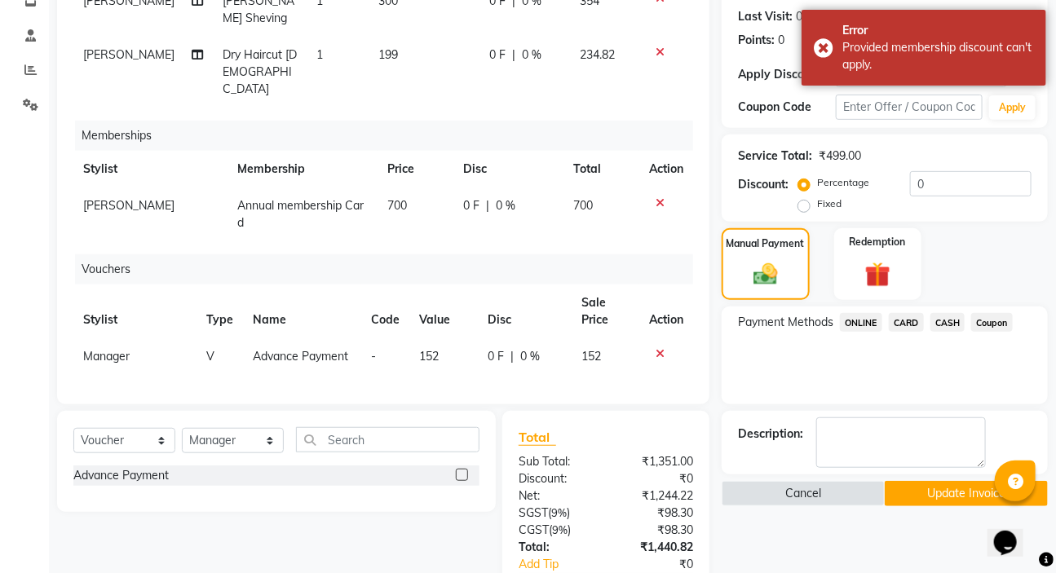
click at [921, 492] on button "Update Invoice" at bounding box center [966, 493] width 163 height 25
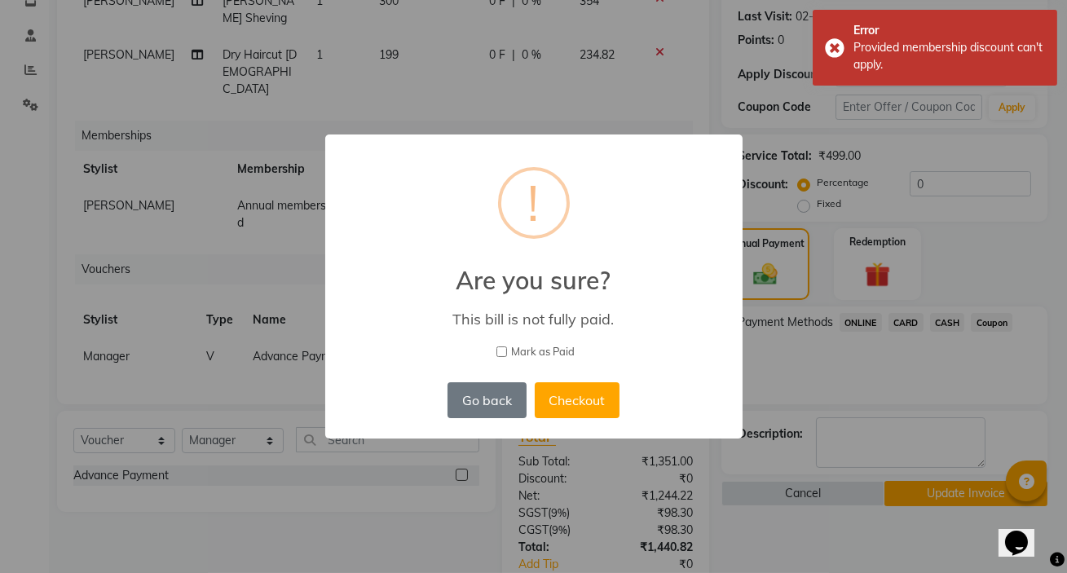
click at [450, 399] on button "Go back" at bounding box center [487, 400] width 78 height 36
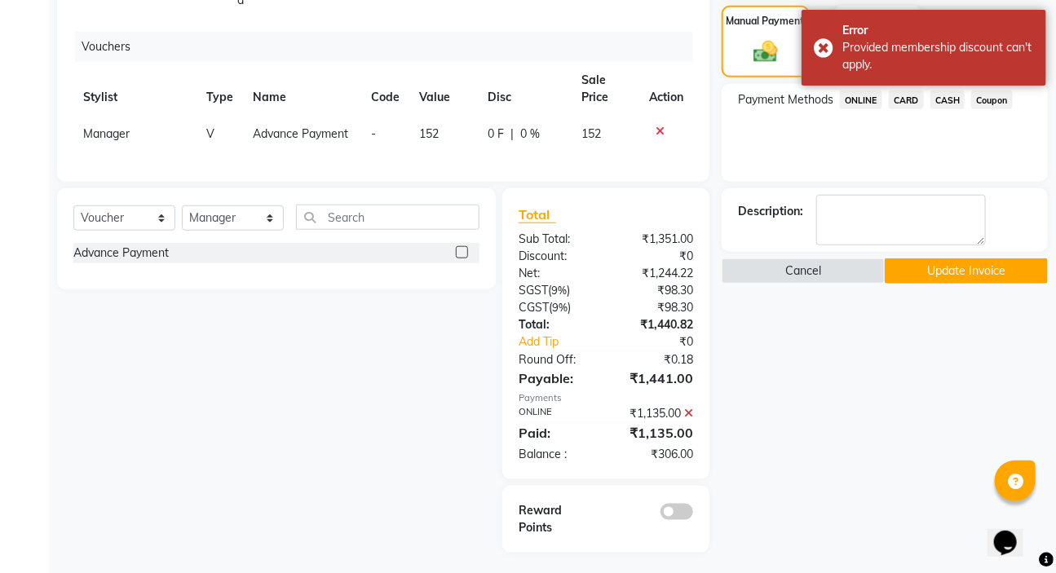
click at [689, 419] on span at bounding box center [688, 413] width 9 height 15
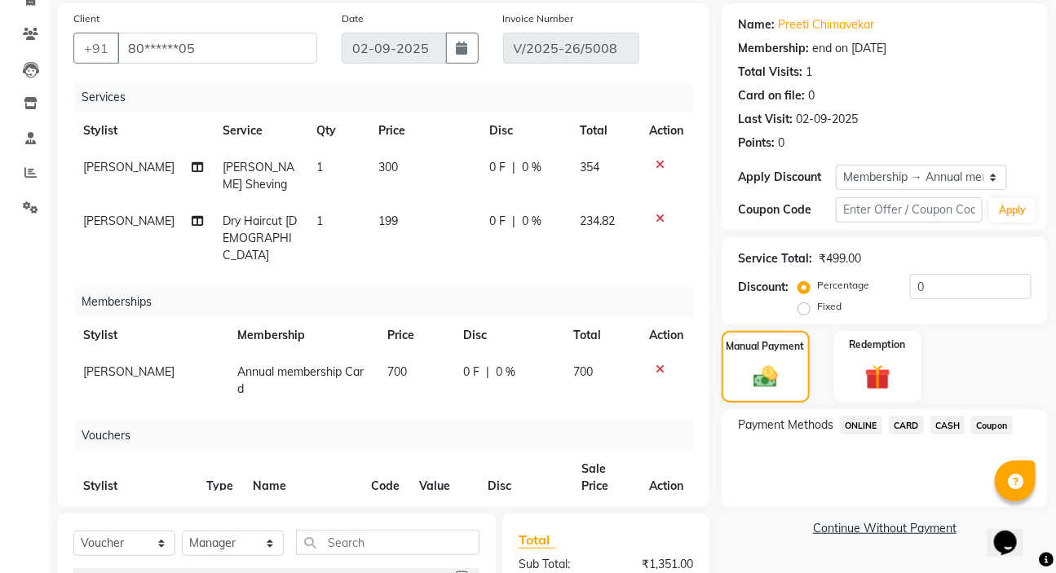
scroll to position [0, 0]
click at [538, 170] on div "0 F | 0 %" at bounding box center [524, 168] width 71 height 17
select select "57550"
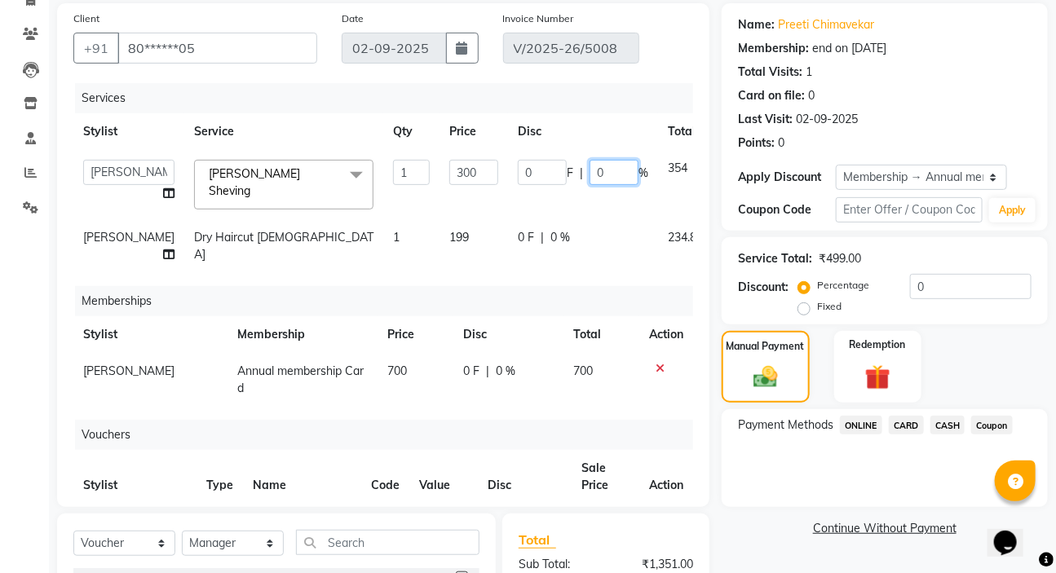
click at [589, 169] on input "0" at bounding box center [613, 172] width 49 height 25
type input "20"
click at [571, 219] on tr "Anil Dandge Dry Haircut Male 1 199 0 F | 0 % 234.82" at bounding box center [419, 246] width 693 height 54
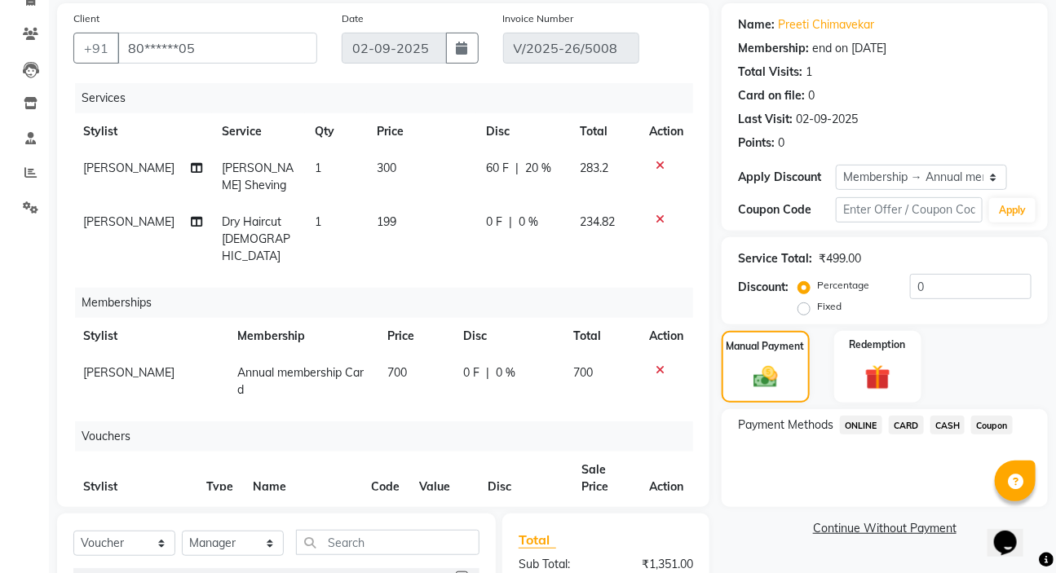
click at [523, 220] on div "0 F | 0 %" at bounding box center [523, 222] width 75 height 17
select select "57550"
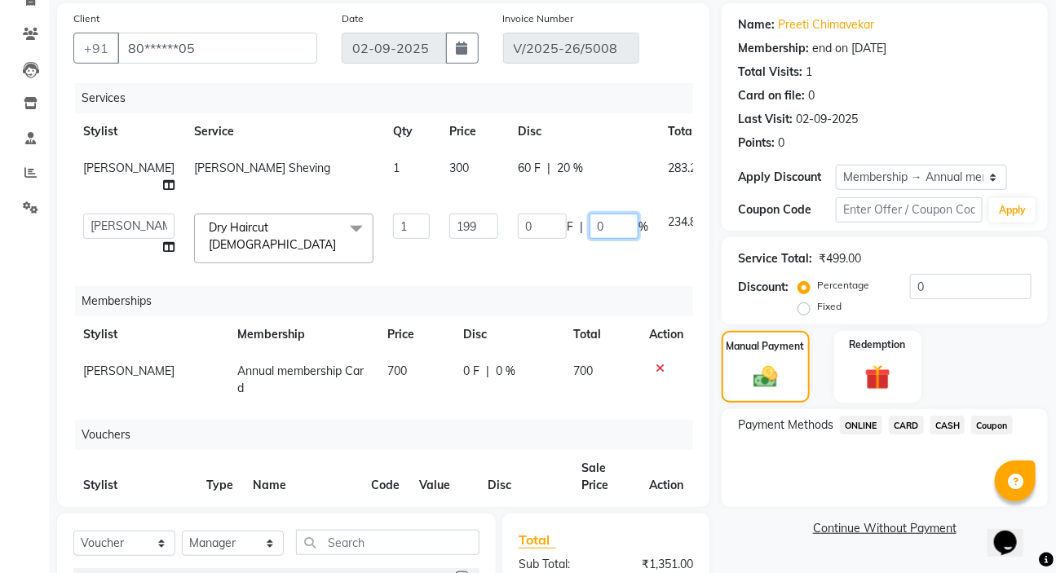
click at [589, 239] on input "0" at bounding box center [613, 226] width 49 height 25
type input "100"
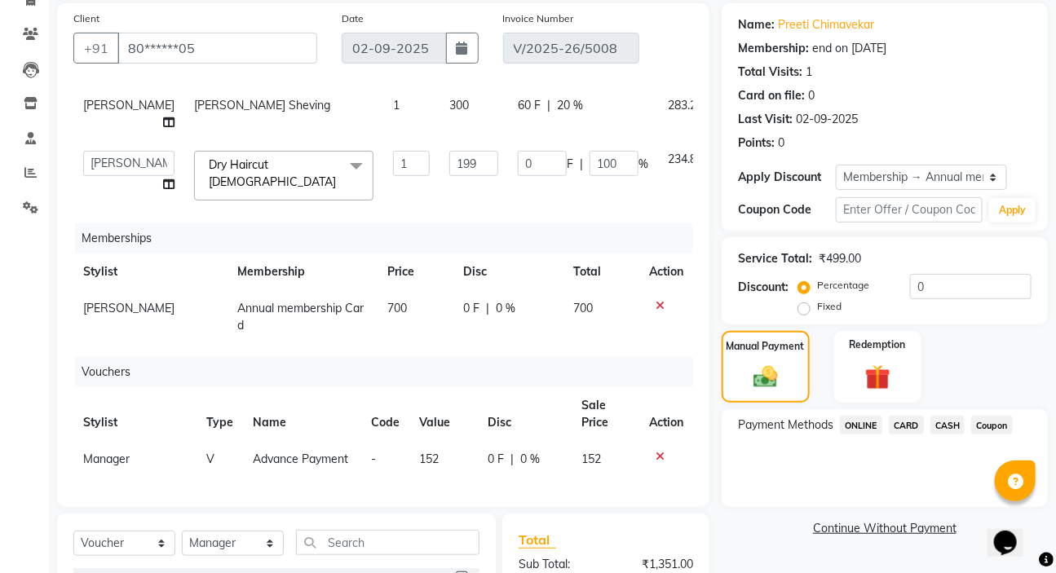
click at [762, 462] on div "Payment Methods ONLINE CARD CASH Coupon" at bounding box center [885, 458] width 326 height 98
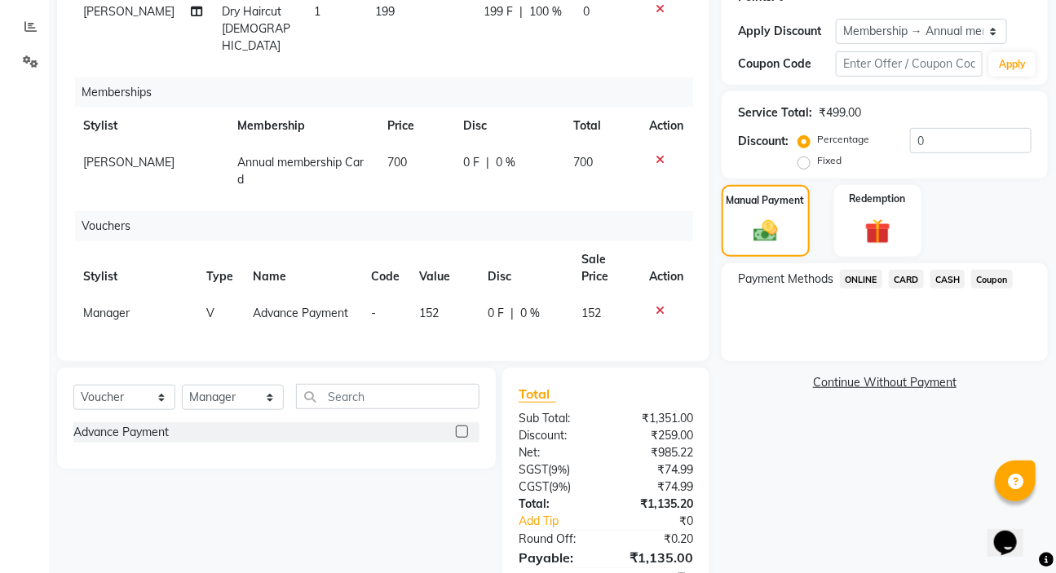
scroll to position [267, 0]
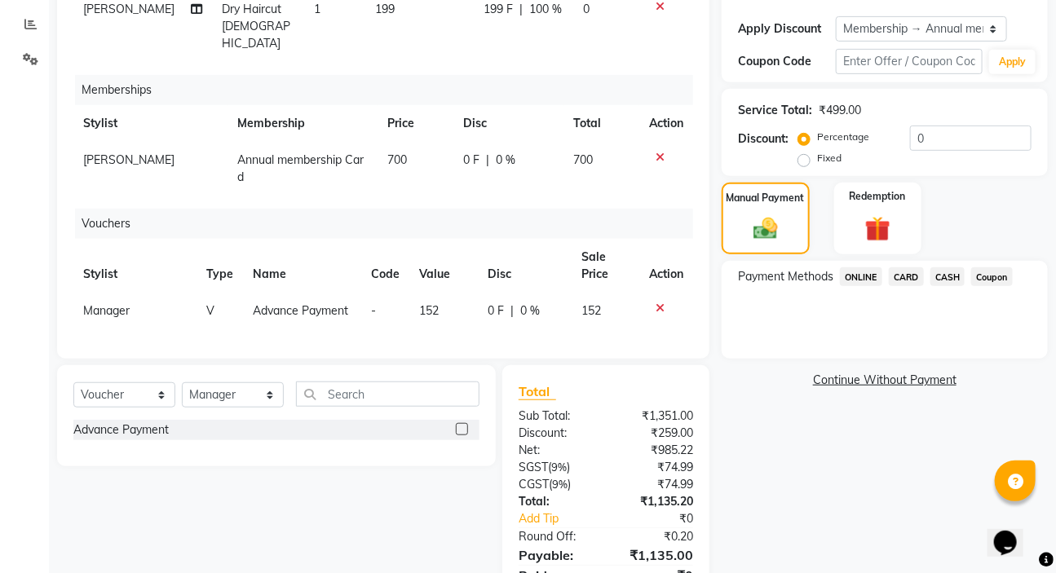
click at [853, 280] on span "ONLINE" at bounding box center [861, 276] width 42 height 19
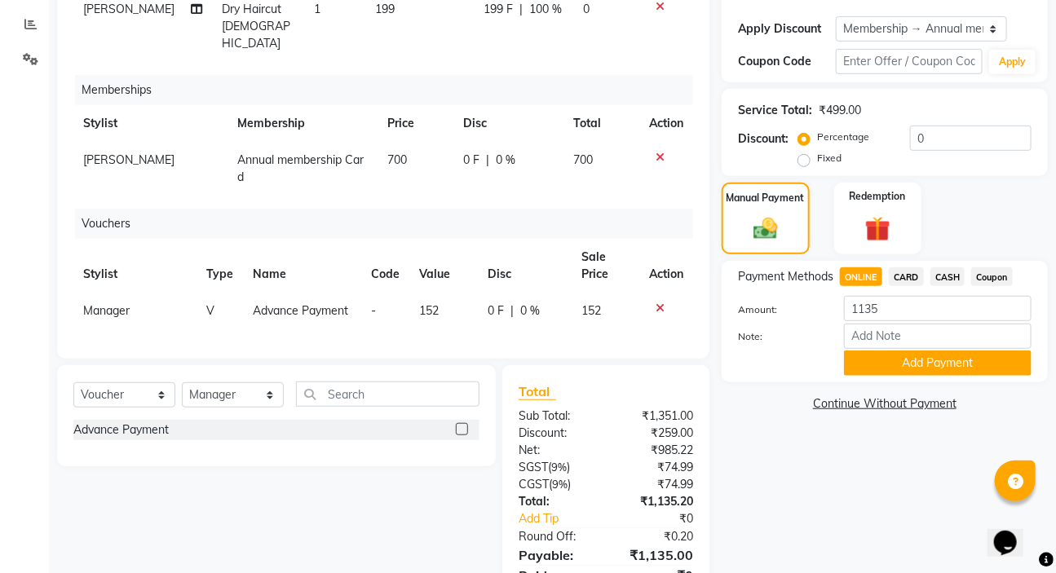
click at [881, 355] on button "Add Payment" at bounding box center [938, 363] width 188 height 25
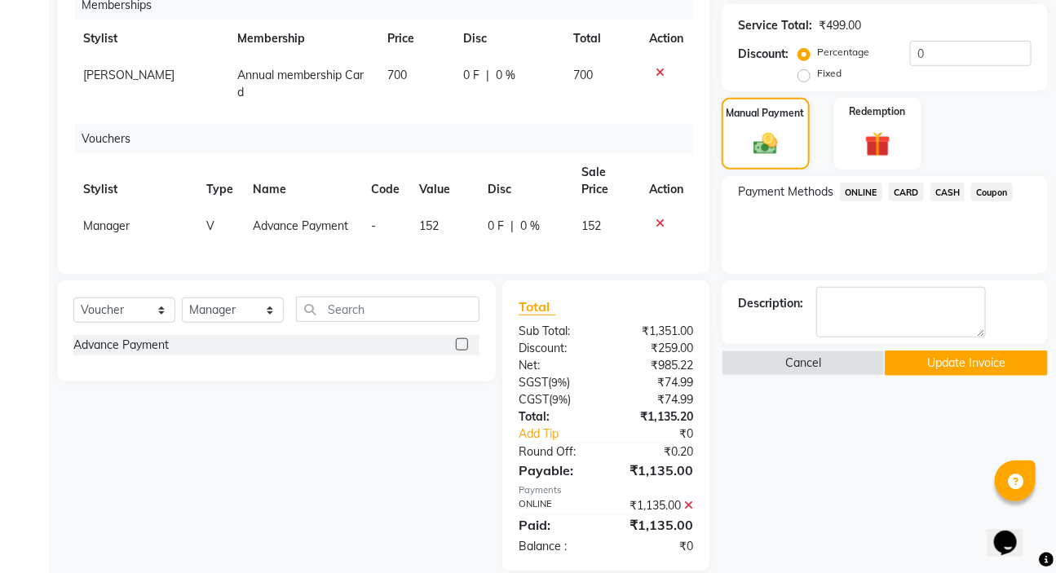
scroll to position [448, 0]
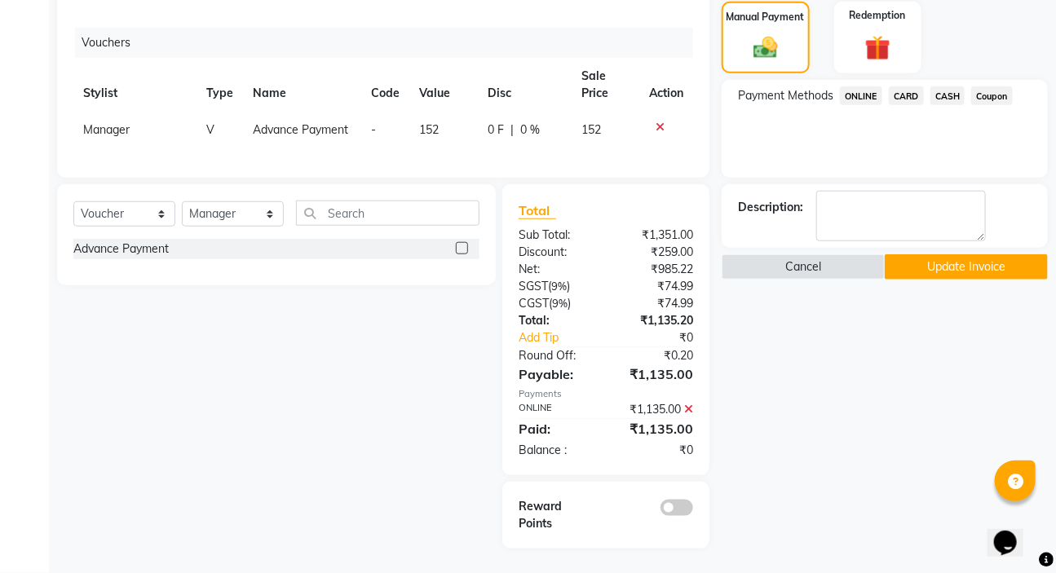
click at [894, 276] on button "Update Invoice" at bounding box center [966, 266] width 163 height 25
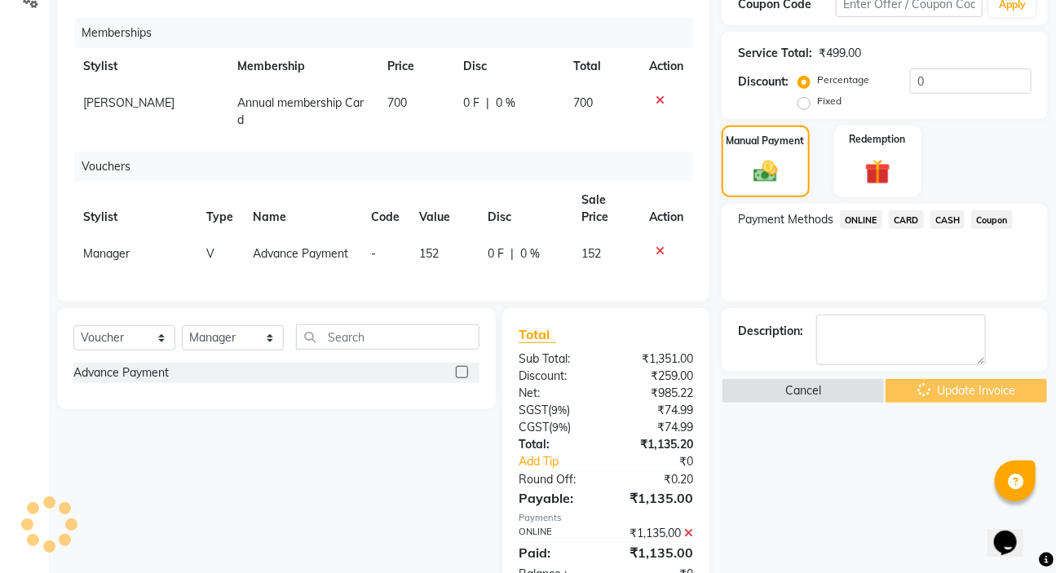
scroll to position [179, 0]
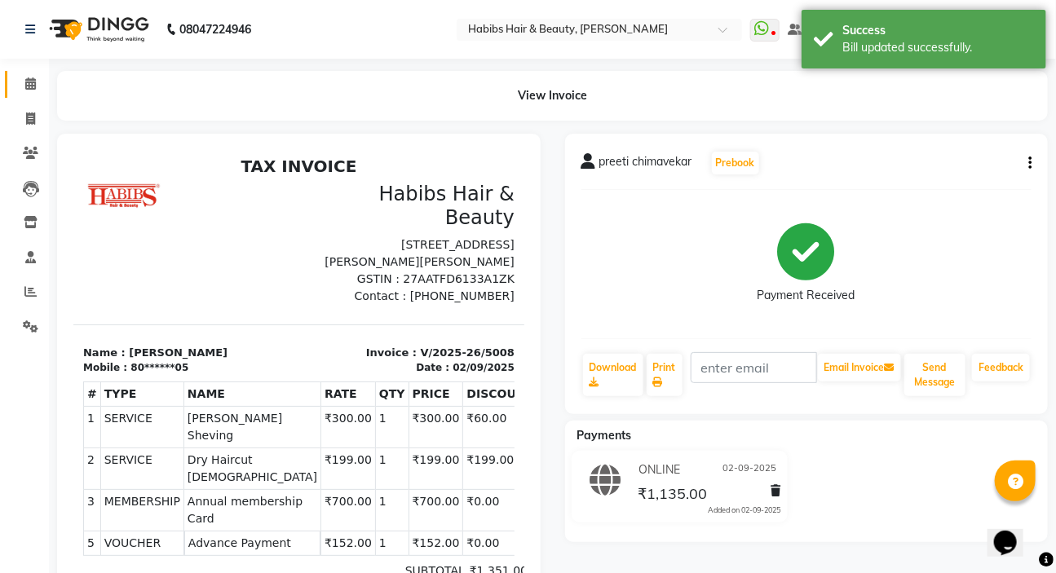
click at [25, 73] on link "Calendar" at bounding box center [24, 84] width 39 height 27
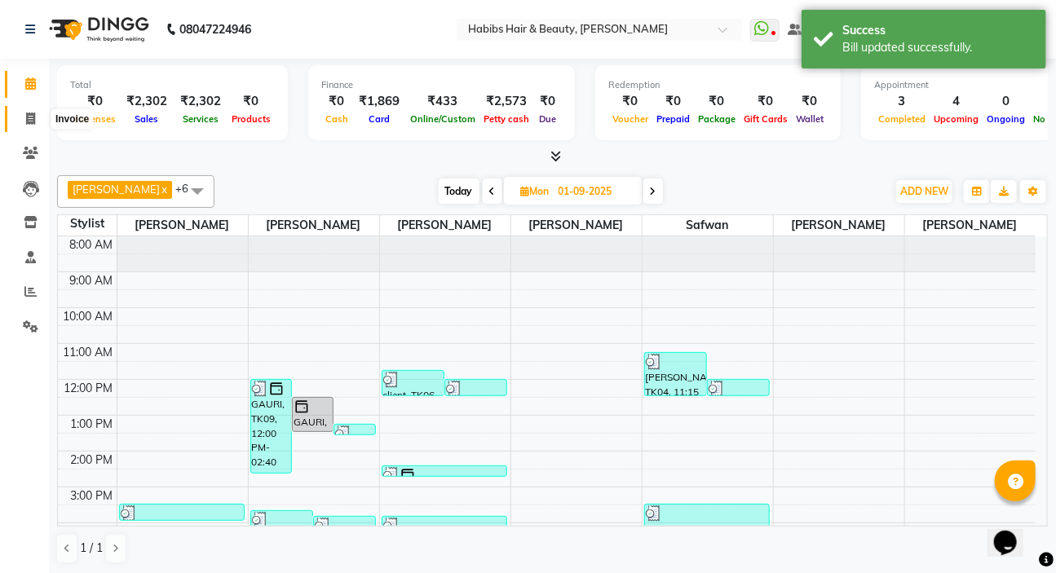
click at [24, 119] on span at bounding box center [30, 119] width 29 height 19
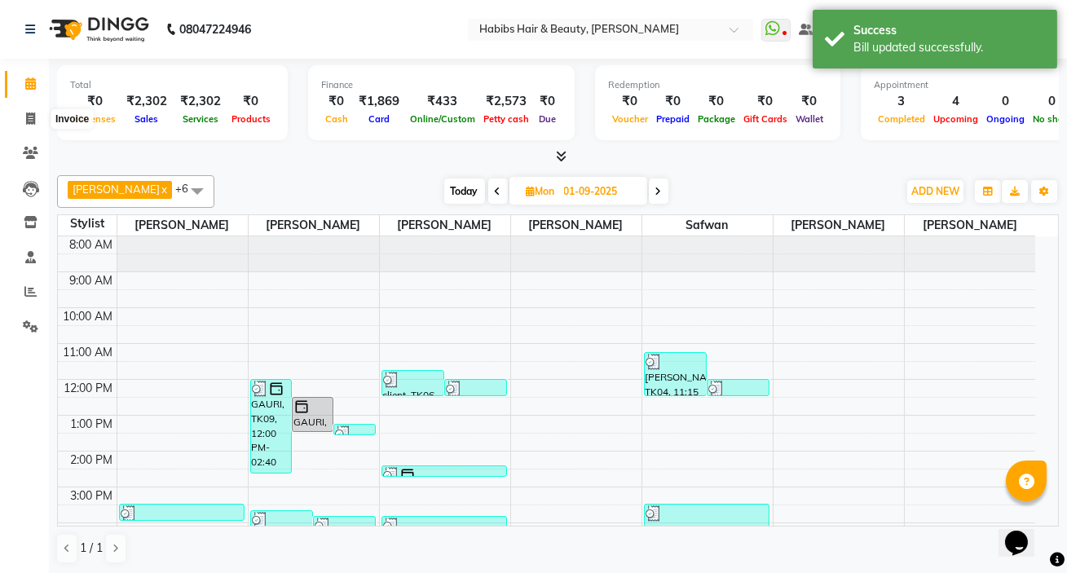
select select "service"
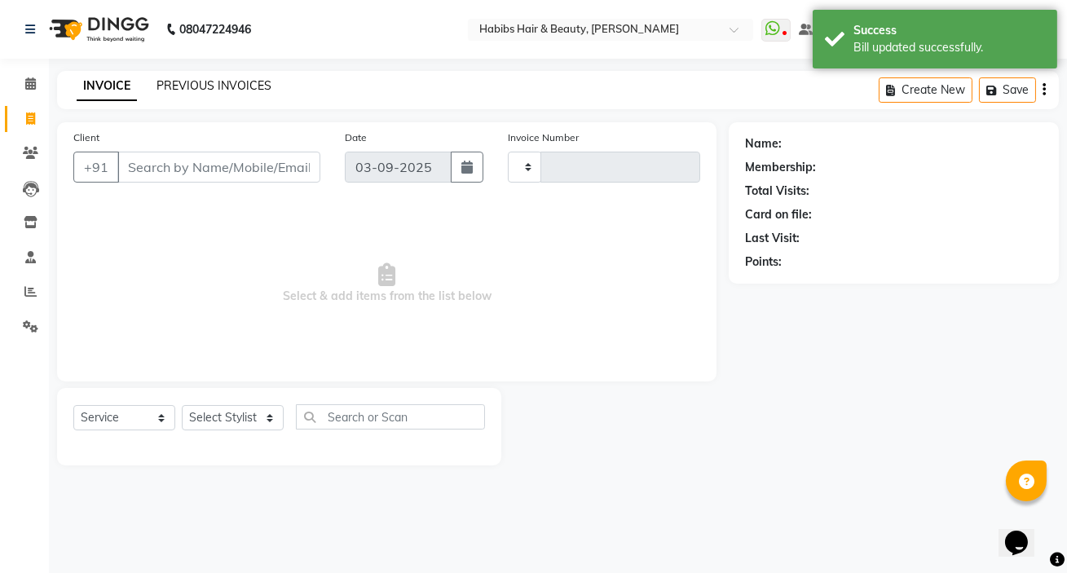
click at [191, 87] on link "PREVIOUS INVOICES" at bounding box center [214, 85] width 115 height 15
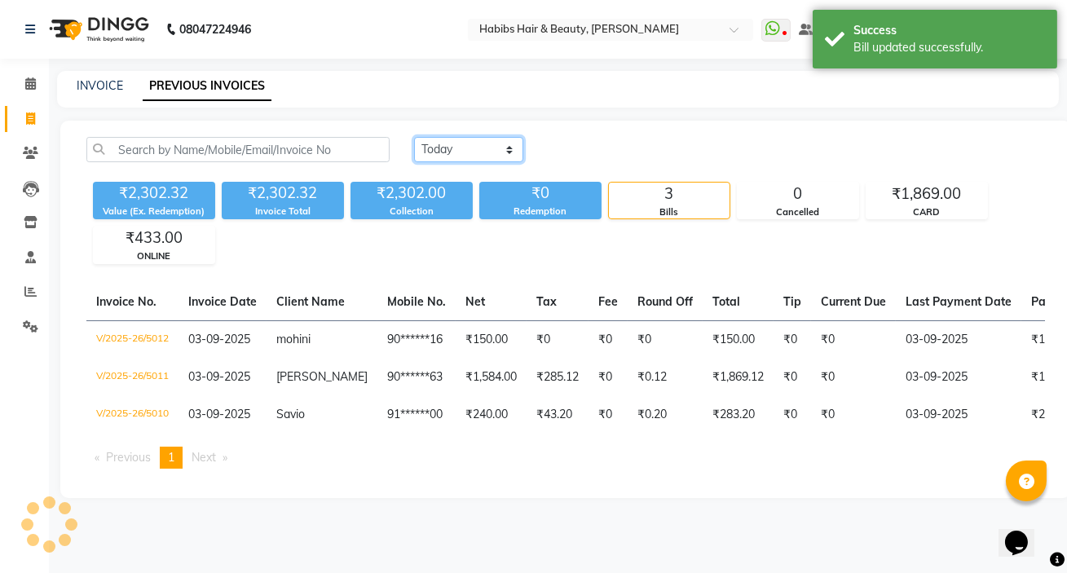
click at [450, 145] on select "[DATE] [DATE] Custom Range" at bounding box center [468, 149] width 109 height 25
select select "[DATE]"
click at [414, 137] on select "[DATE] [DATE] Custom Range" at bounding box center [468, 149] width 109 height 25
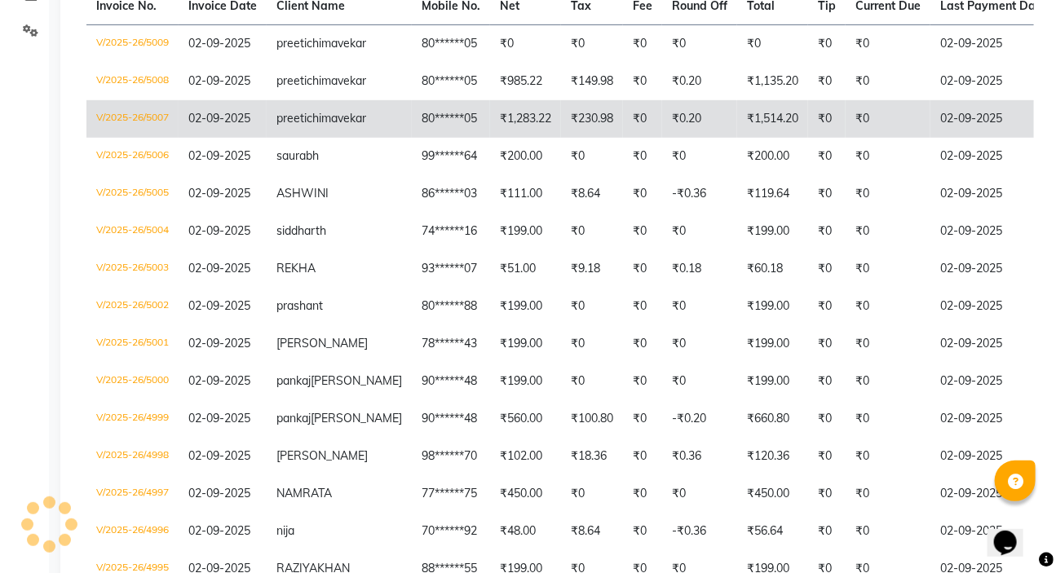
scroll to position [73, 0]
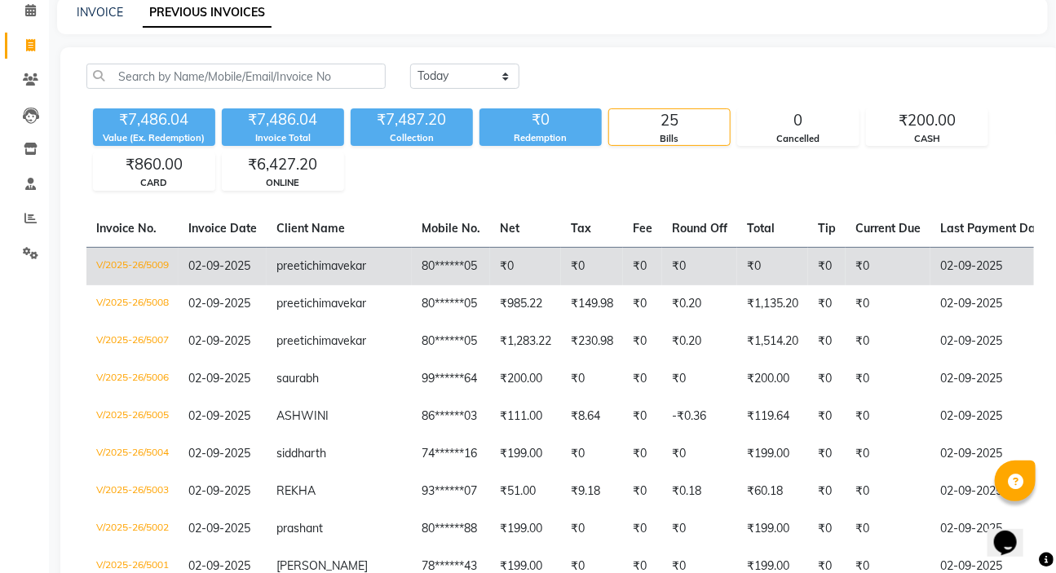
click at [561, 269] on td "₹0" at bounding box center [592, 266] width 62 height 38
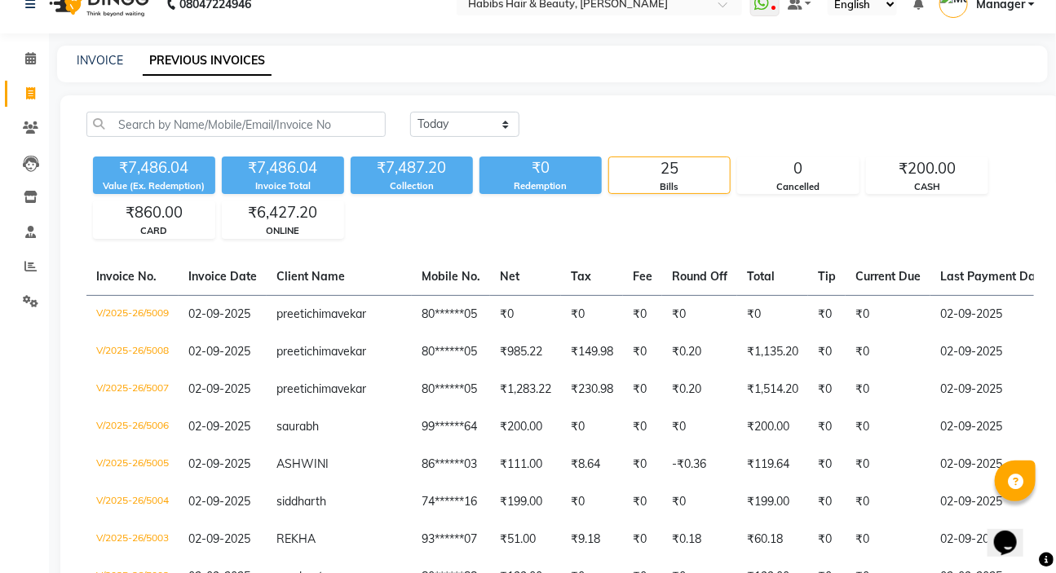
scroll to position [0, 0]
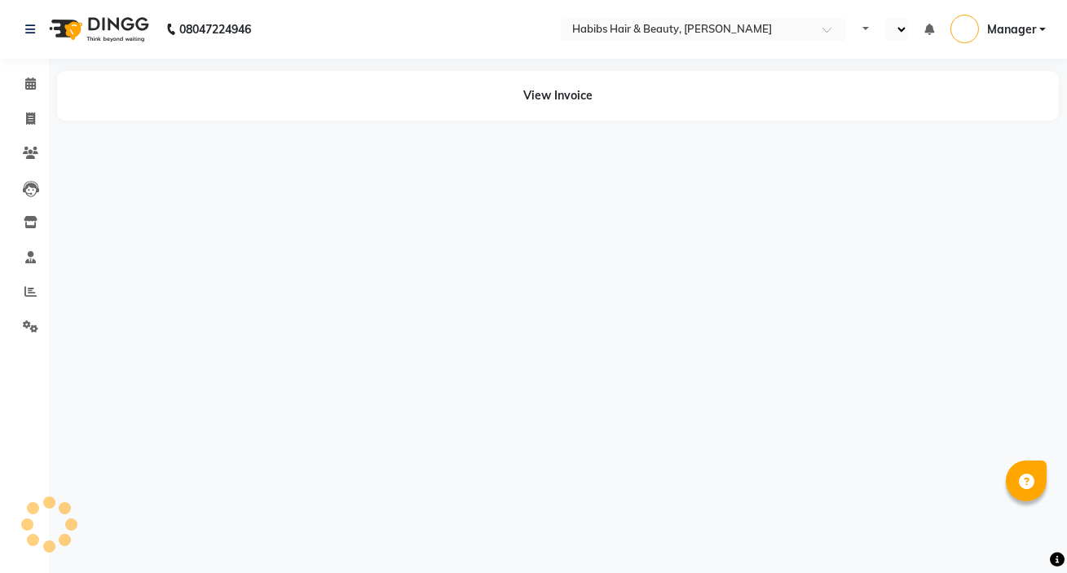
select select "en"
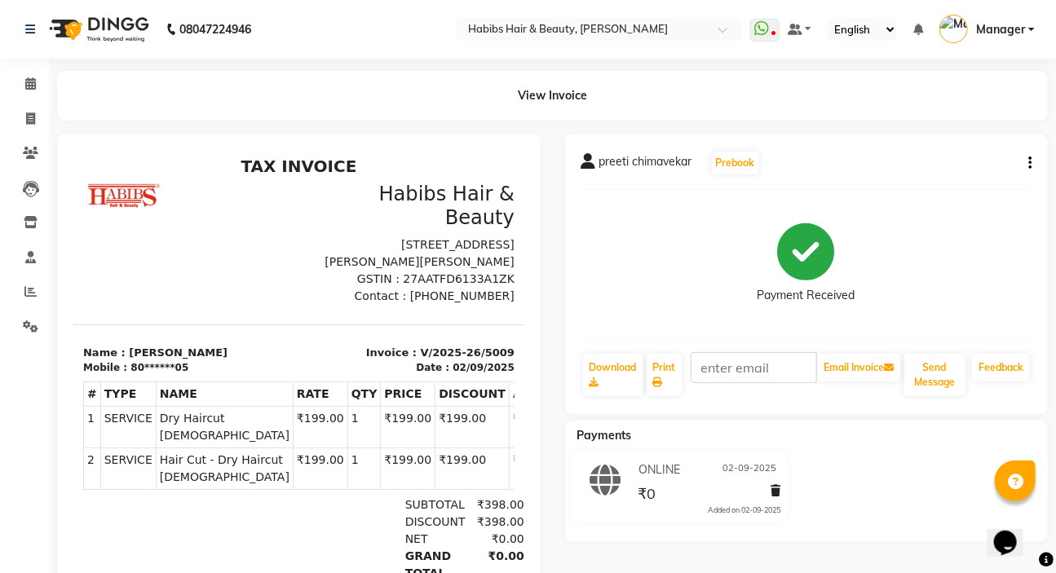
click at [1031, 163] on icon "button" at bounding box center [1029, 163] width 3 height 1
click at [966, 193] on div "Edit Invoice" at bounding box center [949, 193] width 112 height 20
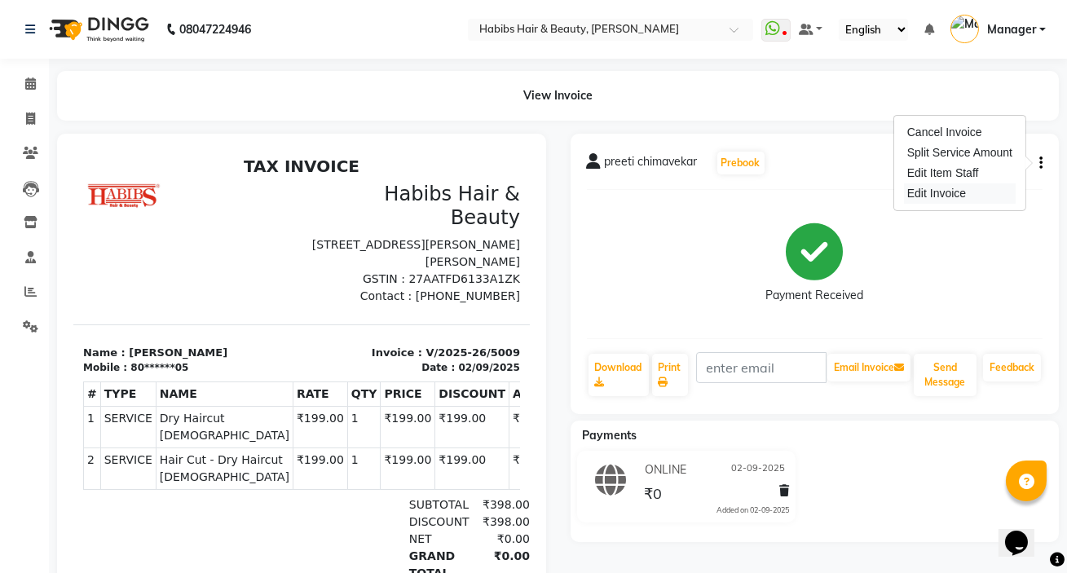
select select "service"
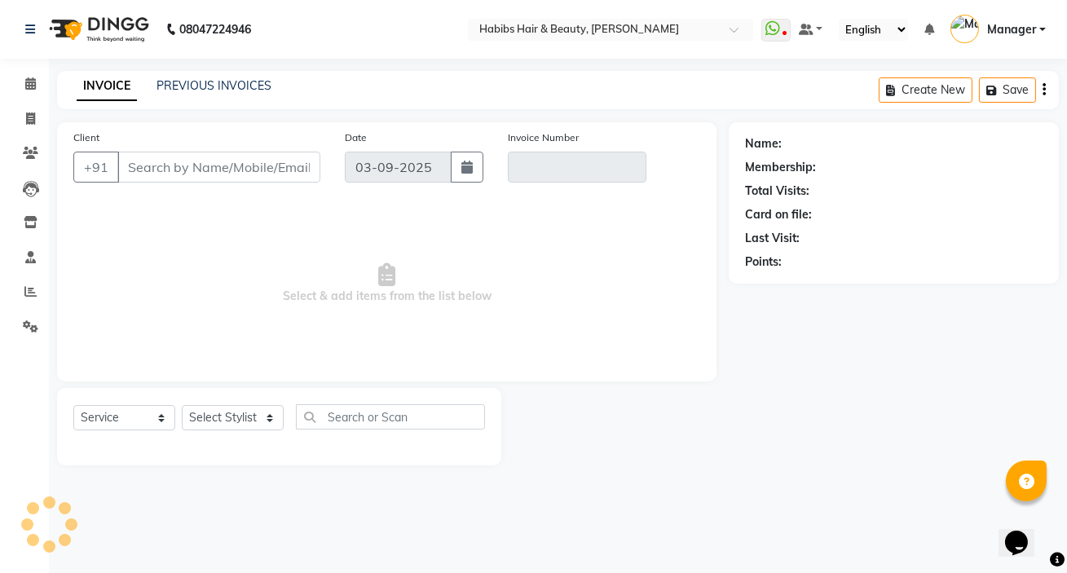
type input "80******05"
type input "V/2025-26/5009"
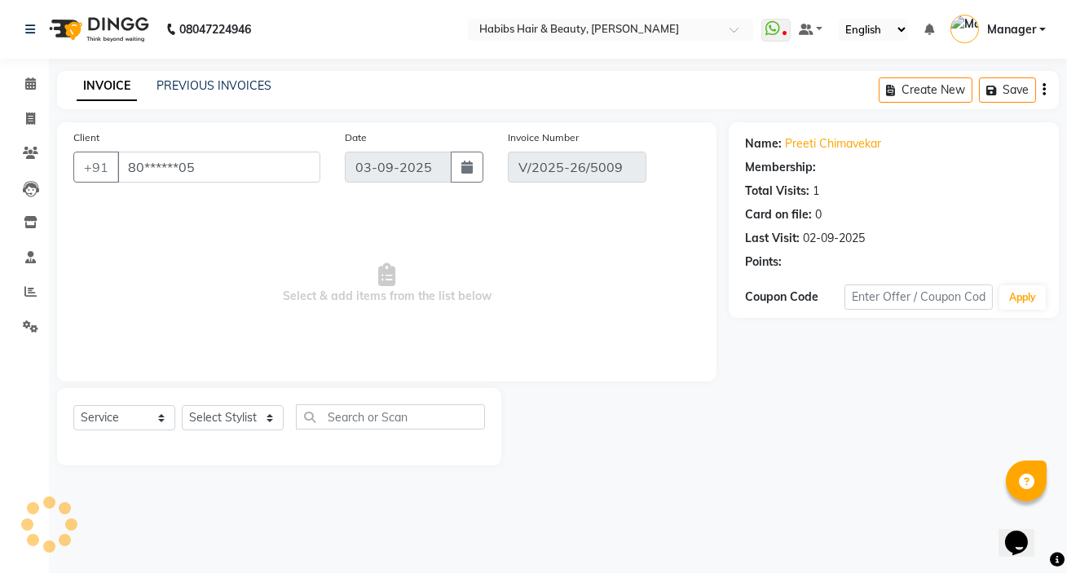
select select "2: Object"
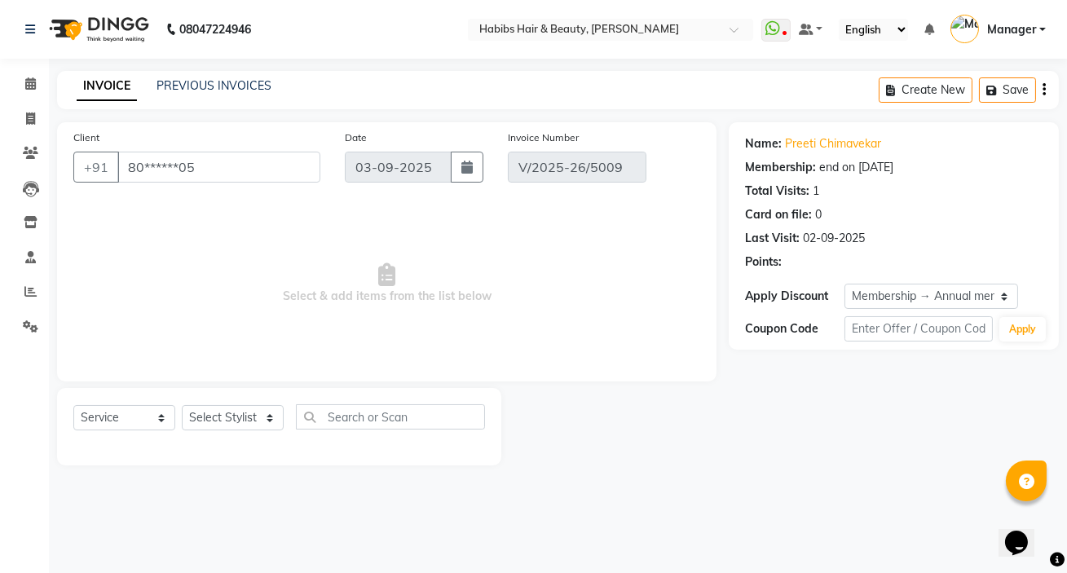
type input "02-09-2025"
select select "select"
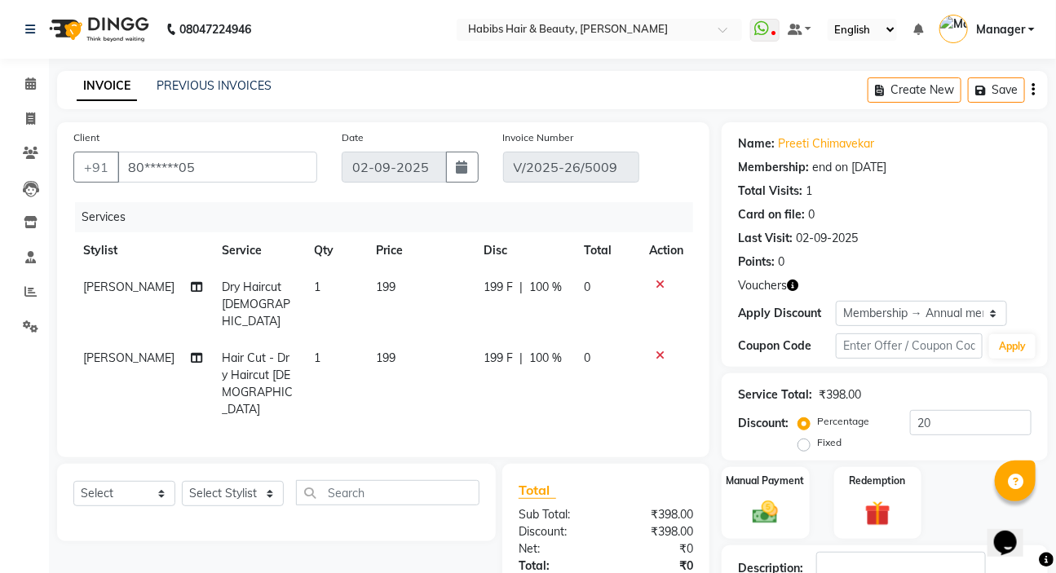
click at [658, 279] on icon at bounding box center [660, 284] width 9 height 11
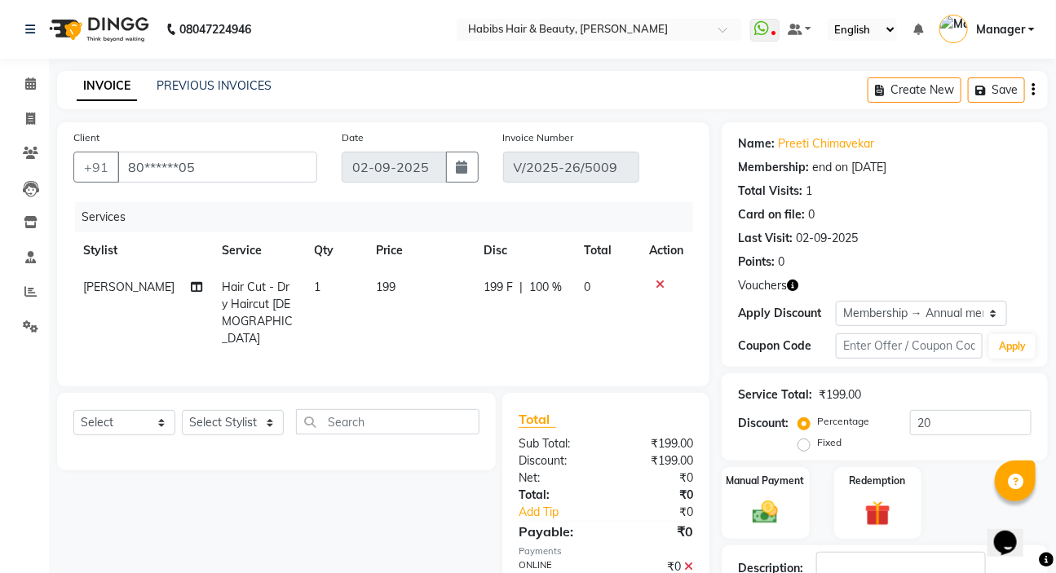
click at [660, 285] on icon at bounding box center [660, 284] width 9 height 11
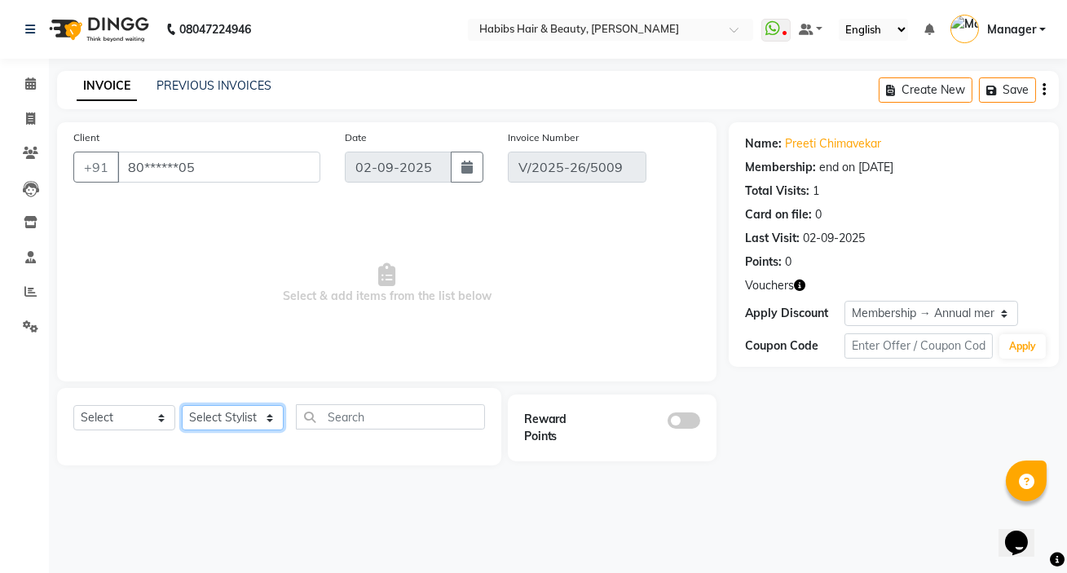
click at [263, 422] on select "Select Stylist [PERSON_NAME] [PERSON_NAME] HK [PERSON_NAME] Manager [PERSON_NAM…" at bounding box center [233, 417] width 102 height 25
select select "88135"
click at [182, 405] on select "Select Stylist [PERSON_NAME] [PERSON_NAME] HK [PERSON_NAME] Manager [PERSON_NAM…" at bounding box center [233, 417] width 102 height 25
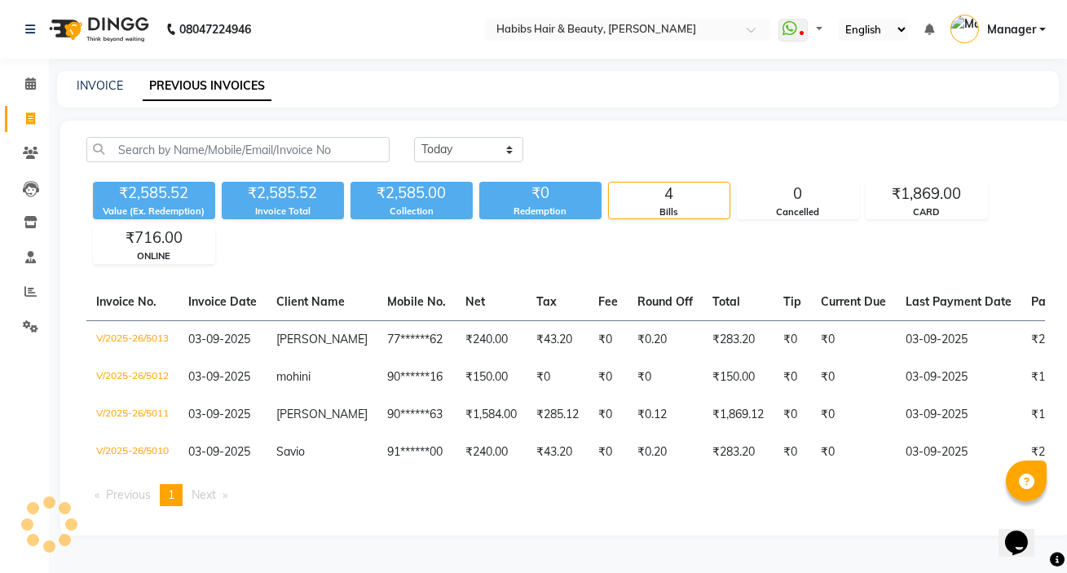
select select "en"
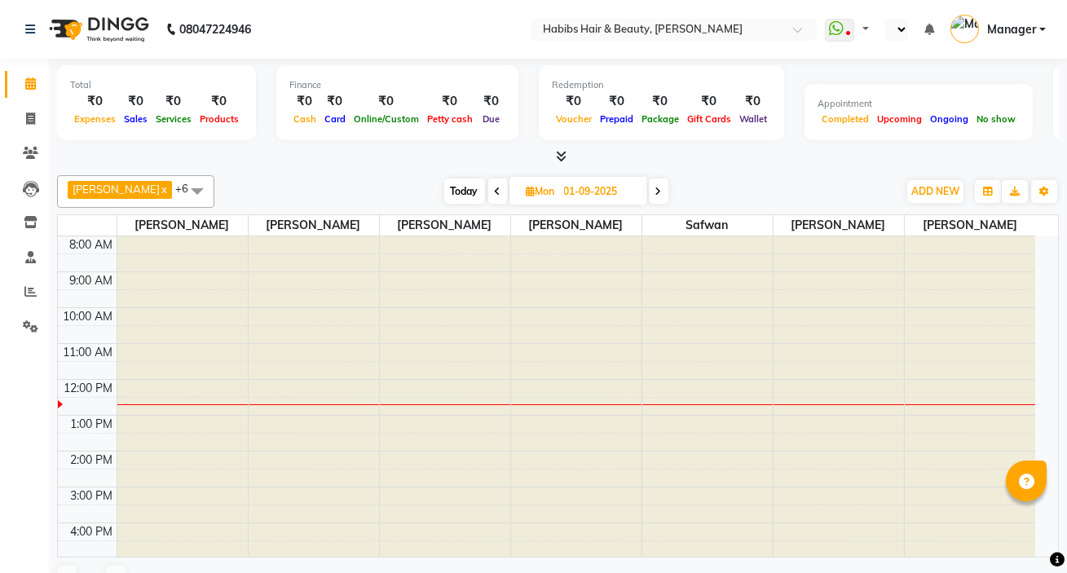
select select "en"
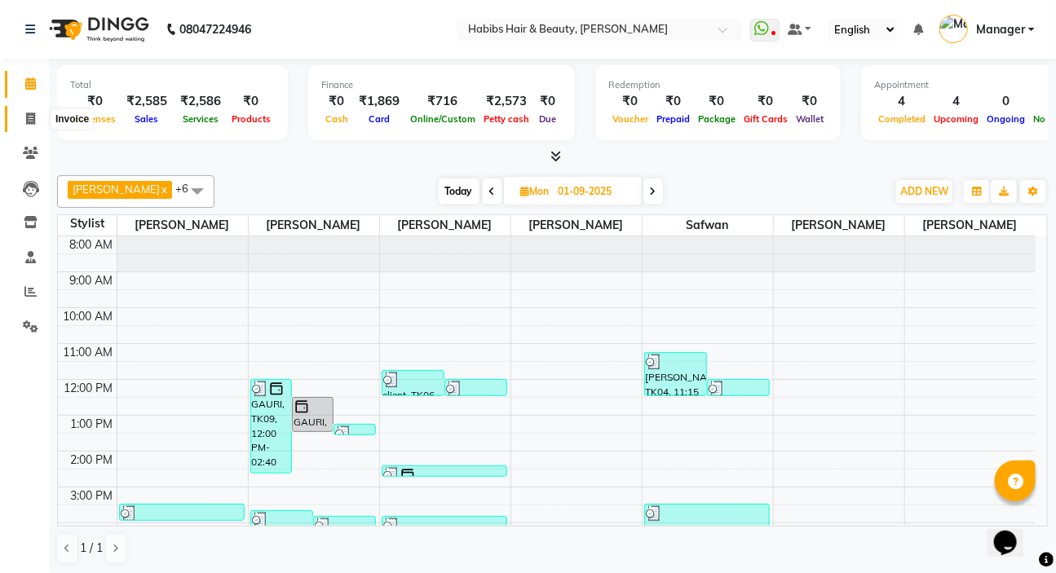
click at [33, 118] on icon at bounding box center [30, 119] width 9 height 12
select select "service"
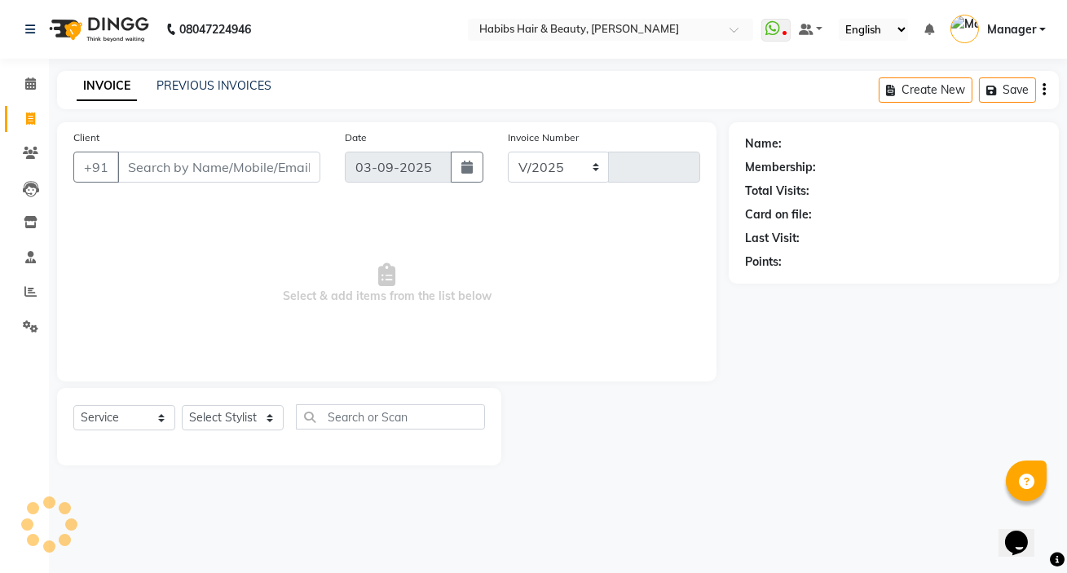
select select "6465"
type input "5014"
click at [205, 84] on link "PREVIOUS INVOICES" at bounding box center [214, 85] width 115 height 15
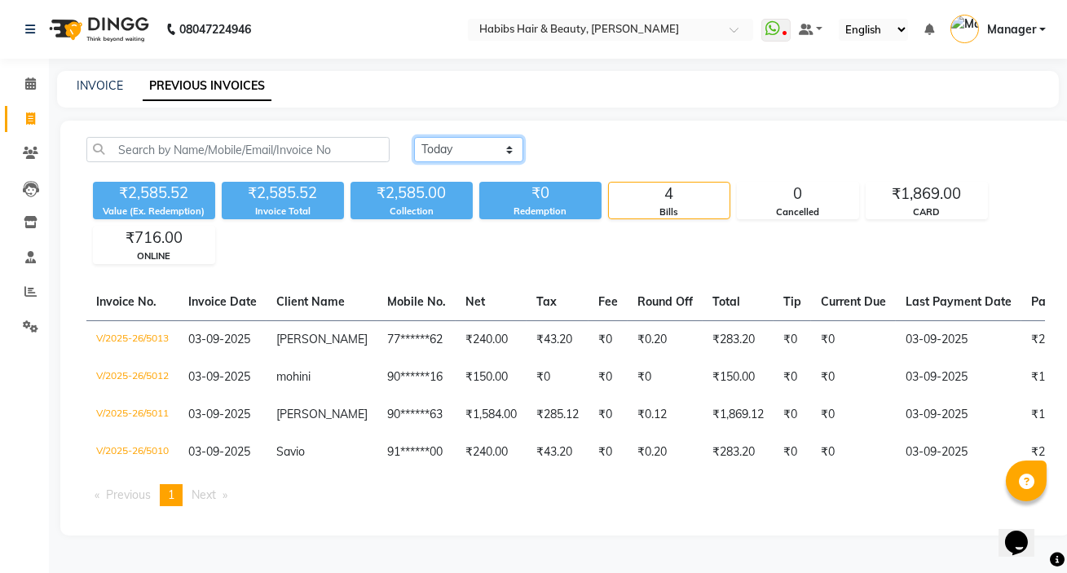
click at [456, 148] on select "[DATE] [DATE] Custom Range" at bounding box center [468, 149] width 109 height 25
click at [414, 137] on select "[DATE] [DATE] Custom Range" at bounding box center [468, 149] width 109 height 25
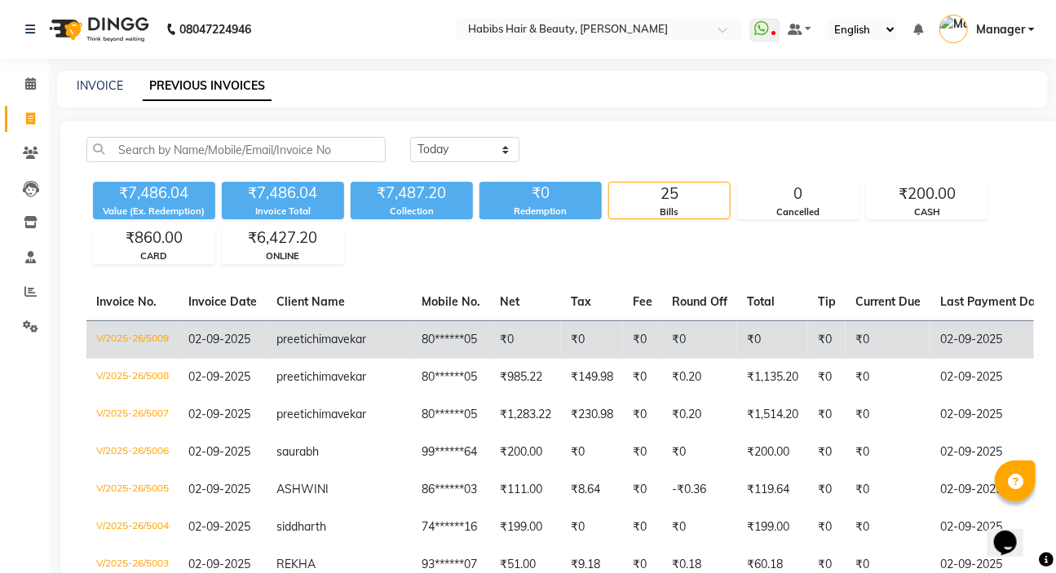
click at [221, 359] on td "02-09-2025" at bounding box center [223, 339] width 88 height 38
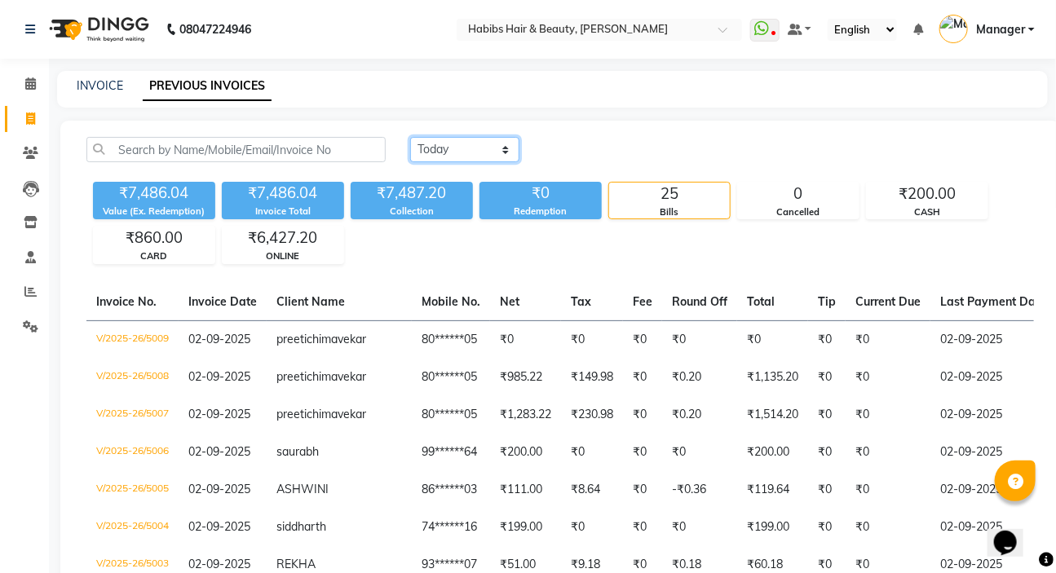
drag, startPoint x: 454, startPoint y: 147, endPoint x: 457, endPoint y: 155, distance: 8.8
click at [454, 147] on select "[DATE] [DATE] Custom Range" at bounding box center [464, 149] width 109 height 25
click at [410, 137] on select "[DATE] [DATE] Custom Range" at bounding box center [464, 149] width 109 height 25
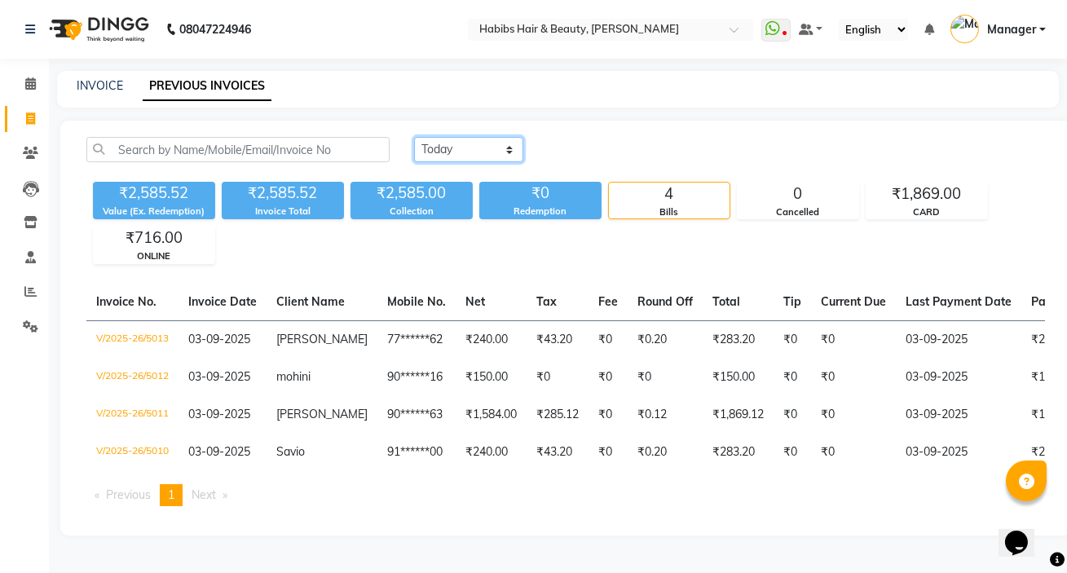
click at [465, 151] on select "[DATE] [DATE] Custom Range" at bounding box center [468, 149] width 109 height 25
select select "[DATE]"
click at [414, 137] on select "[DATE] [DATE] Custom Range" at bounding box center [468, 149] width 109 height 25
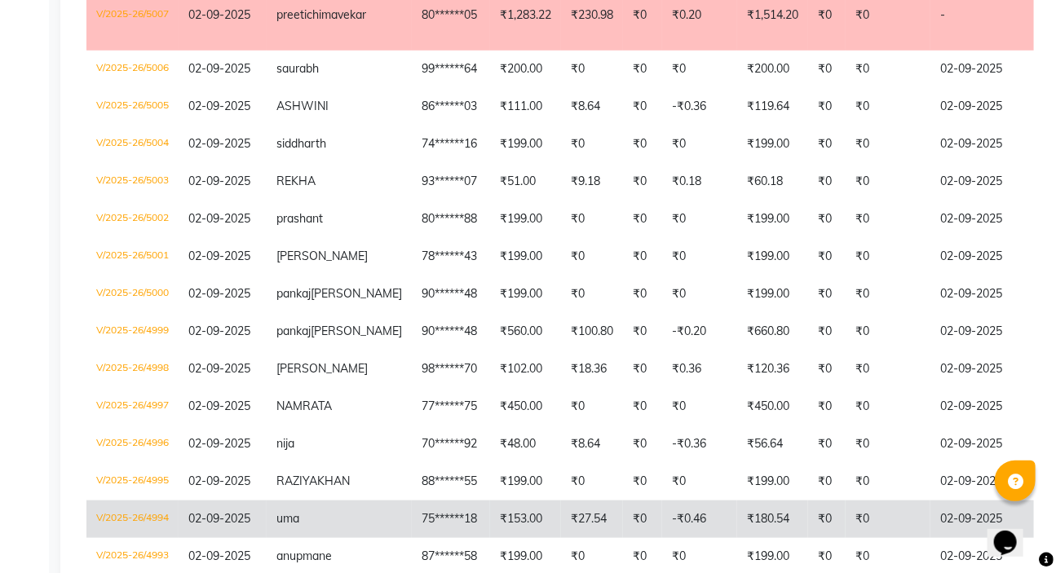
scroll to position [178, 0]
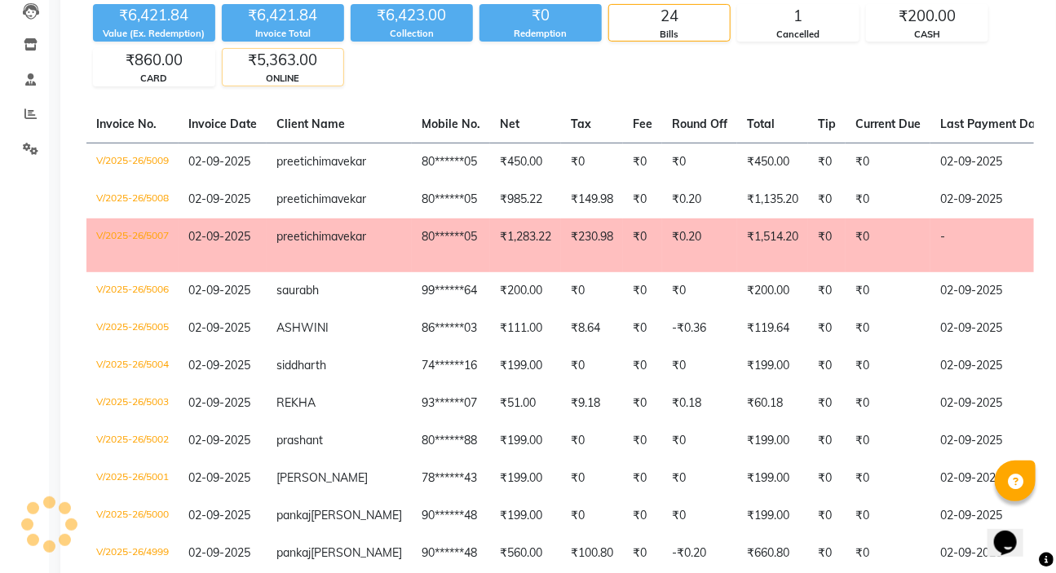
click at [286, 61] on div "₹5,363.00" at bounding box center [283, 60] width 121 height 23
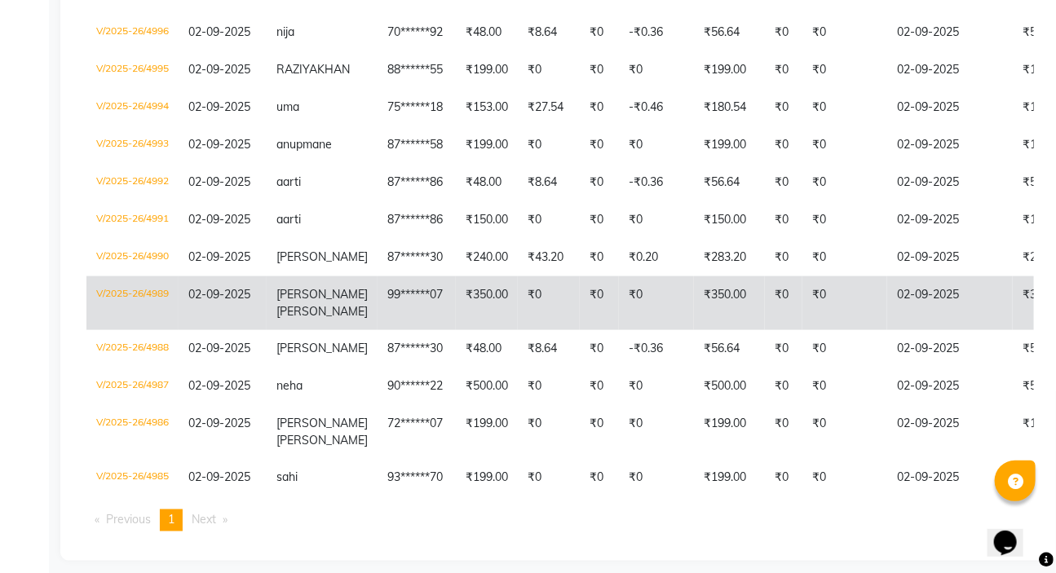
scroll to position [719, 0]
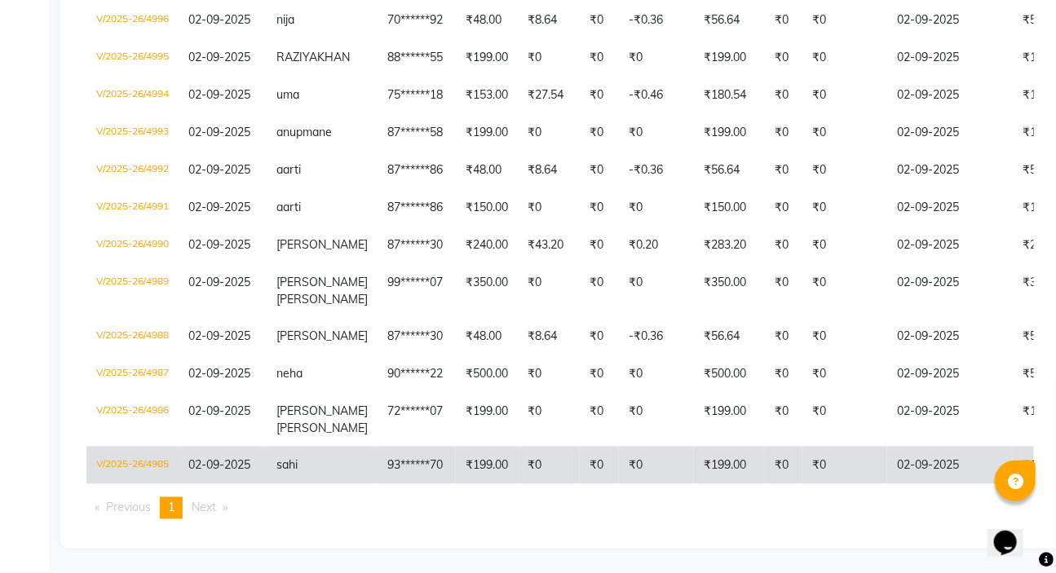
click at [533, 452] on td "₹0" at bounding box center [549, 466] width 62 height 38
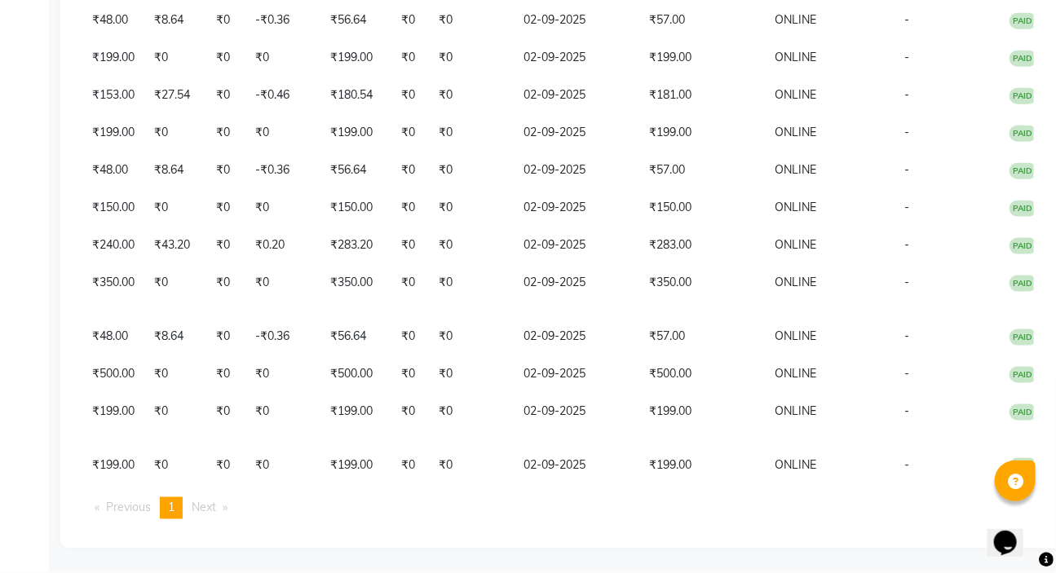
scroll to position [0, 0]
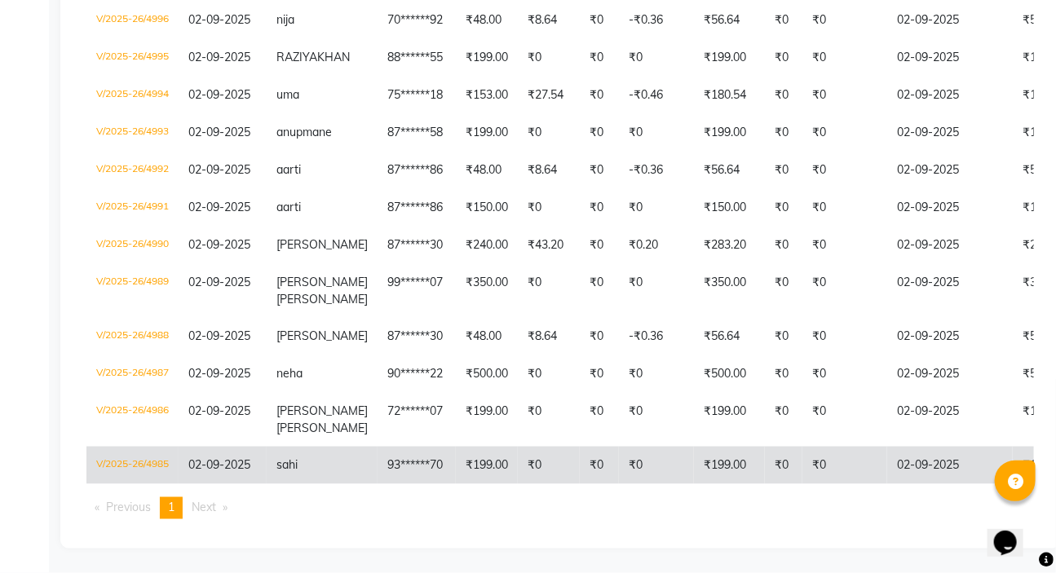
click at [345, 448] on td "sahi" at bounding box center [322, 466] width 111 height 38
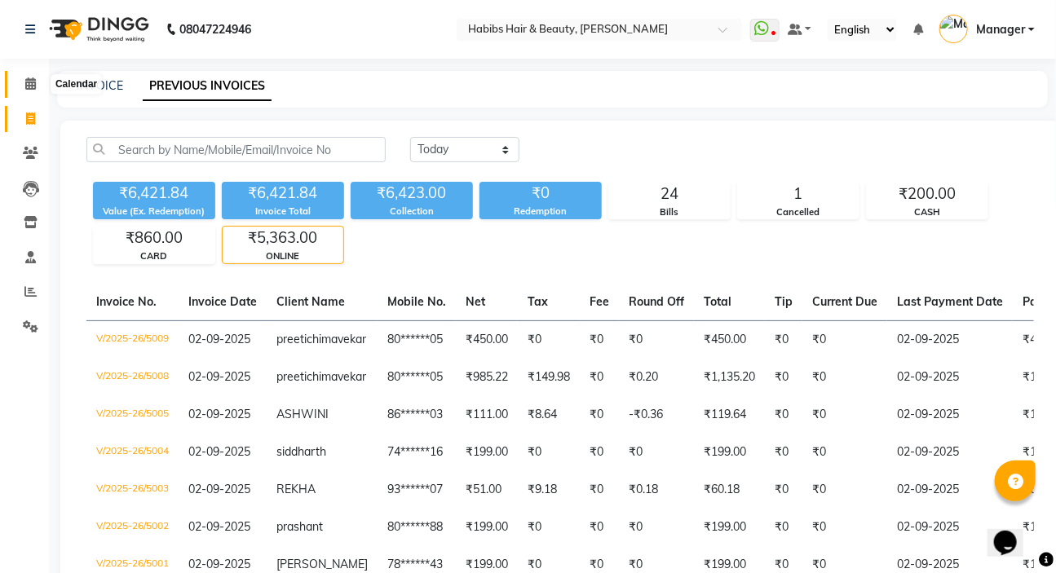
click at [27, 80] on icon at bounding box center [30, 83] width 11 height 12
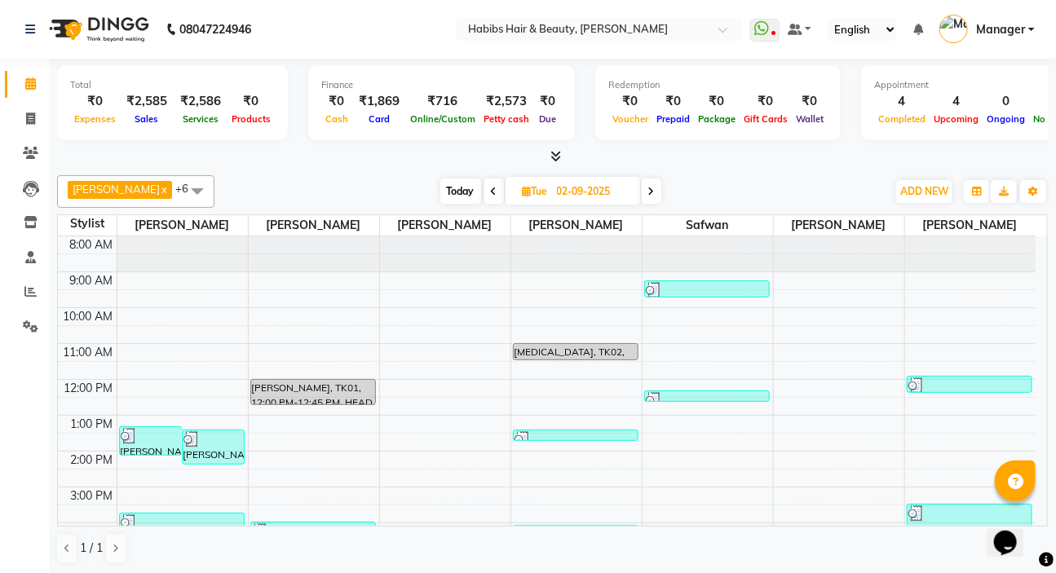
click at [484, 192] on span at bounding box center [494, 191] width 20 height 25
type input "01-09-2025"
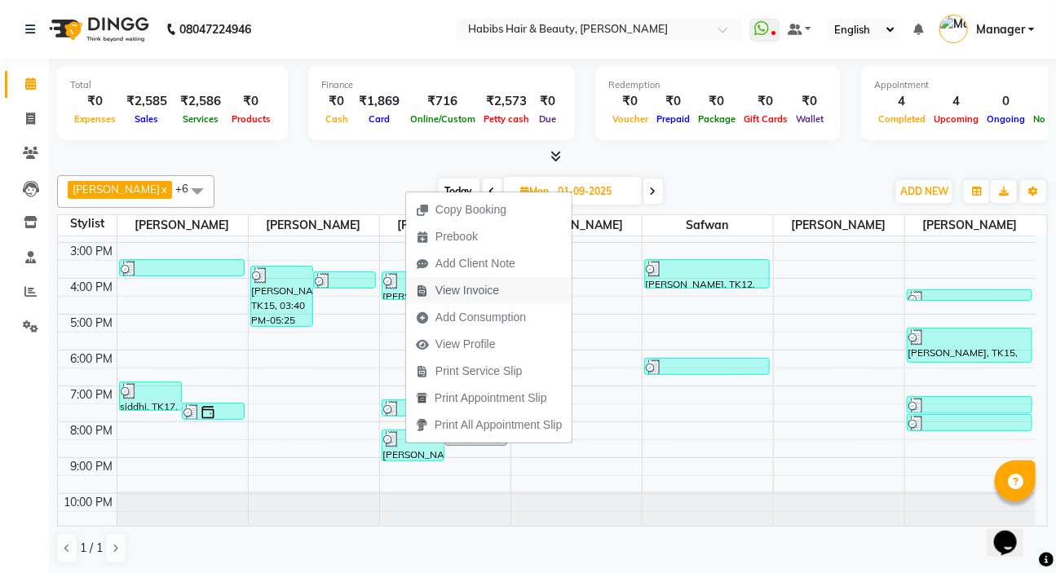
click at [470, 298] on span "View Invoice" at bounding box center [467, 290] width 64 height 17
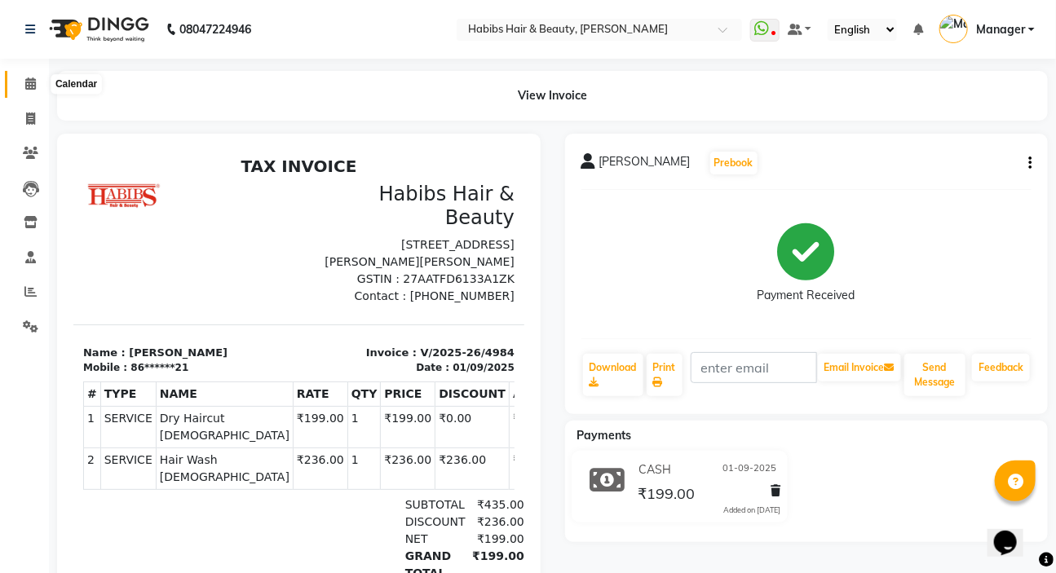
click at [24, 73] on link "Calendar" at bounding box center [24, 84] width 39 height 27
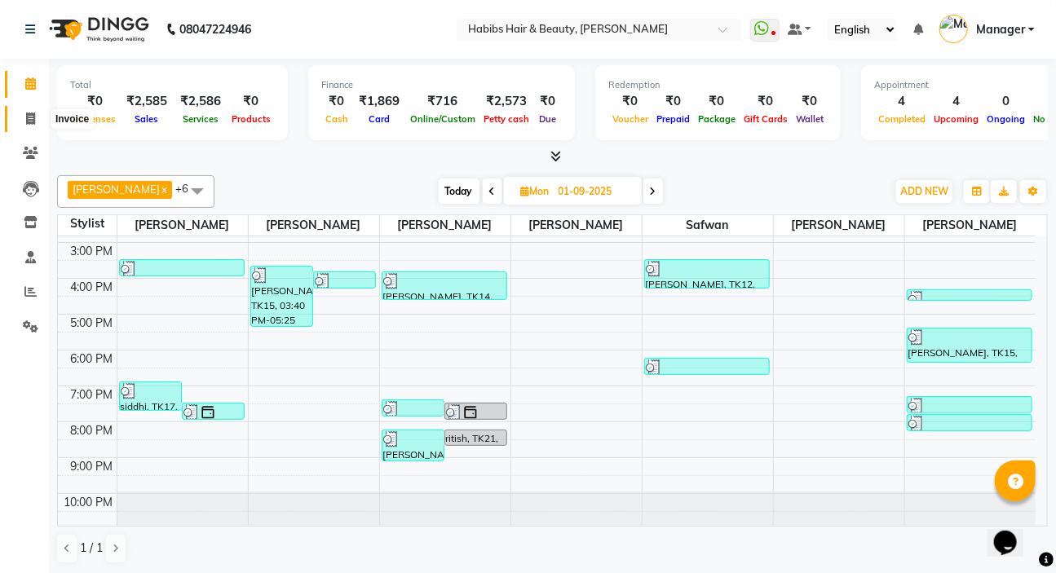
click at [20, 113] on span at bounding box center [30, 119] width 29 height 19
select select "service"
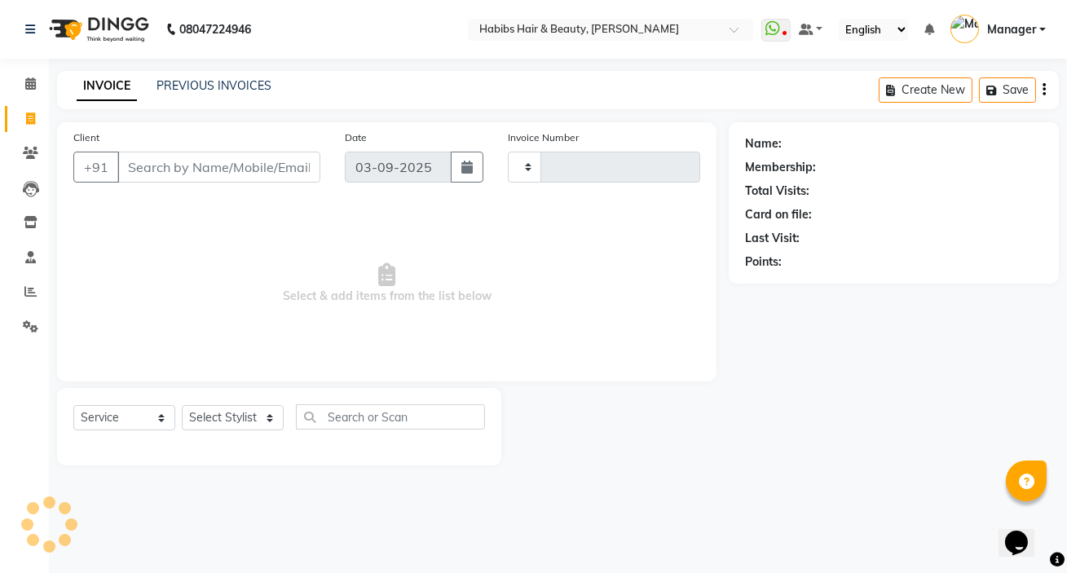
type input "5014"
select select "6465"
click at [199, 82] on link "PREVIOUS INVOICES" at bounding box center [214, 85] width 115 height 15
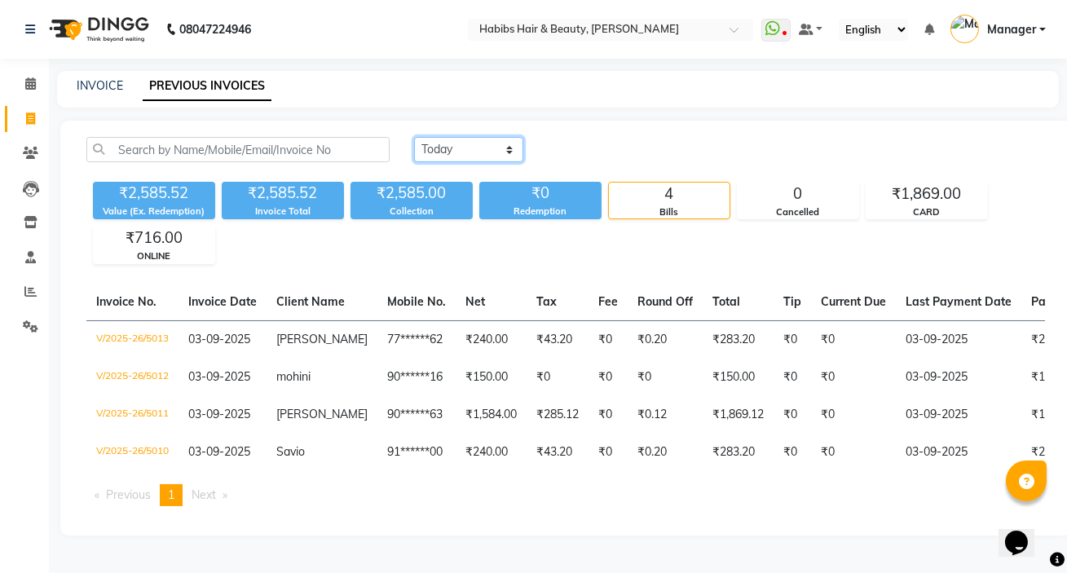
click at [458, 156] on select "[DATE] [DATE] Custom Range" at bounding box center [468, 149] width 109 height 25
click at [414, 137] on select "[DATE] [DATE] Custom Range" at bounding box center [468, 149] width 109 height 25
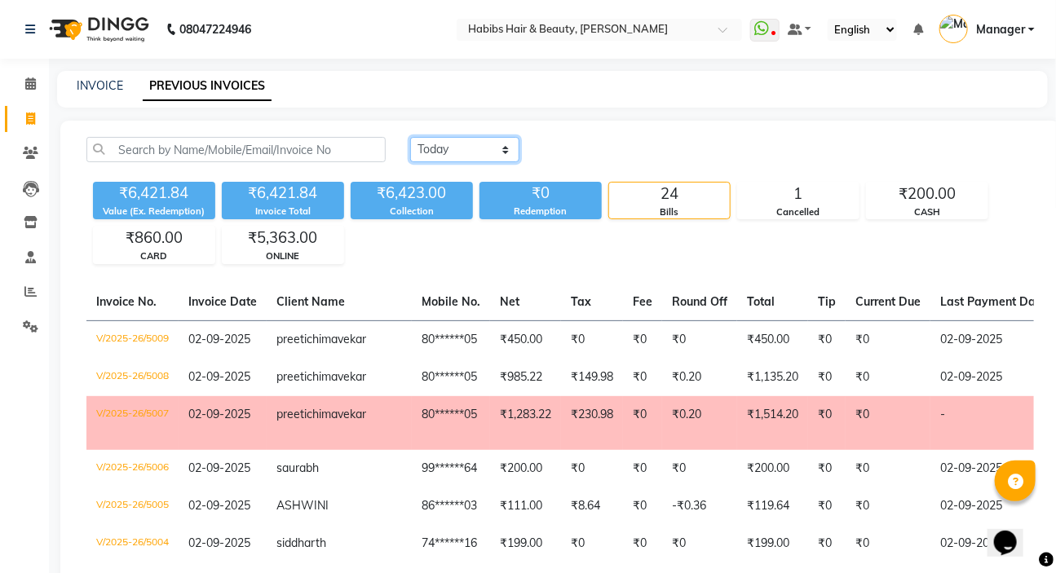
click at [473, 157] on select "[DATE] [DATE] Custom Range" at bounding box center [464, 149] width 109 height 25
select select "range"
click at [410, 137] on select "[DATE] [DATE] Custom Range" at bounding box center [464, 149] width 109 height 25
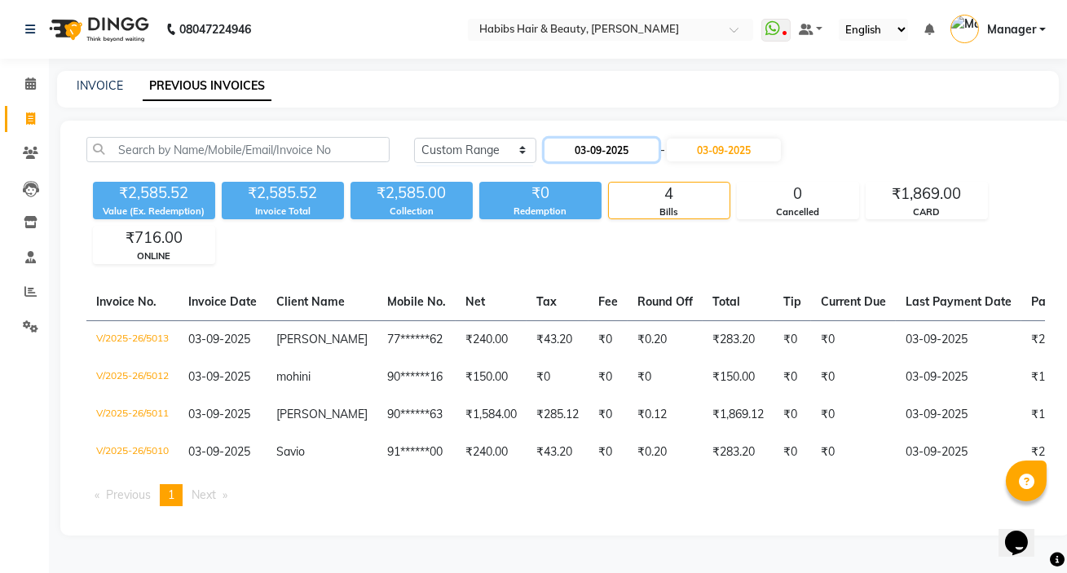
click at [586, 150] on input "03-09-2025" at bounding box center [602, 150] width 114 height 23
select select "9"
select select "2025"
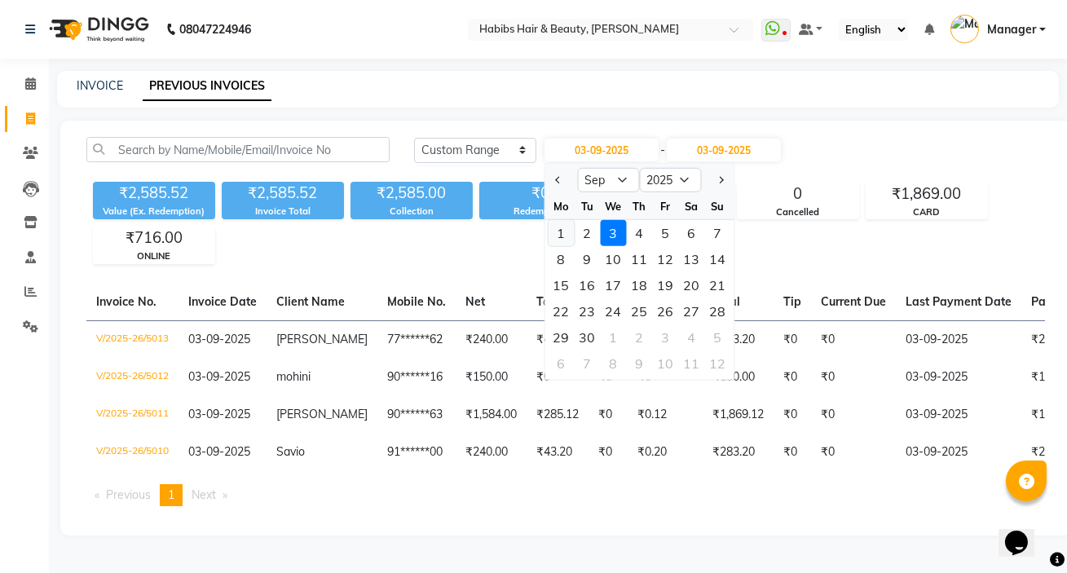
click at [558, 229] on div "1" at bounding box center [562, 233] width 26 height 26
type input "01-09-2025"
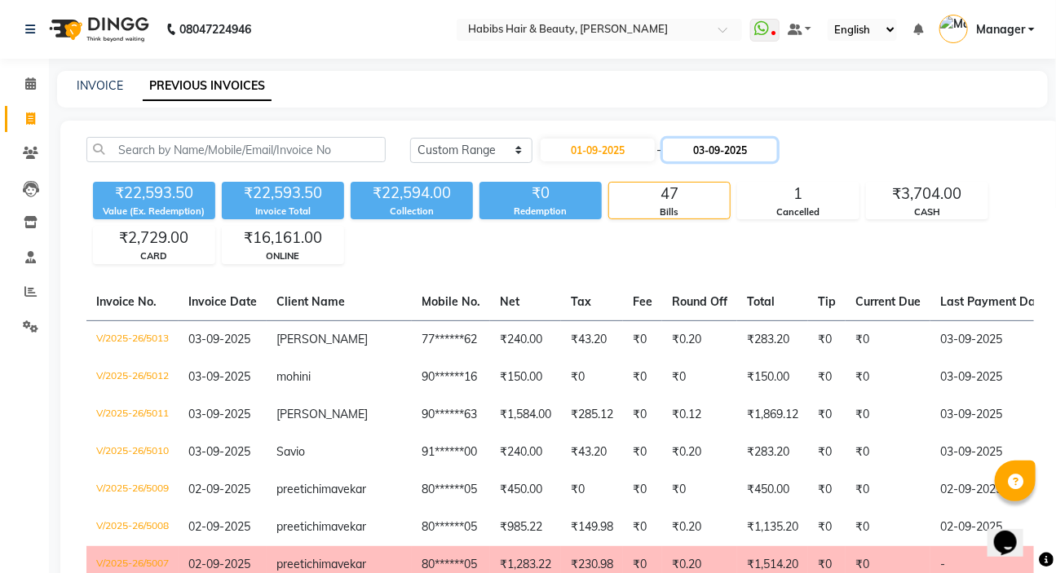
click at [735, 142] on input "03-09-2025" at bounding box center [720, 150] width 114 height 23
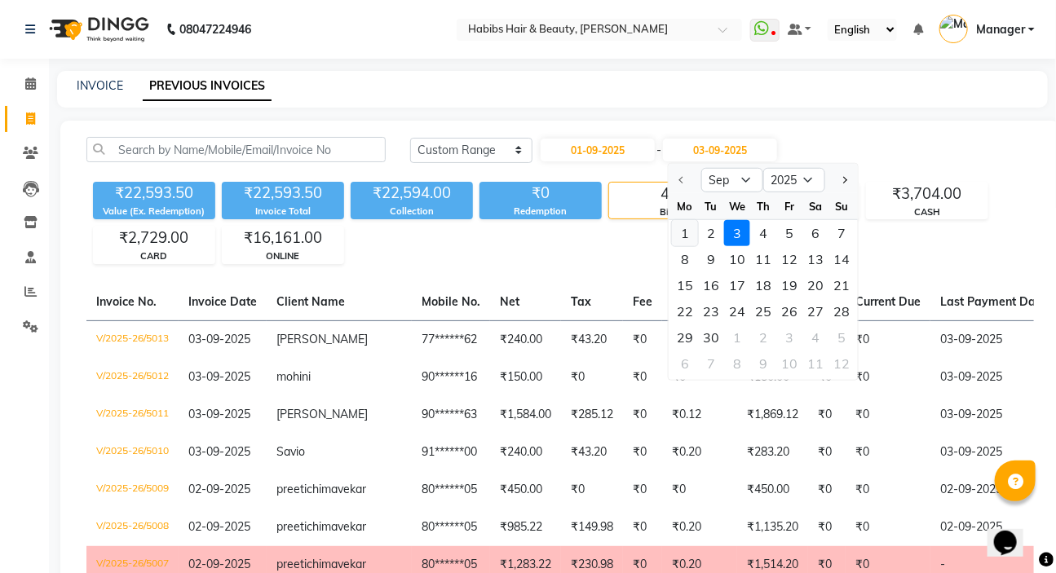
click at [676, 232] on div "1" at bounding box center [685, 233] width 26 height 26
type input "01-09-2025"
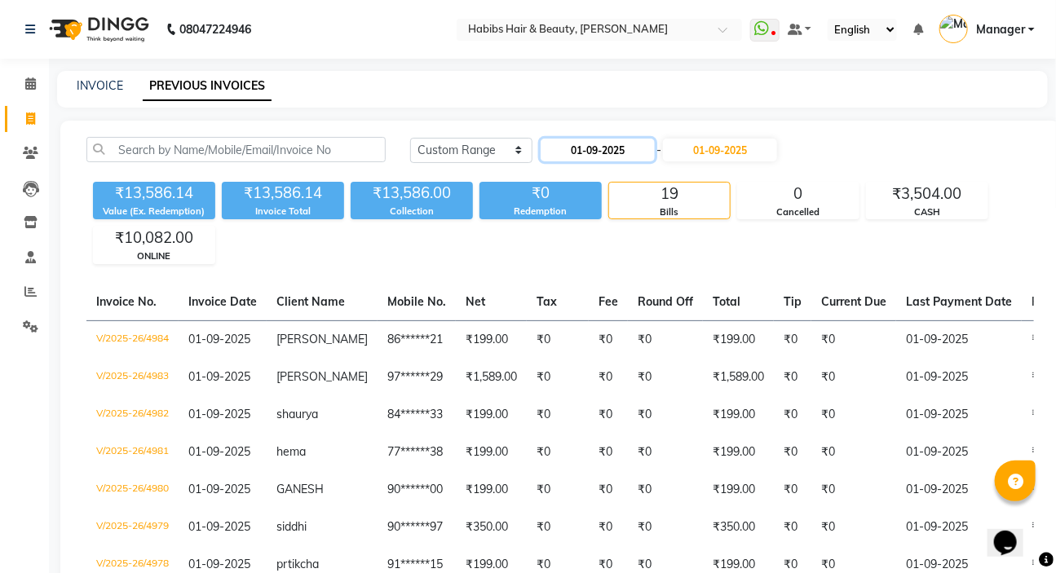
click at [611, 155] on input "01-09-2025" at bounding box center [598, 150] width 114 height 23
select select "9"
select select "2025"
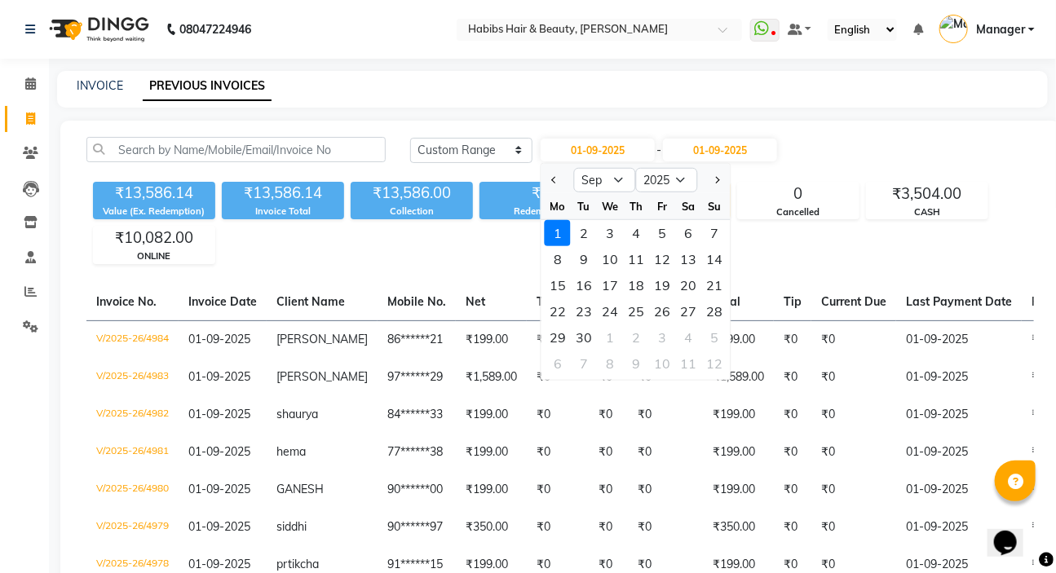
click at [587, 233] on div "2" at bounding box center [584, 233] width 26 height 26
type input "02-09-2025"
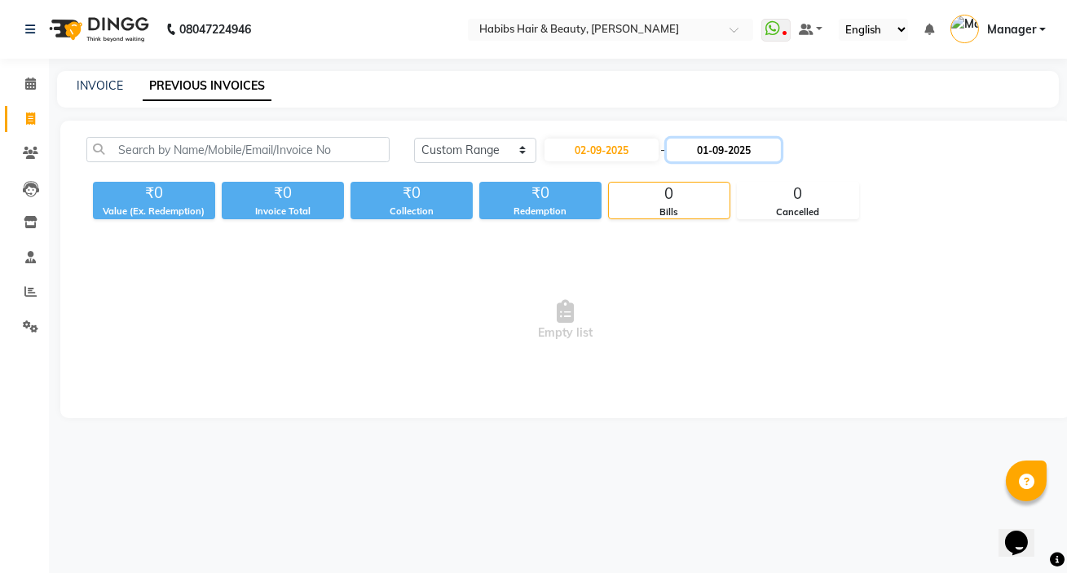
click at [710, 147] on input "01-09-2025" at bounding box center [724, 150] width 114 height 23
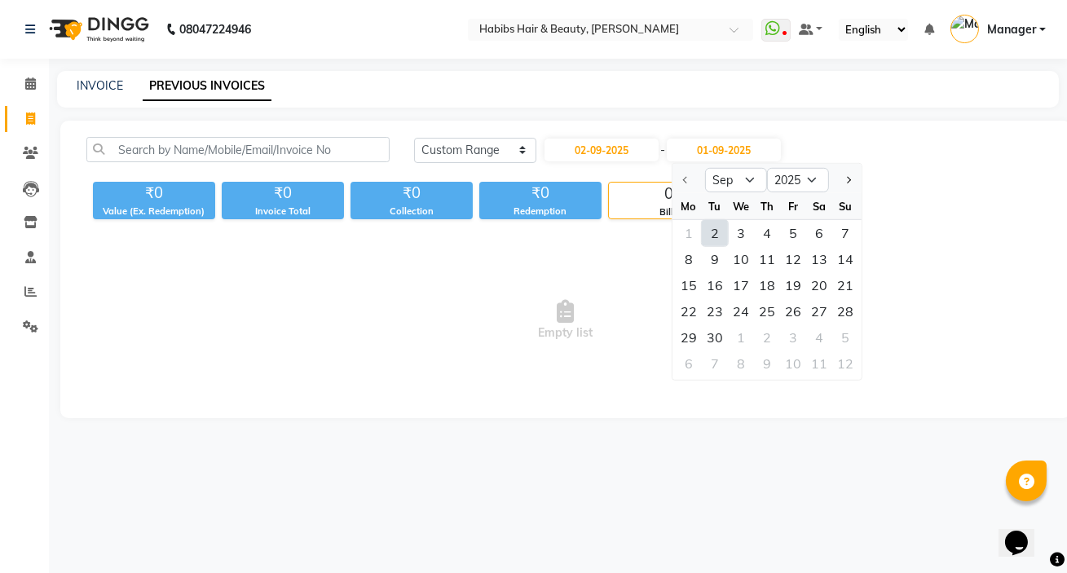
click at [719, 231] on div "2" at bounding box center [715, 233] width 26 height 26
type input "02-09-2025"
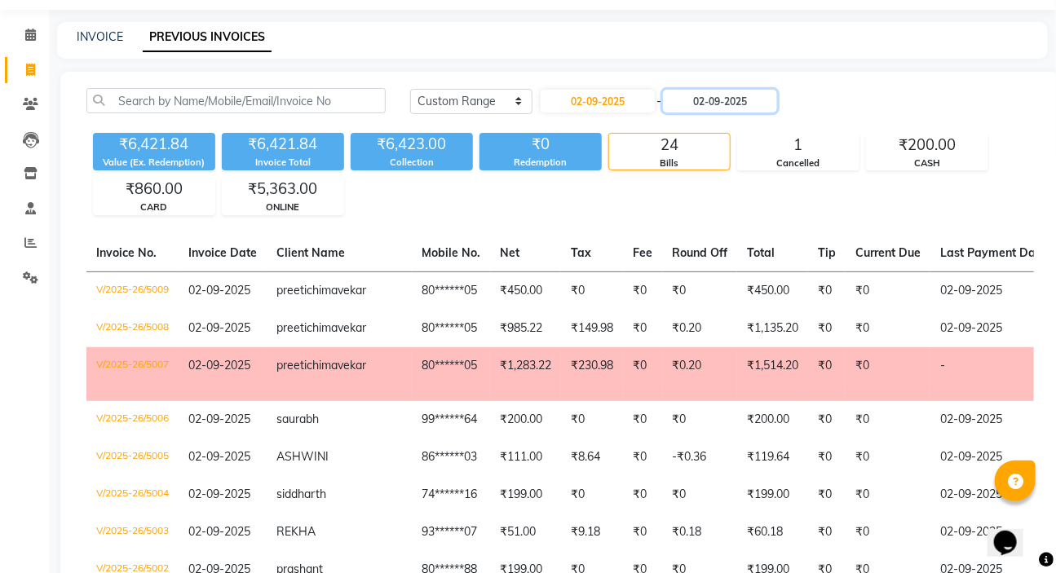
scroll to position [73, 0]
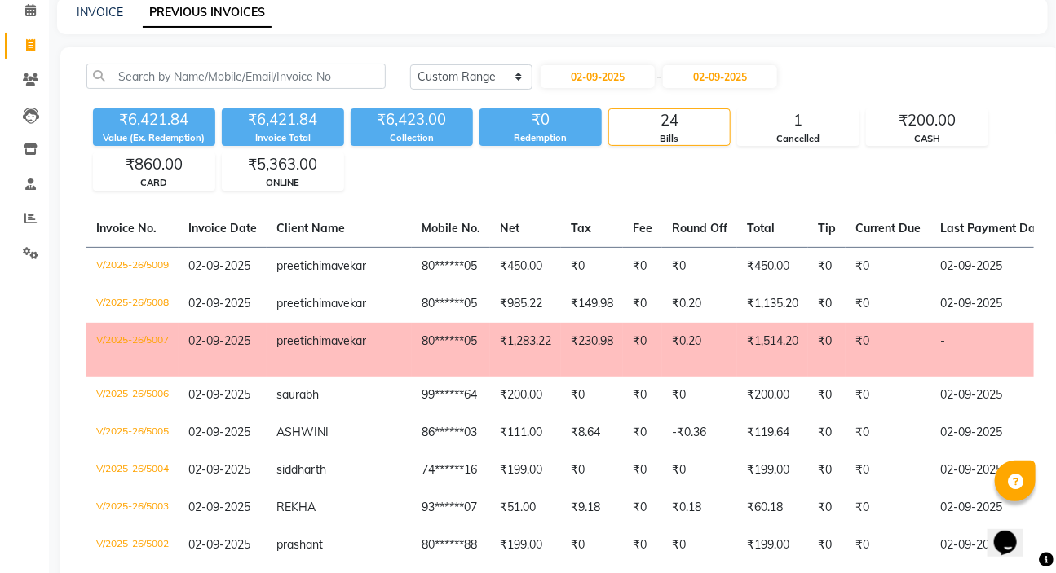
click at [161, 177] on div "CARD" at bounding box center [154, 183] width 121 height 14
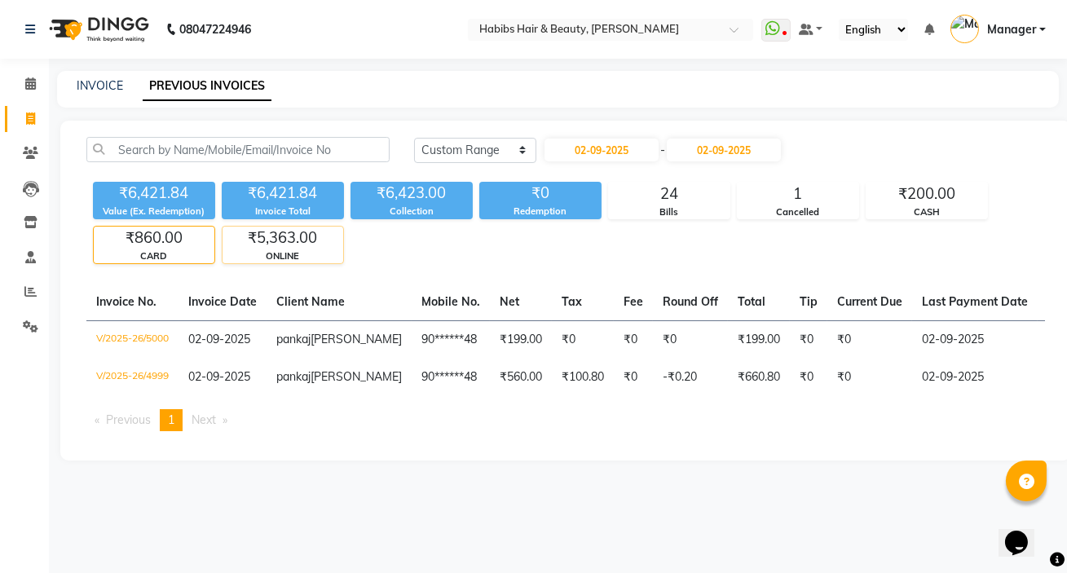
click at [271, 260] on div "ONLINE" at bounding box center [283, 256] width 121 height 14
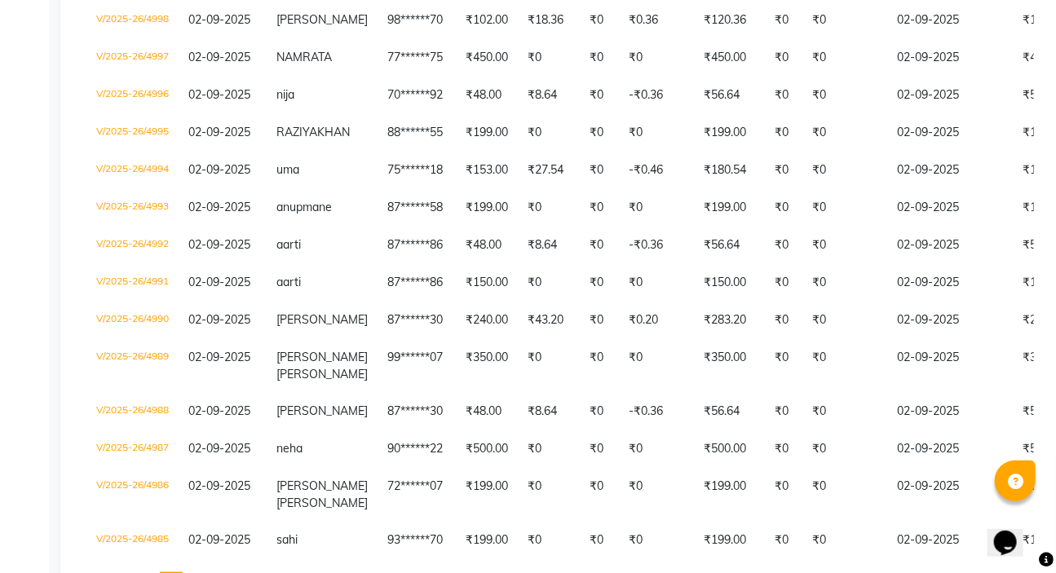
scroll to position [719, 0]
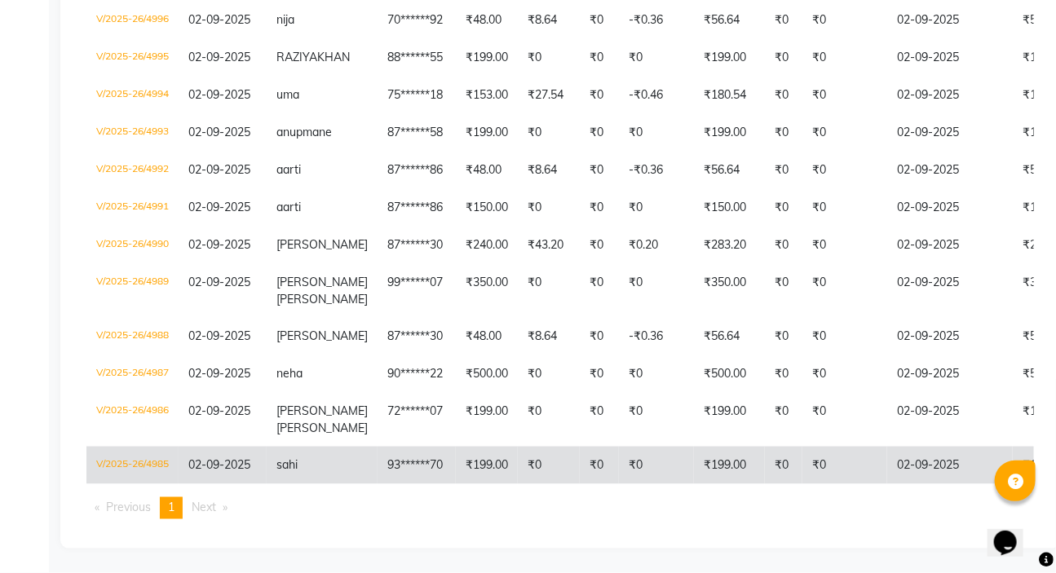
click at [580, 455] on td "₹0" at bounding box center [599, 466] width 39 height 38
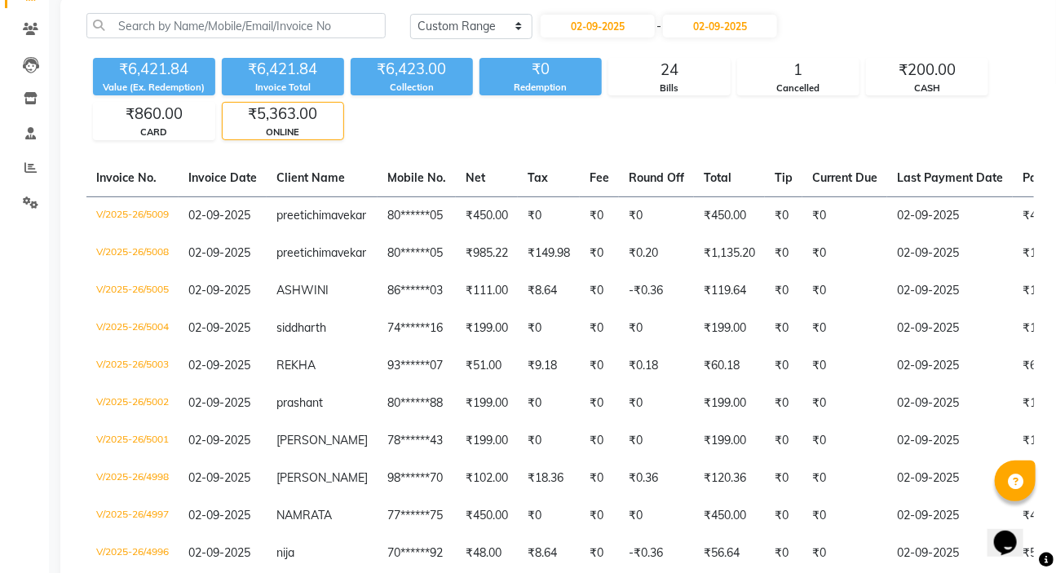
scroll to position [0, 0]
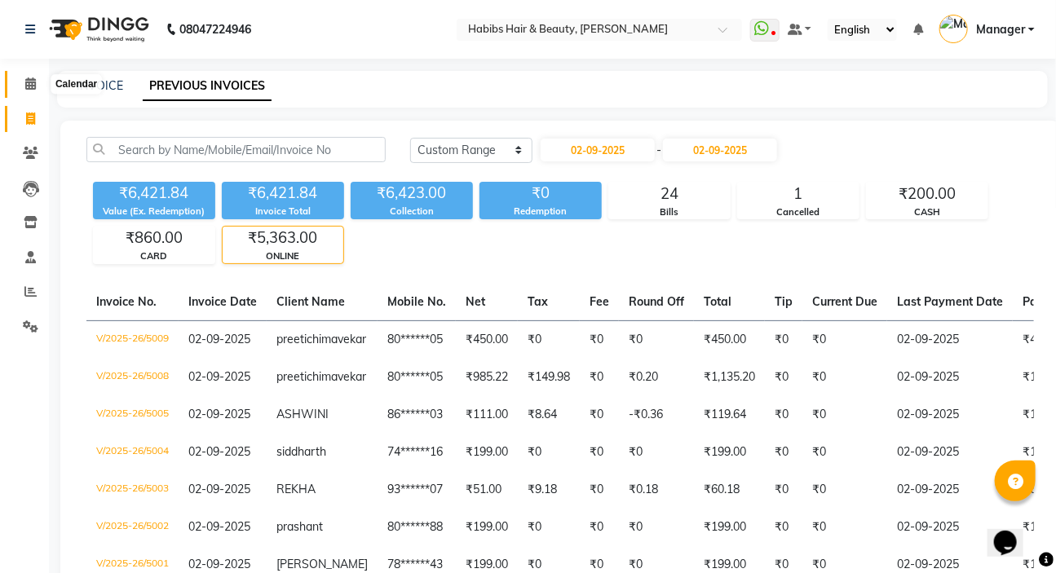
click at [32, 87] on icon at bounding box center [30, 83] width 11 height 12
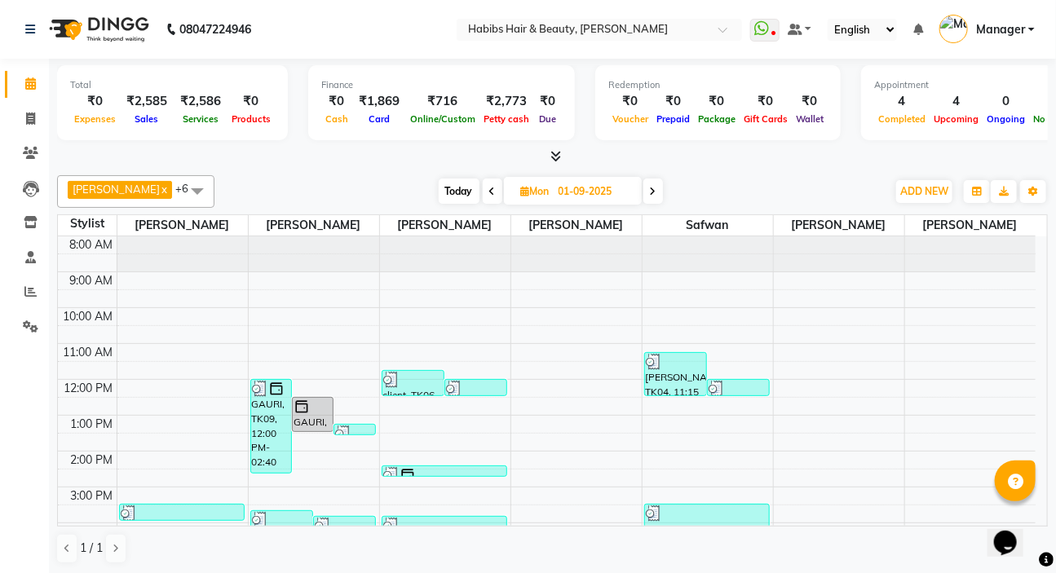
click at [646, 193] on span at bounding box center [653, 191] width 20 height 25
type input "02-09-2025"
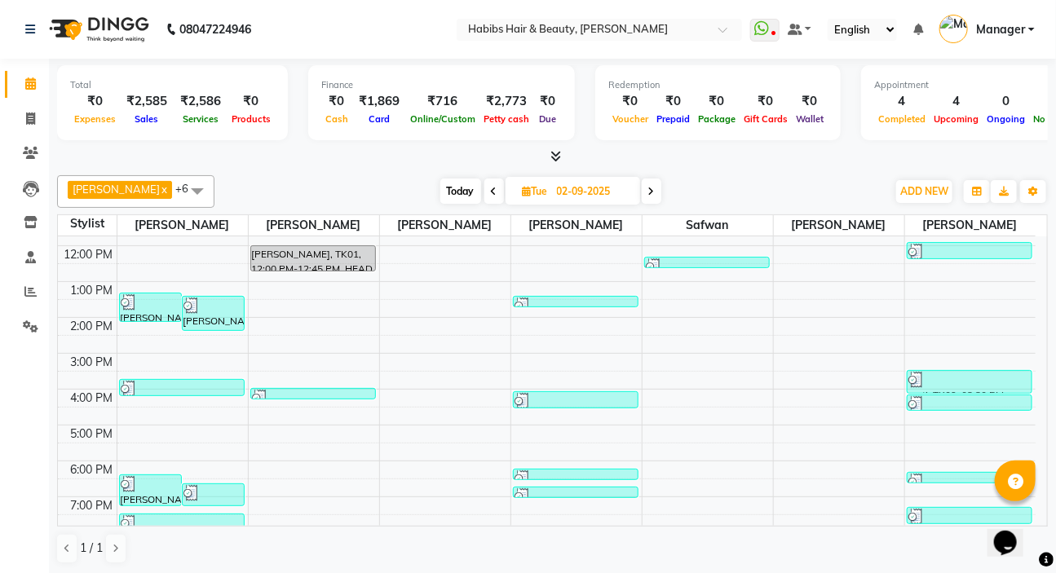
scroll to position [171, 0]
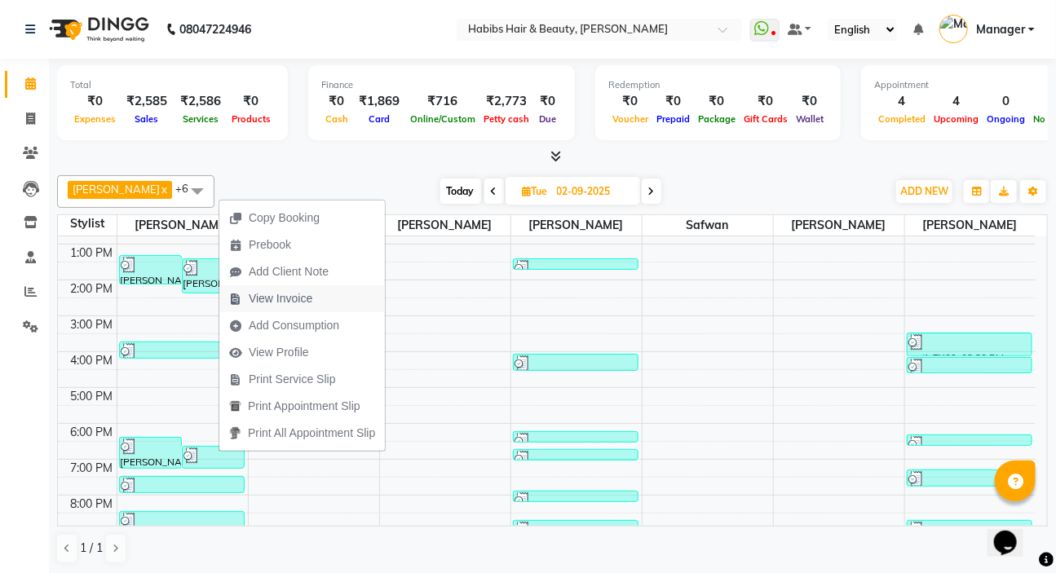
click at [289, 304] on span "View Invoice" at bounding box center [281, 298] width 64 height 17
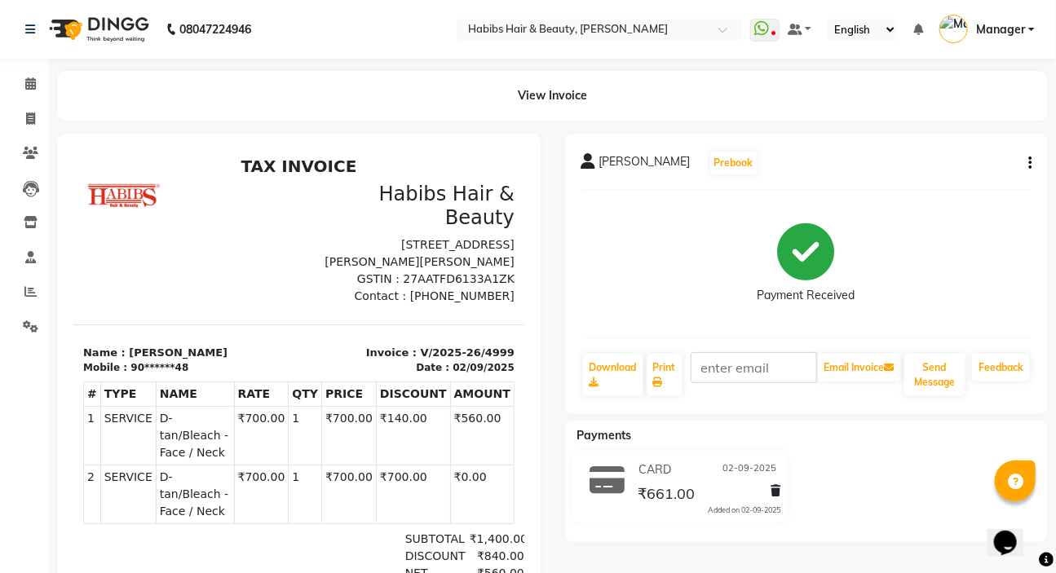
click at [1028, 163] on icon "button" at bounding box center [1029, 163] width 3 height 1
click at [974, 174] on div "Edit Item Staff" at bounding box center [949, 173] width 112 height 20
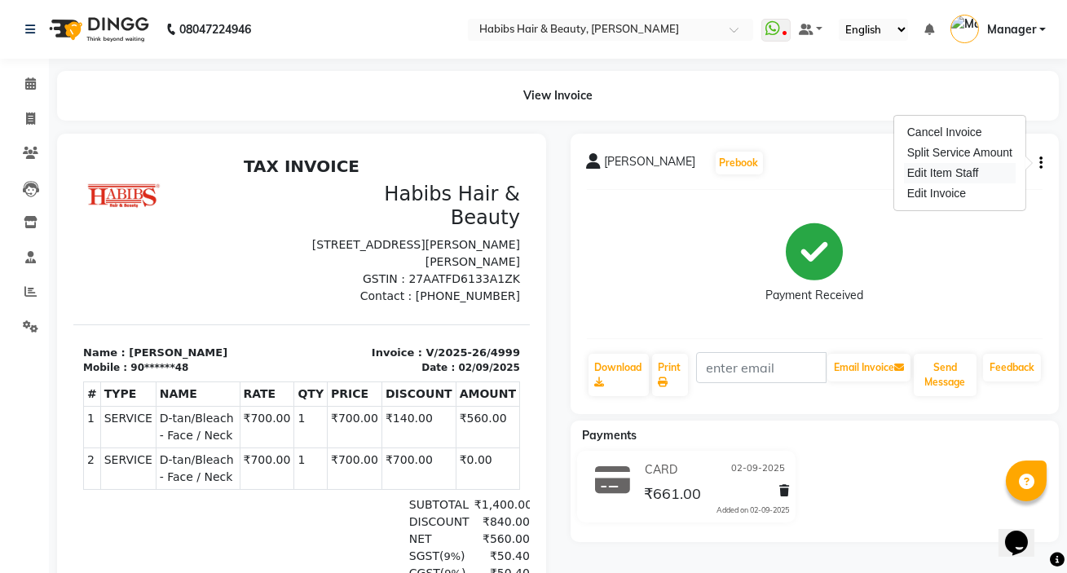
select select
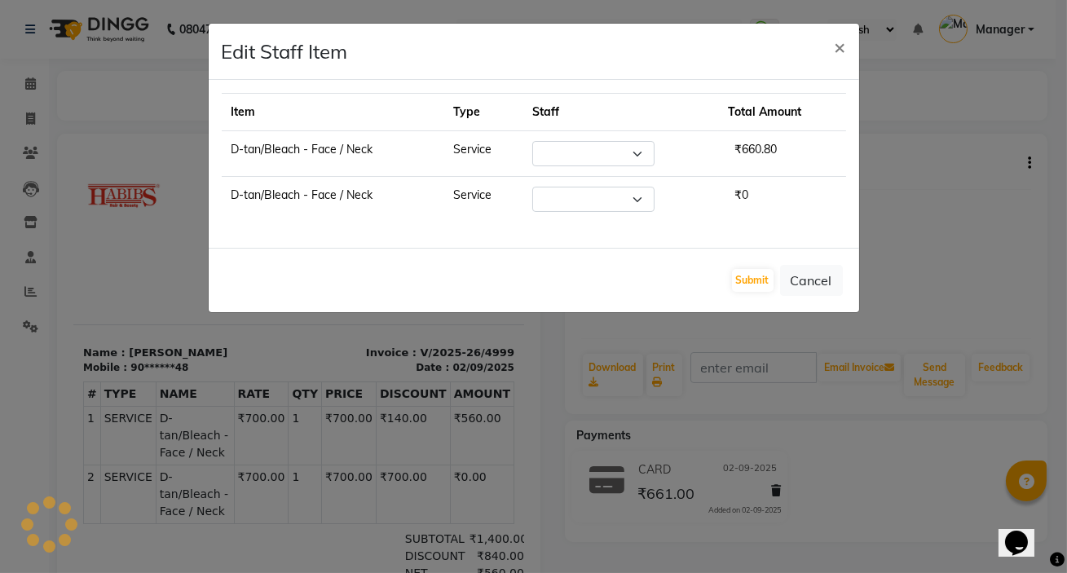
select select "57550"
click at [811, 280] on button "Cancel" at bounding box center [811, 280] width 63 height 31
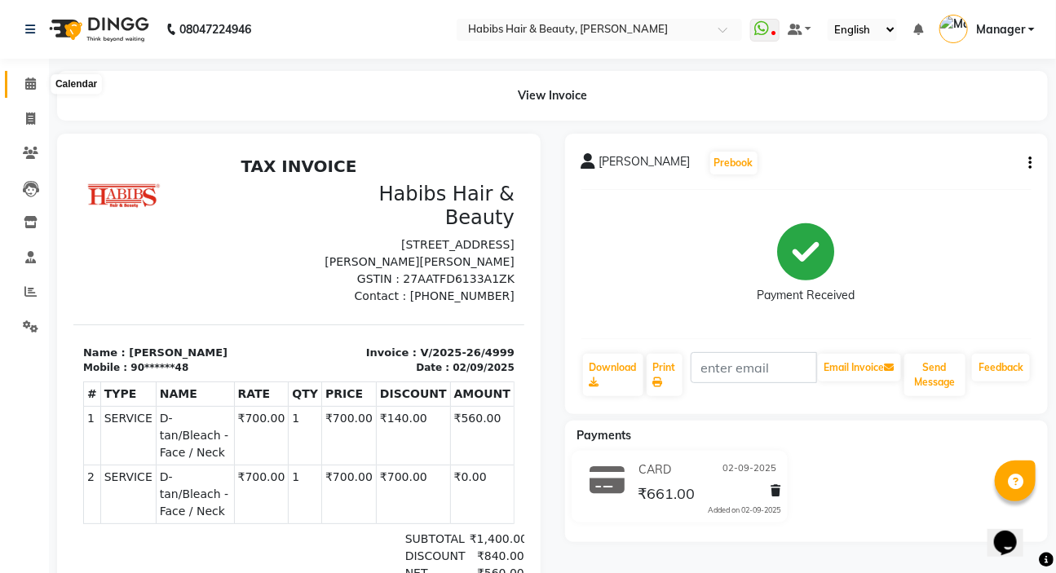
click at [32, 78] on icon at bounding box center [30, 83] width 11 height 12
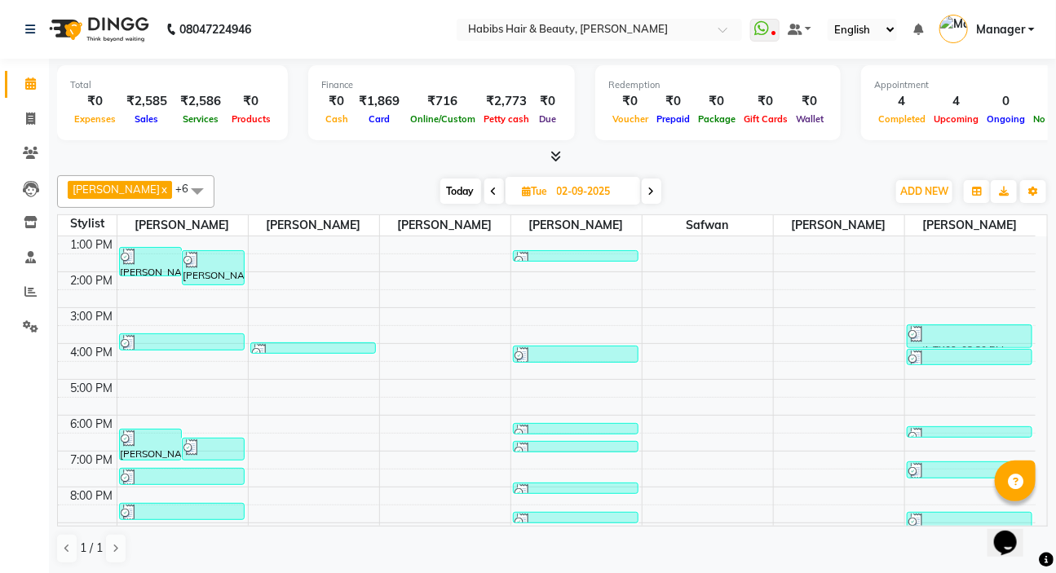
scroll to position [222, 0]
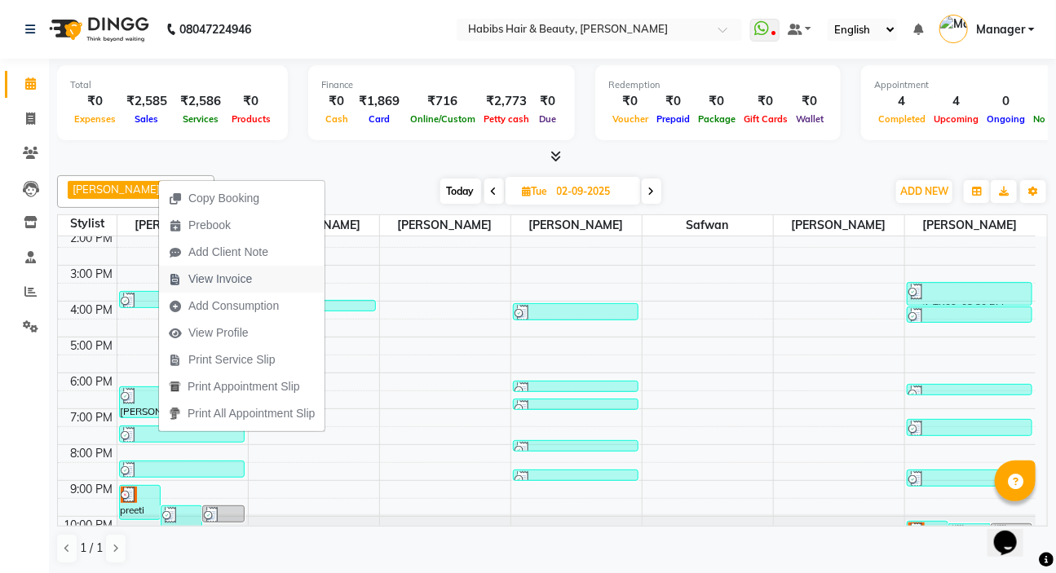
click at [240, 285] on span "View Invoice" at bounding box center [220, 279] width 64 height 17
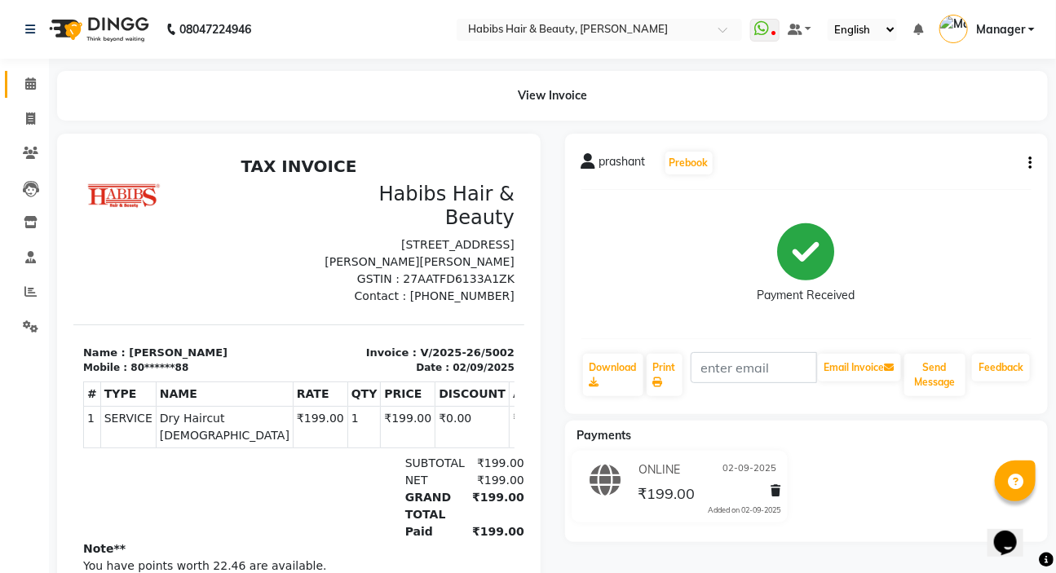
click at [31, 82] on icon at bounding box center [30, 83] width 11 height 12
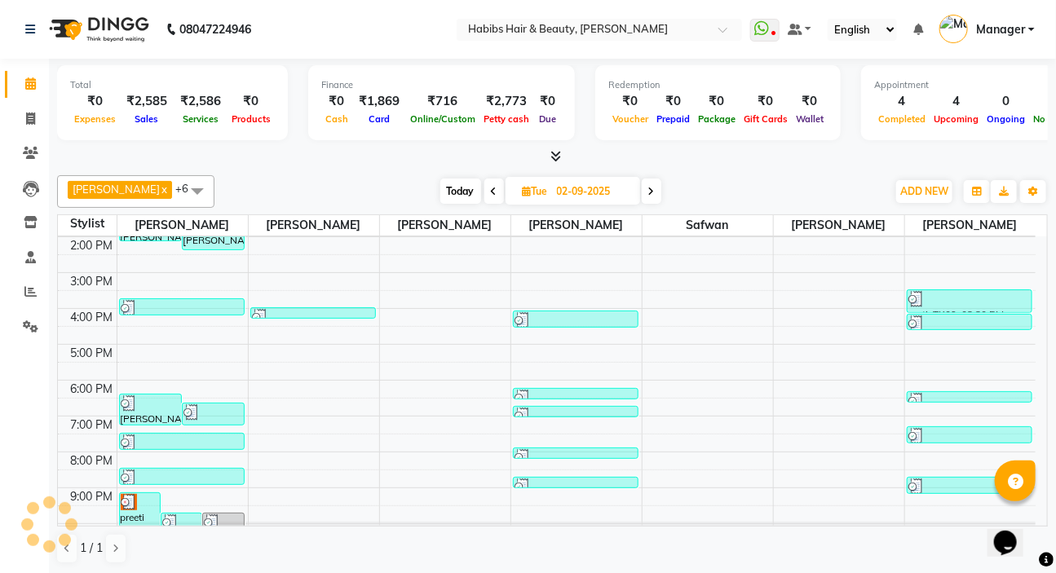
scroll to position [245, 0]
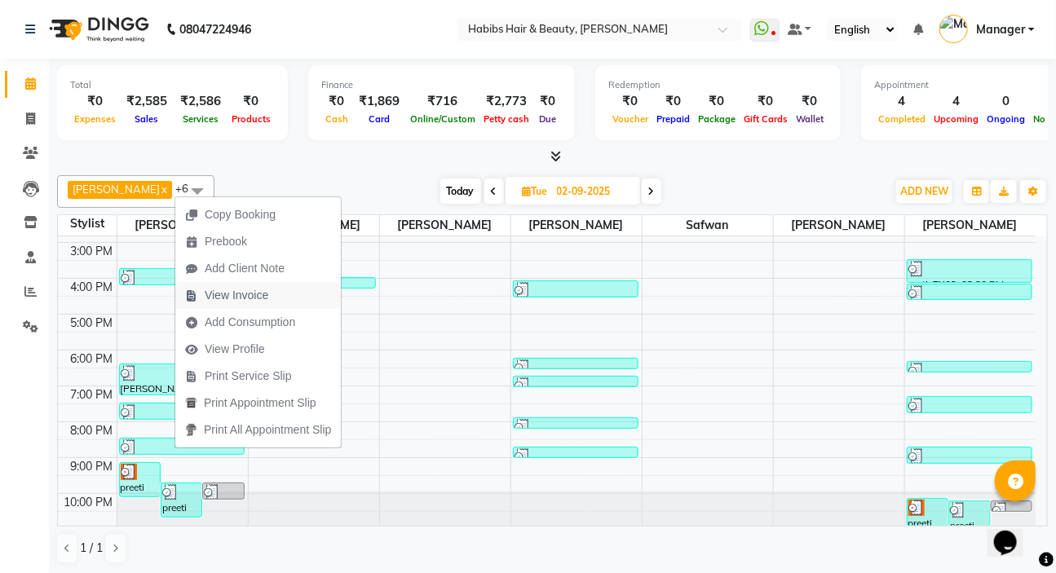
click at [247, 302] on span "View Invoice" at bounding box center [237, 295] width 64 height 17
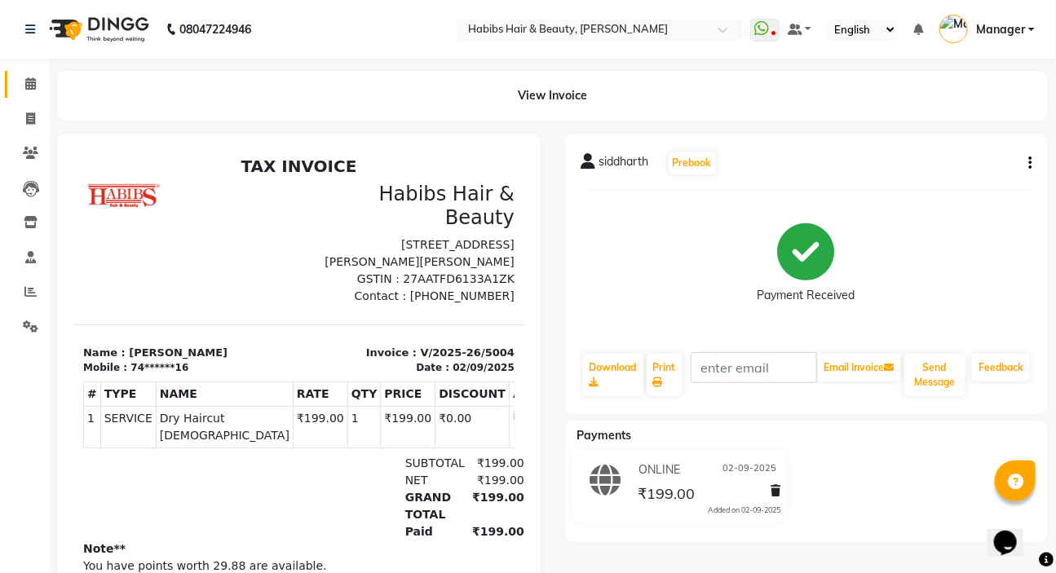
click at [38, 82] on span at bounding box center [30, 84] width 29 height 19
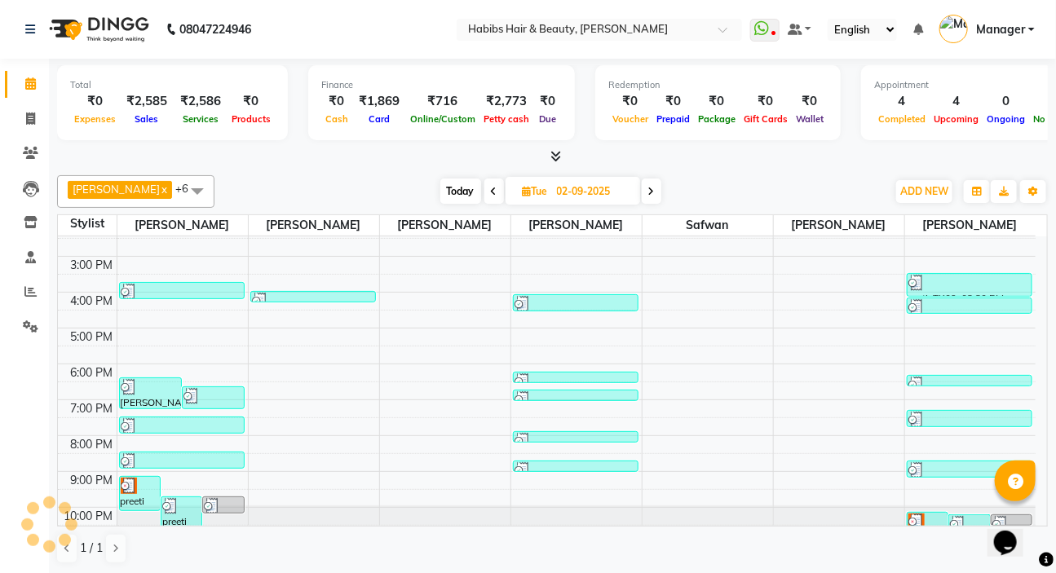
scroll to position [245, 0]
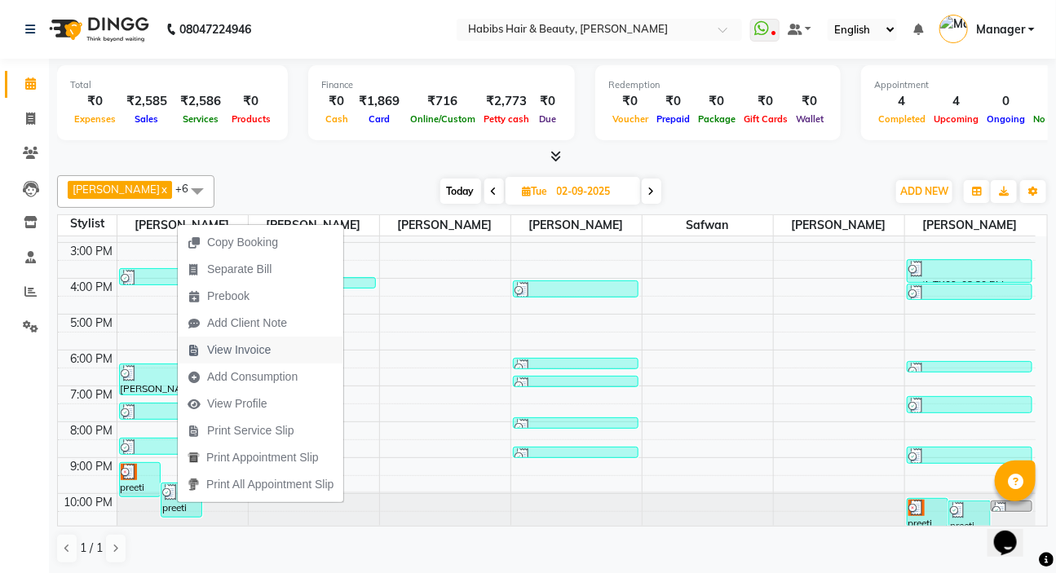
click at [235, 342] on span "View Invoice" at bounding box center [239, 350] width 64 height 17
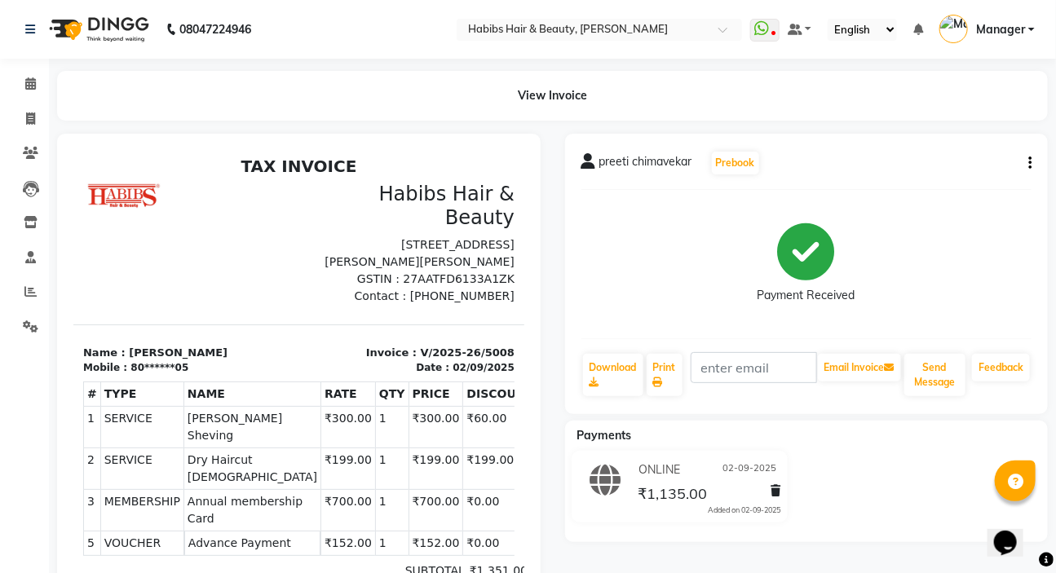
click at [1027, 157] on button "button" at bounding box center [1027, 163] width 10 height 17
click at [945, 179] on div "Edit Item Staff" at bounding box center [949, 173] width 112 height 20
select select "57550"
select select "65252"
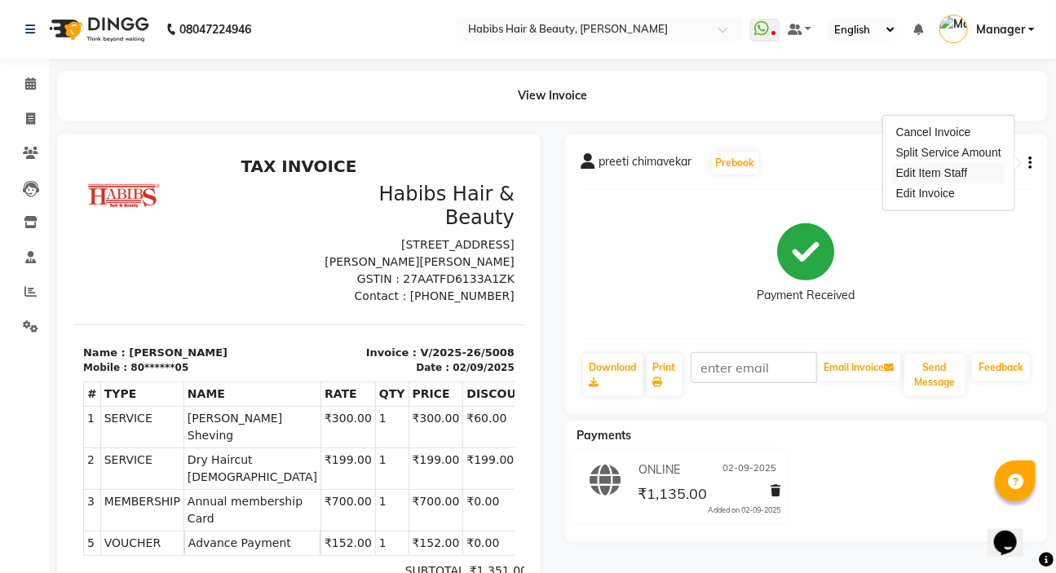
select select "49162"
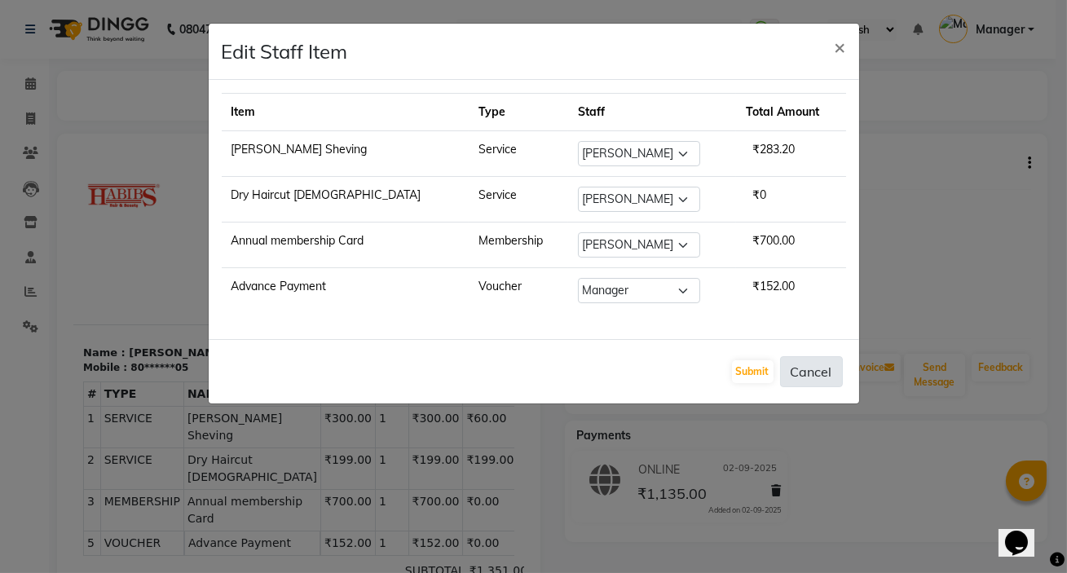
click at [813, 371] on button "Cancel" at bounding box center [811, 371] width 63 height 31
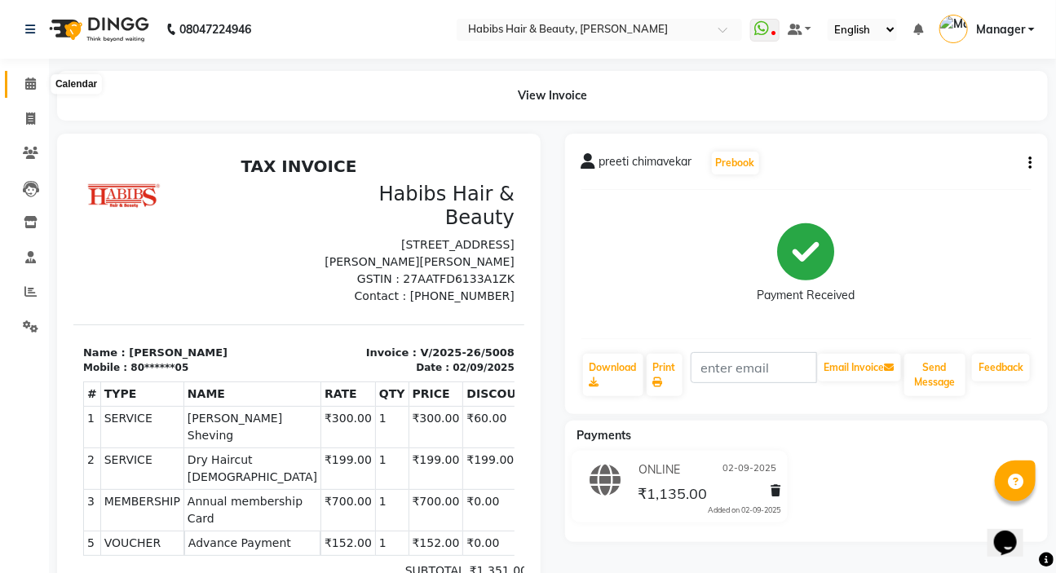
click at [38, 75] on span at bounding box center [30, 84] width 29 height 19
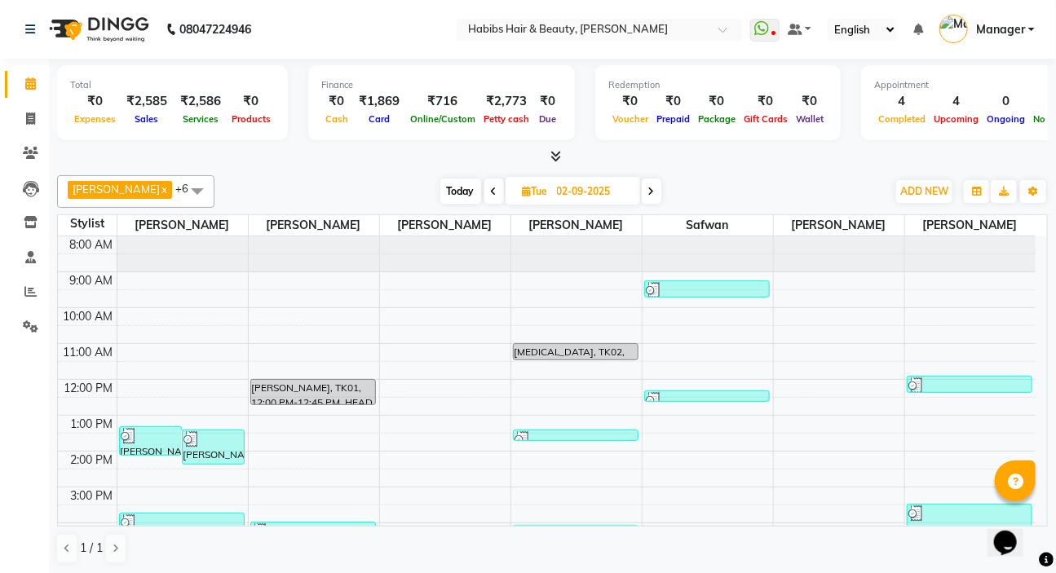
scroll to position [73, 0]
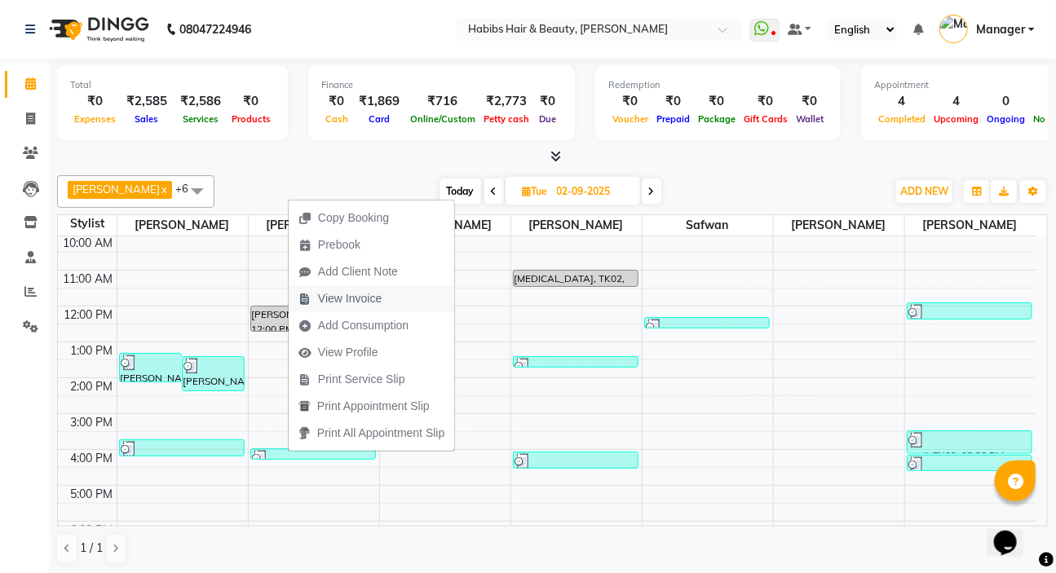
click at [373, 295] on span "View Invoice" at bounding box center [350, 298] width 64 height 17
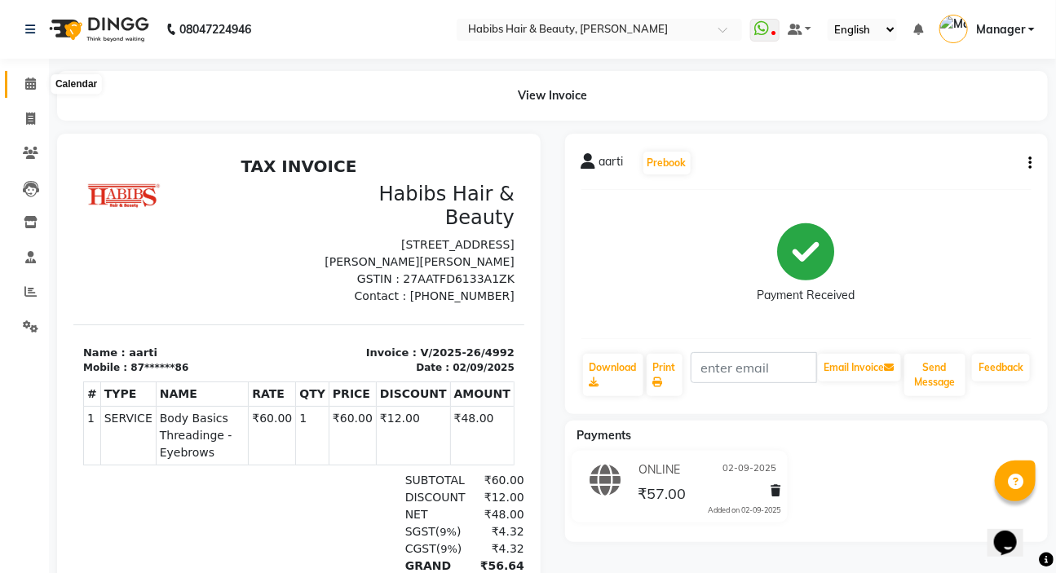
click at [32, 83] on icon at bounding box center [30, 83] width 11 height 12
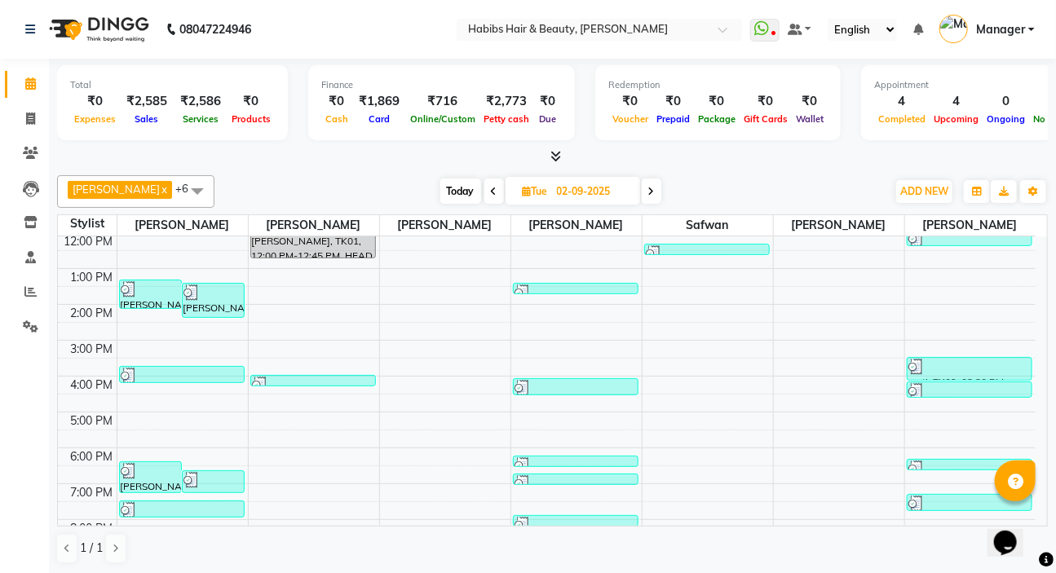
scroll to position [148, 0]
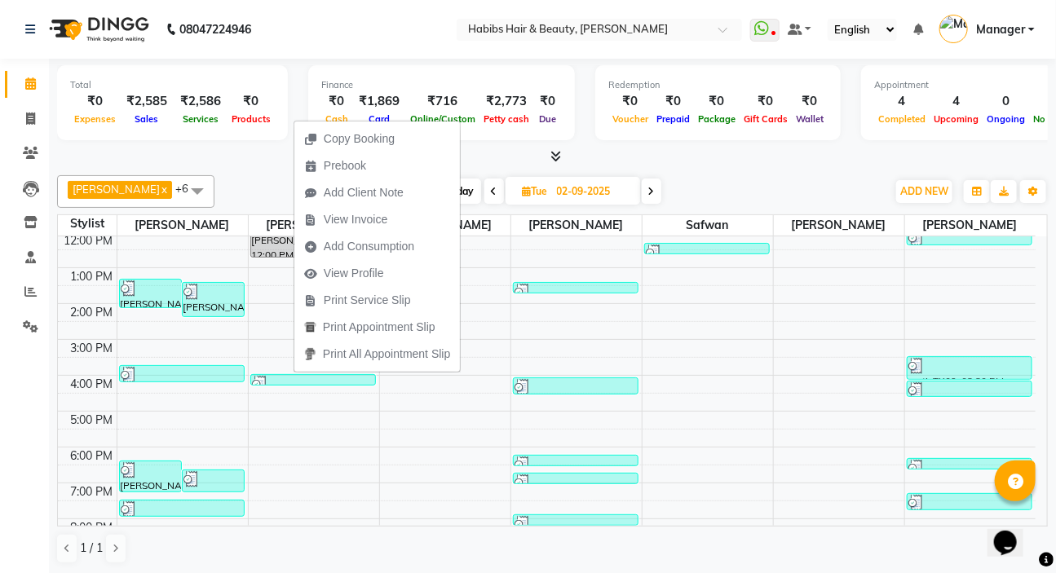
click at [358, 223] on span "View Invoice" at bounding box center [356, 219] width 64 height 17
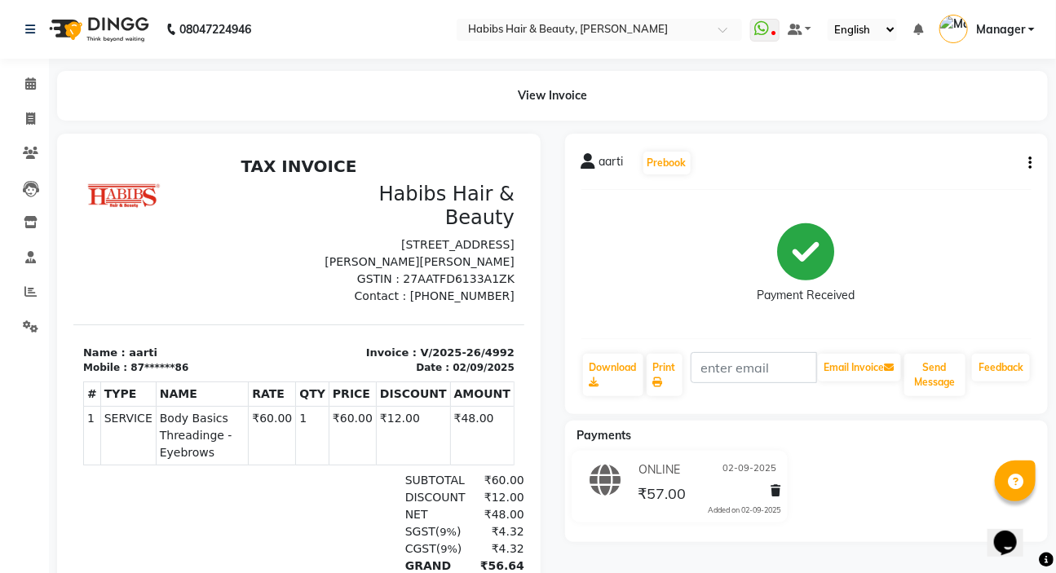
click at [1031, 163] on icon "button" at bounding box center [1029, 163] width 3 height 1
click at [951, 187] on div "Edit Invoice" at bounding box center [949, 193] width 112 height 20
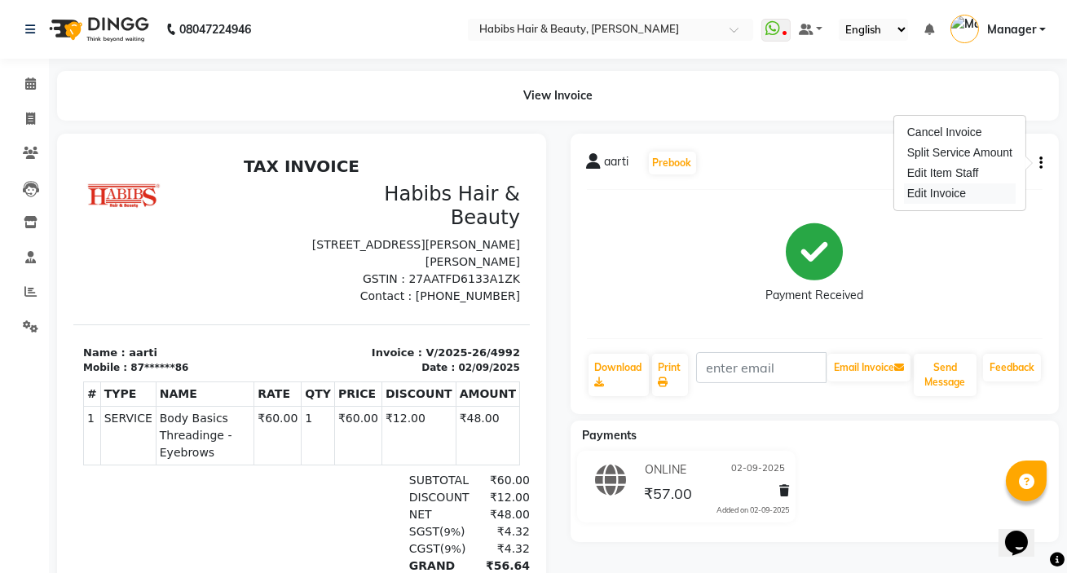
select select "service"
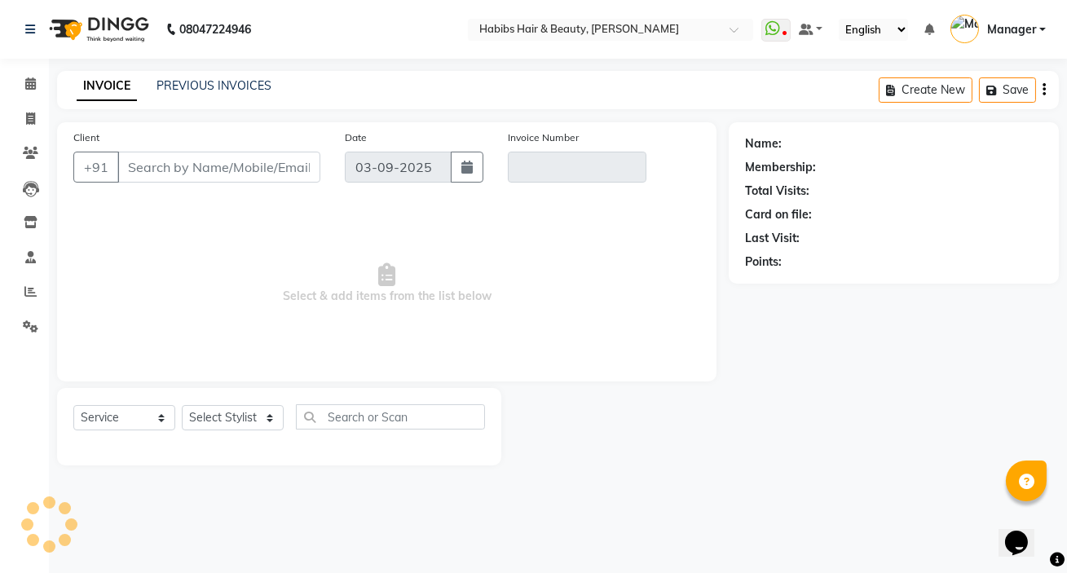
type input "87******86"
type input "V/2025-26/4992"
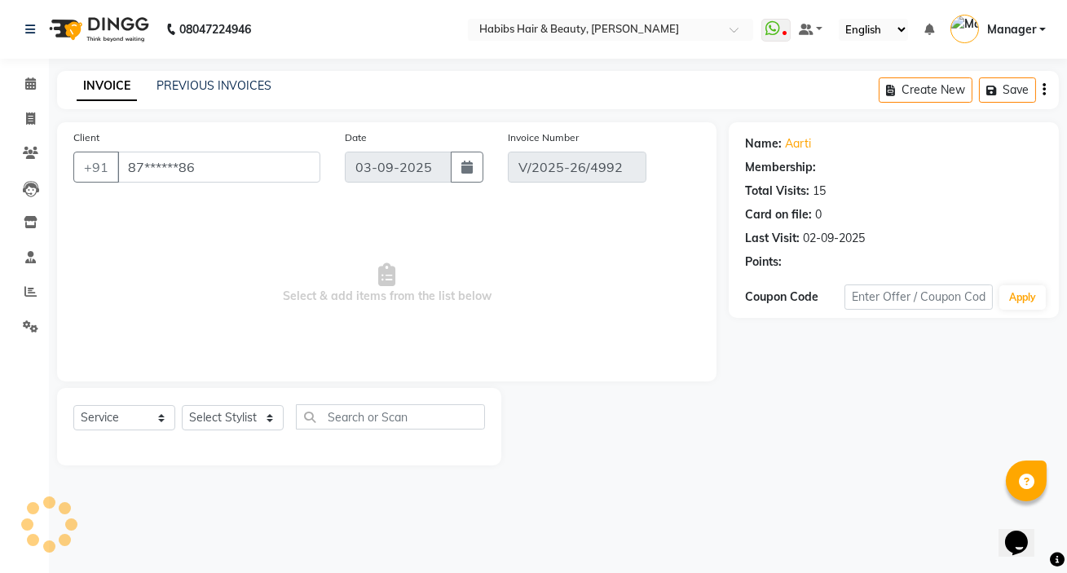
type input "02-09-2025"
select select "select"
select select "2: Object"
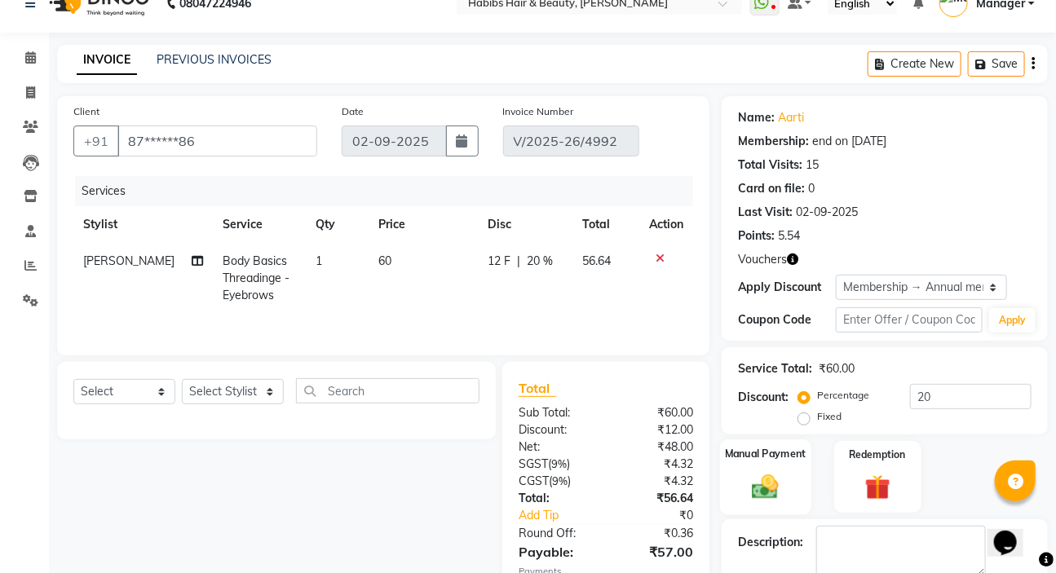
scroll to position [73, 0]
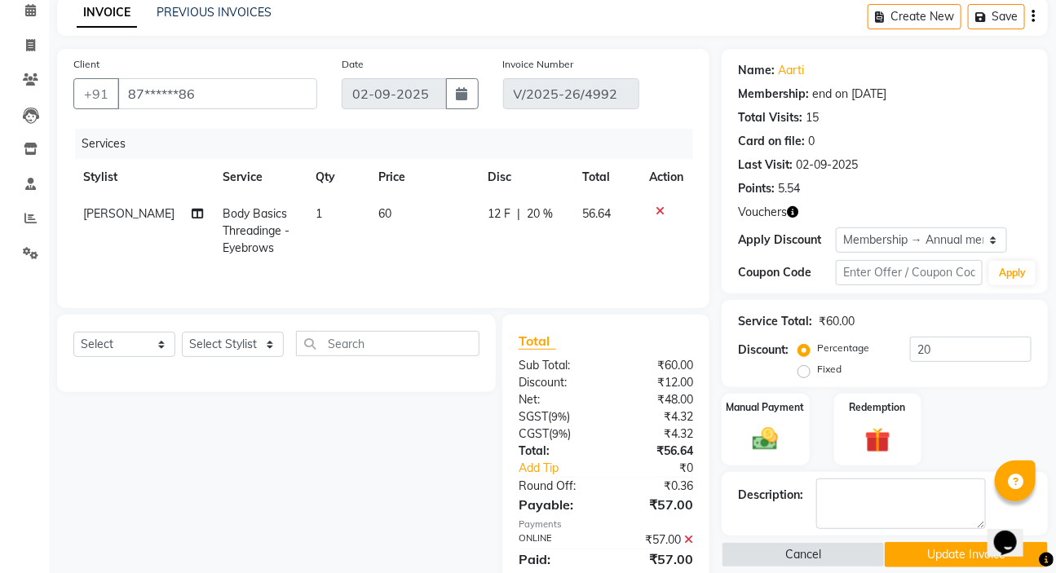
click at [691, 539] on icon at bounding box center [688, 539] width 9 height 11
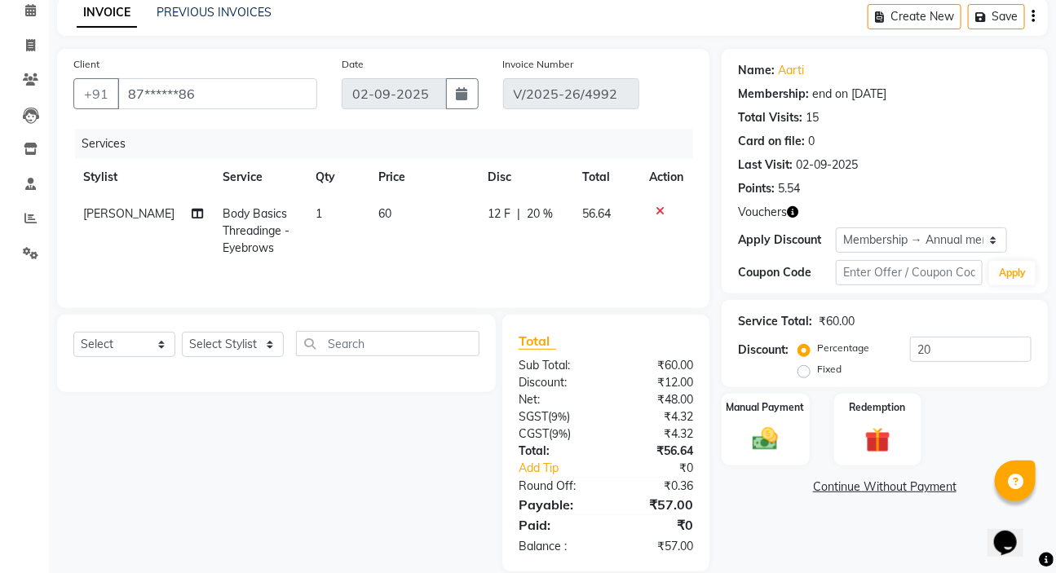
click at [658, 207] on icon at bounding box center [660, 210] width 9 height 11
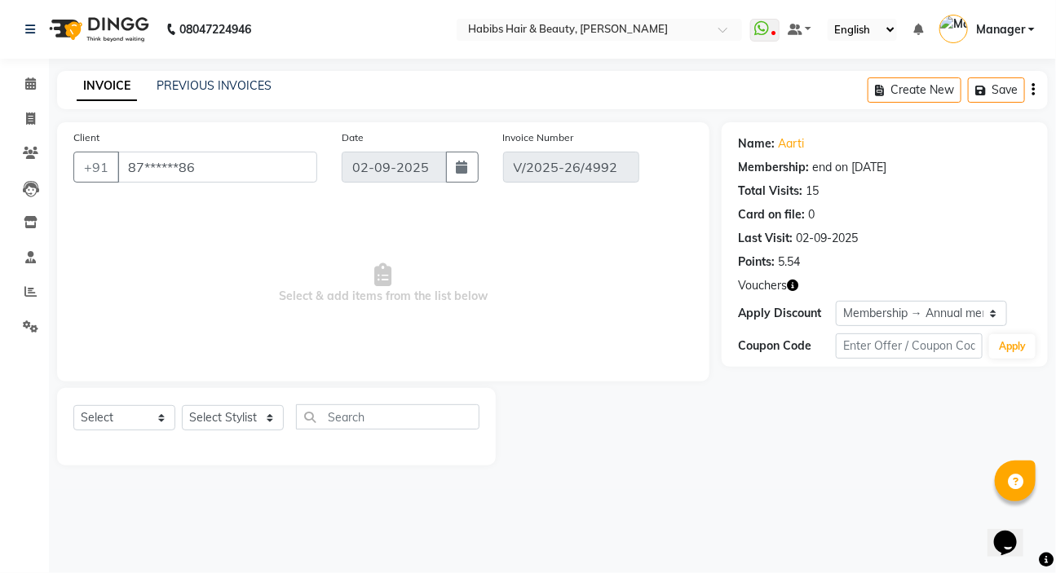
scroll to position [0, 0]
click at [236, 421] on select "Select Stylist [PERSON_NAME] [PERSON_NAME] HK [PERSON_NAME] Manager [PERSON_NAM…" at bounding box center [233, 417] width 102 height 25
select select "65252"
click at [182, 405] on select "Select Stylist [PERSON_NAME] [PERSON_NAME] HK [PERSON_NAME] Manager [PERSON_NAM…" at bounding box center [233, 417] width 102 height 25
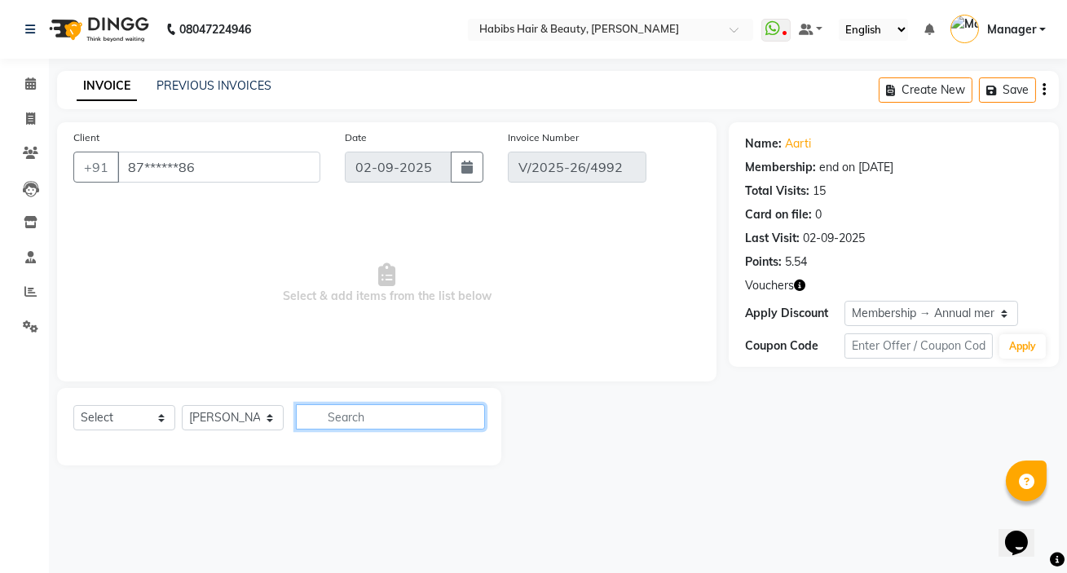
click at [338, 416] on input "text" at bounding box center [390, 416] width 189 height 25
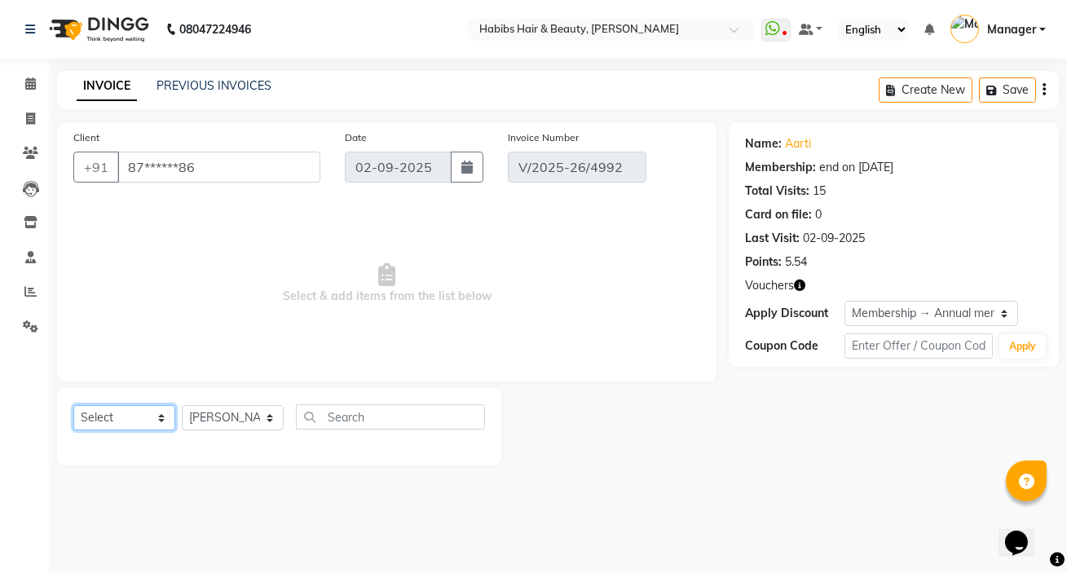
click at [157, 417] on select "Select Service Product Membership Package Voucher Prepaid Gift Card" at bounding box center [124, 417] width 102 height 25
select select "service"
click at [73, 405] on select "Select Service Product Membership Package Voucher Prepaid Gift Card" at bounding box center [124, 417] width 102 height 25
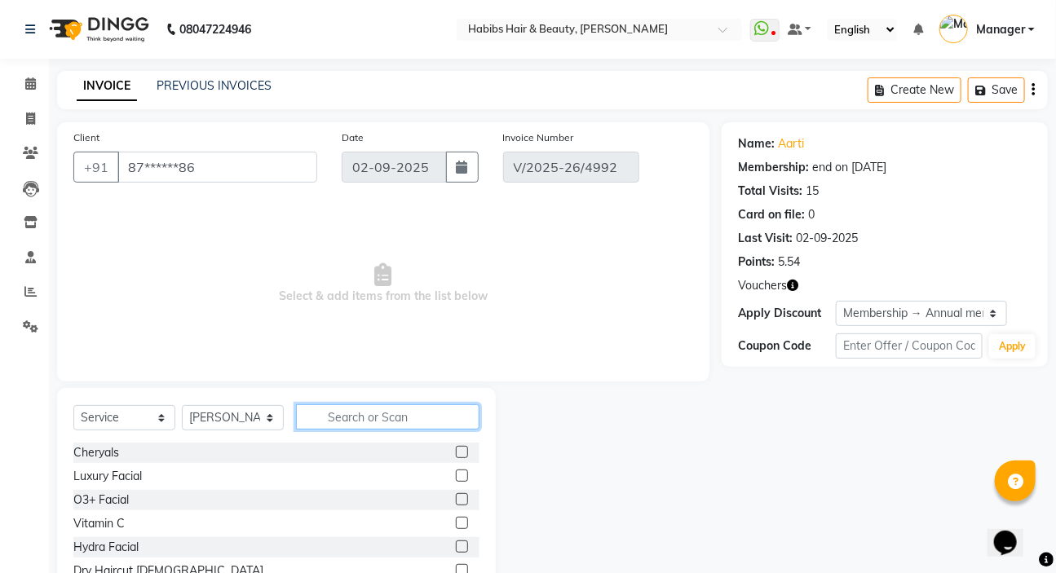
click at [316, 425] on input "text" at bounding box center [387, 416] width 183 height 25
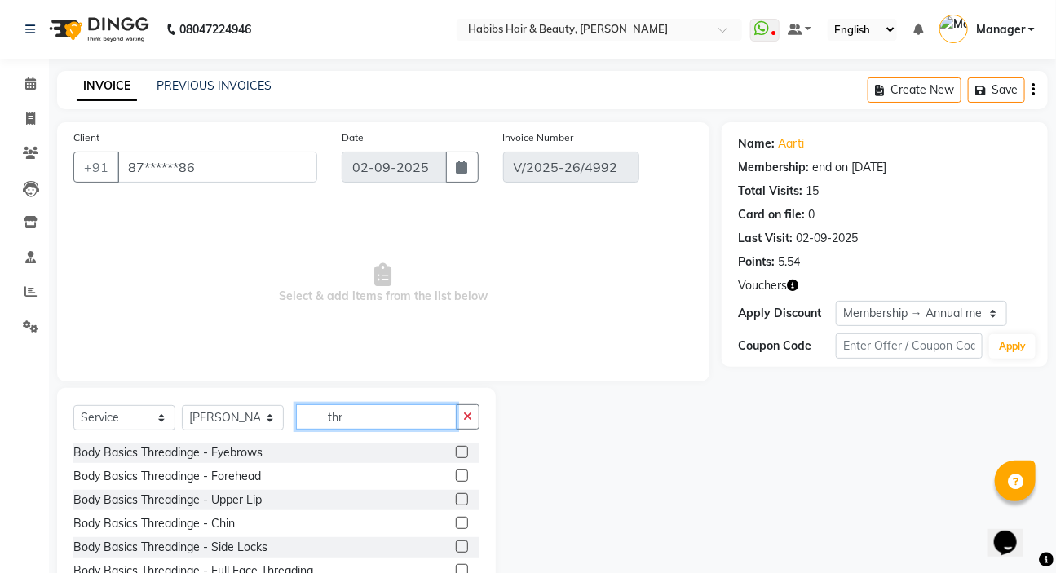
scroll to position [81, 0]
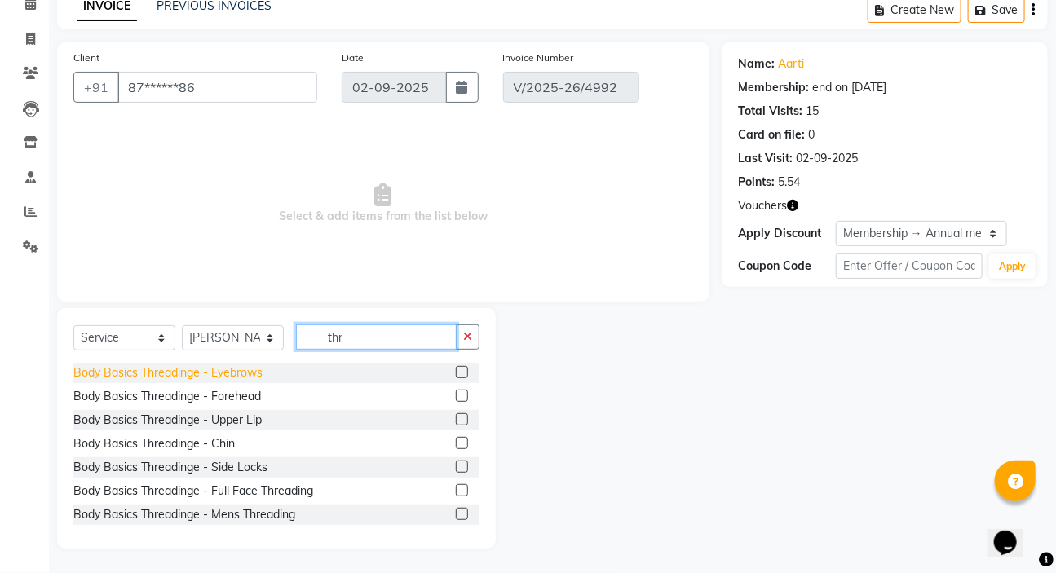
type input "thr"
click at [257, 371] on div "Body Basics Threadinge - Eyebrows" at bounding box center [167, 372] width 189 height 17
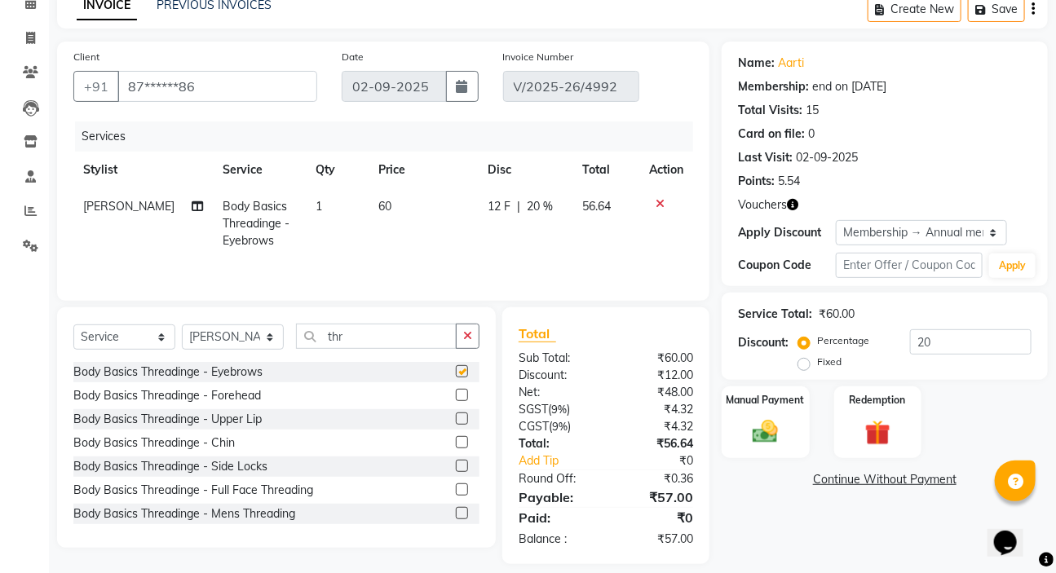
checkbox input "false"
drag, startPoint x: 776, startPoint y: 426, endPoint x: 784, endPoint y: 430, distance: 9.1
click at [776, 424] on img at bounding box center [765, 432] width 43 height 30
click at [857, 478] on span "ONLINE" at bounding box center [861, 480] width 42 height 19
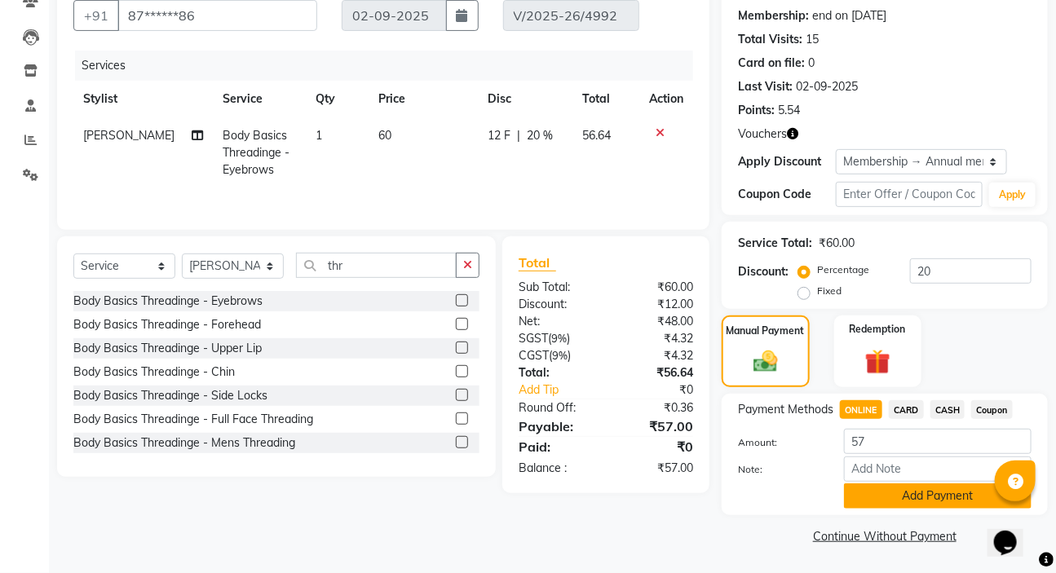
click at [847, 502] on button "Add Payment" at bounding box center [938, 495] width 188 height 25
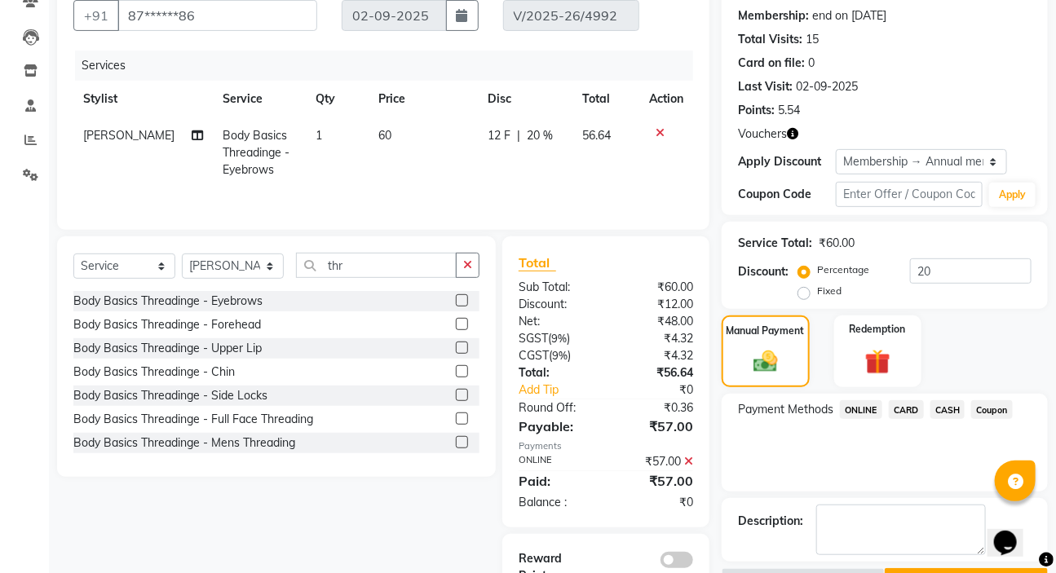
scroll to position [204, 0]
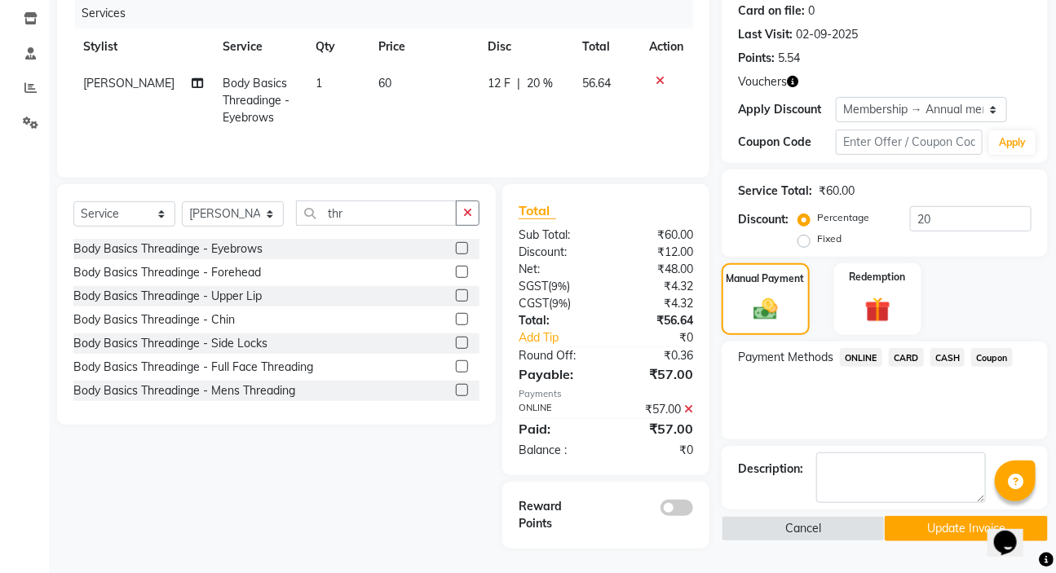
click at [905, 528] on button "Update Invoice" at bounding box center [966, 528] width 163 height 25
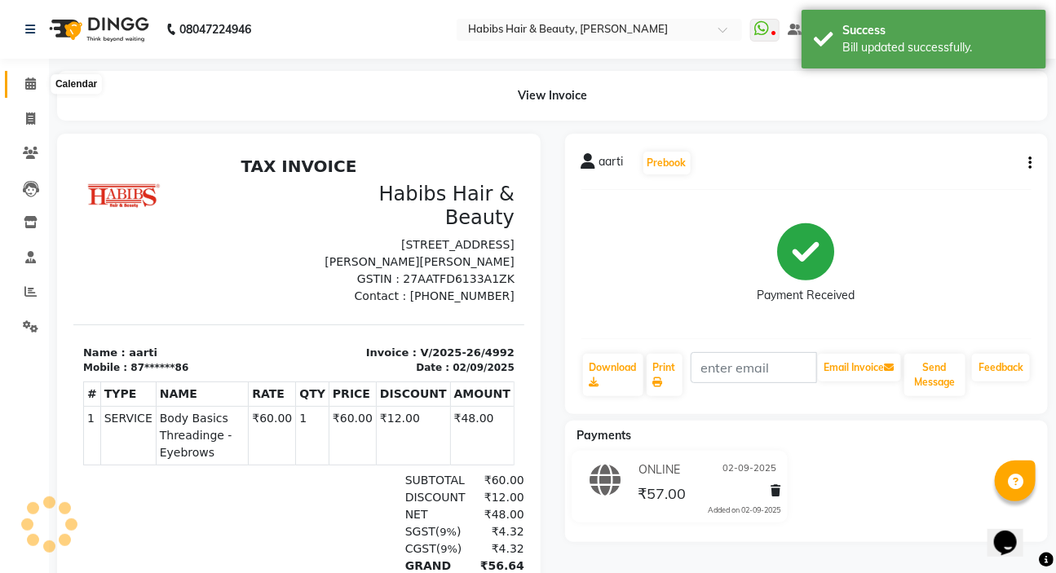
click at [28, 83] on icon at bounding box center [30, 83] width 11 height 12
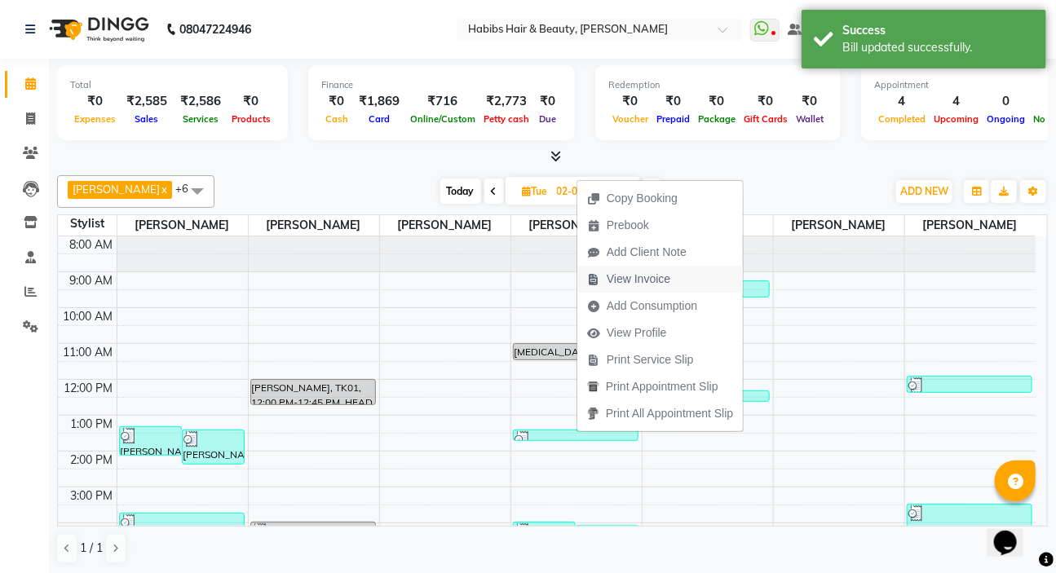
click at [636, 276] on span "View Invoice" at bounding box center [639, 279] width 64 height 17
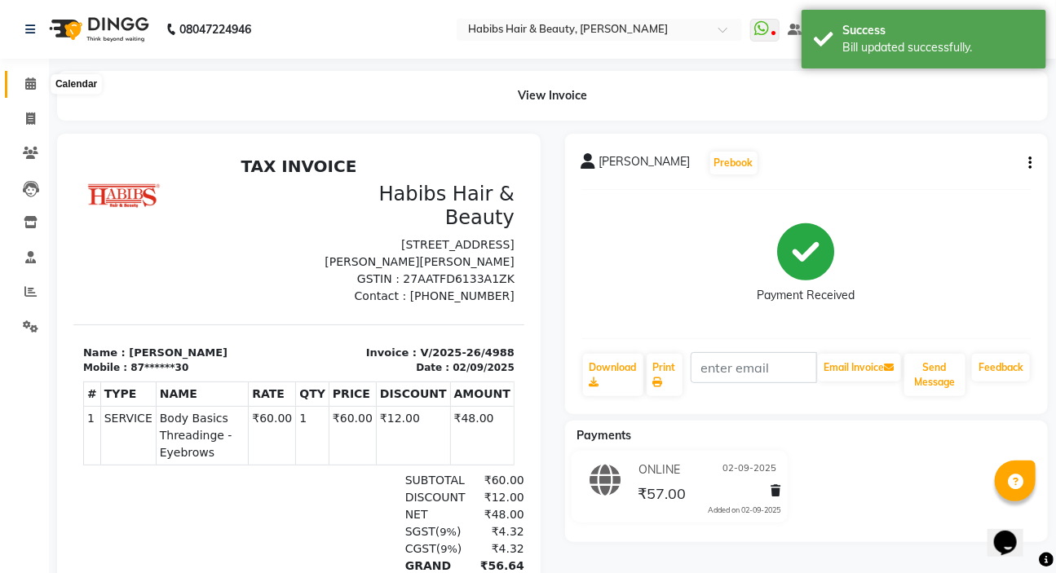
click at [25, 82] on icon at bounding box center [30, 83] width 11 height 12
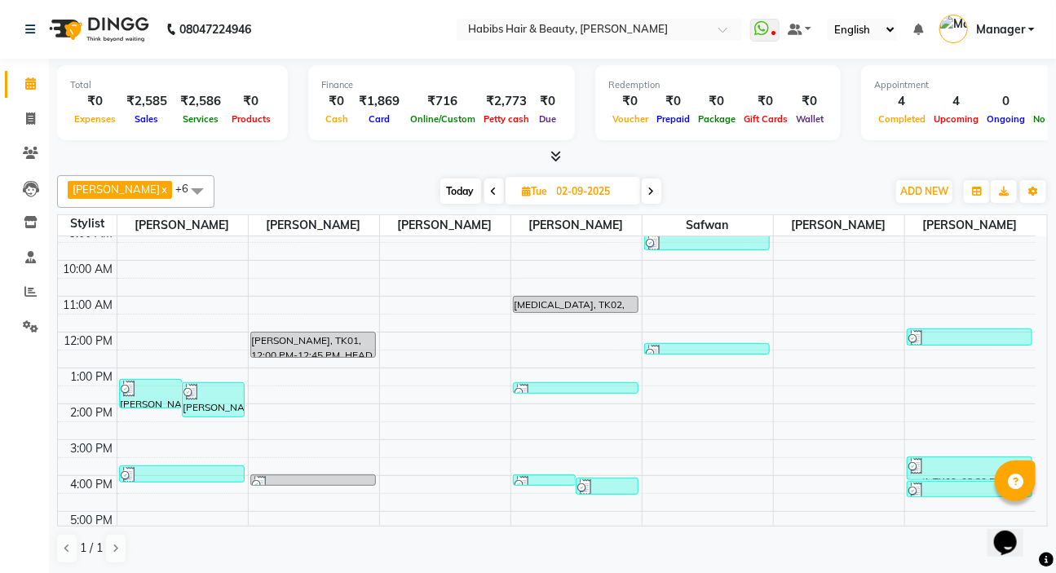
scroll to position [73, 0]
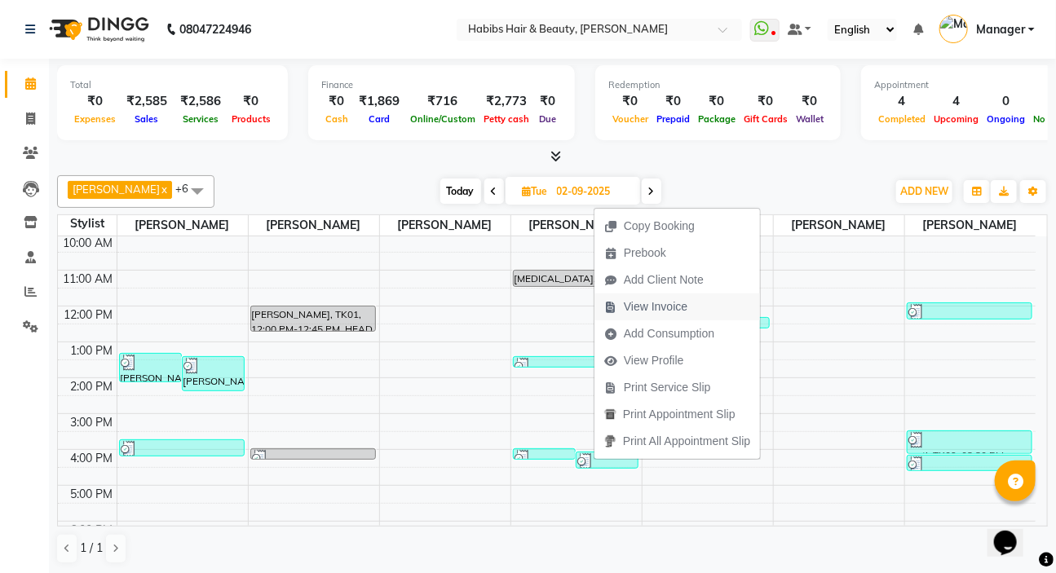
click at [661, 302] on span "View Invoice" at bounding box center [656, 306] width 64 height 17
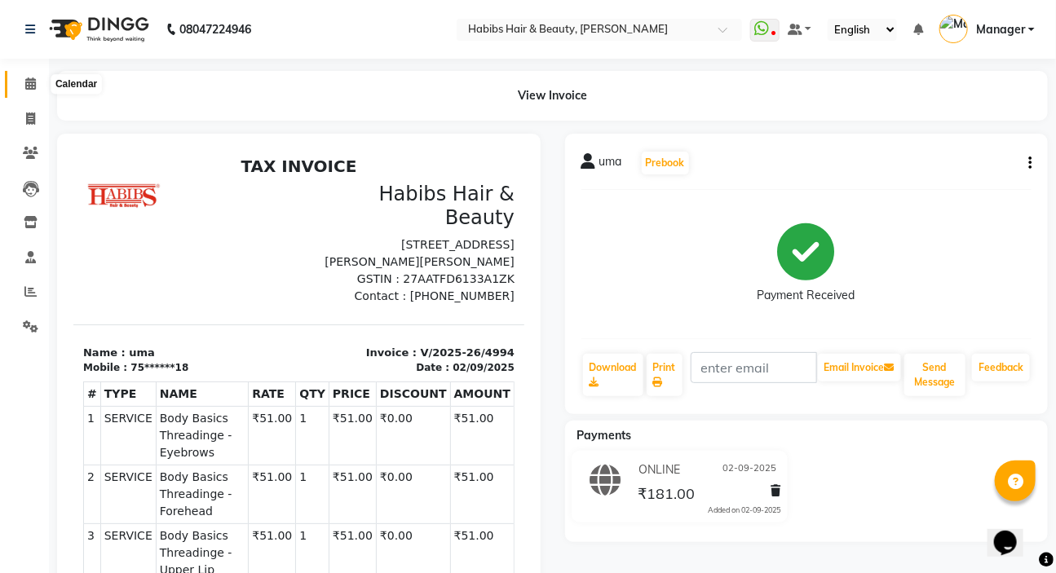
click at [29, 82] on icon at bounding box center [30, 83] width 11 height 12
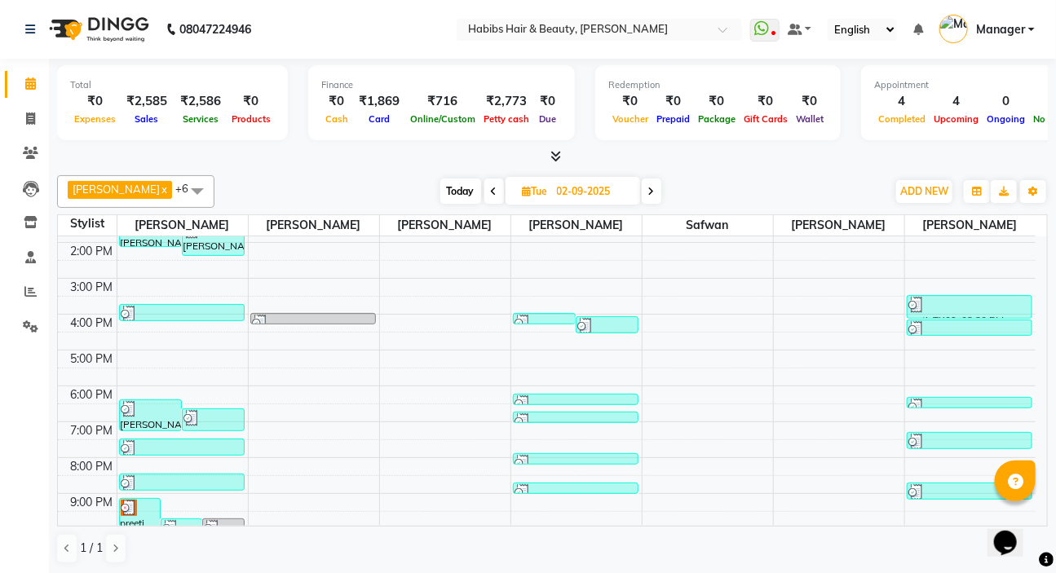
scroll to position [221, 0]
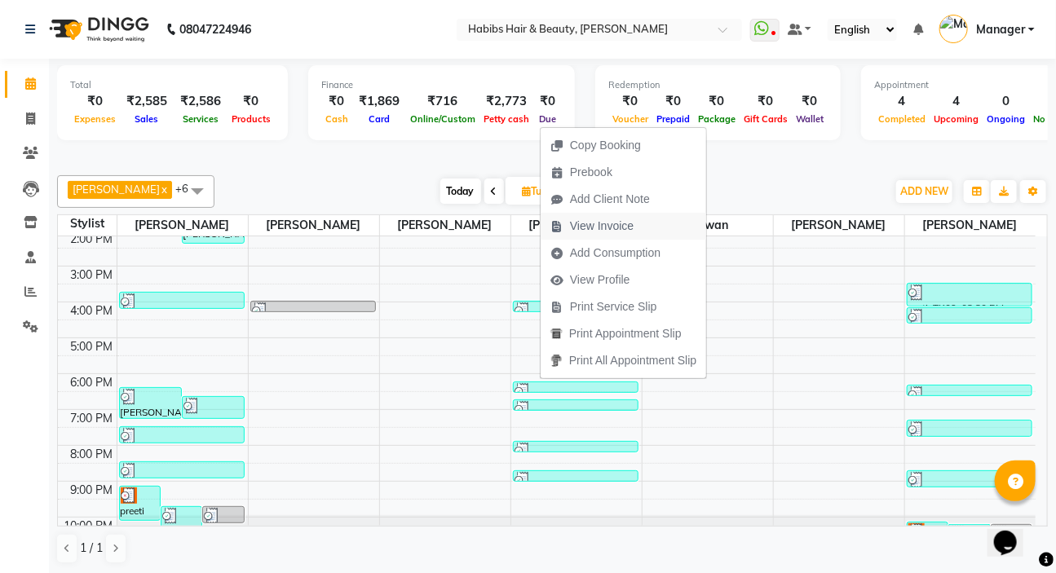
click at [604, 229] on span "View Invoice" at bounding box center [602, 226] width 64 height 17
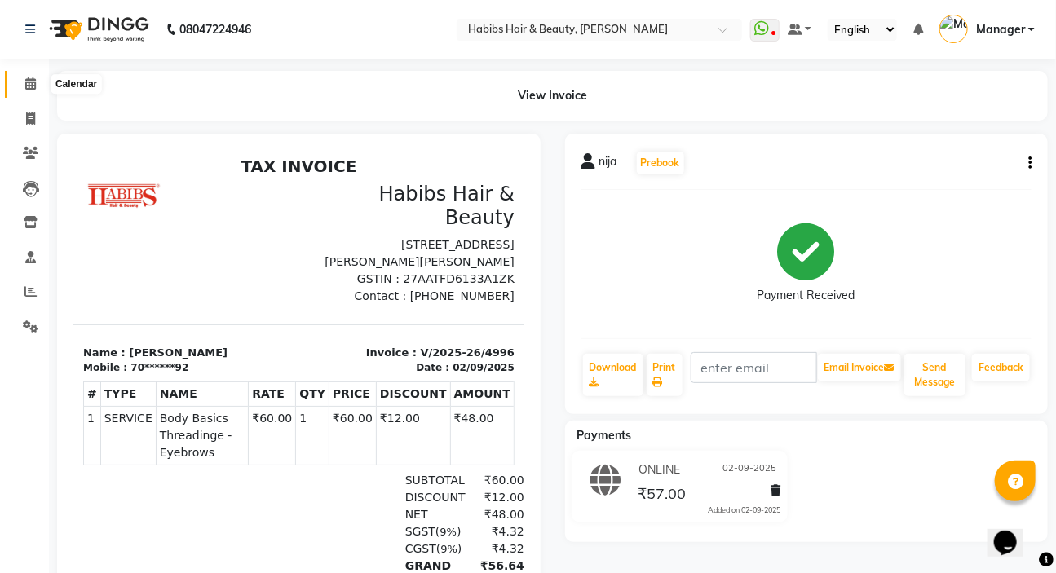
click at [27, 87] on icon at bounding box center [30, 83] width 11 height 12
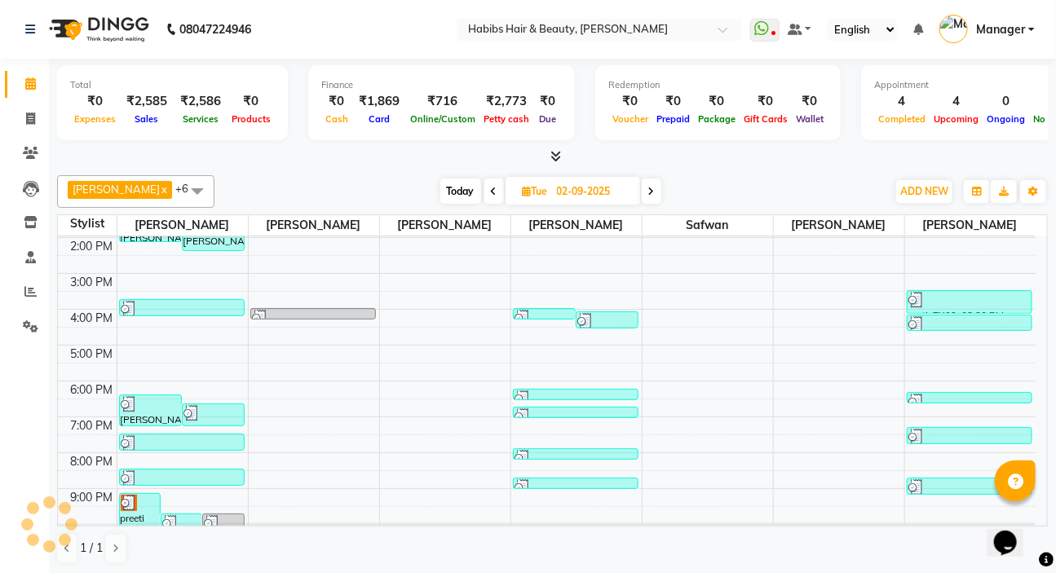
scroll to position [245, 0]
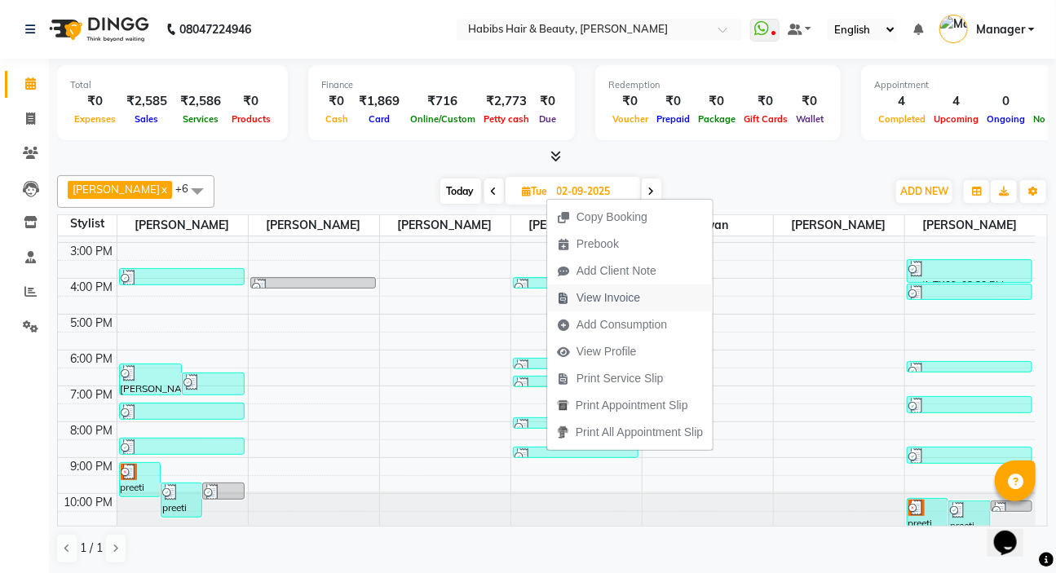
click at [611, 298] on span "View Invoice" at bounding box center [608, 297] width 64 height 17
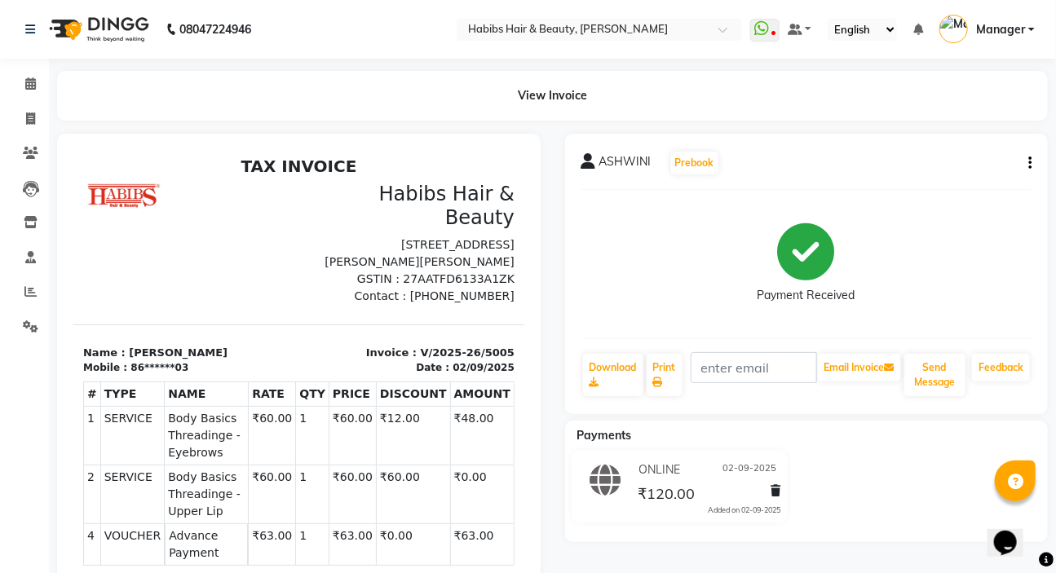
click at [1024, 161] on button "button" at bounding box center [1027, 163] width 10 height 17
click at [960, 168] on div "Edit Item Staff" at bounding box center [949, 173] width 112 height 20
select select
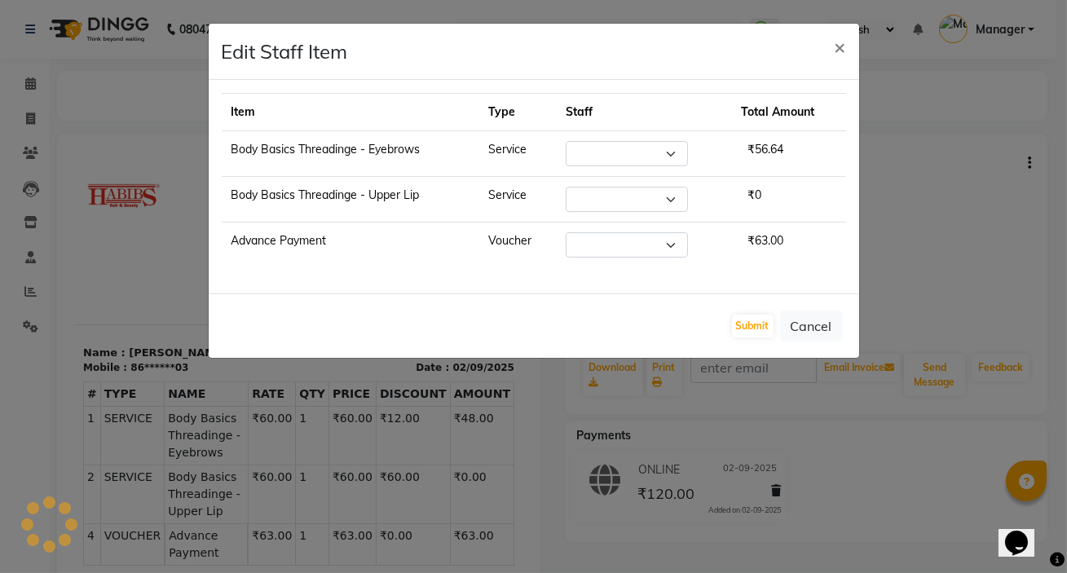
select select "65252"
click at [842, 43] on span "×" at bounding box center [840, 46] width 11 height 24
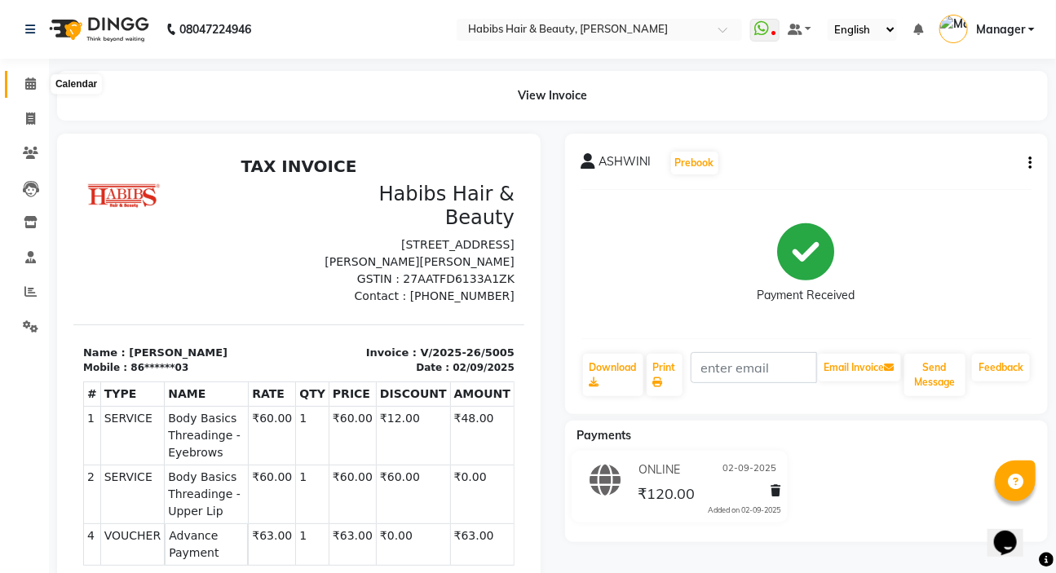
click at [25, 82] on icon at bounding box center [30, 83] width 11 height 12
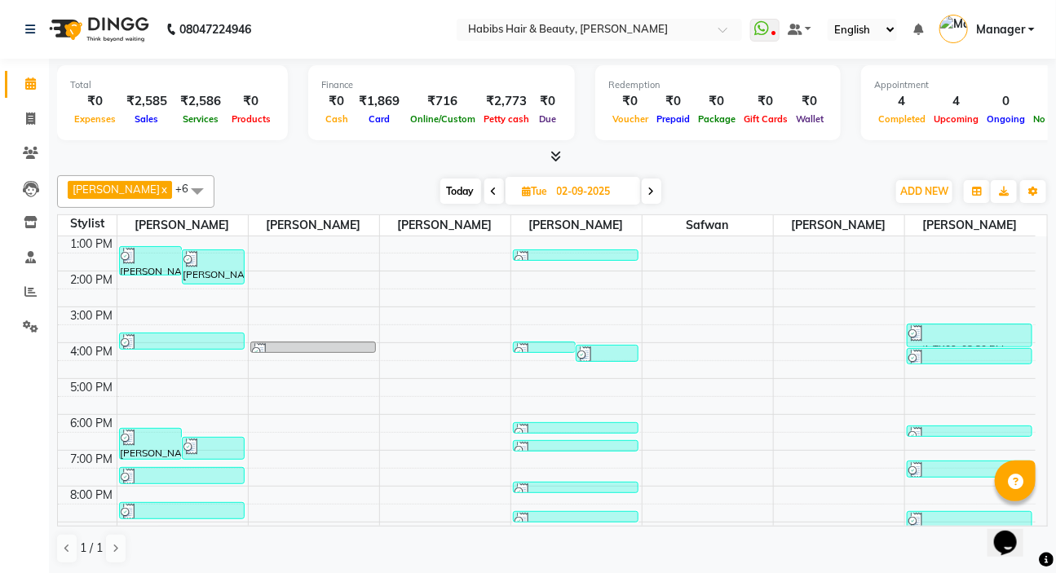
scroll to position [227, 0]
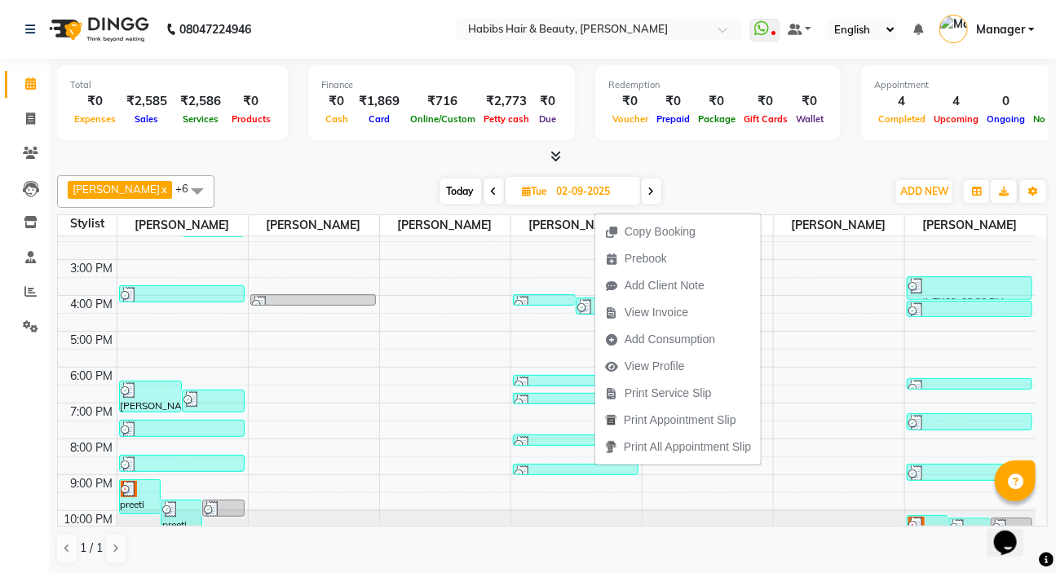
click at [652, 314] on span "View Invoice" at bounding box center [657, 312] width 64 height 17
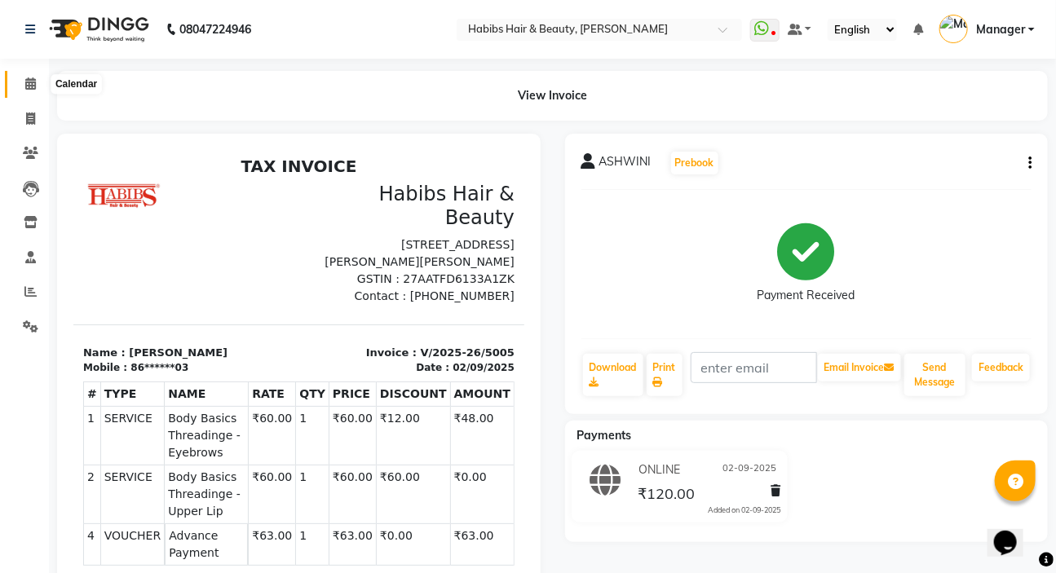
click at [32, 89] on icon at bounding box center [30, 83] width 11 height 12
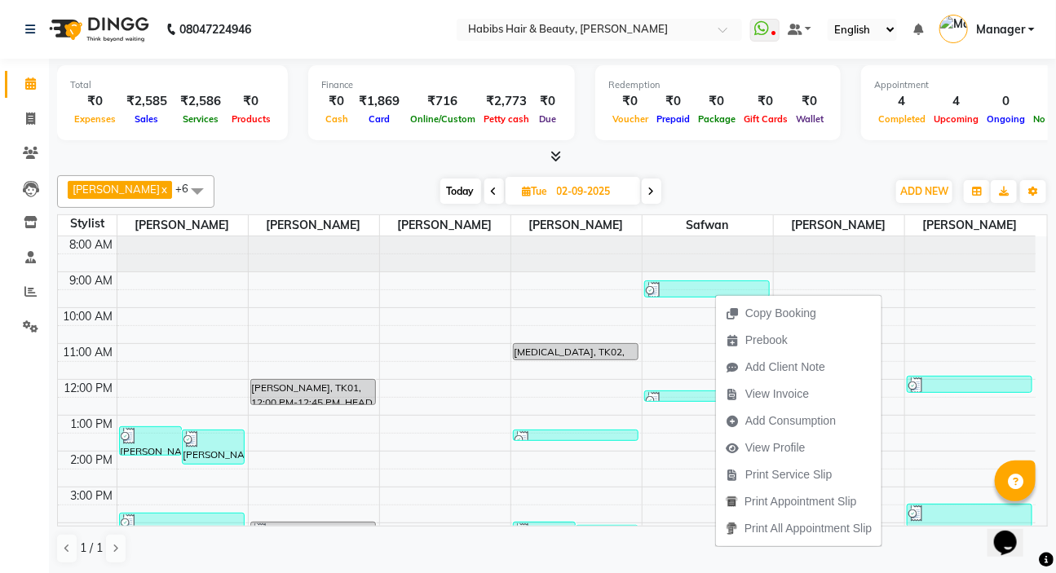
click at [757, 395] on span "View Invoice" at bounding box center [777, 394] width 64 height 17
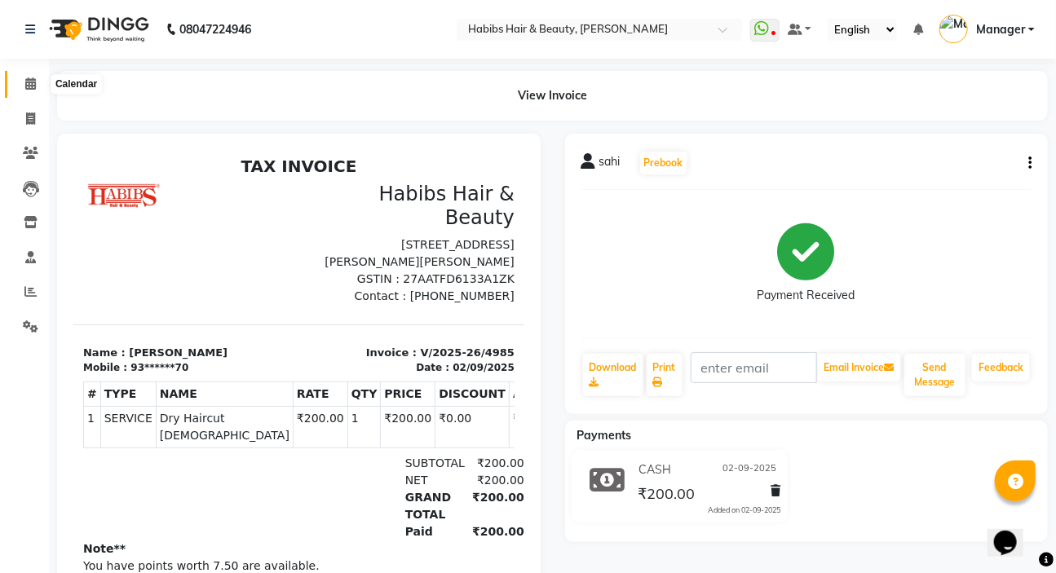
click at [29, 88] on icon at bounding box center [30, 83] width 11 height 12
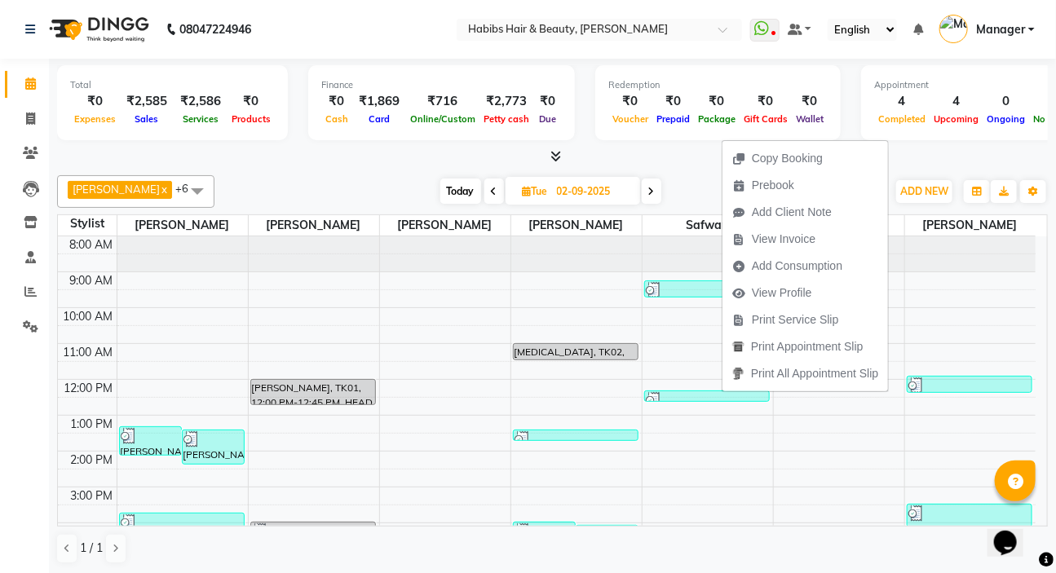
click at [788, 239] on span "View Invoice" at bounding box center [784, 239] width 64 height 17
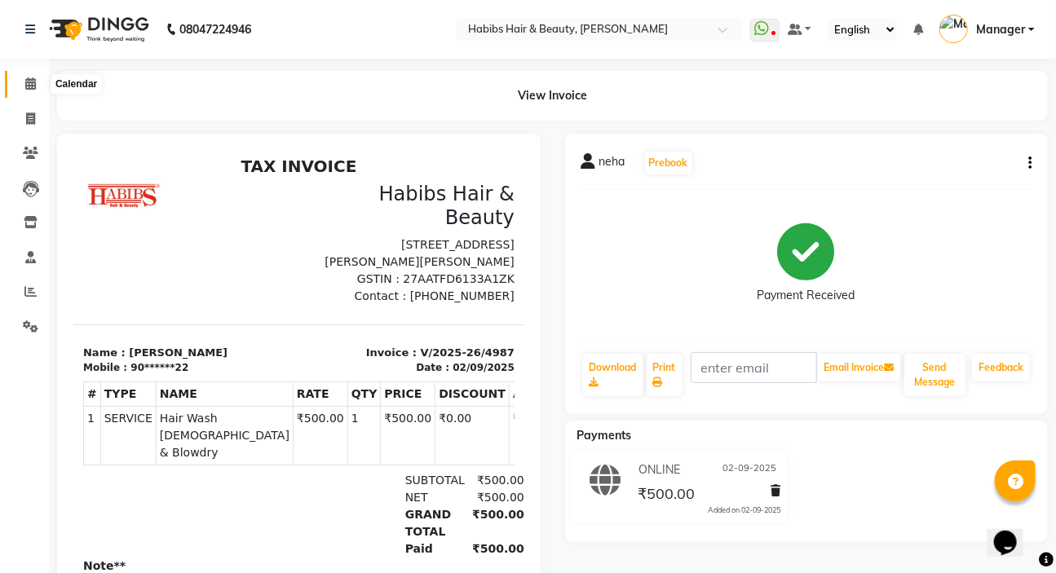
click at [26, 85] on icon at bounding box center [30, 83] width 11 height 12
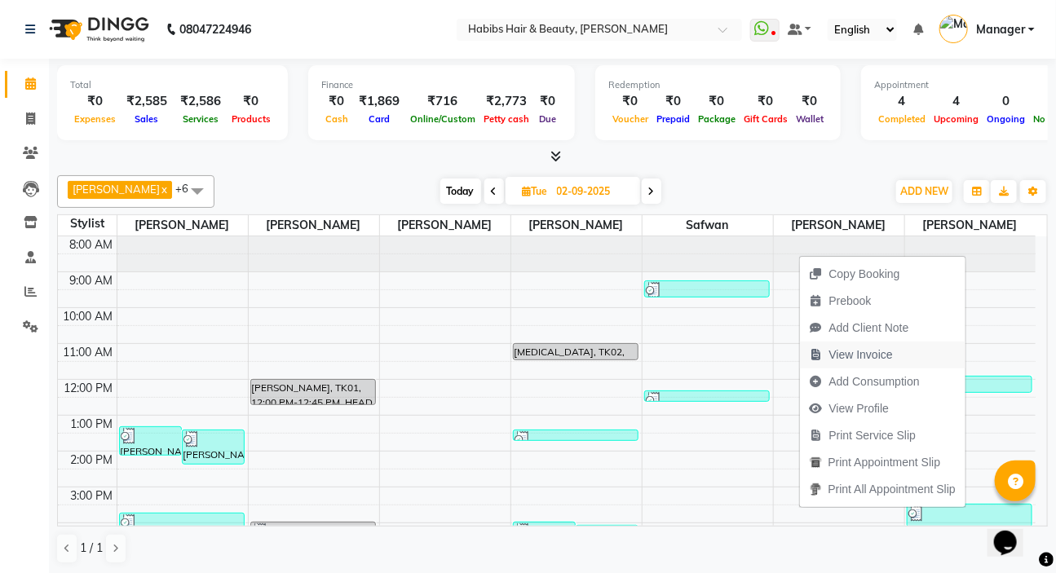
click at [901, 360] on span "View Invoice" at bounding box center [851, 355] width 103 height 27
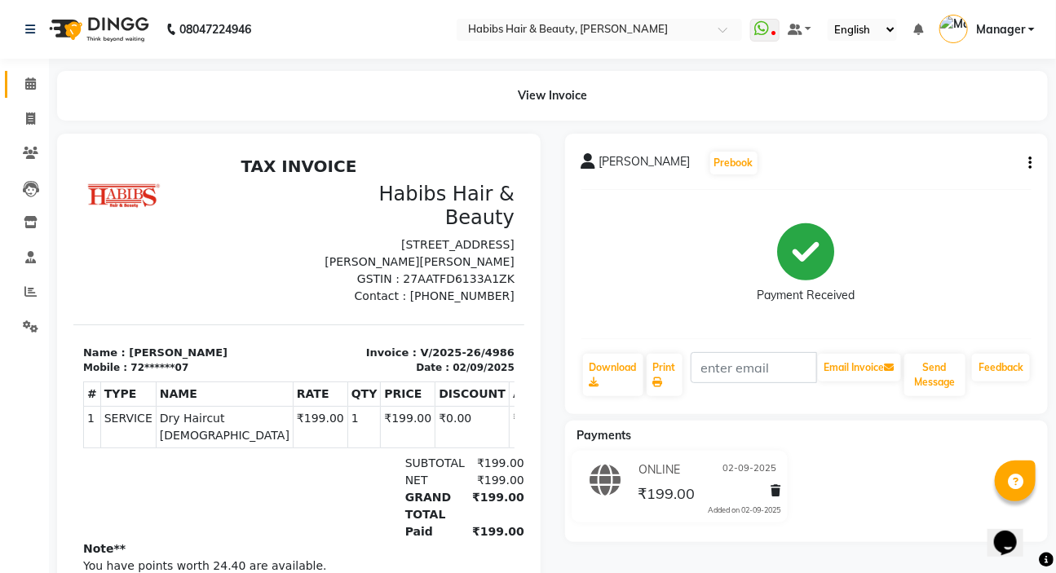
click at [27, 73] on link "Calendar" at bounding box center [24, 84] width 39 height 27
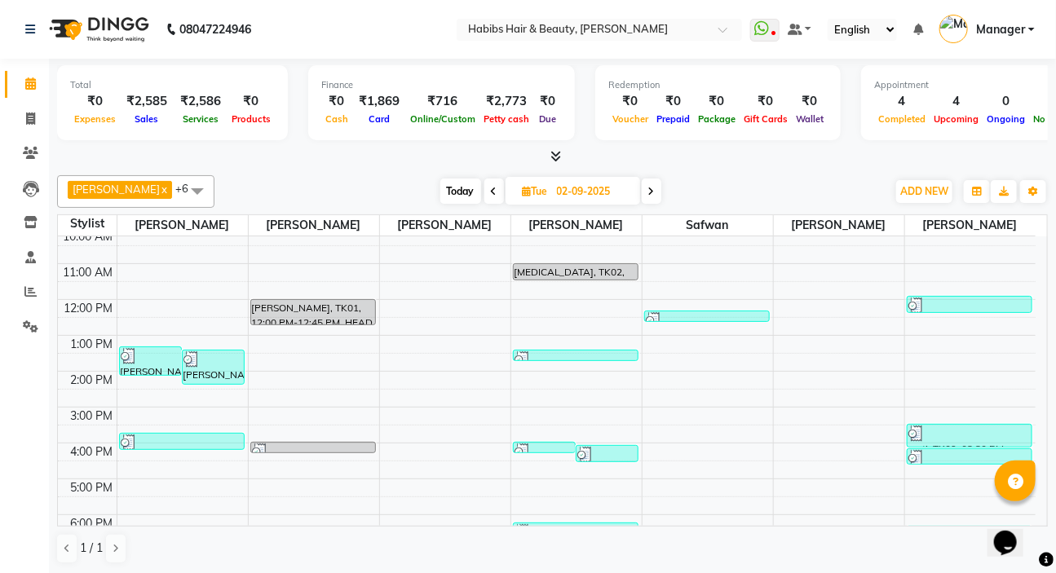
scroll to position [222, 0]
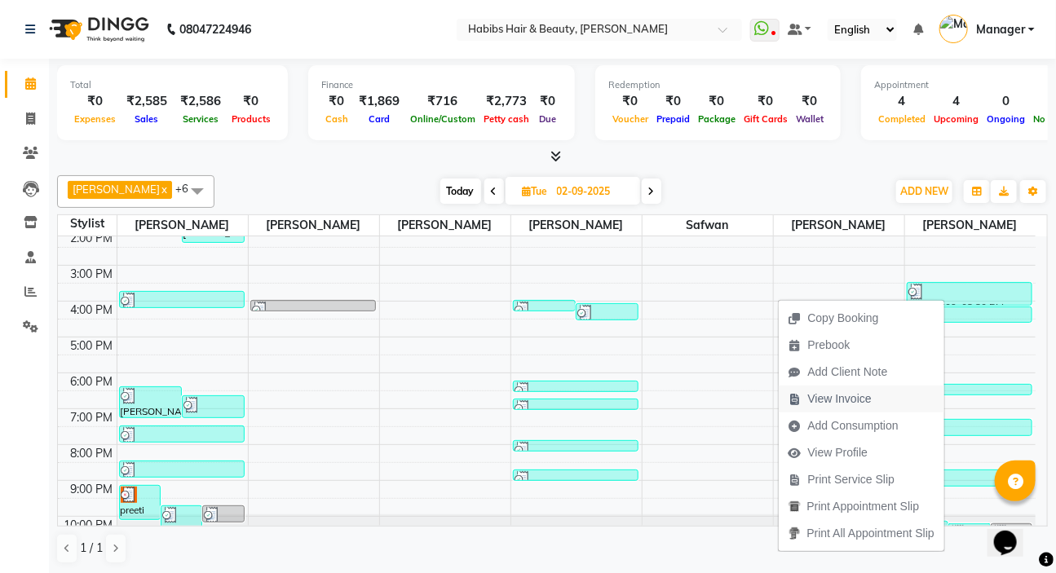
click at [850, 399] on span "View Invoice" at bounding box center [840, 399] width 64 height 17
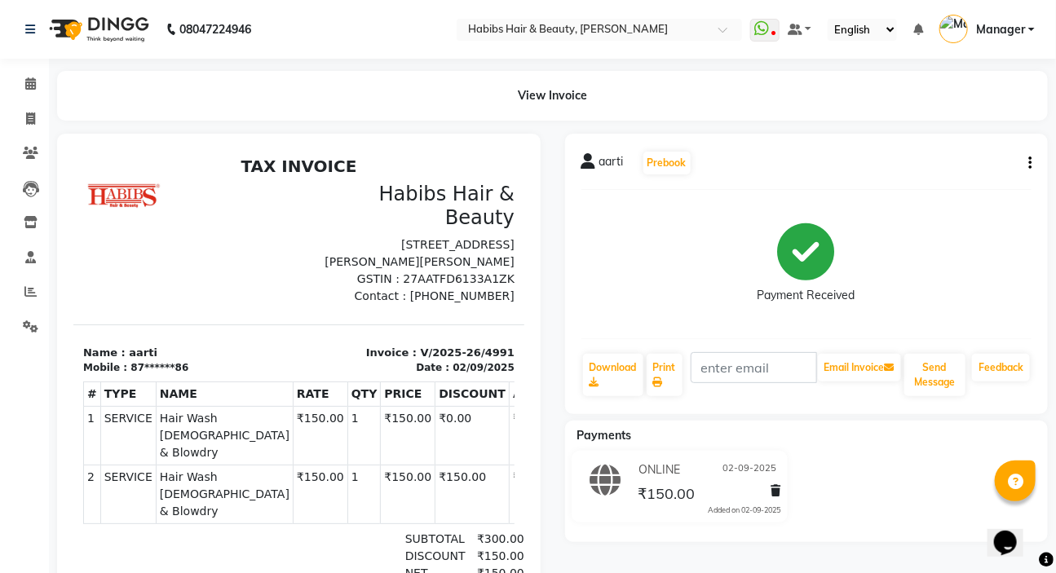
click at [1026, 163] on button "button" at bounding box center [1027, 163] width 10 height 17
click at [933, 170] on div "Edit Item Staff" at bounding box center [949, 173] width 112 height 20
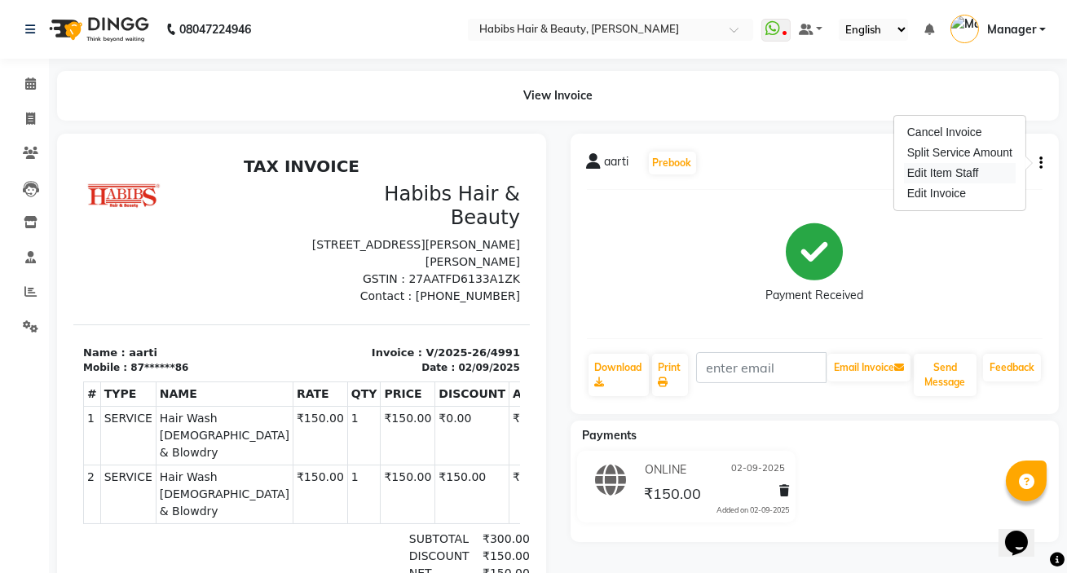
select select
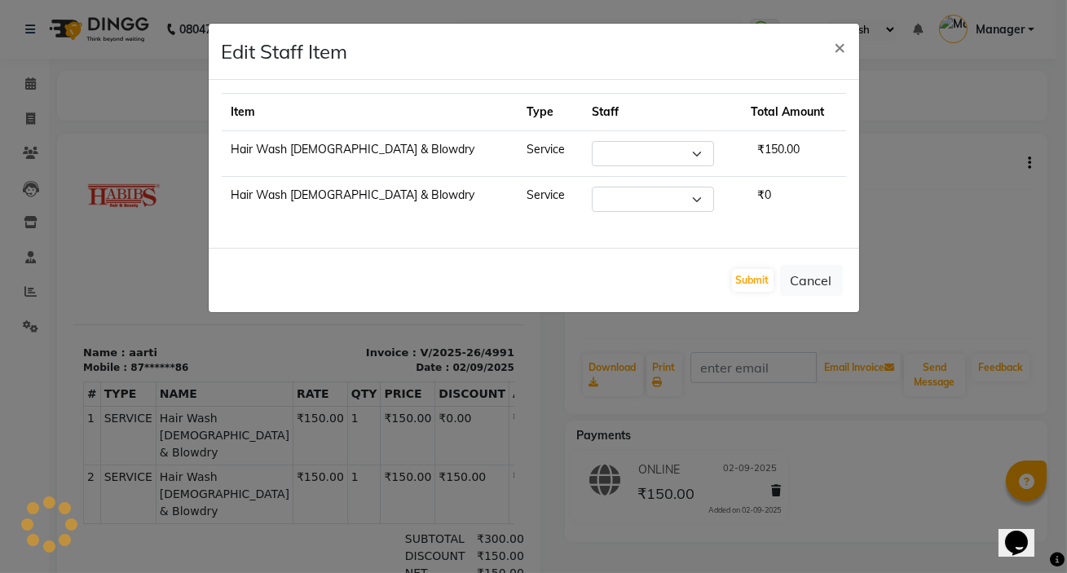
select select "88135"
click at [807, 294] on button "Cancel" at bounding box center [811, 280] width 63 height 31
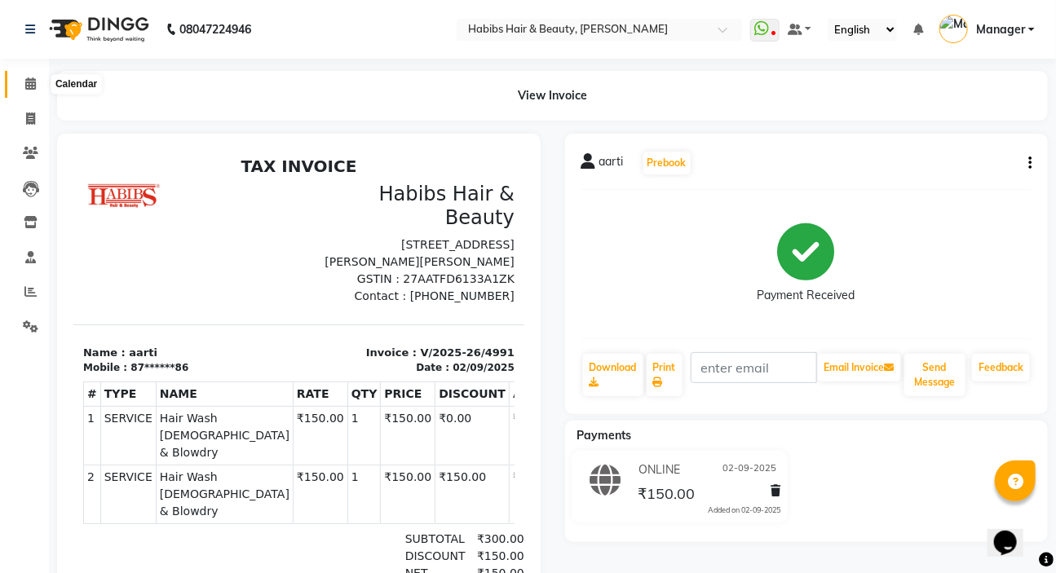
click at [20, 90] on span at bounding box center [30, 84] width 29 height 19
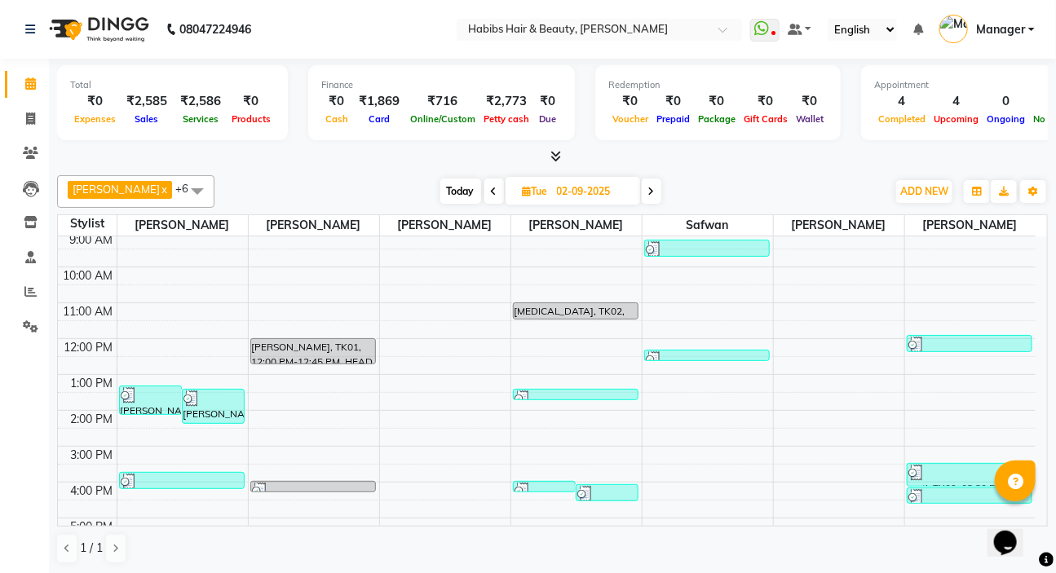
scroll to position [73, 0]
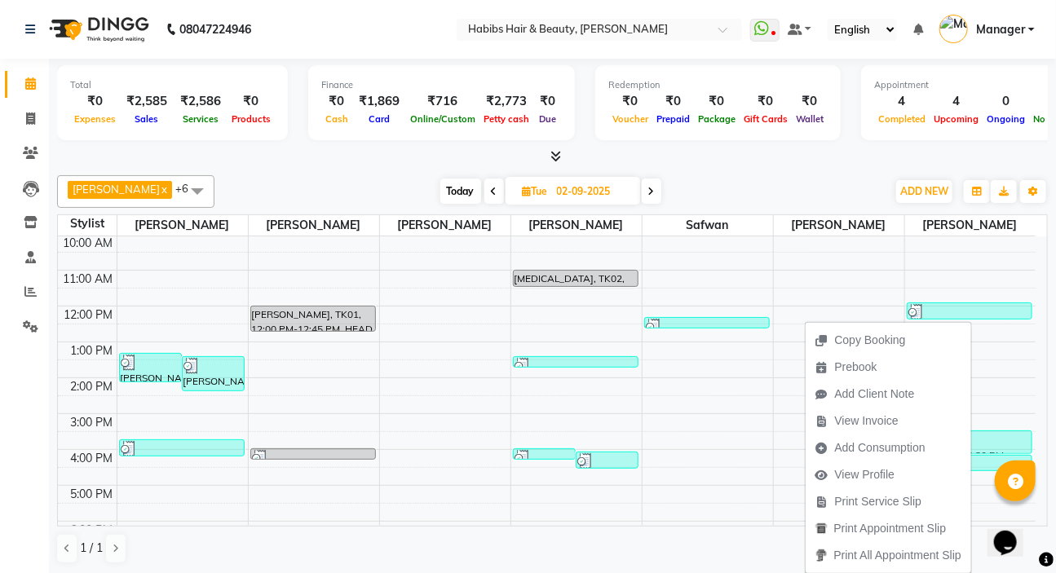
drag, startPoint x: 869, startPoint y: 423, endPoint x: 830, endPoint y: 411, distance: 41.0
click at [871, 423] on span "View Invoice" at bounding box center [867, 421] width 64 height 17
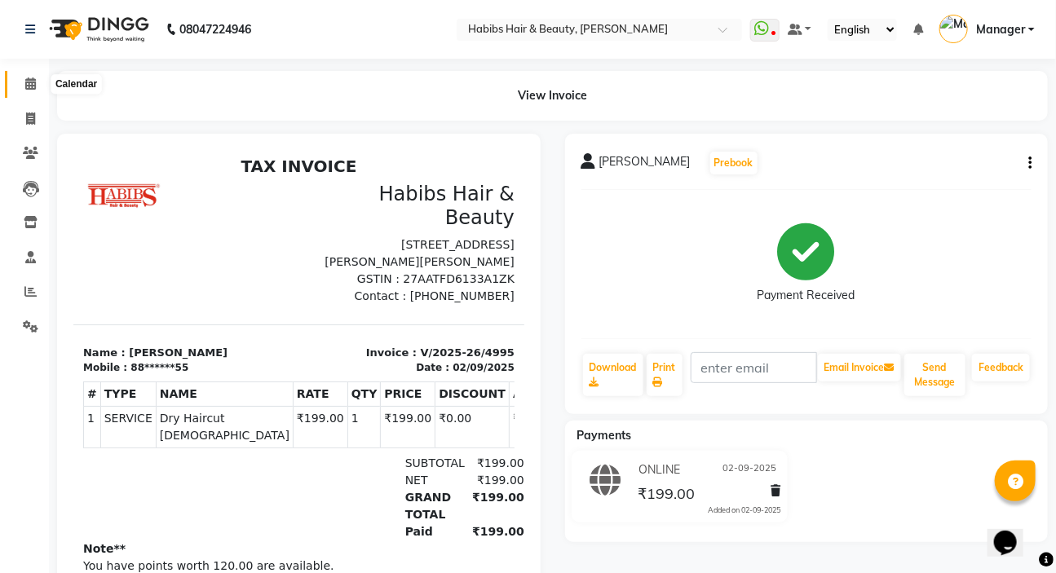
click at [29, 83] on icon at bounding box center [30, 83] width 11 height 12
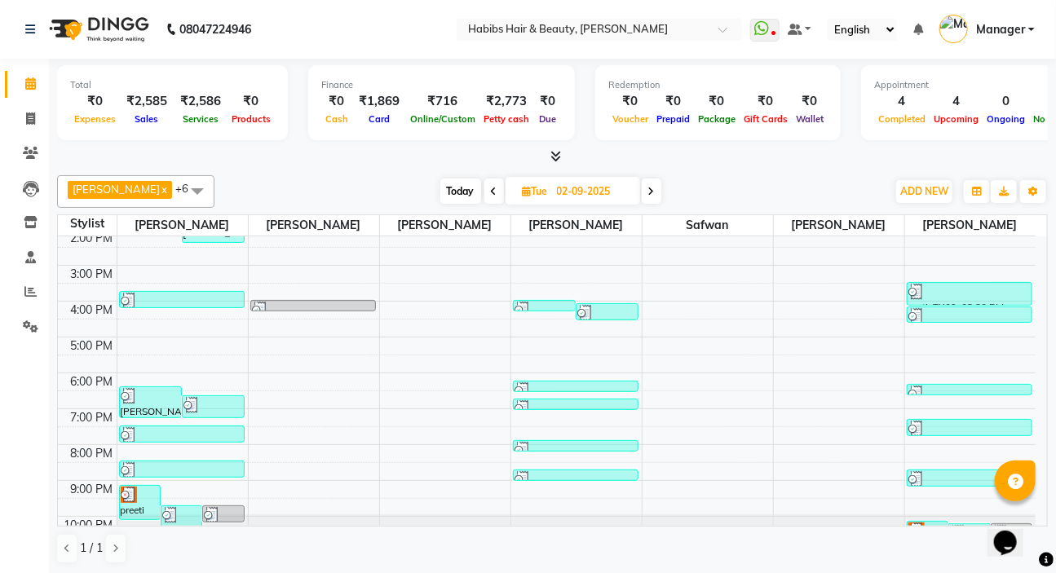
scroll to position [245, 0]
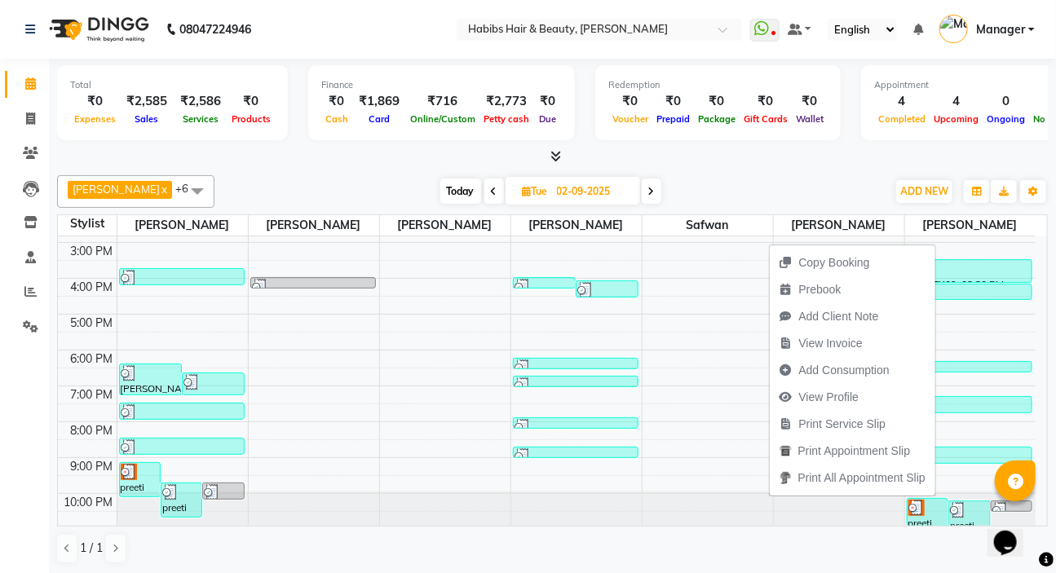
click at [844, 347] on span "View Invoice" at bounding box center [831, 343] width 64 height 17
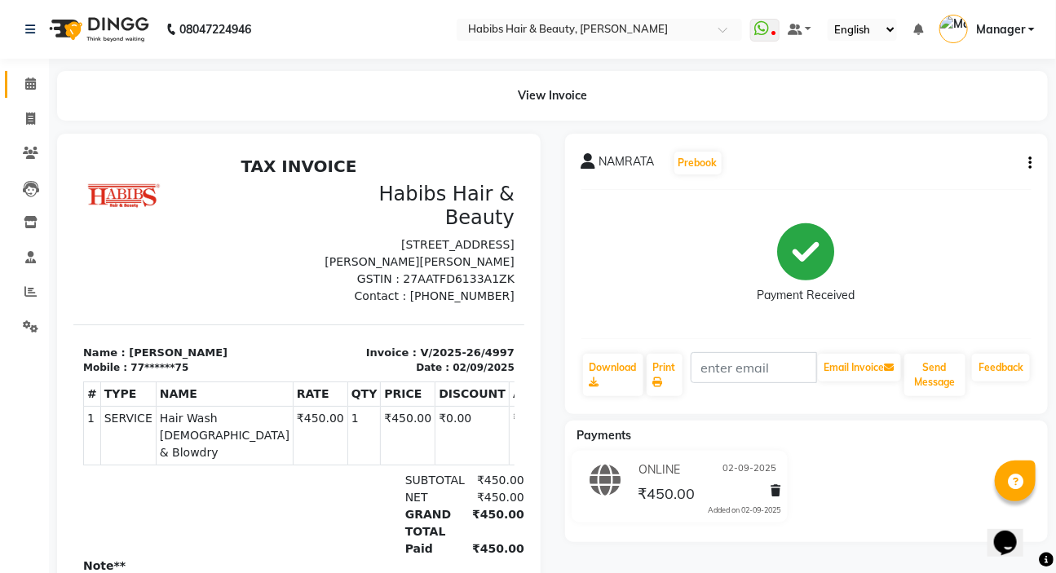
click at [15, 75] on link "Calendar" at bounding box center [24, 84] width 39 height 27
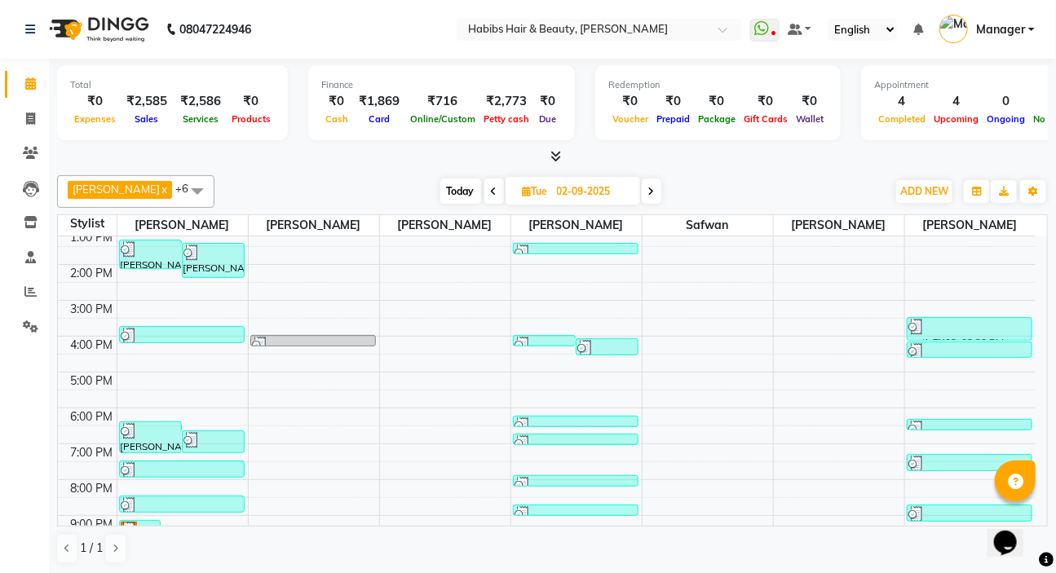
scroll to position [222, 0]
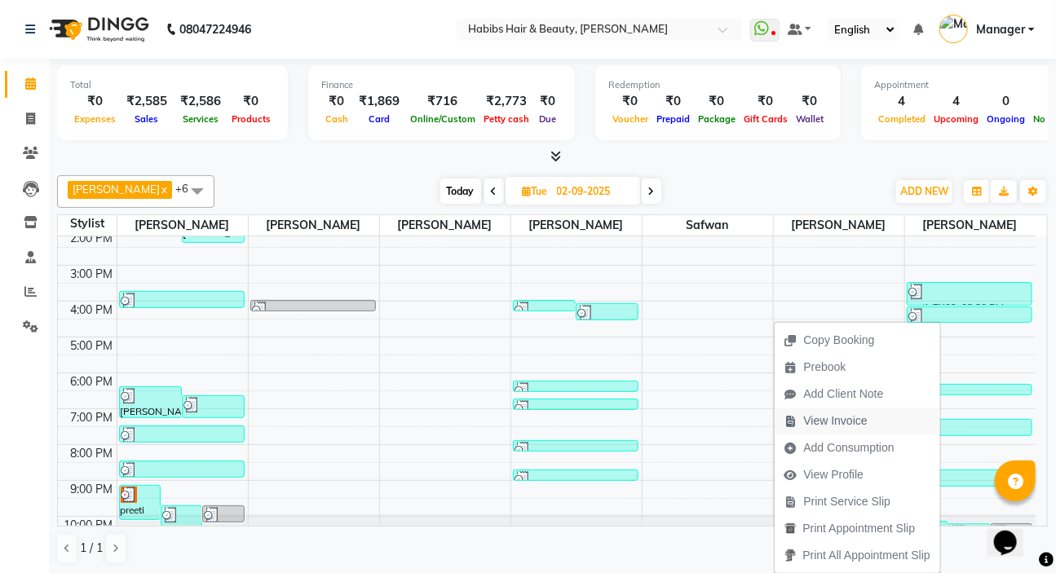
click at [830, 420] on span "View Invoice" at bounding box center [836, 421] width 64 height 17
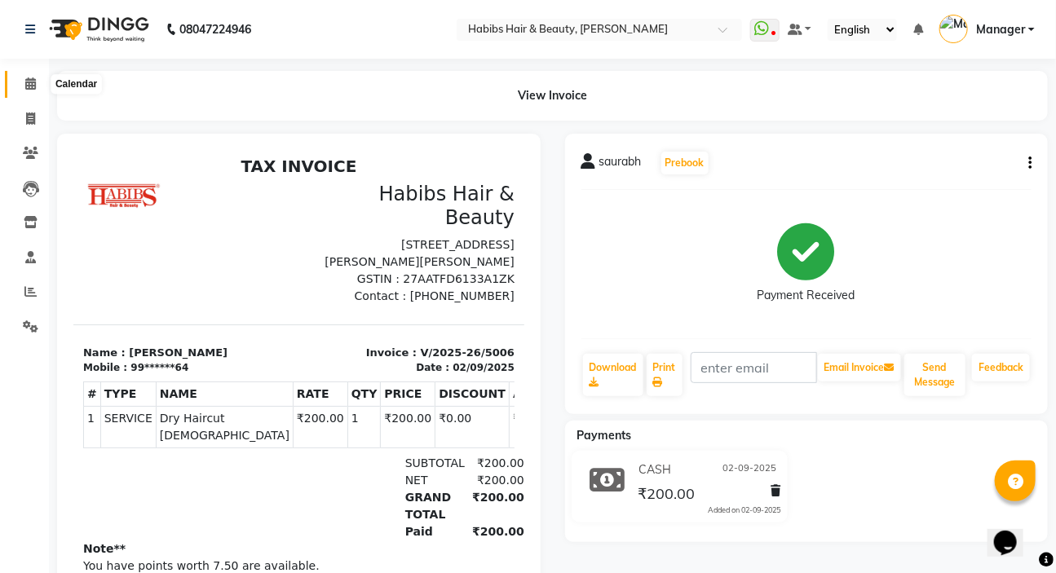
click at [25, 82] on icon at bounding box center [30, 83] width 11 height 12
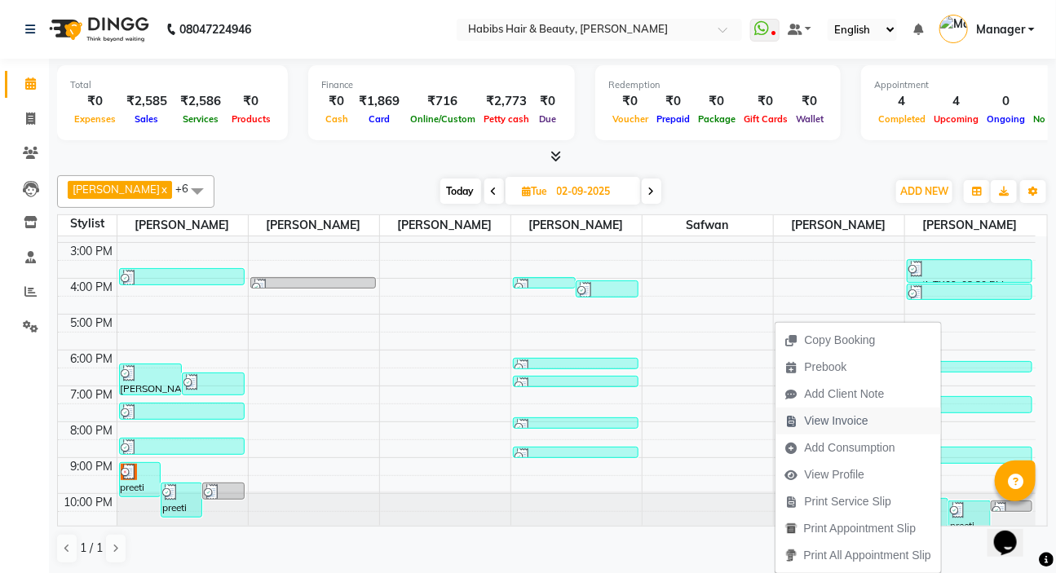
click at [866, 422] on span "View Invoice" at bounding box center [837, 421] width 64 height 17
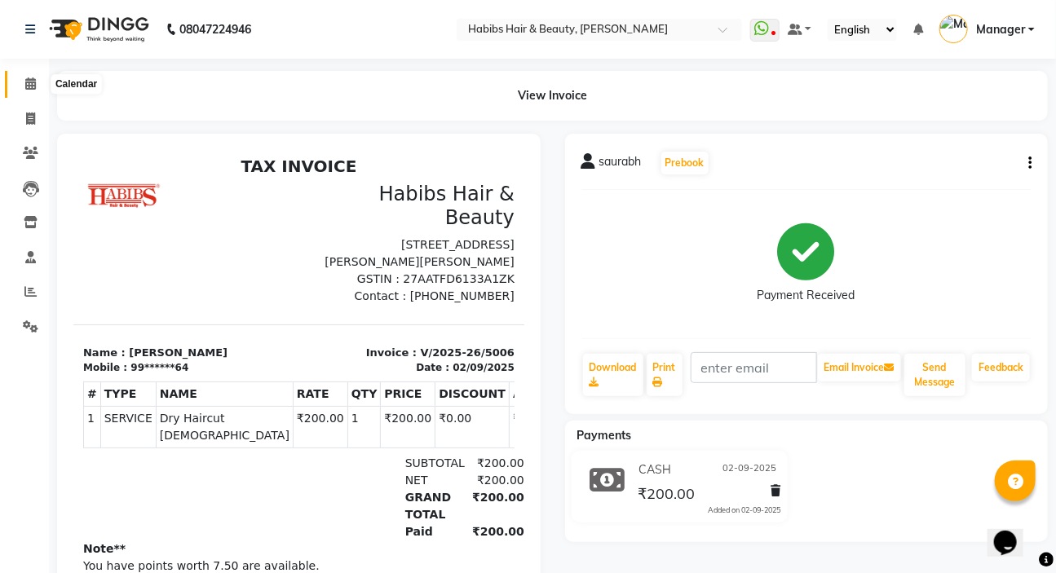
drag, startPoint x: 29, startPoint y: 77, endPoint x: 52, endPoint y: 78, distance: 22.9
click at [30, 77] on icon at bounding box center [30, 83] width 11 height 12
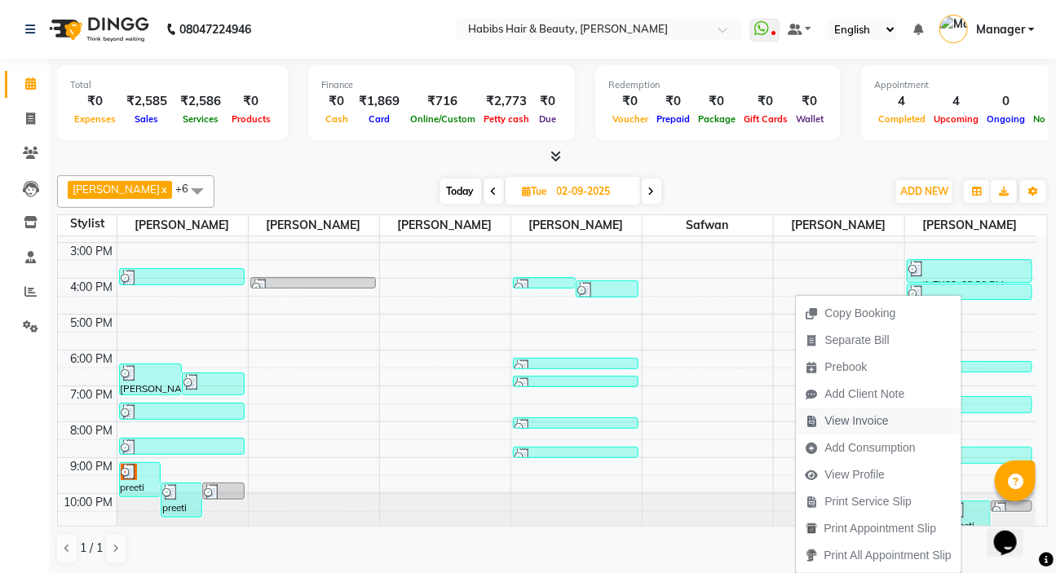
click at [898, 420] on button "View Invoice" at bounding box center [879, 421] width 166 height 27
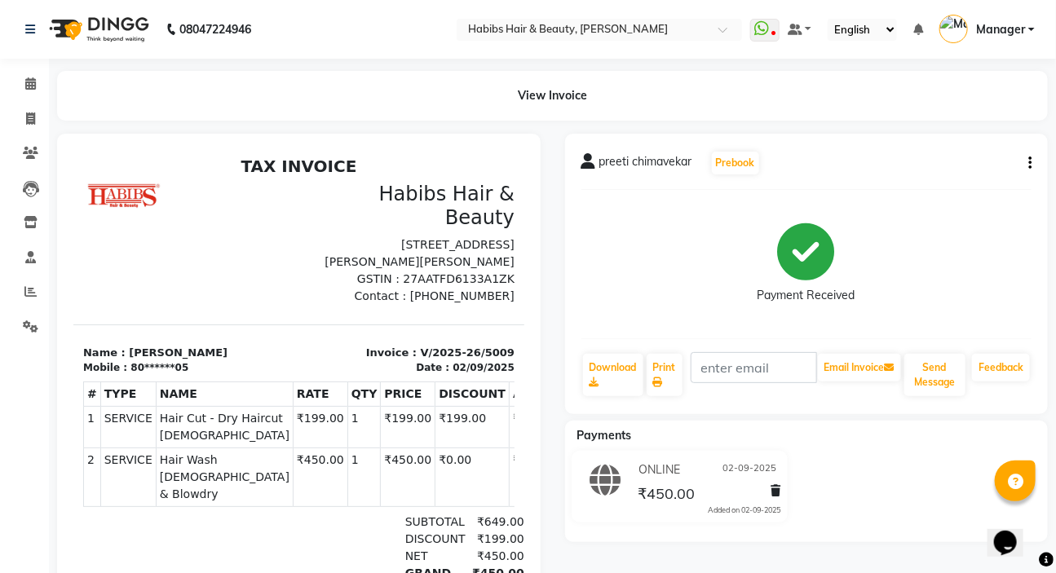
click at [1031, 163] on icon "button" at bounding box center [1029, 163] width 3 height 1
click at [984, 167] on div "Edit Item Staff" at bounding box center [949, 173] width 112 height 20
select select
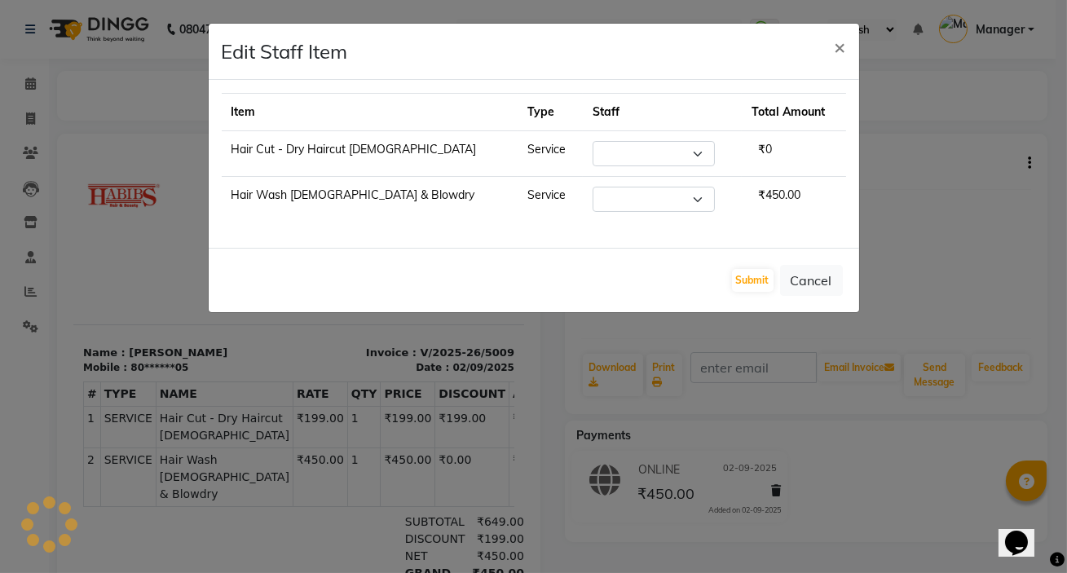
select select "88135"
click at [816, 281] on button "Cancel" at bounding box center [811, 280] width 63 height 31
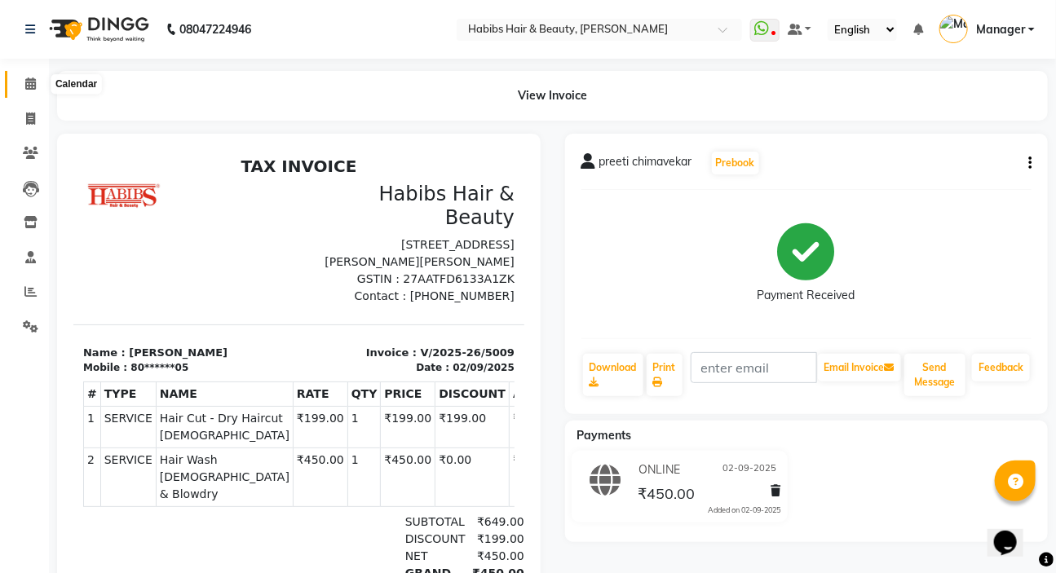
click at [25, 76] on span at bounding box center [30, 84] width 29 height 19
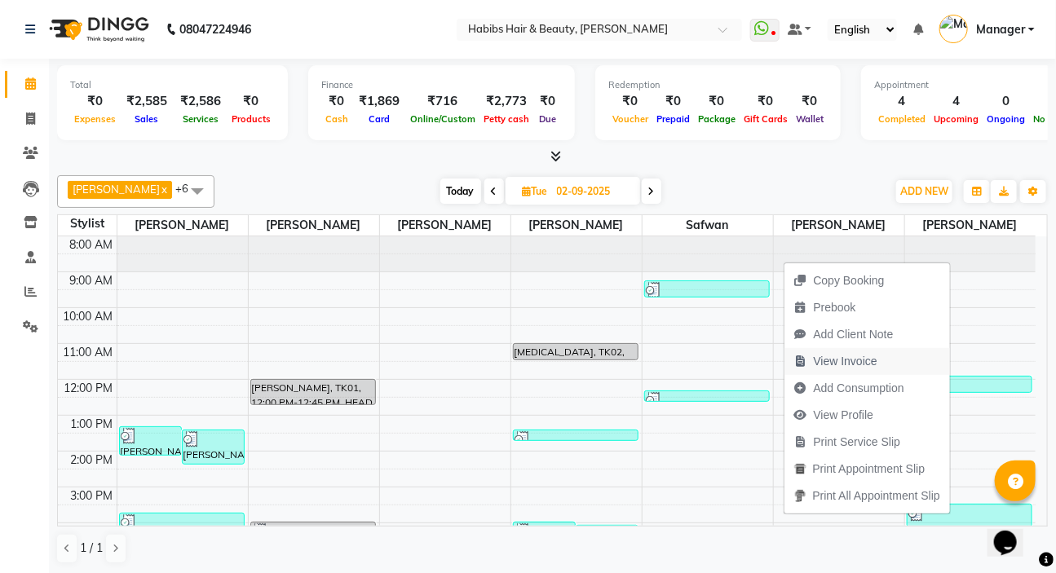
click at [844, 364] on span "View Invoice" at bounding box center [846, 361] width 64 height 17
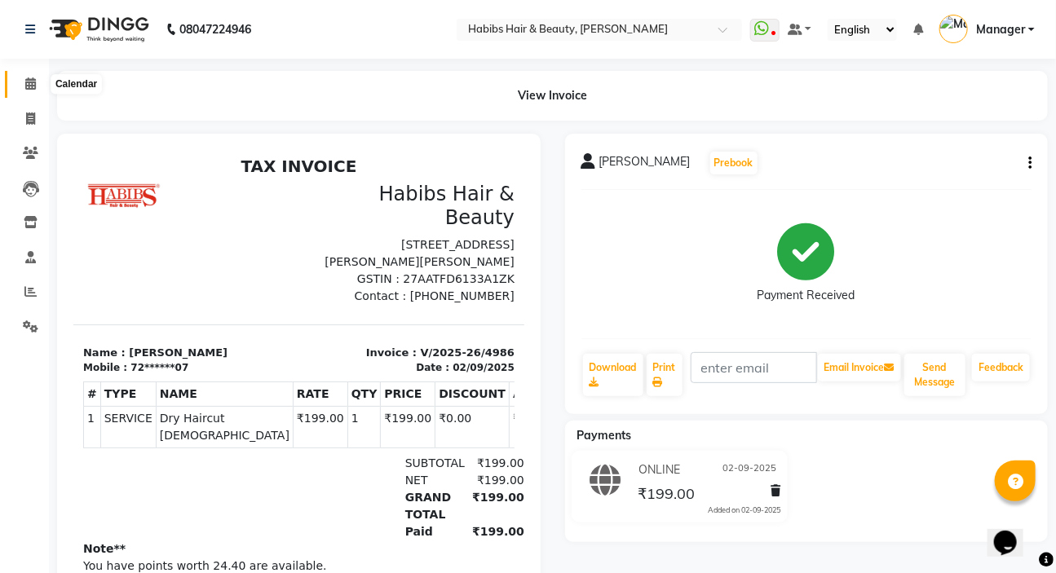
click at [29, 82] on icon at bounding box center [30, 83] width 11 height 12
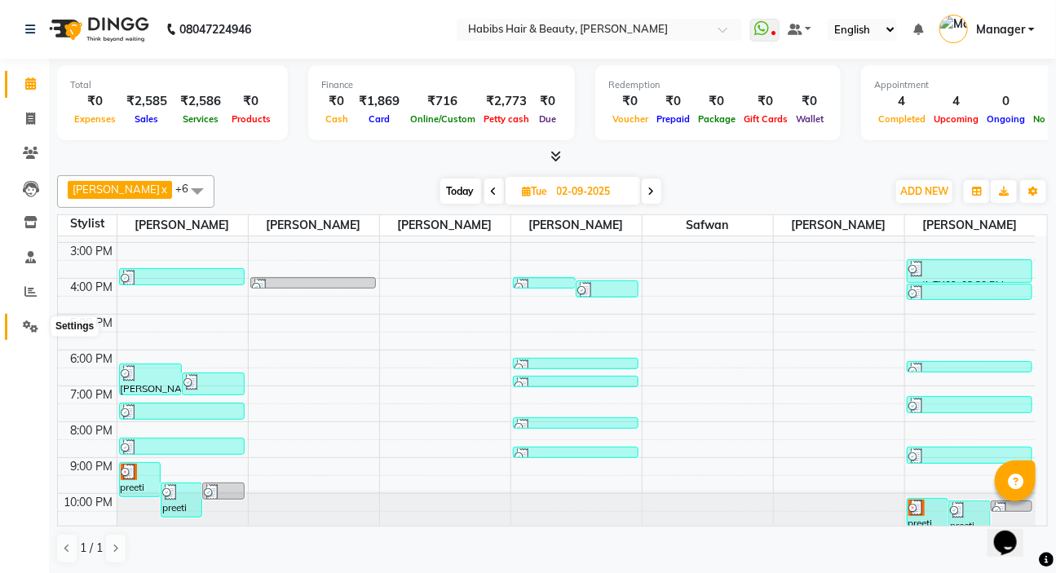
click at [21, 327] on span at bounding box center [30, 327] width 29 height 19
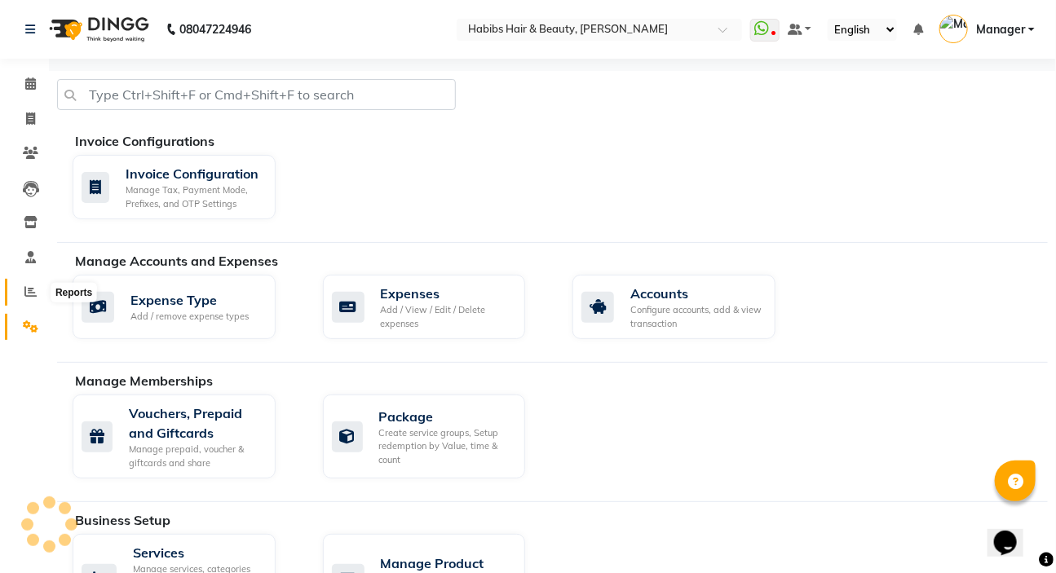
click at [41, 284] on span at bounding box center [30, 292] width 29 height 19
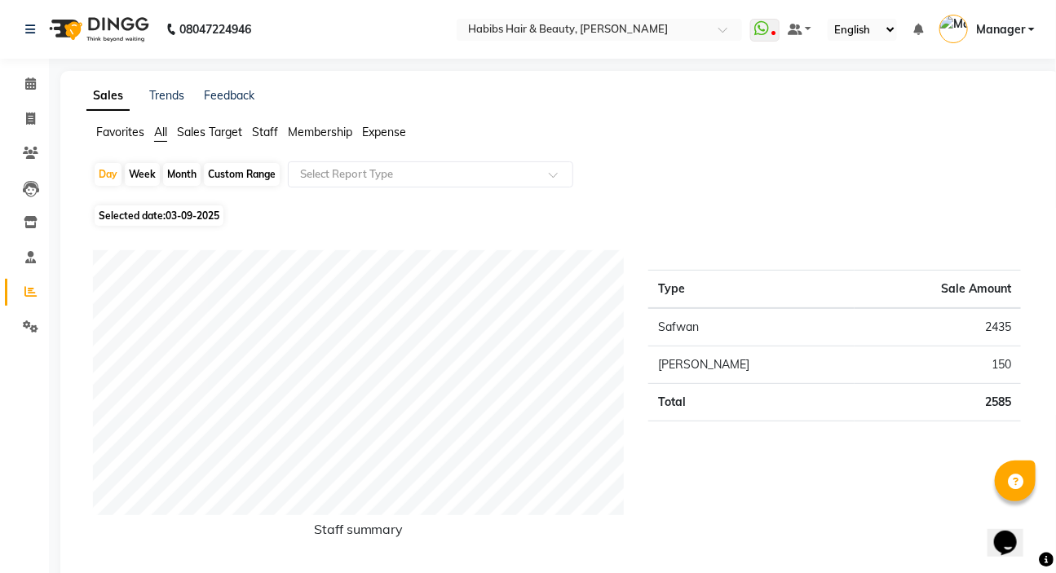
click at [187, 220] on span "03-09-2025" at bounding box center [193, 216] width 54 height 12
select select "9"
select select "2025"
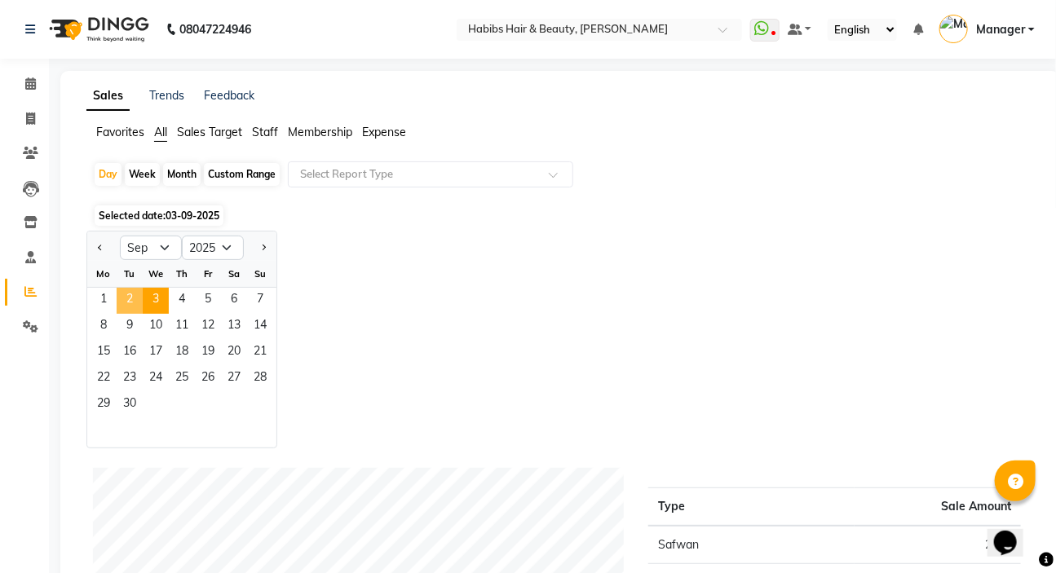
click at [130, 299] on span "2" at bounding box center [130, 301] width 26 height 26
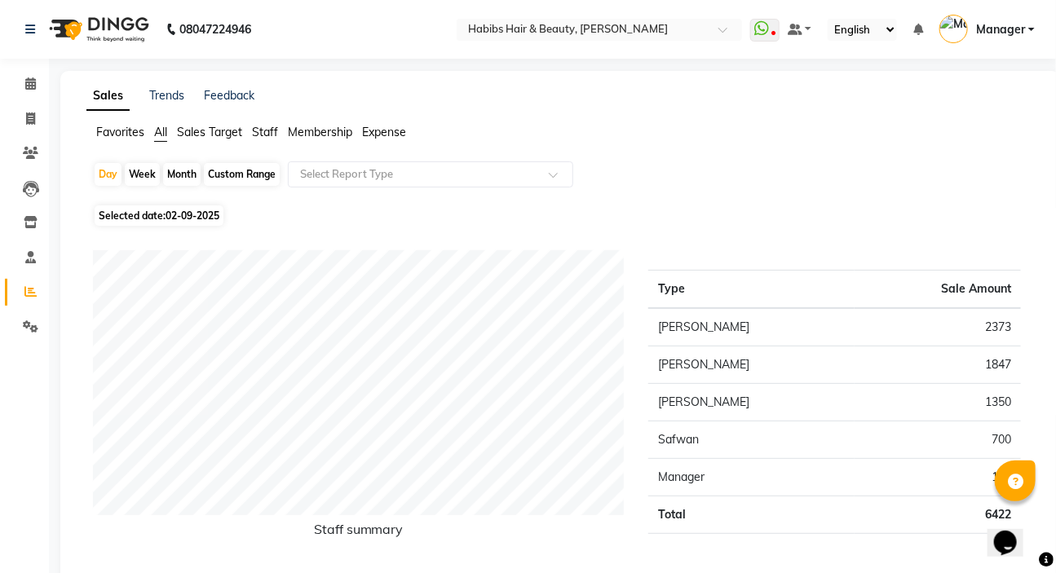
click at [259, 132] on span "Staff" at bounding box center [265, 132] width 26 height 15
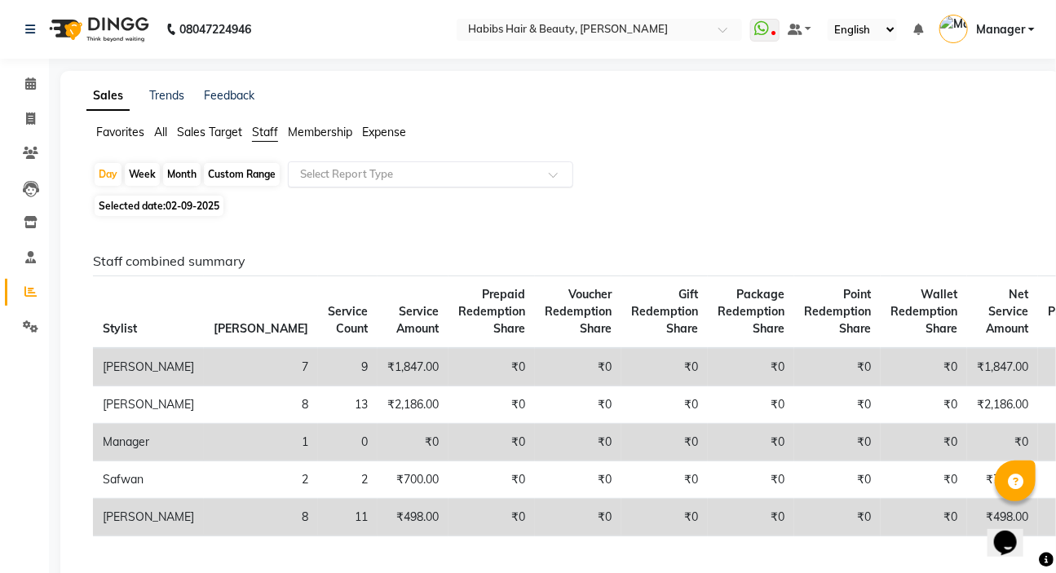
click at [303, 162] on app-reports "Favorites All Sales Target Staff Membership Expense Day Week Month Custom Range…" at bounding box center [560, 353] width 967 height 458
click at [312, 179] on input "text" at bounding box center [414, 174] width 235 height 16
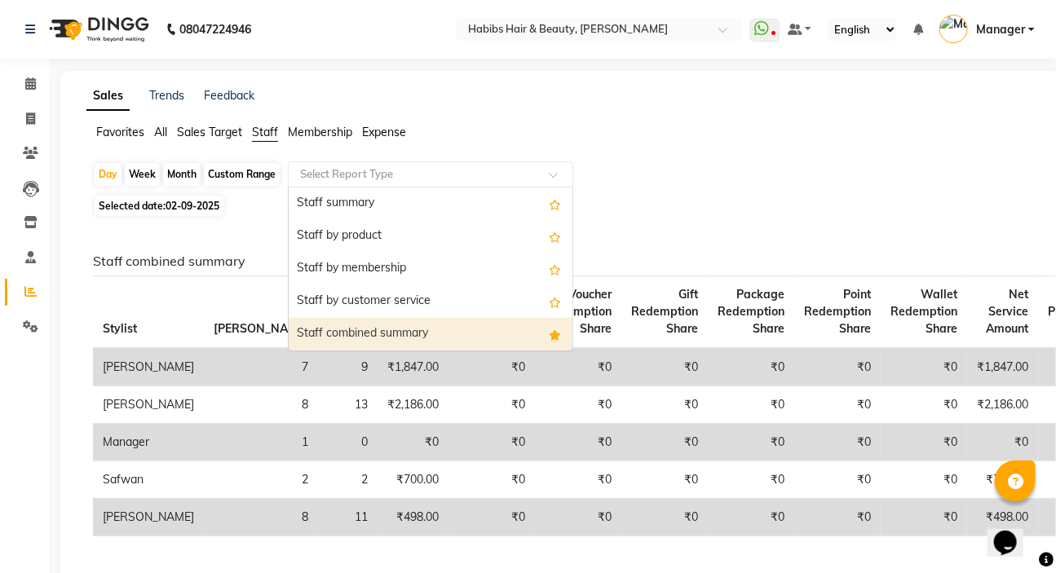
click at [369, 326] on div "Staff combined summary" at bounding box center [431, 334] width 284 height 33
select select "csv"
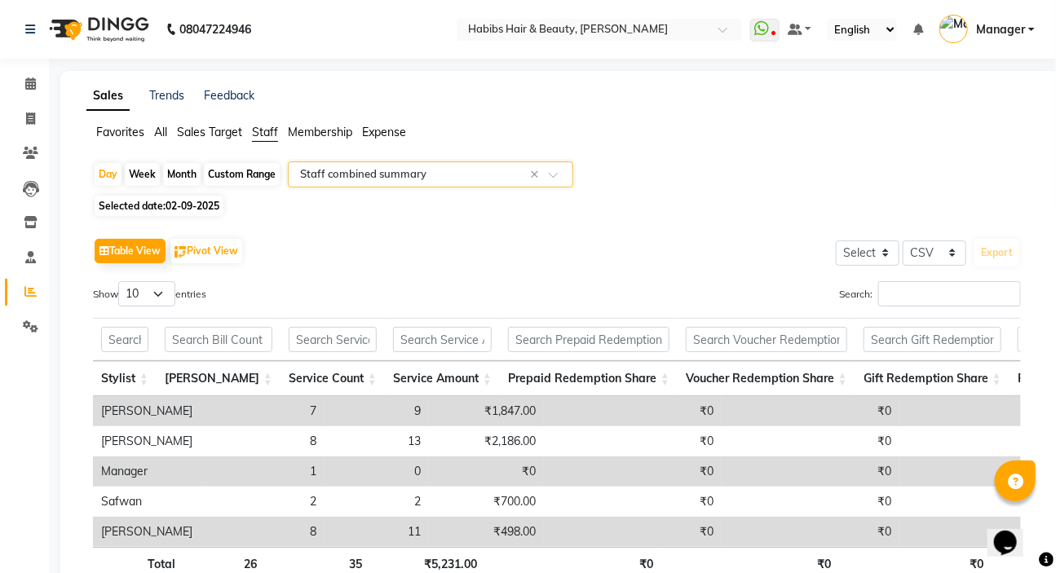
scroll to position [118, 0]
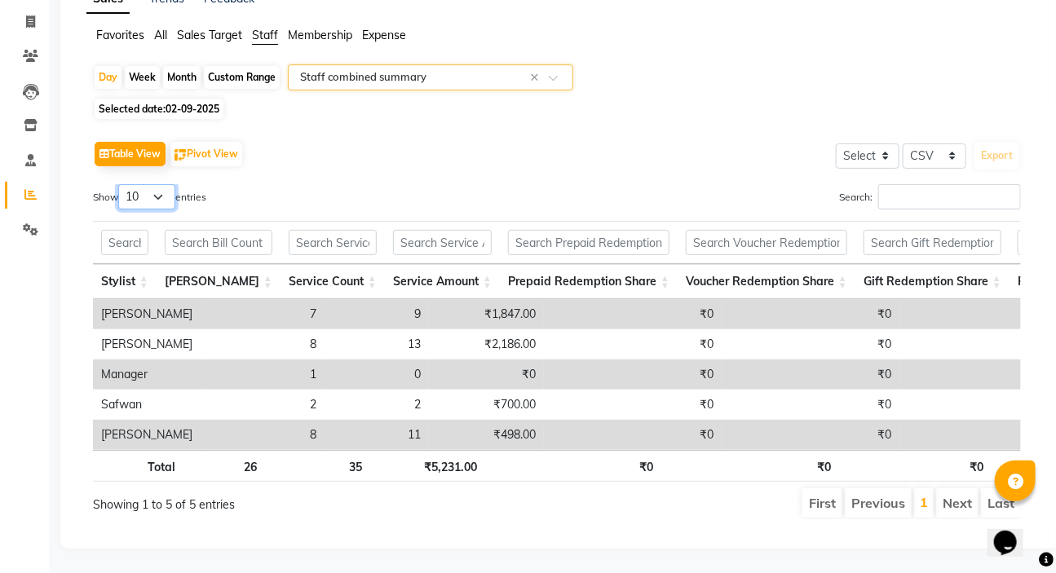
click at [157, 184] on select "10 25 50 100" at bounding box center [146, 196] width 57 height 25
select select "100"
click at [121, 184] on select "10 25 50 100" at bounding box center [146, 196] width 57 height 25
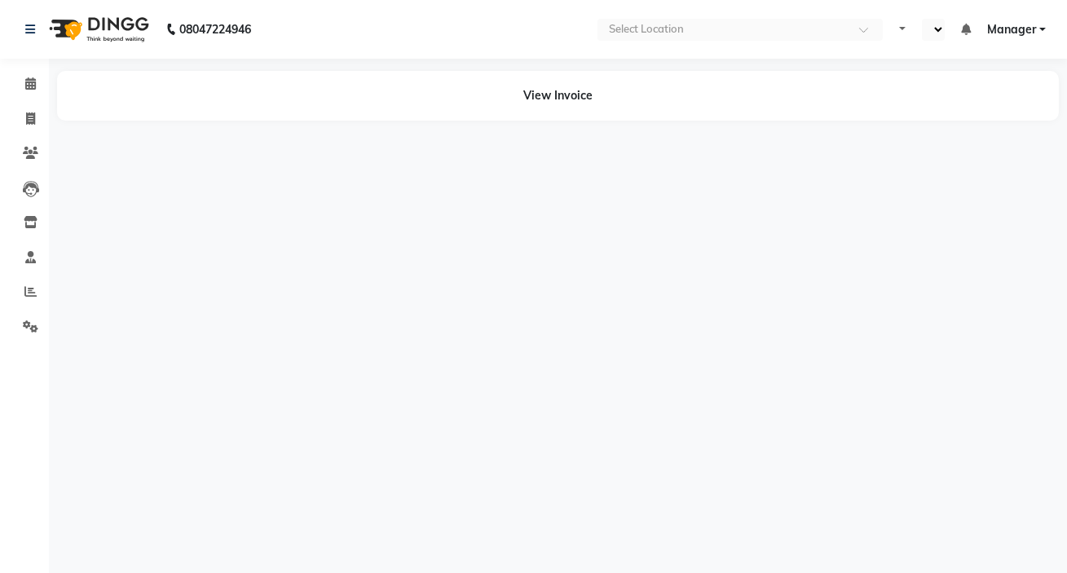
select select "en"
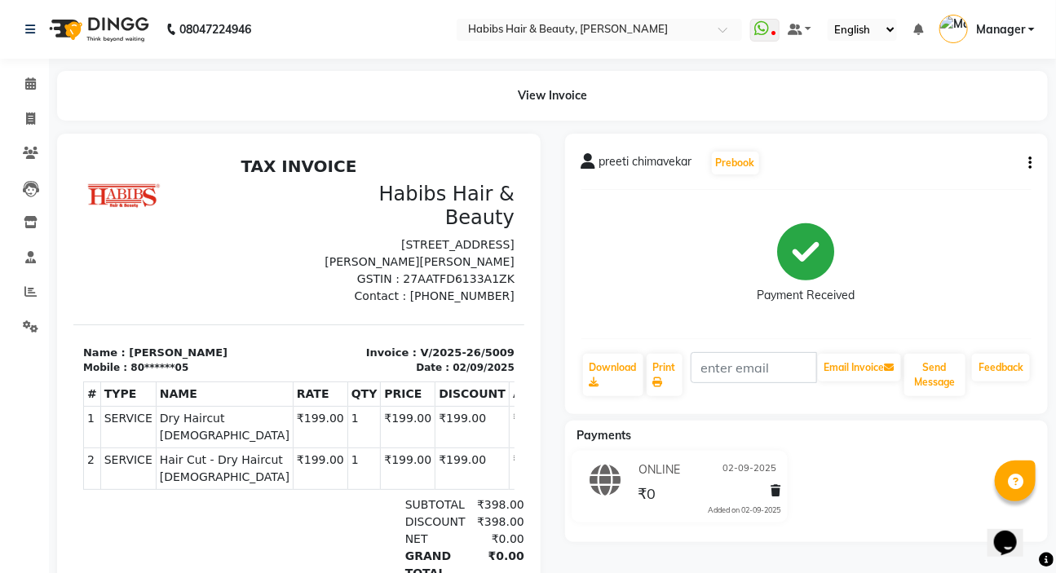
click at [1031, 163] on icon "button" at bounding box center [1029, 163] width 3 height 1
click at [951, 196] on div "Edit Invoice" at bounding box center [949, 193] width 112 height 20
select select "service"
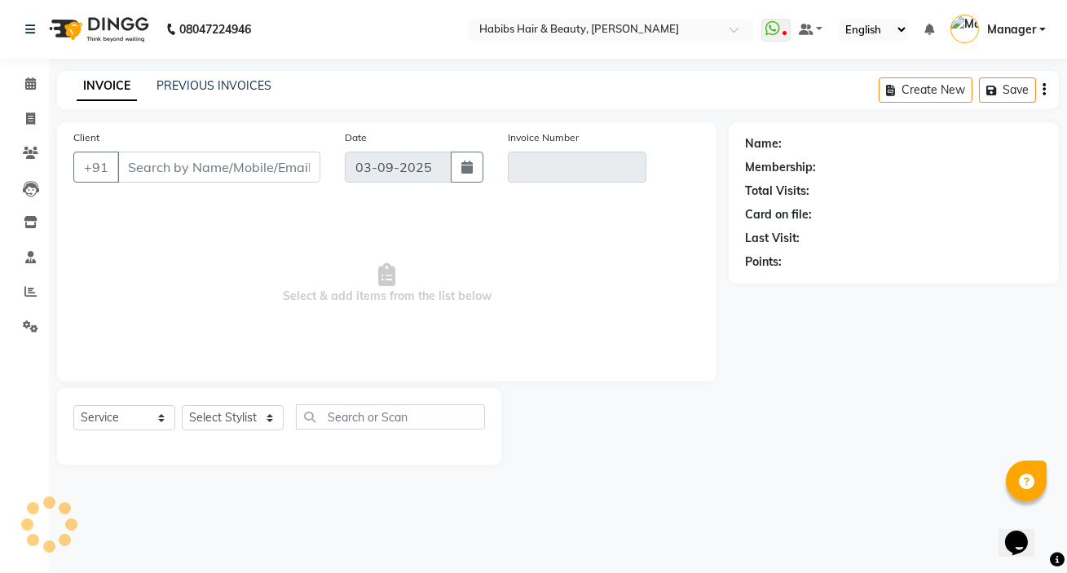
type input "80******05"
type input "V/2025-26/5009"
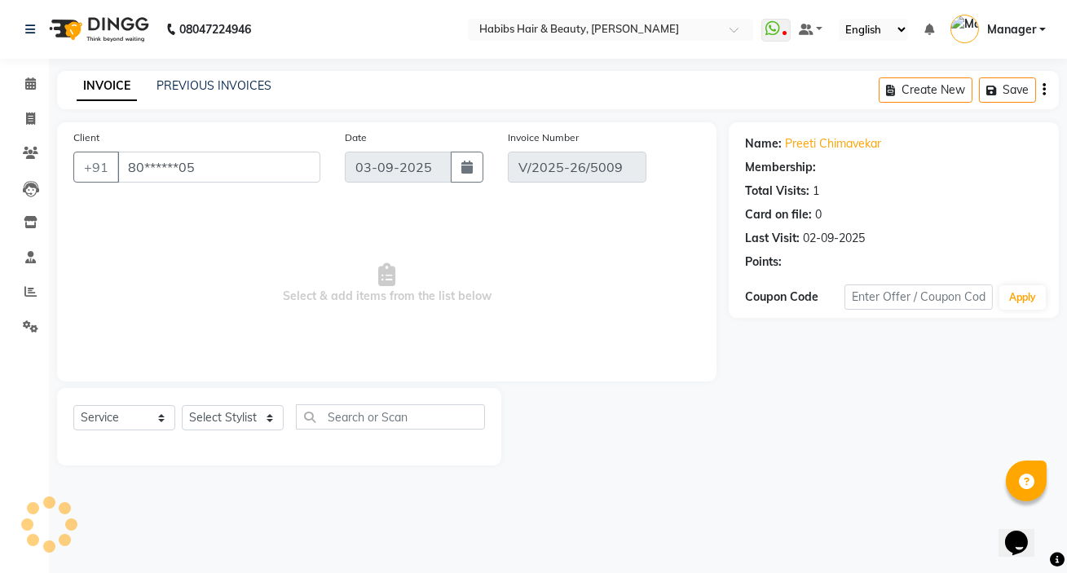
select select "2: Object"
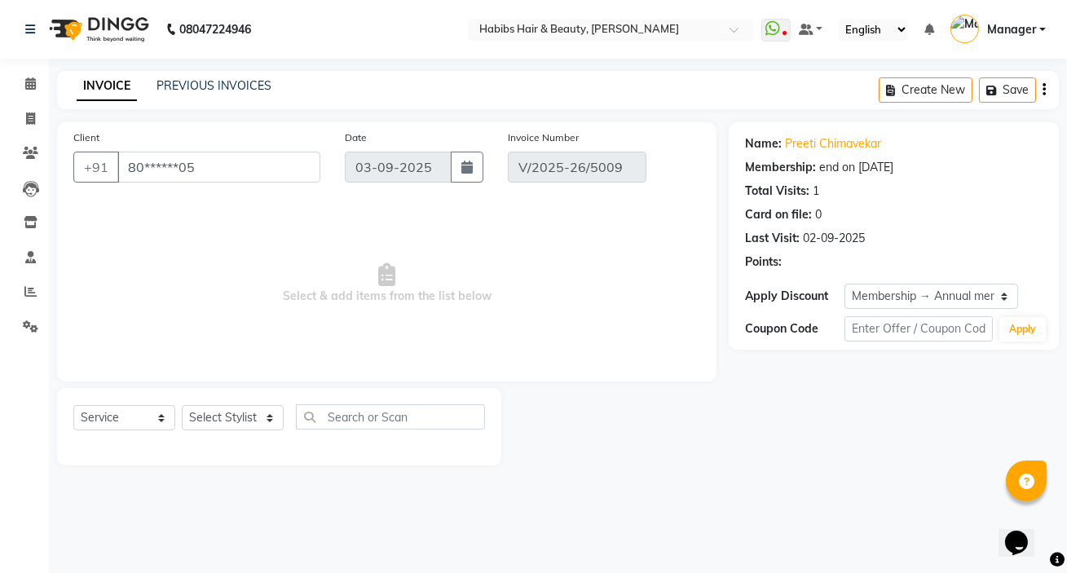
type input "02-09-2025"
select select "select"
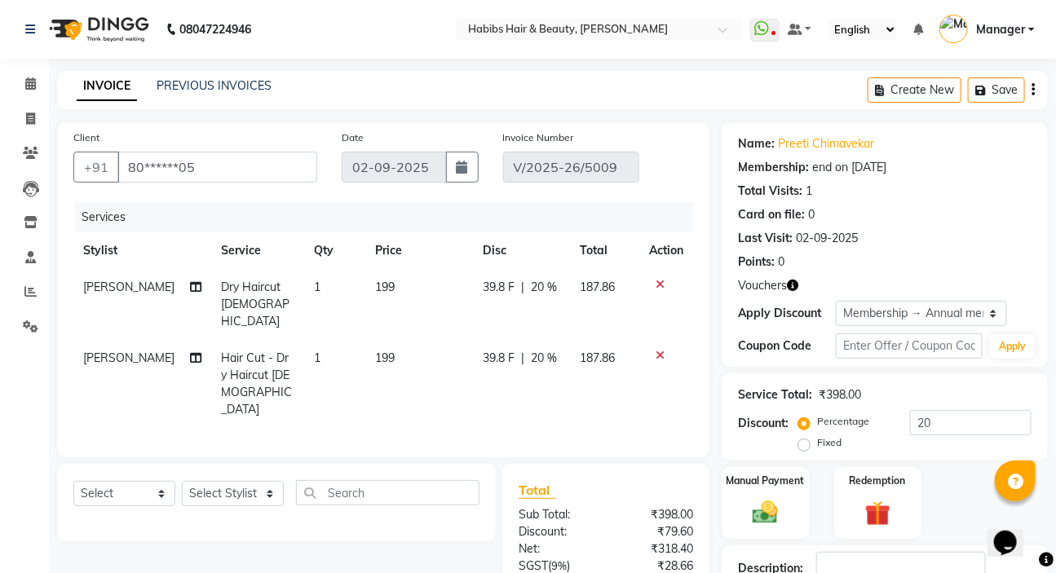
click at [660, 288] on icon at bounding box center [660, 284] width 9 height 11
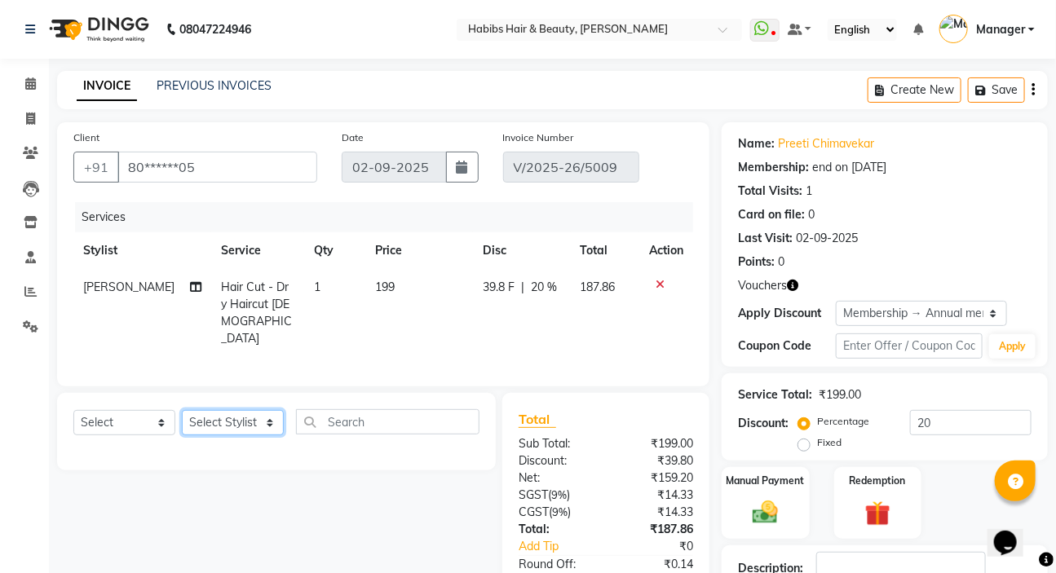
click at [261, 422] on select "Select Stylist [PERSON_NAME] [PERSON_NAME] HK [PERSON_NAME] Manager [PERSON_NAM…" at bounding box center [233, 422] width 102 height 25
select select "88135"
click at [182, 410] on select "Select Stylist [PERSON_NAME] [PERSON_NAME] HK [PERSON_NAME] Manager [PERSON_NAM…" at bounding box center [233, 422] width 102 height 25
drag, startPoint x: 148, startPoint y: 418, endPoint x: 154, endPoint y: 409, distance: 11.1
click at [148, 418] on select "Select Service Product Membership Package Voucher Prepaid Gift Card" at bounding box center [124, 422] width 102 height 25
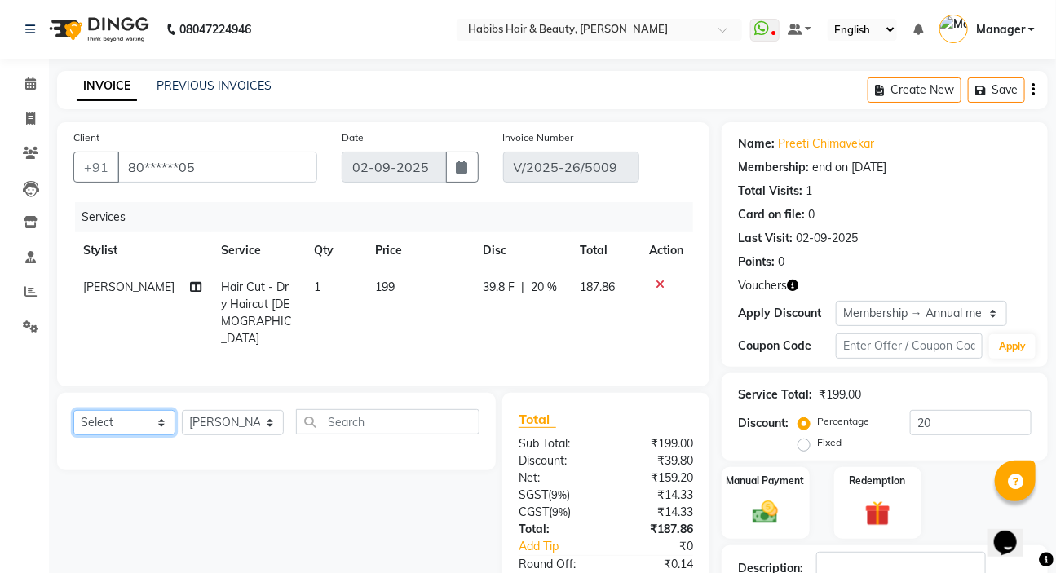
select select "service"
click at [73, 410] on select "Select Service Product Membership Package Voucher Prepaid Gift Card" at bounding box center [124, 422] width 102 height 25
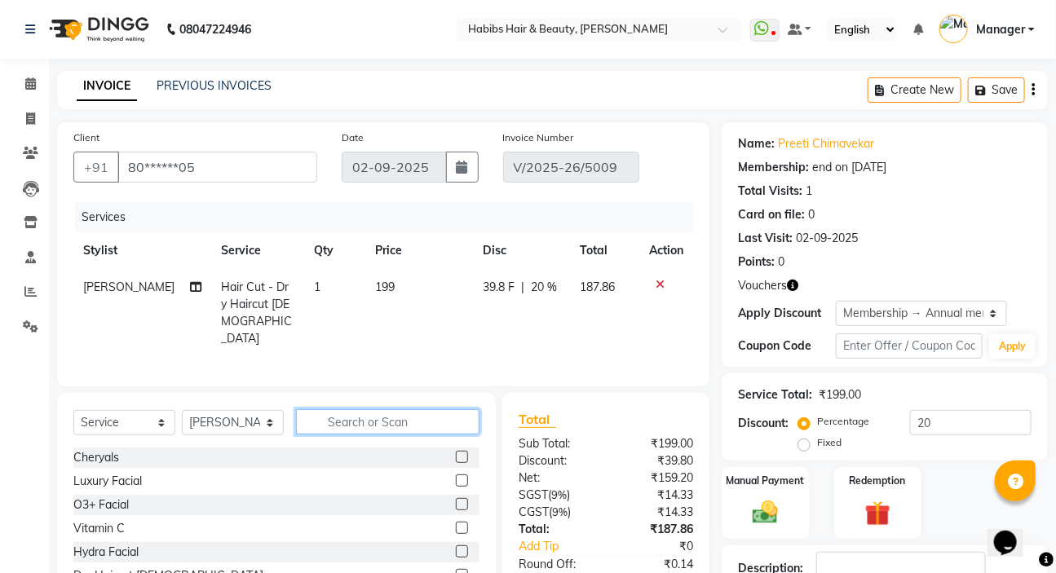
click at [323, 420] on input "text" at bounding box center [387, 421] width 183 height 25
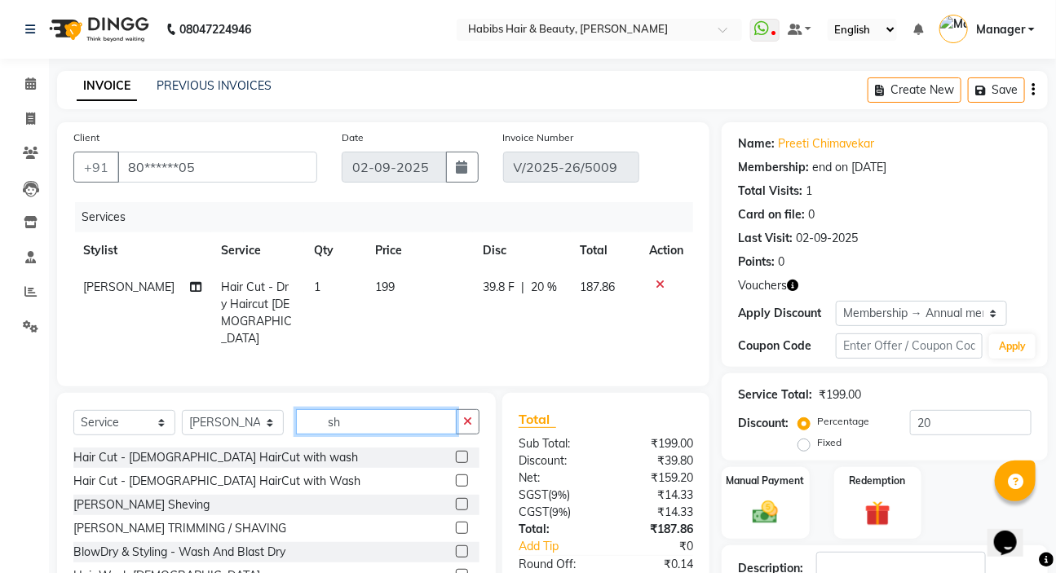
type input "sh"
click at [127, 500] on div "[PERSON_NAME] Sheving" at bounding box center [141, 505] width 136 height 17
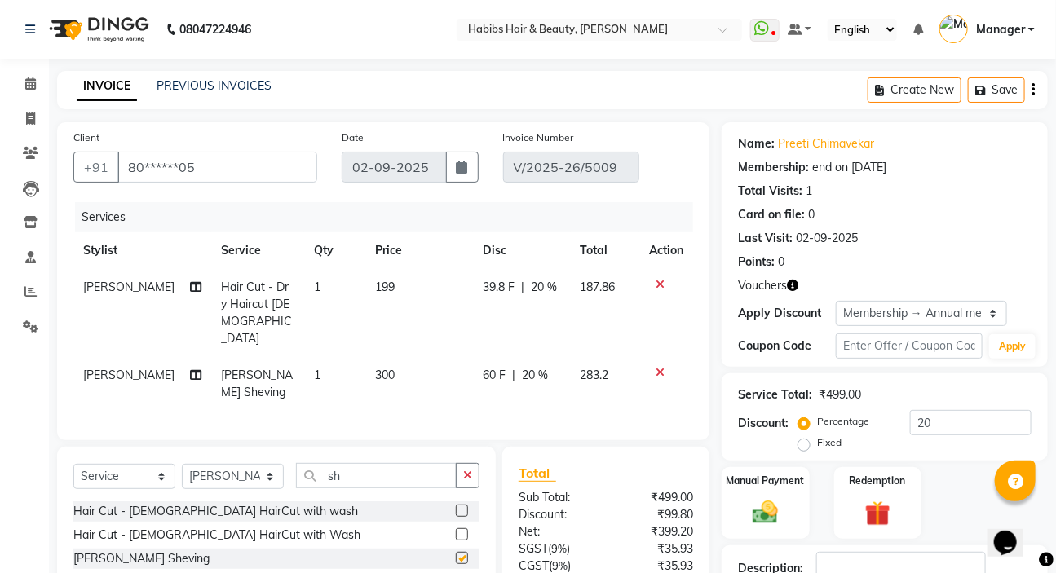
checkbox input "false"
click at [469, 470] on icon "button" at bounding box center [467, 475] width 9 height 11
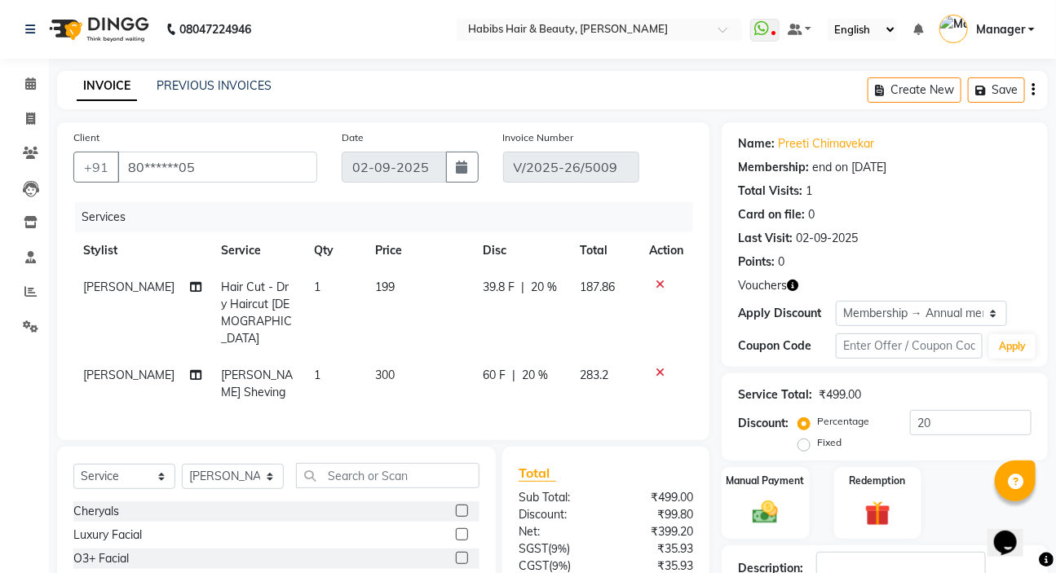
click at [556, 289] on div "39.8 F | 20 %" at bounding box center [522, 287] width 78 height 17
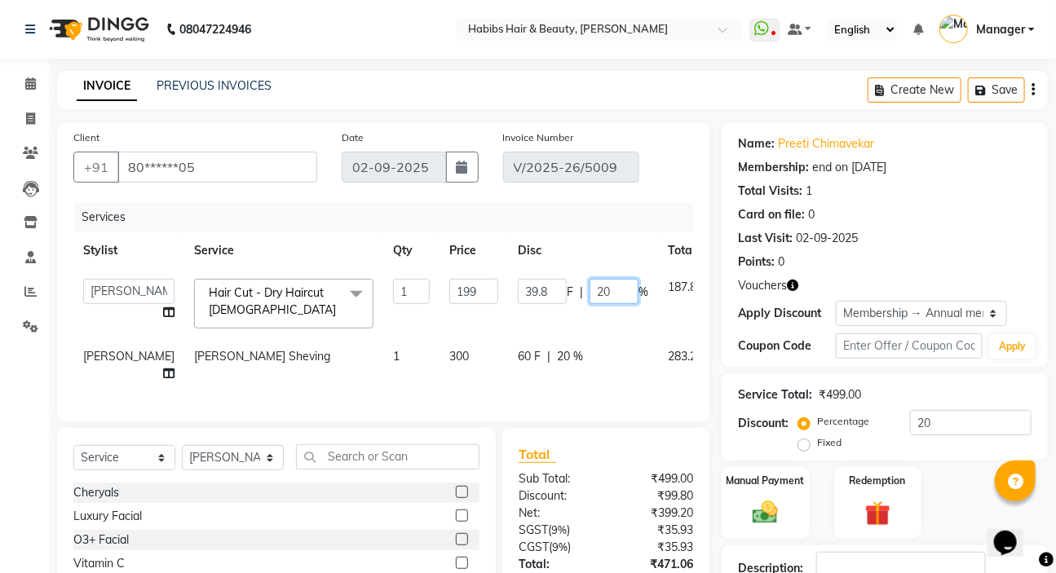
click at [589, 289] on input "20" at bounding box center [613, 291] width 49 height 25
type input "2"
type input "100"
click at [531, 395] on div "Services Stylist Service Qty Price Disc Total Action [PERSON_NAME] [PERSON_NAME…" at bounding box center [383, 303] width 620 height 203
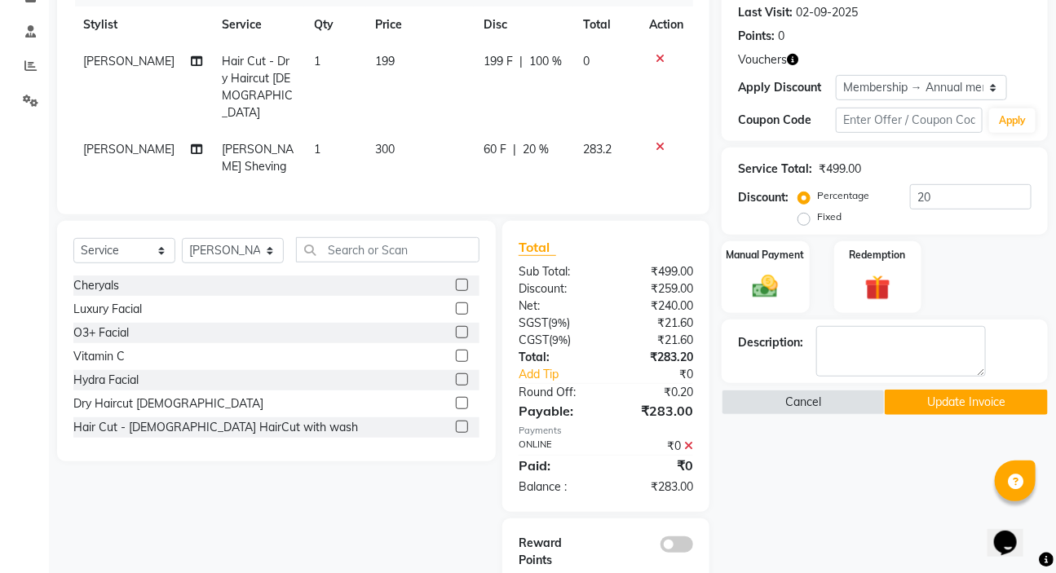
scroll to position [257, 0]
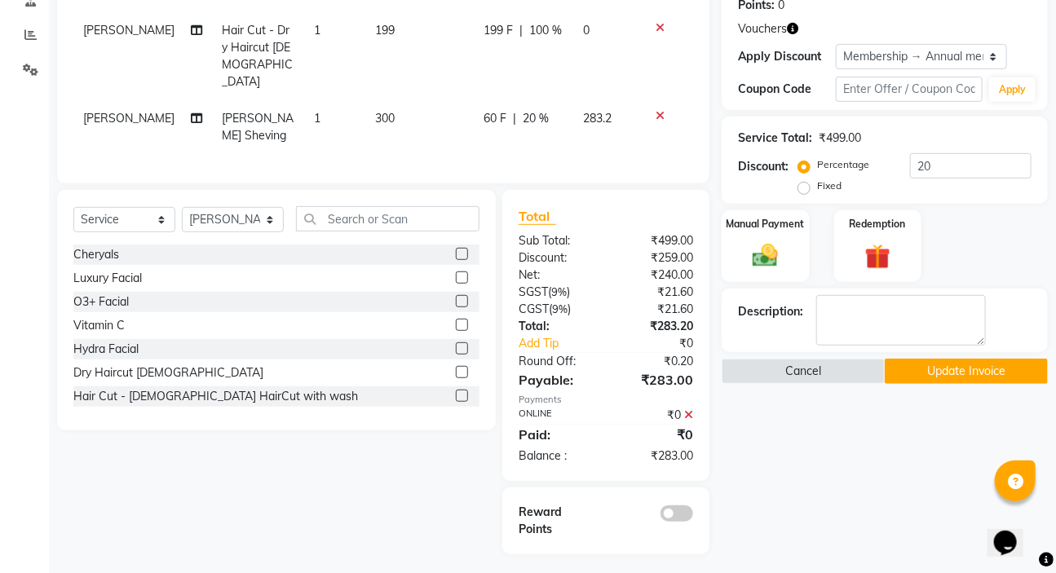
click at [687, 411] on icon at bounding box center [688, 414] width 9 height 11
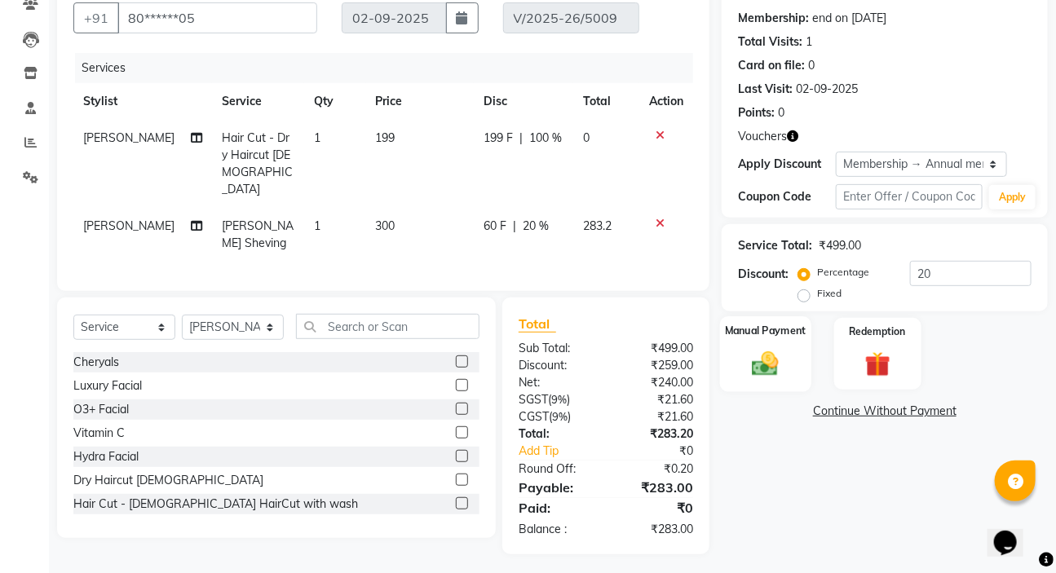
click at [775, 373] on img at bounding box center [765, 363] width 43 height 30
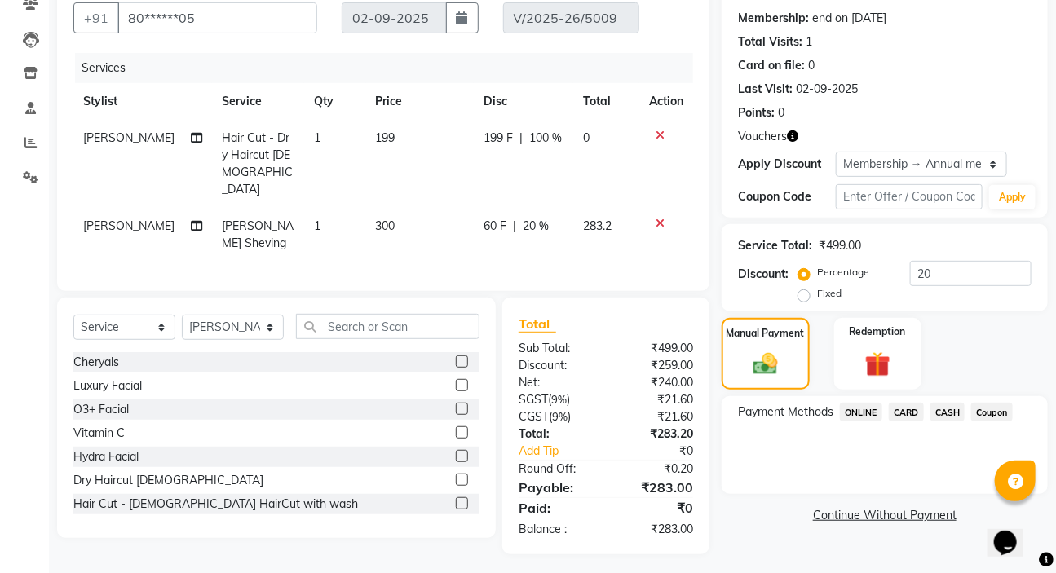
click at [864, 415] on span "ONLINE" at bounding box center [861, 412] width 42 height 19
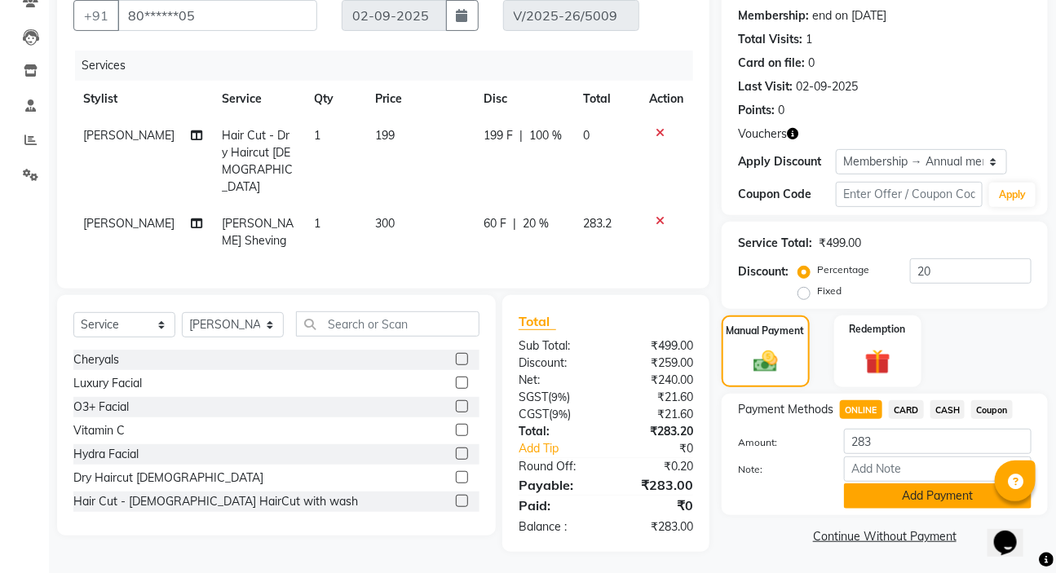
click at [872, 492] on button "Add Payment" at bounding box center [938, 495] width 188 height 25
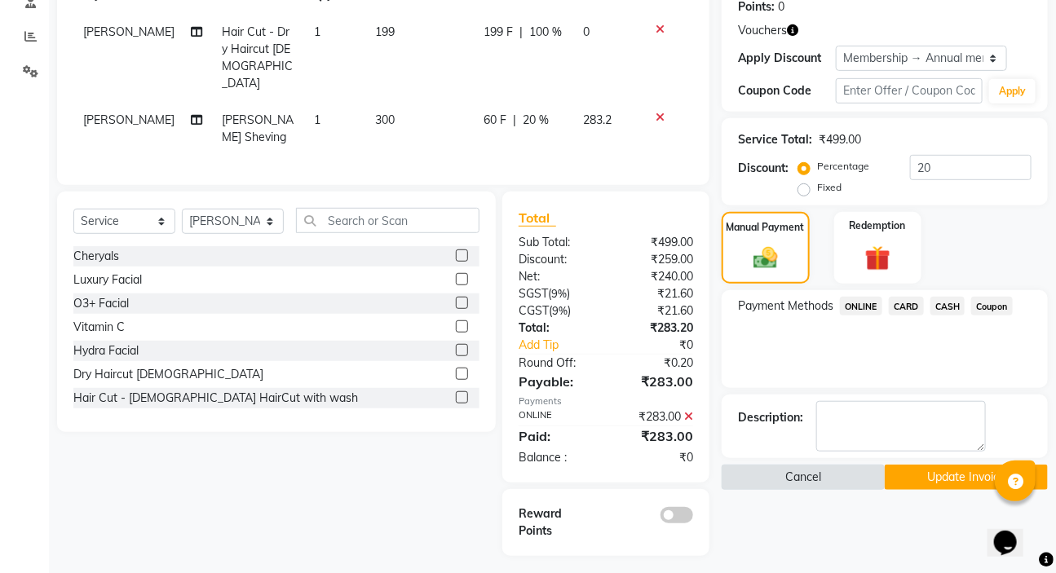
scroll to position [257, 0]
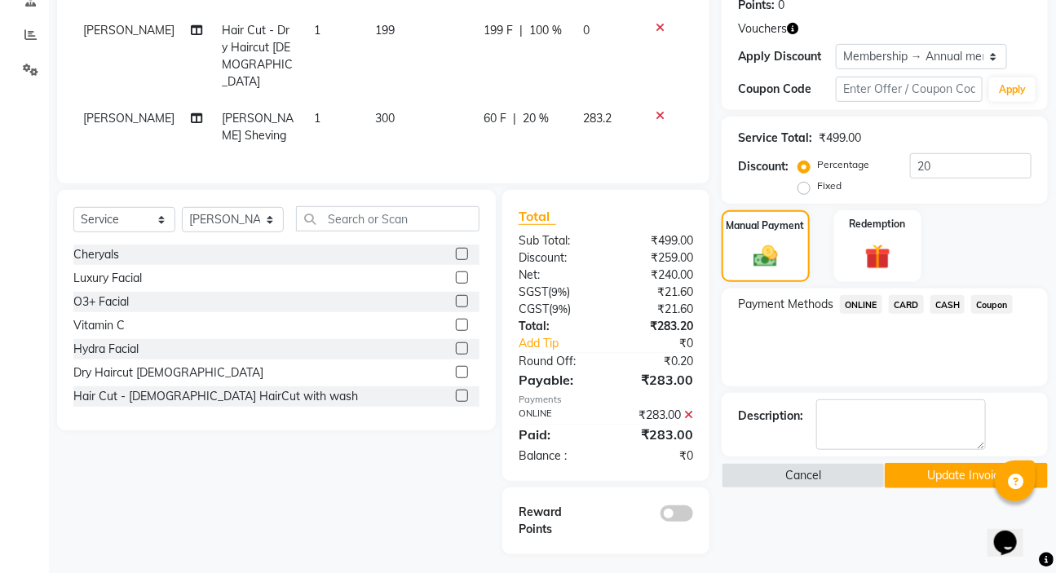
click at [934, 483] on button "Update Invoice" at bounding box center [966, 475] width 163 height 25
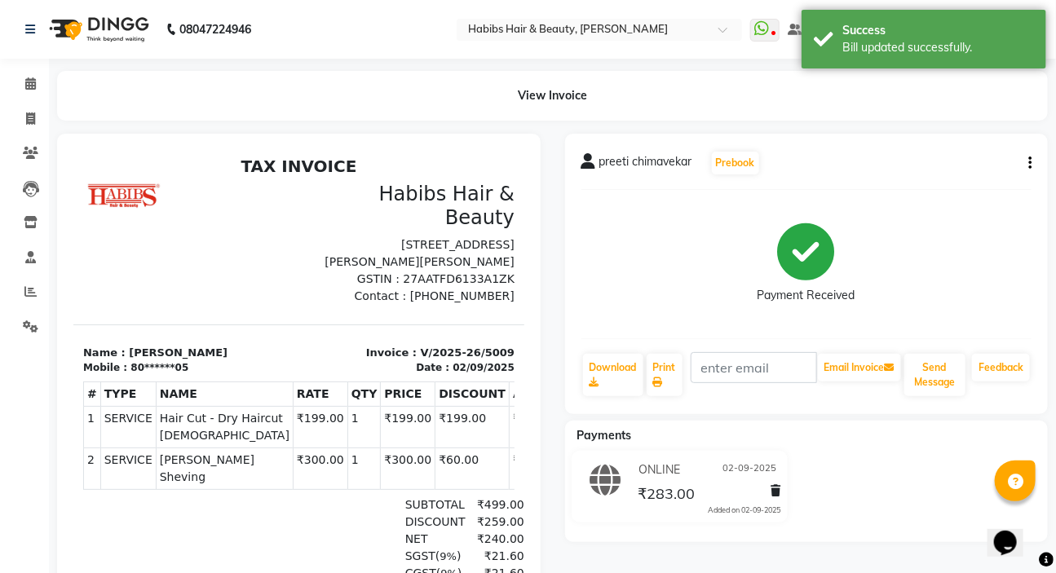
click at [1029, 163] on icon "button" at bounding box center [1029, 163] width 3 height 1
click at [933, 189] on div "Edit Invoice" at bounding box center [949, 193] width 112 height 20
select select "service"
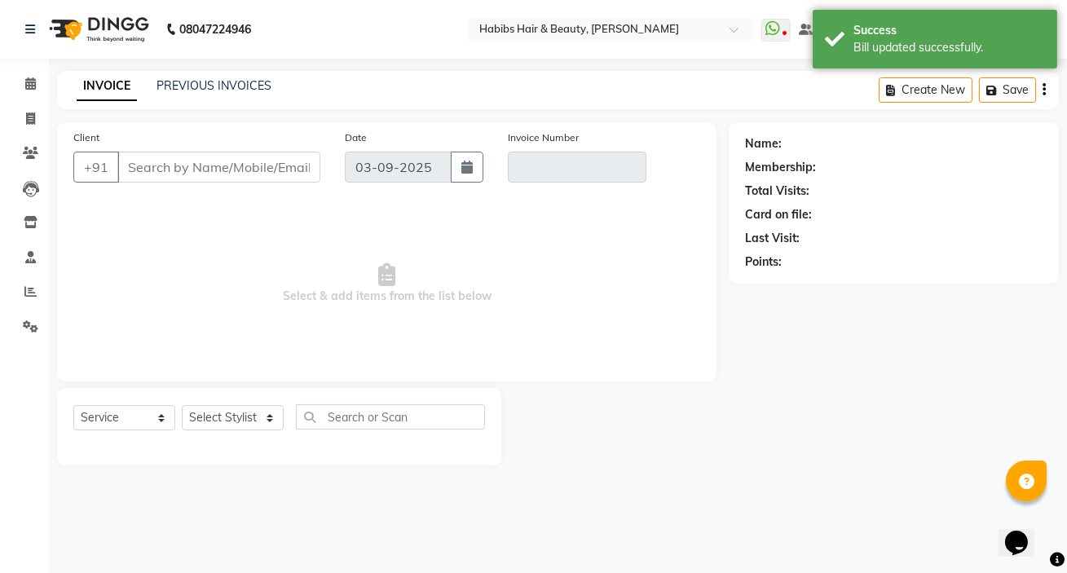
type input "80******05"
type input "V/2025-26/5009"
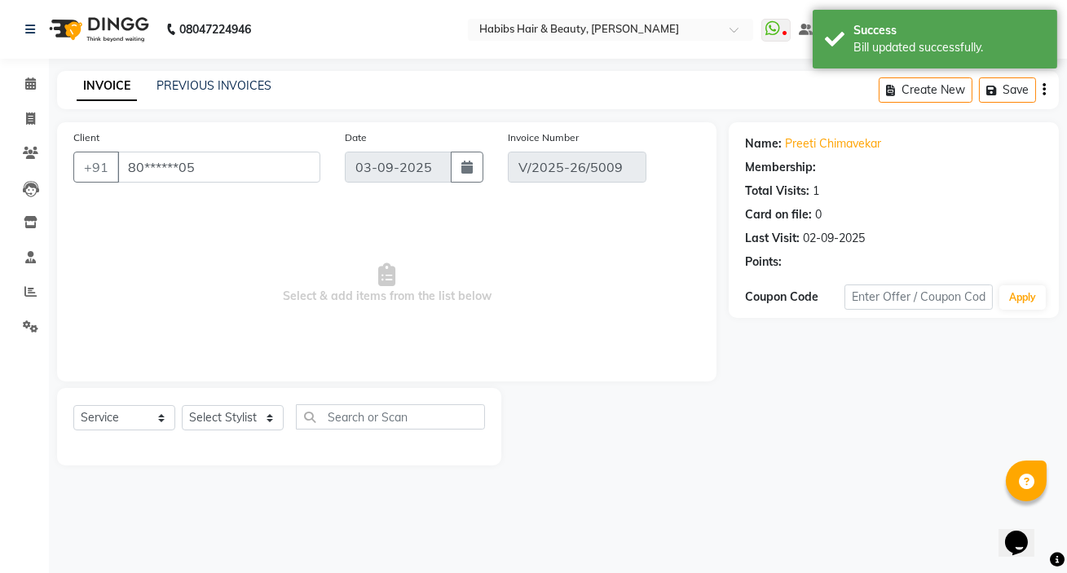
select select "2: Object"
type input "02-09-2025"
select select "select"
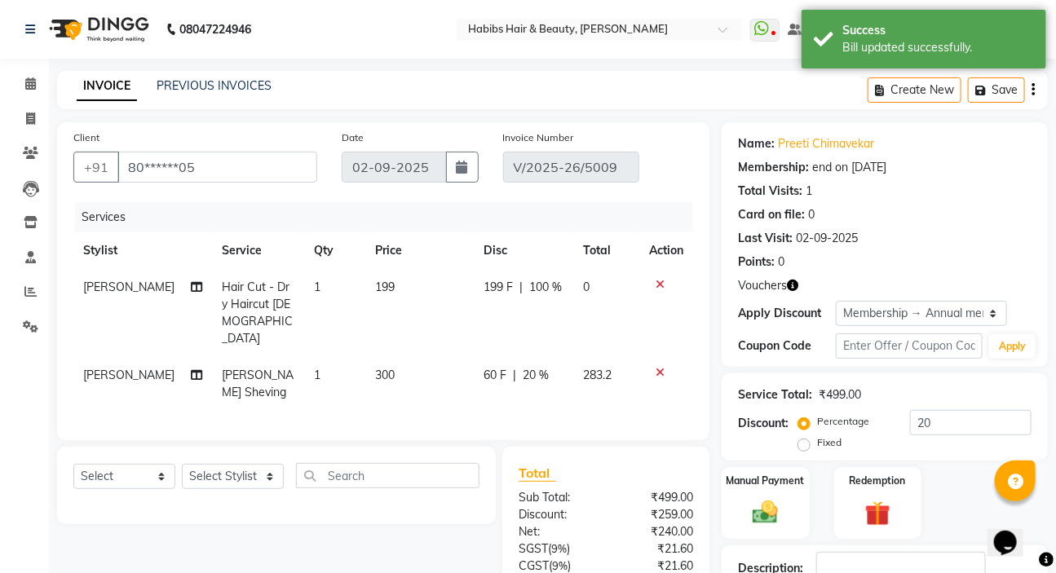
click at [660, 367] on icon at bounding box center [660, 372] width 9 height 11
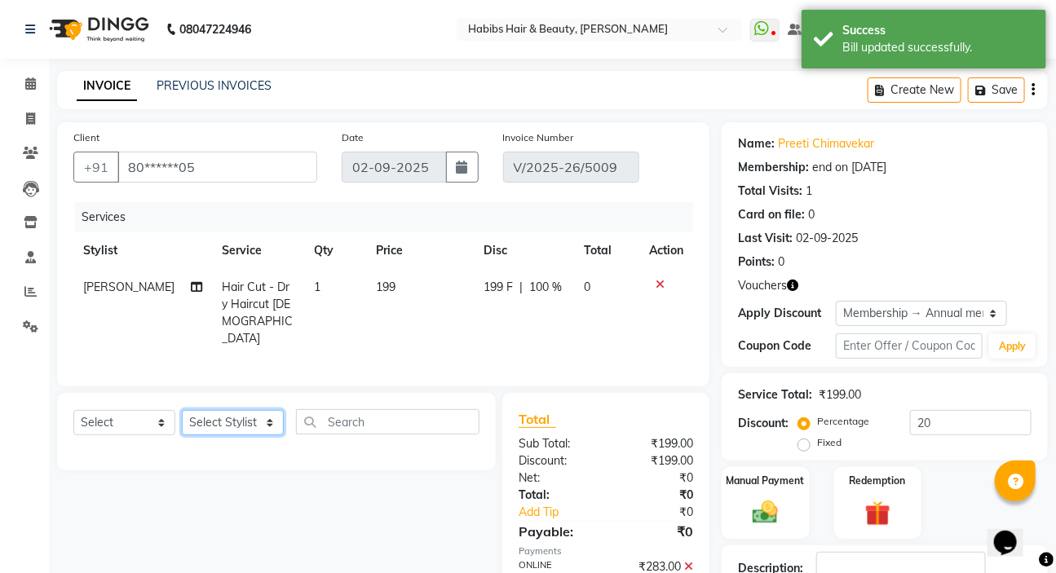
click at [201, 420] on select "Select Stylist [PERSON_NAME] [PERSON_NAME] HK [PERSON_NAME] Manager [PERSON_NAM…" at bounding box center [233, 422] width 102 height 25
select select "88135"
click at [182, 410] on select "Select Stylist [PERSON_NAME] [PERSON_NAME] HK [PERSON_NAME] Manager [PERSON_NAM…" at bounding box center [233, 422] width 102 height 25
drag, startPoint x: 142, startPoint y: 420, endPoint x: 147, endPoint y: 413, distance: 8.8
click at [142, 421] on select "Select Service Product Membership Package Voucher Prepaid Gift Card" at bounding box center [124, 422] width 102 height 25
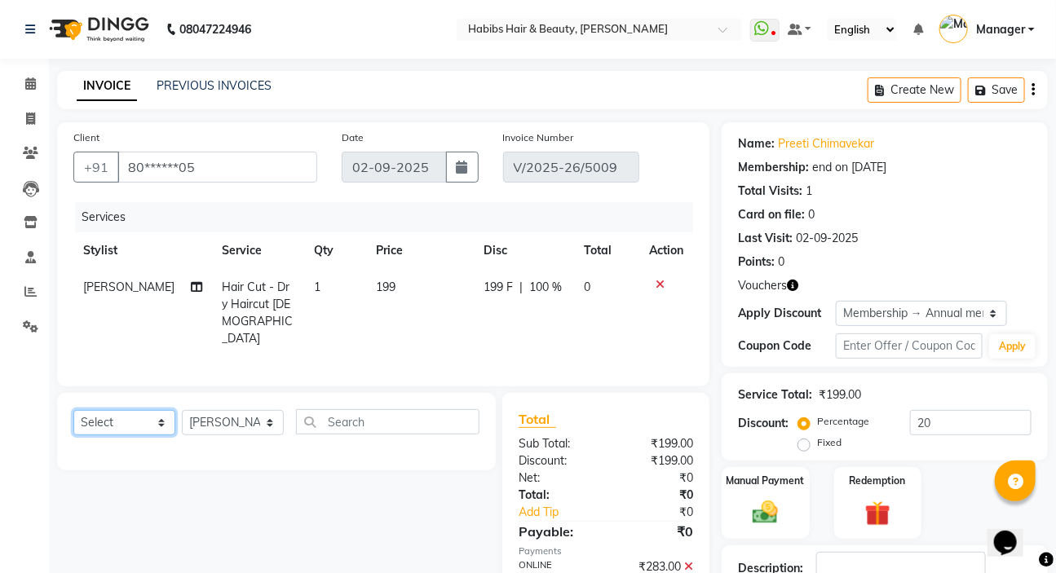
select select "service"
click at [73, 410] on select "Select Service Product Membership Package Voucher Prepaid Gift Card" at bounding box center [124, 422] width 102 height 25
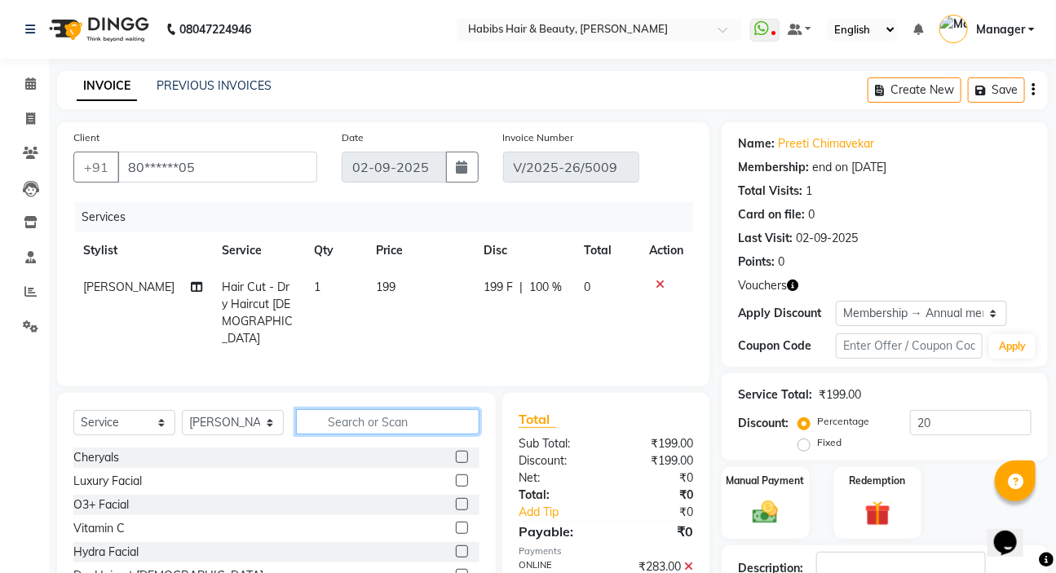
click at [299, 422] on input "text" at bounding box center [387, 421] width 183 height 25
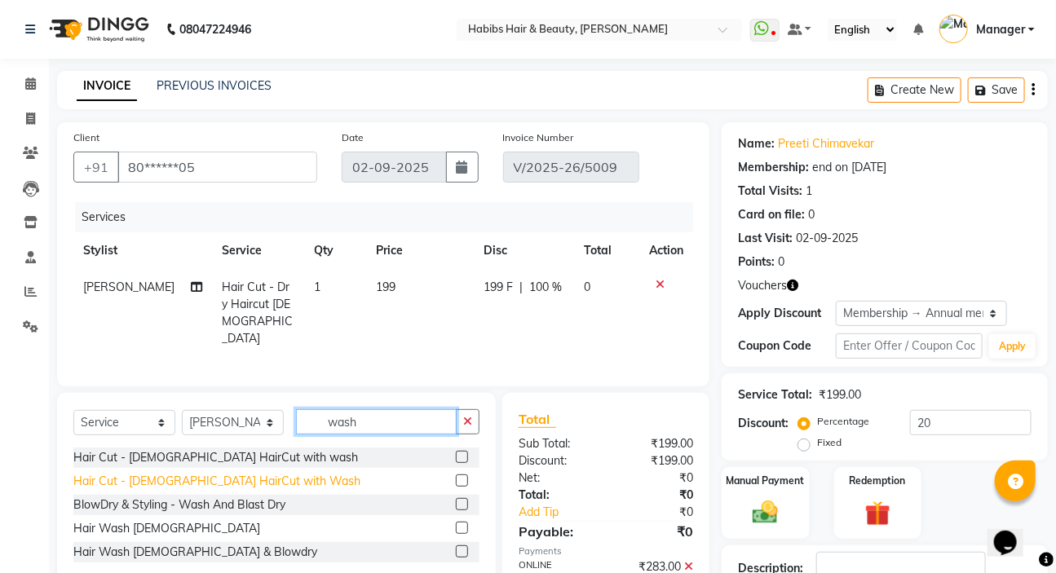
type input "wash"
click at [201, 551] on div "Hair Wash [DEMOGRAPHIC_DATA] & Blowdry" at bounding box center [195, 552] width 244 height 17
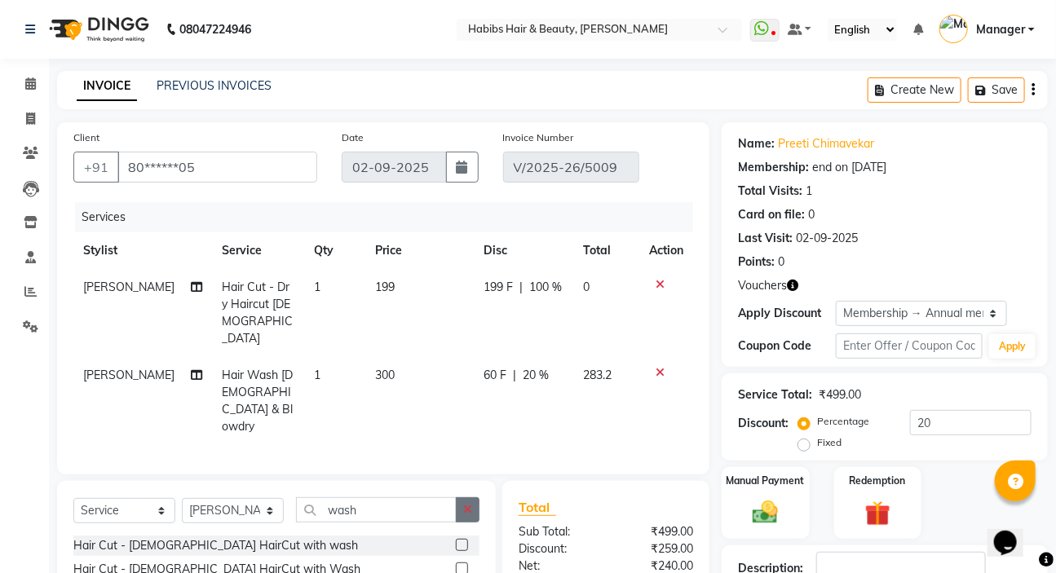
checkbox input "false"
click at [473, 497] on button "button" at bounding box center [468, 509] width 24 height 25
click at [425, 370] on td "300" at bounding box center [420, 401] width 108 height 88
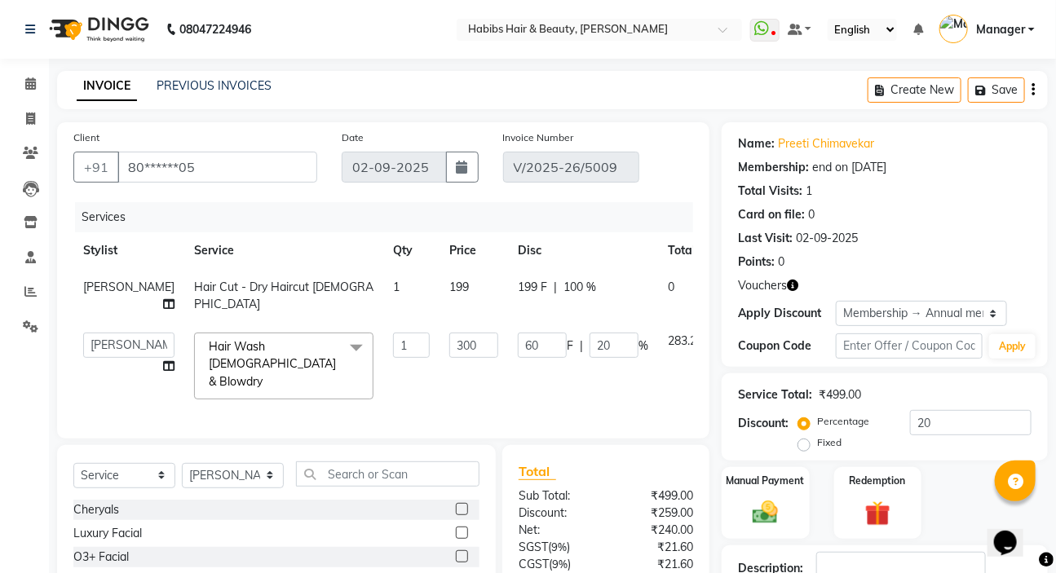
click at [449, 358] on input "300" at bounding box center [473, 345] width 49 height 25
drag, startPoint x: 425, startPoint y: 365, endPoint x: 382, endPoint y: 367, distance: 42.4
click at [439, 367] on td "300" at bounding box center [473, 366] width 68 height 86
type input "450"
click at [1033, 90] on icon "button" at bounding box center [1032, 90] width 3 height 1
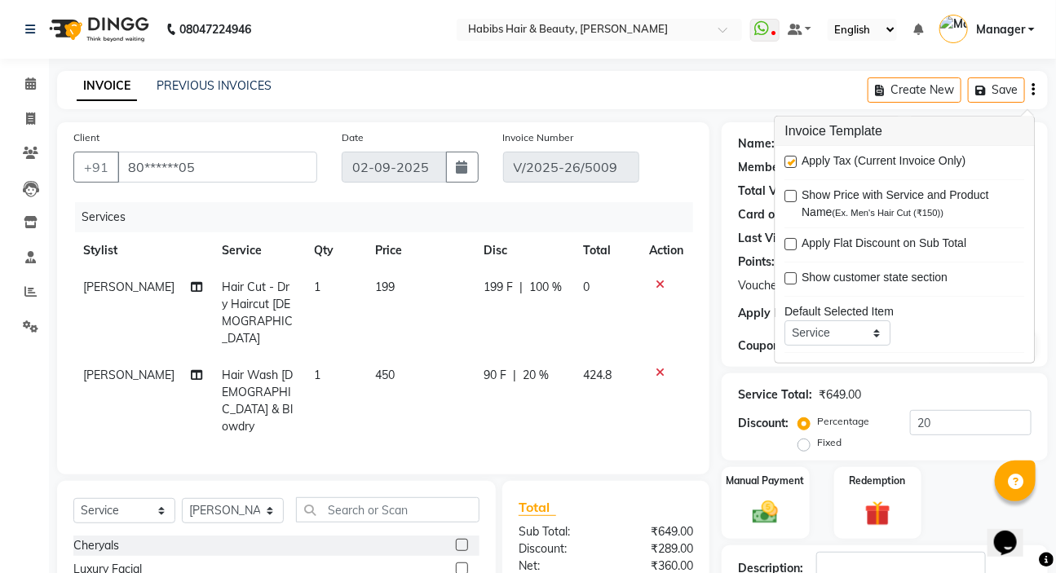
click at [790, 161] on label at bounding box center [791, 162] width 12 height 12
click at [790, 161] on input "checkbox" at bounding box center [790, 162] width 11 height 11
checkbox input "false"
click at [620, 357] on td "360" at bounding box center [606, 401] width 65 height 88
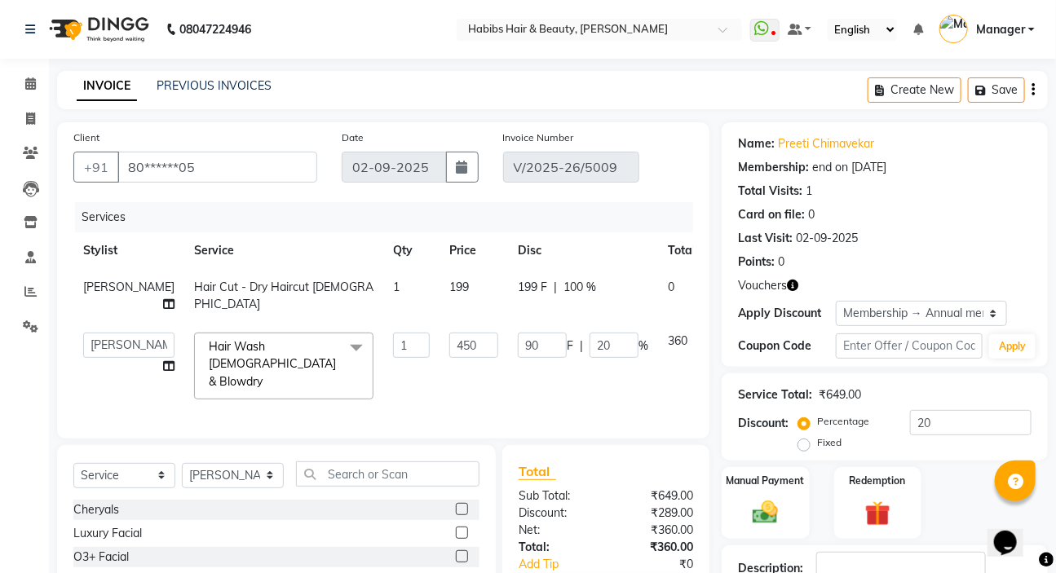
click at [658, 350] on td "360" at bounding box center [681, 366] width 47 height 86
drag, startPoint x: 554, startPoint y: 364, endPoint x: 536, endPoint y: 367, distance: 18.1
click at [589, 358] on input "20" at bounding box center [613, 345] width 49 height 25
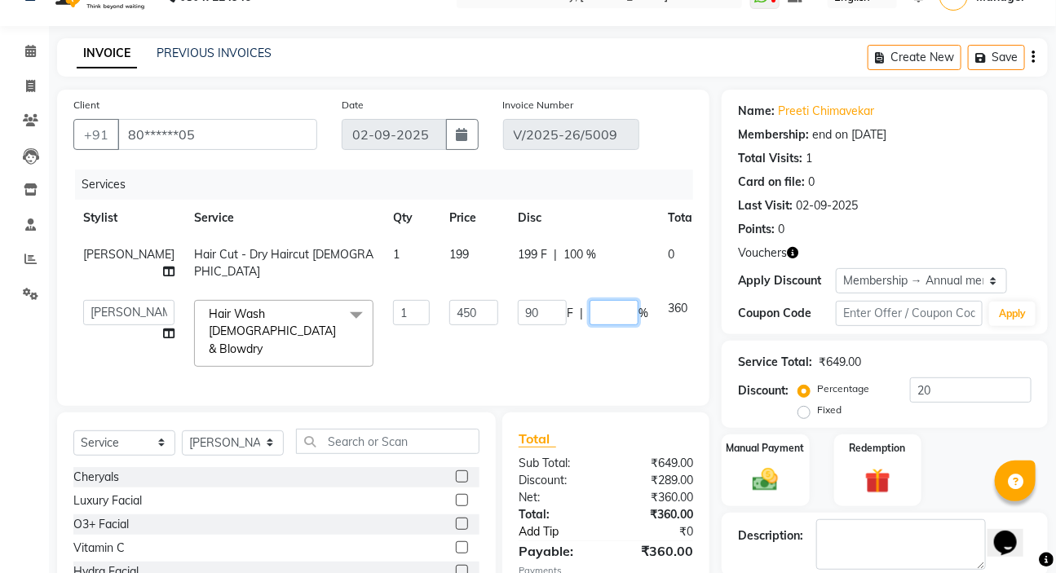
scroll to position [220, 0]
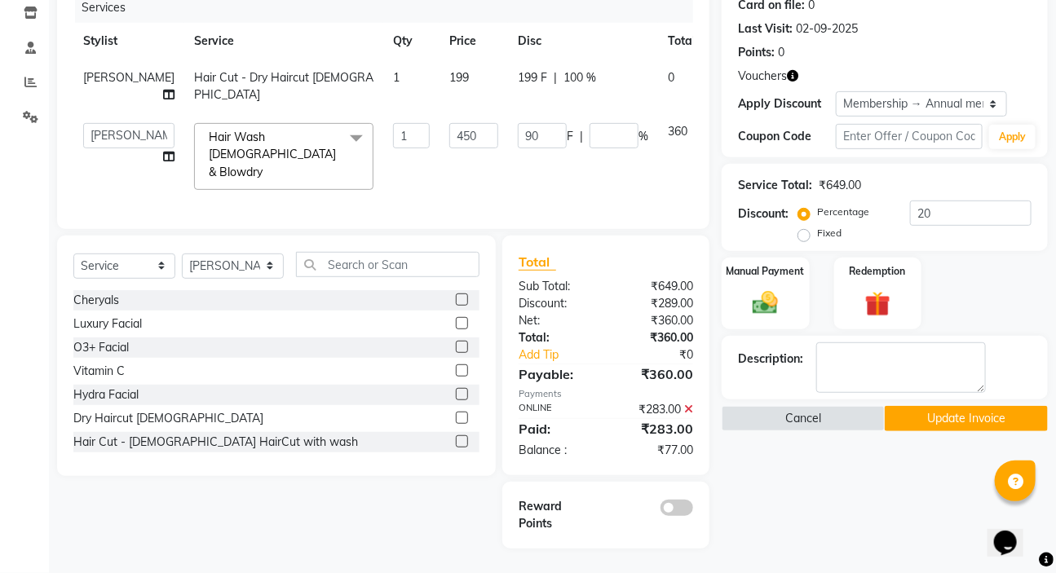
click at [691, 411] on icon at bounding box center [688, 409] width 9 height 11
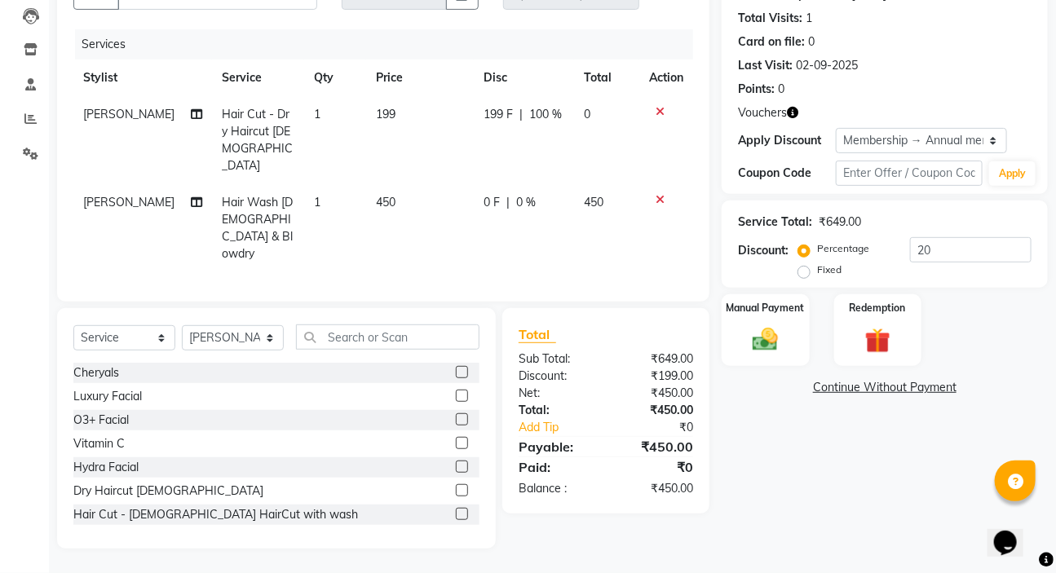
scroll to position [150, 0]
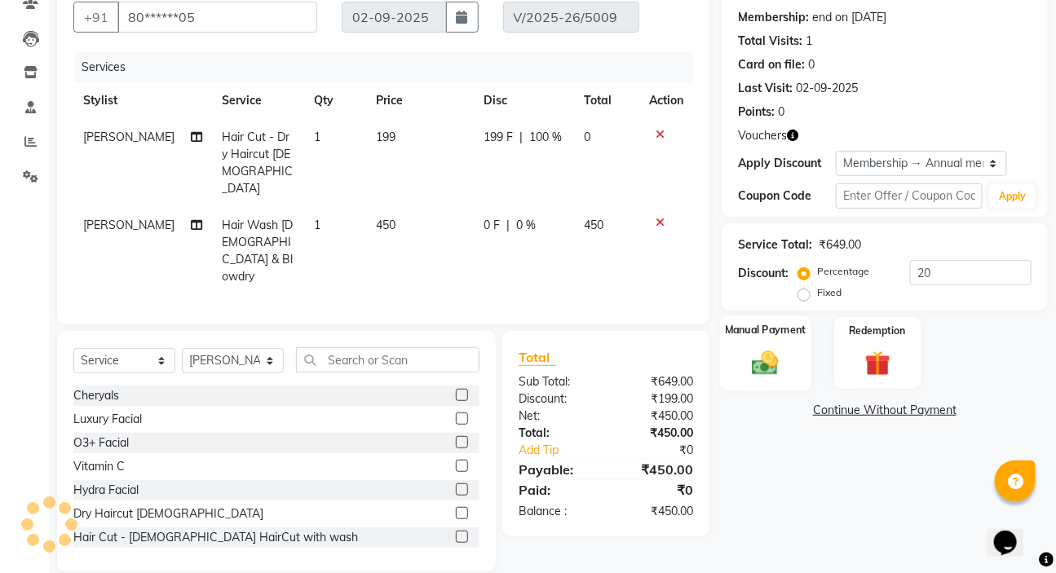
click at [766, 347] on img at bounding box center [765, 362] width 43 height 30
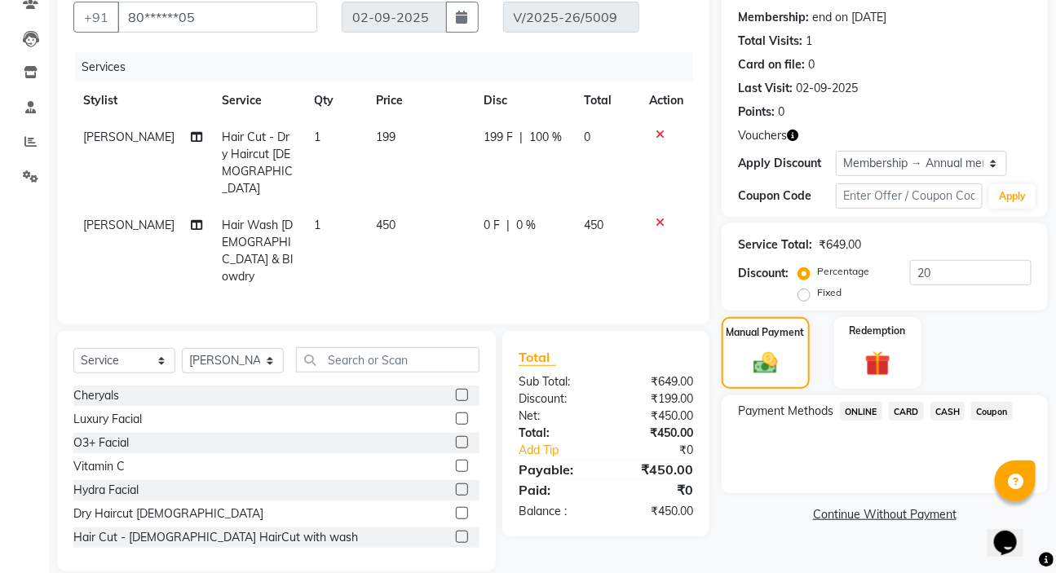
drag, startPoint x: 849, startPoint y: 409, endPoint x: 869, endPoint y: 426, distance: 26.1
click at [849, 411] on span "ONLINE" at bounding box center [861, 411] width 42 height 19
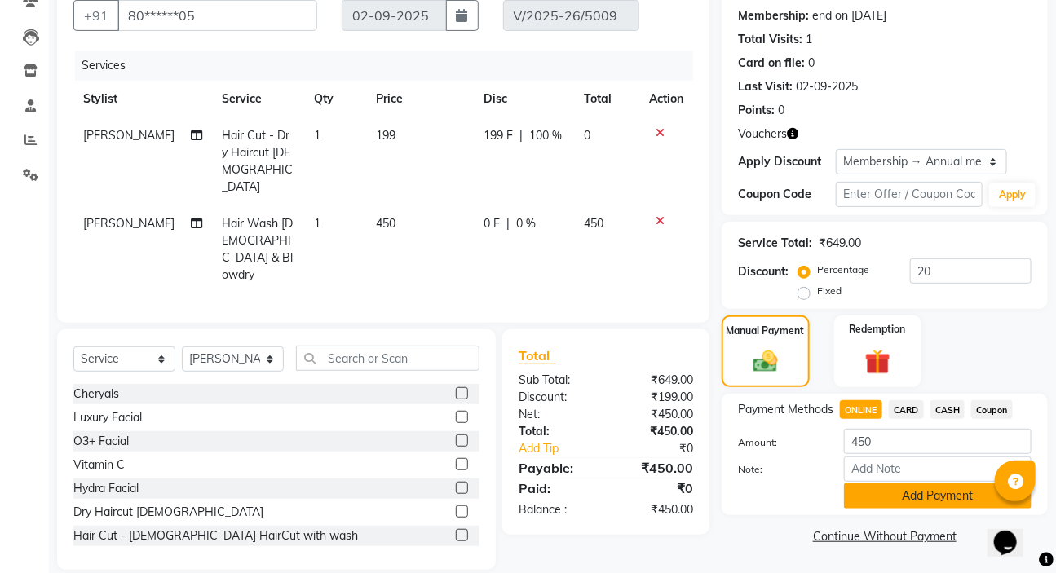
click at [873, 489] on button "Add Payment" at bounding box center [938, 495] width 188 height 25
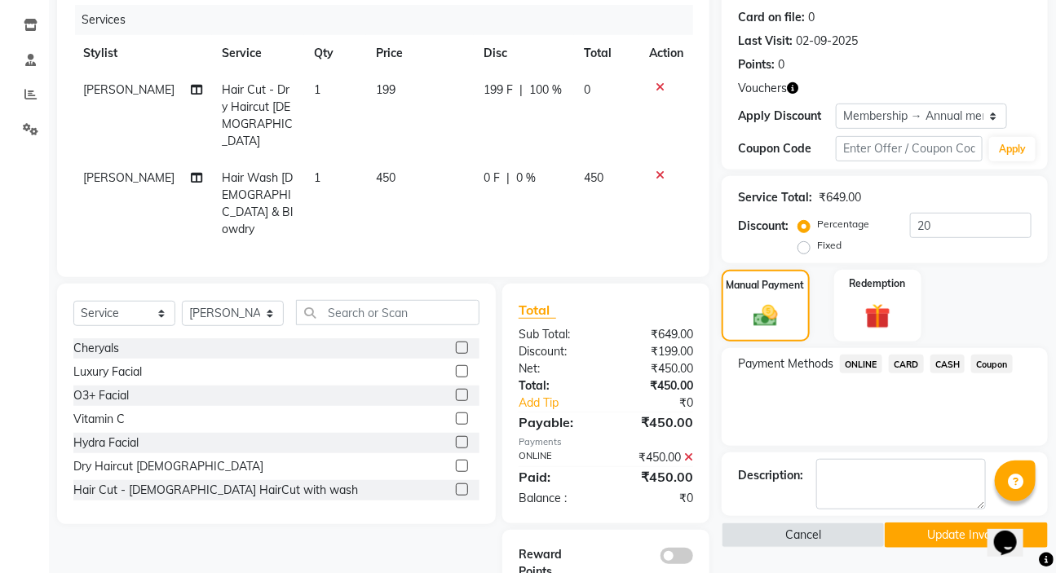
scroll to position [222, 0]
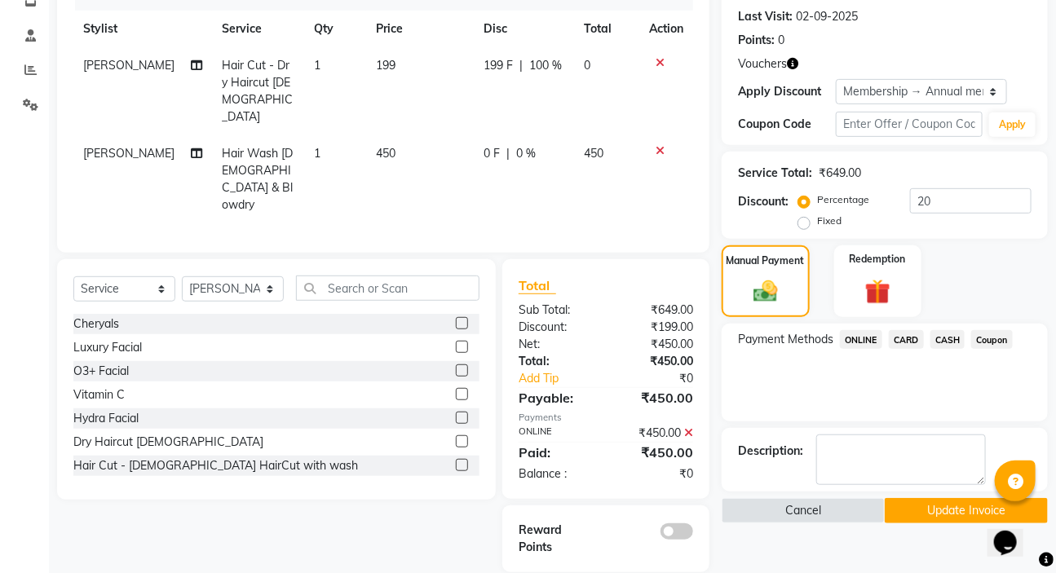
drag, startPoint x: 902, startPoint y: 502, endPoint x: 897, endPoint y: 495, distance: 8.8
click at [902, 503] on button "Update Invoice" at bounding box center [966, 510] width 163 height 25
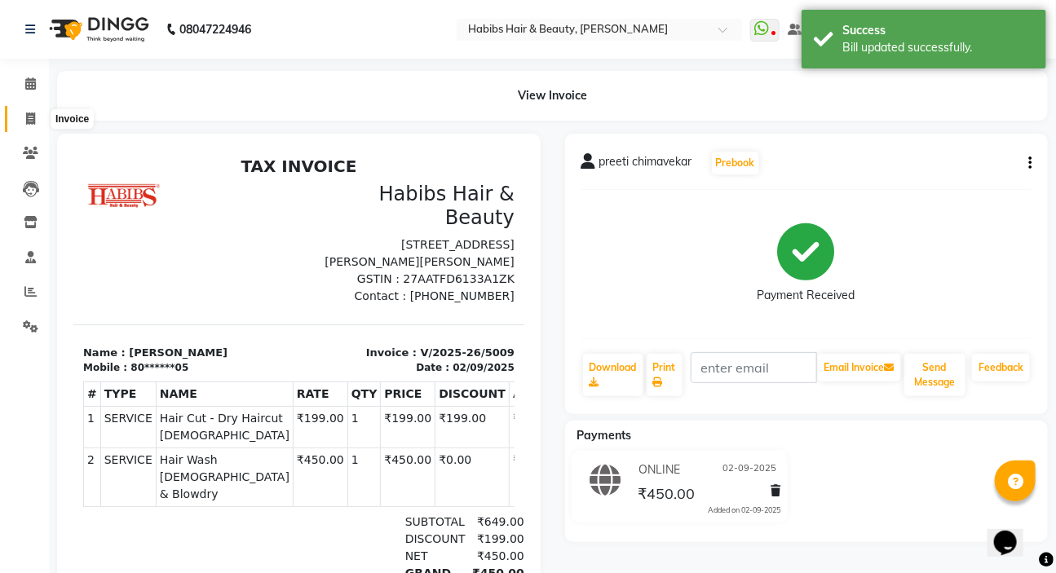
drag, startPoint x: 16, startPoint y: 118, endPoint x: 68, endPoint y: 113, distance: 52.4
click at [16, 121] on span at bounding box center [30, 119] width 29 height 19
select select "service"
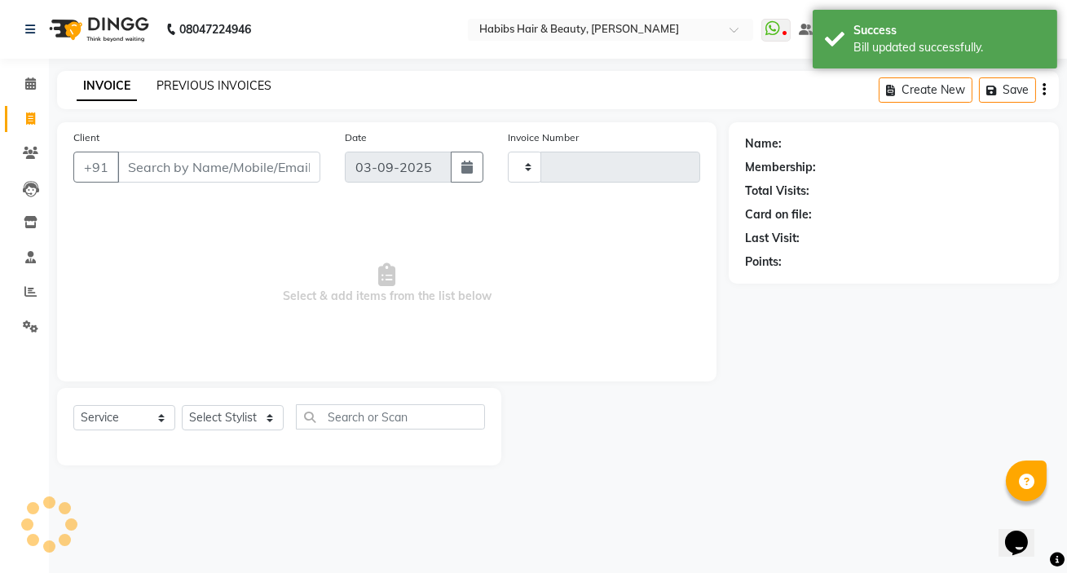
type input "5014"
select select "6465"
click at [196, 80] on link "PREVIOUS INVOICES" at bounding box center [214, 85] width 115 height 15
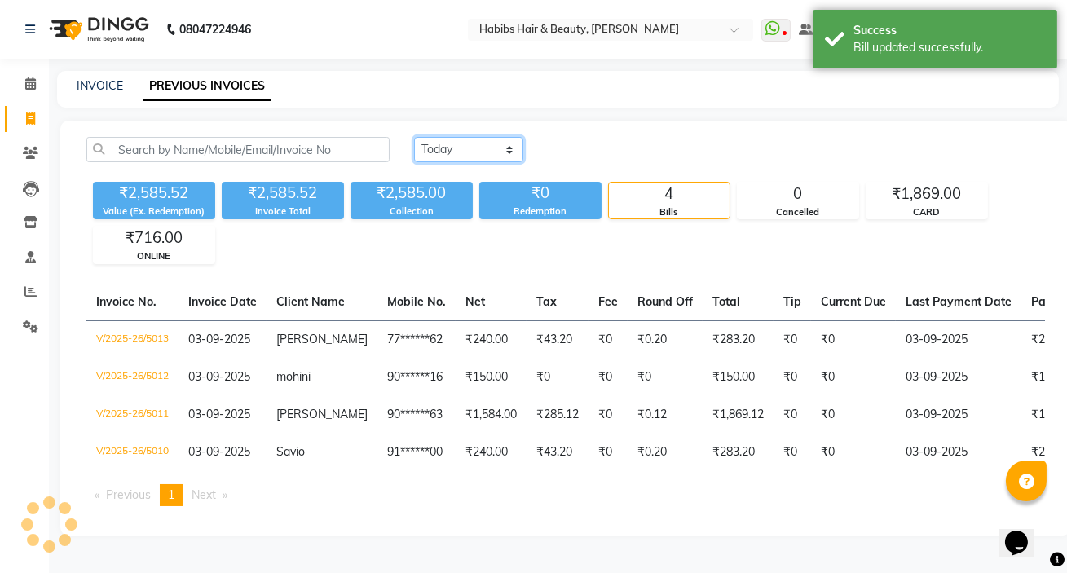
click at [467, 151] on select "[DATE] [DATE] Custom Range" at bounding box center [468, 149] width 109 height 25
select select "[DATE]"
click at [414, 137] on select "[DATE] [DATE] Custom Range" at bounding box center [468, 149] width 109 height 25
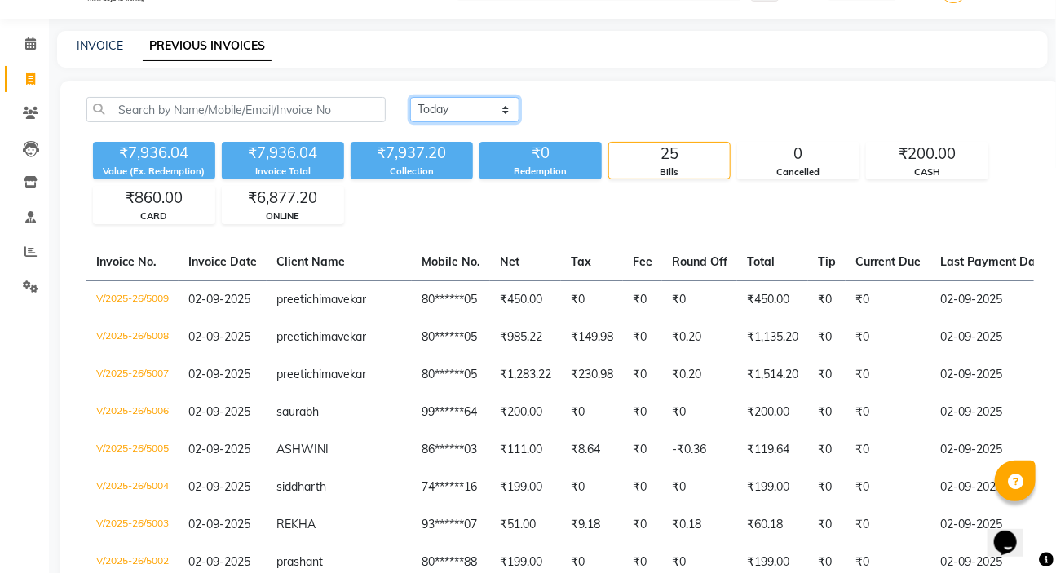
scroll to position [73, 0]
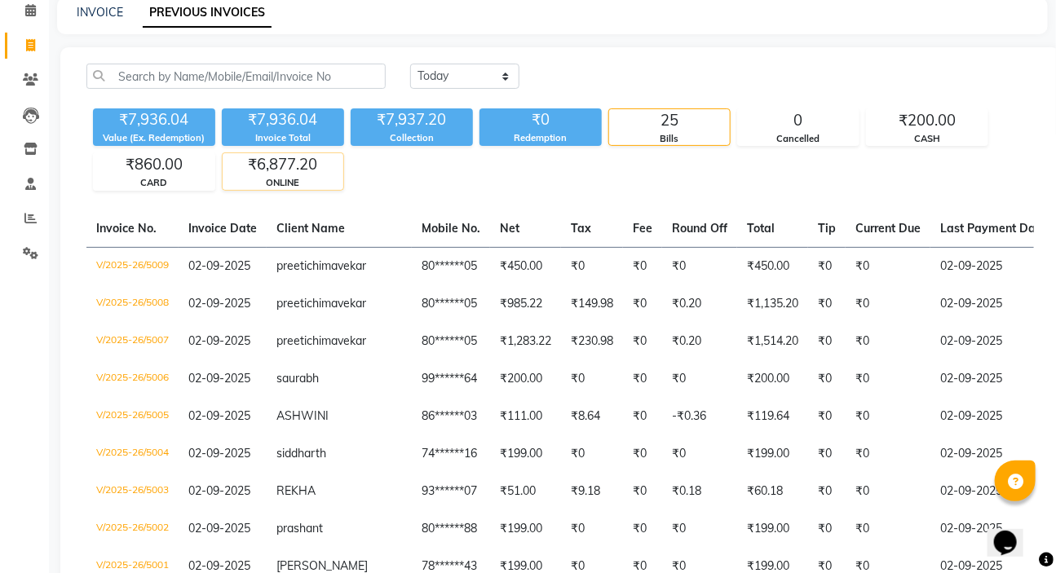
click at [266, 181] on div "ONLINE" at bounding box center [283, 183] width 121 height 14
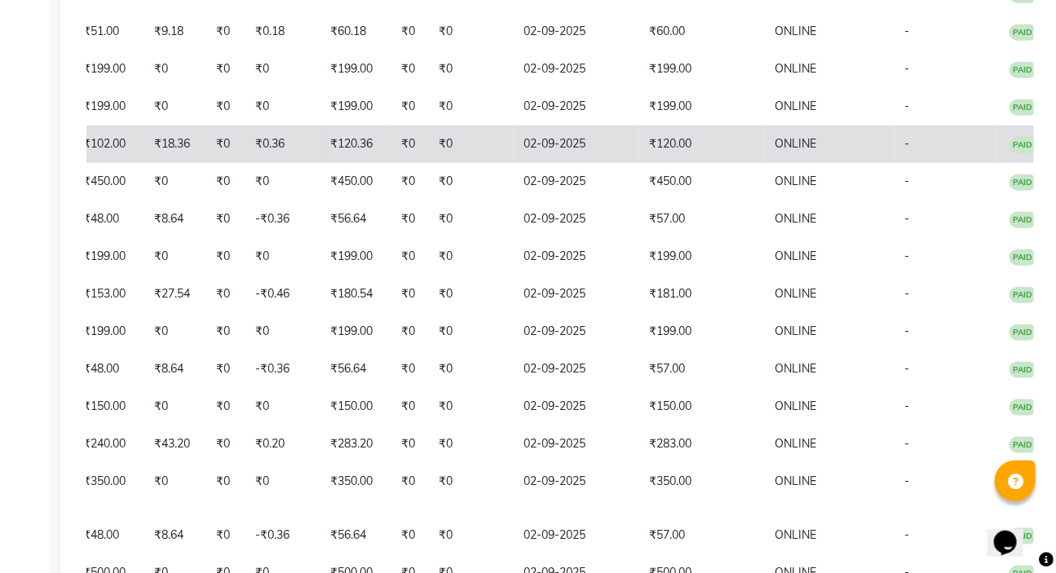
scroll to position [403, 0]
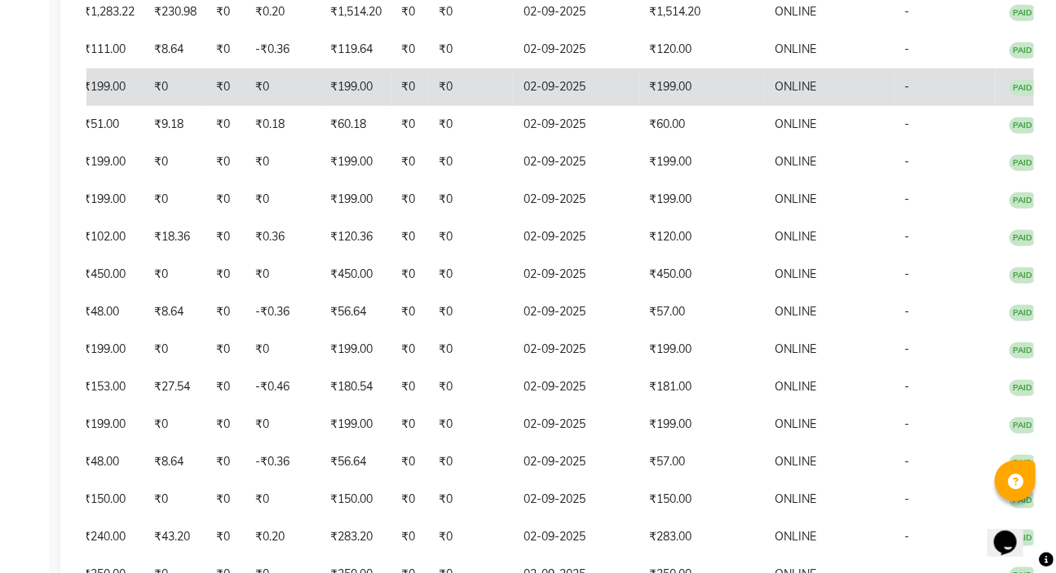
click at [650, 106] on td "₹199.00" at bounding box center [702, 87] width 126 height 38
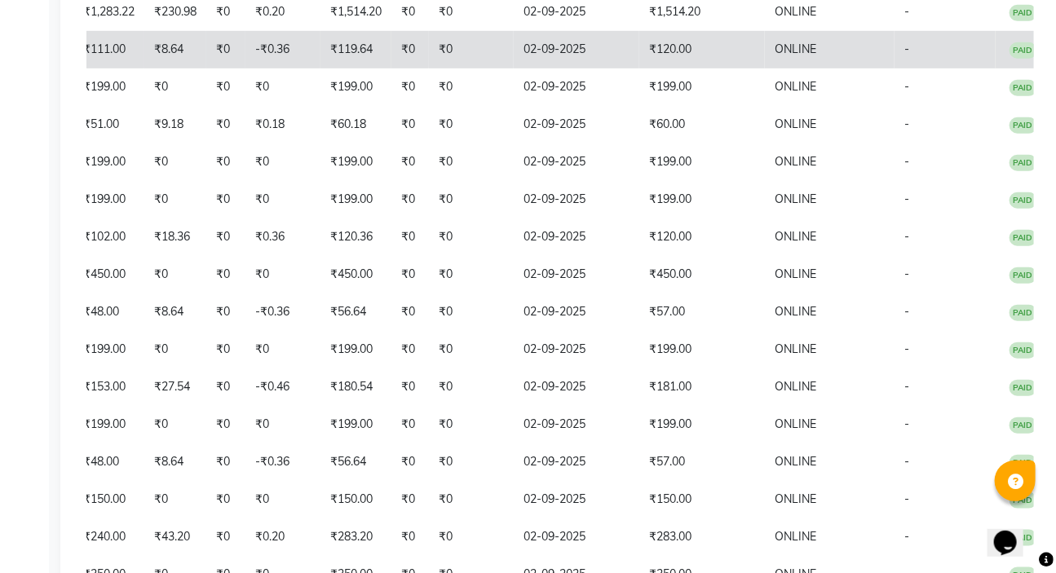
click at [666, 68] on td "₹120.00" at bounding box center [702, 50] width 126 height 38
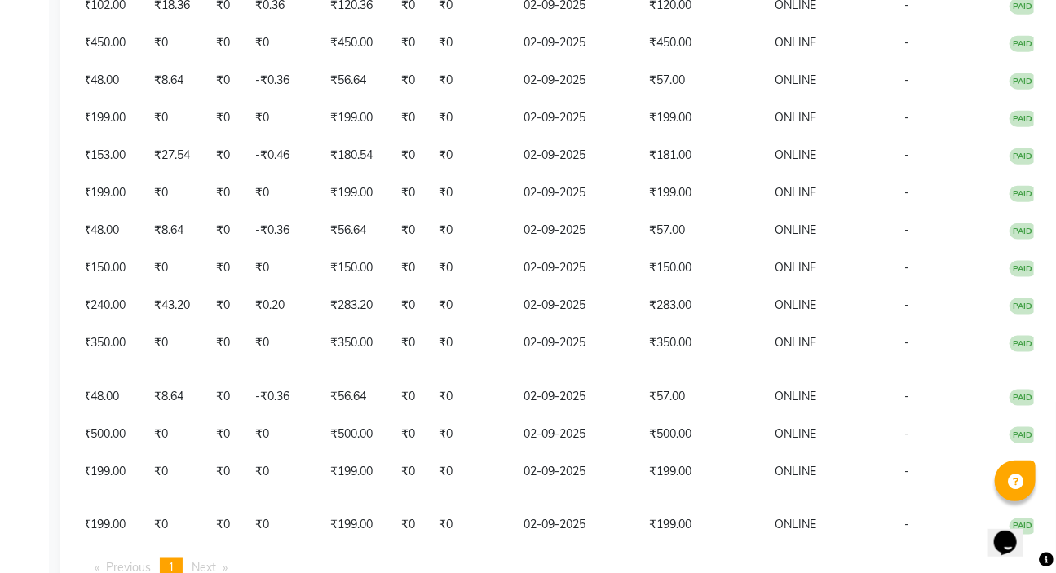
scroll to position [774, 0]
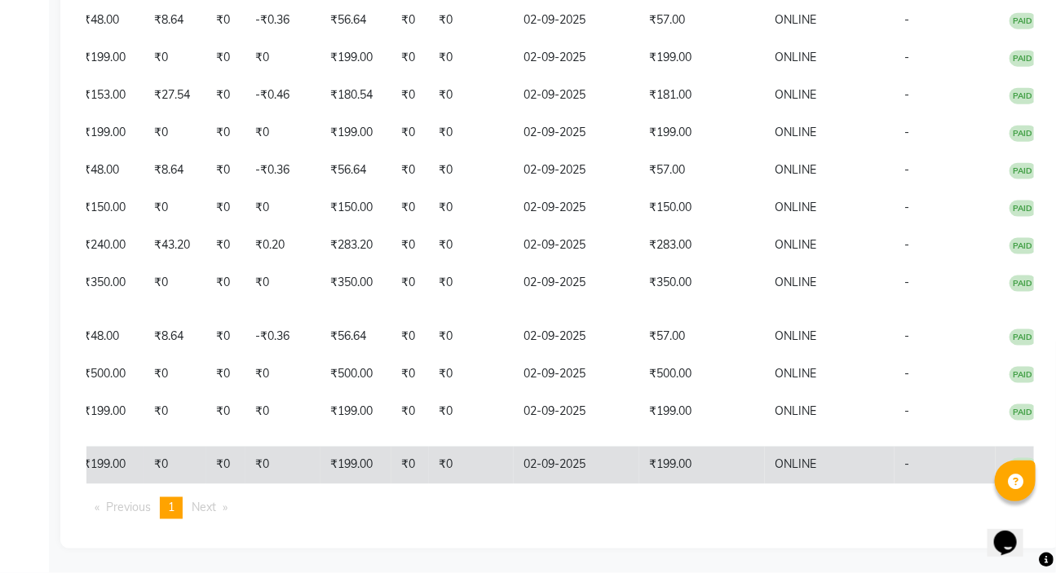
click at [357, 472] on td "₹199.00" at bounding box center [355, 466] width 71 height 38
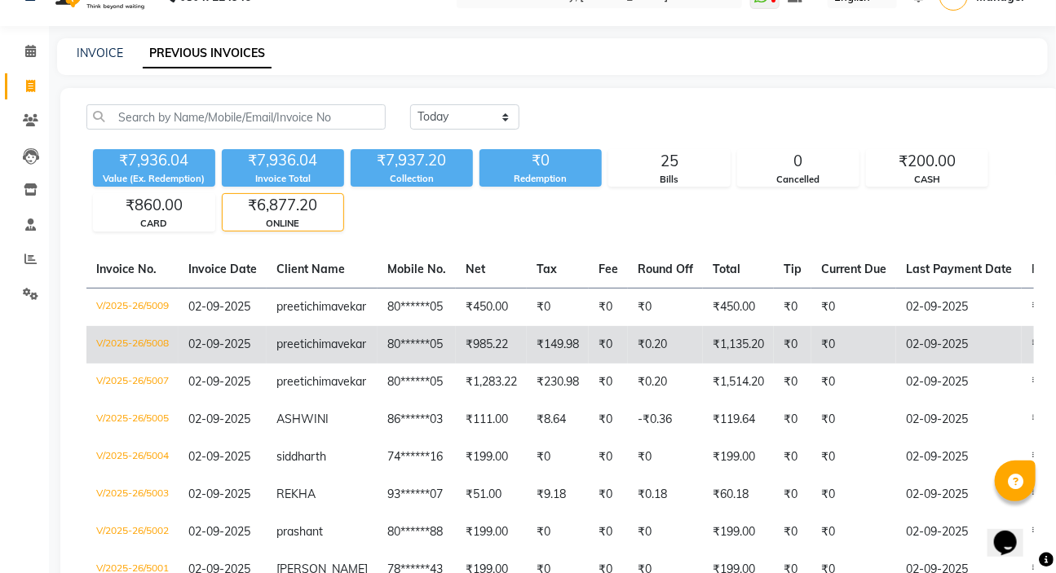
scroll to position [33, 0]
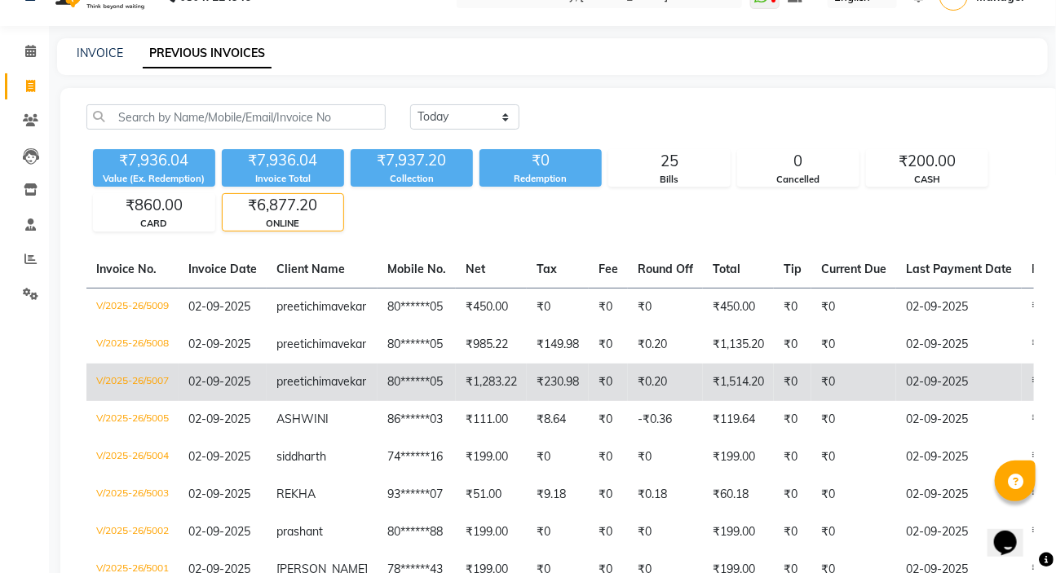
click at [628, 401] on td "₹0.20" at bounding box center [665, 383] width 75 height 38
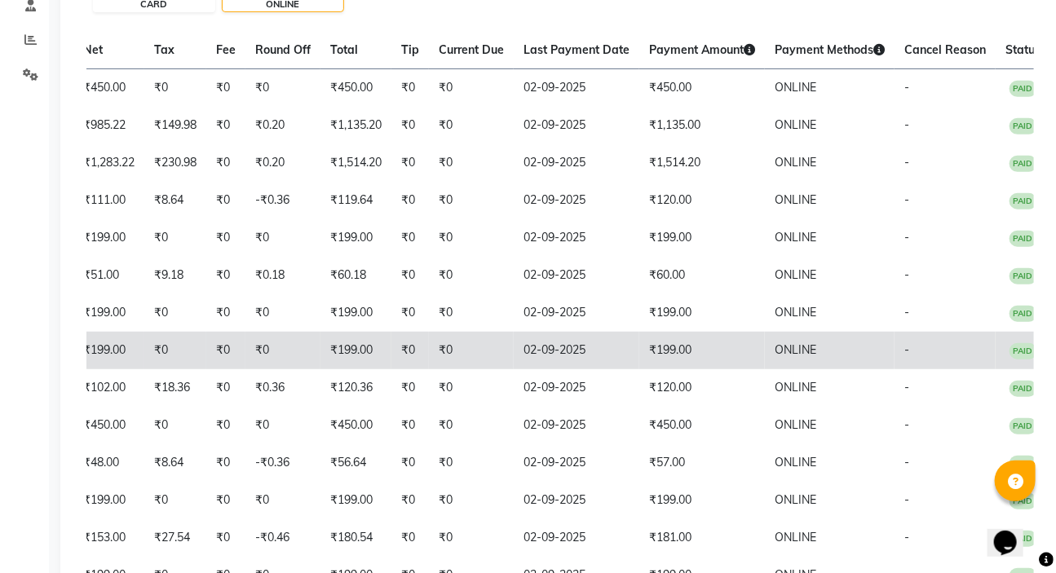
scroll to position [0, 0]
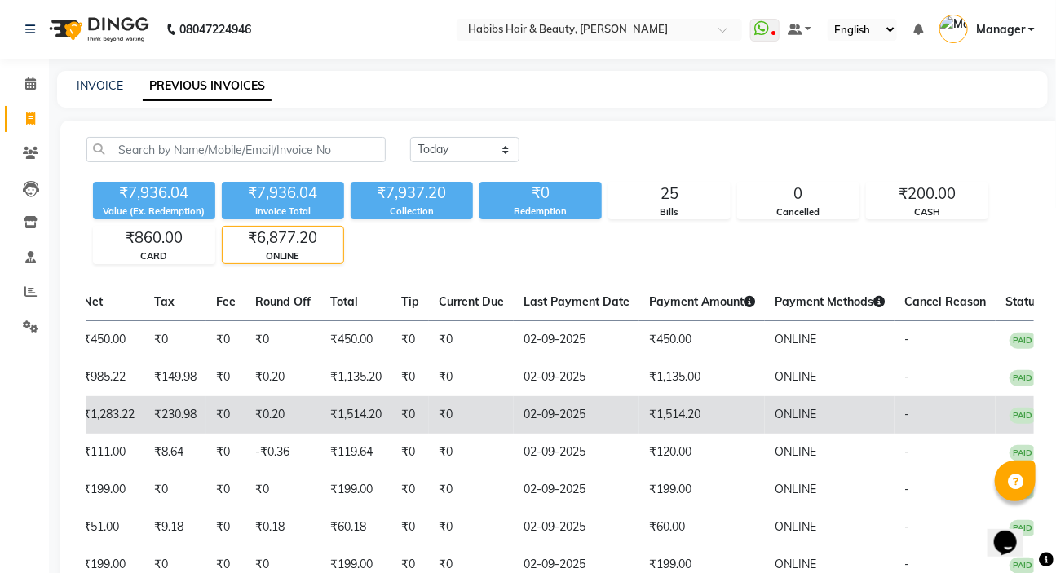
click at [838, 434] on td "ONLINE" at bounding box center [830, 415] width 130 height 38
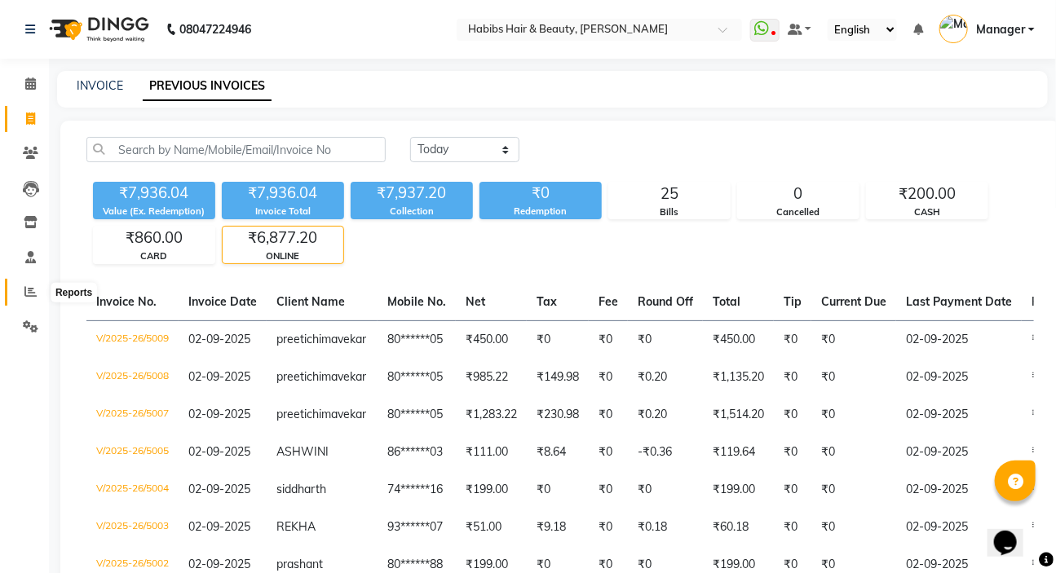
click at [26, 298] on span at bounding box center [30, 292] width 29 height 19
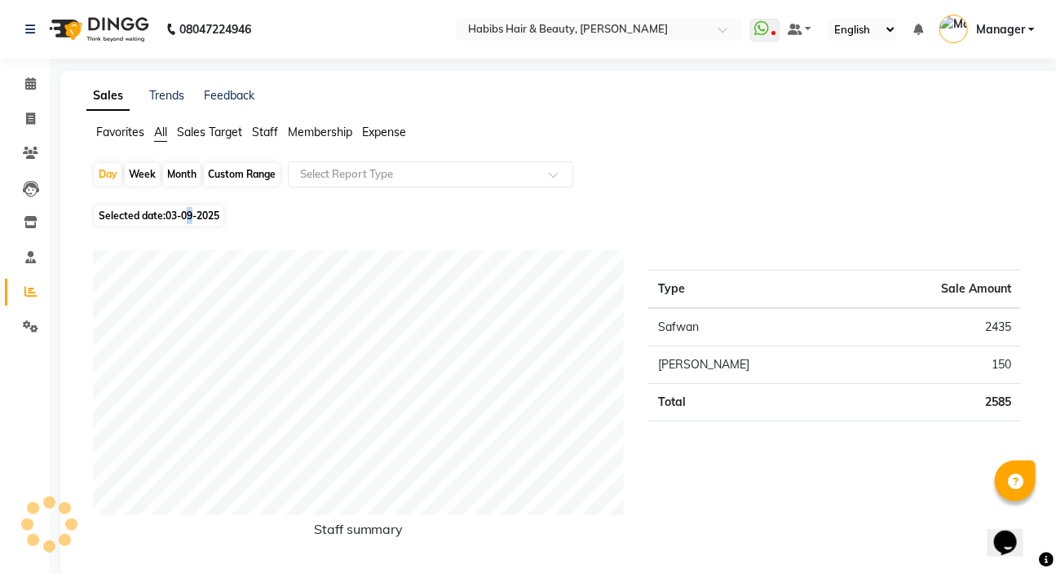
click at [193, 221] on span "Selected date: [DATE]" at bounding box center [159, 215] width 129 height 20
select select "9"
select select "2025"
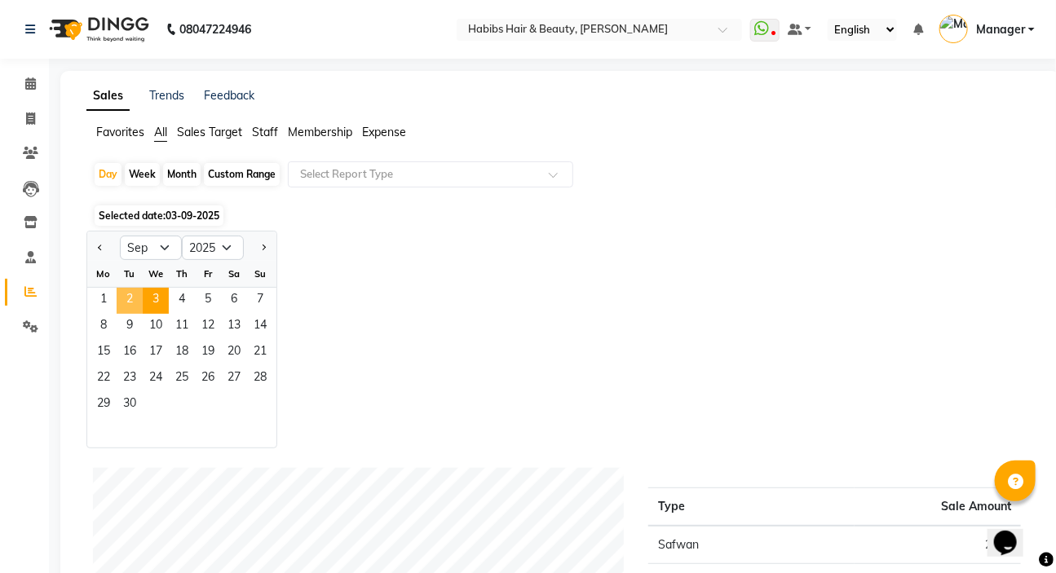
click at [126, 307] on span "2" at bounding box center [130, 301] width 26 height 26
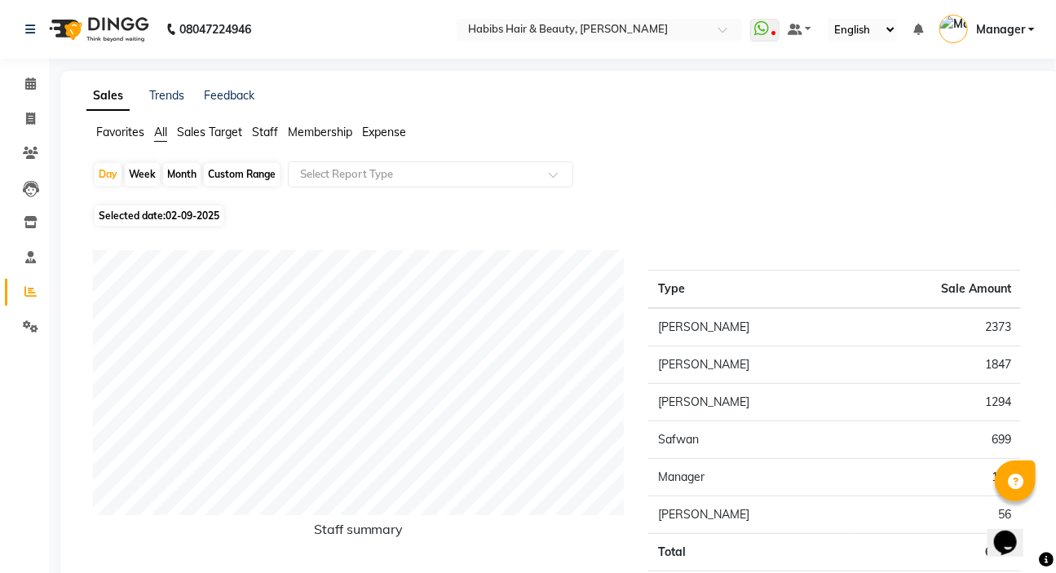
drag, startPoint x: 264, startPoint y: 135, endPoint x: 295, endPoint y: 150, distance: 34.3
click at [265, 135] on span "Staff" at bounding box center [265, 132] width 26 height 15
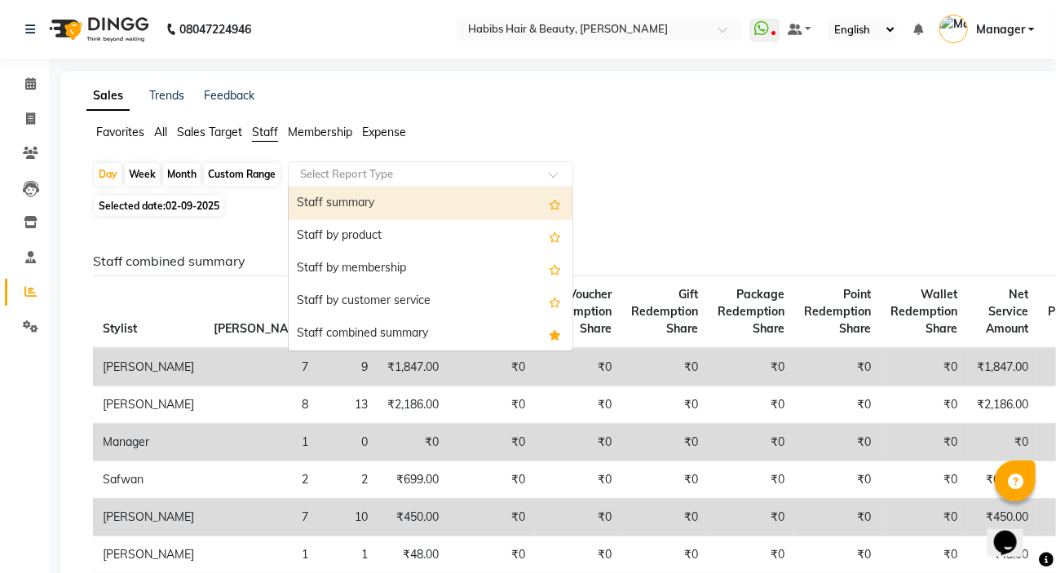
click at [334, 175] on input "text" at bounding box center [414, 174] width 235 height 16
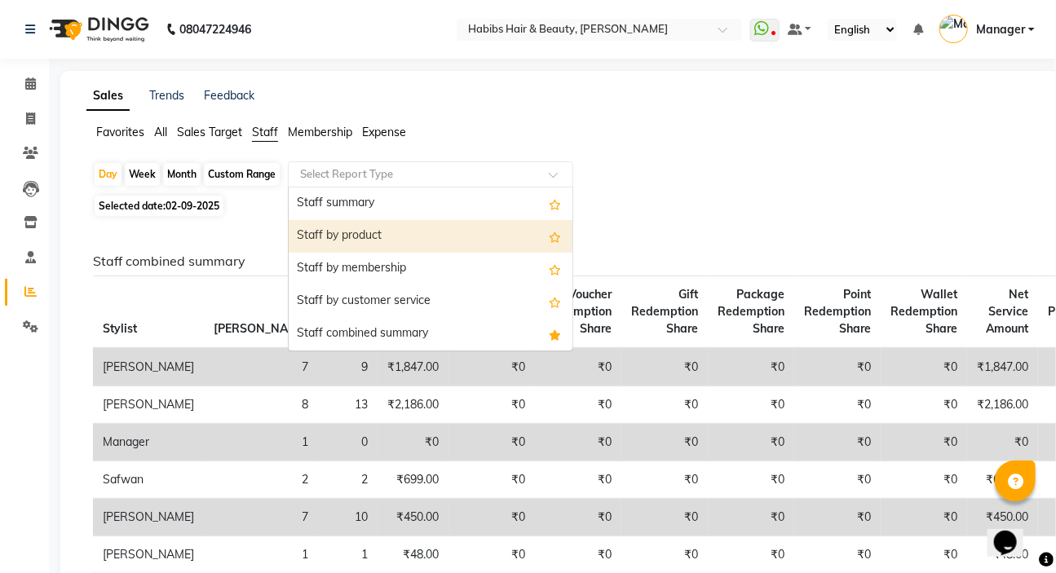
click at [349, 236] on div "Staff by product" at bounding box center [431, 236] width 284 height 33
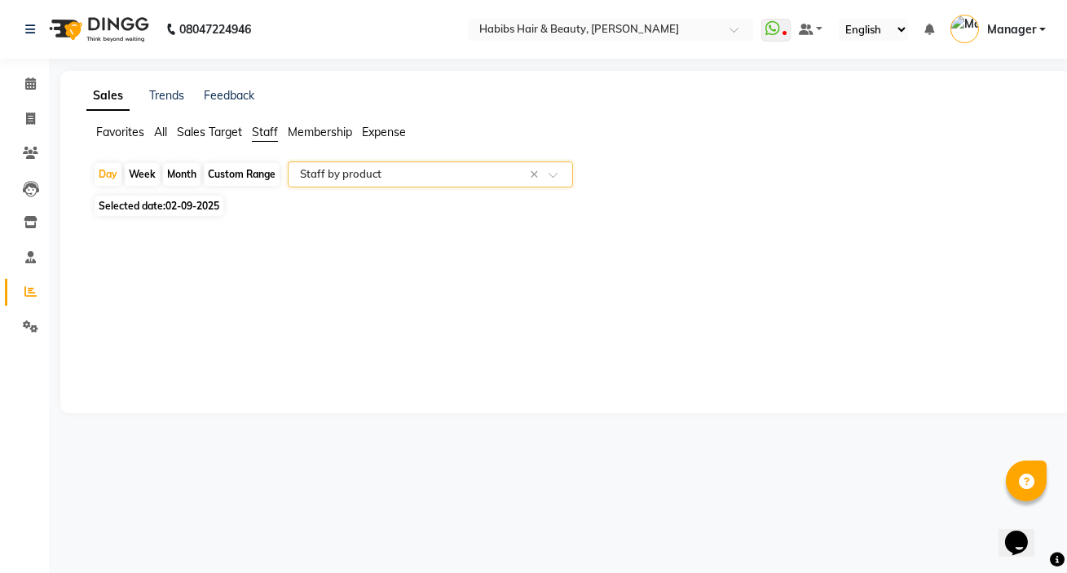
click at [399, 171] on input "text" at bounding box center [414, 174] width 235 height 16
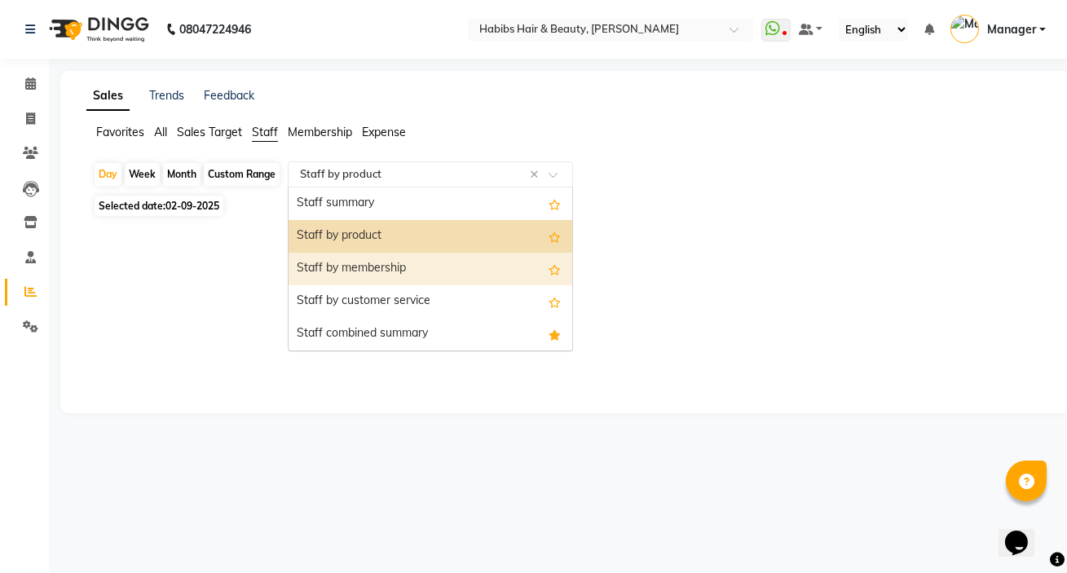
click at [386, 262] on div "Staff by membership" at bounding box center [431, 269] width 284 height 33
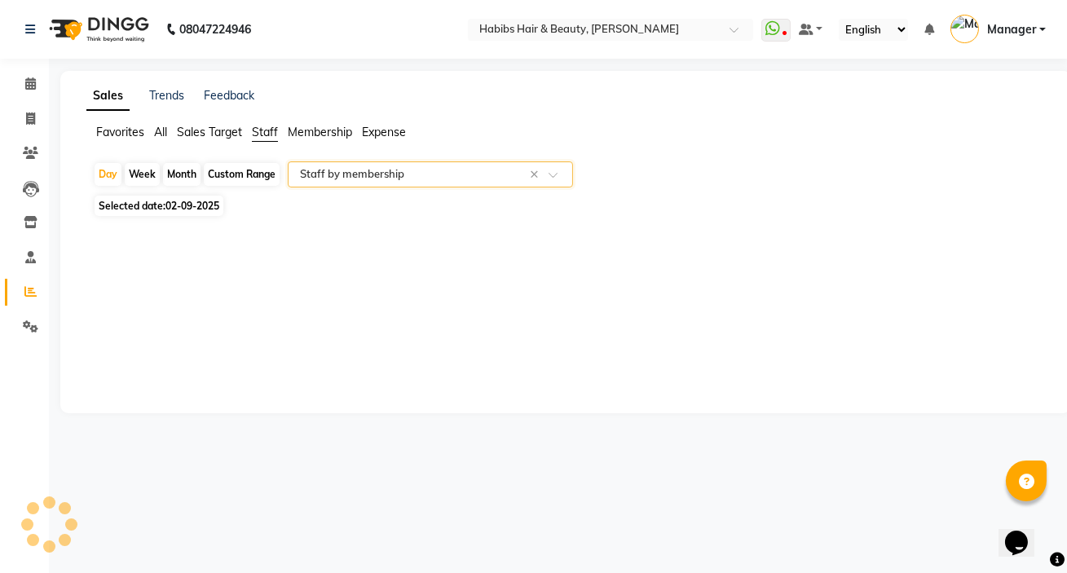
select select "csv"
click at [33, 81] on icon at bounding box center [30, 83] width 11 height 12
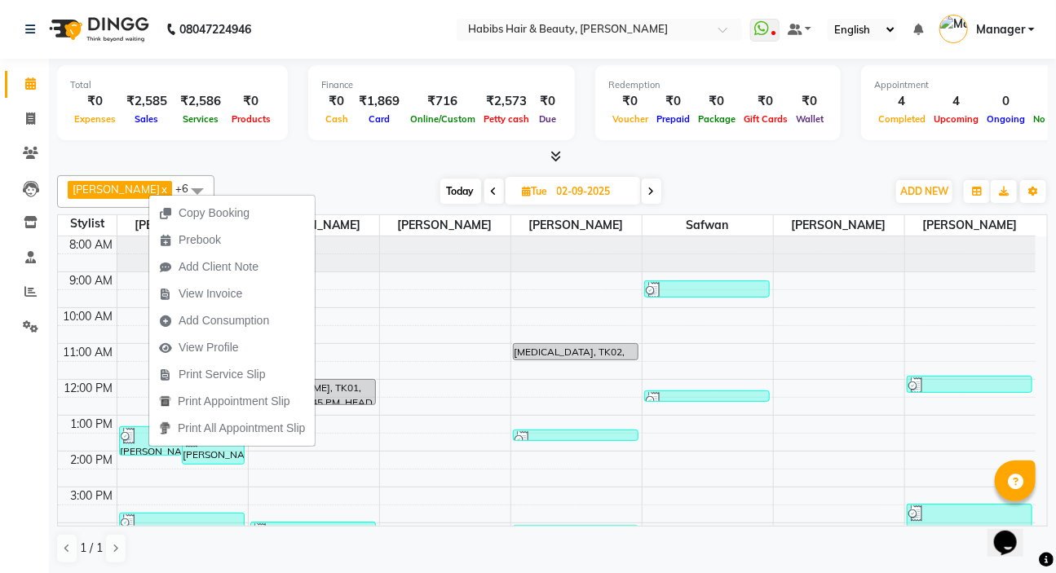
click at [245, 294] on span "View Invoice" at bounding box center [200, 293] width 103 height 27
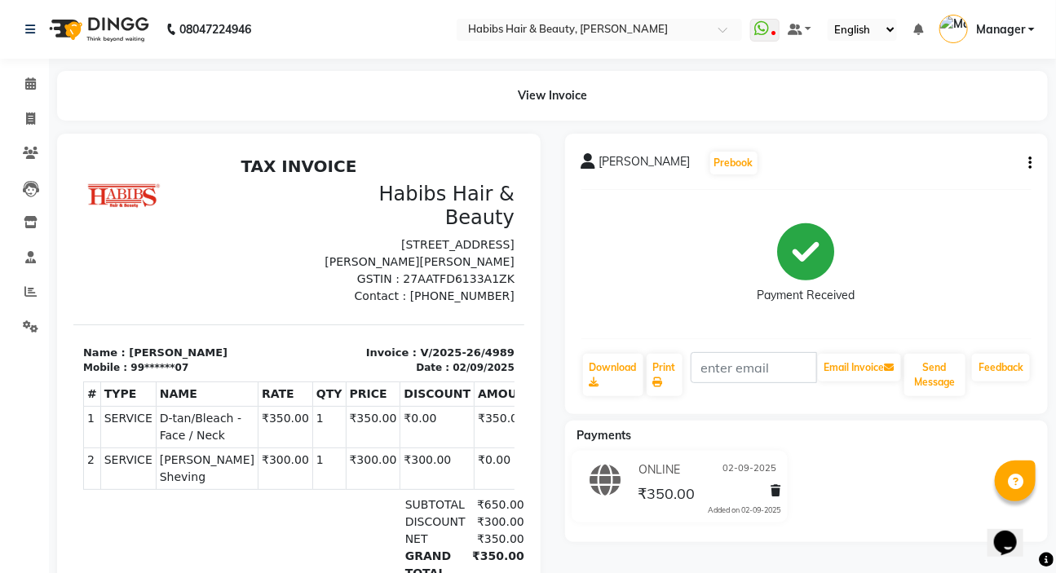
click at [1030, 164] on icon "button" at bounding box center [1029, 163] width 3 height 1
click at [901, 181] on div "Edit Item Staff" at bounding box center [949, 173] width 112 height 20
select select "57550"
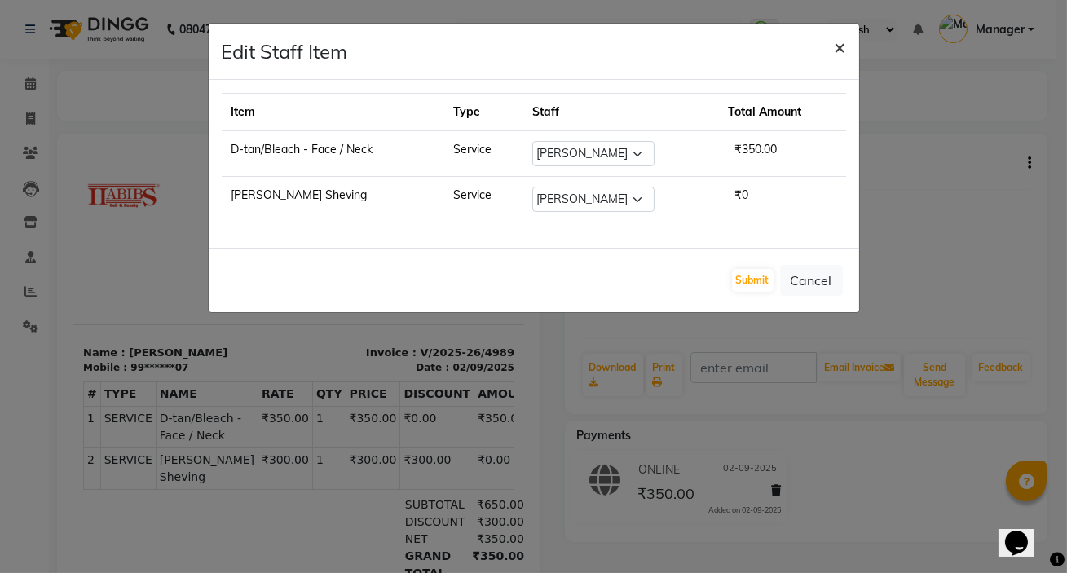
click at [841, 48] on span "×" at bounding box center [840, 46] width 11 height 24
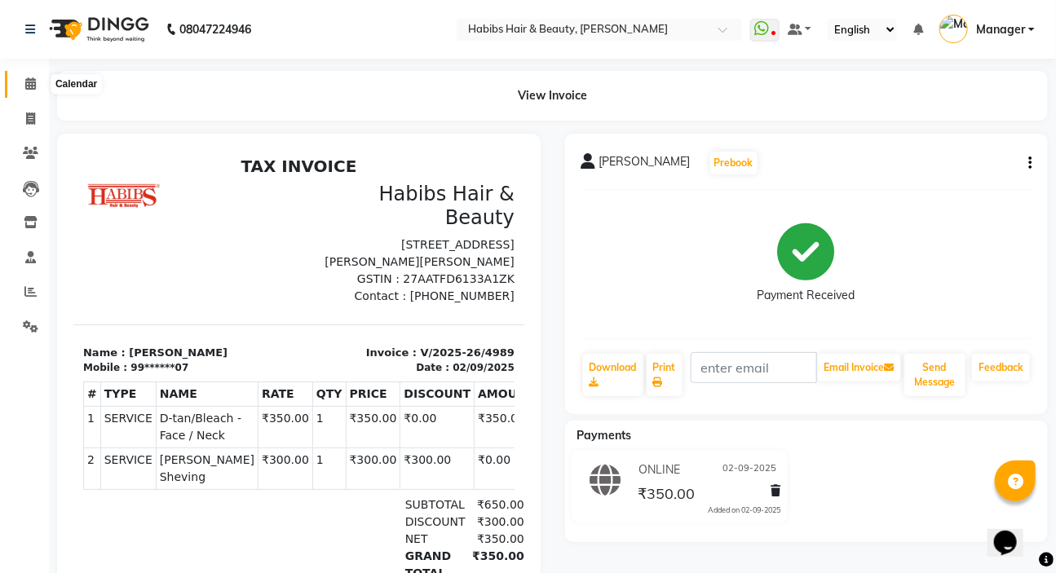
click at [35, 82] on icon at bounding box center [30, 83] width 11 height 12
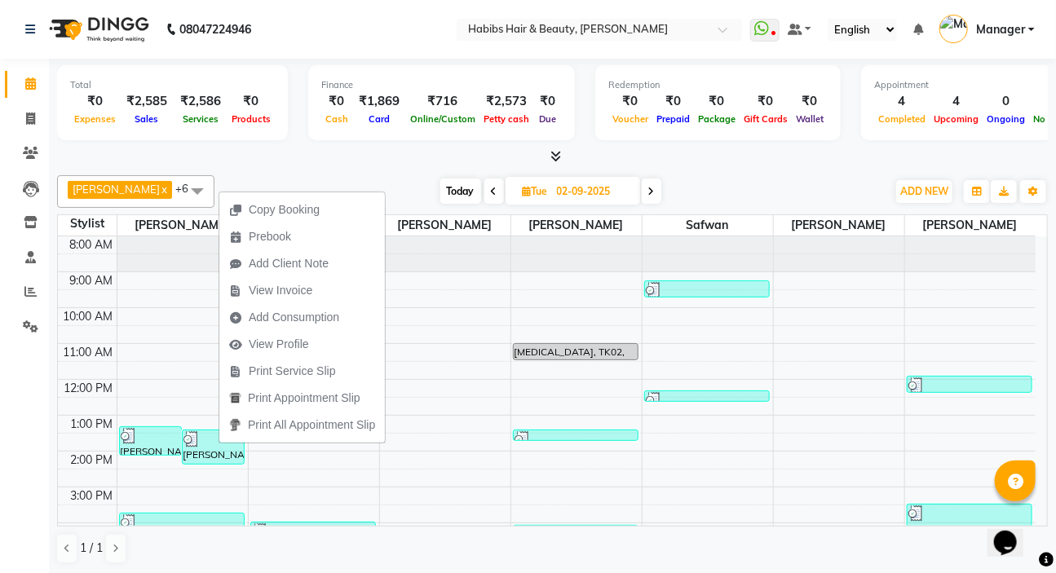
click at [312, 300] on span "View Invoice" at bounding box center [270, 290] width 103 height 27
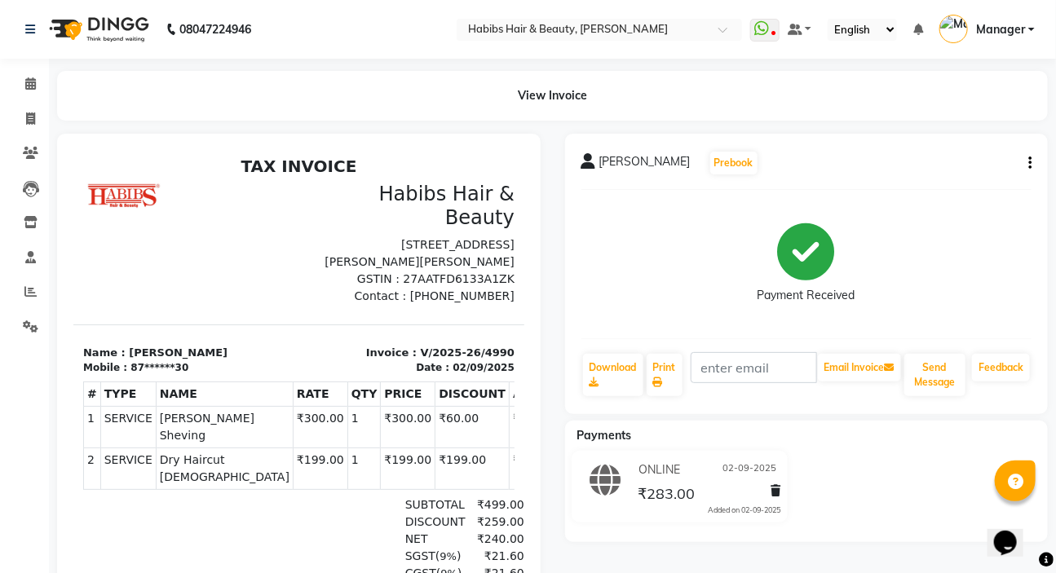
click at [1027, 165] on button "button" at bounding box center [1027, 163] width 10 height 17
click at [962, 179] on div "Edit Item Staff" at bounding box center [949, 173] width 112 height 20
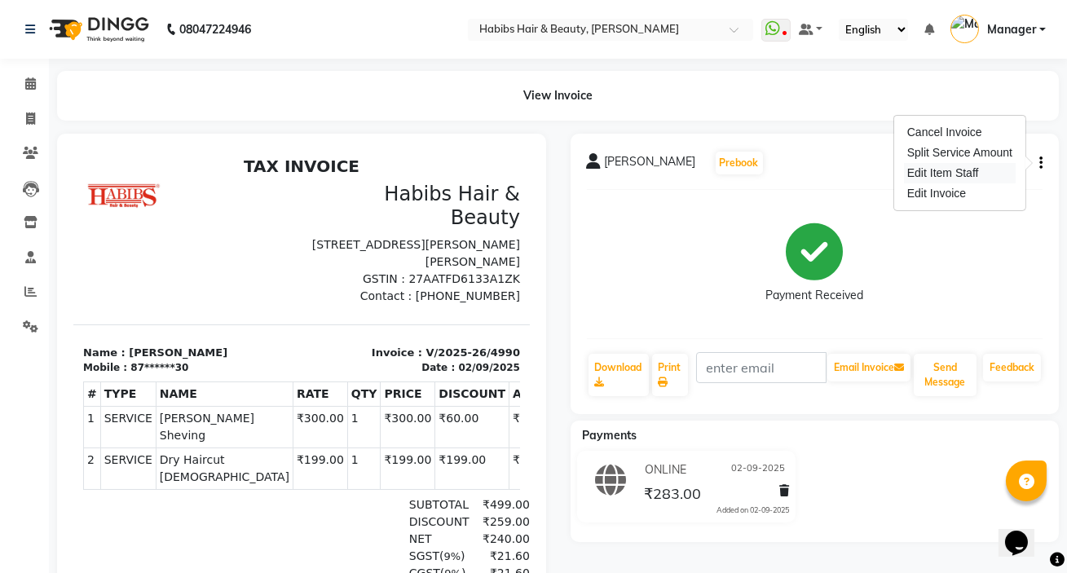
select select "57550"
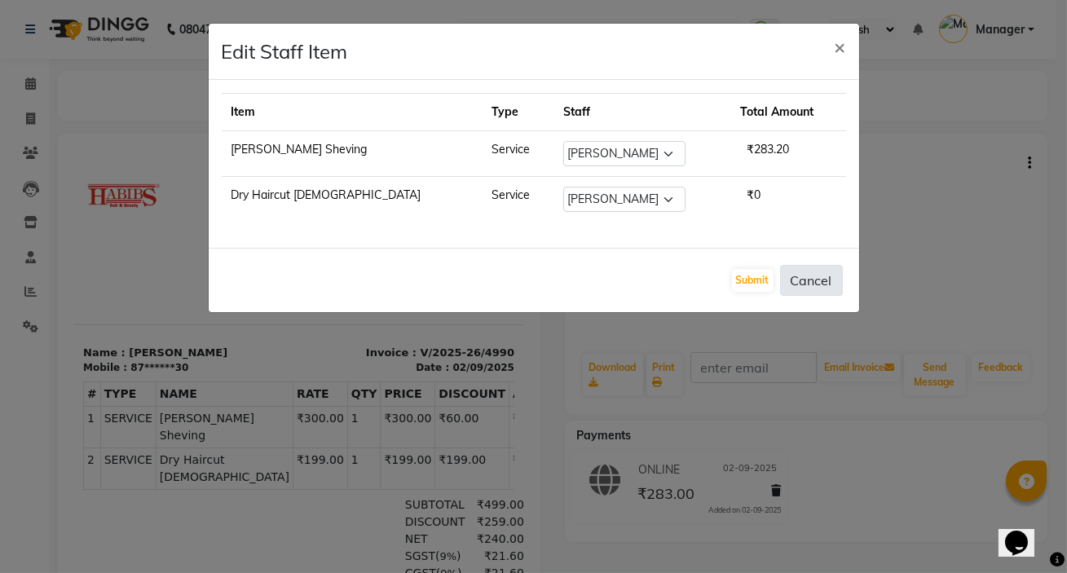
click at [814, 284] on button "Cancel" at bounding box center [811, 280] width 63 height 31
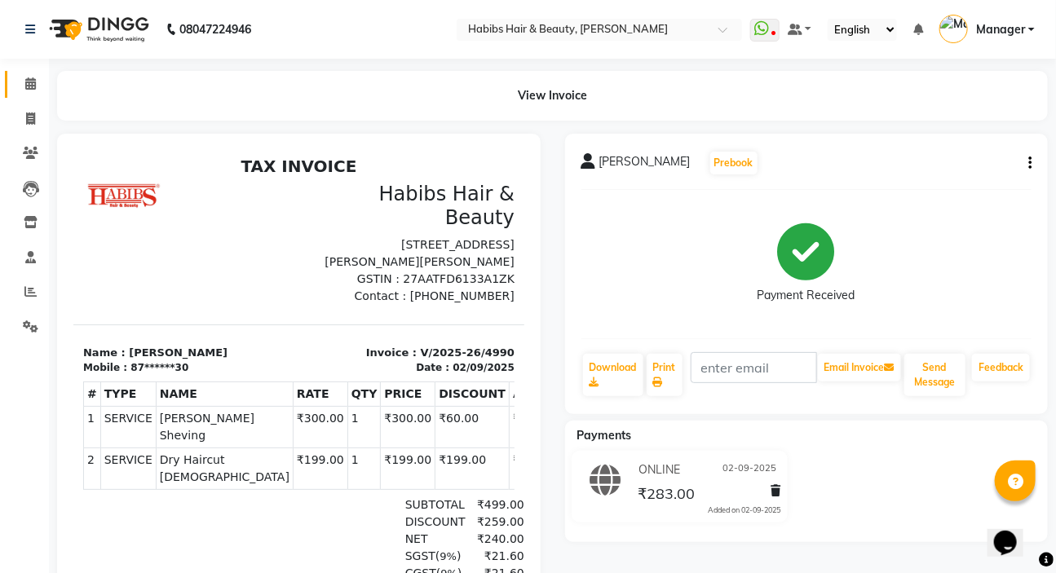
click at [21, 93] on link "Calendar" at bounding box center [24, 84] width 39 height 27
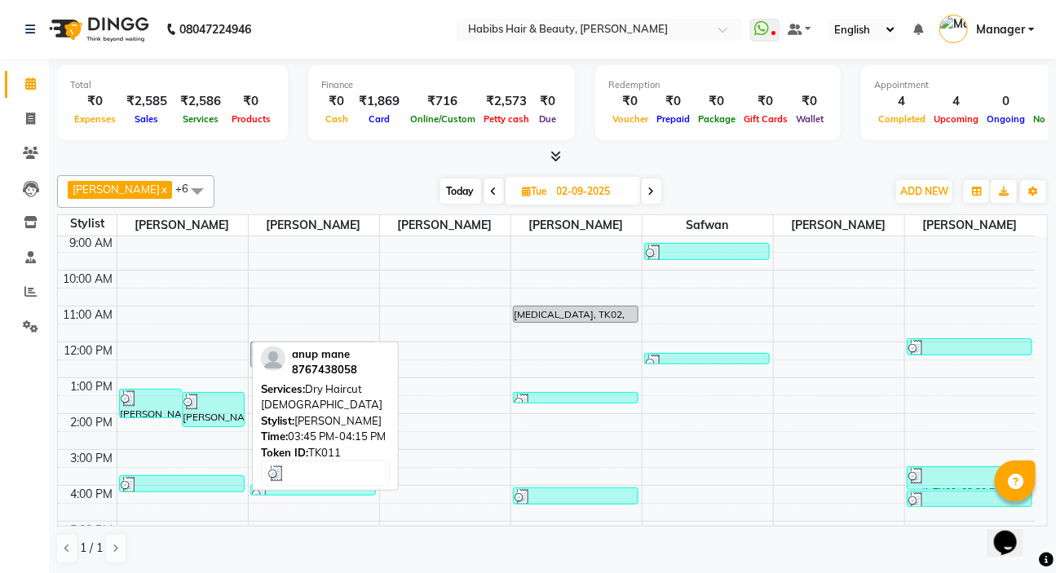
scroll to position [31, 0]
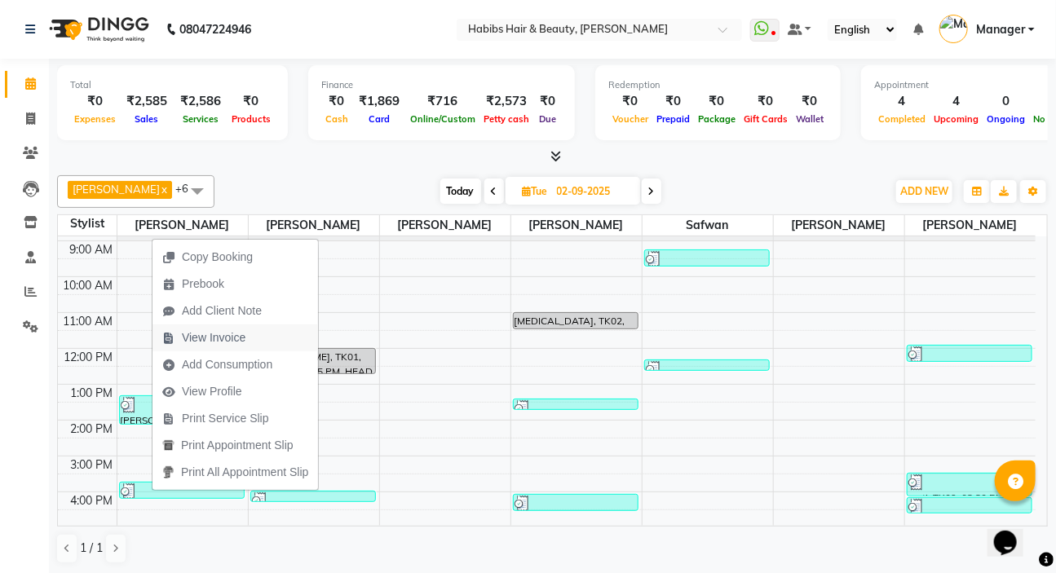
click at [212, 334] on span "View Invoice" at bounding box center [214, 337] width 64 height 17
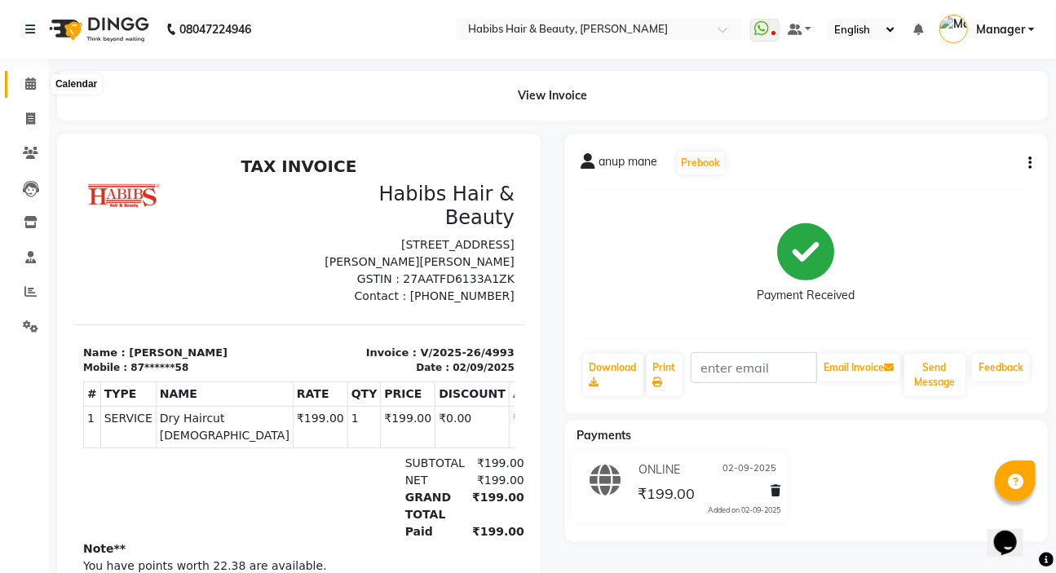
click at [36, 89] on span at bounding box center [30, 84] width 29 height 19
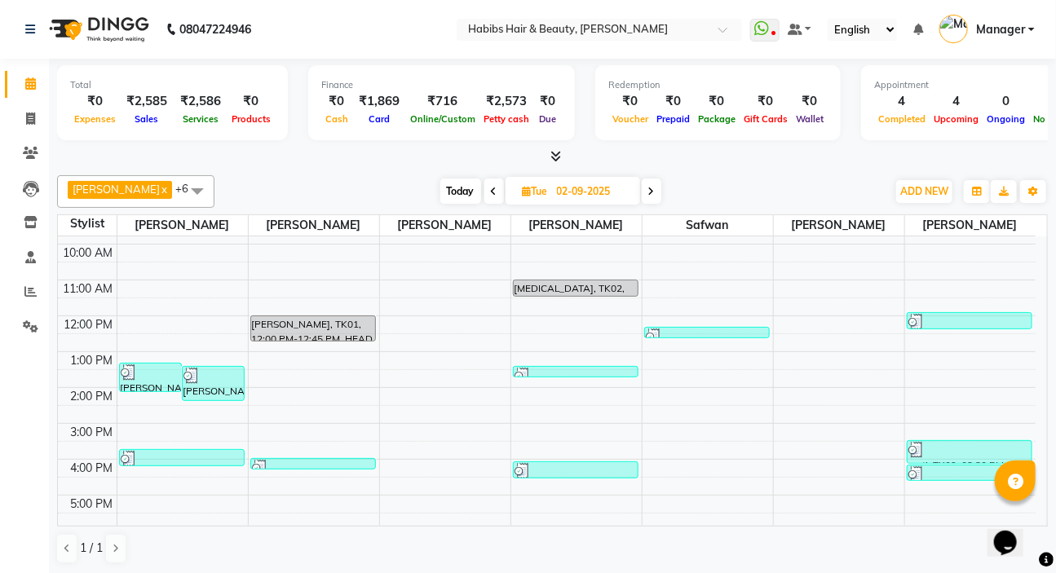
scroll to position [148, 0]
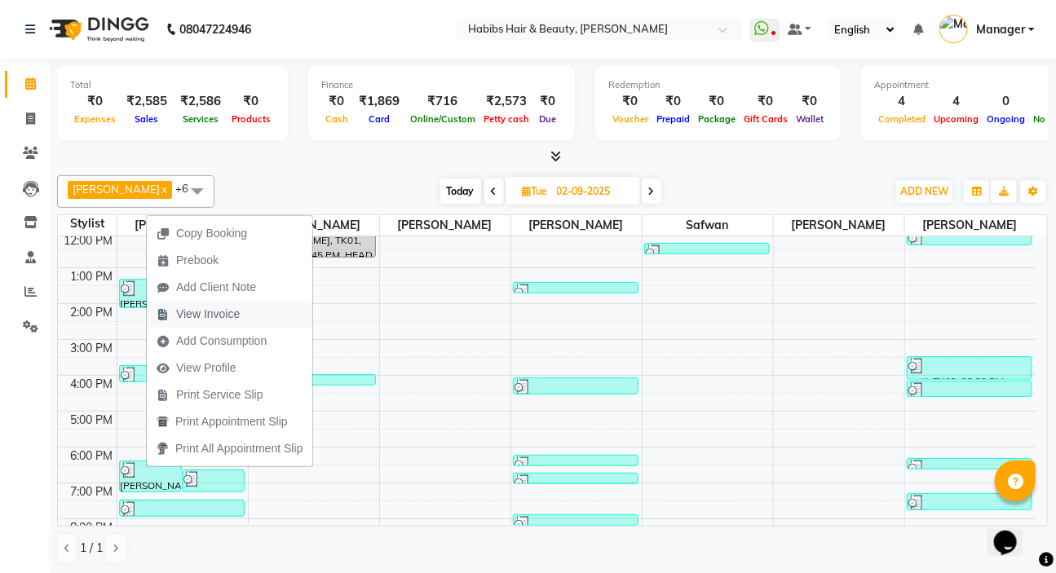
click at [212, 322] on span "View Invoice" at bounding box center [208, 314] width 64 height 17
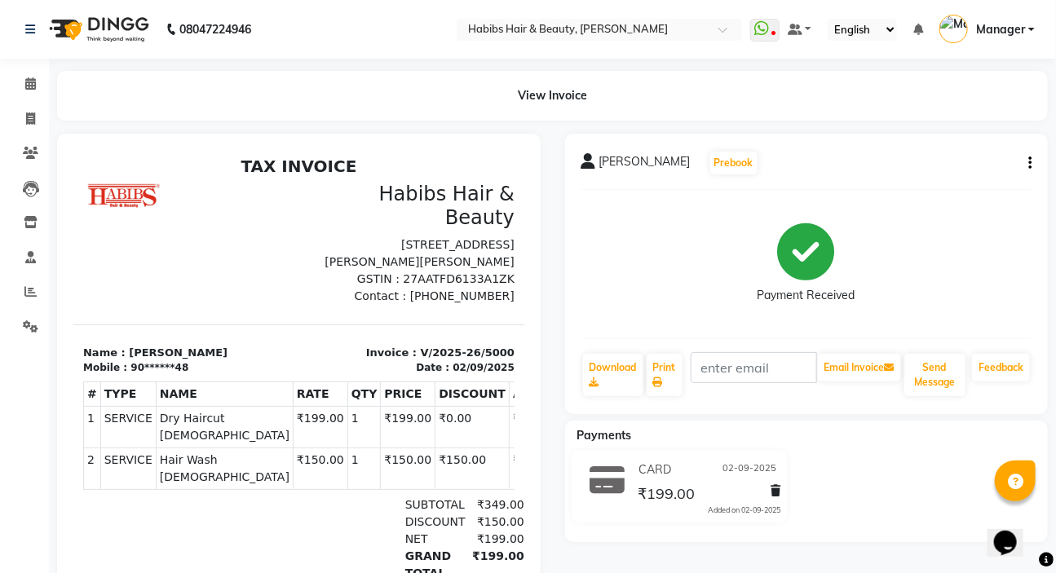
click at [1029, 164] on icon "button" at bounding box center [1029, 163] width 3 height 1
click at [987, 174] on div "Edit Item Staff" at bounding box center [949, 173] width 112 height 20
select select
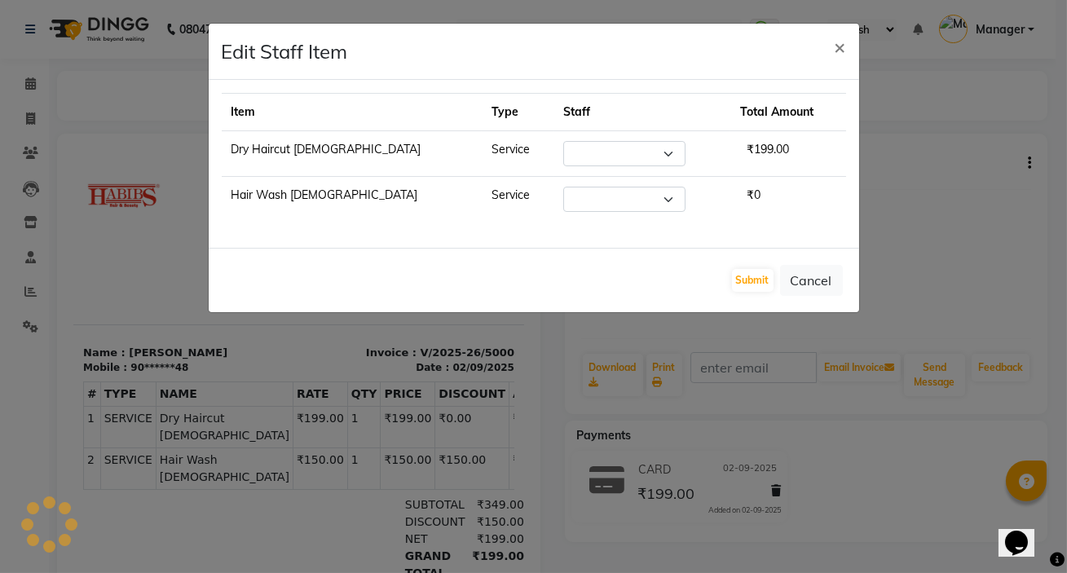
select select "57550"
click at [845, 55] on span "×" at bounding box center [840, 46] width 11 height 24
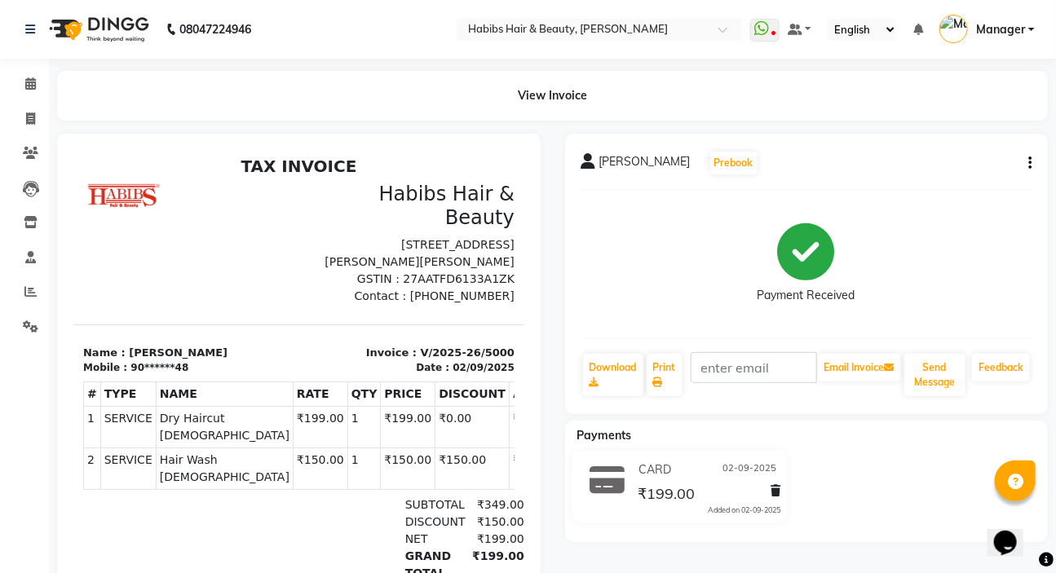
click at [47, 82] on div "View Invoice" at bounding box center [552, 96] width 1015 height 50
drag, startPoint x: 22, startPoint y: 86, endPoint x: 40, endPoint y: 94, distance: 19.4
click at [23, 87] on span at bounding box center [30, 84] width 29 height 19
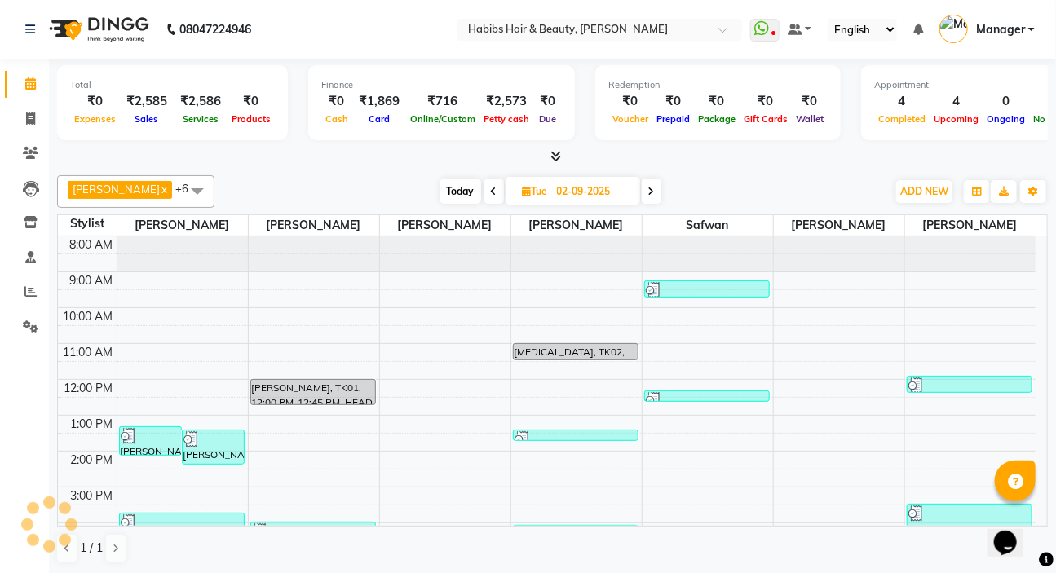
scroll to position [179, 0]
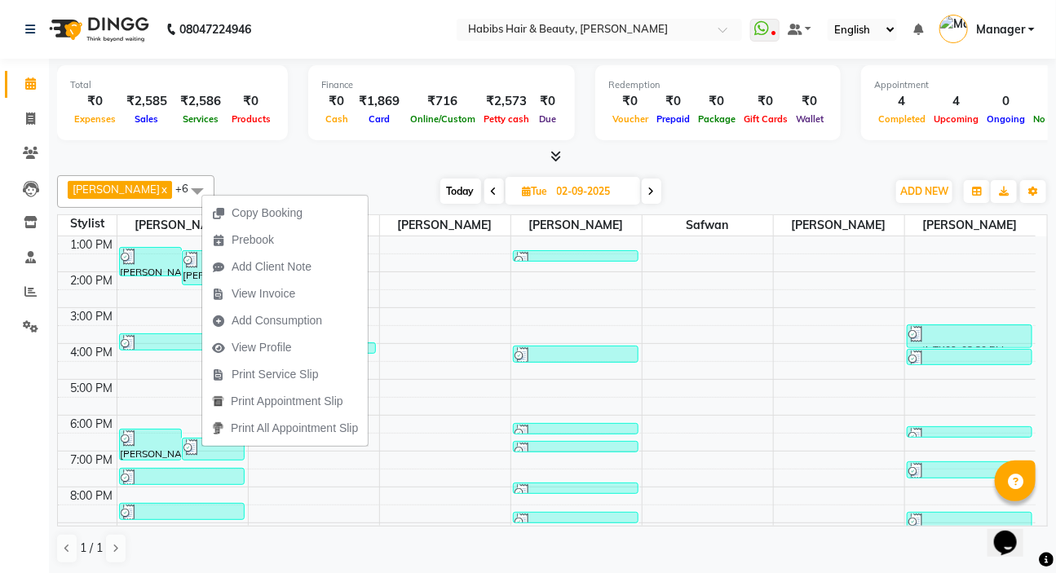
click at [297, 298] on span "View Invoice" at bounding box center [253, 293] width 103 height 27
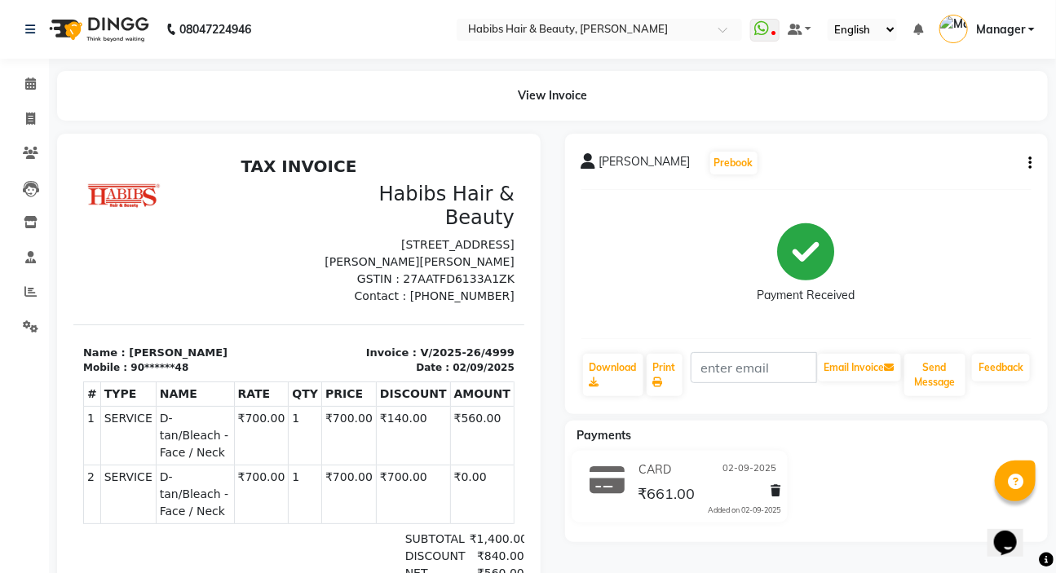
click at [1030, 164] on icon "button" at bounding box center [1029, 163] width 3 height 1
click at [962, 169] on div "Edit Item Staff" at bounding box center [949, 173] width 112 height 20
select select "57550"
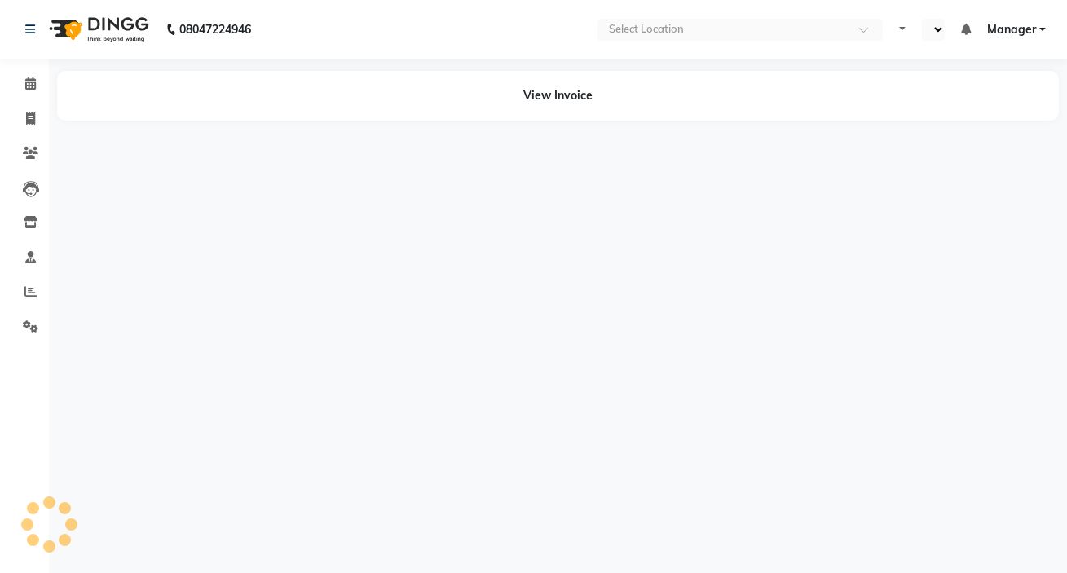
select select "en"
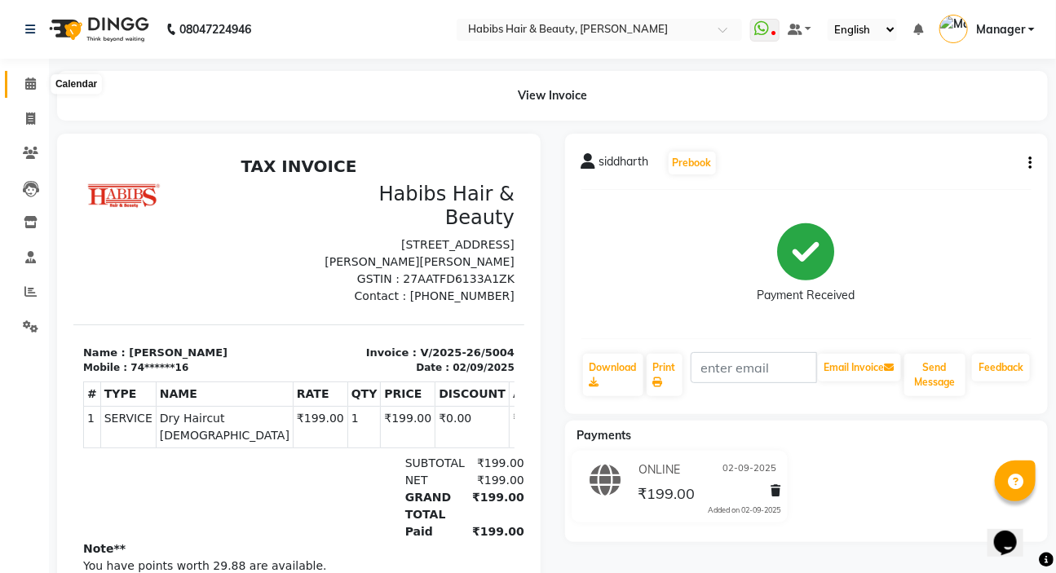
click at [27, 84] on icon at bounding box center [30, 83] width 11 height 12
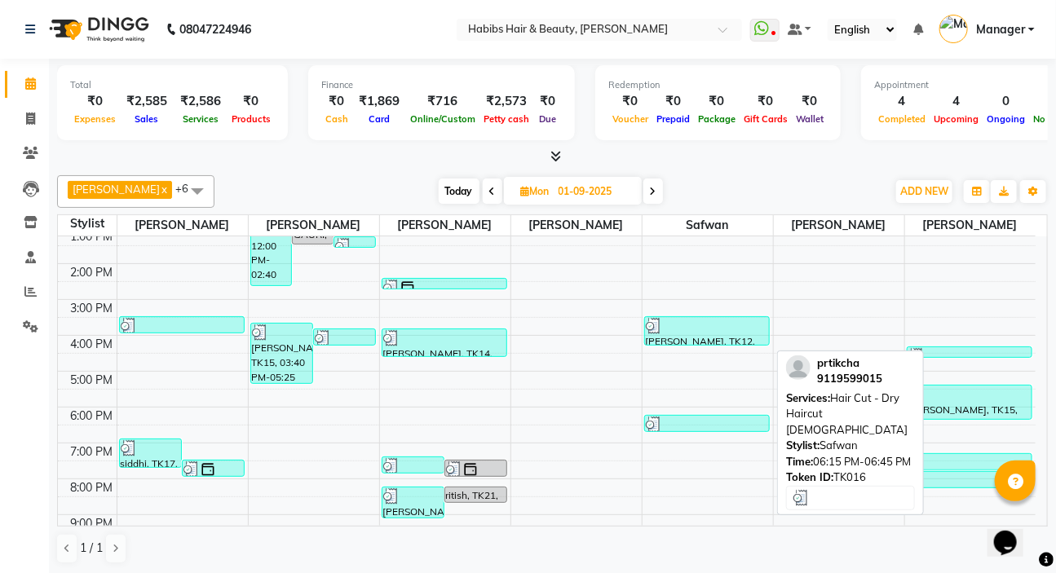
scroll to position [245, 0]
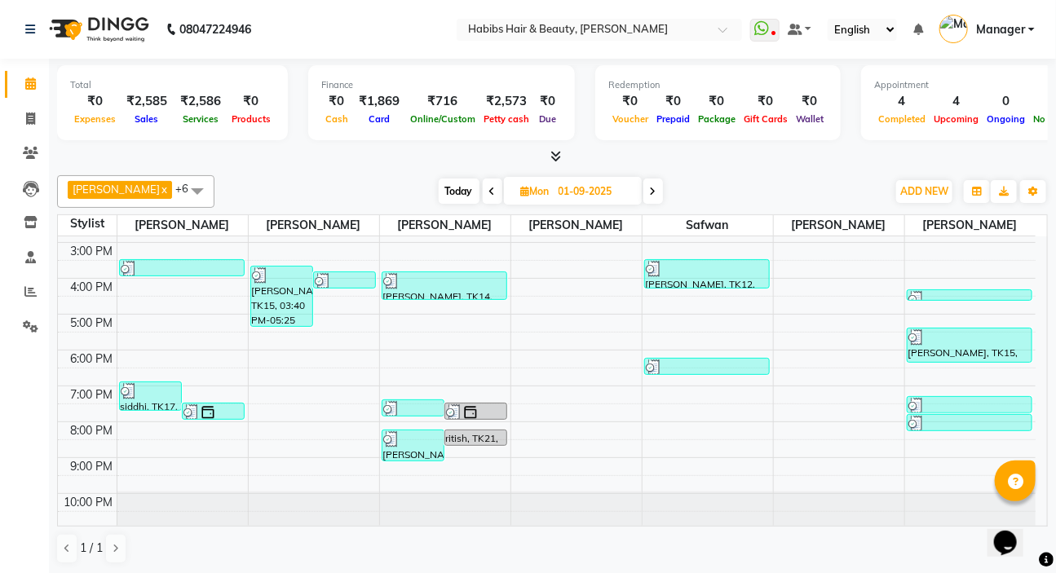
click at [643, 199] on span at bounding box center [653, 191] width 20 height 25
type input "02-09-2025"
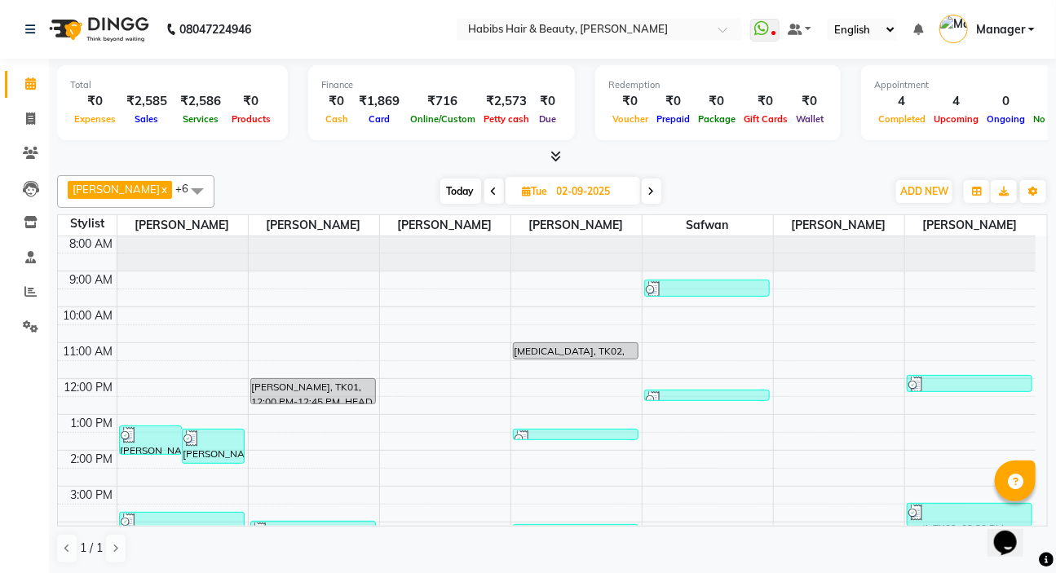
scroll to position [0, 0]
click at [24, 117] on span at bounding box center [30, 119] width 29 height 19
select select "service"
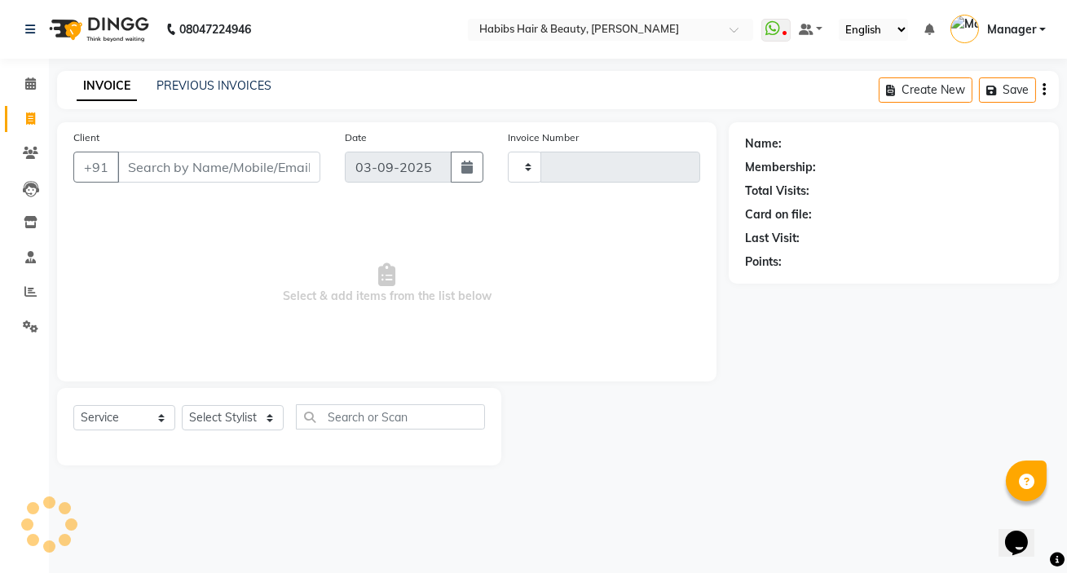
type input "5014"
select select "6465"
click at [194, 90] on link "PREVIOUS INVOICES" at bounding box center [214, 85] width 115 height 15
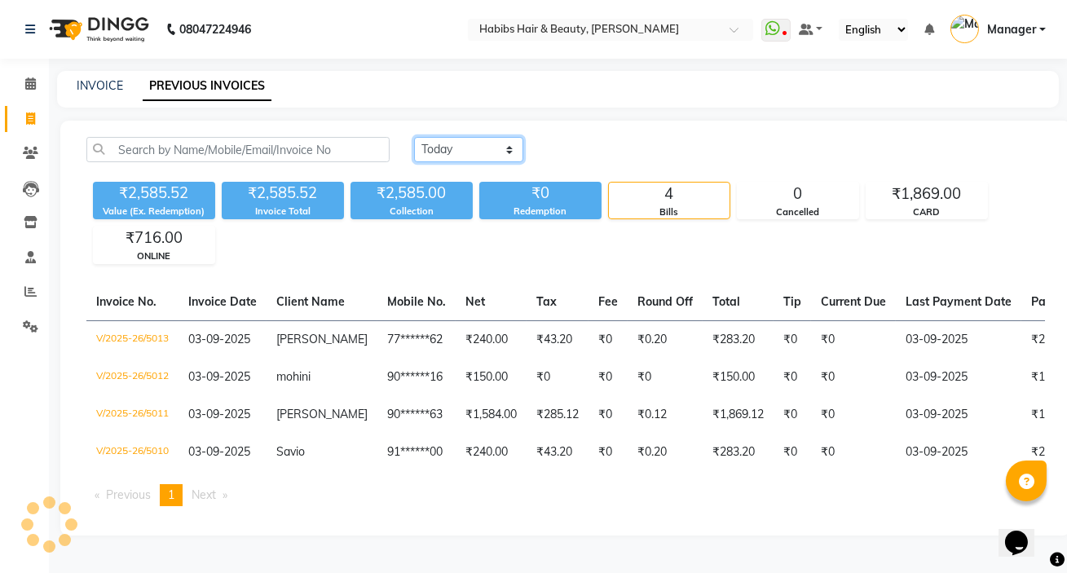
drag, startPoint x: 469, startPoint y: 145, endPoint x: 481, endPoint y: 161, distance: 19.7
click at [469, 144] on select "Today Yesterday Custom Range" at bounding box center [468, 149] width 109 height 25
select select "yesterday"
click at [414, 137] on select "Today Yesterday Custom Range" at bounding box center [468, 149] width 109 height 25
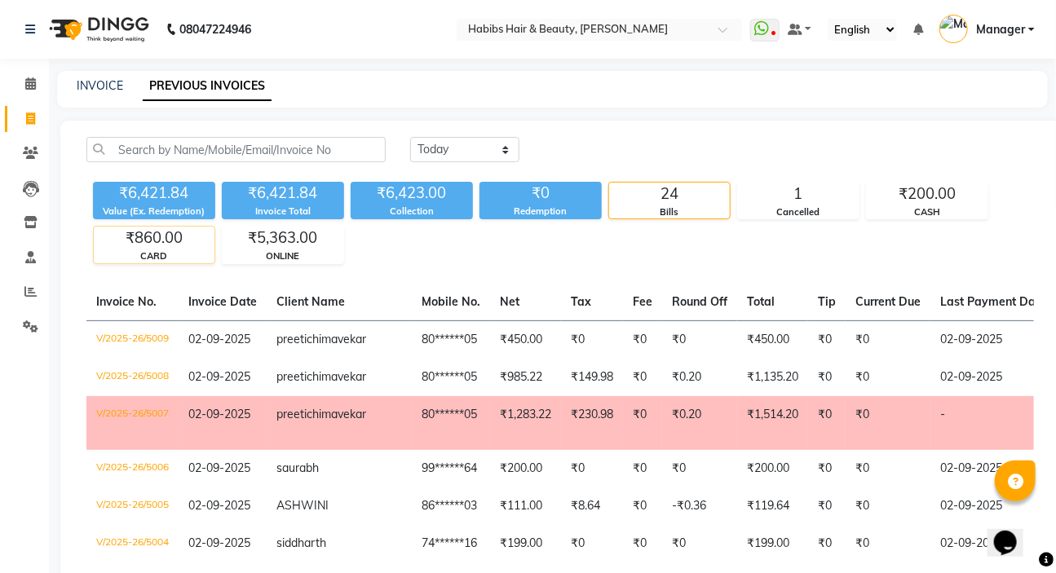
click at [123, 232] on div "₹860.00" at bounding box center [154, 238] width 121 height 23
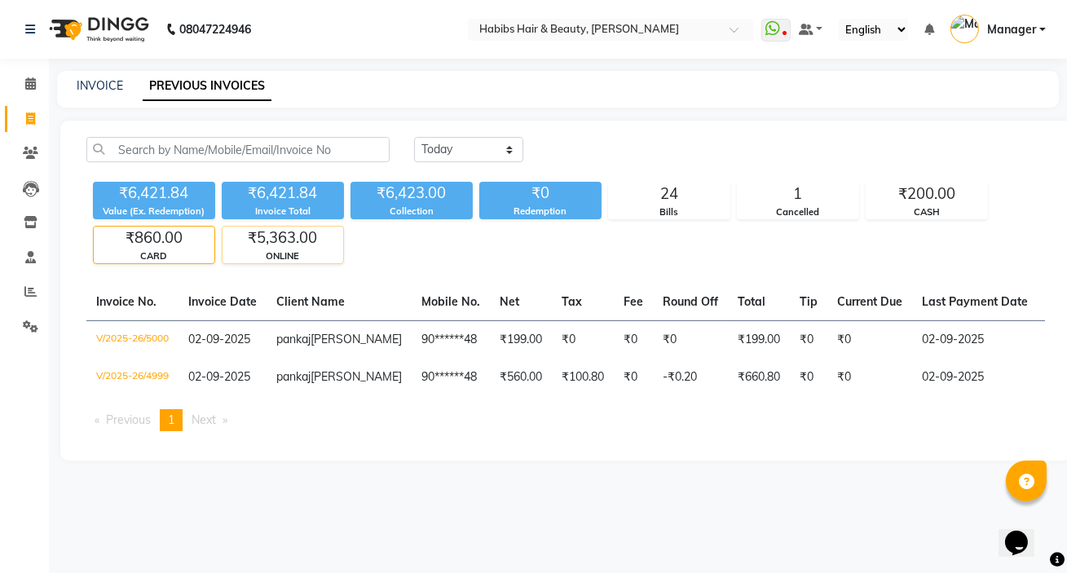
click at [302, 245] on div "₹5,363.00" at bounding box center [283, 238] width 121 height 23
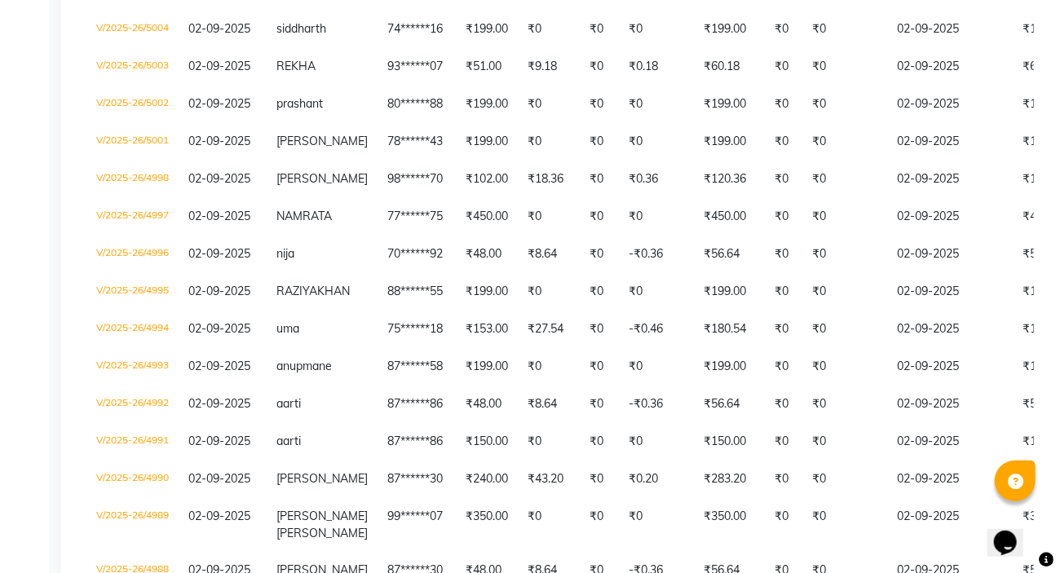
scroll to position [52, 0]
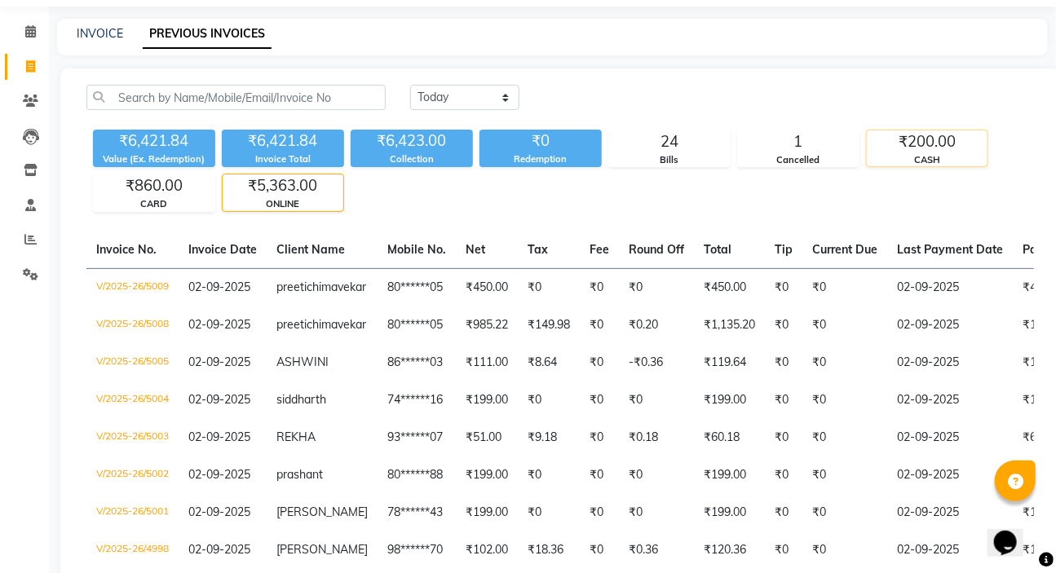
click at [920, 147] on div "₹200.00" at bounding box center [927, 141] width 121 height 23
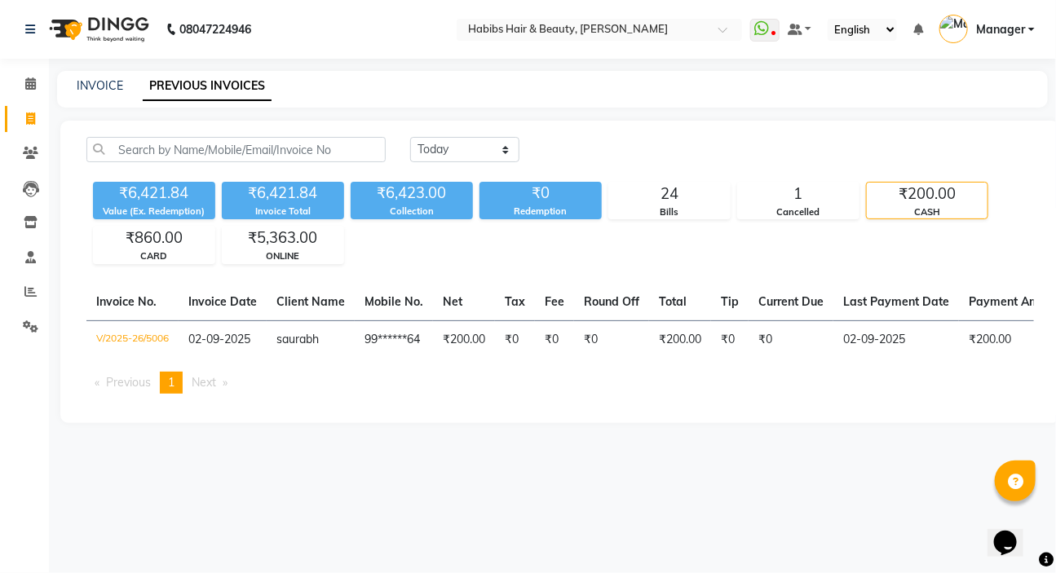
scroll to position [0, 0]
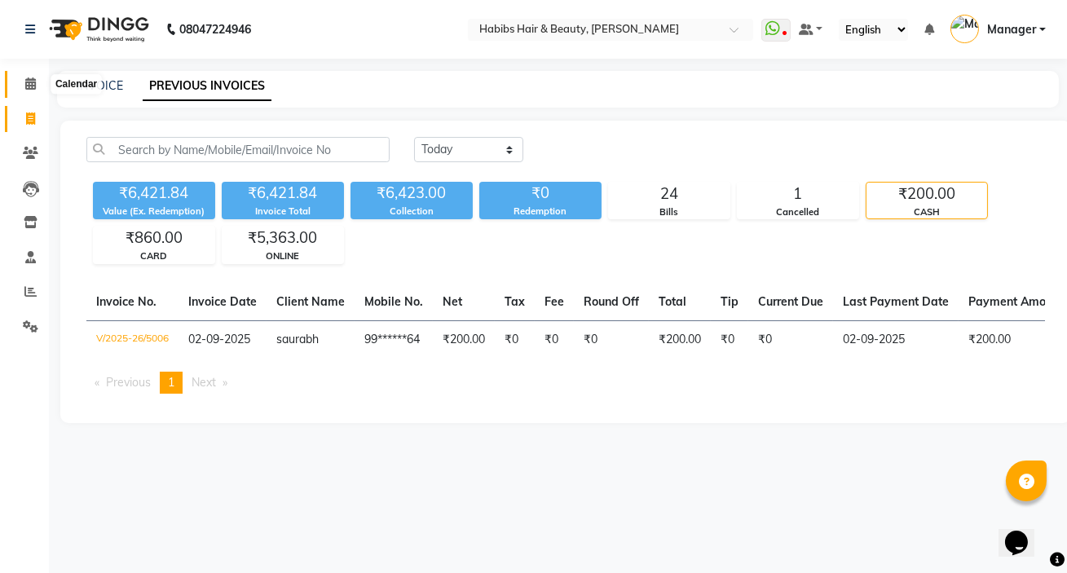
click at [33, 80] on icon at bounding box center [30, 83] width 11 height 12
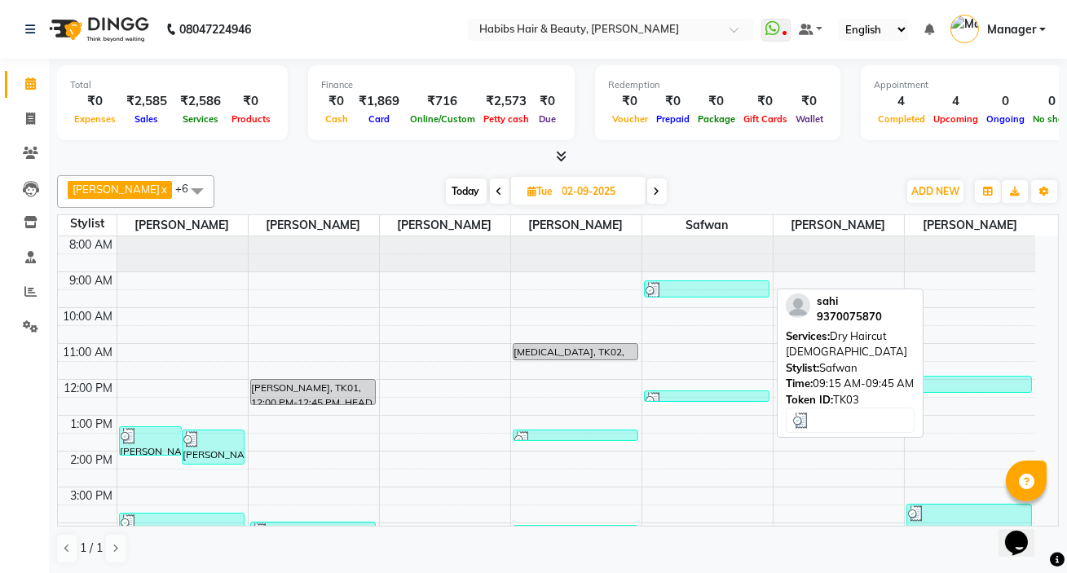
select select "3"
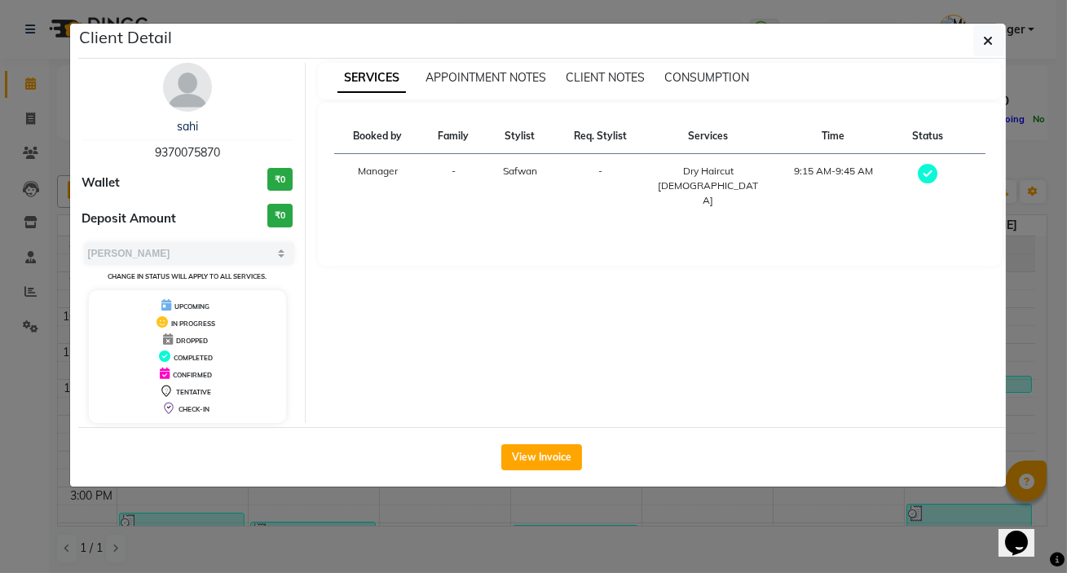
drag, startPoint x: 694, startPoint y: 281, endPoint x: 890, endPoint y: 347, distance: 207.3
click at [890, 347] on div "SERVICES APPOINTMENT NOTES CLIENT NOTES CONSUMPTION Booked by Family Stylist Re…" at bounding box center [660, 243] width 709 height 360
click at [995, 39] on button "button" at bounding box center [988, 40] width 31 height 31
select select "3"
click at [986, 41] on icon "button" at bounding box center [989, 40] width 10 height 13
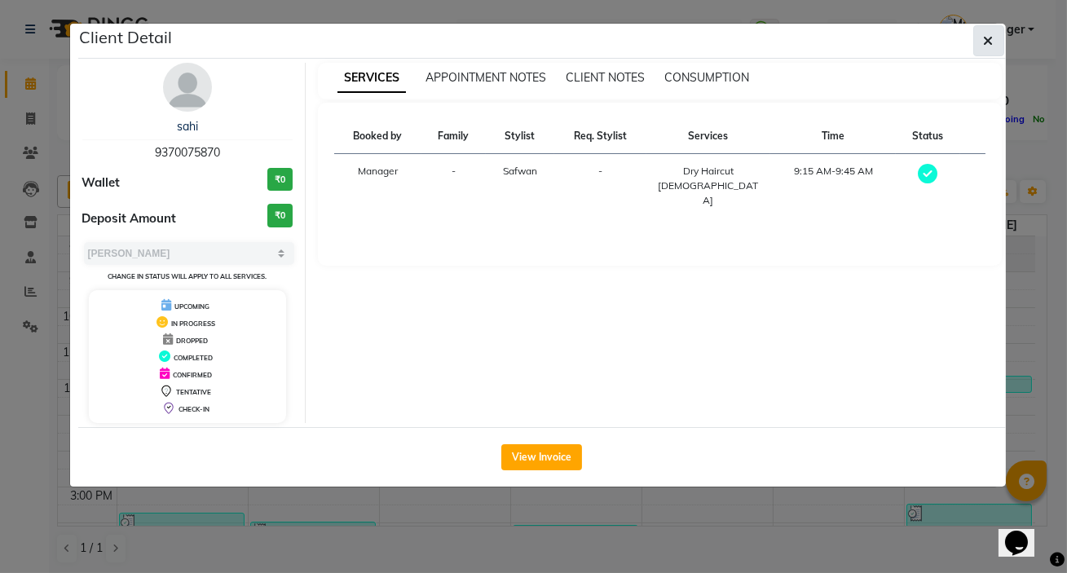
select select "3"
click at [978, 33] on button "button" at bounding box center [988, 40] width 31 height 31
select select "3"
click at [993, 48] on button "button" at bounding box center [988, 40] width 31 height 31
select select "3"
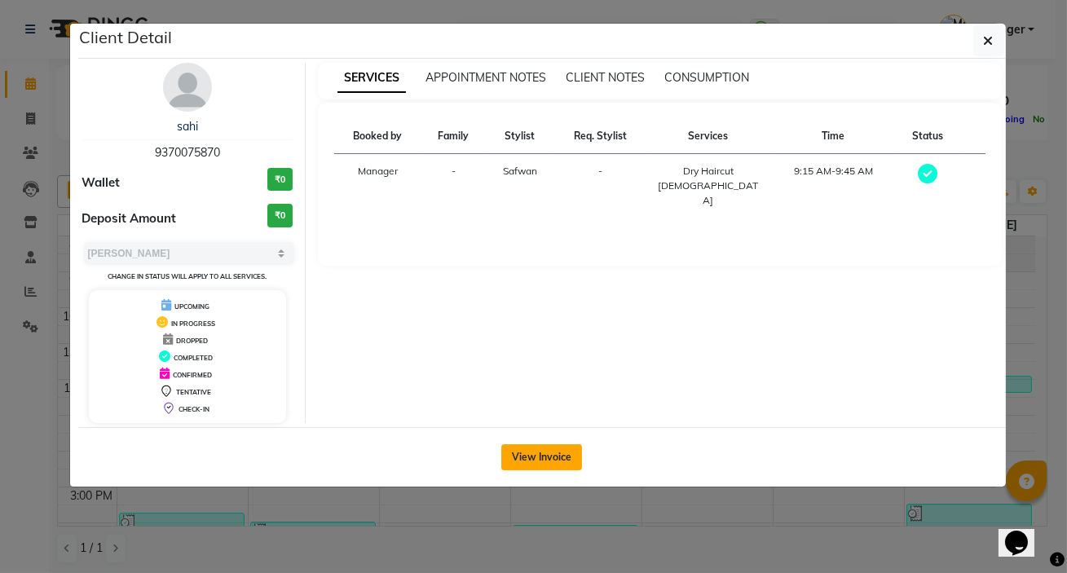
click at [536, 462] on button "View Invoice" at bounding box center [541, 457] width 81 height 26
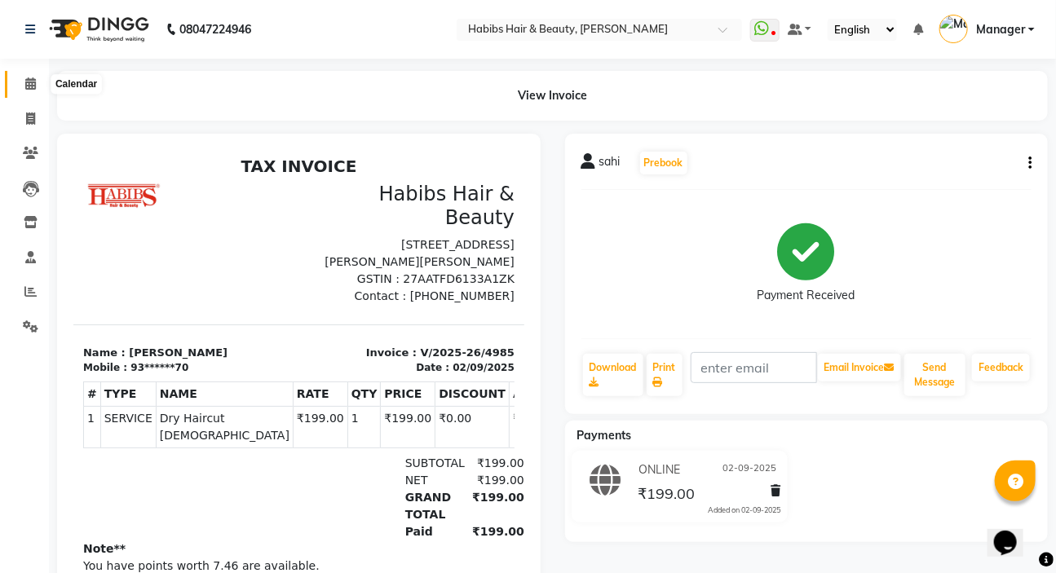
click at [31, 82] on icon at bounding box center [30, 83] width 11 height 12
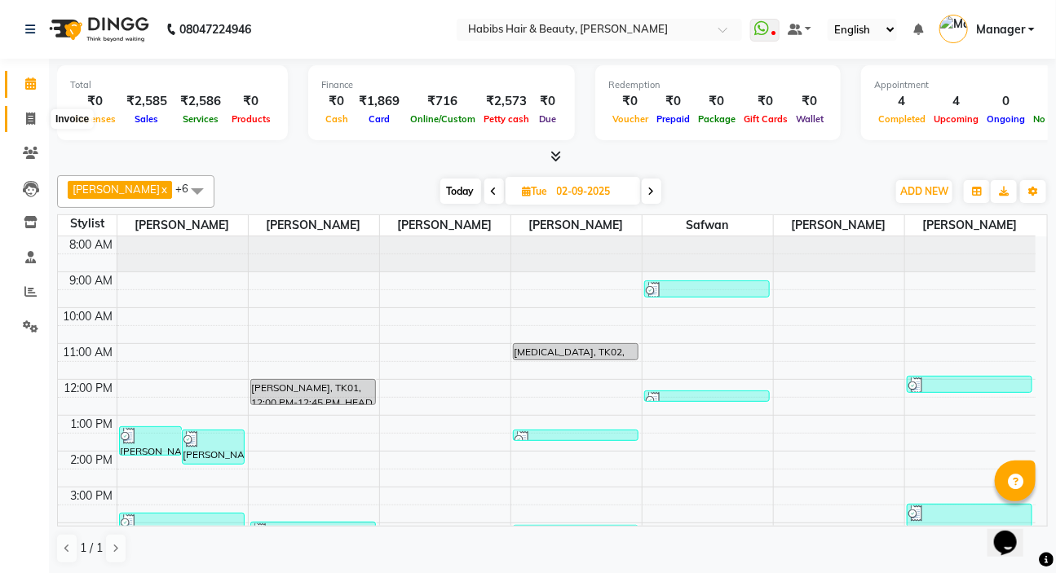
click at [35, 121] on span at bounding box center [30, 119] width 29 height 19
select select "service"
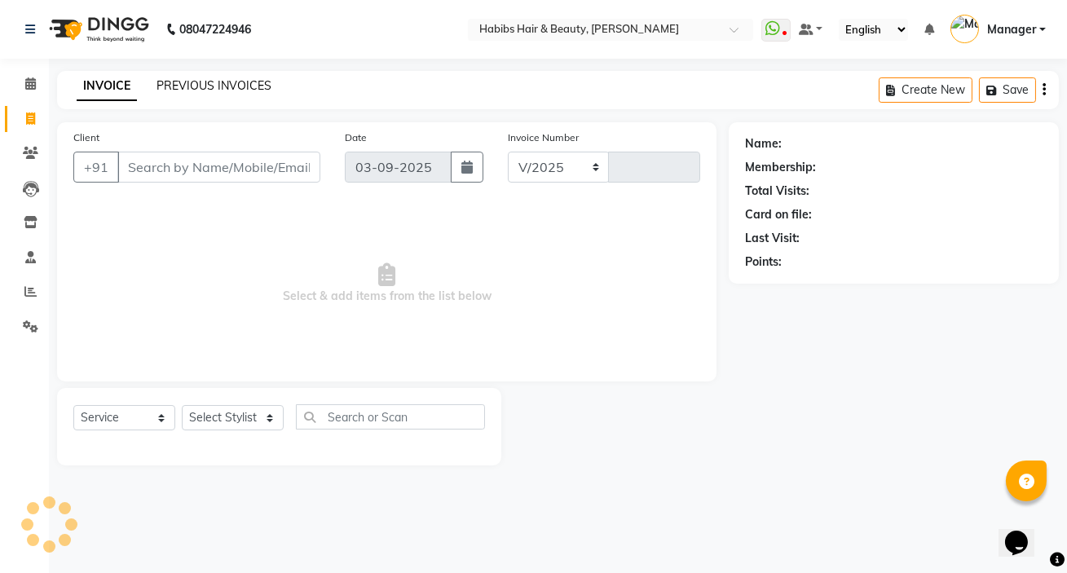
select select "6465"
type input "5014"
click at [210, 82] on link "PREVIOUS INVOICES" at bounding box center [214, 85] width 115 height 15
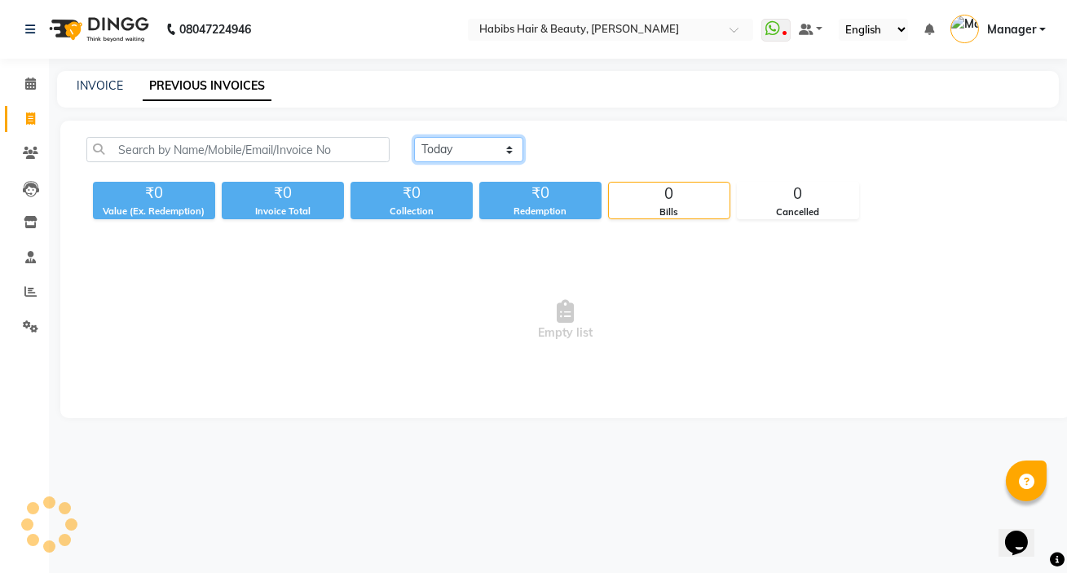
click at [482, 147] on select "Today Yesterday Custom Range" at bounding box center [468, 149] width 109 height 25
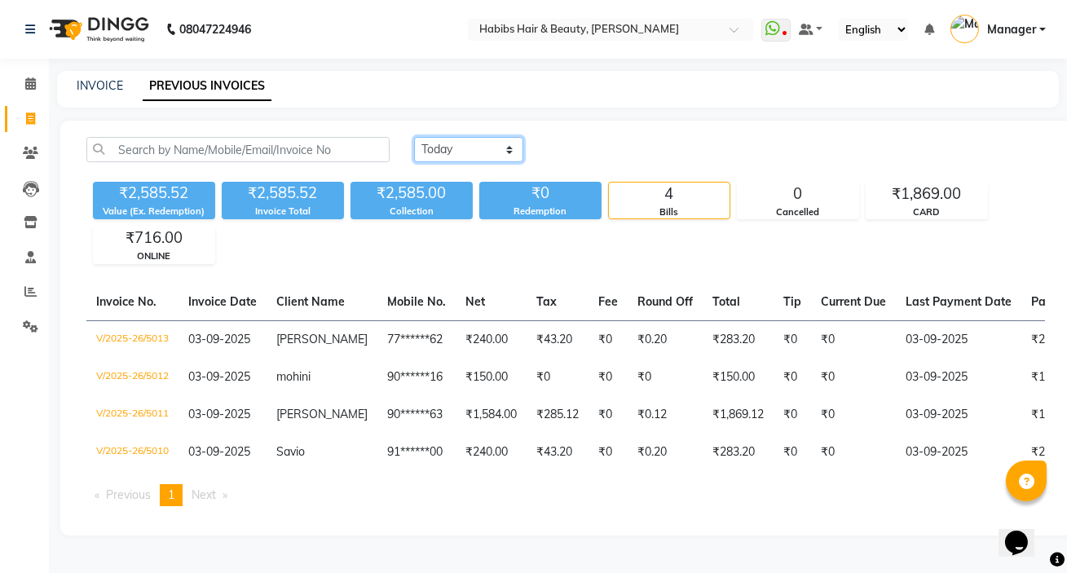
click at [414, 137] on select "Today Yesterday Custom Range" at bounding box center [468, 149] width 109 height 25
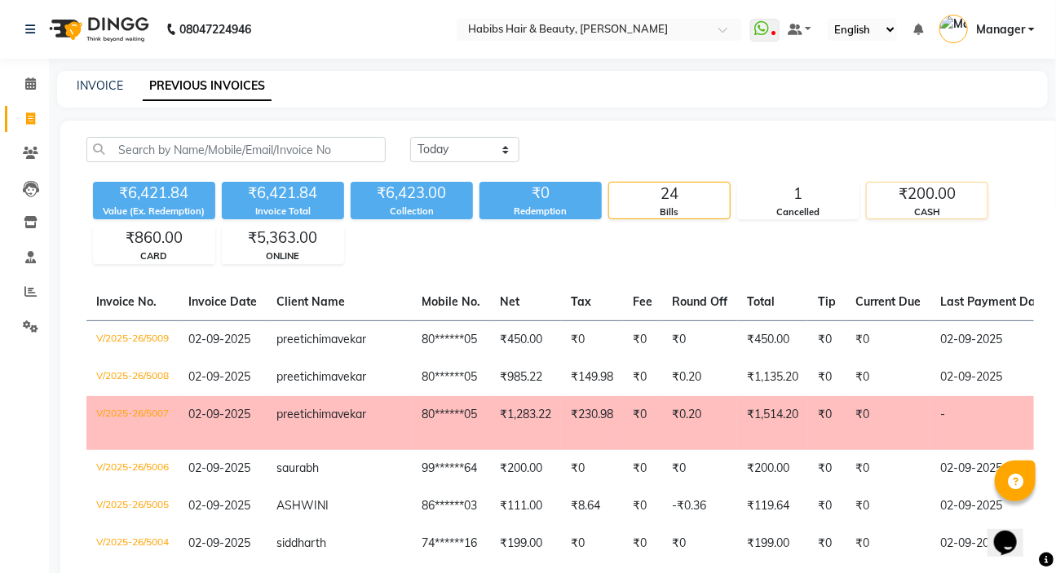
click at [936, 183] on div "₹200.00" at bounding box center [927, 194] width 121 height 23
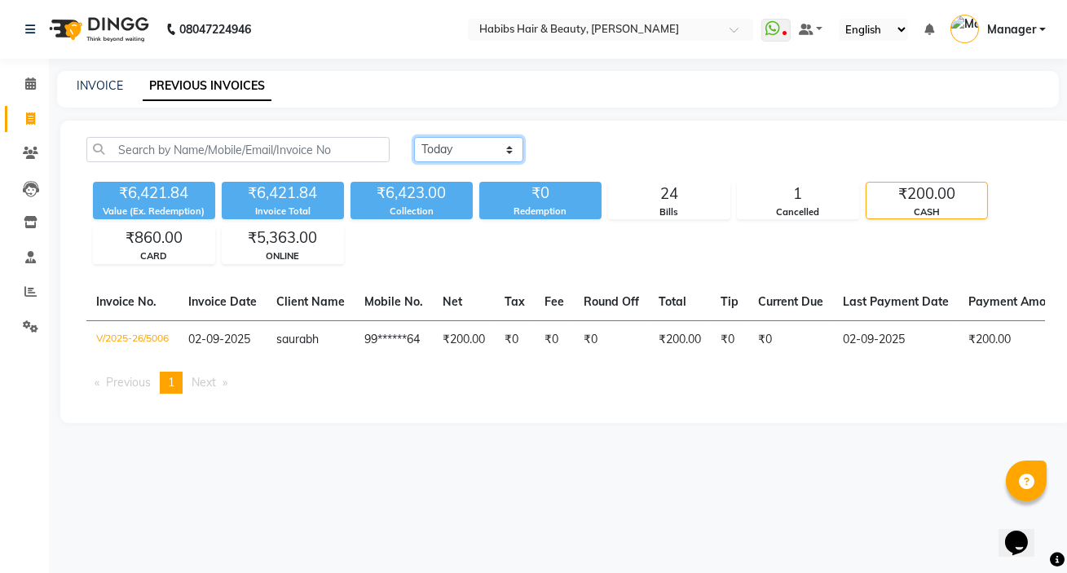
click at [457, 153] on select "Today Yesterday Custom Range" at bounding box center [468, 149] width 109 height 25
select select "range"
click at [414, 137] on select "Today Yesterday Custom Range" at bounding box center [468, 149] width 109 height 25
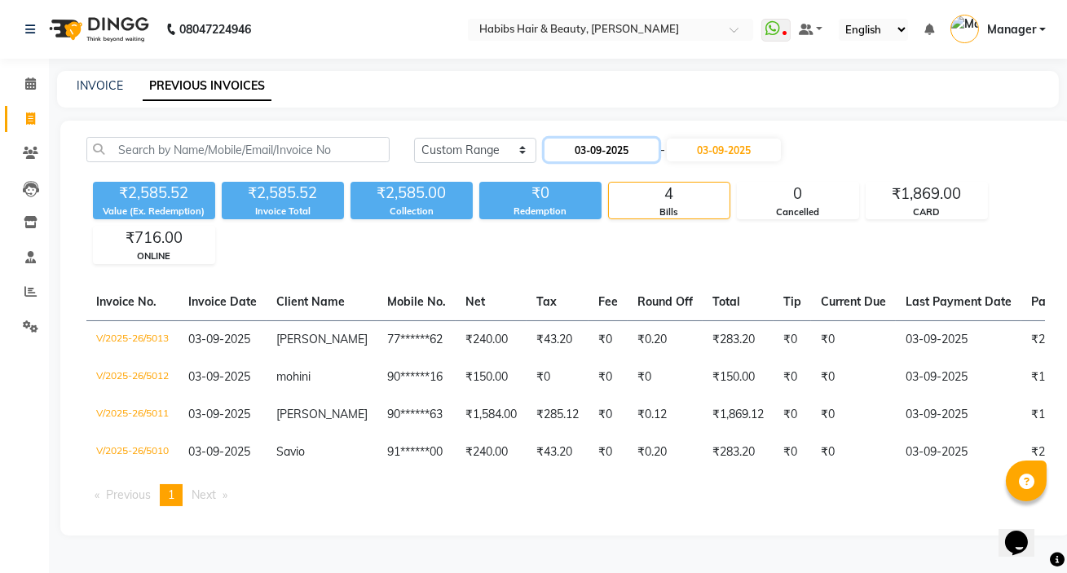
click at [589, 149] on input "03-09-2025" at bounding box center [602, 150] width 114 height 23
select select "9"
select select "2025"
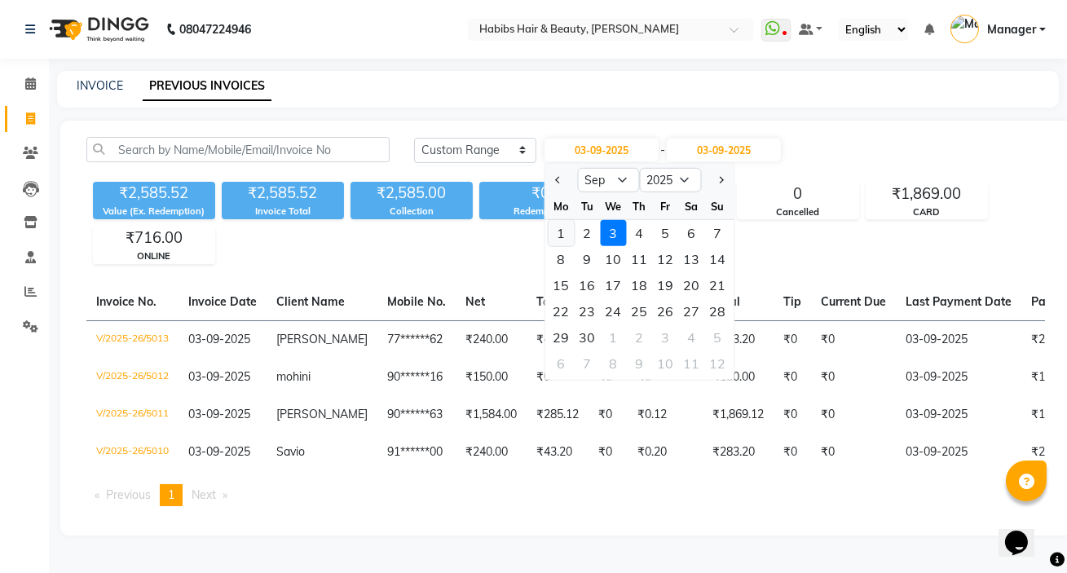
click at [555, 230] on div "1" at bounding box center [562, 233] width 26 height 26
type input "01-09-2025"
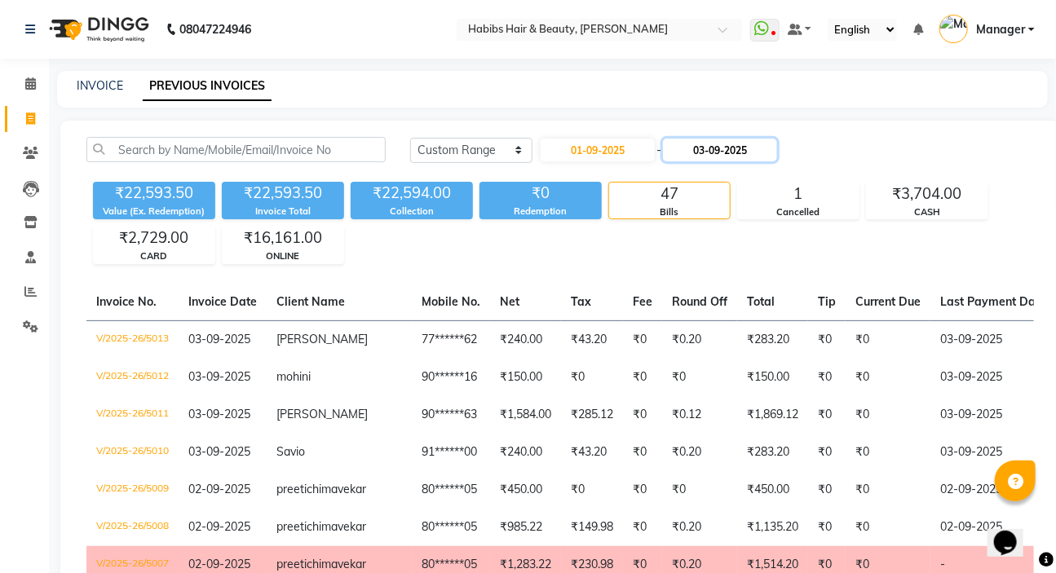
click at [731, 155] on input "03-09-2025" at bounding box center [720, 150] width 114 height 23
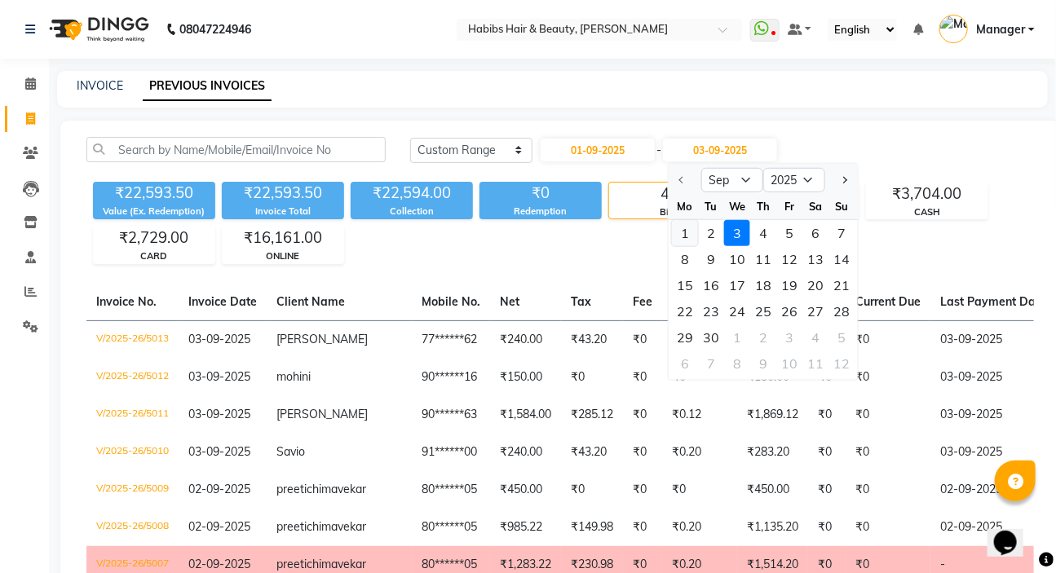
click at [686, 234] on div "1" at bounding box center [685, 233] width 26 height 26
type input "01-09-2025"
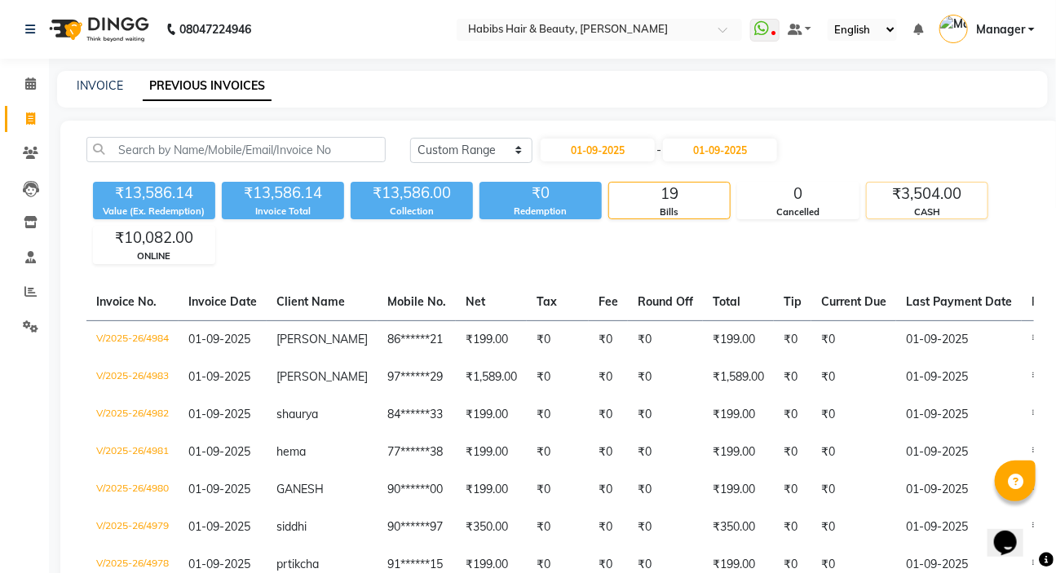
click at [955, 212] on div "CASH" at bounding box center [927, 212] width 121 height 14
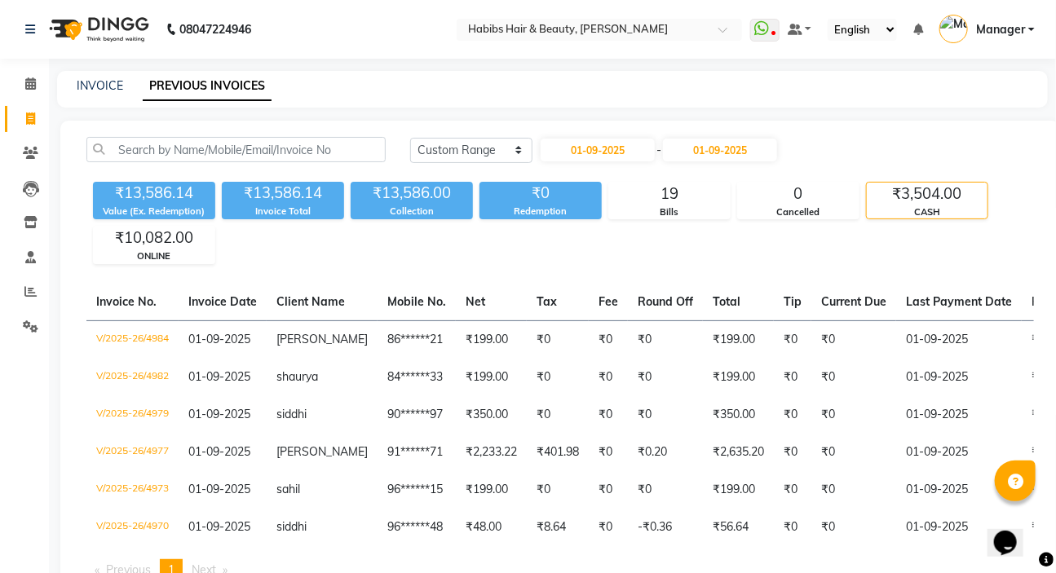
scroll to position [0, 382]
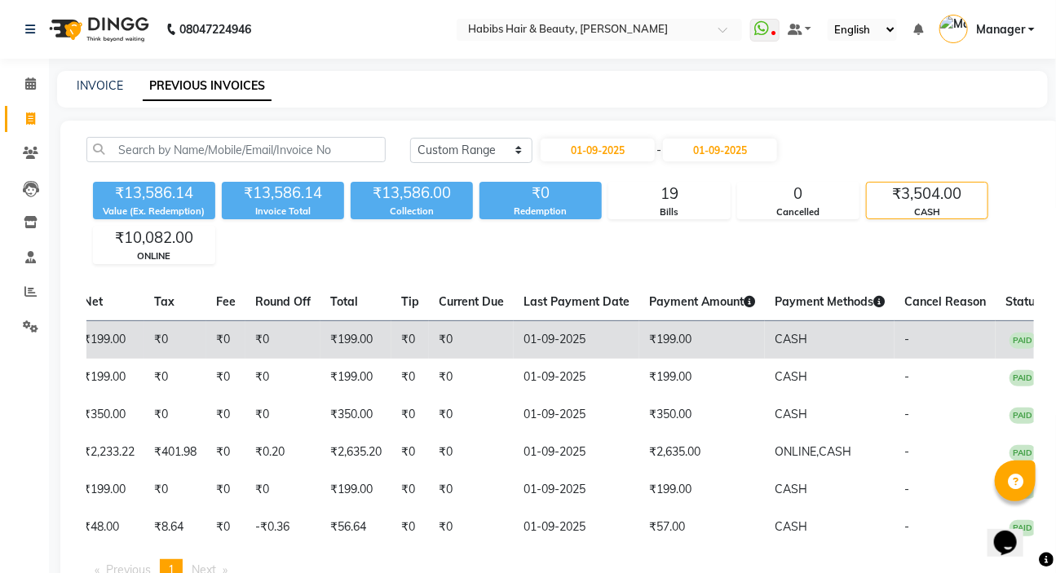
click at [514, 340] on td "01-09-2025" at bounding box center [577, 339] width 126 height 38
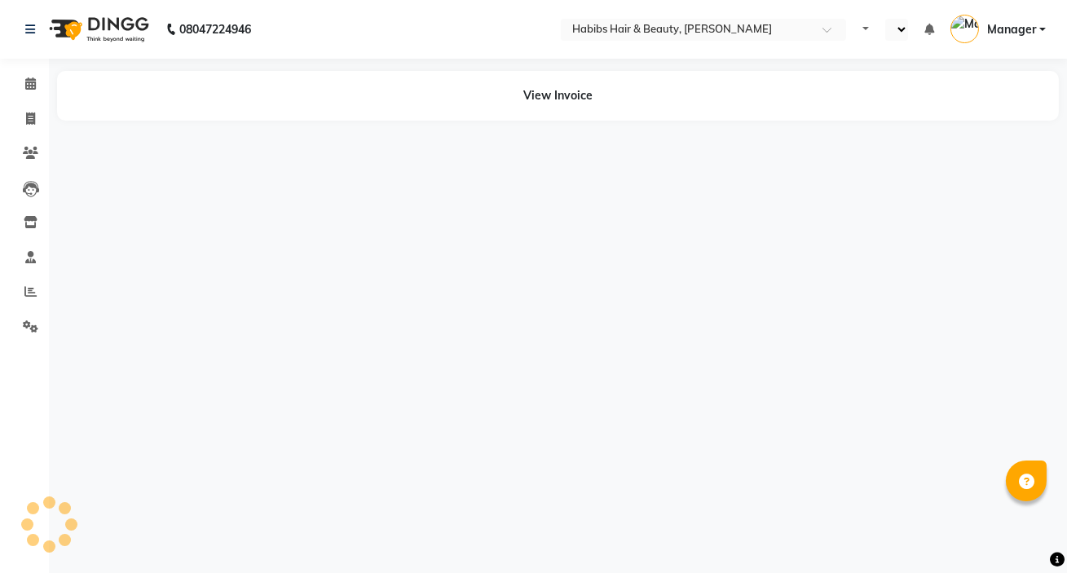
select select "en"
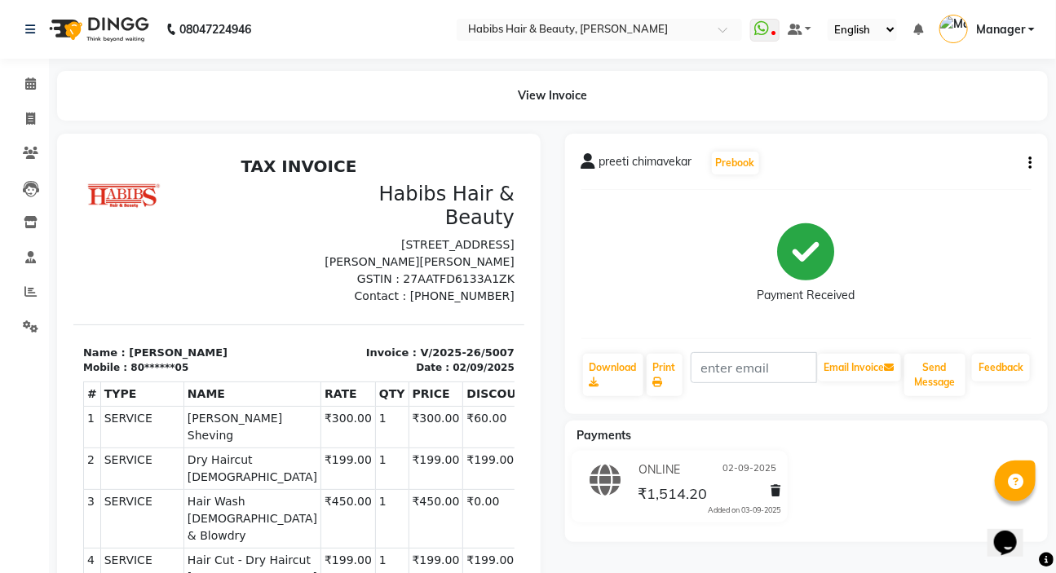
click at [1027, 168] on button "button" at bounding box center [1027, 163] width 10 height 17
click at [942, 129] on div "Cancel Invoice" at bounding box center [949, 132] width 112 height 20
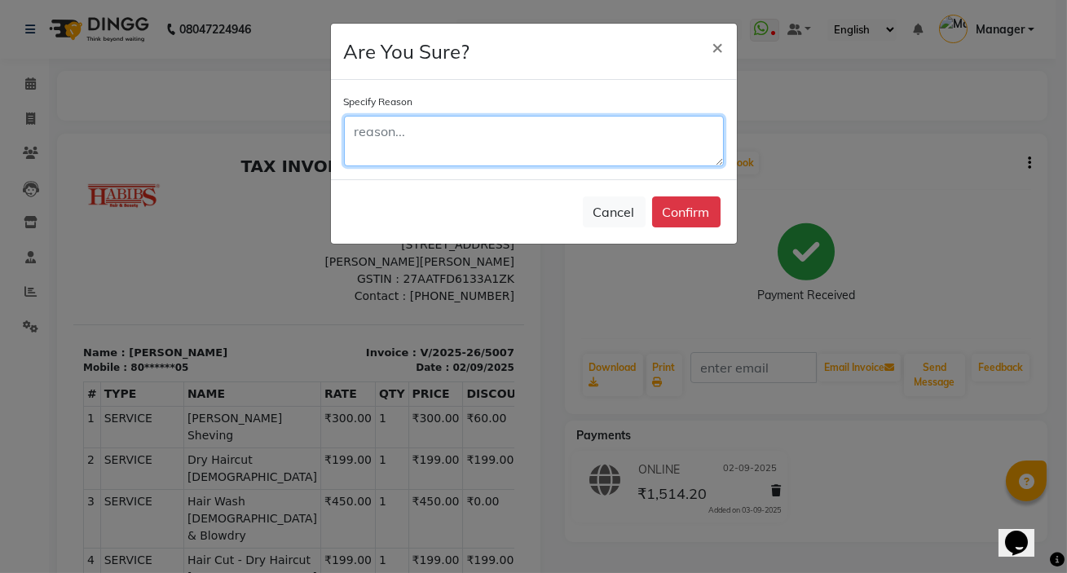
click at [658, 132] on textarea at bounding box center [534, 141] width 380 height 51
type textarea "by mistake double bill"
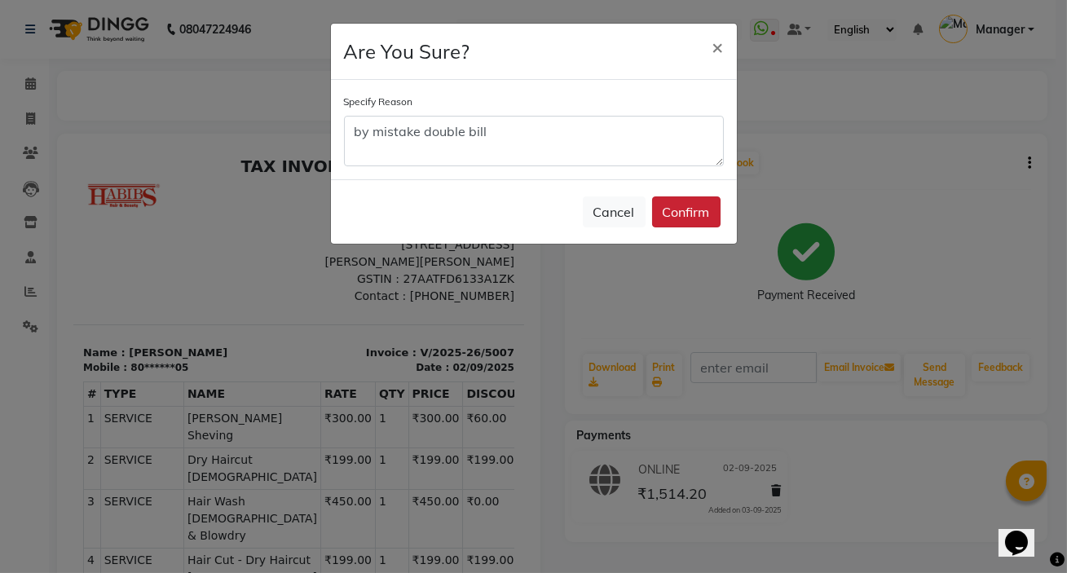
click at [709, 211] on button "Confirm" at bounding box center [686, 211] width 68 height 31
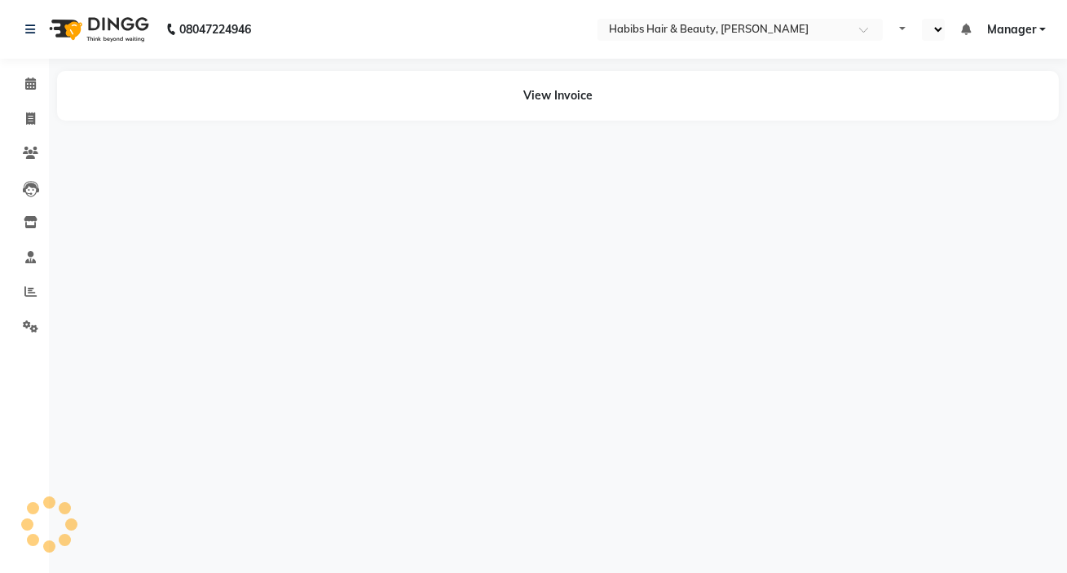
select select "en"
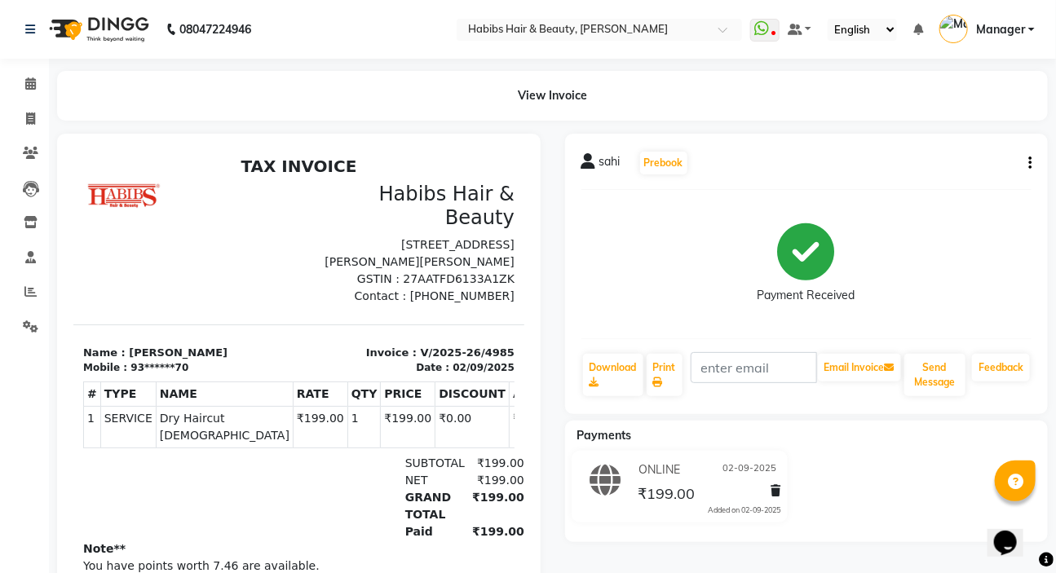
click at [1028, 163] on icon "button" at bounding box center [1029, 163] width 3 height 1
click at [960, 169] on div "Edit Item Staff" at bounding box center [949, 173] width 112 height 20
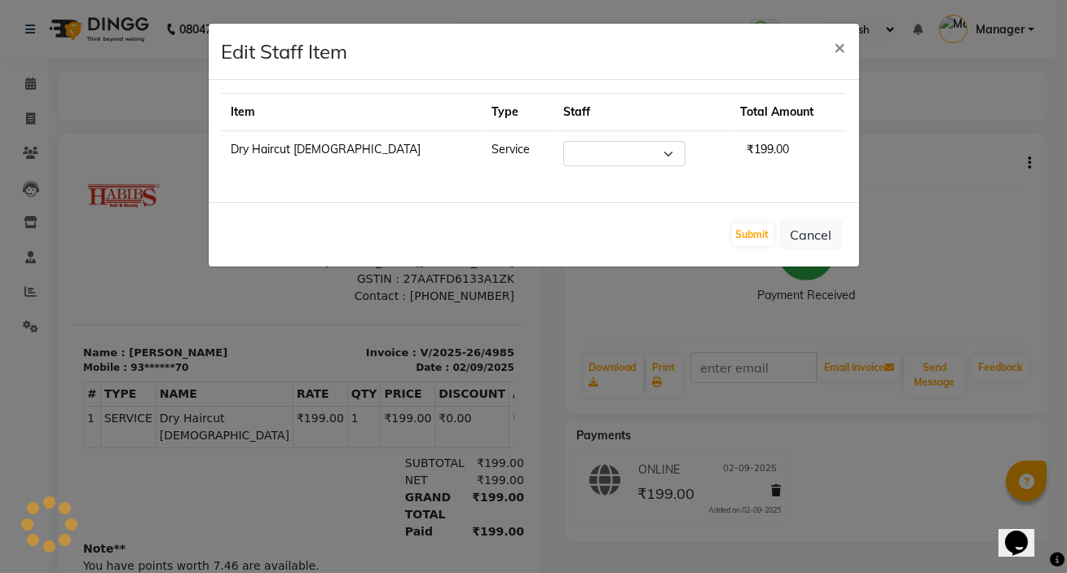
select select "76387"
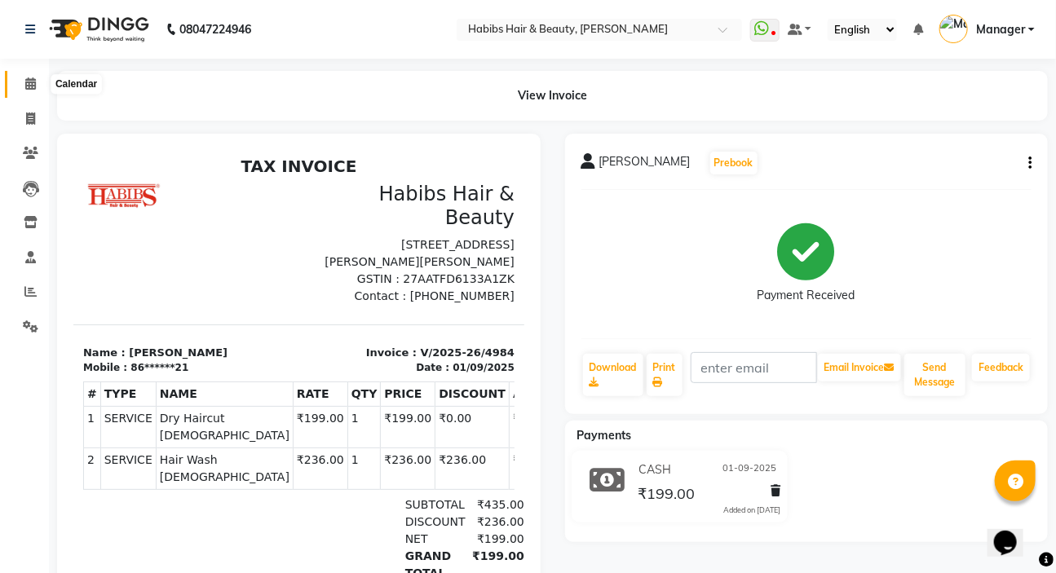
click at [25, 85] on icon at bounding box center [30, 83] width 11 height 12
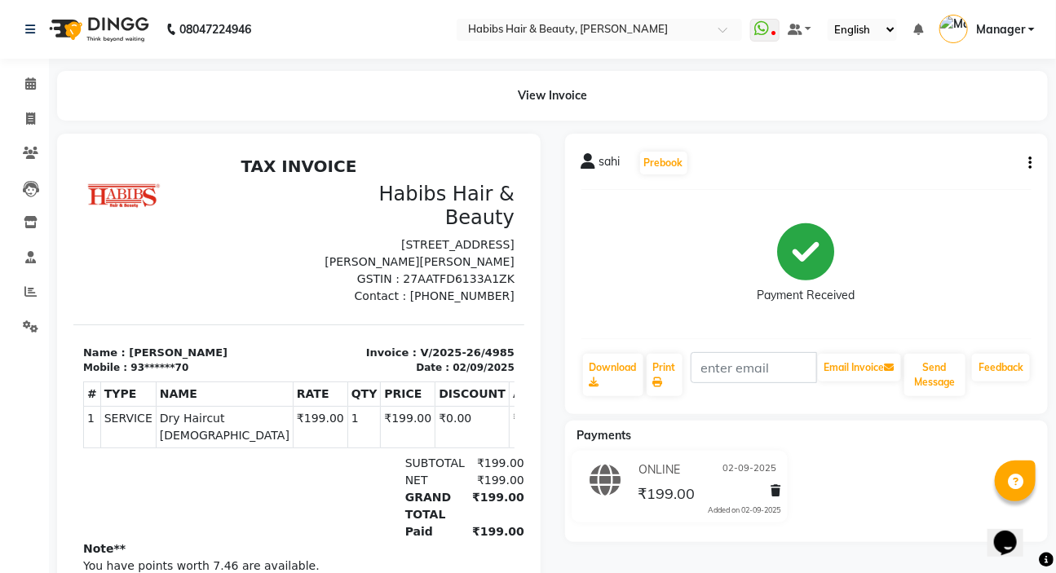
click at [1031, 164] on div "sahi Prebook Payment Received Download Print Email Invoice Send Message Feedback" at bounding box center [806, 274] width 483 height 280
click at [1028, 163] on icon "button" at bounding box center [1029, 163] width 3 height 1
click at [934, 194] on div "Edit Invoice" at bounding box center [949, 193] width 112 height 20
select select "service"
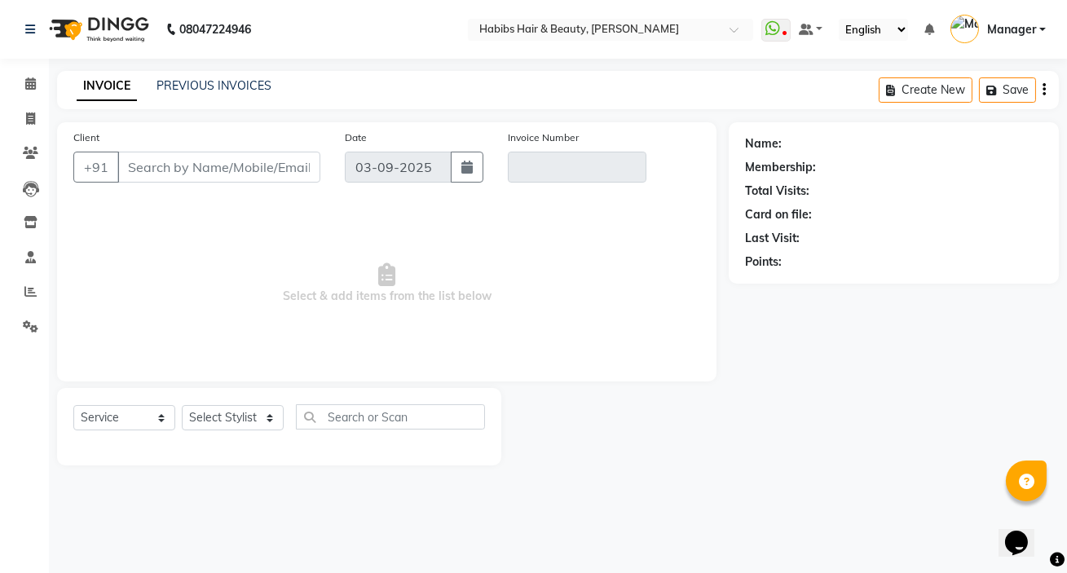
type input "93******70"
type input "V/2025-26/4985"
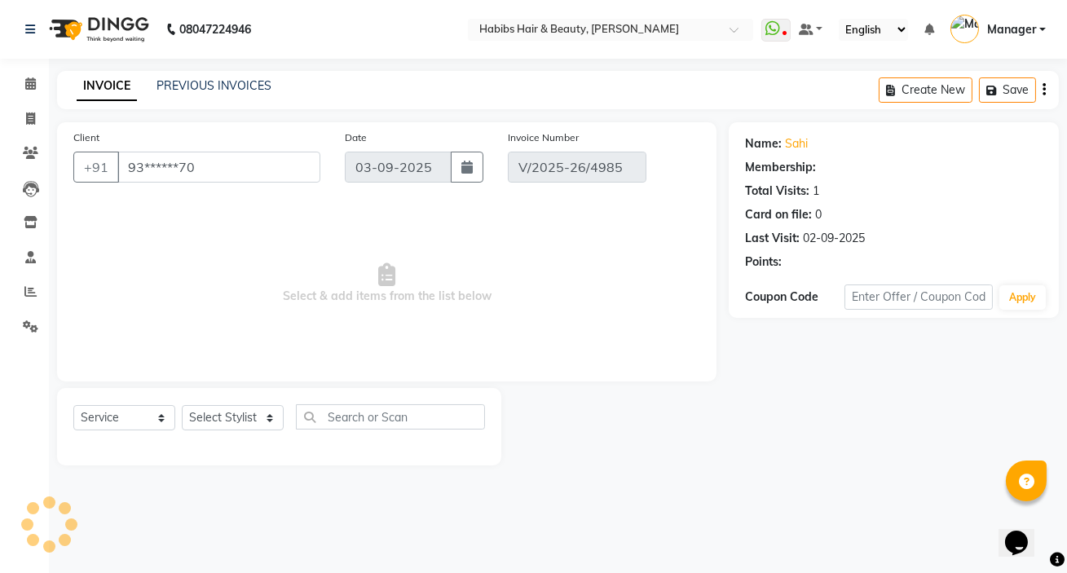
type input "02-09-2025"
select select "select"
select select "1: Object"
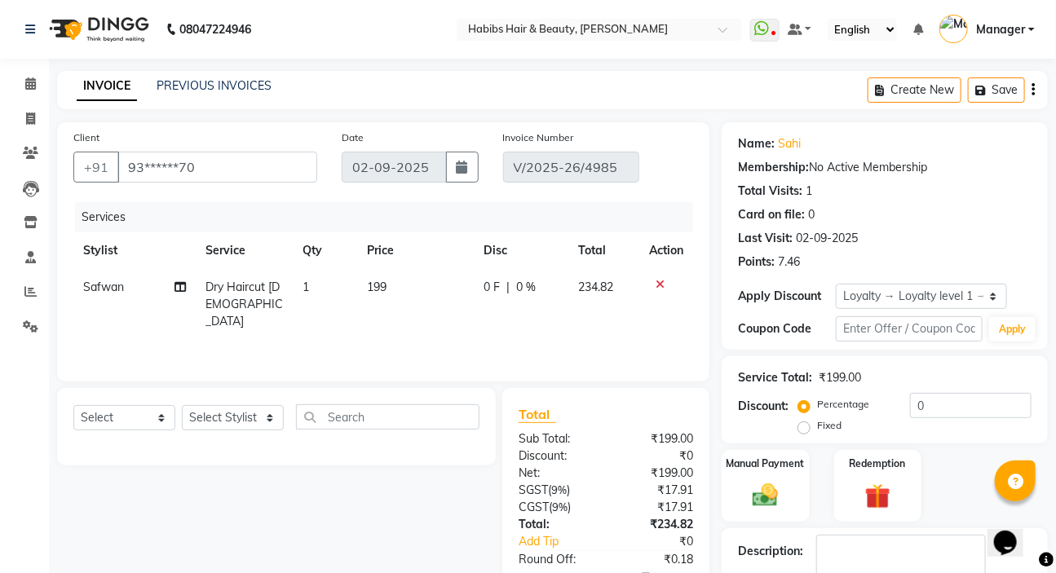
click at [426, 294] on td "199" at bounding box center [415, 304] width 117 height 71
select select "76387"
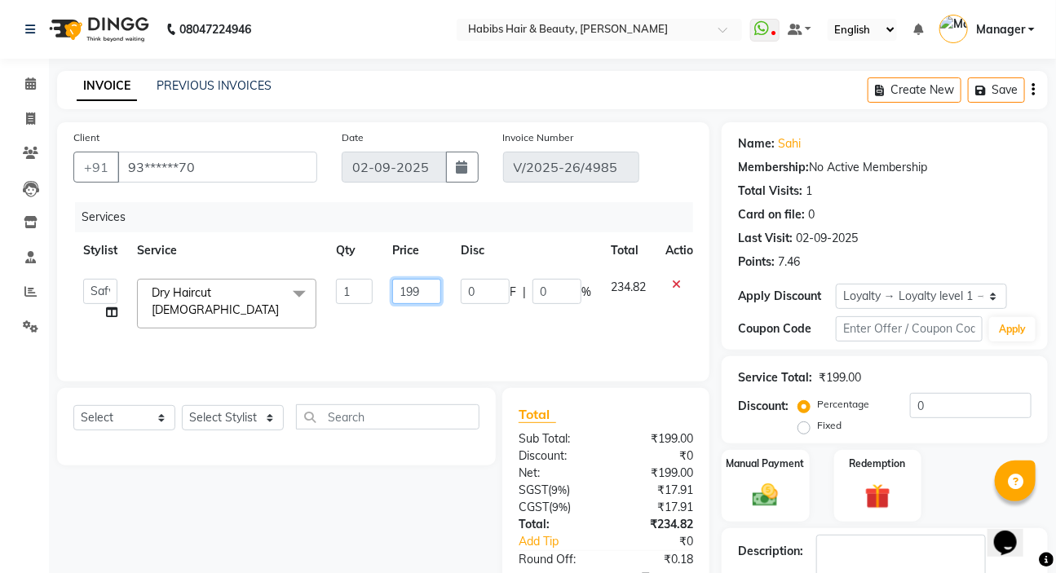
click at [426, 294] on input "199" at bounding box center [416, 291] width 49 height 25
drag, startPoint x: 424, startPoint y: 293, endPoint x: 386, endPoint y: 295, distance: 38.4
click at [386, 295] on td "199" at bounding box center [416, 303] width 68 height 69
type input "200"
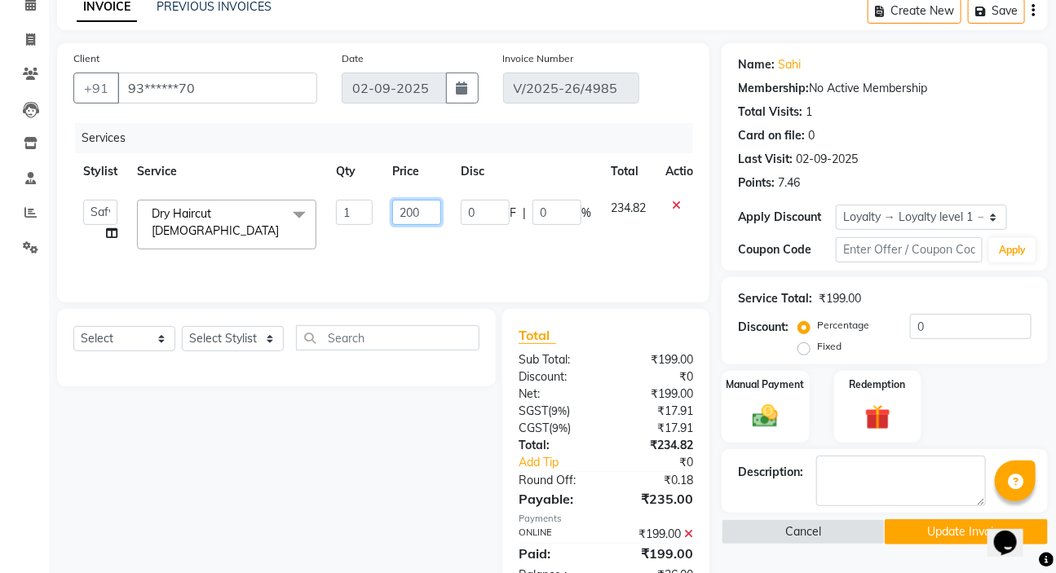
scroll to position [148, 0]
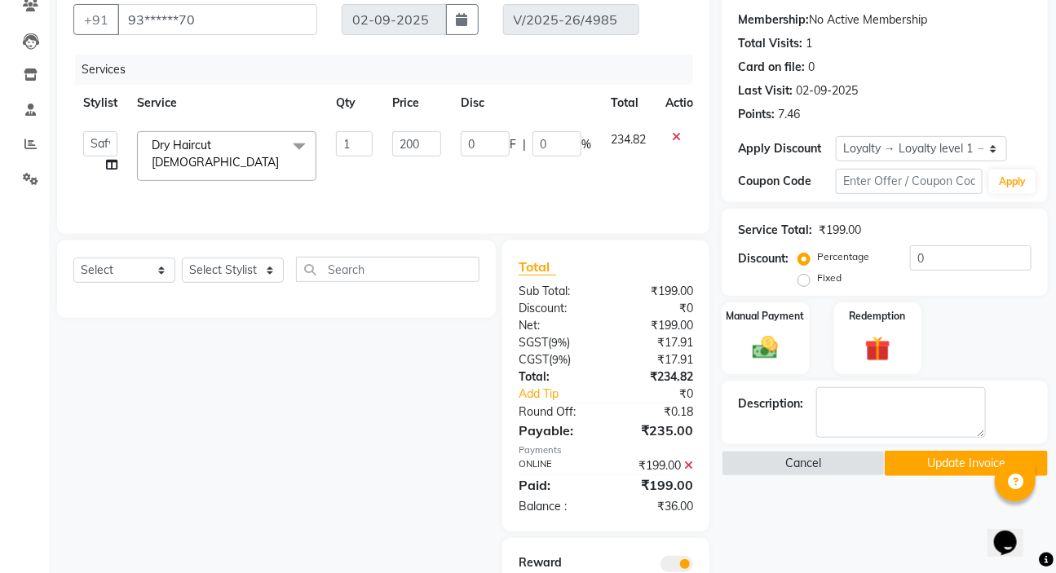
click at [682, 464] on div "Total Sub Total: ₹199.00 Discount: ₹0 Net: ₹199.00 SGST ( 9% ) ₹17.91 CGST ( 9%…" at bounding box center [606, 386] width 174 height 258
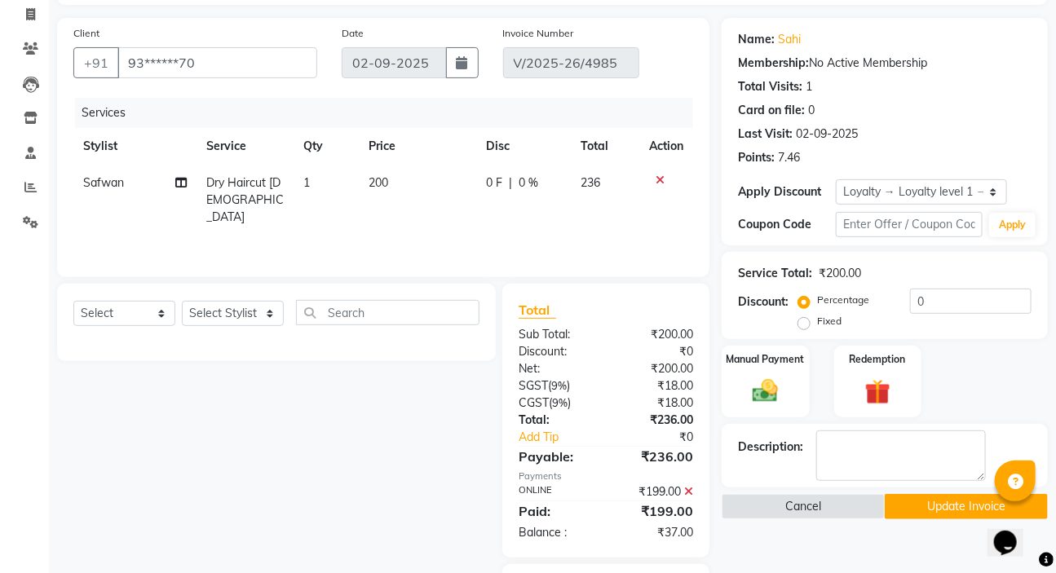
scroll to position [0, 0]
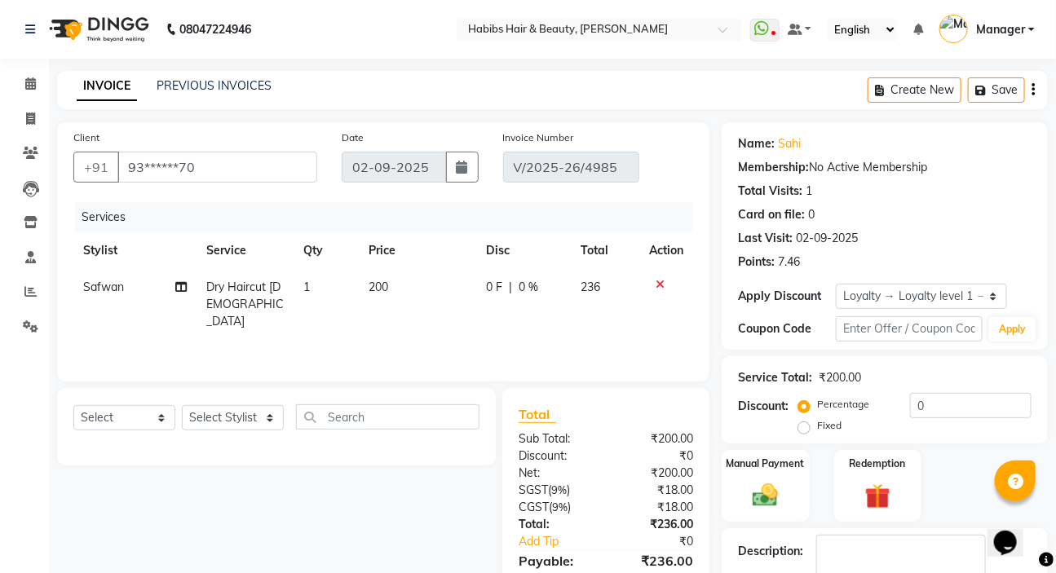
click at [1031, 90] on icon "button" at bounding box center [1032, 90] width 3 height 1
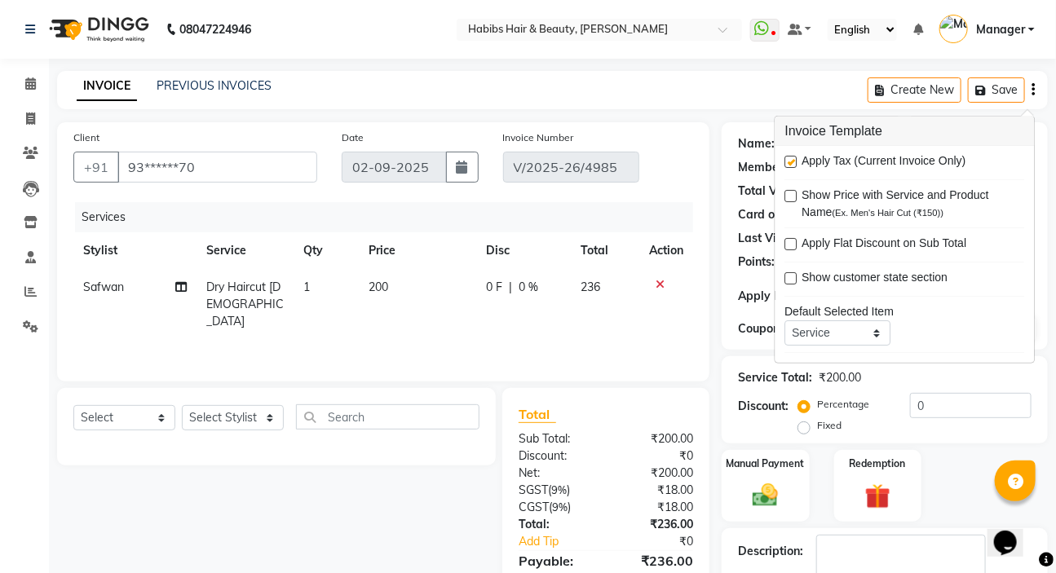
click at [791, 166] on label at bounding box center [791, 162] width 12 height 12
click at [791, 166] on input "checkbox" at bounding box center [790, 162] width 11 height 11
checkbox input "false"
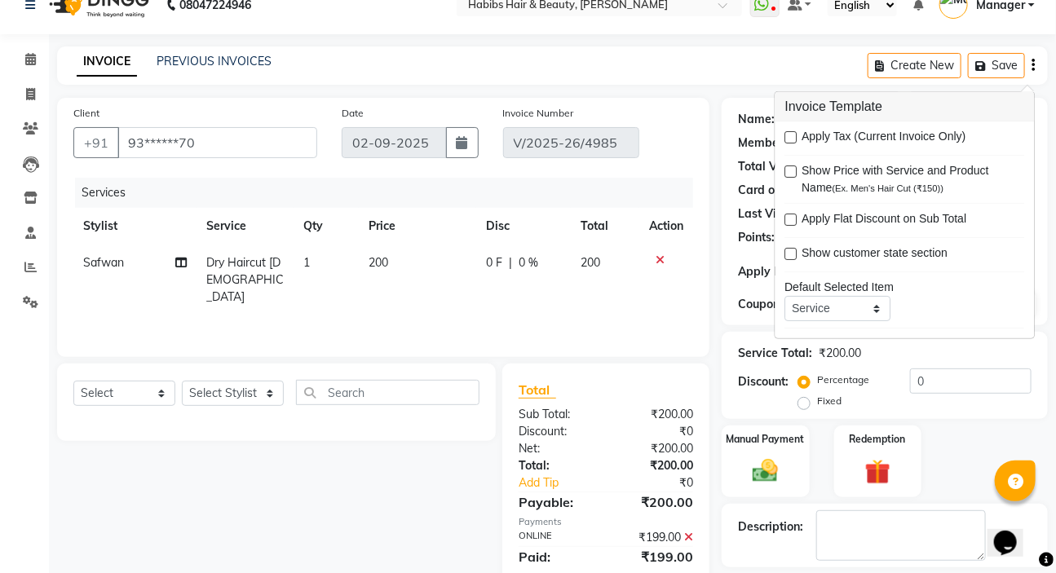
scroll to position [193, 0]
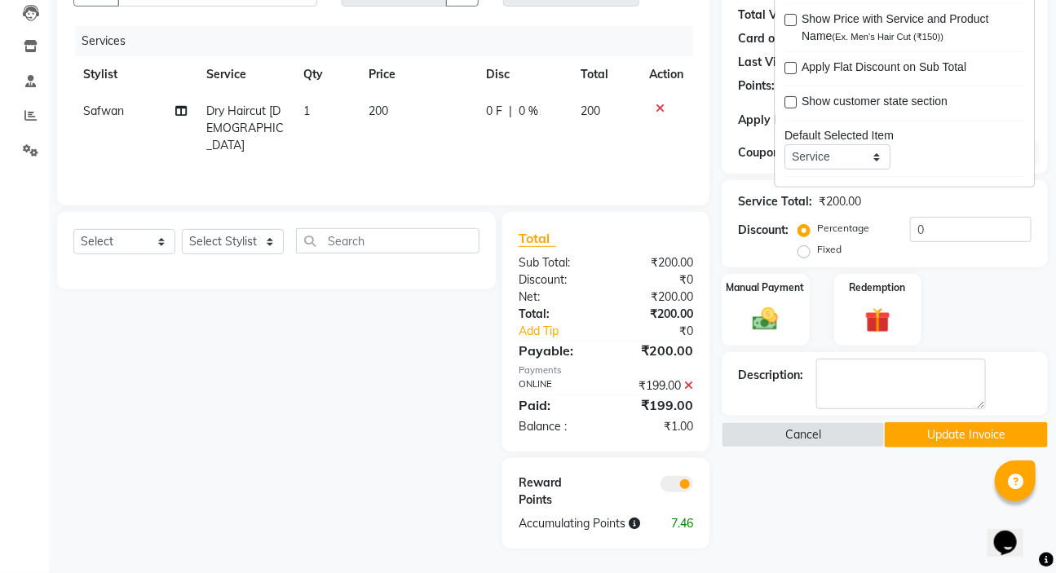
click at [686, 380] on icon at bounding box center [688, 385] width 9 height 11
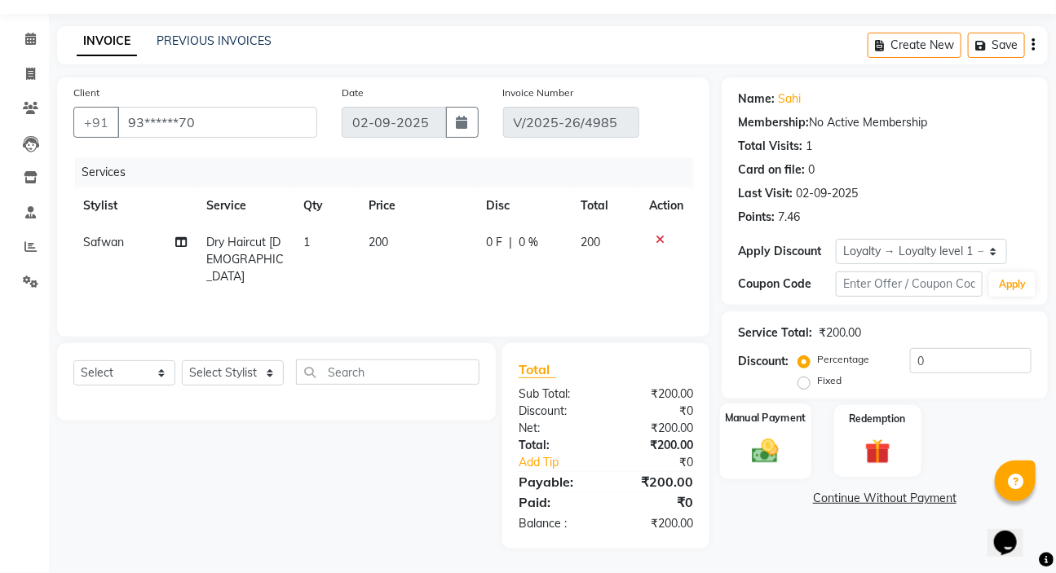
click at [783, 456] on img at bounding box center [765, 450] width 43 height 30
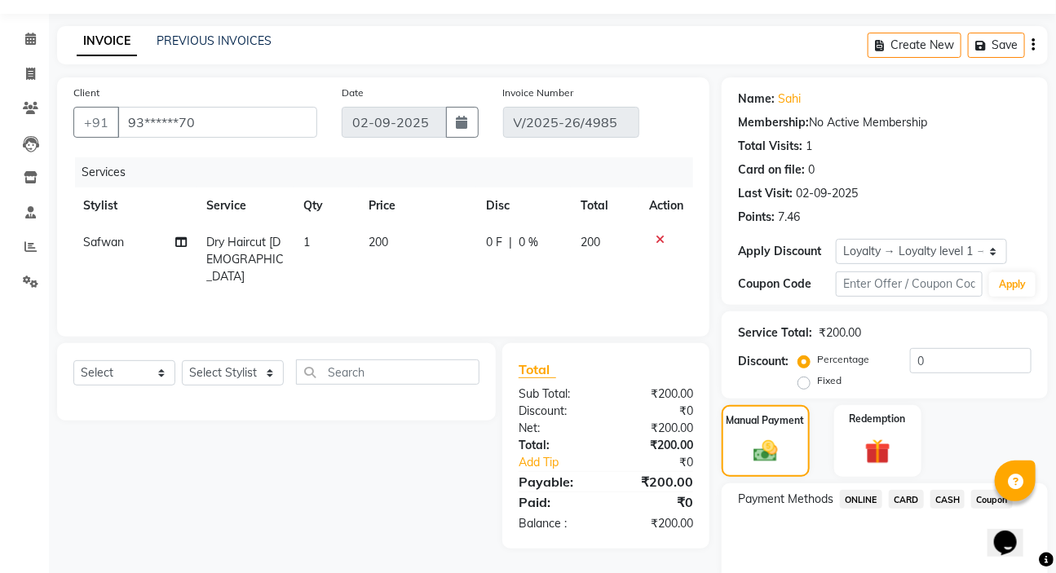
scroll to position [111, 0]
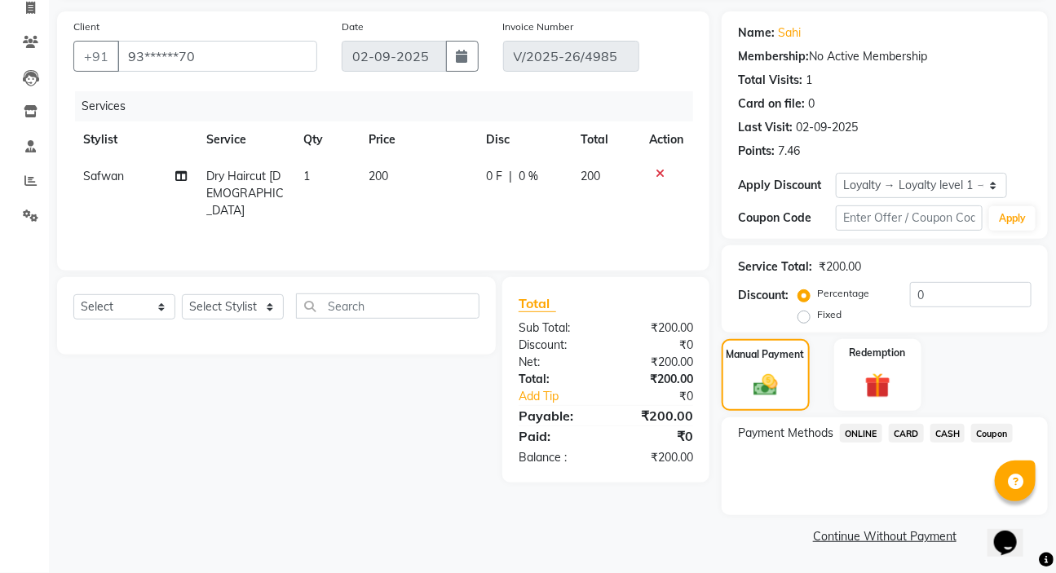
click at [957, 427] on span "CASH" at bounding box center [947, 433] width 35 height 19
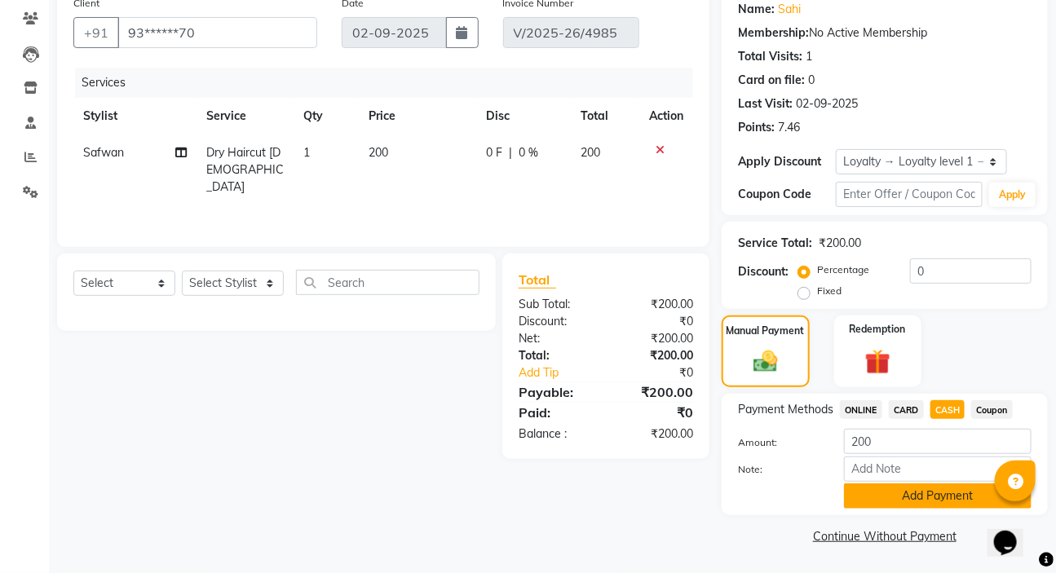
click at [916, 502] on button "Add Payment" at bounding box center [938, 495] width 188 height 25
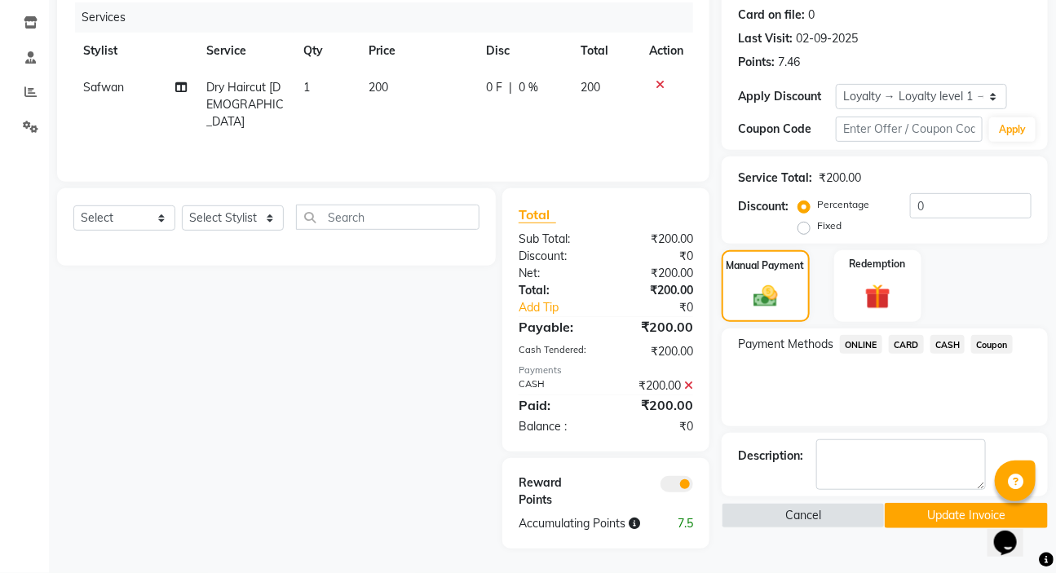
scroll to position [217, 0]
click at [910, 503] on button "Update Invoice" at bounding box center [966, 515] width 163 height 25
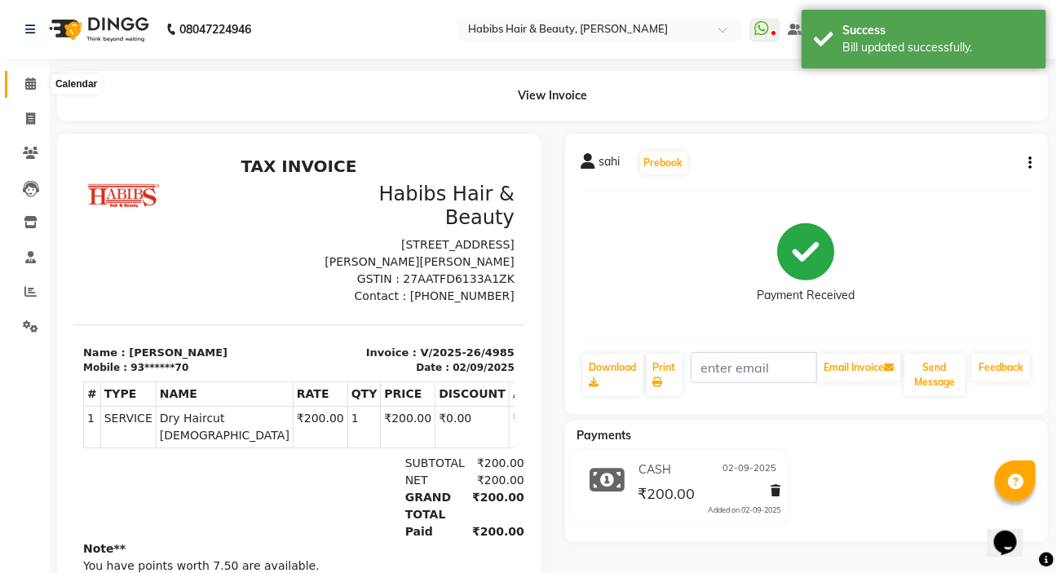
click at [27, 86] on icon at bounding box center [30, 83] width 11 height 12
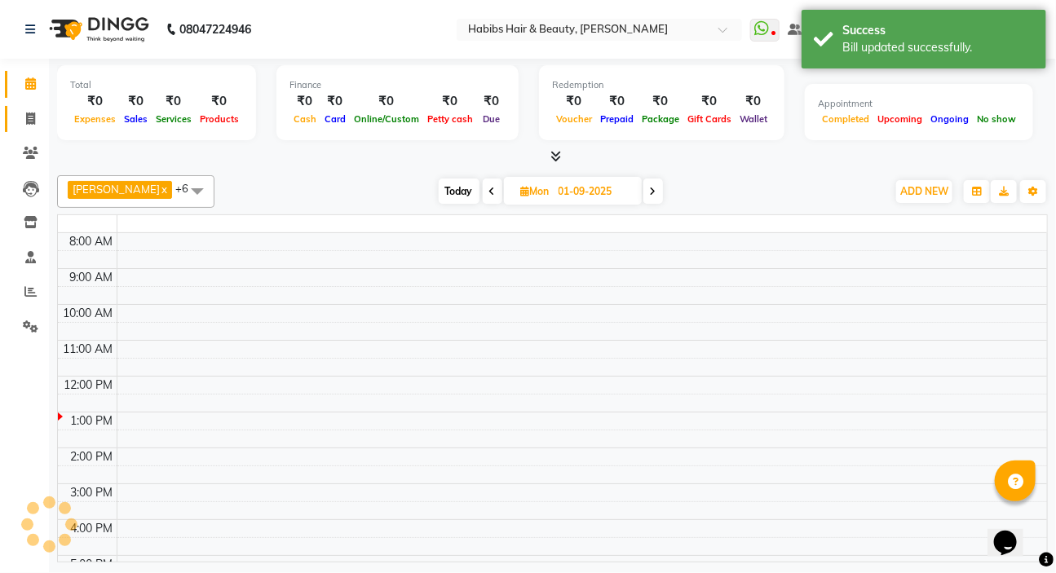
click at [31, 121] on icon at bounding box center [30, 119] width 9 height 12
select select "service"
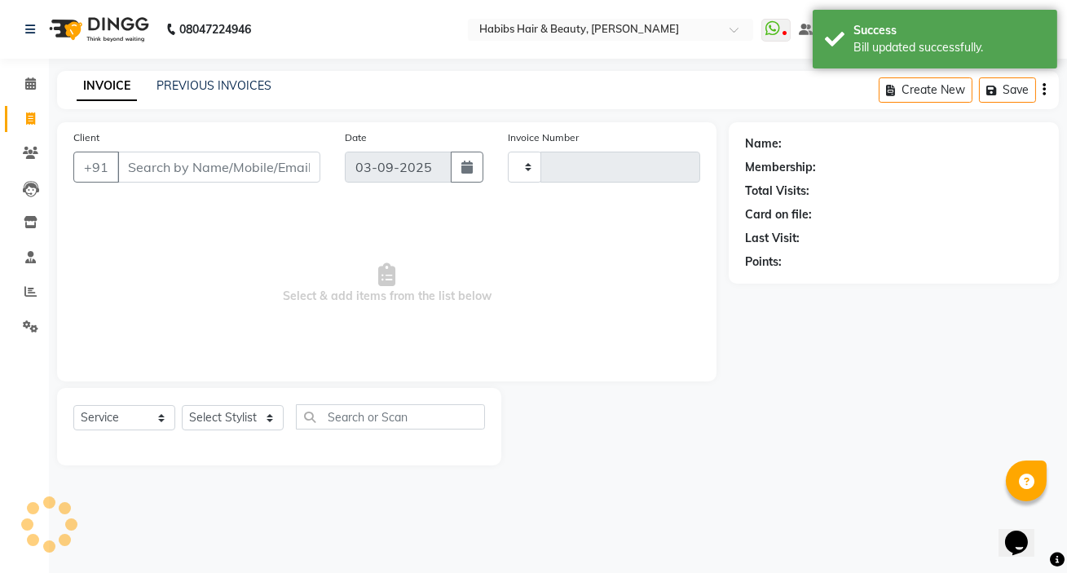
type input "5014"
click at [222, 108] on div "INVOICE PREVIOUS INVOICES Create New Save" at bounding box center [558, 90] width 1002 height 38
select select "6465"
click at [223, 91] on link "PREVIOUS INVOICES" at bounding box center [214, 85] width 115 height 15
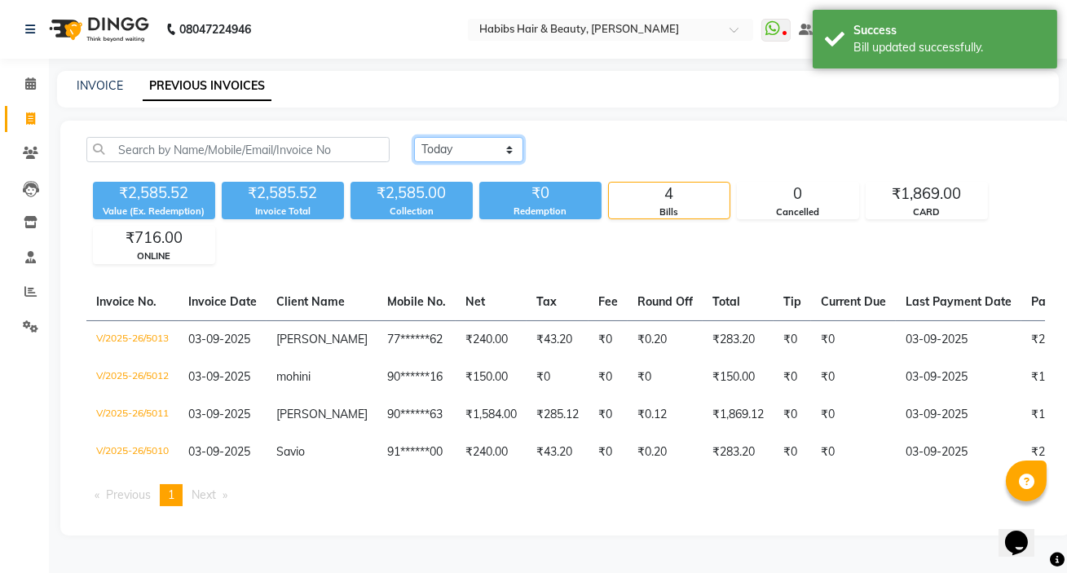
click at [416, 150] on select "Today Yesterday Custom Range" at bounding box center [468, 149] width 109 height 25
select select "yesterday"
click at [414, 137] on select "Today Yesterday Custom Range" at bounding box center [468, 149] width 109 height 25
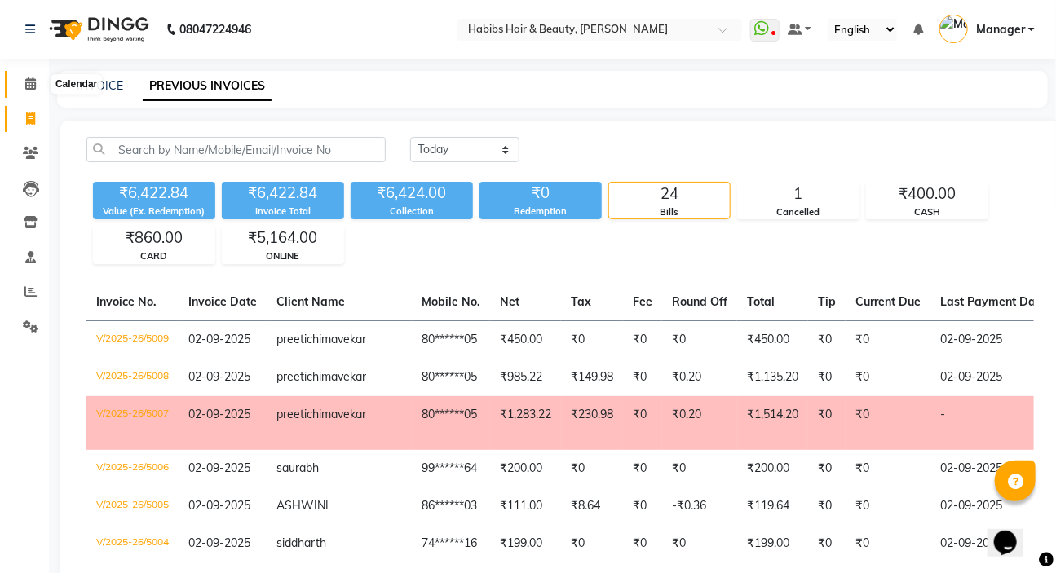
click at [33, 83] on icon at bounding box center [30, 83] width 11 height 12
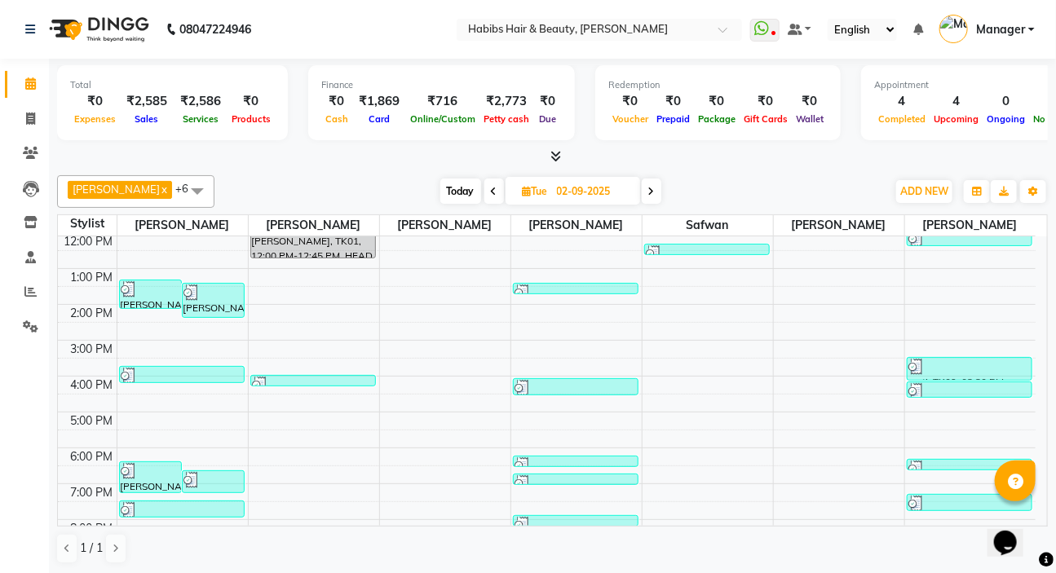
scroll to position [148, 0]
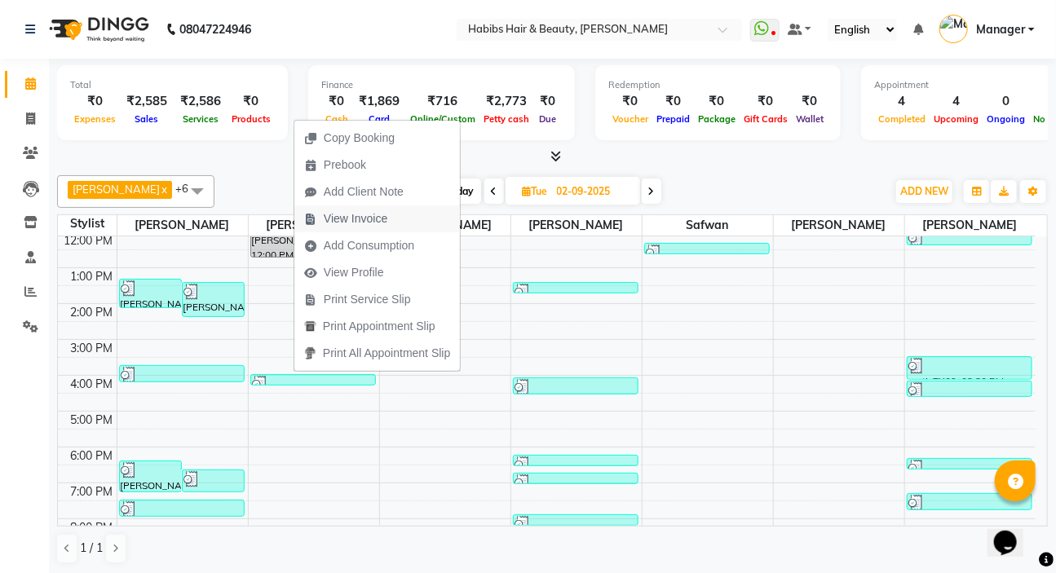
click at [373, 217] on span "View Invoice" at bounding box center [356, 218] width 64 height 17
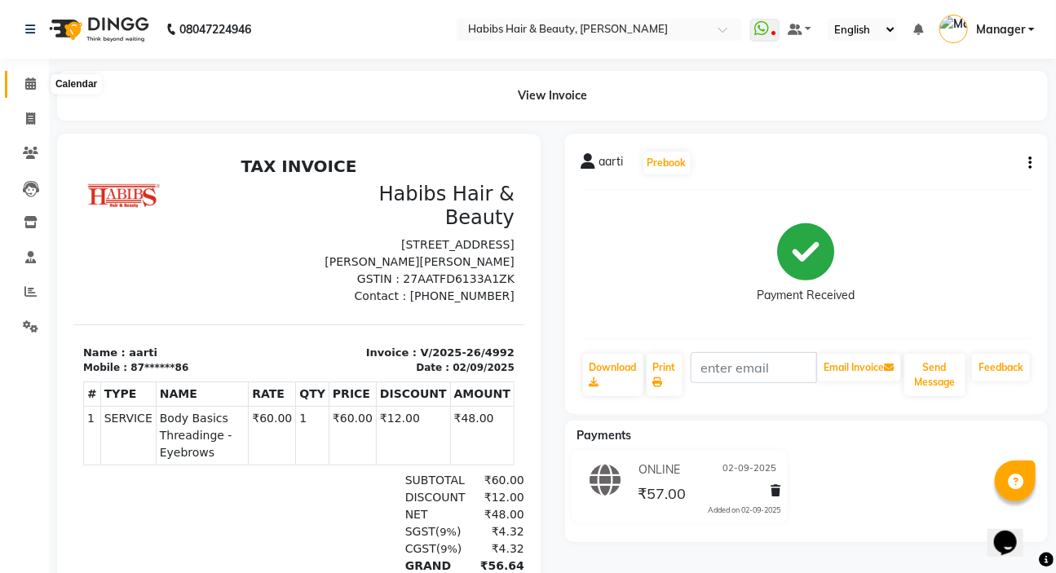
click at [29, 85] on icon at bounding box center [30, 83] width 11 height 12
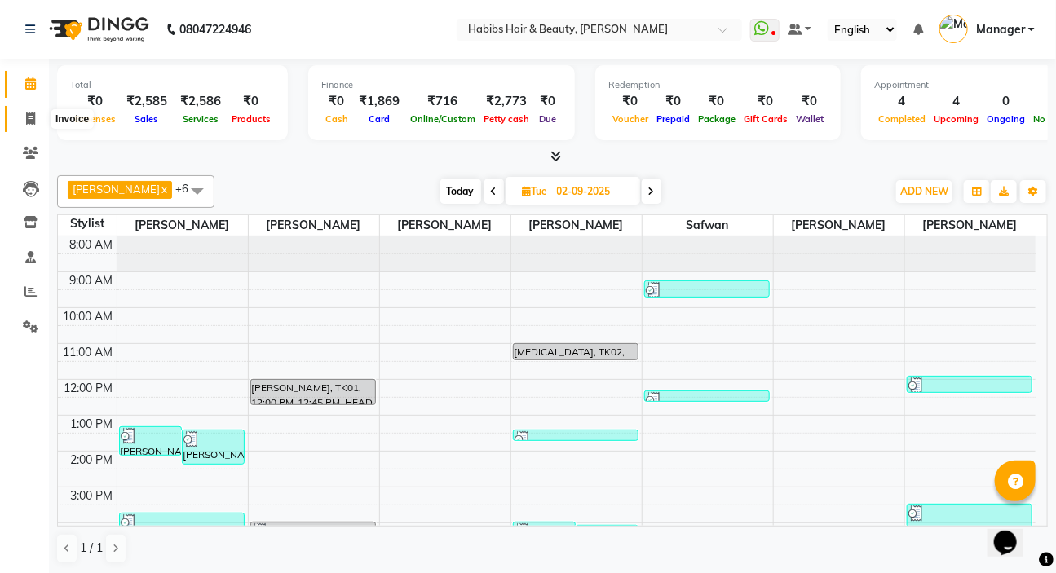
click at [39, 122] on span at bounding box center [30, 119] width 29 height 19
select select "6465"
select select "service"
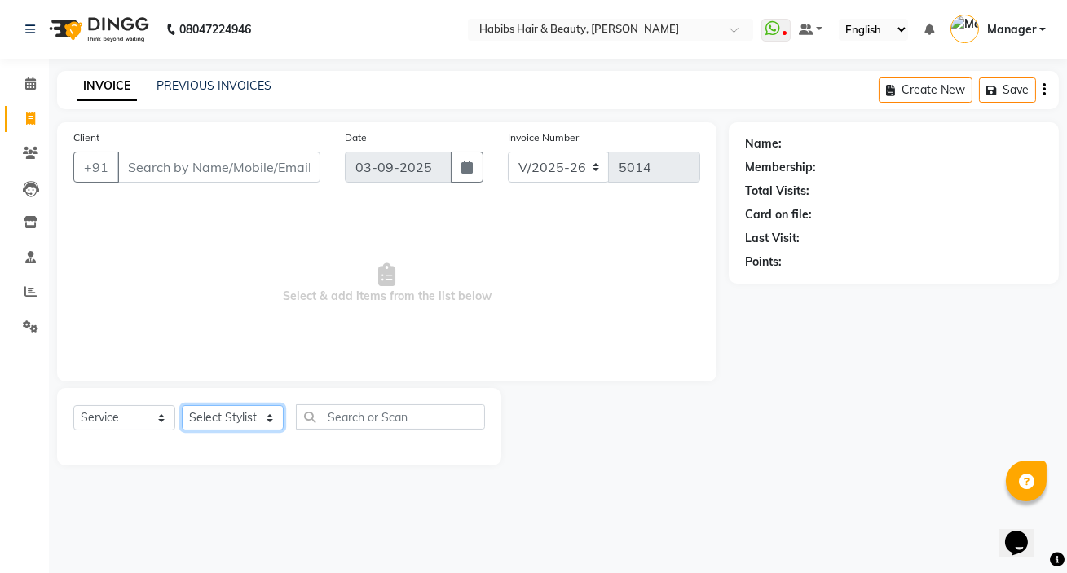
click at [212, 417] on select "Select Stylist [PERSON_NAME] [PERSON_NAME] HK [PERSON_NAME] Manager [PERSON_NAM…" at bounding box center [233, 417] width 102 height 25
click at [130, 157] on input "Client" at bounding box center [218, 167] width 203 height 31
click at [155, 167] on input "Client" at bounding box center [218, 167] width 203 height 31
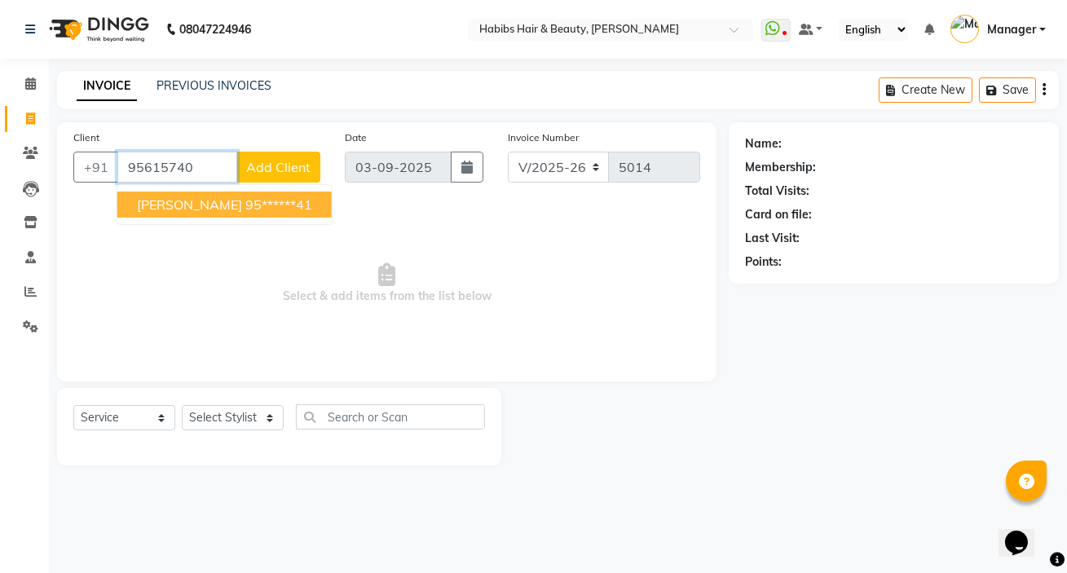
click at [205, 206] on span "TAVAN ARCHYA" at bounding box center [189, 204] width 105 height 16
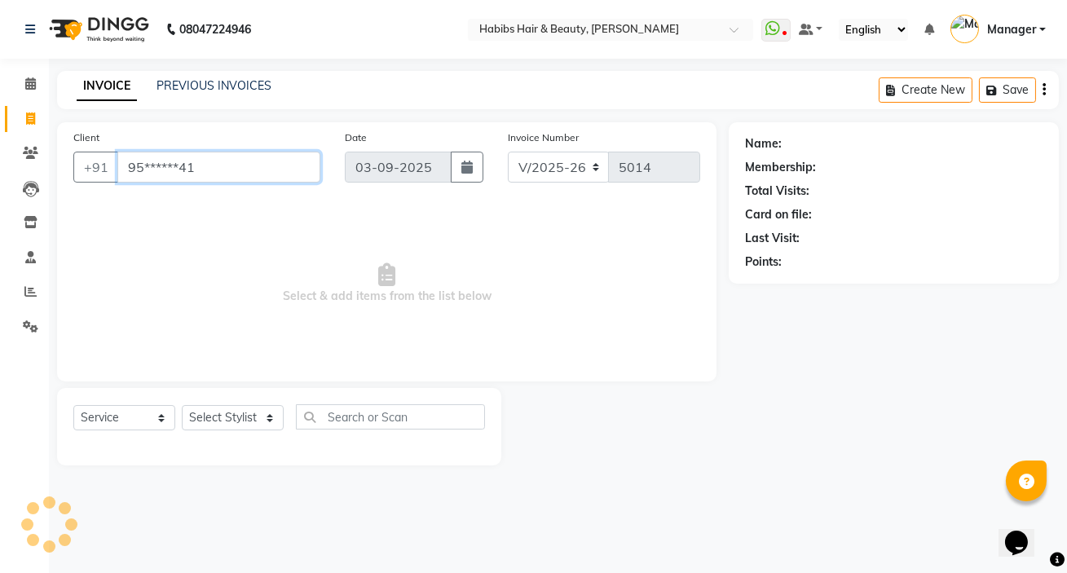
type input "95******41"
select select "2: Object"
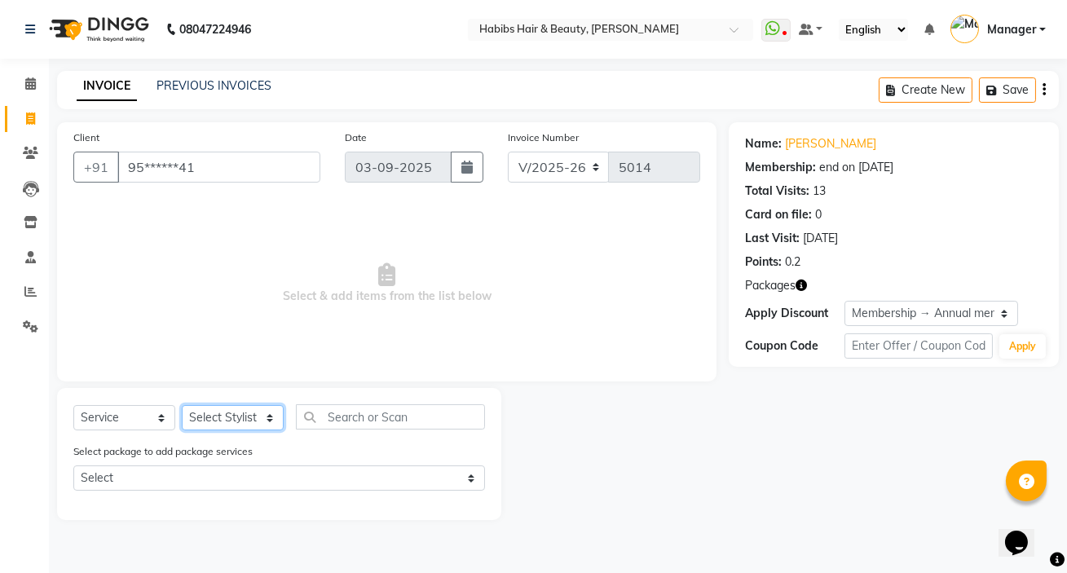
click at [232, 423] on select "Select Stylist [PERSON_NAME] [PERSON_NAME] HK [PERSON_NAME] Manager [PERSON_NAM…" at bounding box center [233, 417] width 102 height 25
select select "65251"
click at [182, 405] on select "Select Stylist [PERSON_NAME] [PERSON_NAME] HK [PERSON_NAME] Manager [PERSON_NAM…" at bounding box center [233, 417] width 102 height 25
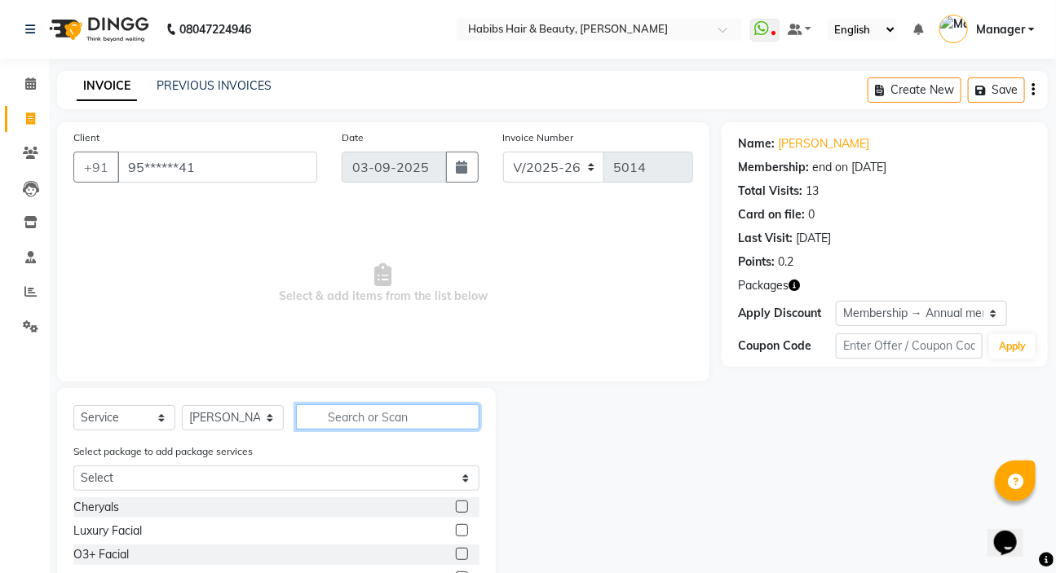
click at [325, 421] on input "text" at bounding box center [387, 416] width 183 height 25
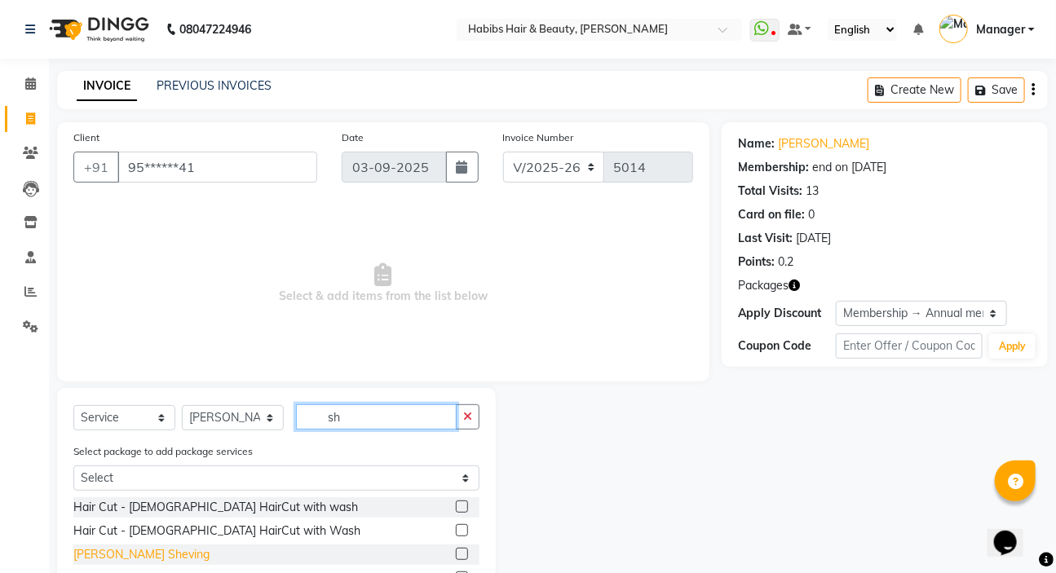
type input "sh"
drag, startPoint x: 137, startPoint y: 554, endPoint x: 178, endPoint y: 550, distance: 41.1
click at [139, 554] on div "[PERSON_NAME] Sheving" at bounding box center [141, 554] width 136 height 17
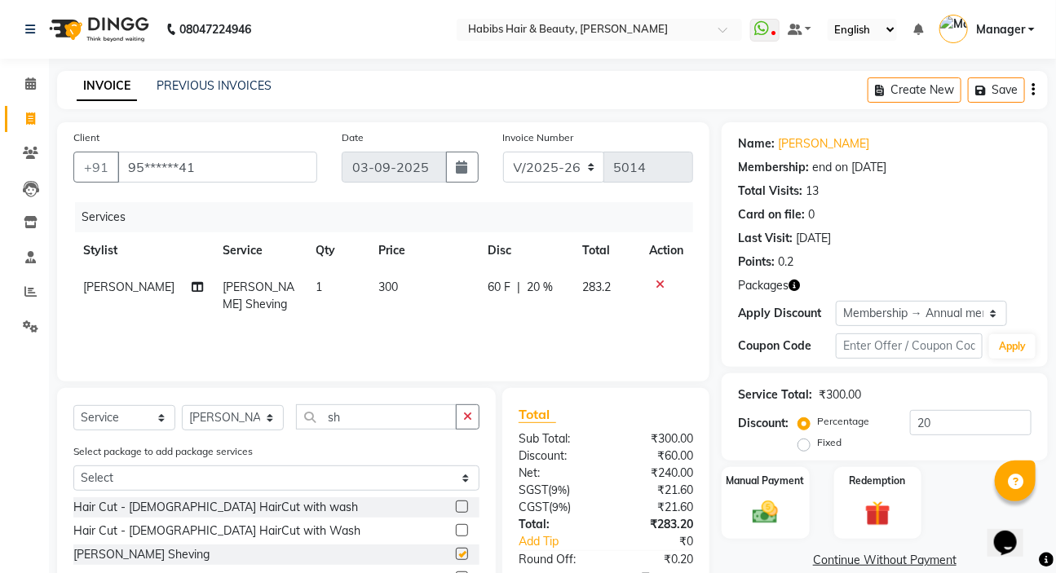
checkbox input "false"
click at [458, 421] on button "button" at bounding box center [468, 416] width 24 height 25
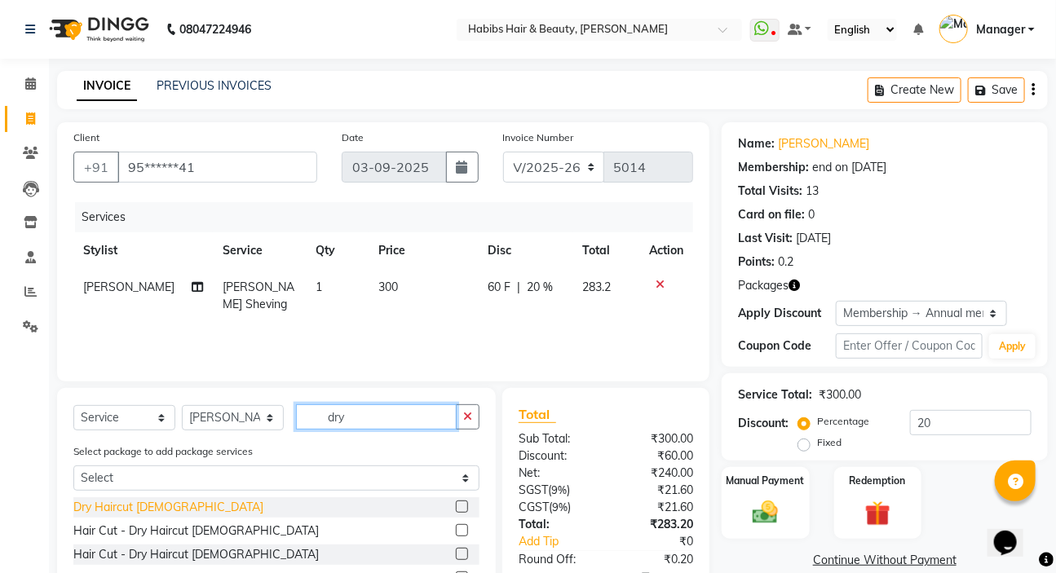
type input "dry"
click at [143, 500] on div "Dry Haircut [DEMOGRAPHIC_DATA]" at bounding box center [168, 507] width 190 height 17
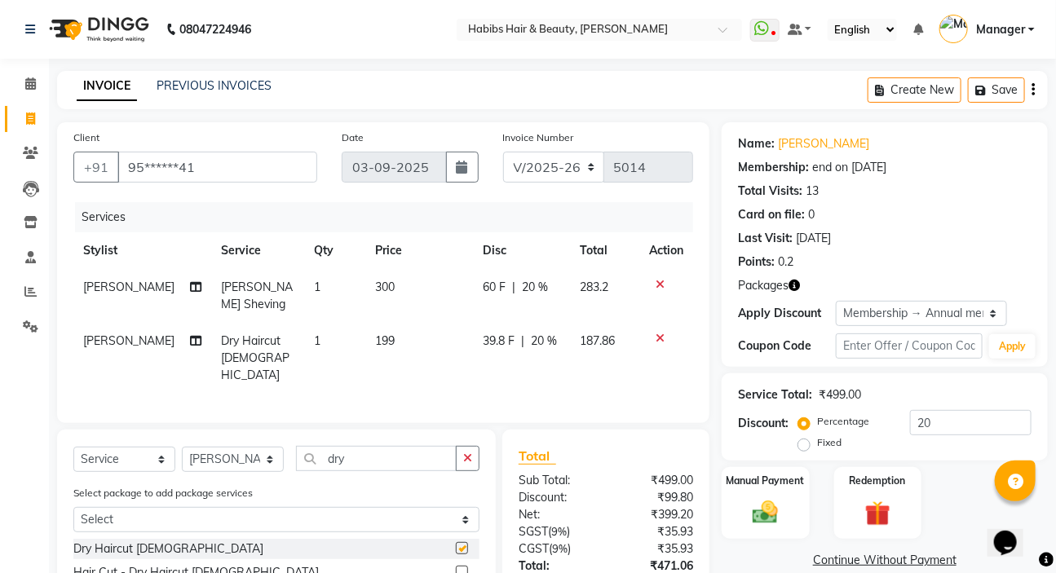
checkbox input "false"
click at [468, 458] on button "button" at bounding box center [468, 458] width 24 height 25
click at [571, 345] on td "187.86" at bounding box center [605, 358] width 68 height 71
select select "65251"
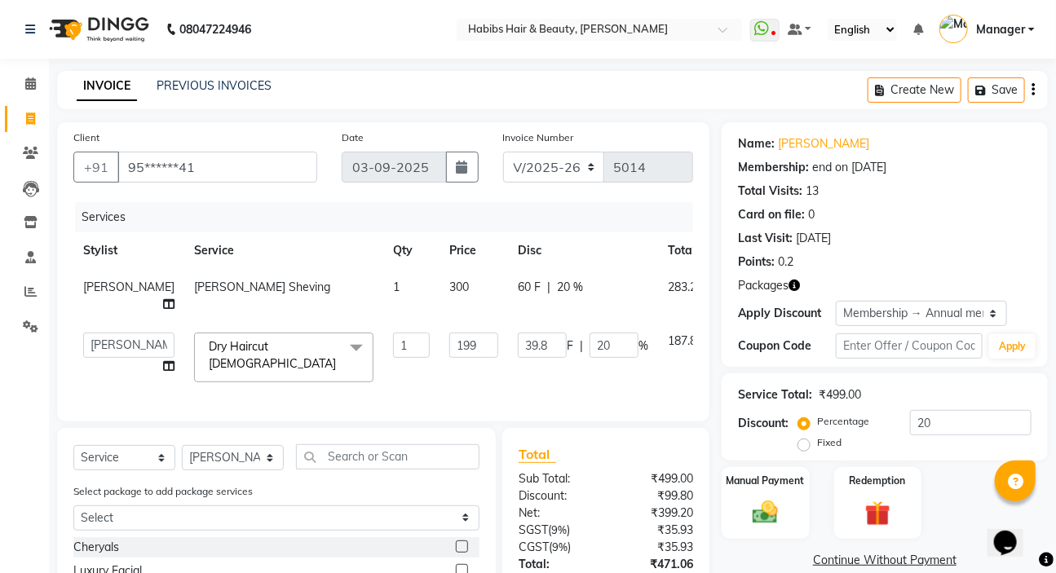
click at [568, 345] on td "39.8 F | 20 %" at bounding box center [583, 357] width 150 height 69
click at [589, 357] on input "20" at bounding box center [613, 345] width 49 height 25
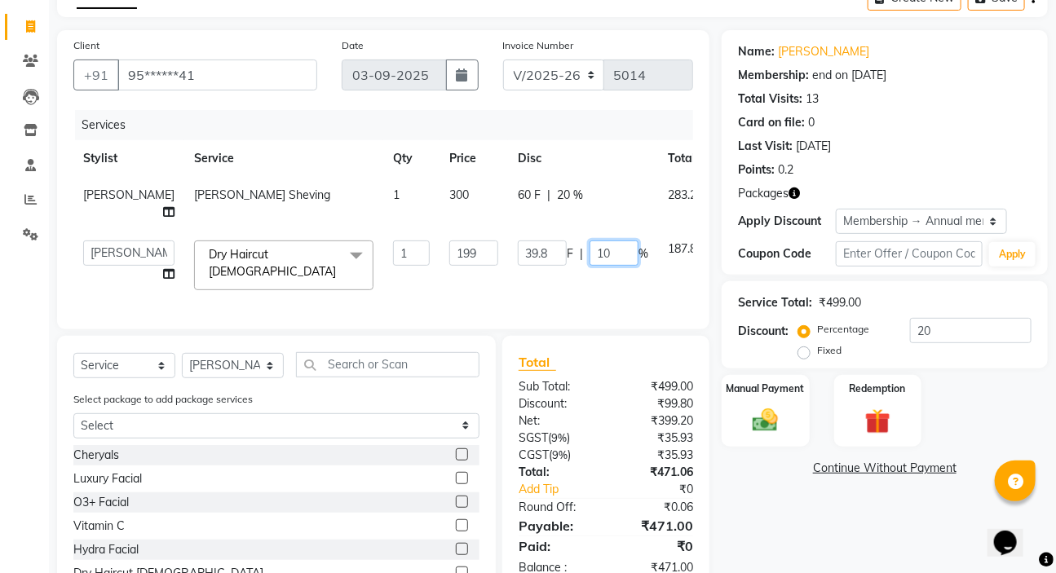
scroll to position [148, 0]
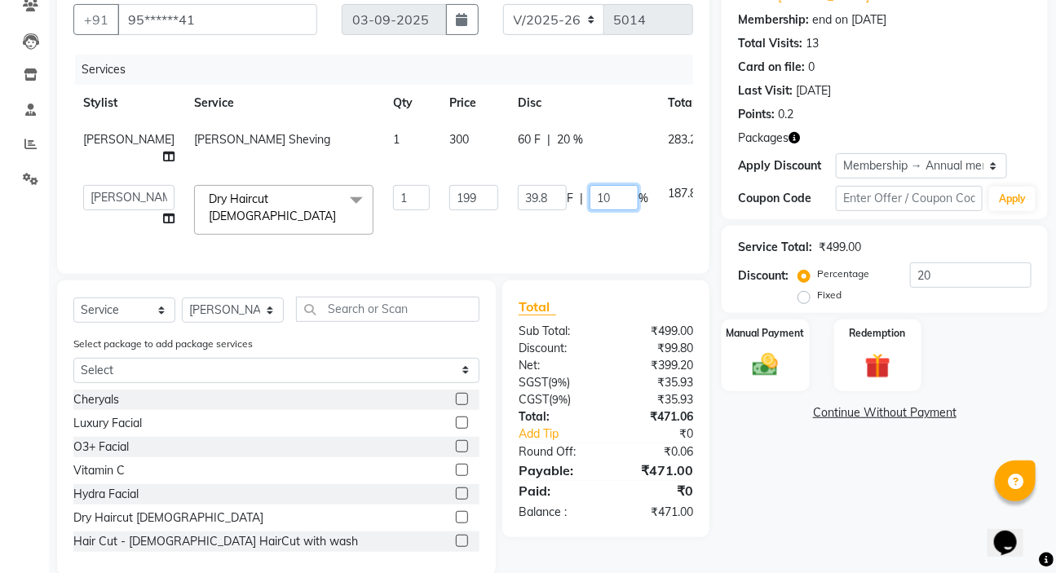
type input "100"
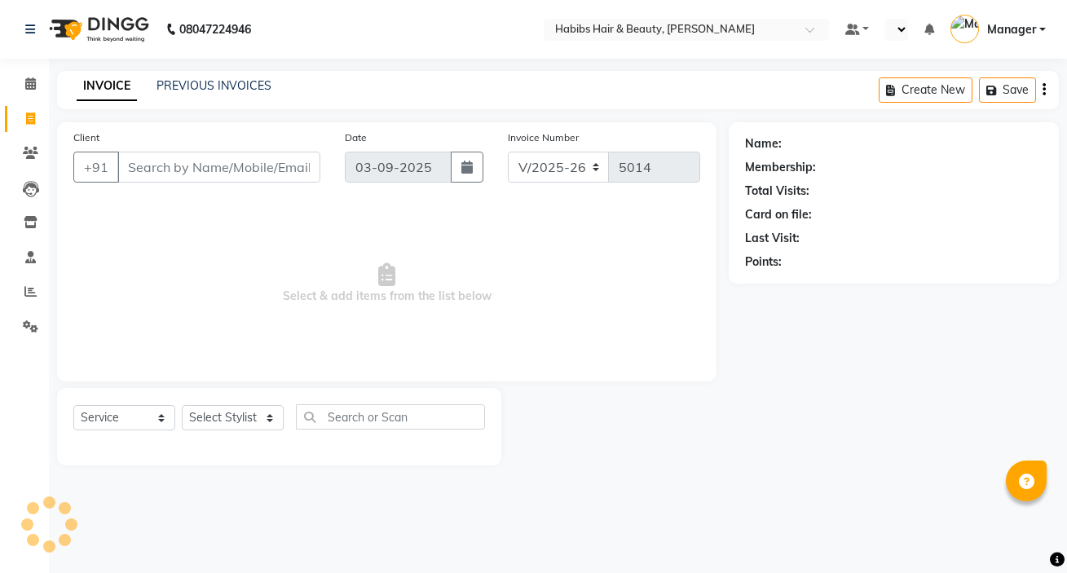
select select "6465"
select select "service"
select select "en"
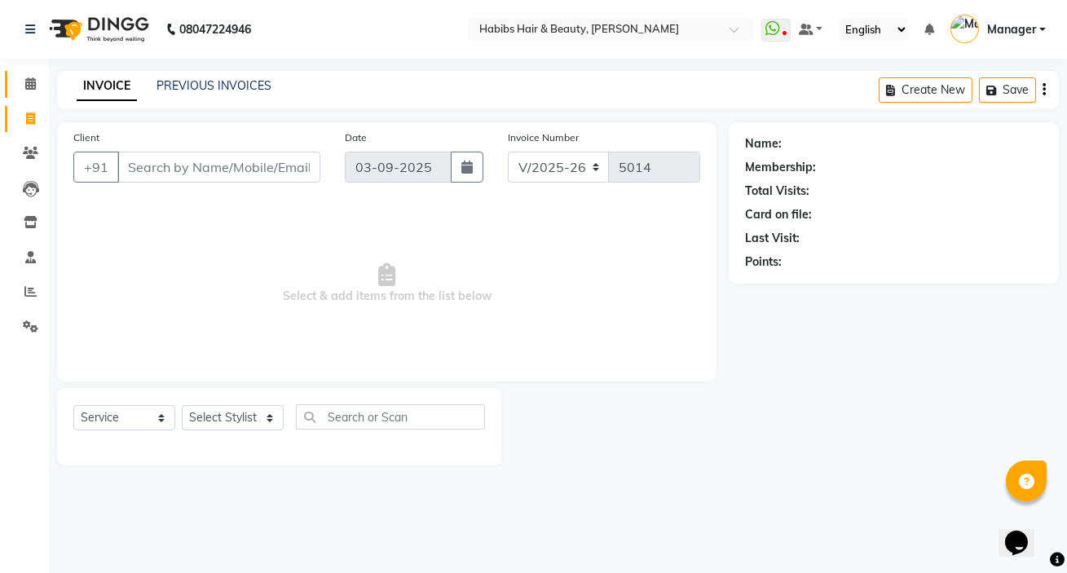
click at [27, 77] on icon at bounding box center [30, 83] width 11 height 12
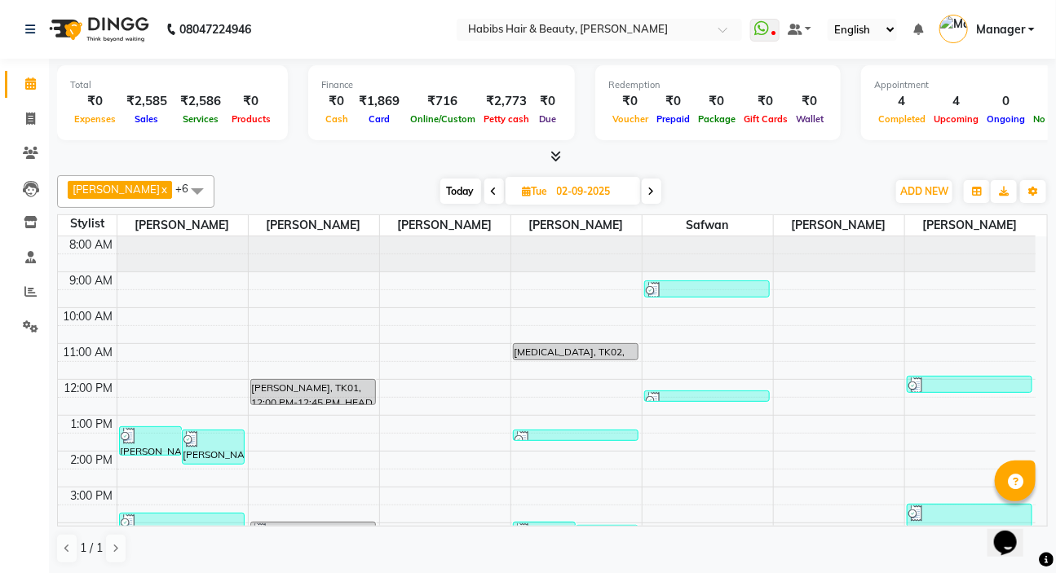
click at [642, 192] on span at bounding box center [652, 191] width 20 height 25
type input "03-09-2025"
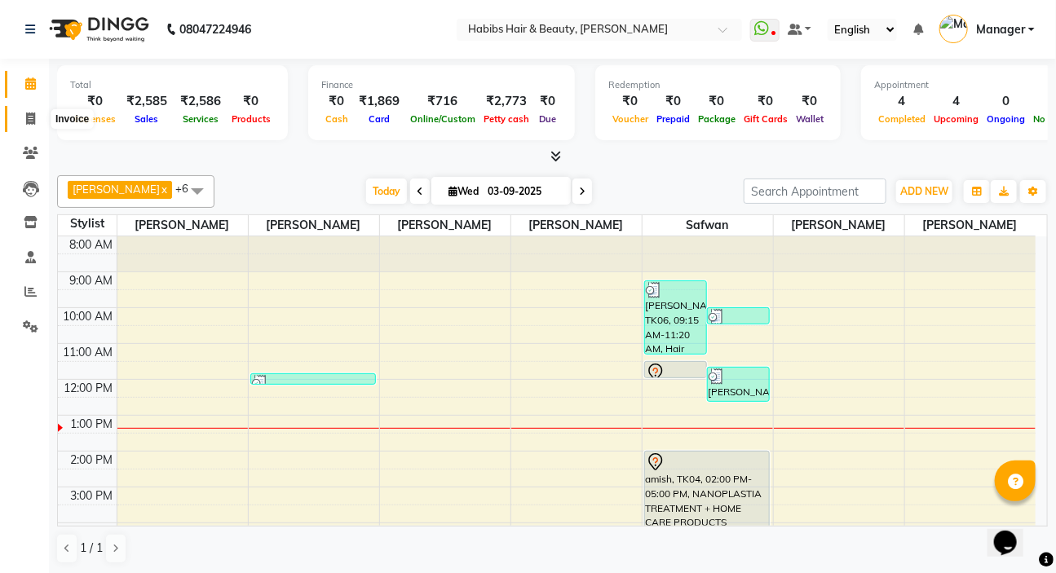
click at [30, 111] on span at bounding box center [30, 119] width 29 height 19
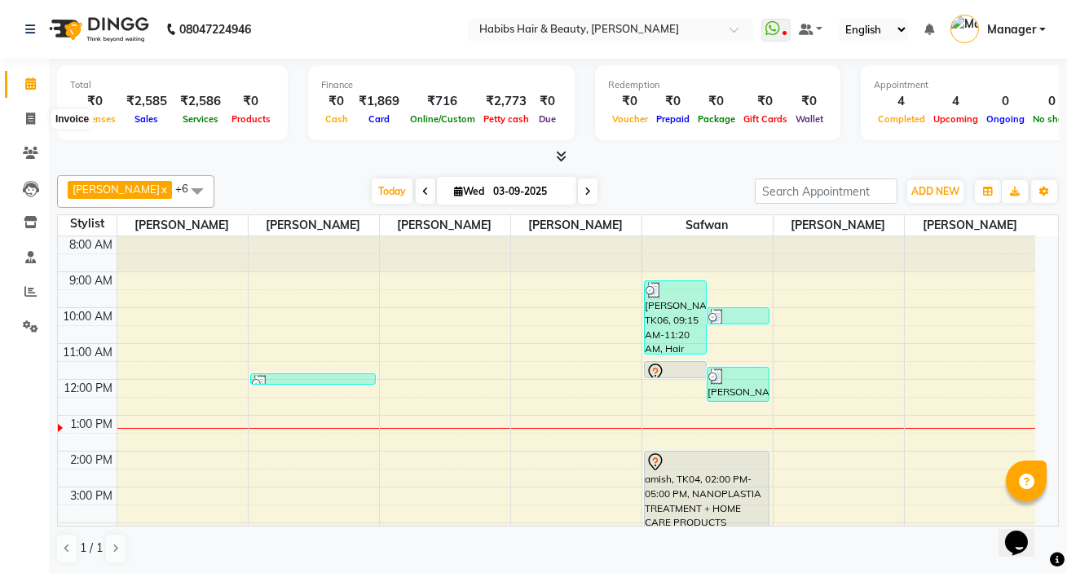
select select "service"
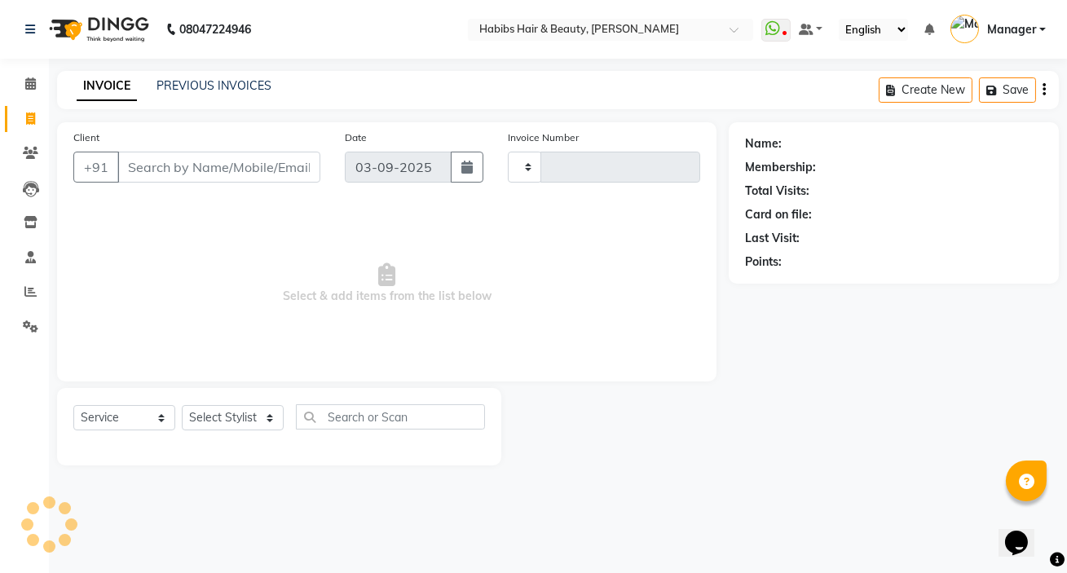
type input "5014"
select select "6465"
click at [27, 144] on span at bounding box center [30, 153] width 29 height 19
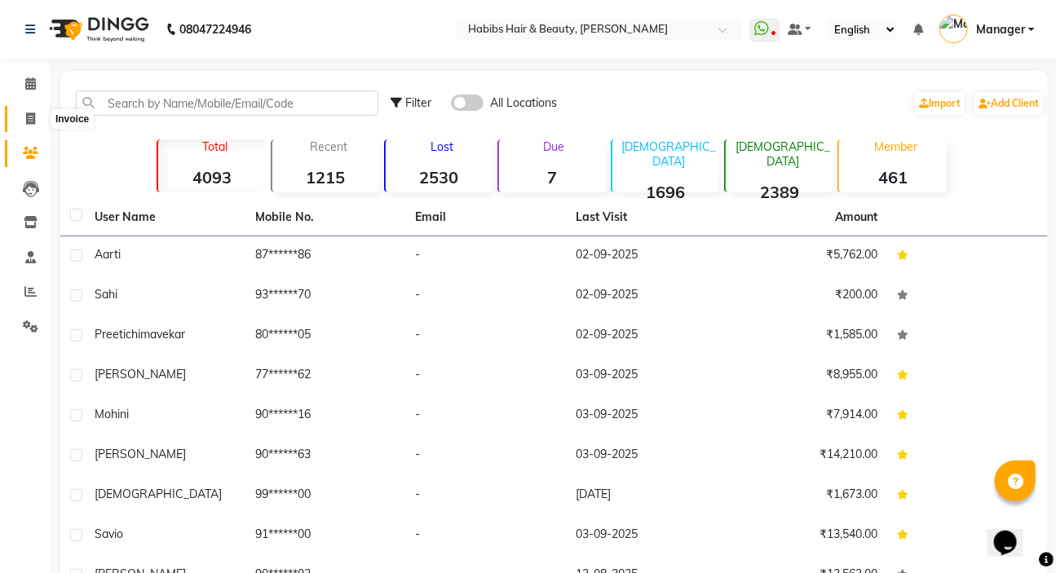
click at [24, 114] on span at bounding box center [30, 119] width 29 height 19
select select "service"
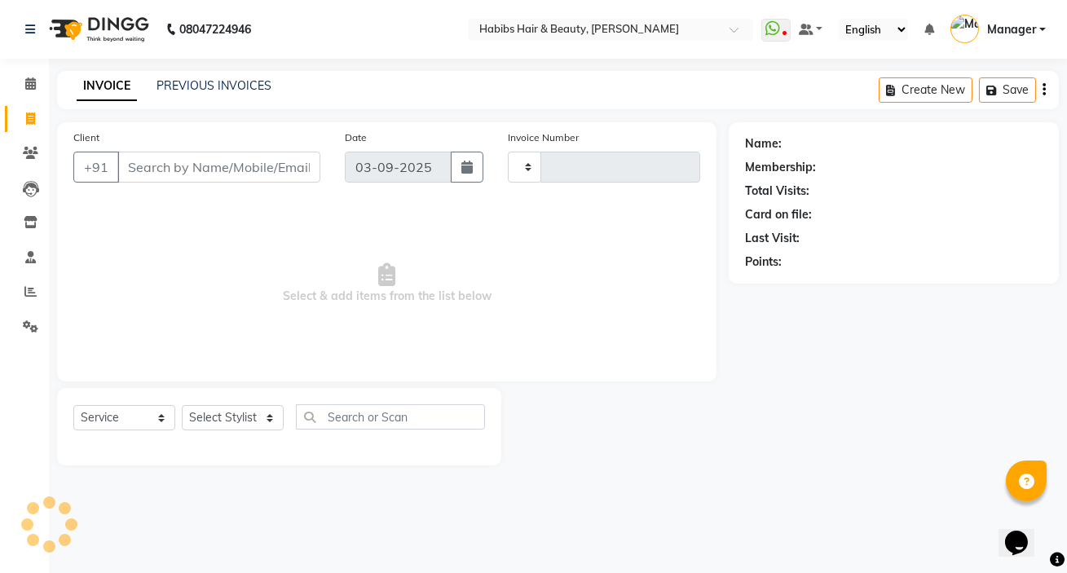
click at [137, 160] on input "Client" at bounding box center [218, 167] width 203 height 31
type input "5014"
select select "6465"
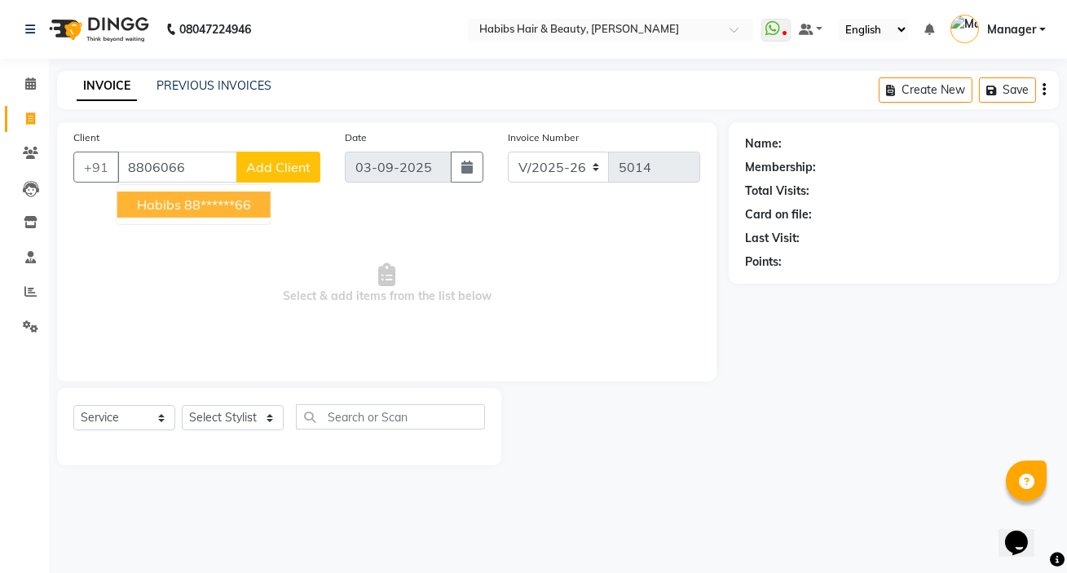
click at [190, 205] on ngb-highlight "88******66" at bounding box center [217, 204] width 67 height 16
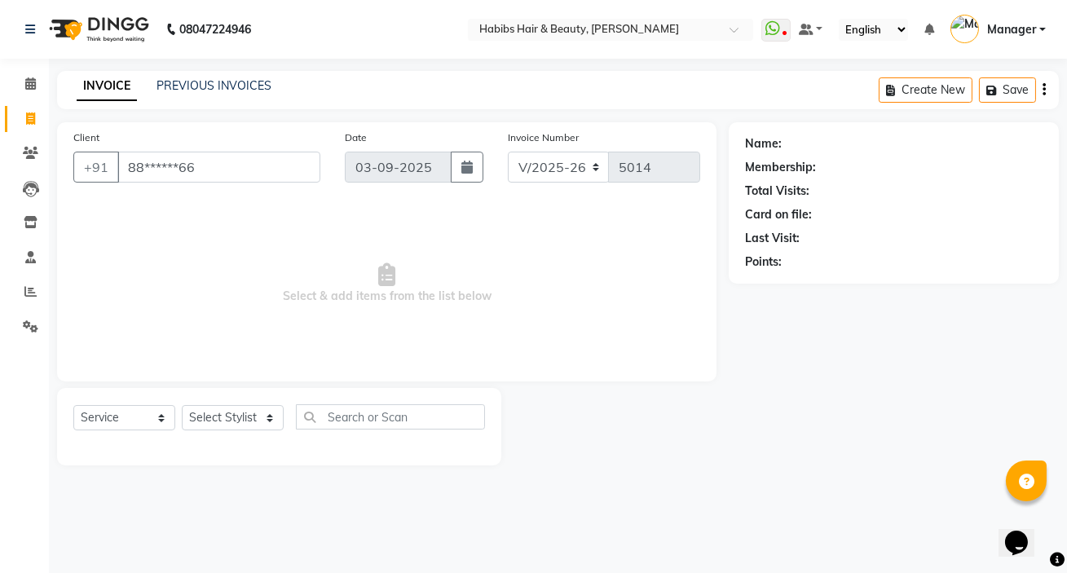
type input "88******66"
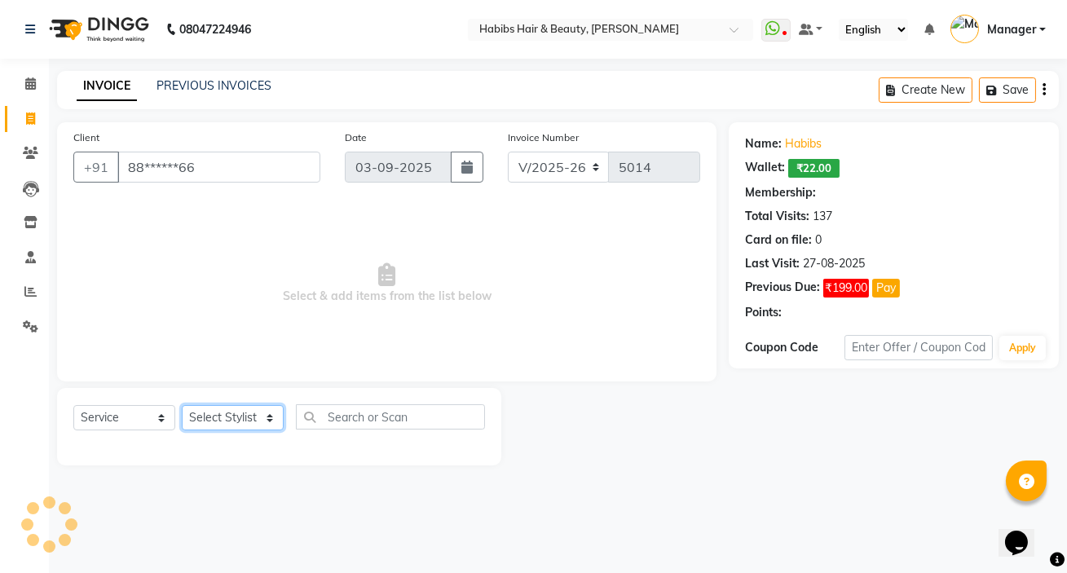
click at [212, 425] on select "Select Stylist [PERSON_NAME] [PERSON_NAME] HK [PERSON_NAME] Manager [PERSON_NAM…" at bounding box center [233, 417] width 102 height 25
select select "1: Object"
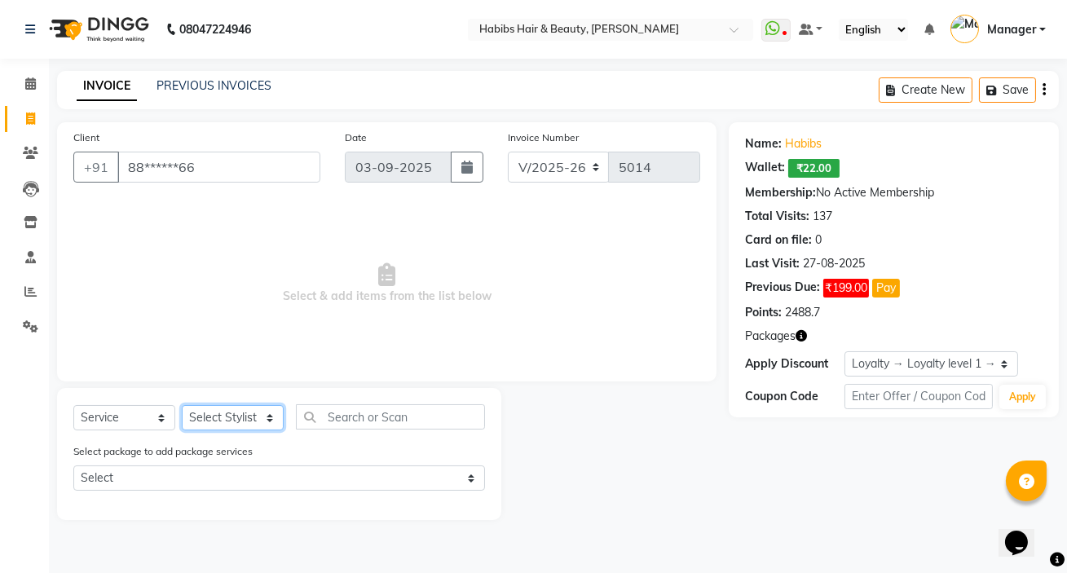
select select "65251"
click at [182, 405] on select "Select Stylist [PERSON_NAME] [PERSON_NAME] HK [PERSON_NAME] Manager [PERSON_NAM…" at bounding box center [233, 417] width 102 height 25
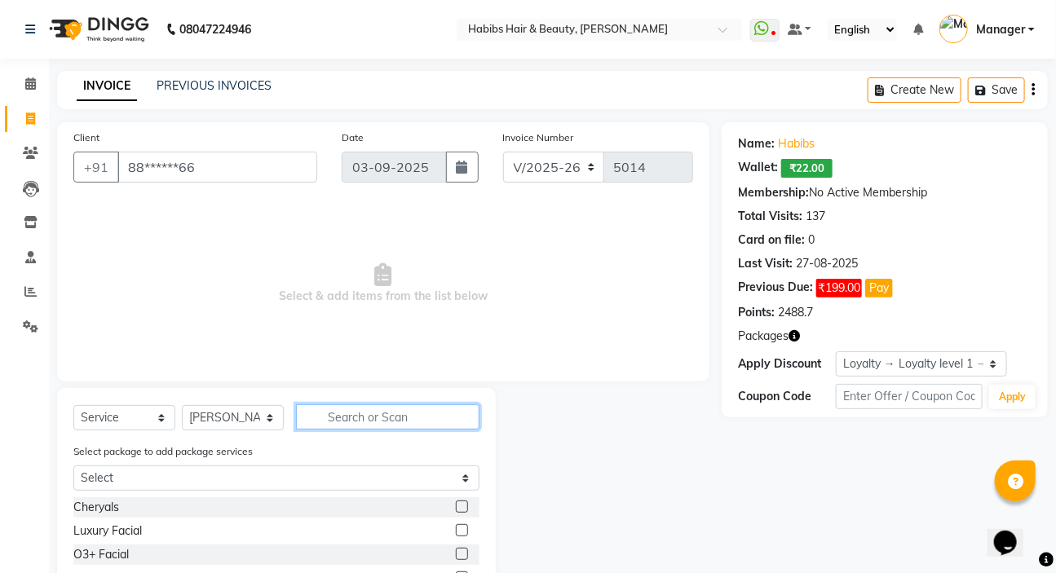
click at [333, 422] on input "text" at bounding box center [387, 416] width 183 height 25
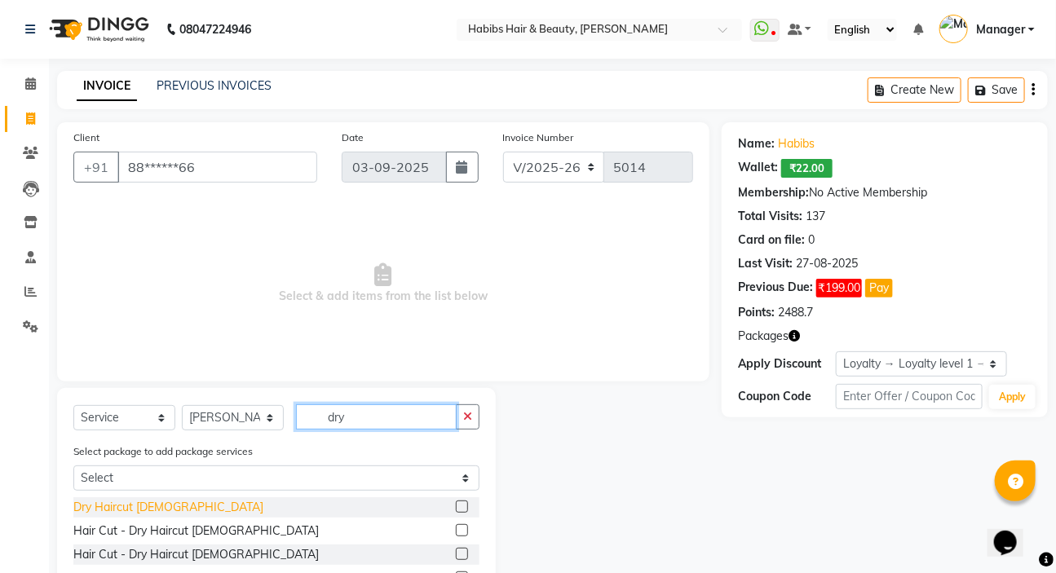
type input "dry"
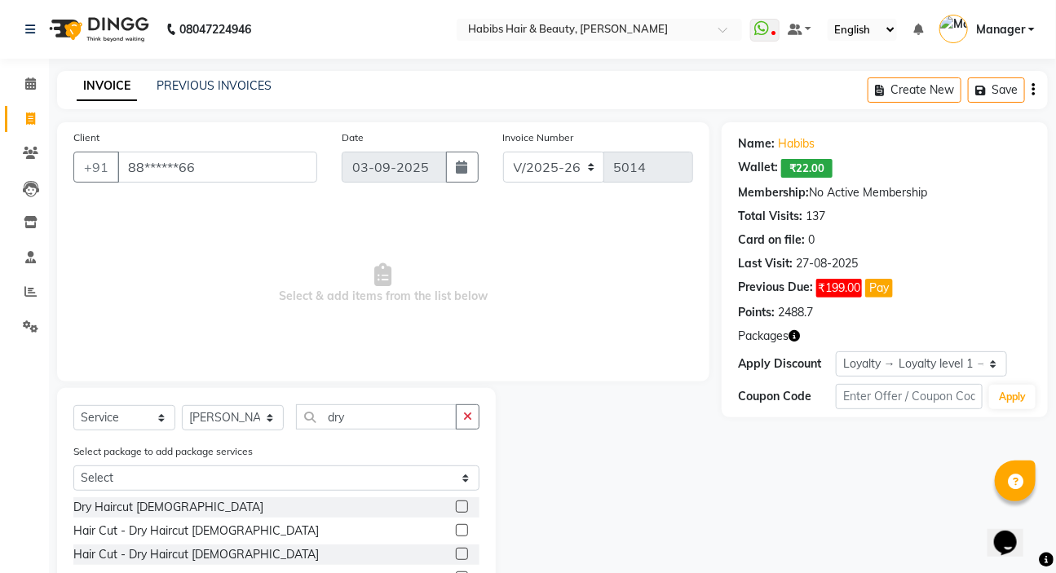
drag, startPoint x: 131, startPoint y: 505, endPoint x: 370, endPoint y: 465, distance: 242.2
click at [130, 505] on div "Dry Haircut [DEMOGRAPHIC_DATA]" at bounding box center [168, 507] width 190 height 17
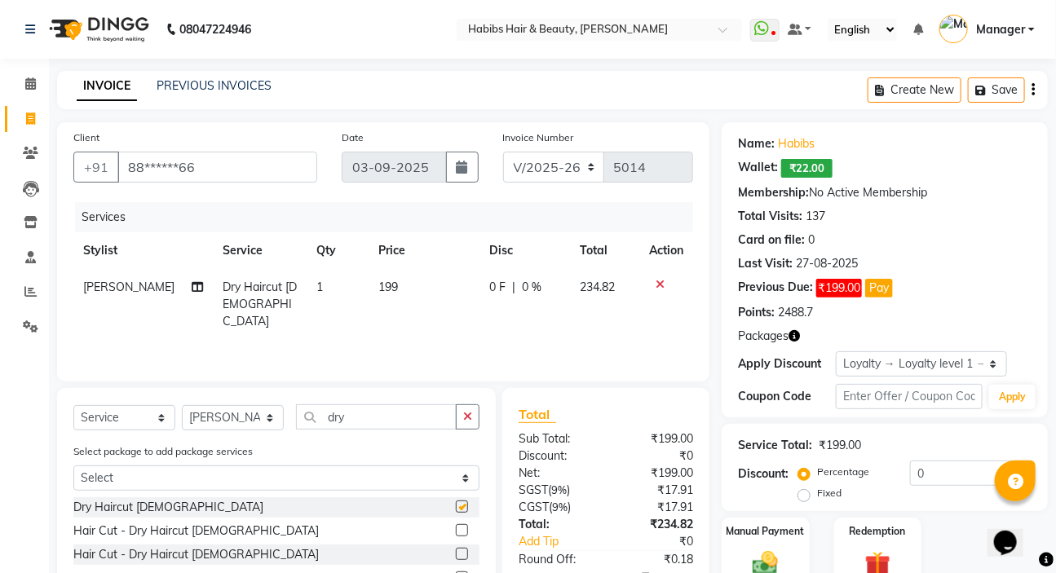
checkbox input "false"
click at [457, 418] on button "button" at bounding box center [468, 416] width 24 height 25
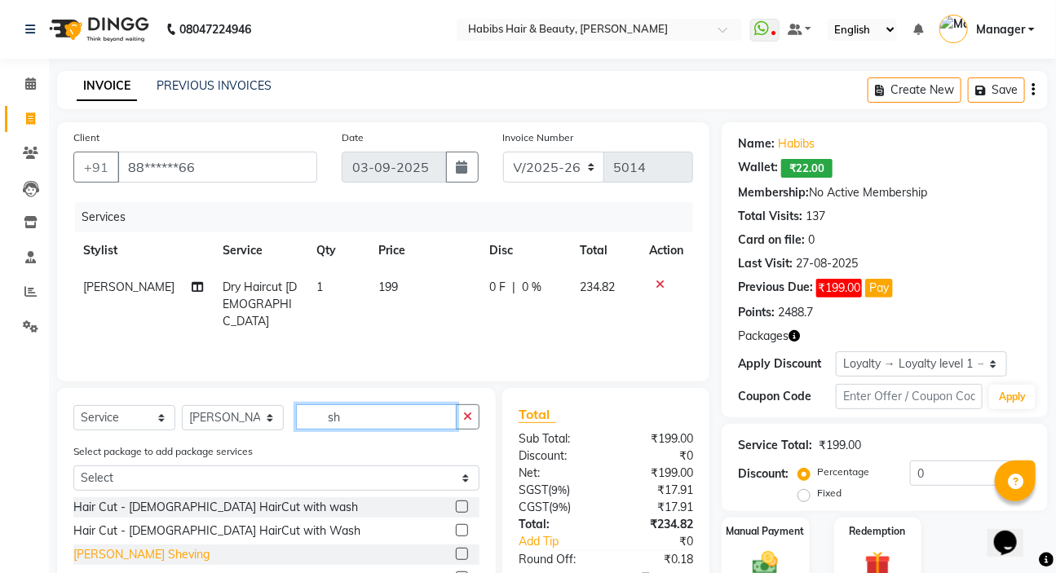
type input "sh"
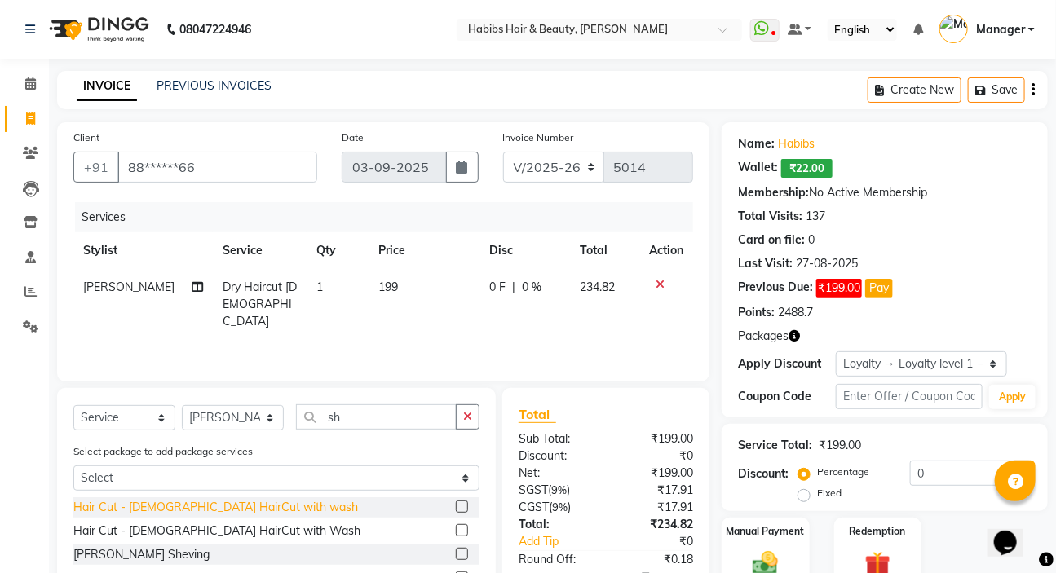
click at [138, 549] on div "[PERSON_NAME] Sheving" at bounding box center [141, 554] width 136 height 17
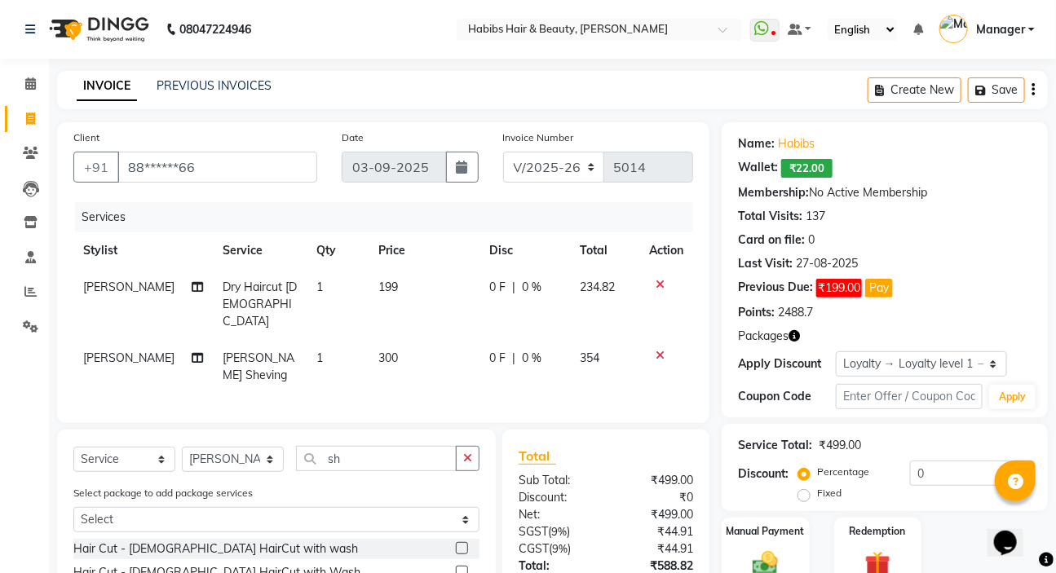
checkbox input "false"
click at [552, 289] on div "0 F | 0 %" at bounding box center [524, 287] width 71 height 17
select select "65251"
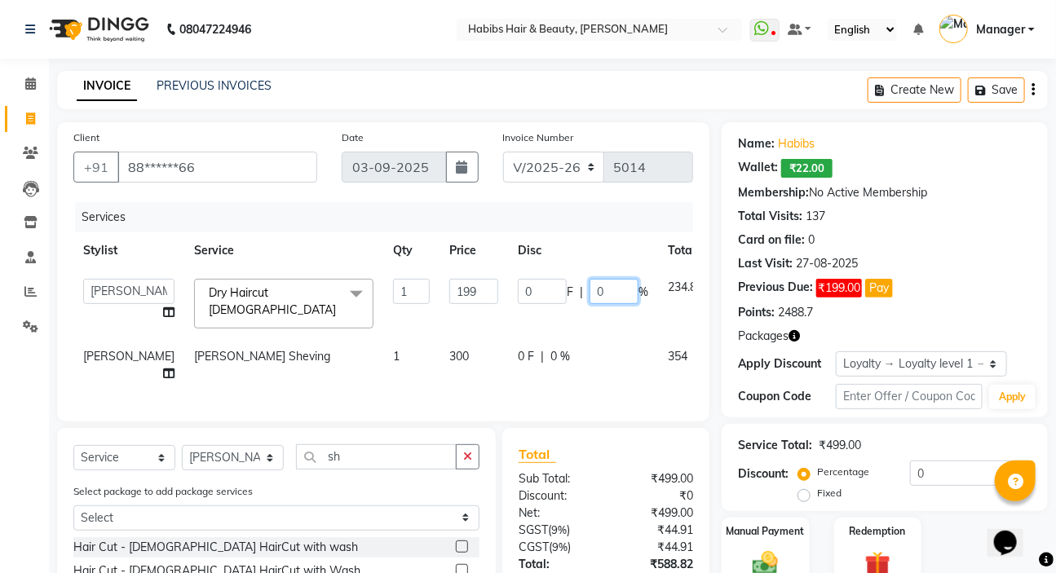
click at [589, 289] on input "0" at bounding box center [613, 291] width 49 height 25
type input "100"
click at [556, 340] on td "0 F | 0 %" at bounding box center [583, 365] width 150 height 54
select select "65251"
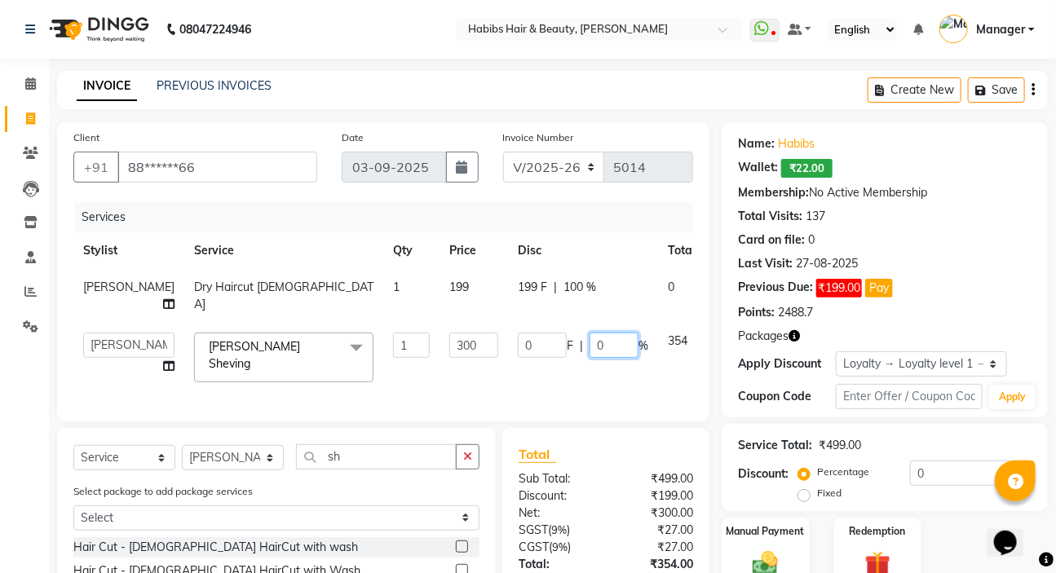
click at [589, 358] on input "0" at bounding box center [613, 345] width 49 height 25
type input "20"
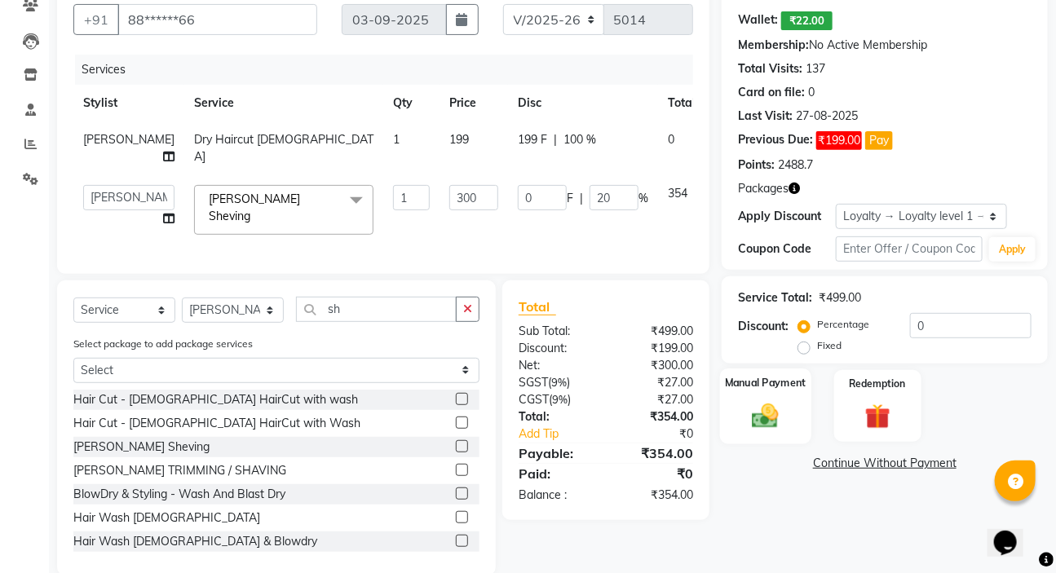
click at [789, 391] on div "Manual Payment" at bounding box center [765, 406] width 91 height 75
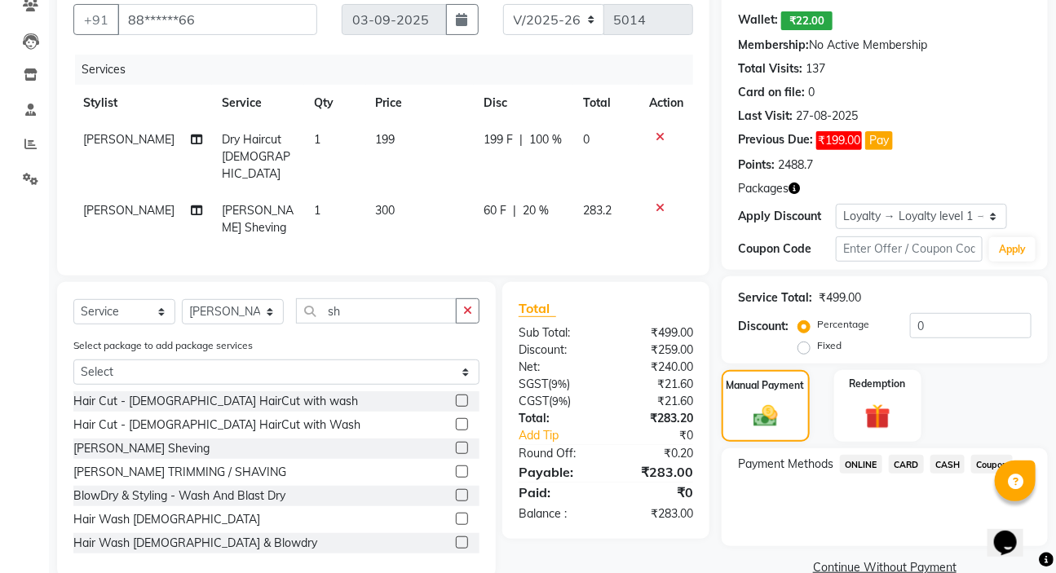
drag, startPoint x: 847, startPoint y: 459, endPoint x: 847, endPoint y: 471, distance: 12.2
click at [846, 459] on span "ONLINE" at bounding box center [861, 464] width 42 height 19
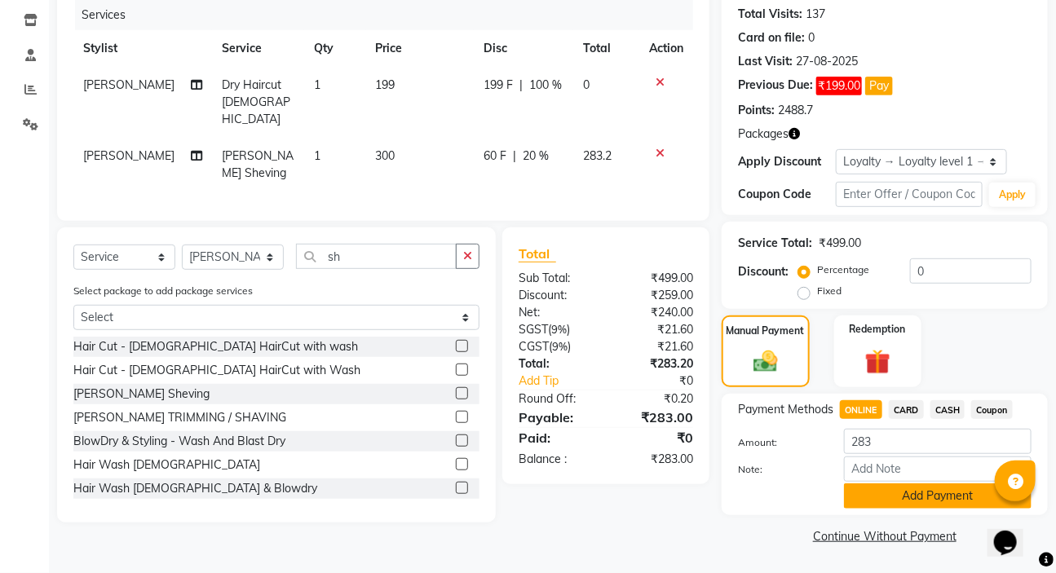
click at [864, 498] on button "Add Payment" at bounding box center [938, 495] width 188 height 25
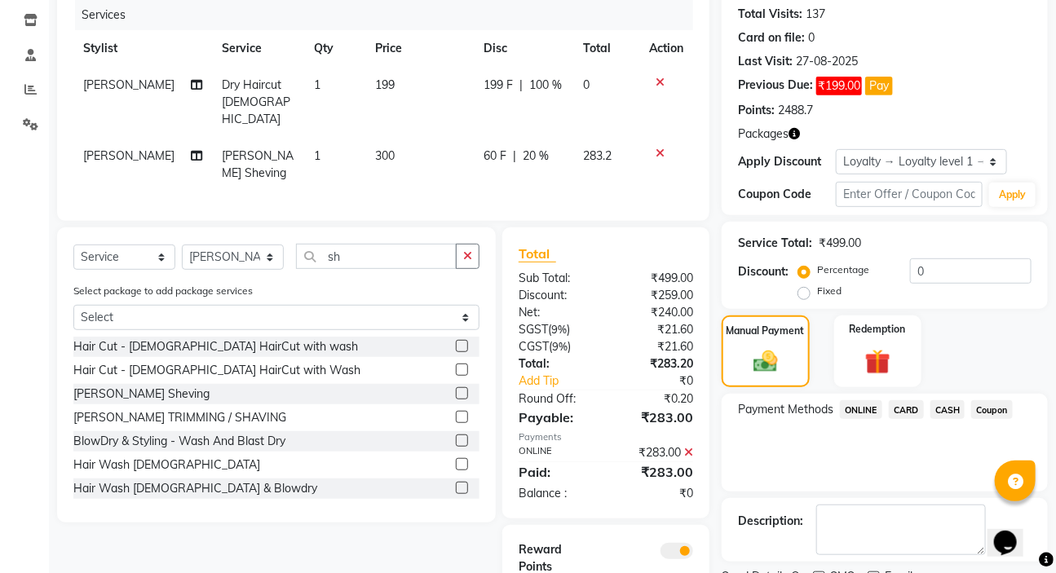
scroll to position [280, 0]
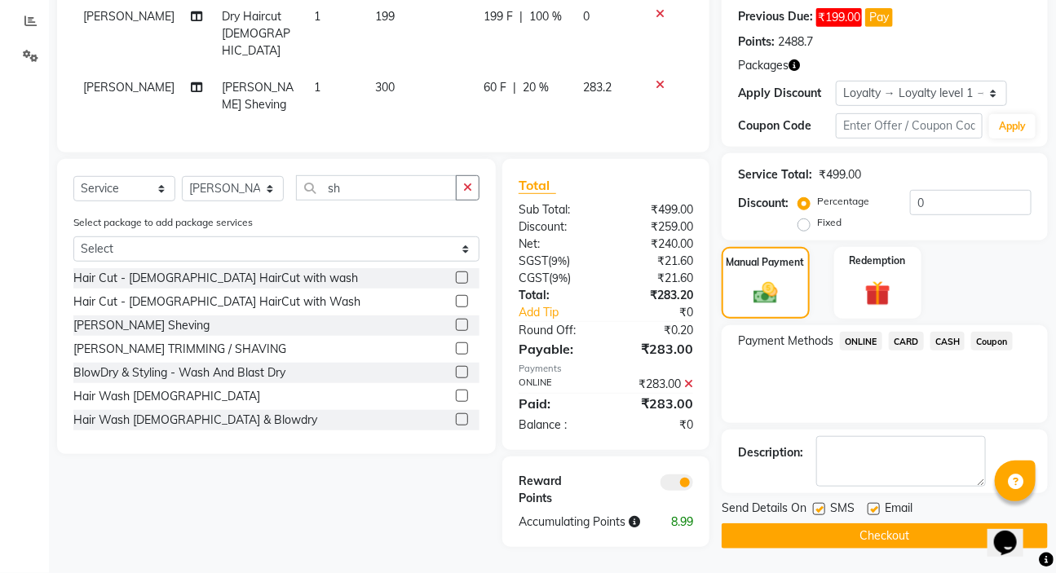
click at [864, 525] on button "Checkout" at bounding box center [885, 535] width 326 height 25
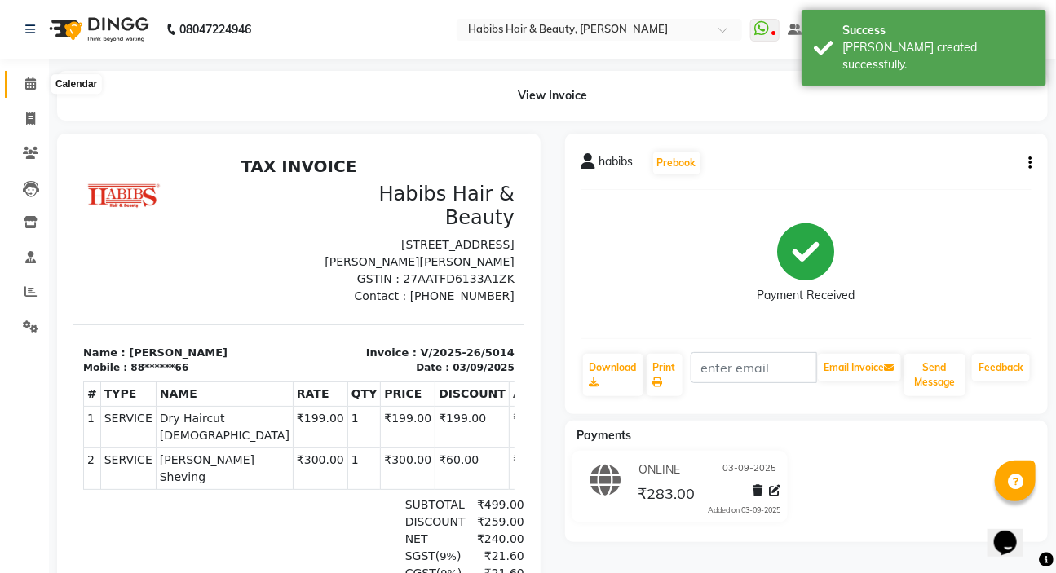
click at [33, 82] on icon at bounding box center [30, 83] width 11 height 12
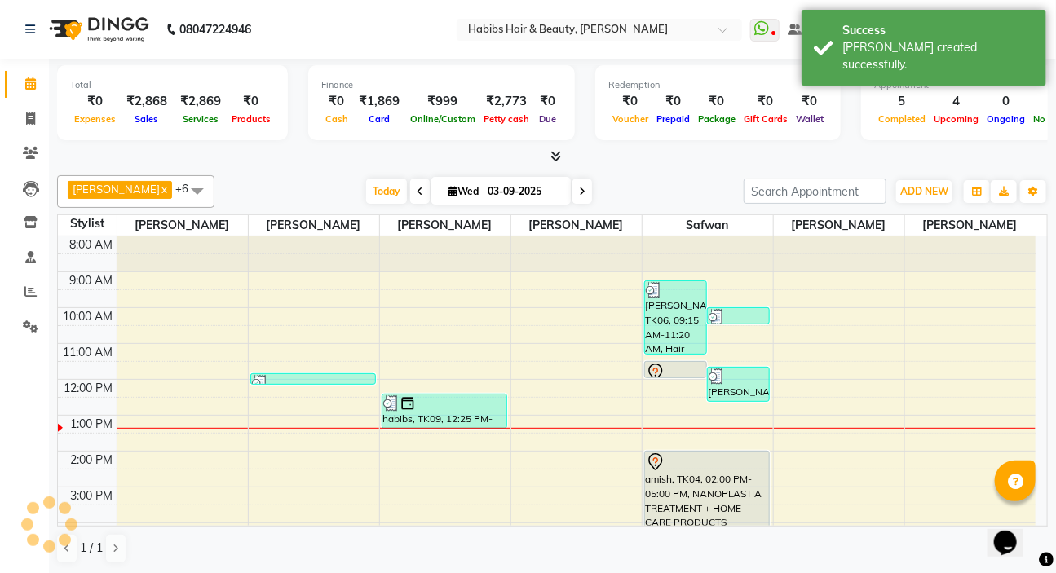
scroll to position [179, 0]
